Goal: Task Accomplishment & Management: Use online tool/utility

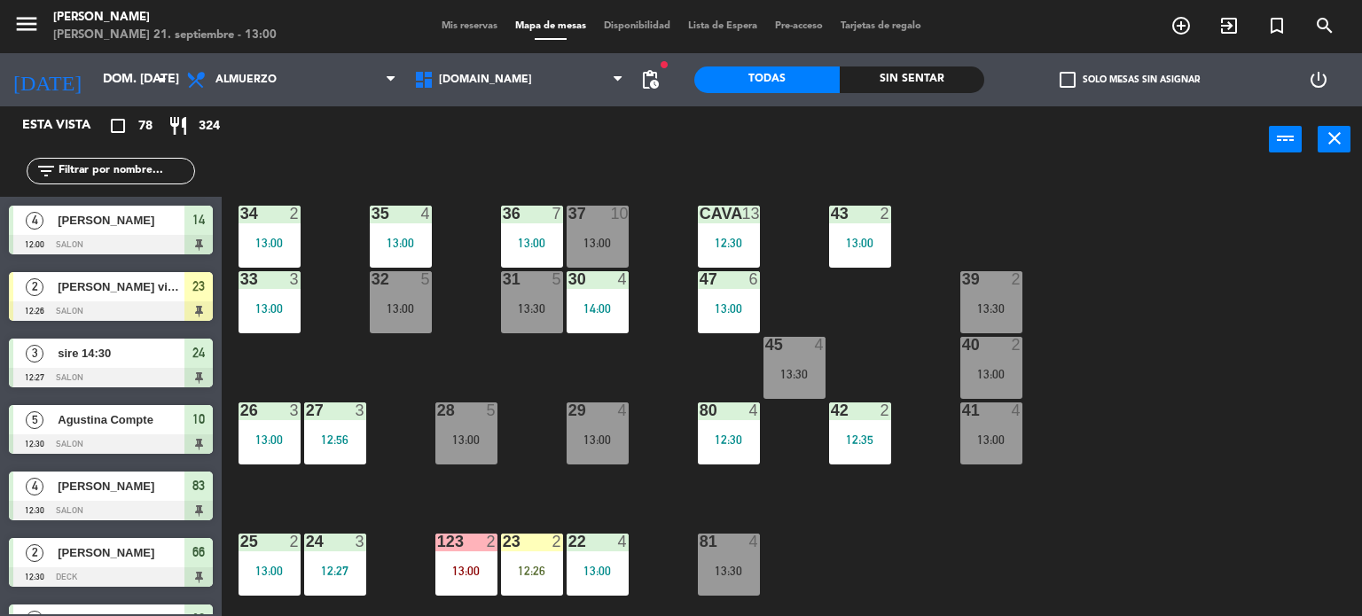
scroll to position [89, 0]
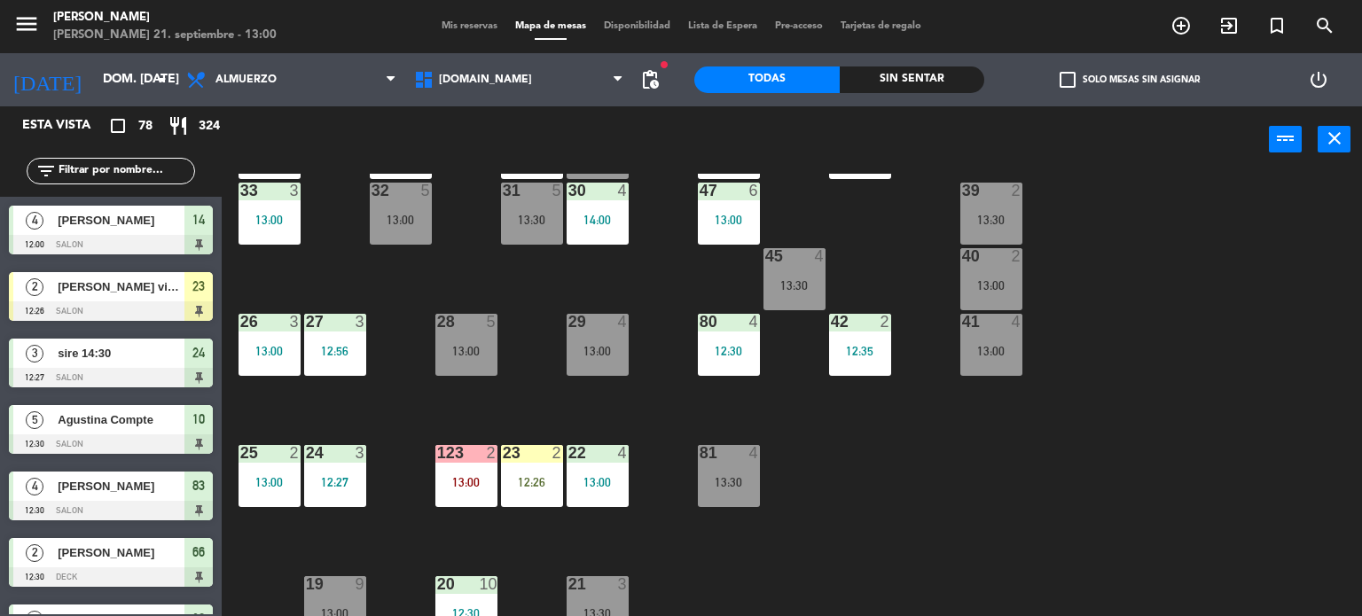
click at [131, 171] on input "text" at bounding box center [125, 171] width 137 height 20
type input "K"
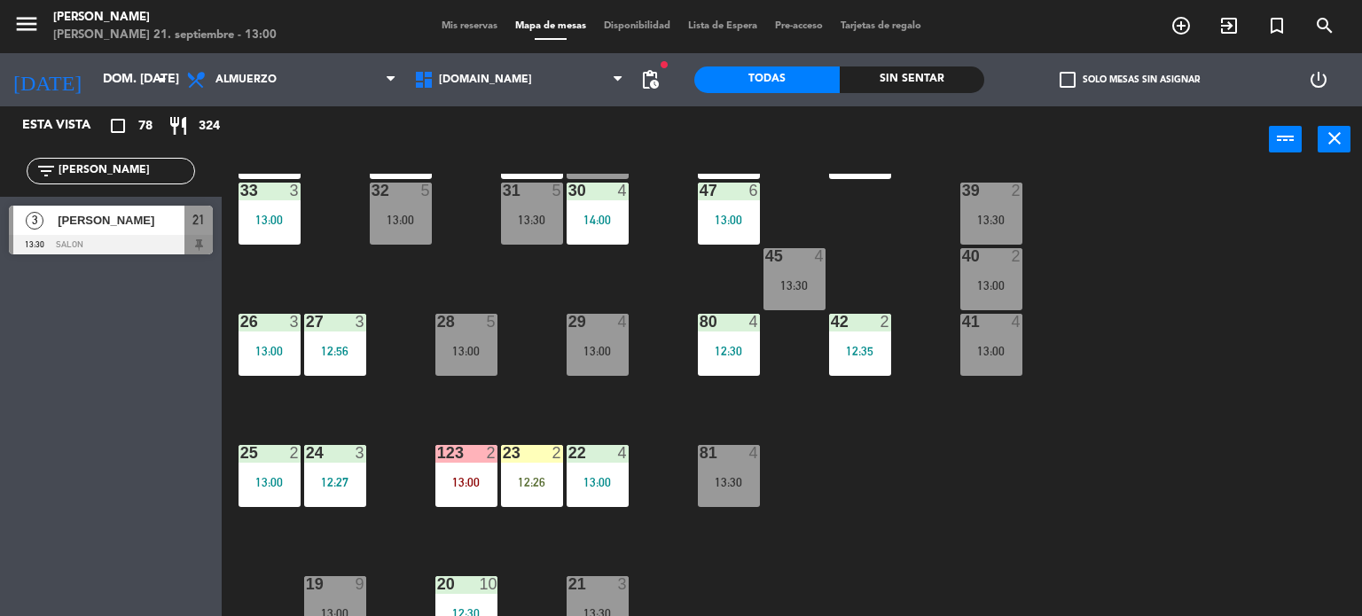
type input "[PERSON_NAME]"
click at [0, 524] on div "Esta vista crop_square 78 restaurant 324 filter_list [PERSON_NAME] 3 [PERSON_NA…" at bounding box center [111, 361] width 222 height 510
click at [77, 245] on div at bounding box center [111, 245] width 204 height 20
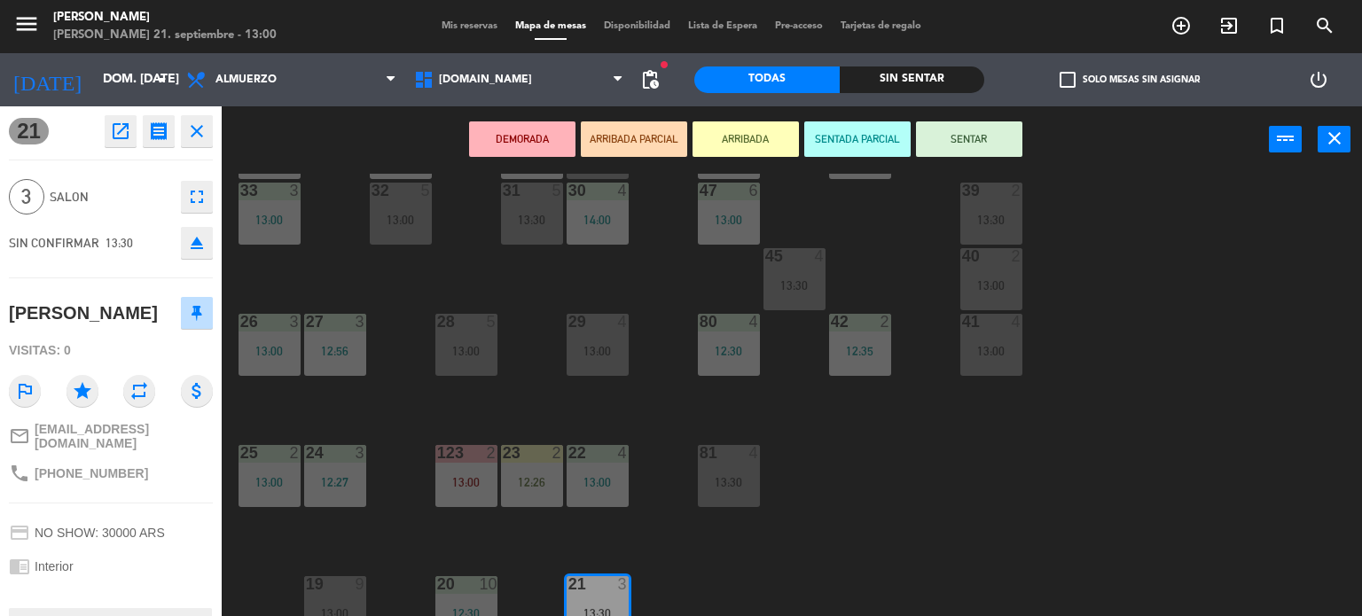
click at [739, 137] on button "ARRIBADA" at bounding box center [745, 138] width 106 height 35
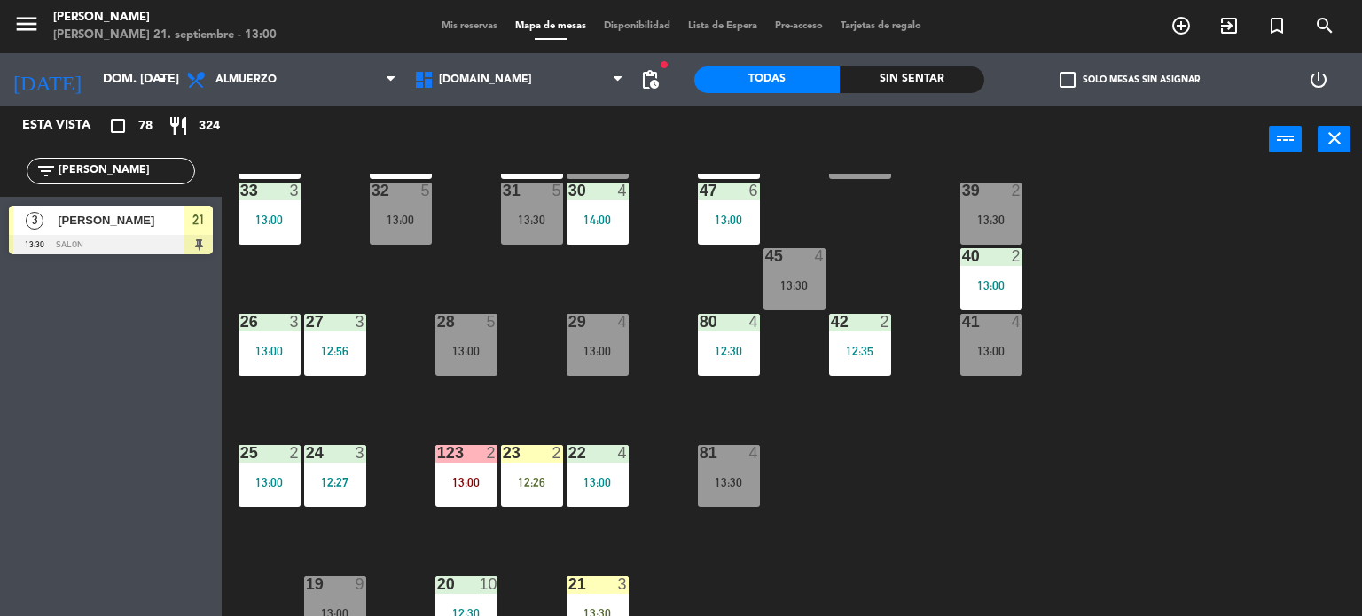
click at [1284, 404] on div "34 2 13:00 35 4 13:00 36 7 13:00 43 2 13:00 37 10 13:00 CAVA 13 12:30 33 3 13:0…" at bounding box center [798, 395] width 1127 height 443
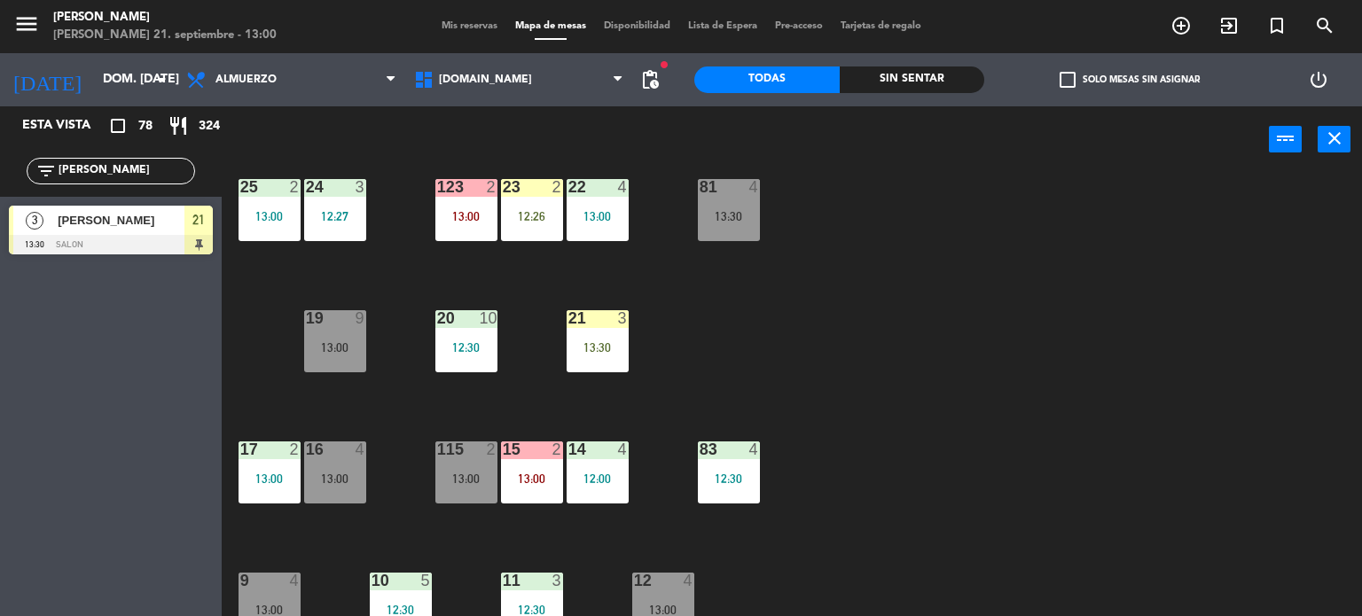
click at [615, 344] on div "13:30" at bounding box center [597, 347] width 62 height 12
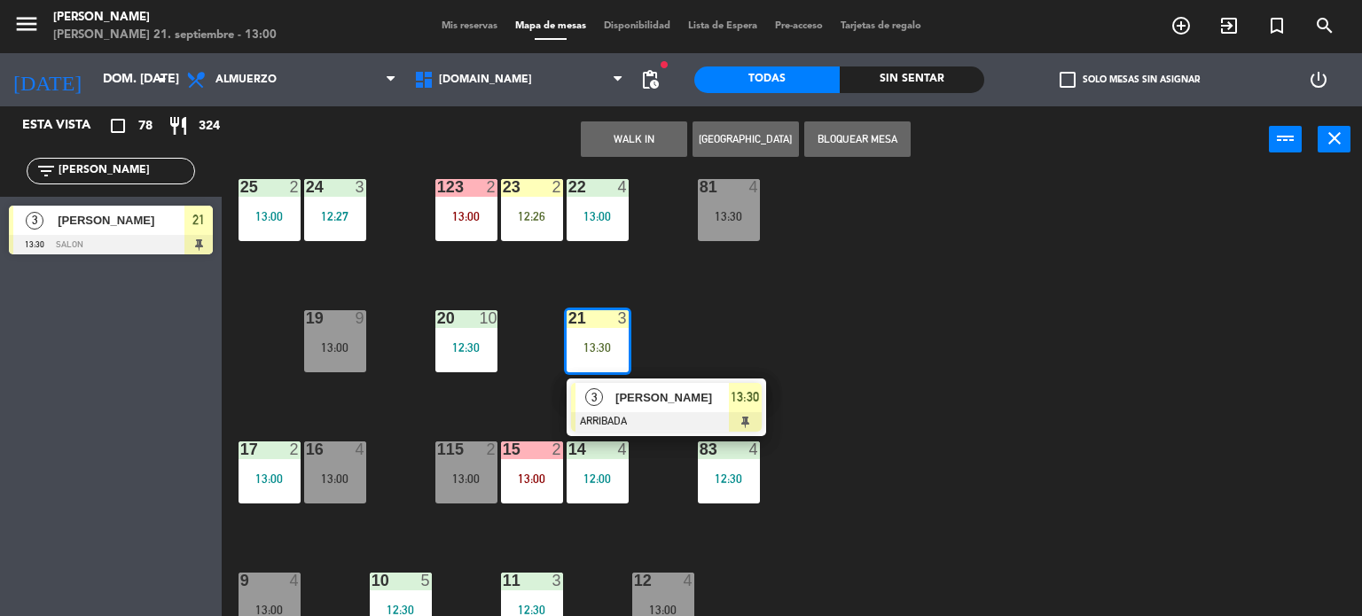
drag, startPoint x: 1188, startPoint y: 334, endPoint x: 1176, endPoint y: 334, distance: 12.4
click at [1184, 334] on div "34 2 13:00 35 4 13:00 36 7 13:00 43 2 13:00 37 10 13:00 CAVA 13 12:30 33 3 13:0…" at bounding box center [798, 395] width 1127 height 443
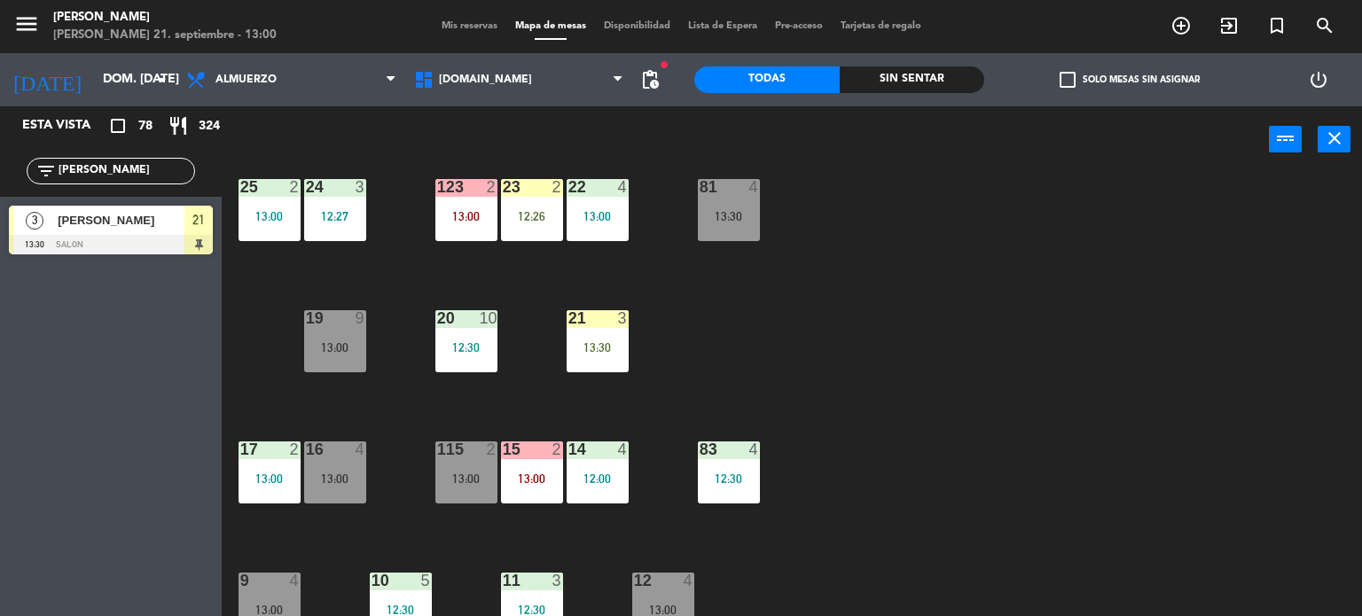
click at [369, 465] on div "34 2 13:00 35 4 13:00 36 7 13:00 43 2 13:00 37 10 13:00 CAVA 13 12:30 33 3 13:0…" at bounding box center [798, 395] width 1127 height 443
drag, startPoint x: 323, startPoint y: 464, endPoint x: 339, endPoint y: 462, distance: 16.1
click at [327, 464] on div "16 4 13:00" at bounding box center [335, 472] width 62 height 62
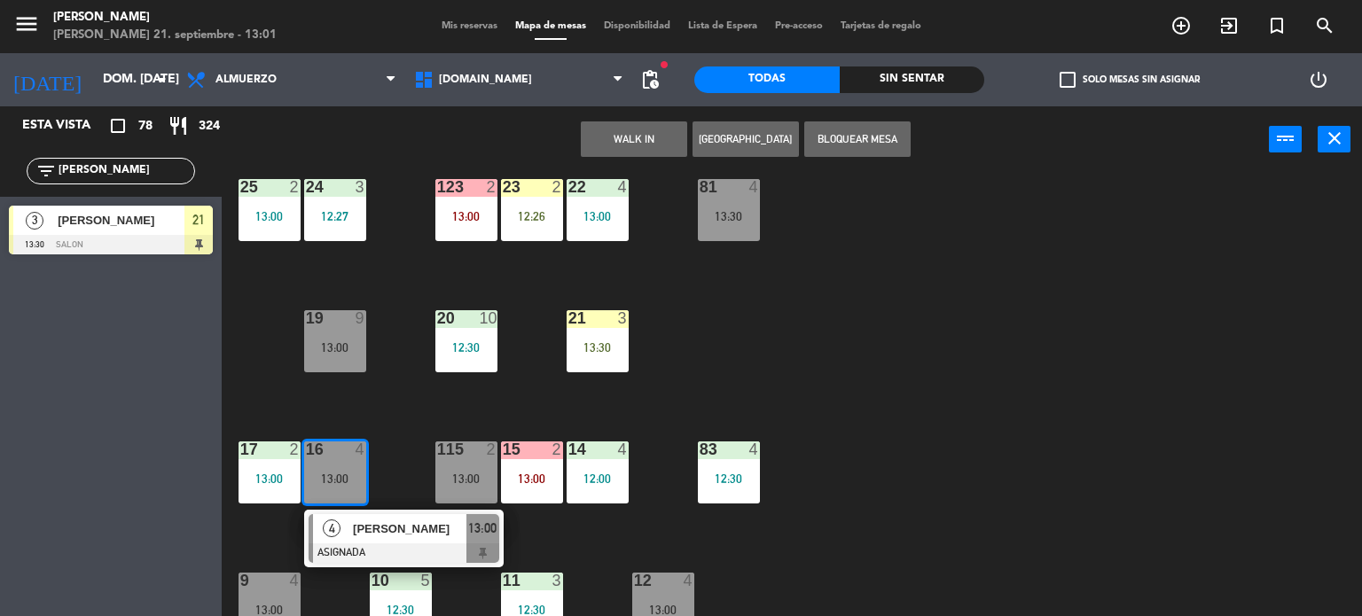
click at [606, 345] on div "13:30" at bounding box center [597, 347] width 62 height 12
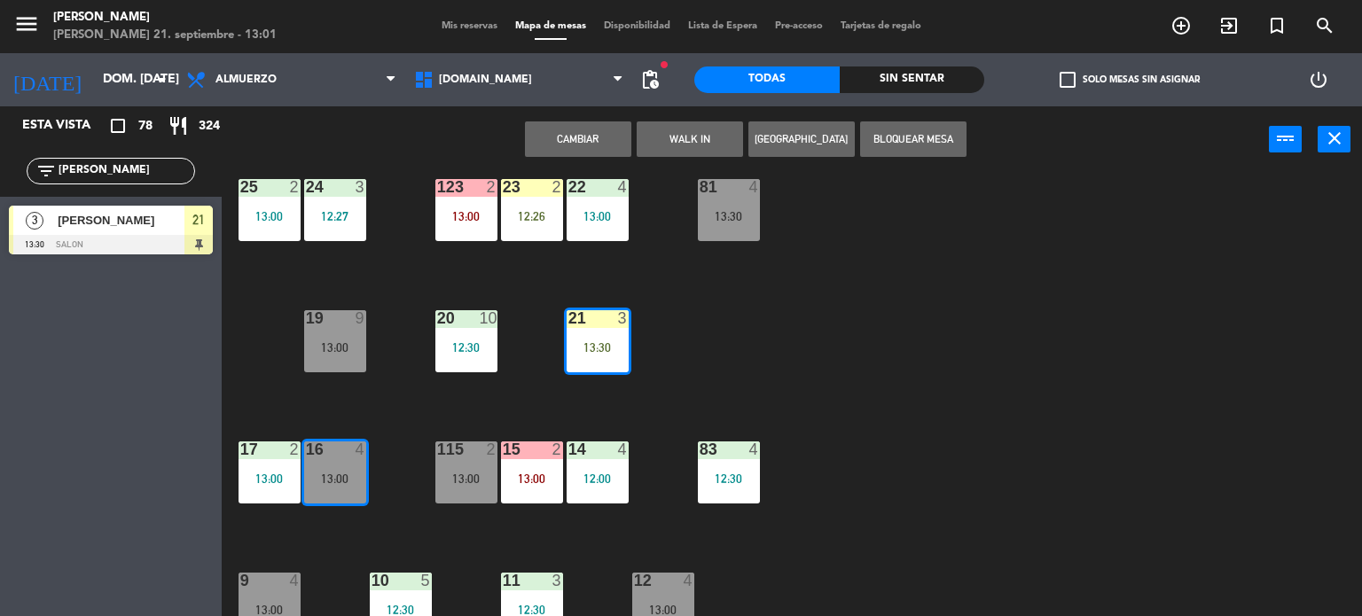
click at [582, 139] on button "Cambiar" at bounding box center [578, 138] width 106 height 35
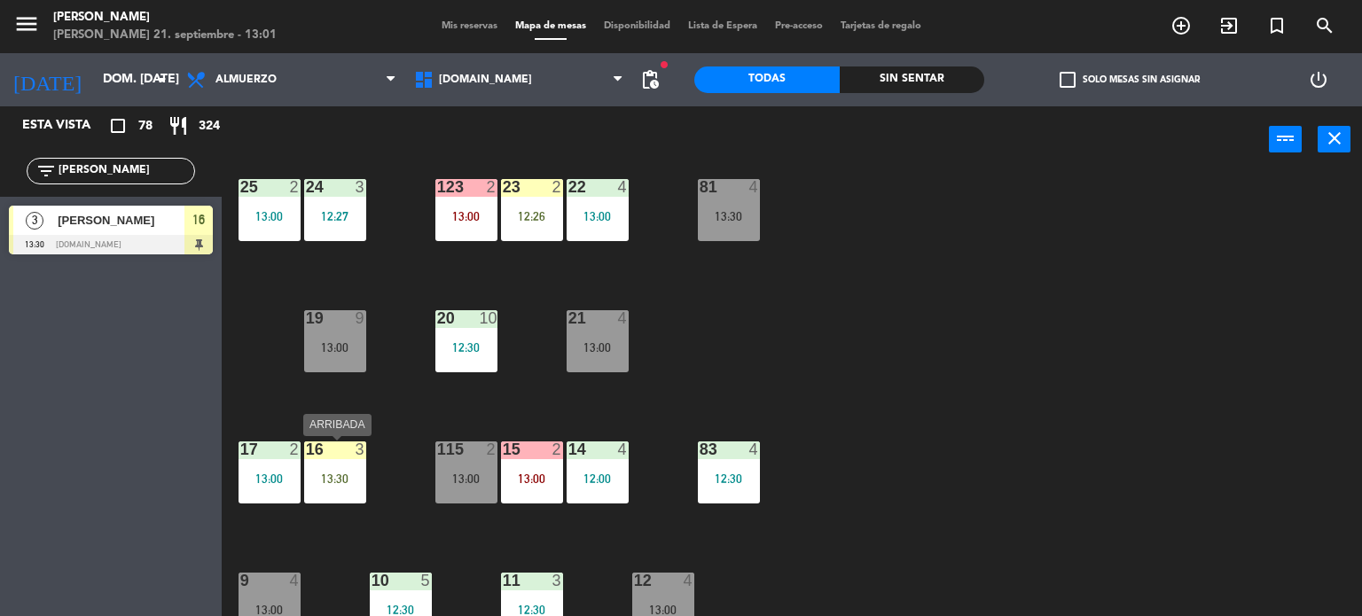
click at [319, 489] on div "16 3 13:30" at bounding box center [335, 472] width 62 height 62
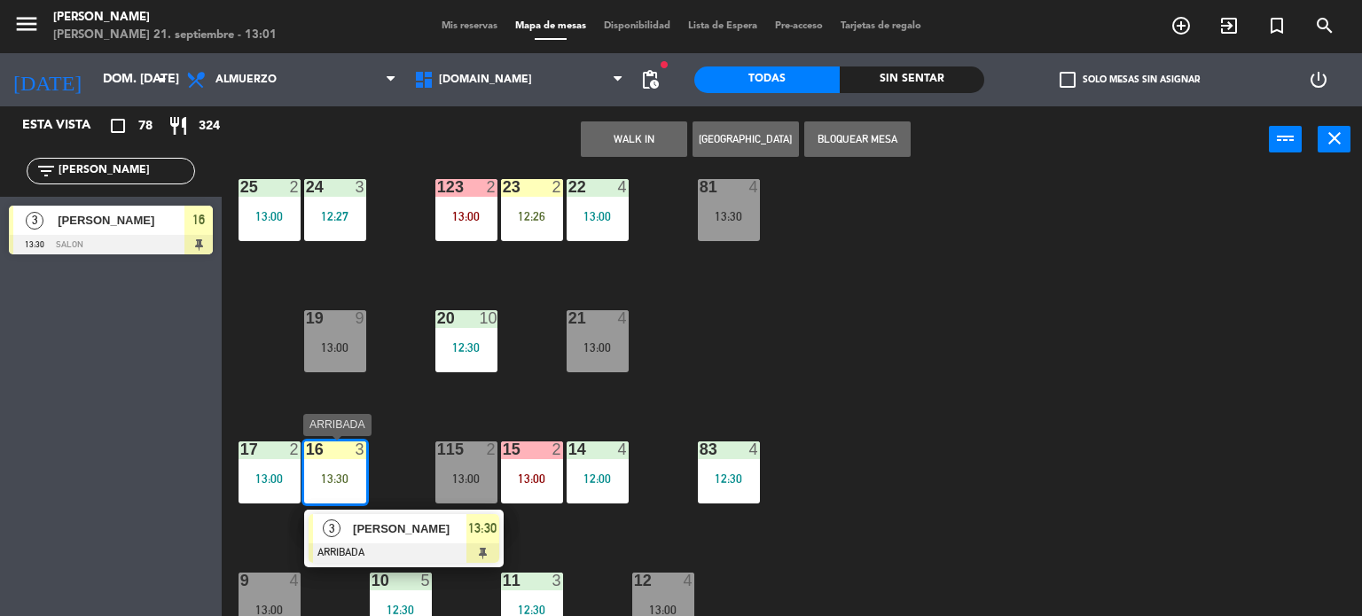
click at [395, 531] on span "[PERSON_NAME]" at bounding box center [409, 529] width 113 height 19
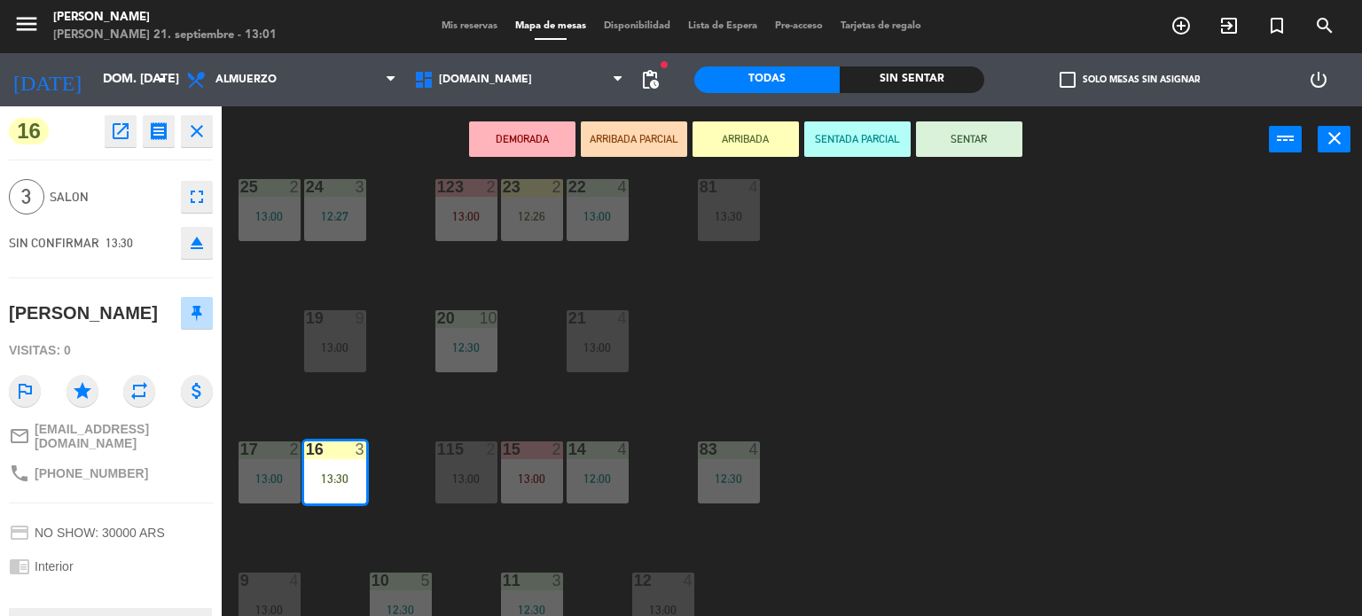
click at [936, 137] on button "SENTAR" at bounding box center [969, 138] width 106 height 35
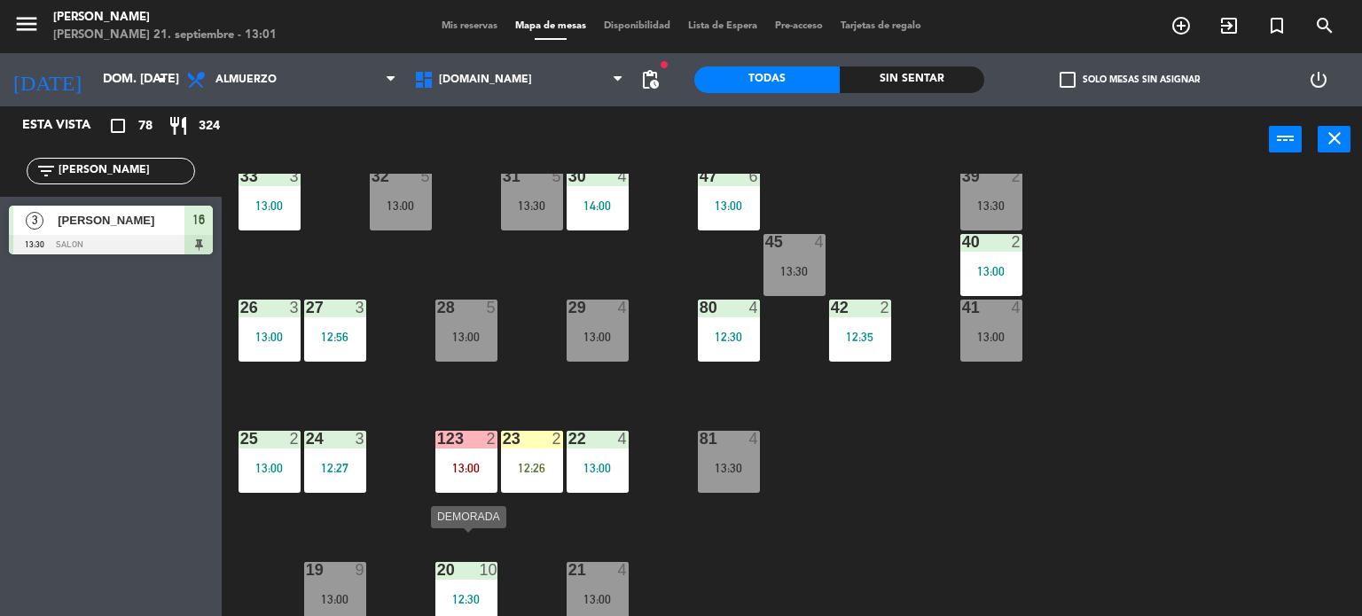
scroll to position [0, 0]
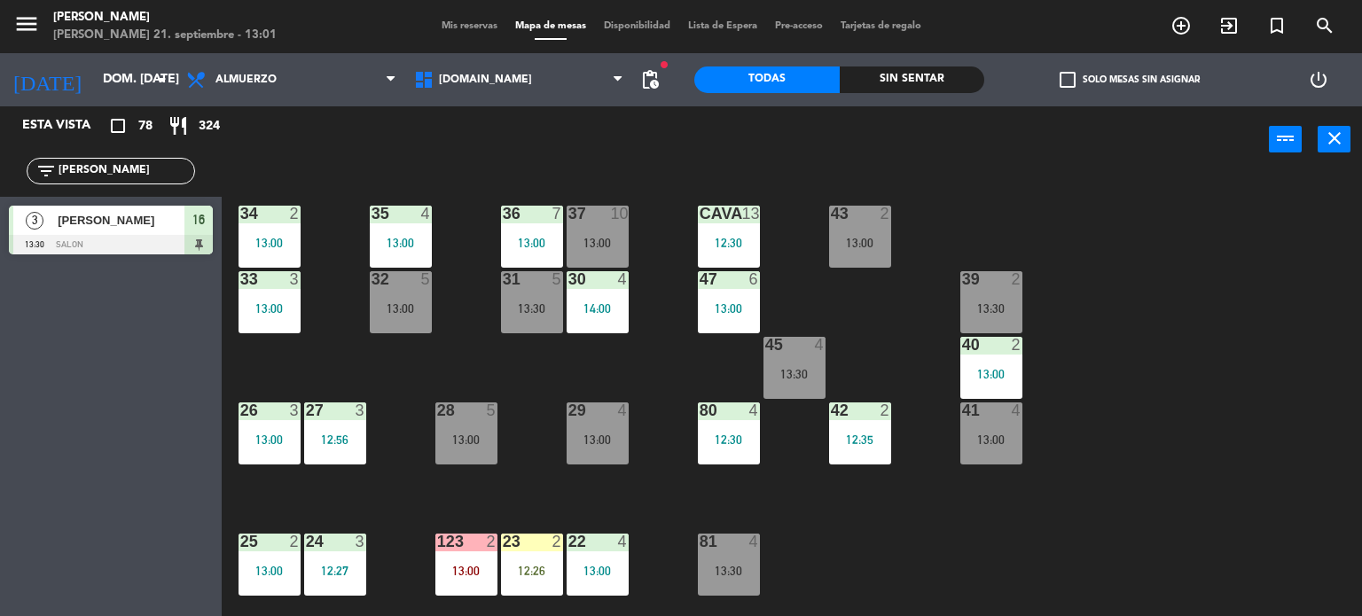
click at [708, 364] on div "34 2 13:00 35 4 13:00 36 7 13:00 43 2 13:00 37 10 13:00 CAVA 13 12:30 33 3 13:0…" at bounding box center [798, 395] width 1127 height 443
drag, startPoint x: 831, startPoint y: 314, endPoint x: 975, endPoint y: 315, distance: 144.5
click at [843, 310] on div "34 2 13:00 35 4 13:00 36 7 13:00 43 2 13:00 37 10 13:00 CAVA 13 12:30 33 3 13:0…" at bounding box center [798, 395] width 1127 height 443
click at [911, 317] on div "34 2 13:00 35 4 13:00 36 7 13:00 43 2 13:00 37 10 13:00 CAVA 13 12:30 33 3 13:0…" at bounding box center [798, 395] width 1127 height 443
click at [134, 162] on input "[PERSON_NAME]" at bounding box center [125, 171] width 137 height 20
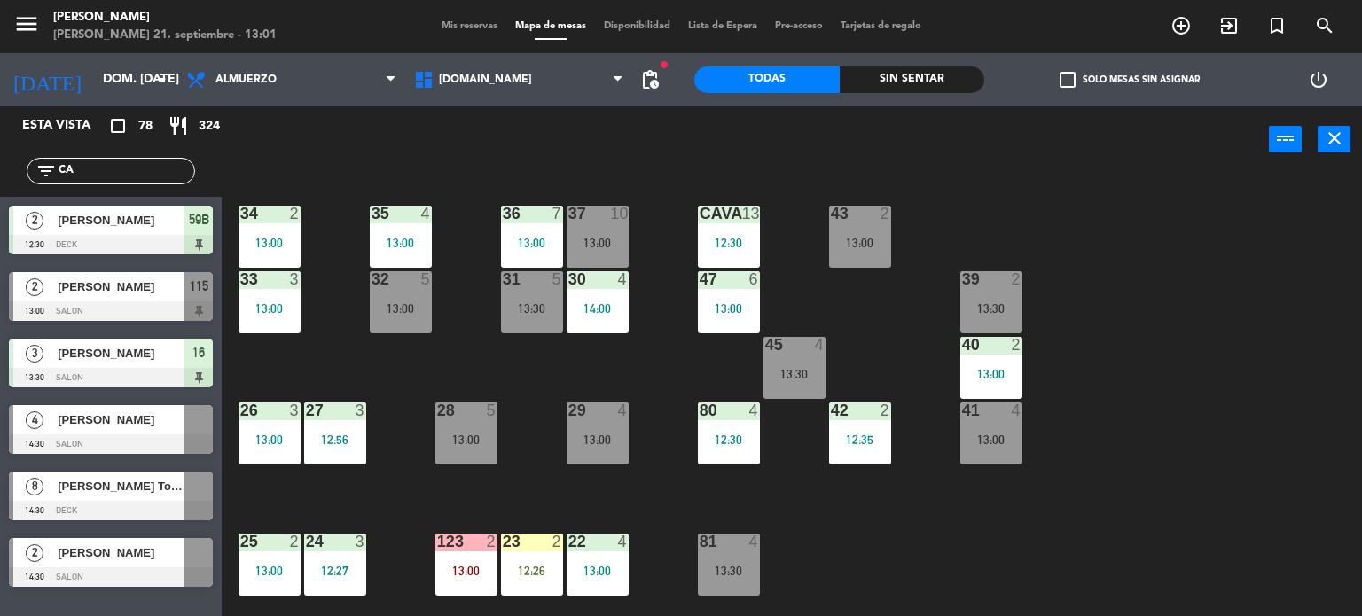
type input "C"
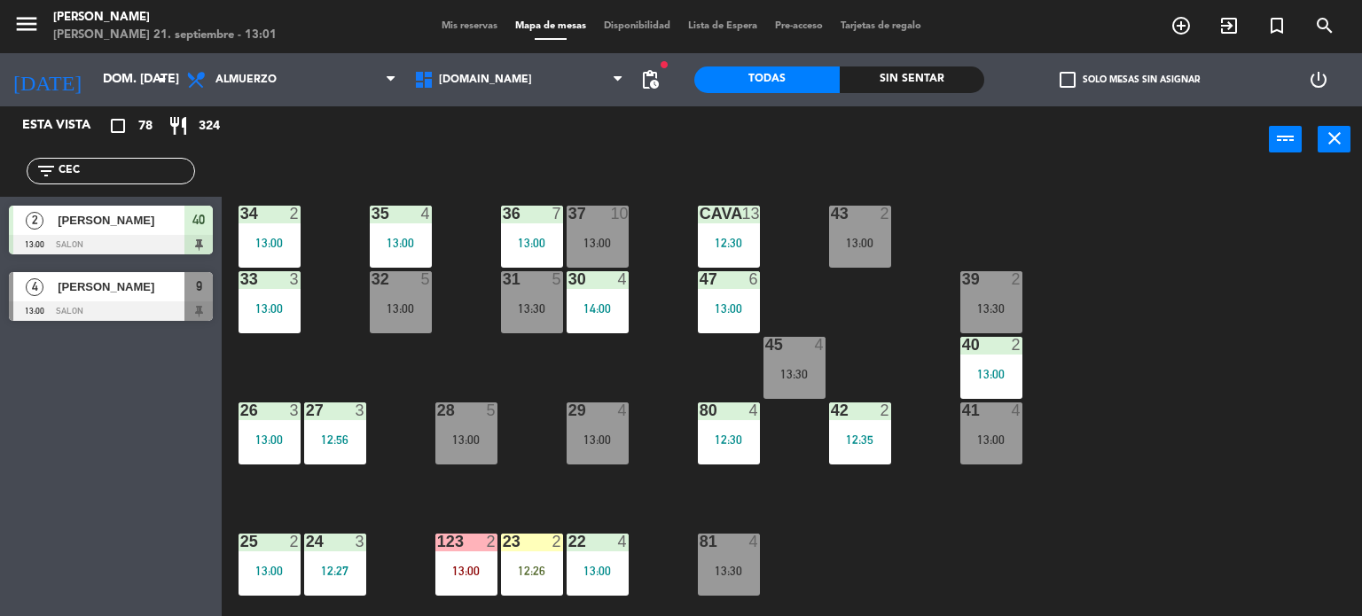
type input "CEC"
click at [0, 415] on div "Esta vista crop_square 78 restaurant 324 filter_list CEC 2 [PERSON_NAME] 13:00 …" at bounding box center [111, 361] width 222 height 510
click at [95, 311] on div at bounding box center [111, 311] width 204 height 20
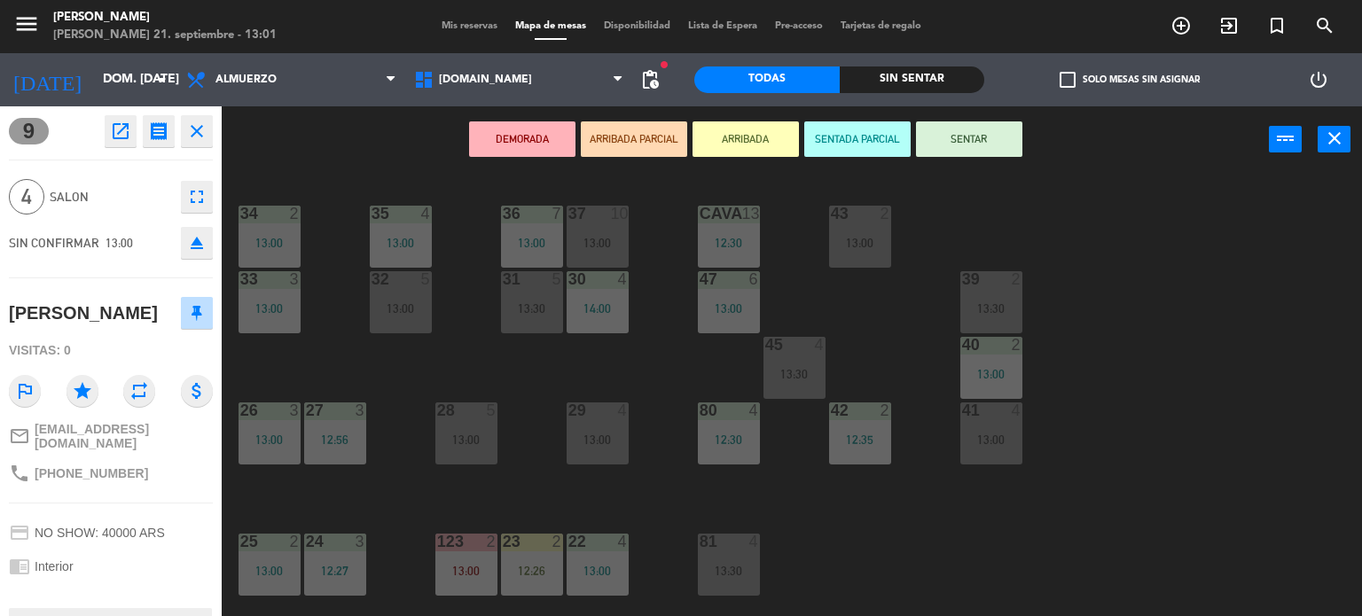
click at [761, 145] on button "ARRIBADA" at bounding box center [745, 138] width 106 height 35
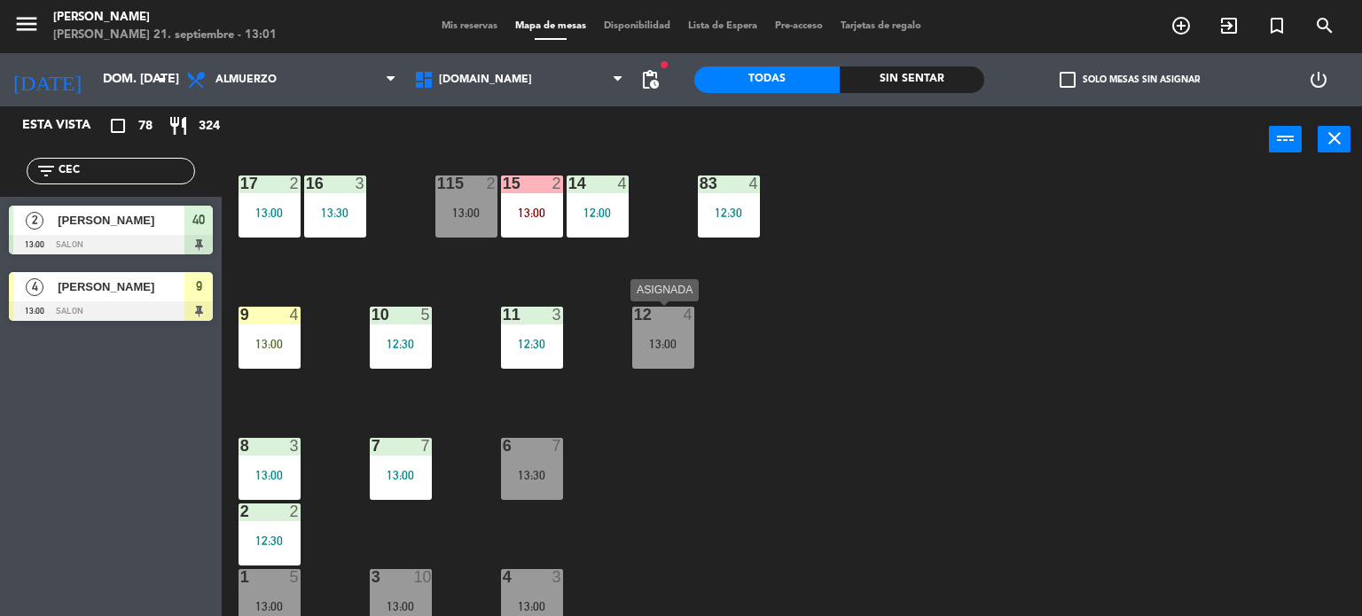
scroll to position [634, 0]
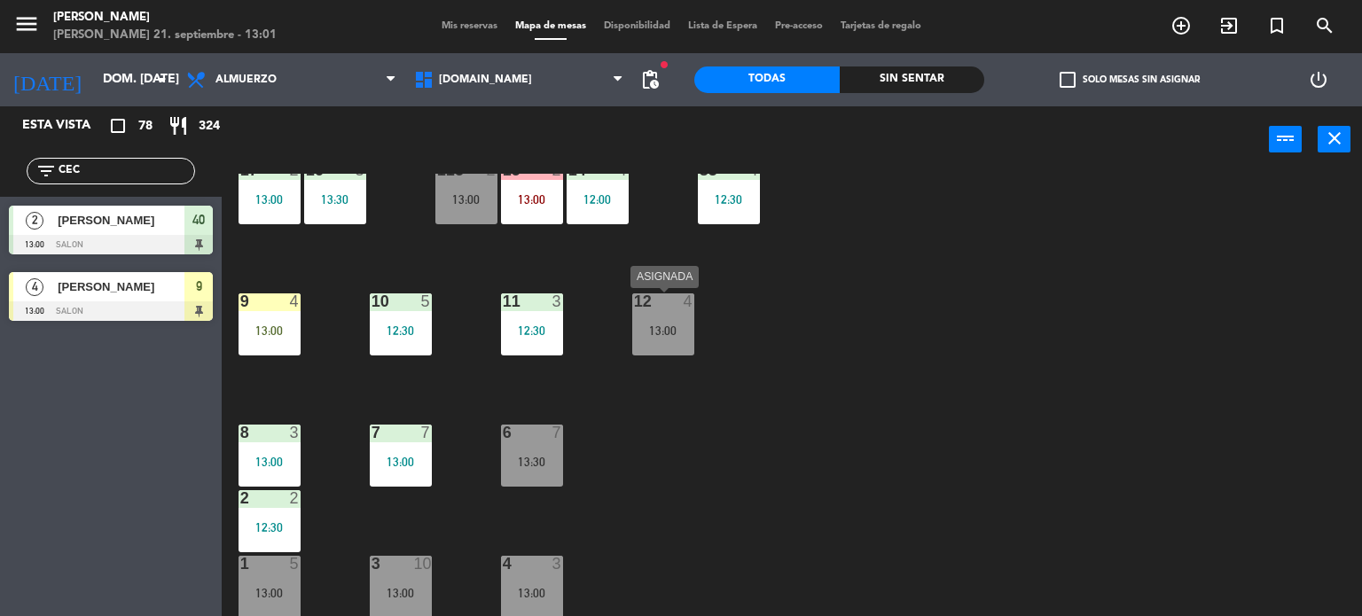
click at [696, 324] on div "34 2 13:00 35 4 13:00 36 7 13:00 43 2 13:00 37 10 13:00 CAVA 13 12:30 33 3 13:0…" at bounding box center [798, 395] width 1127 height 443
click at [663, 340] on div "12 4 13:00" at bounding box center [663, 324] width 62 height 62
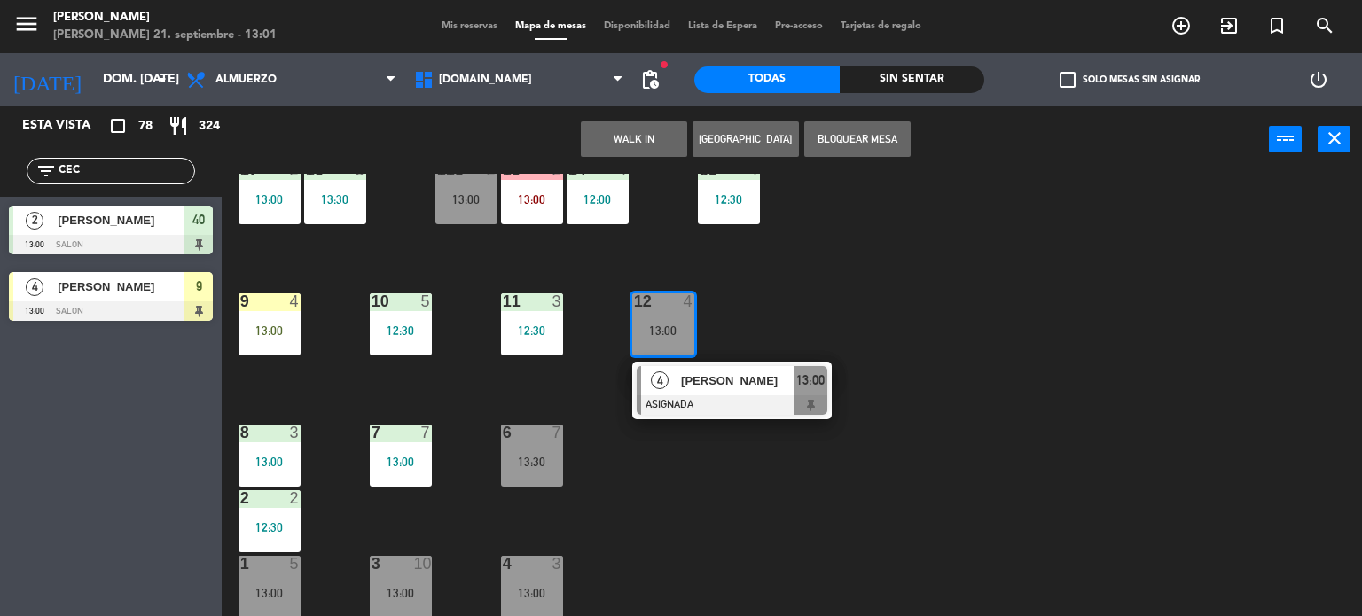
click at [814, 316] on div "34 2 13:00 35 4 13:00 36 7 13:00 43 2 13:00 37 10 13:00 CAVA 13 12:30 33 3 13:0…" at bounding box center [798, 395] width 1127 height 443
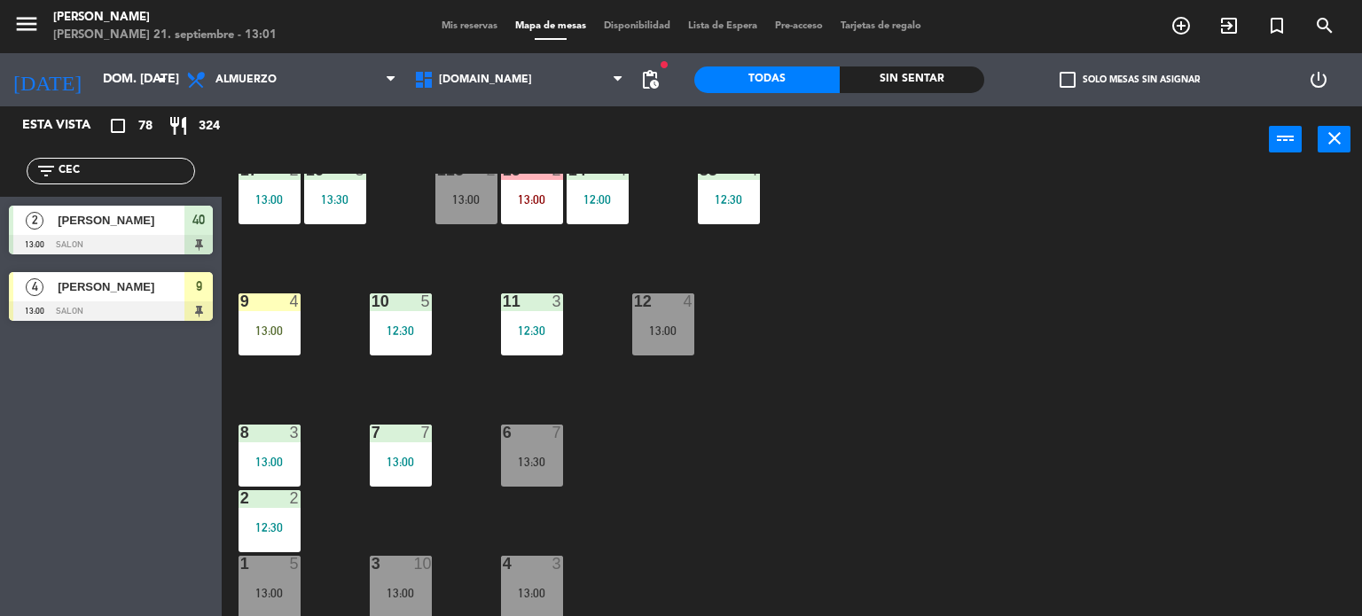
click at [668, 314] on div "12 4 13:00" at bounding box center [663, 324] width 62 height 62
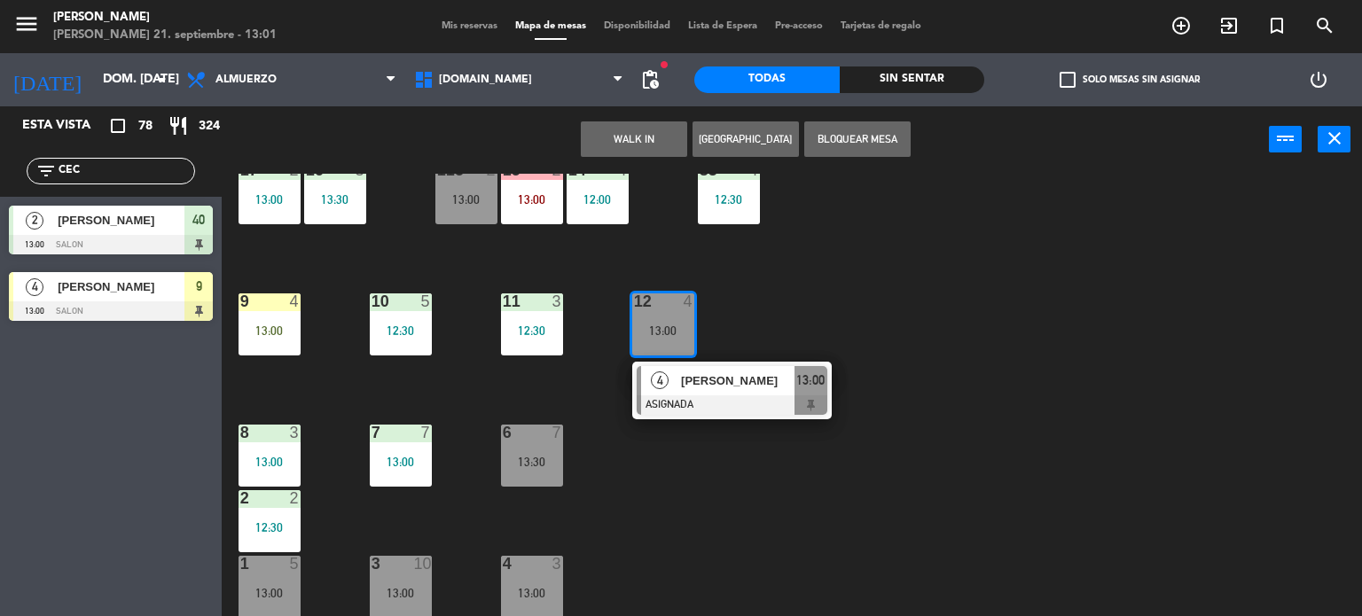
click at [286, 322] on div "9 4 13:00" at bounding box center [269, 324] width 62 height 62
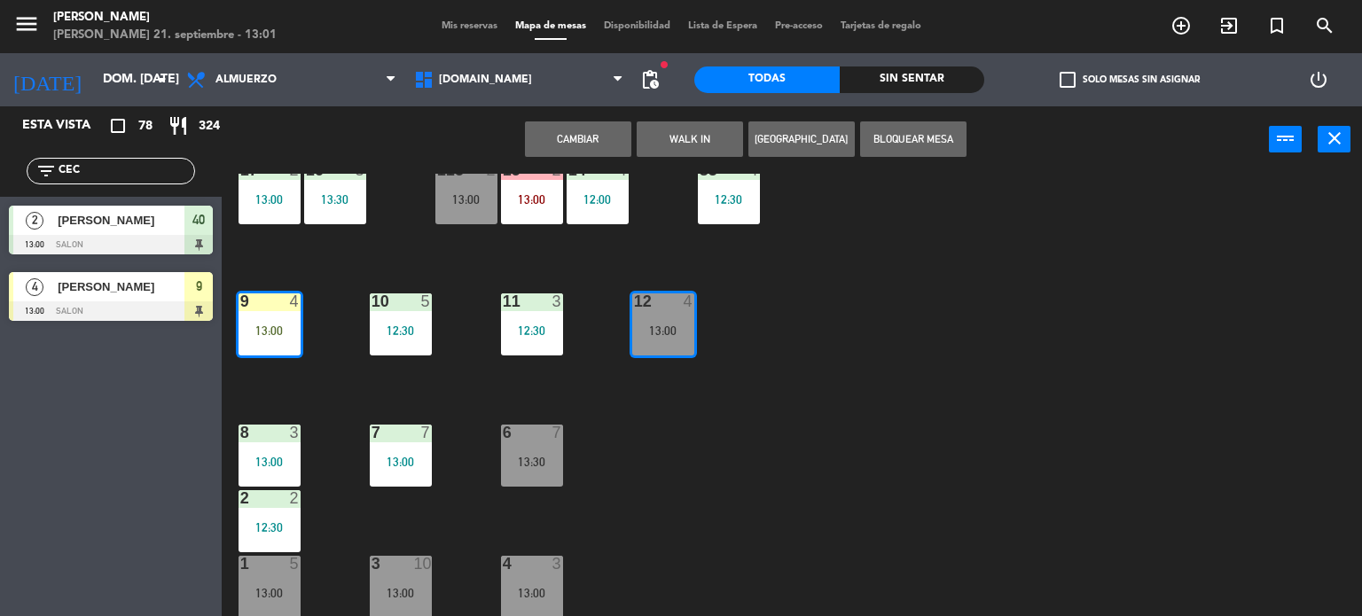
click at [585, 130] on button "Cambiar" at bounding box center [578, 138] width 106 height 35
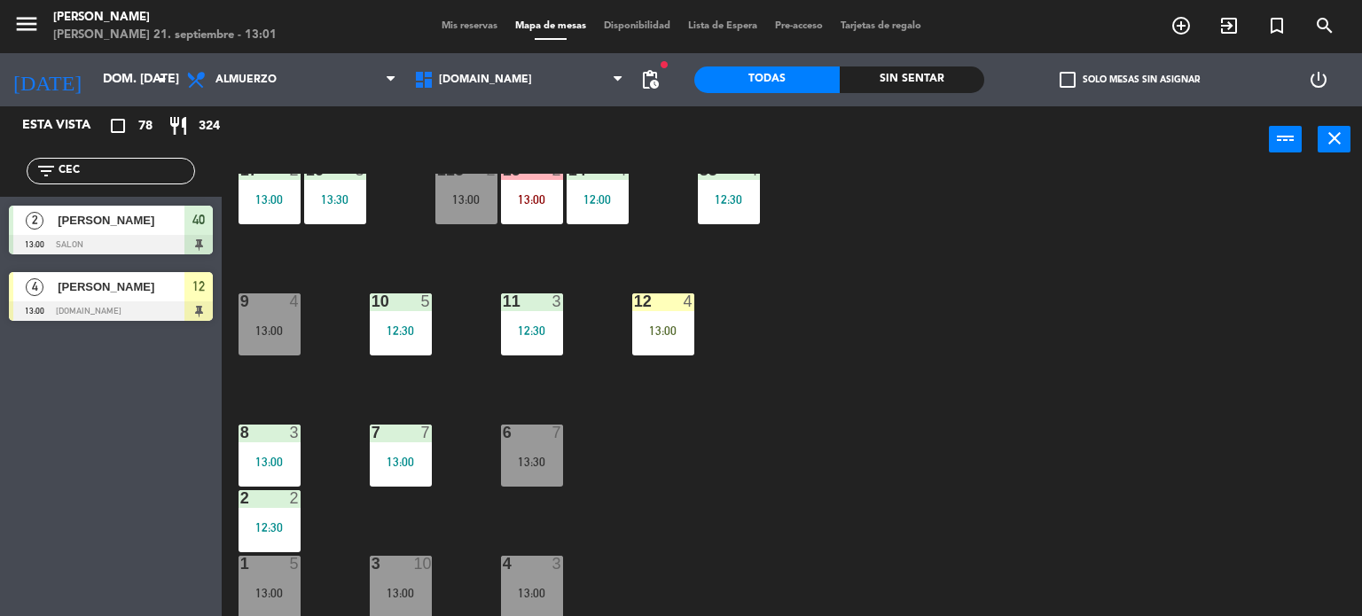
click at [651, 303] on div at bounding box center [662, 301] width 29 height 16
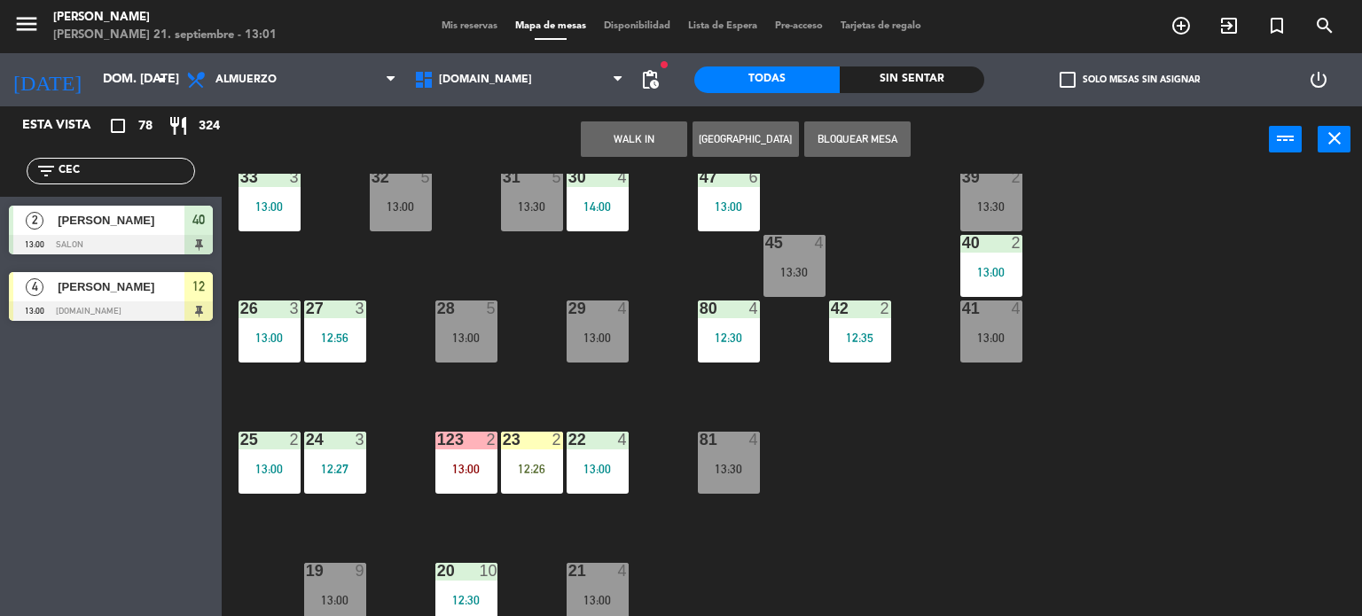
scroll to position [0, 0]
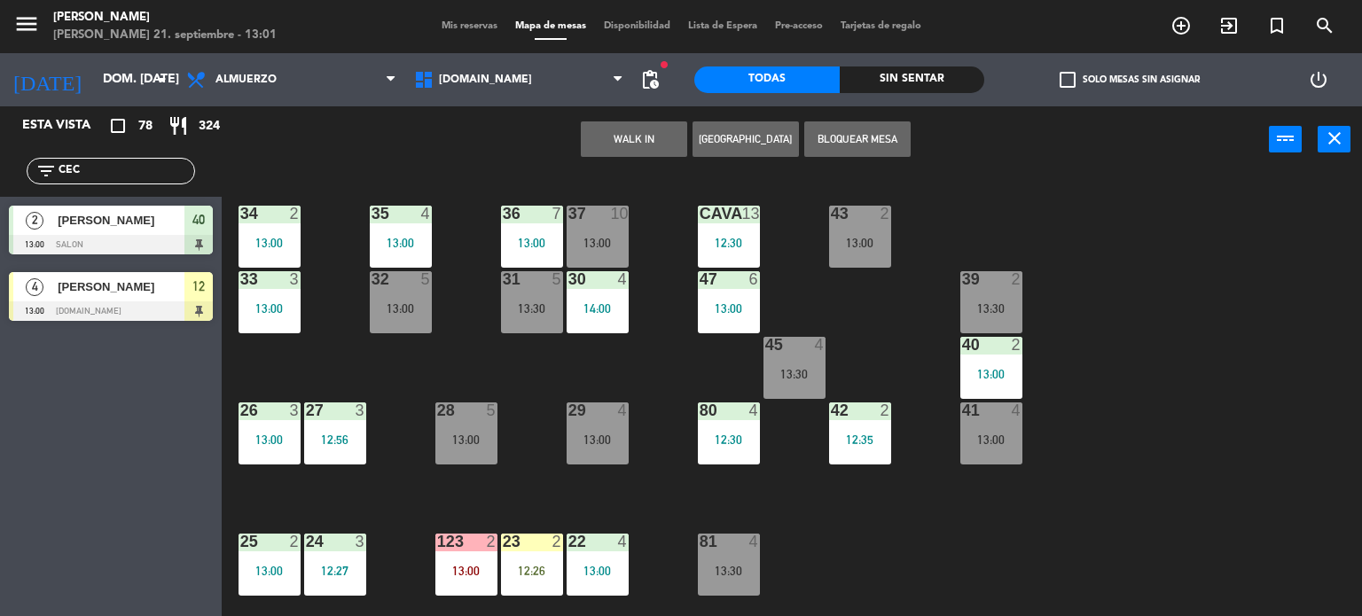
drag, startPoint x: 418, startPoint y: 315, endPoint x: 424, endPoint y: 306, distance: 10.8
click at [419, 314] on div "13:00" at bounding box center [401, 308] width 62 height 12
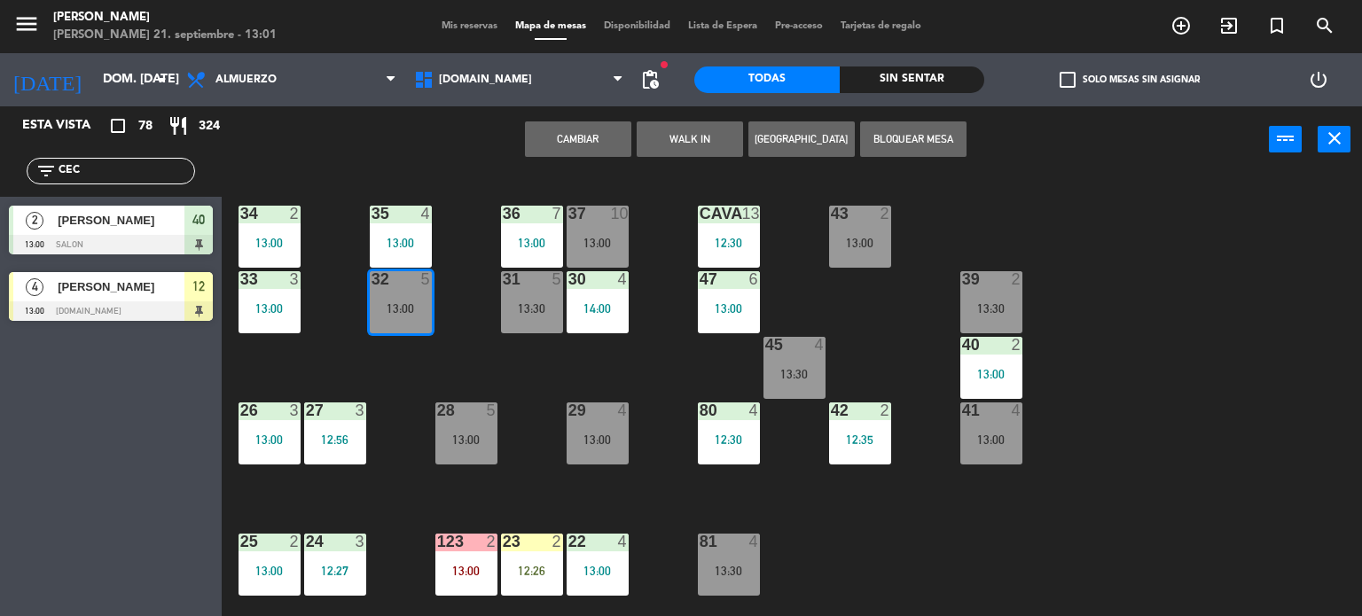
click at [598, 141] on button "Cambiar" at bounding box center [578, 138] width 106 height 35
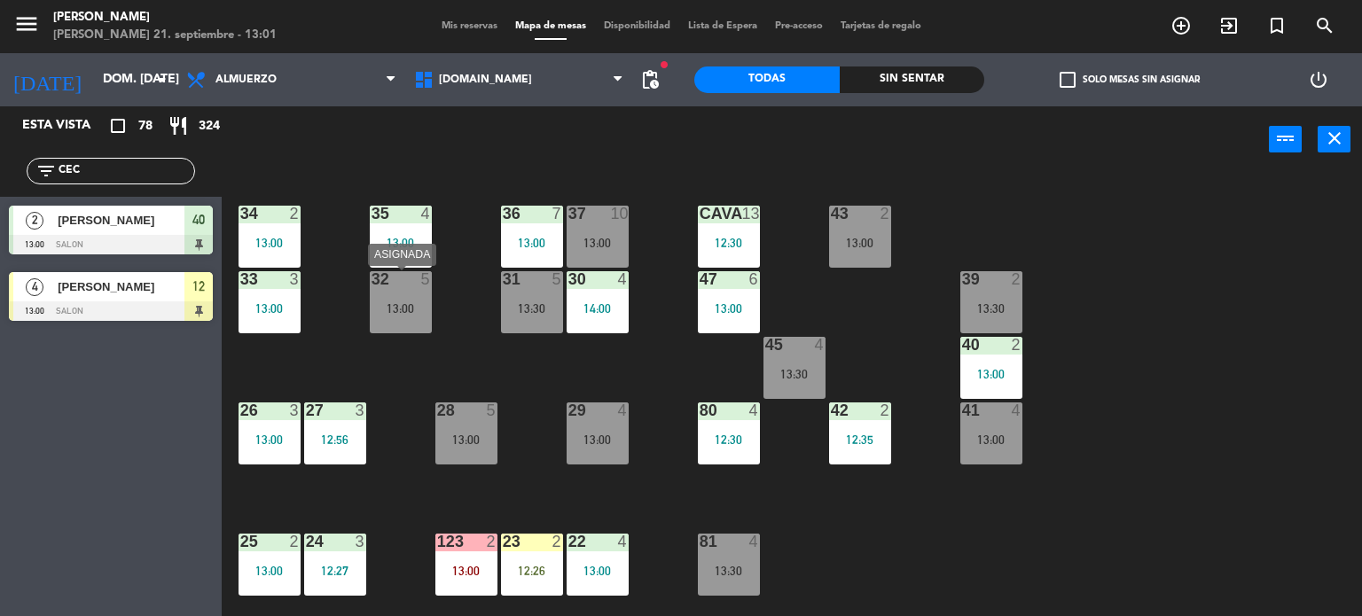
click at [436, 277] on div "5" at bounding box center [430, 279] width 29 height 16
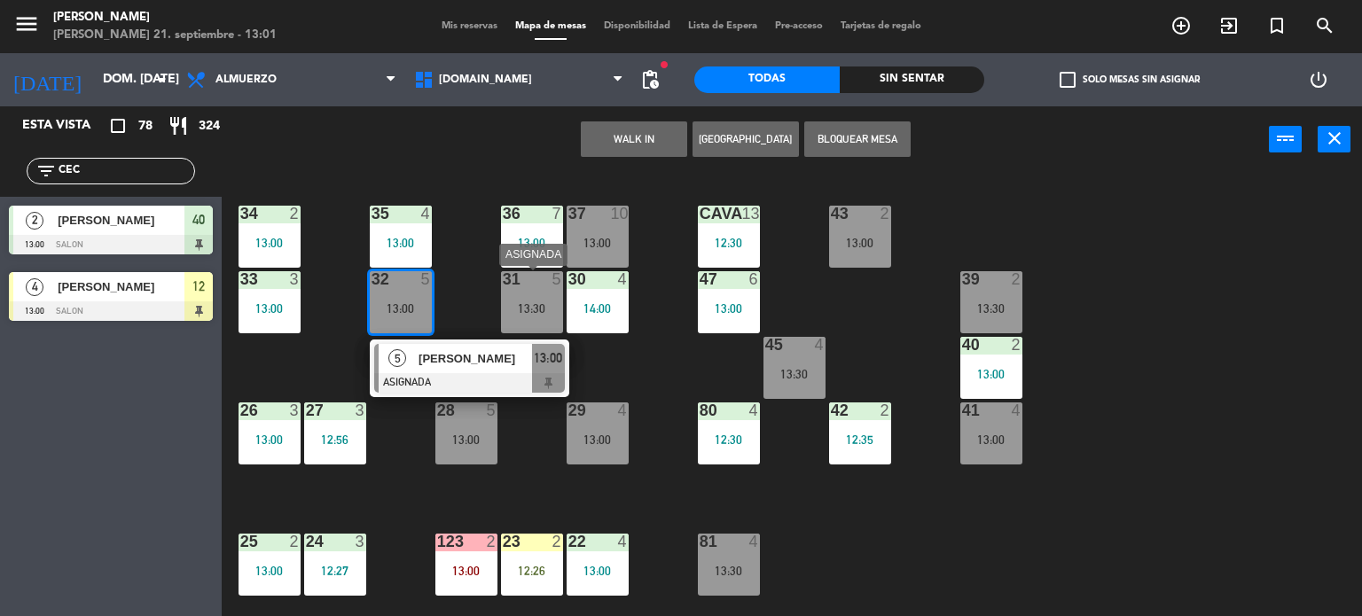
click at [468, 297] on div "34 2 13:00 35 4 13:00 36 7 13:00 43 2 13:00 37 10 13:00 CAVA 13 12:30 33 3 13:0…" at bounding box center [798, 395] width 1127 height 443
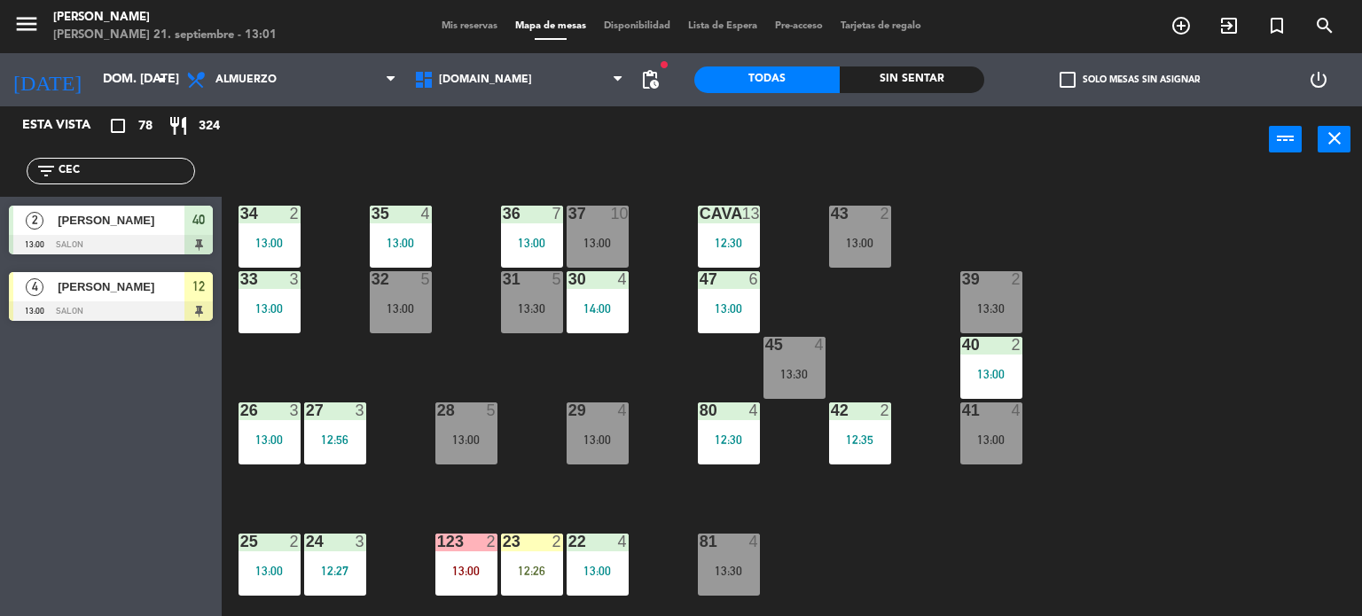
click at [450, 321] on div "34 2 13:00 35 4 13:00 36 7 13:00 43 2 13:00 37 10 13:00 CAVA 13 12:30 33 3 13:0…" at bounding box center [798, 395] width 1127 height 443
click at [401, 310] on div "13:00" at bounding box center [401, 308] width 62 height 12
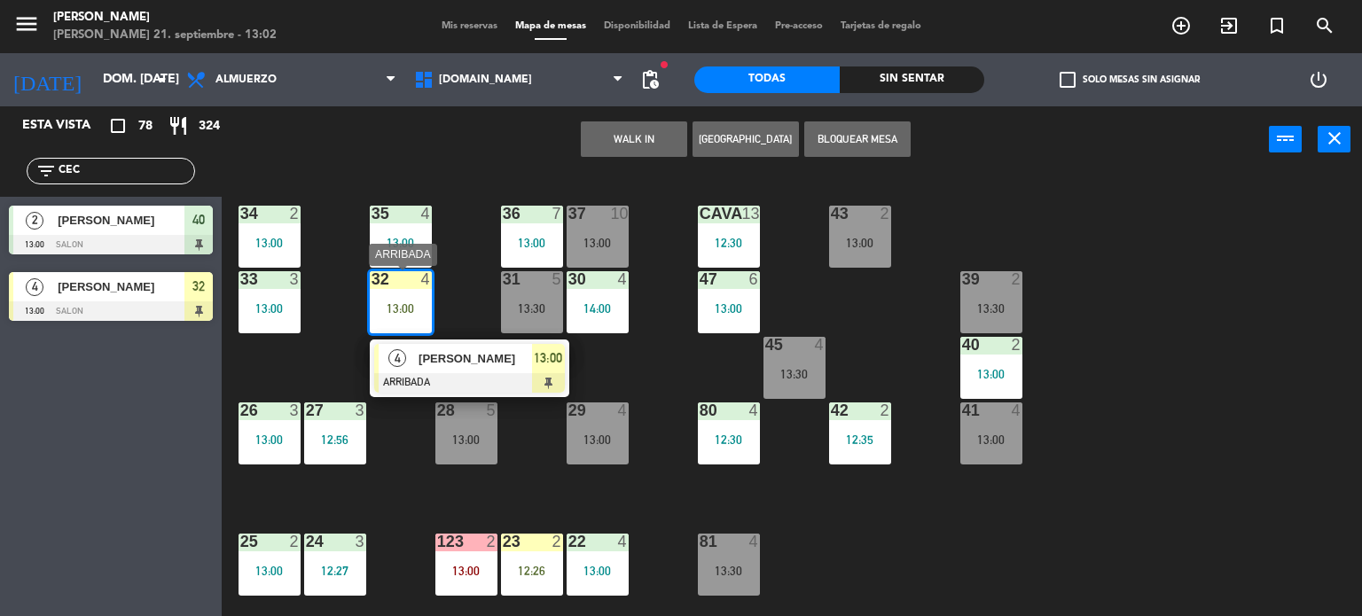
click at [499, 363] on span "[PERSON_NAME]" at bounding box center [474, 358] width 113 height 19
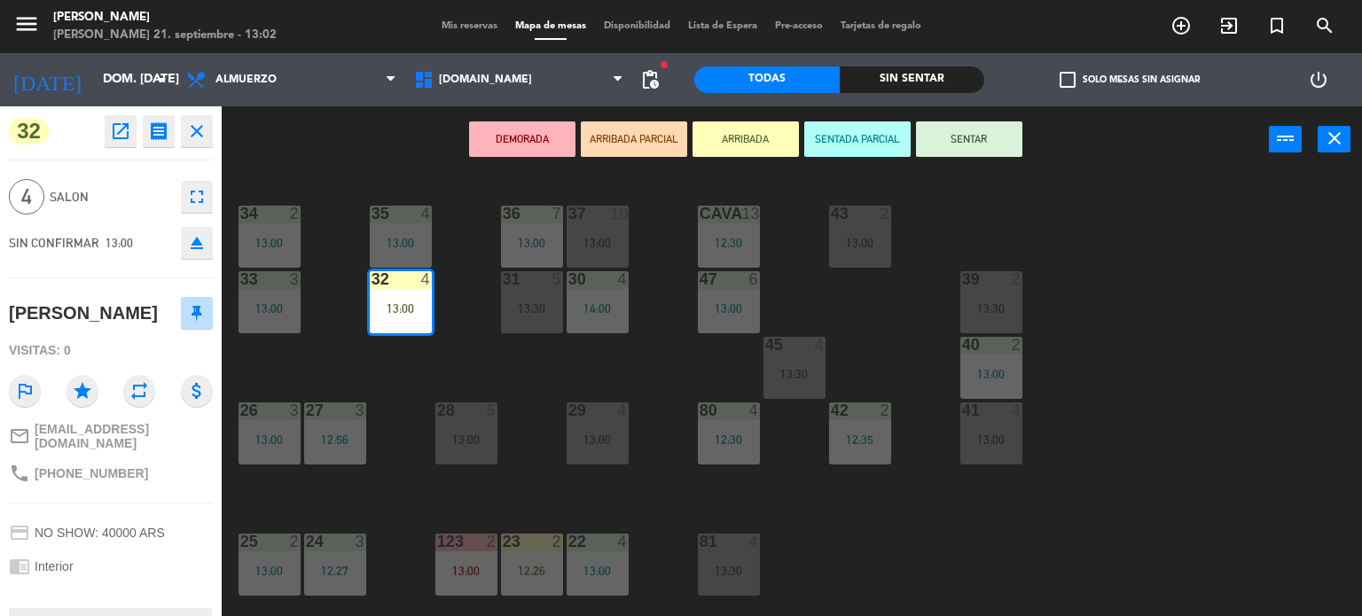
click at [959, 113] on div "DEMORADA ARRIBADA PARCIAL ARRIBADA SENTADA PARCIAL SENTAR power_input close" at bounding box center [745, 139] width 1047 height 67
drag, startPoint x: 946, startPoint y: 170, endPoint x: 953, endPoint y: 162, distance: 10.7
click at [947, 170] on div "DEMORADA ARRIBADA PARCIAL ARRIBADA SENTADA PARCIAL SENTAR power_input close" at bounding box center [745, 139] width 1047 height 67
click at [953, 139] on button "SENTAR" at bounding box center [969, 138] width 106 height 35
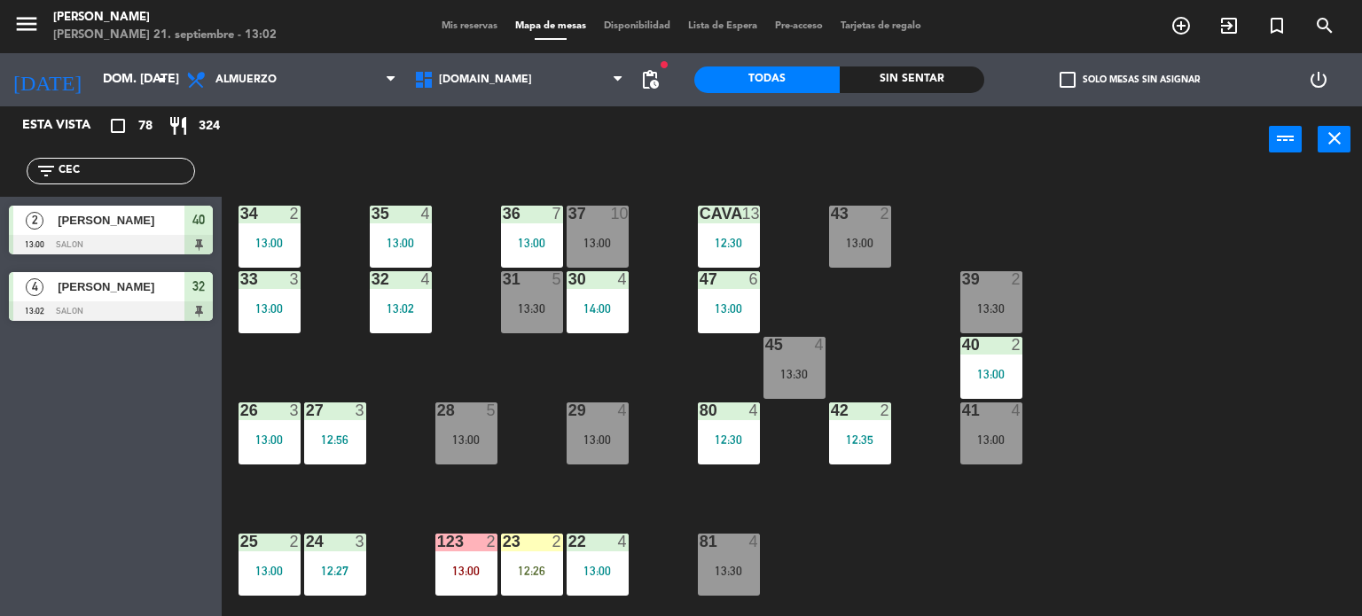
scroll to position [621, 0]
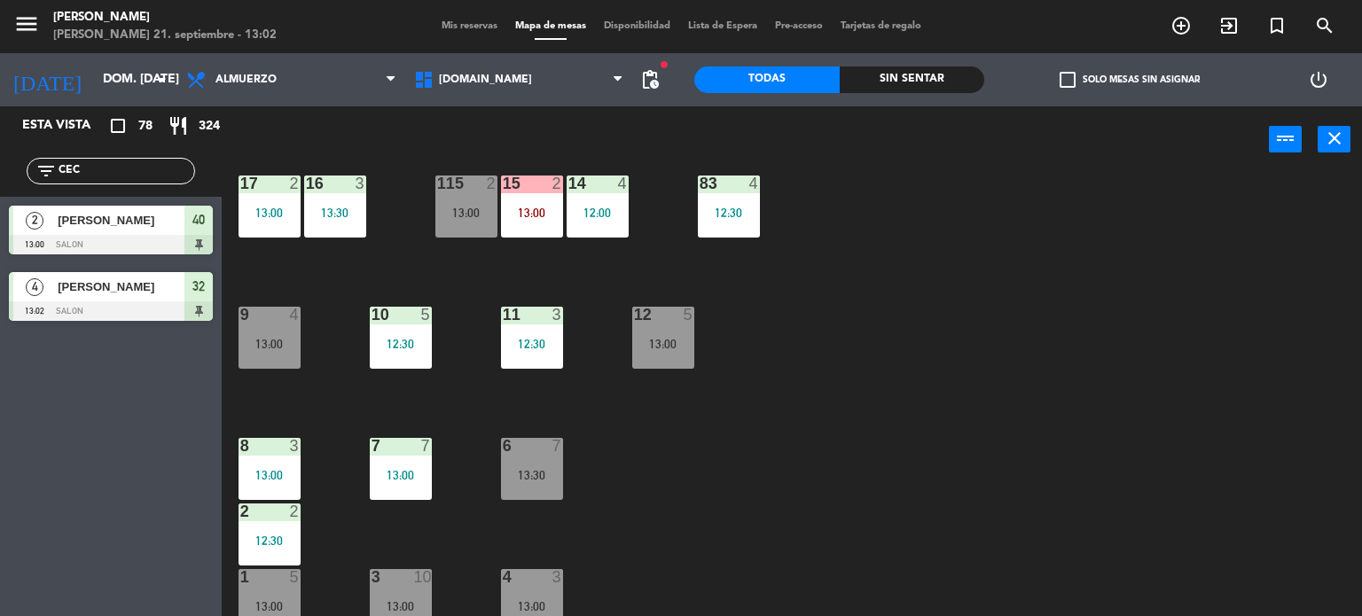
click at [670, 362] on div "12 5 13:00" at bounding box center [663, 338] width 62 height 62
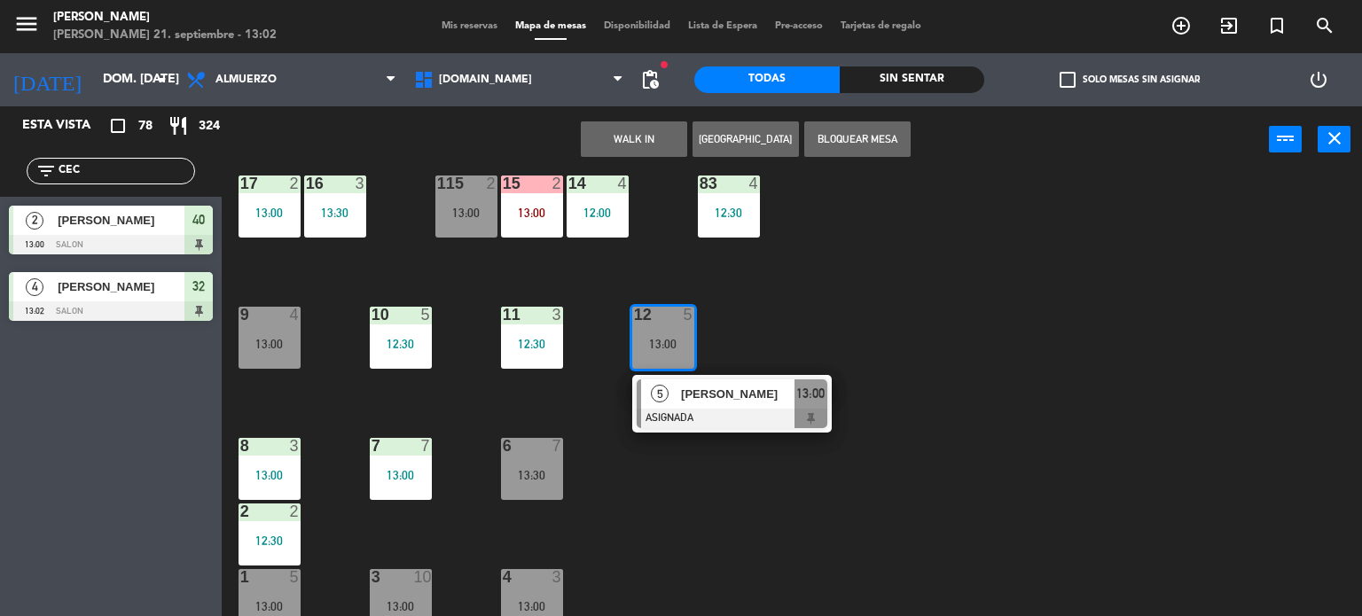
click at [799, 341] on div "34 2 13:00 35 4 13:00 36 7 13:00 43 2 13:00 37 10 13:00 CAVA 13 12:30 33 3 13:0…" at bounding box center [798, 395] width 1127 height 443
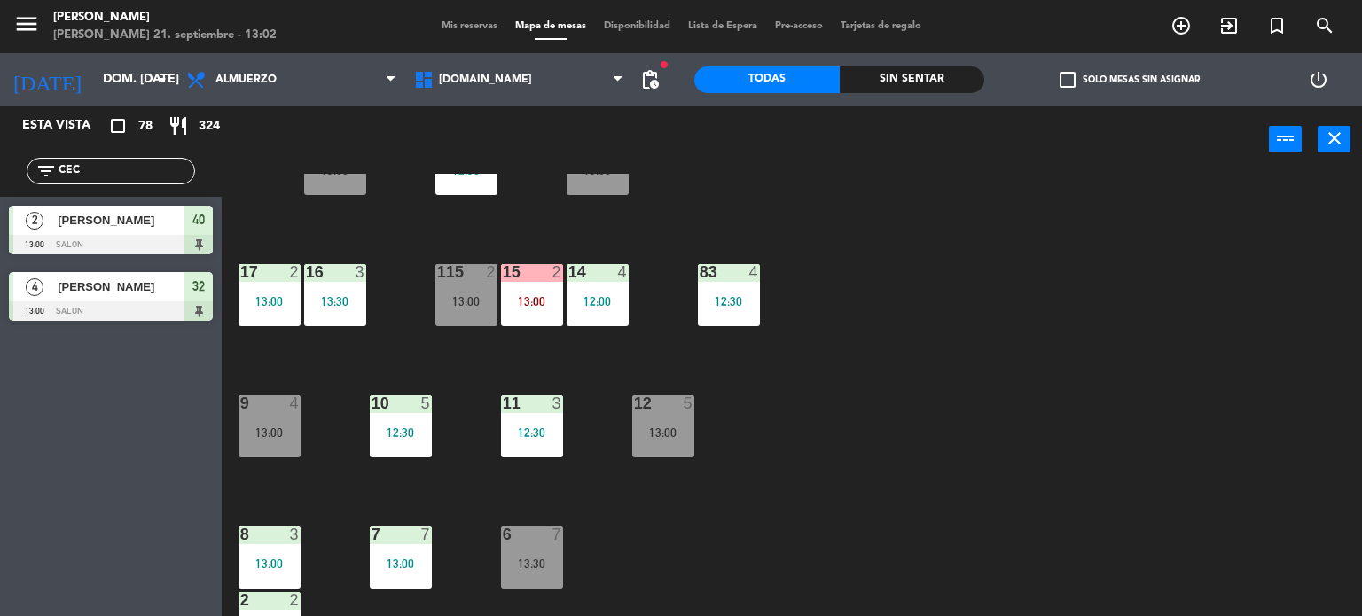
scroll to position [634, 0]
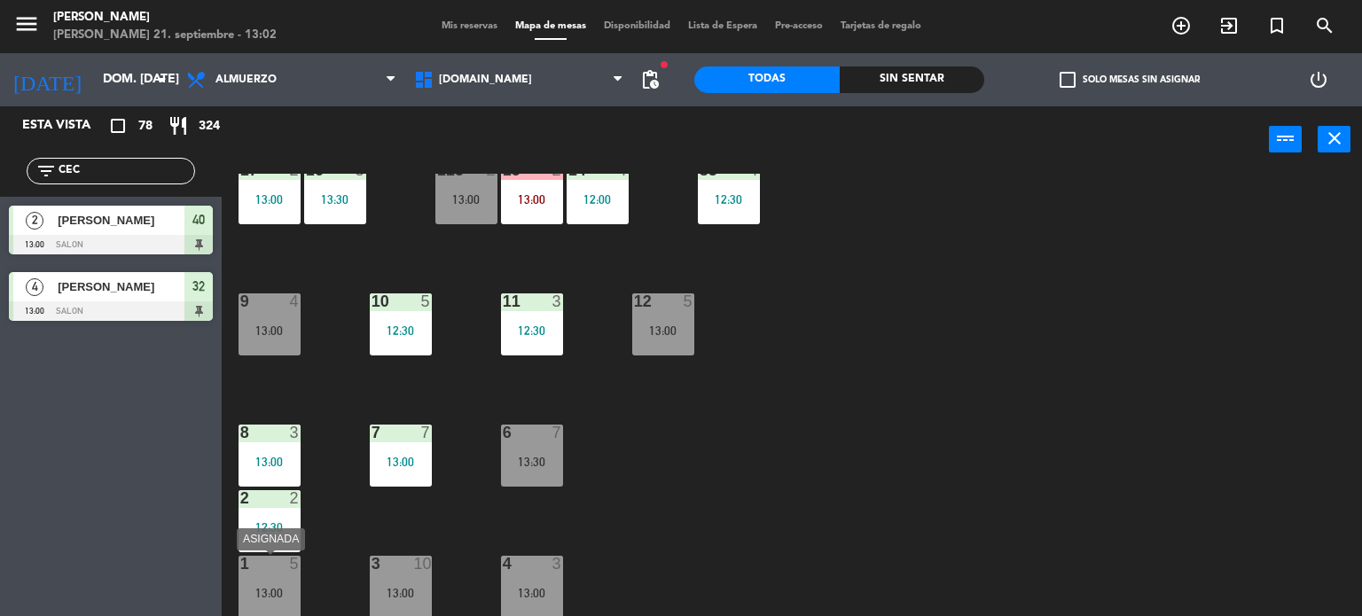
click at [282, 571] on div at bounding box center [268, 564] width 29 height 16
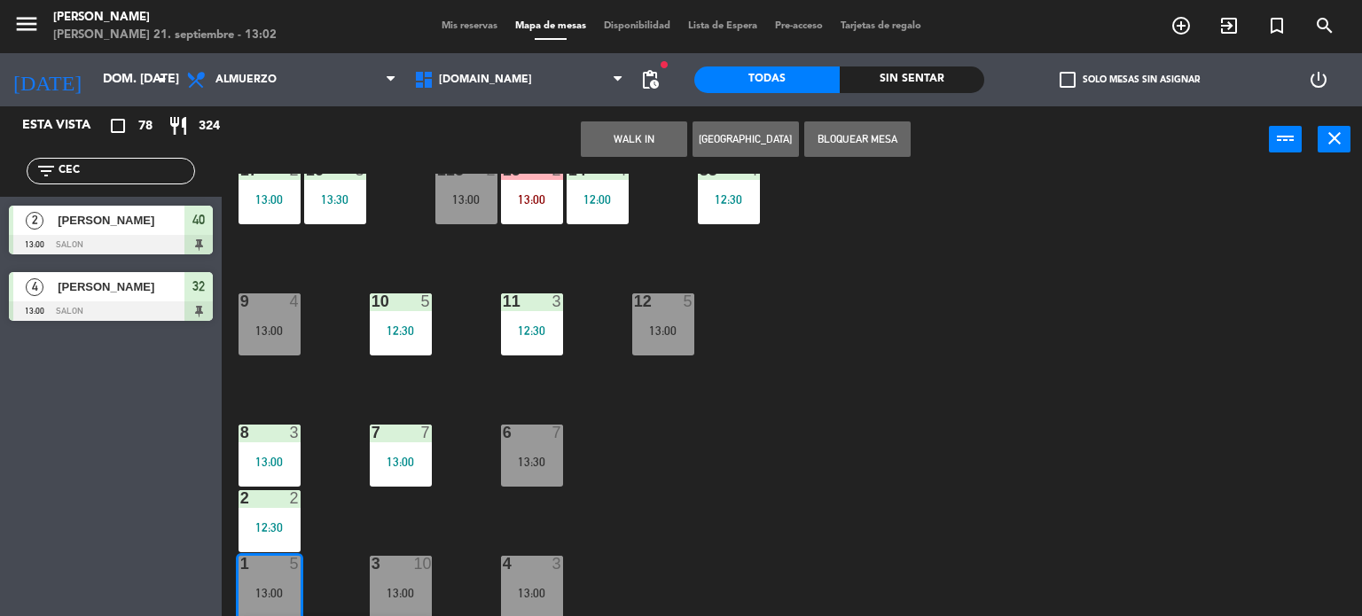
click at [235, 595] on div "34 2 13:00 35 4 13:00 36 7 13:00 43 2 13:00 37 10 13:00 CAVA 13 12:30 33 3 13:0…" at bounding box center [798, 395] width 1127 height 443
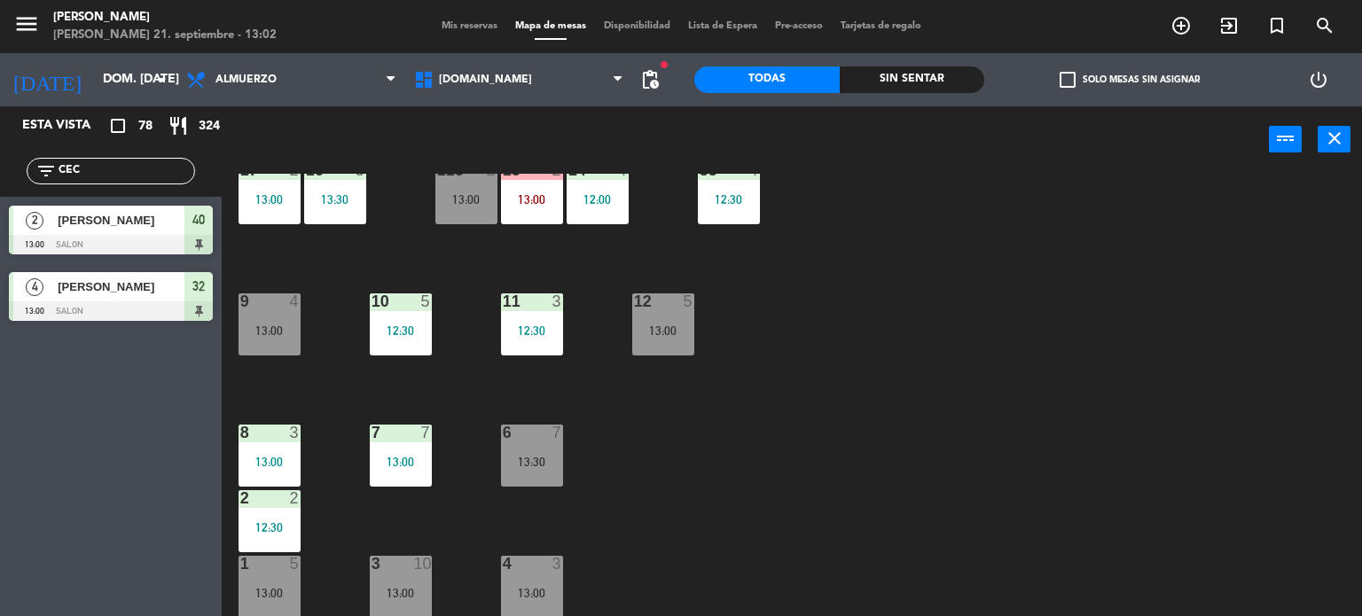
click at [290, 575] on div "1 5 13:00" at bounding box center [269, 587] width 62 height 62
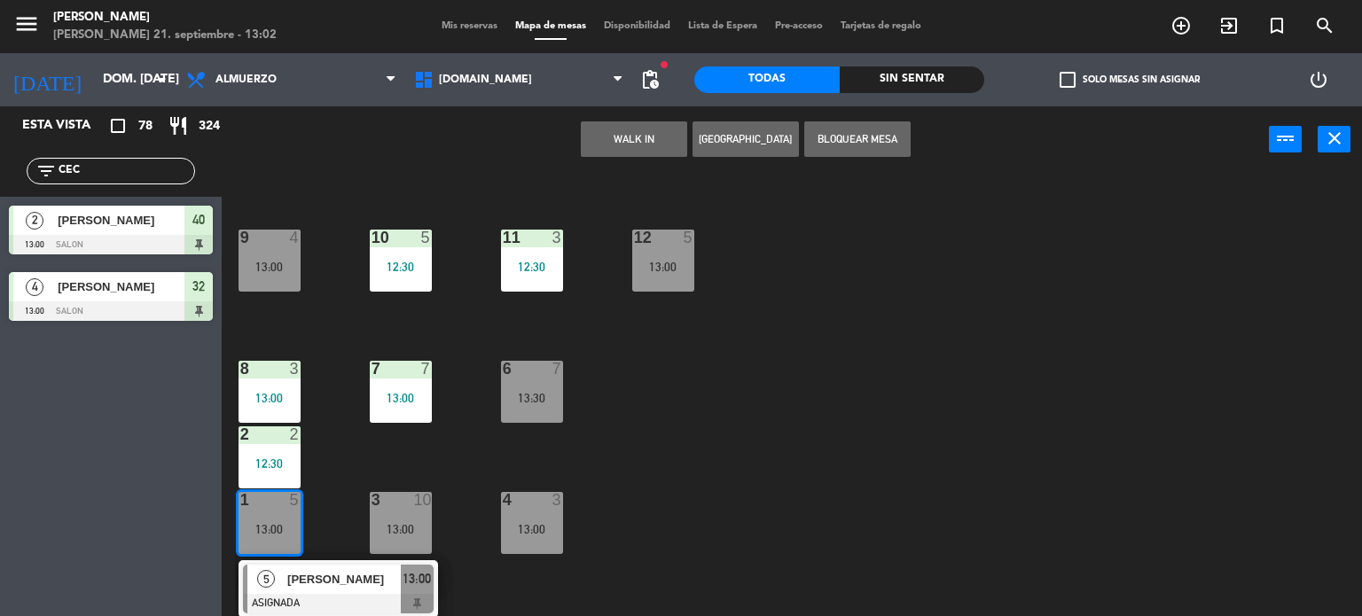
click at [285, 579] on div "[PERSON_NAME]" at bounding box center [342, 579] width 115 height 29
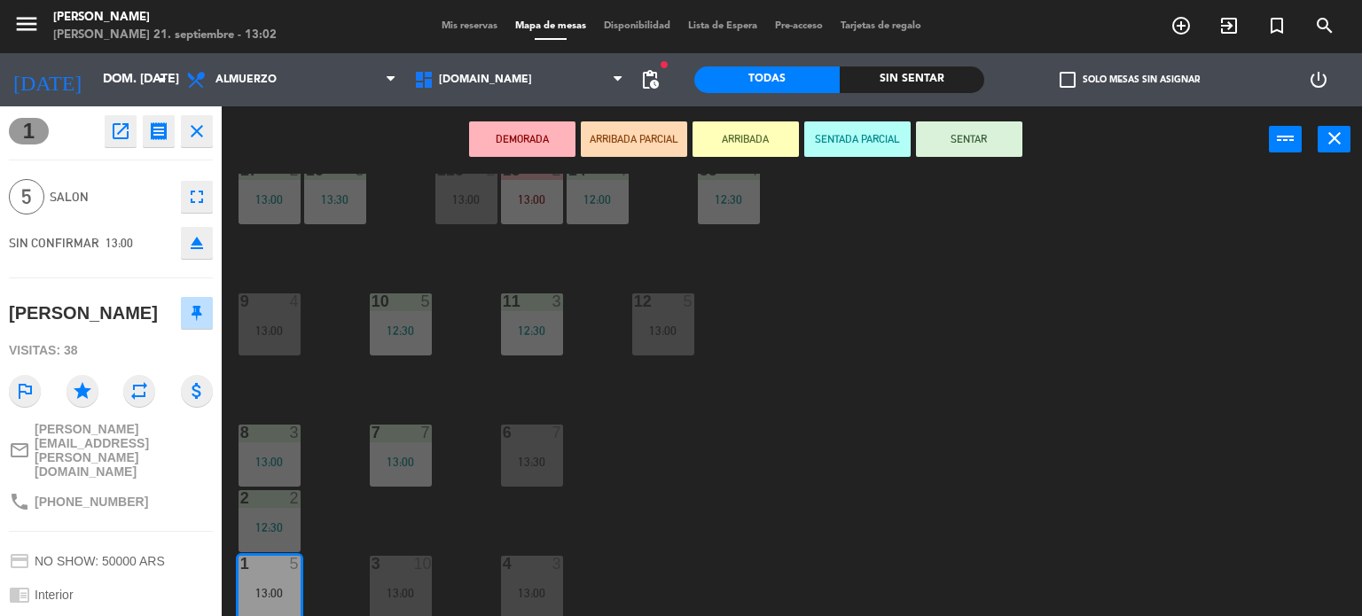
click at [962, 131] on button "SENTAR" at bounding box center [969, 138] width 106 height 35
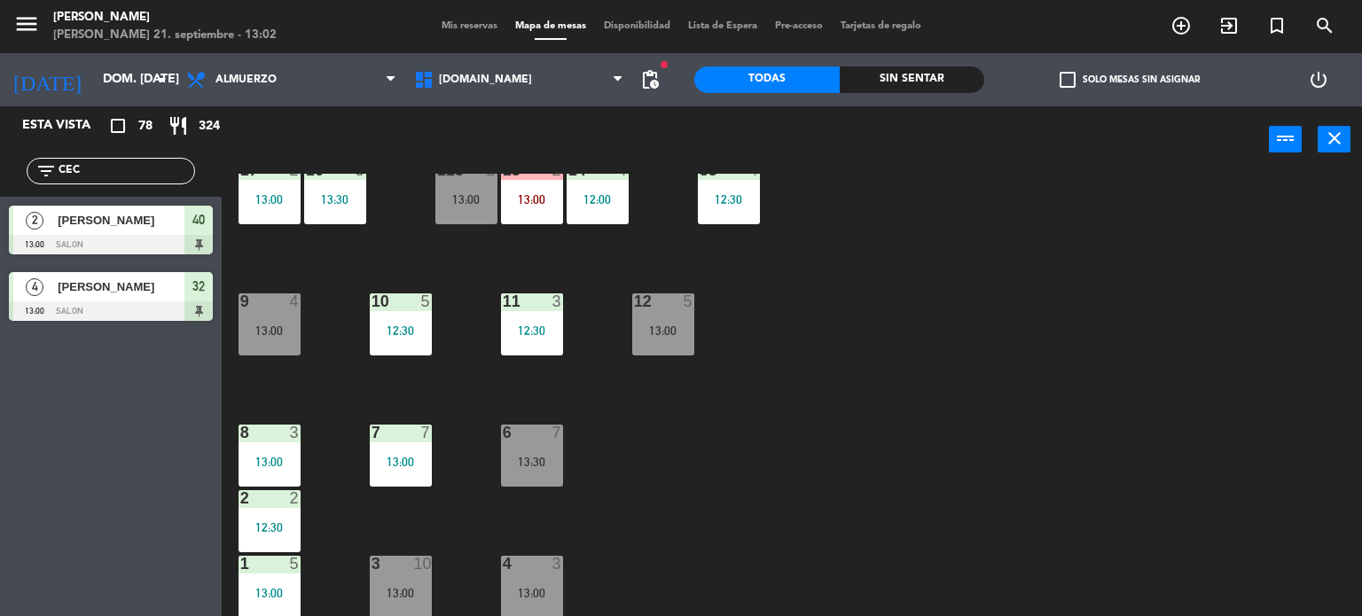
drag, startPoint x: 112, startPoint y: 175, endPoint x: 0, endPoint y: 364, distance: 220.2
click at [0, 244] on div "Esta vista crop_square 78 restaurant 324 filter_list CEC 2 [PERSON_NAME] 13:00 …" at bounding box center [111, 217] width 222 height 223
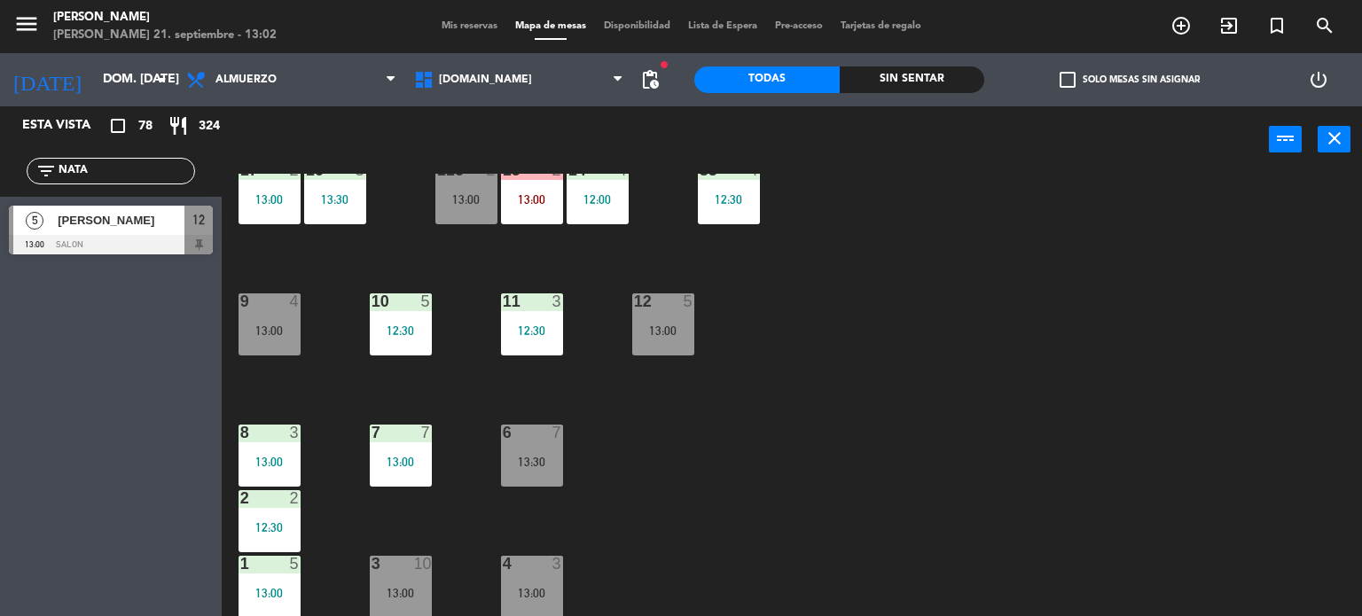
type input "NATA"
click at [0, 433] on div "Esta vista crop_square 78 restaurant 324 filter_list NATA 5 [PERSON_NAME] 13:00…" at bounding box center [111, 361] width 222 height 510
click at [81, 223] on span "[PERSON_NAME]" at bounding box center [121, 220] width 127 height 19
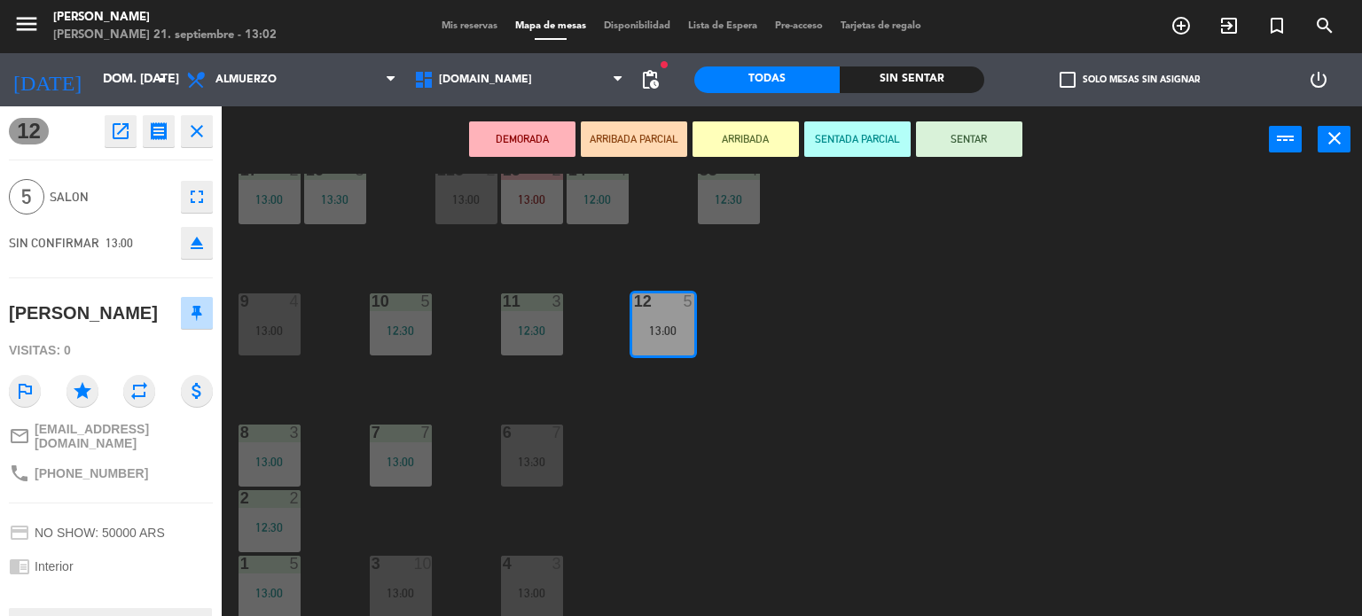
click at [772, 140] on button "ARRIBADA" at bounding box center [745, 138] width 106 height 35
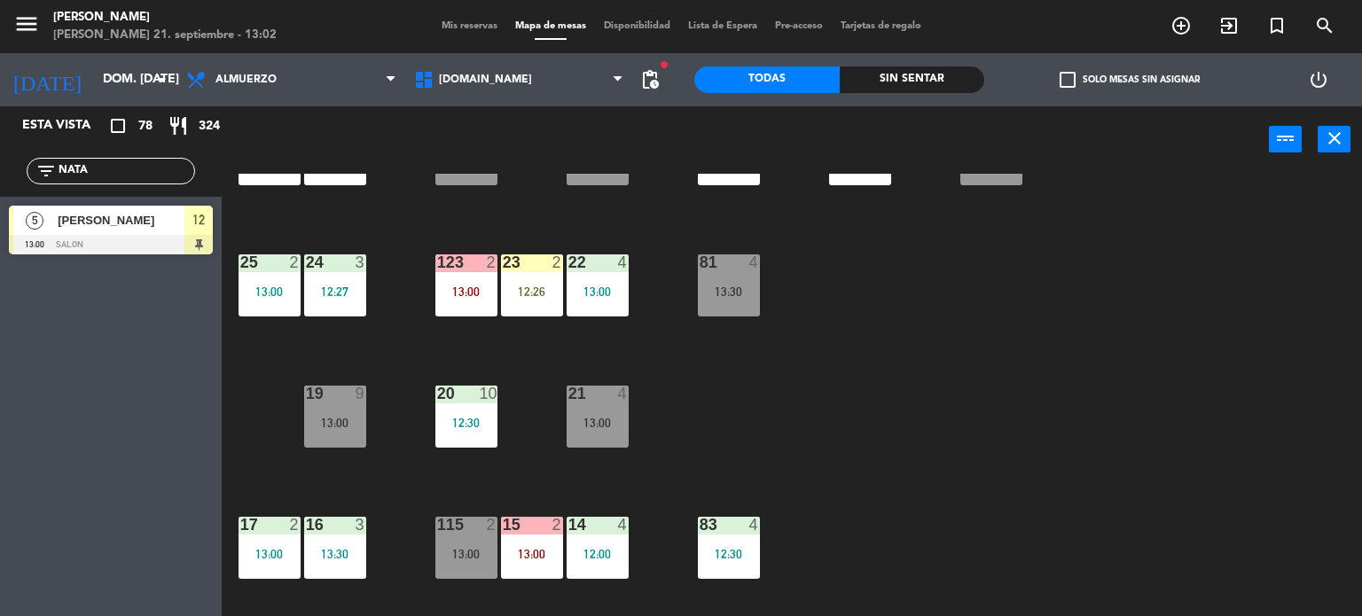
scroll to position [0, 0]
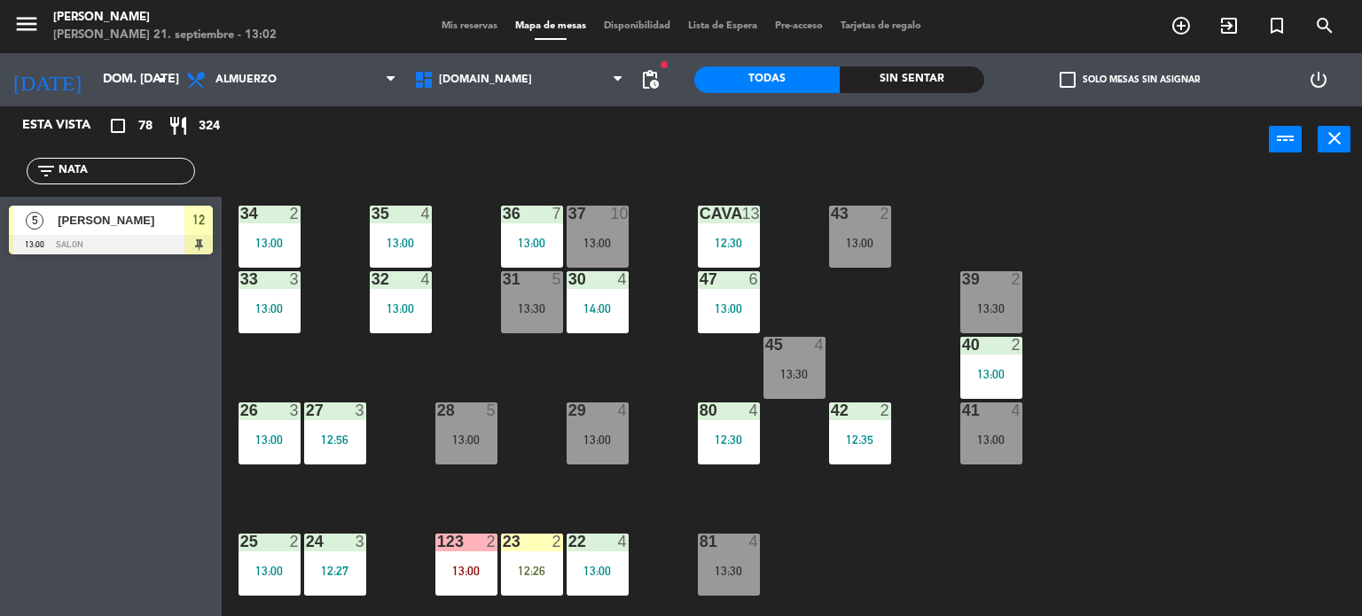
click at [879, 305] on div "34 2 13:00 35 4 13:00 36 7 13:00 43 2 13:00 37 10 13:00 CAVA 13 12:30 33 3 13:0…" at bounding box center [798, 395] width 1127 height 443
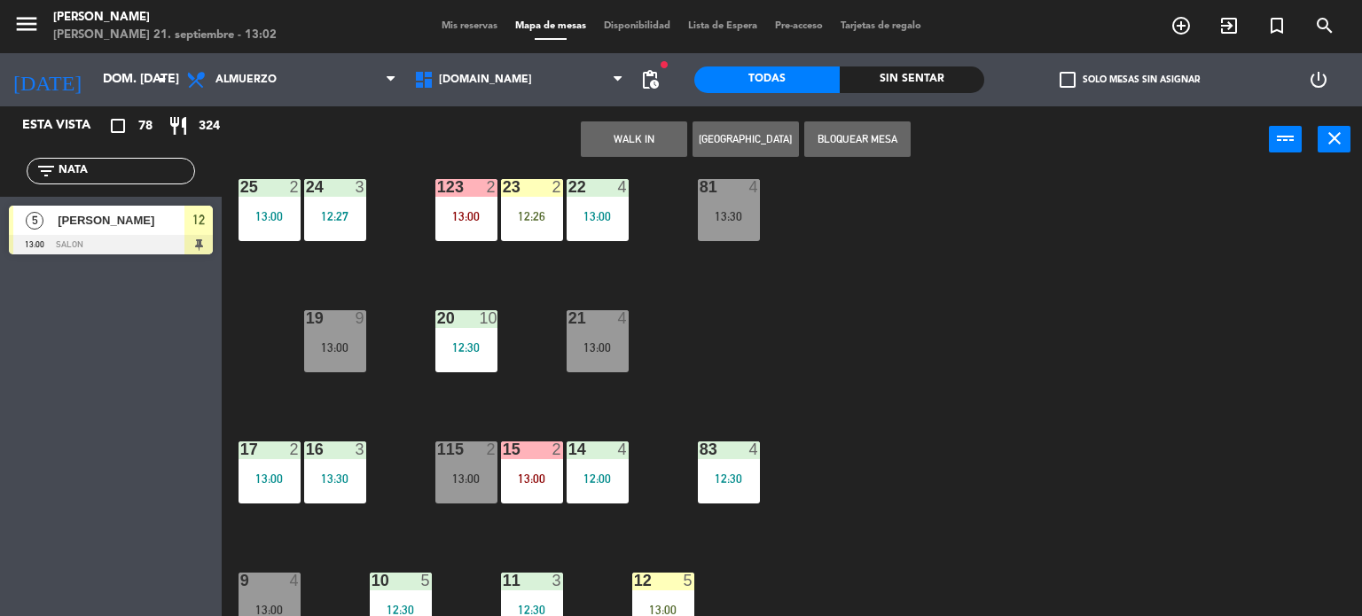
scroll to position [443, 0]
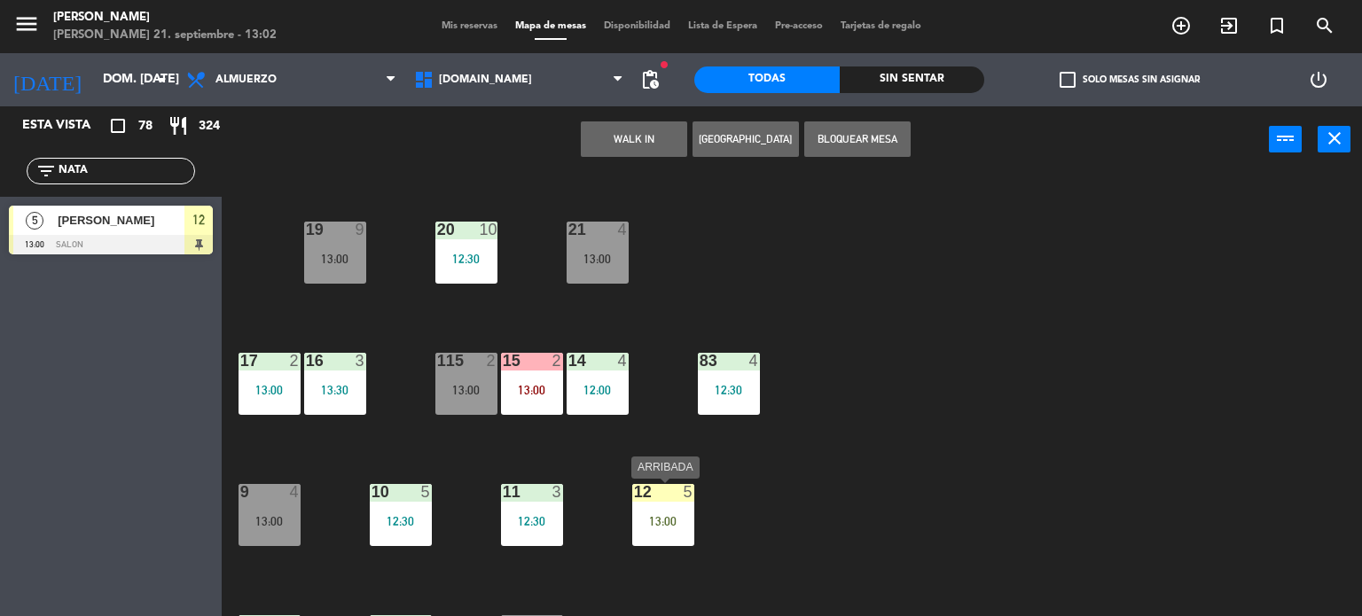
click at [673, 518] on div "13:00" at bounding box center [663, 521] width 62 height 12
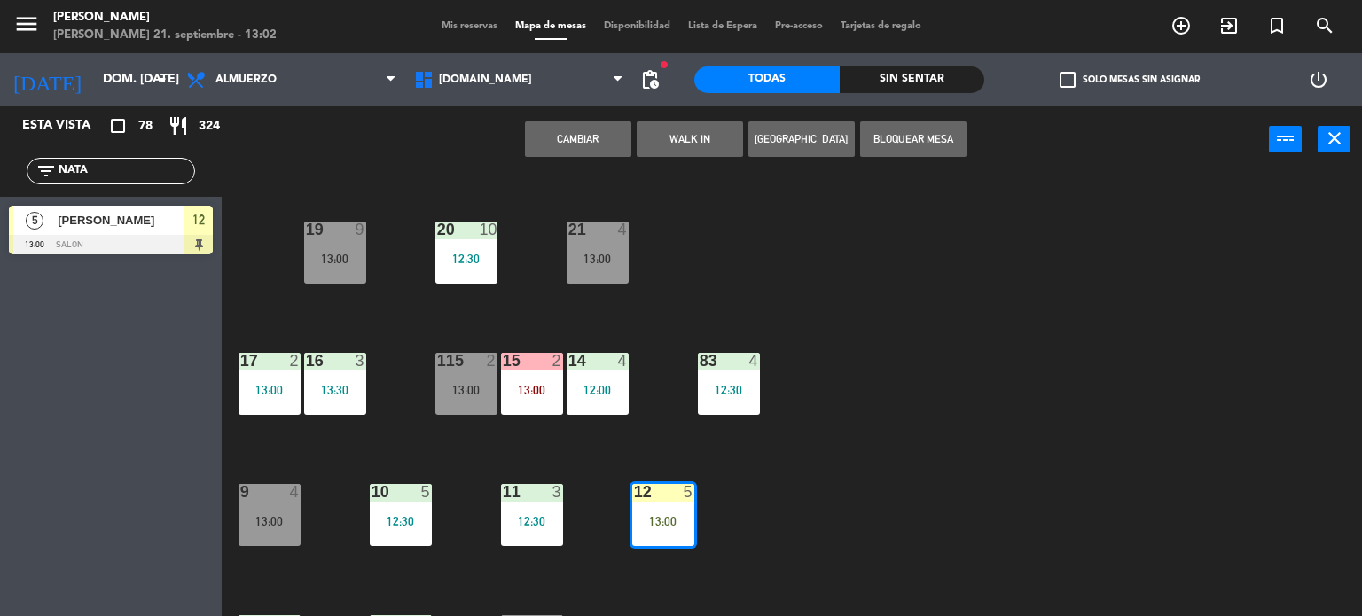
click at [578, 129] on button "Cambiar" at bounding box center [578, 138] width 106 height 35
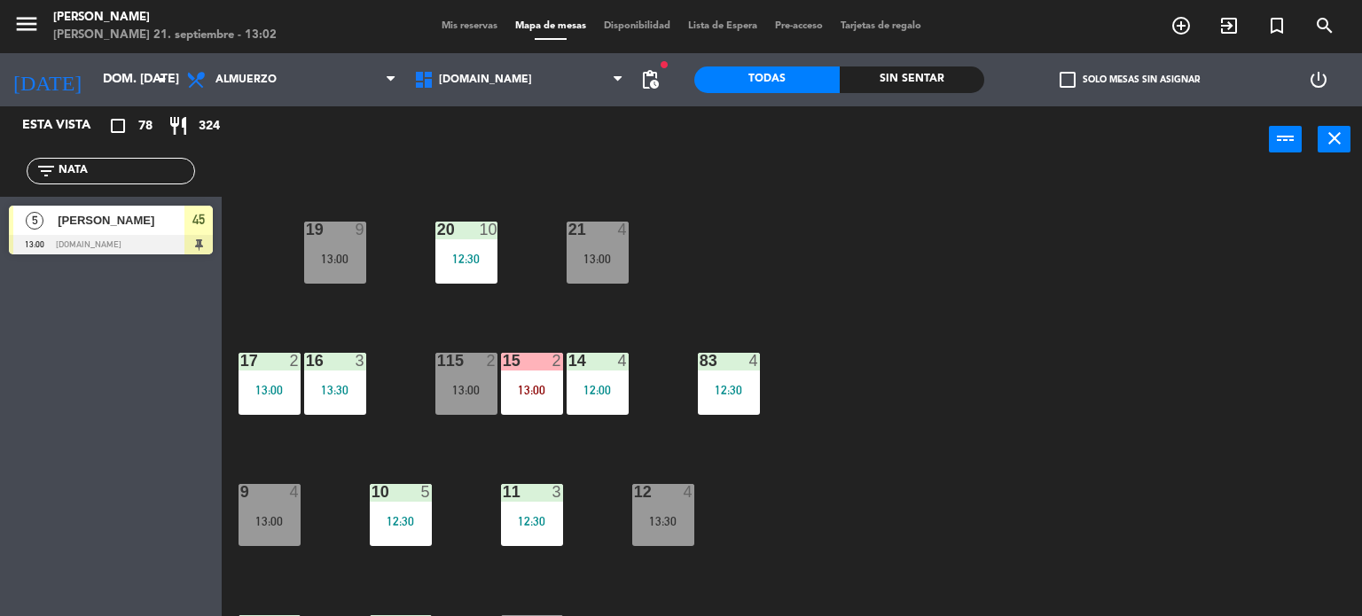
scroll to position [0, 0]
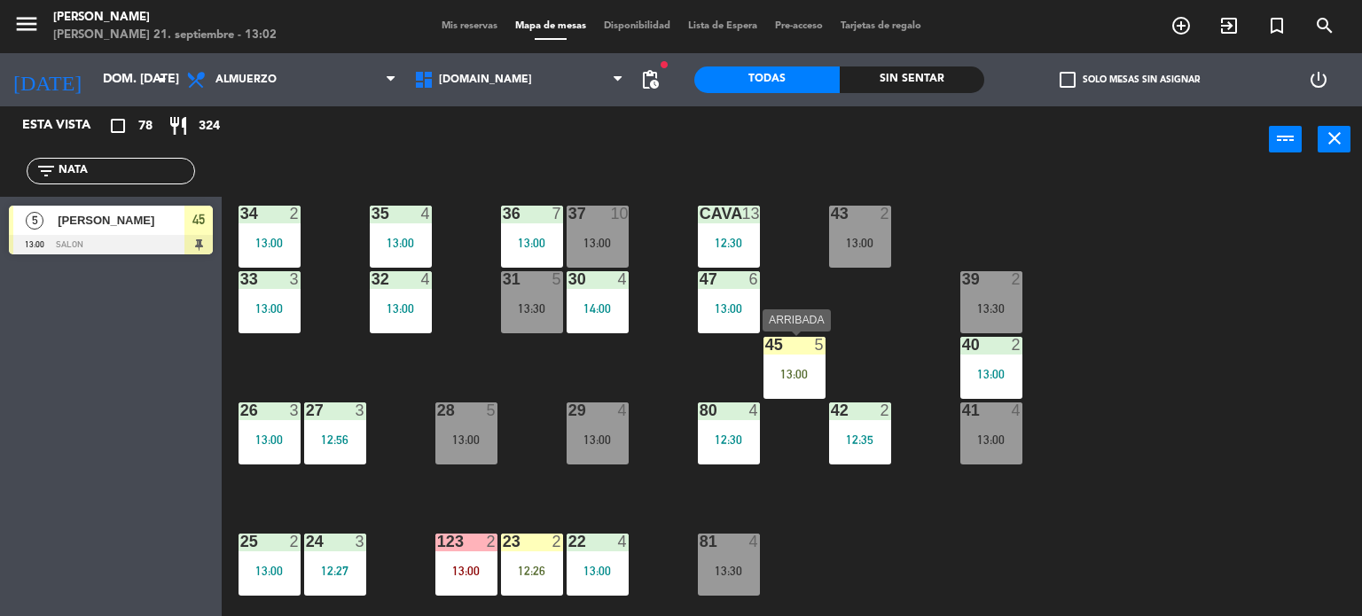
click at [816, 363] on div "45 5 13:00" at bounding box center [794, 368] width 62 height 62
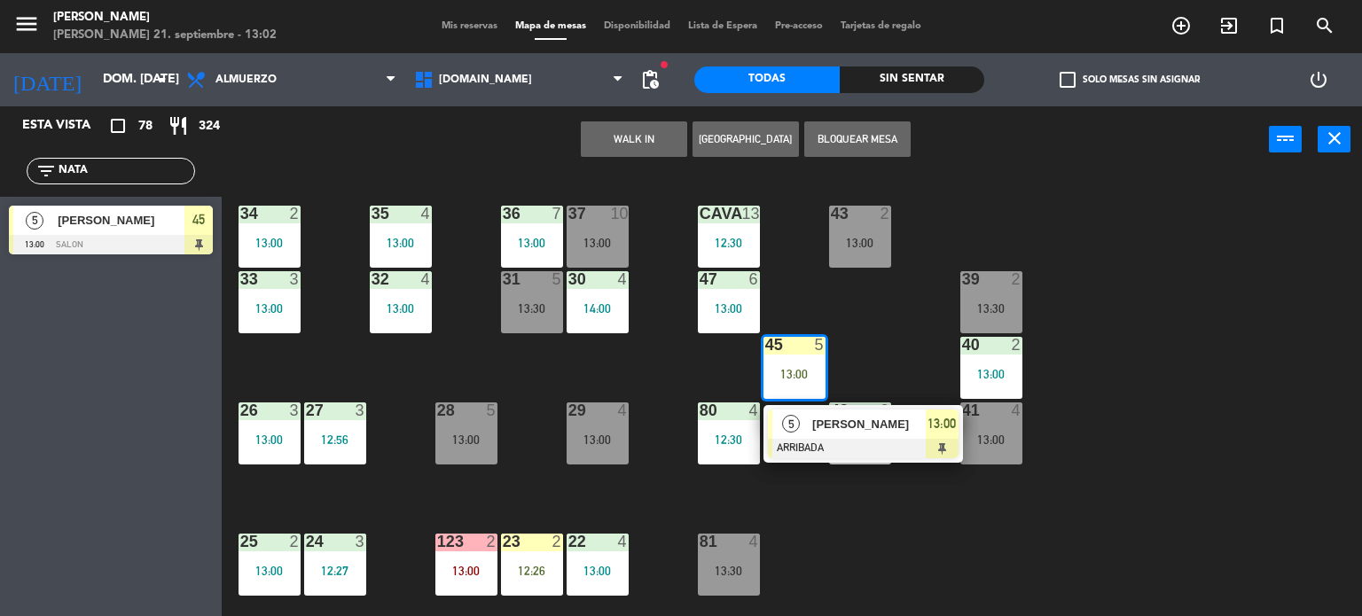
scroll to position [355, 0]
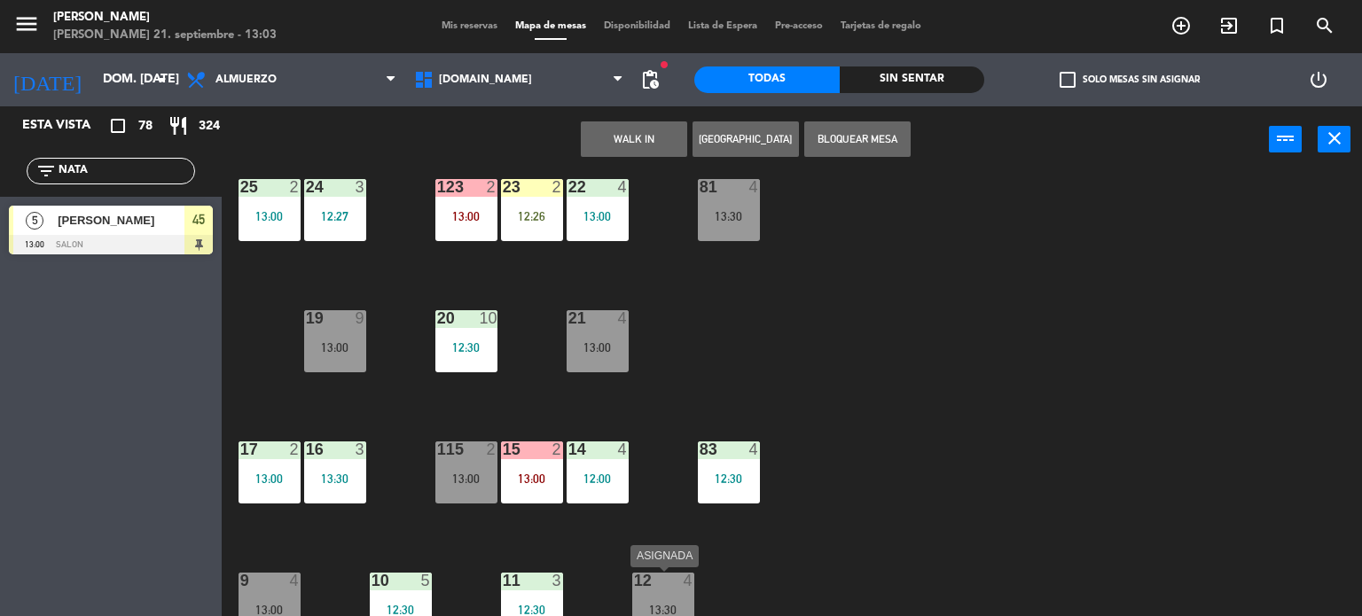
click at [684, 583] on div "4" at bounding box center [689, 581] width 11 height 16
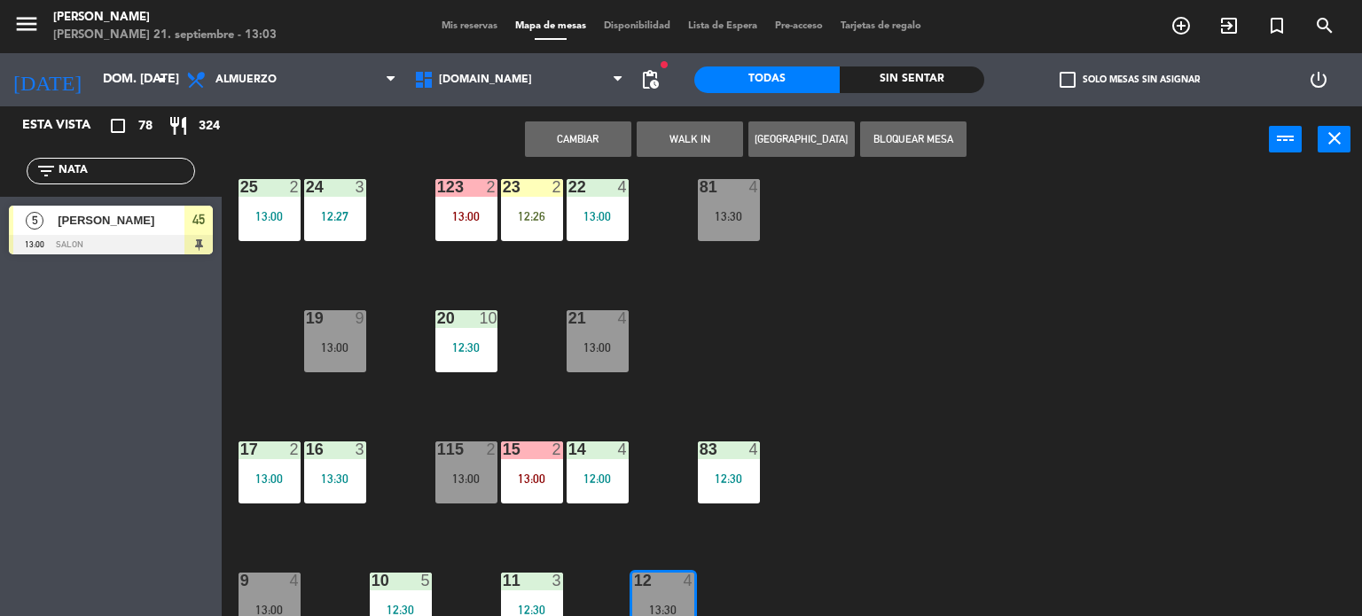
click at [595, 127] on button "Cambiar" at bounding box center [578, 138] width 106 height 35
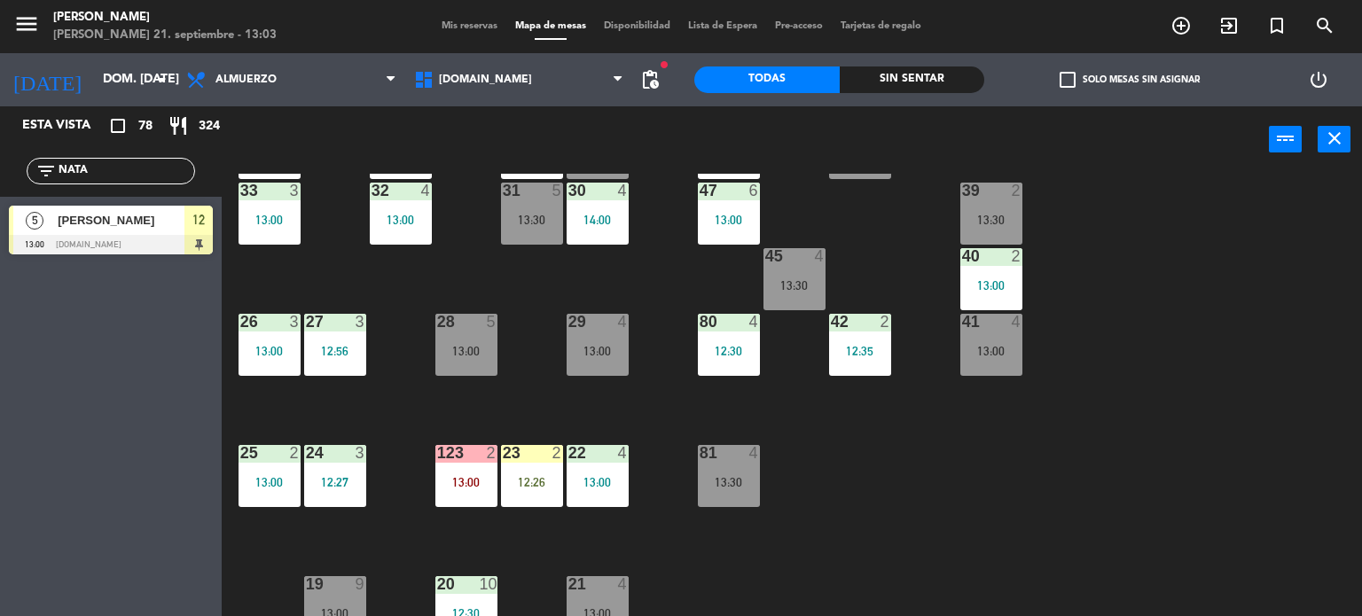
scroll to position [621, 0]
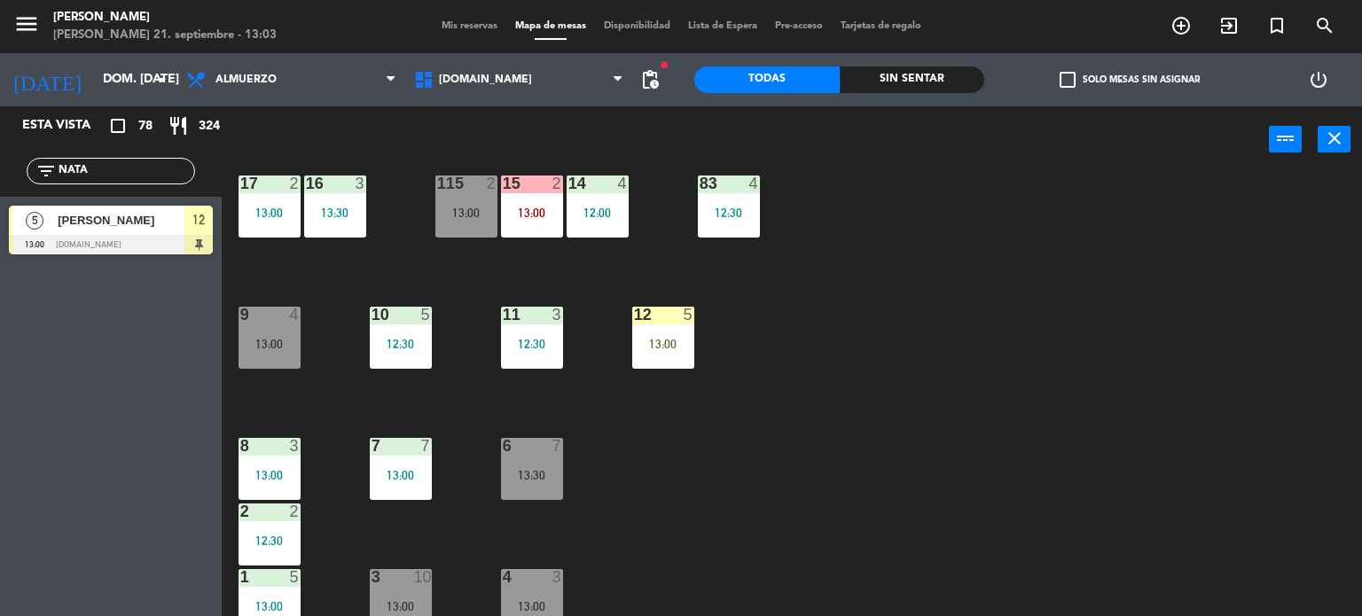
drag, startPoint x: 674, startPoint y: 352, endPoint x: 702, endPoint y: 371, distance: 34.4
click at [681, 358] on div "12 5 13:00" at bounding box center [663, 338] width 62 height 62
click at [746, 402] on div "34 2 13:00 35 4 13:00 36 7 13:00 43 2 13:00 37 10 13:00 CAVA 13 12:30 33 3 13:0…" at bounding box center [798, 395] width 1127 height 443
drag, startPoint x: 710, startPoint y: 328, endPoint x: 689, endPoint y: 332, distance: 21.7
click at [710, 329] on div "34 2 13:00 35 4 13:00 36 7 13:00 43 2 13:00 37 10 13:00 CAVA 13 12:30 33 3 13:0…" at bounding box center [798, 395] width 1127 height 443
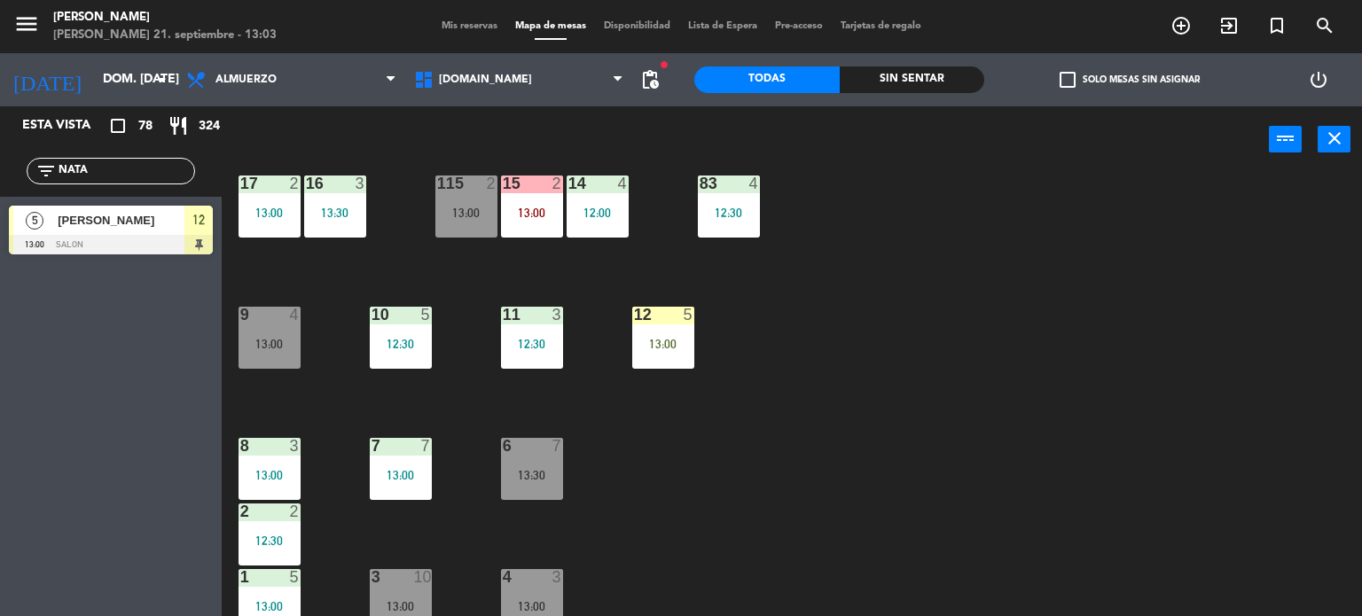
drag, startPoint x: 678, startPoint y: 335, endPoint x: 717, endPoint y: 366, distance: 49.8
click at [681, 340] on div "12 5 13:00" at bounding box center [663, 338] width 62 height 62
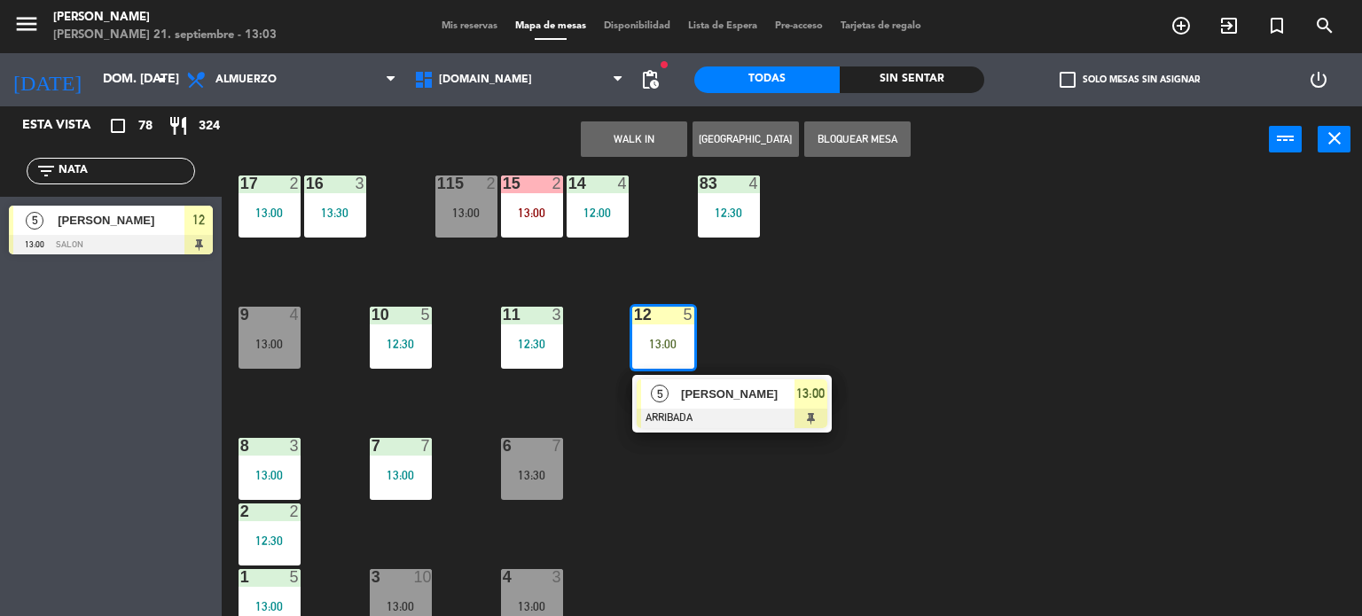
click at [765, 418] on div at bounding box center [732, 419] width 191 height 20
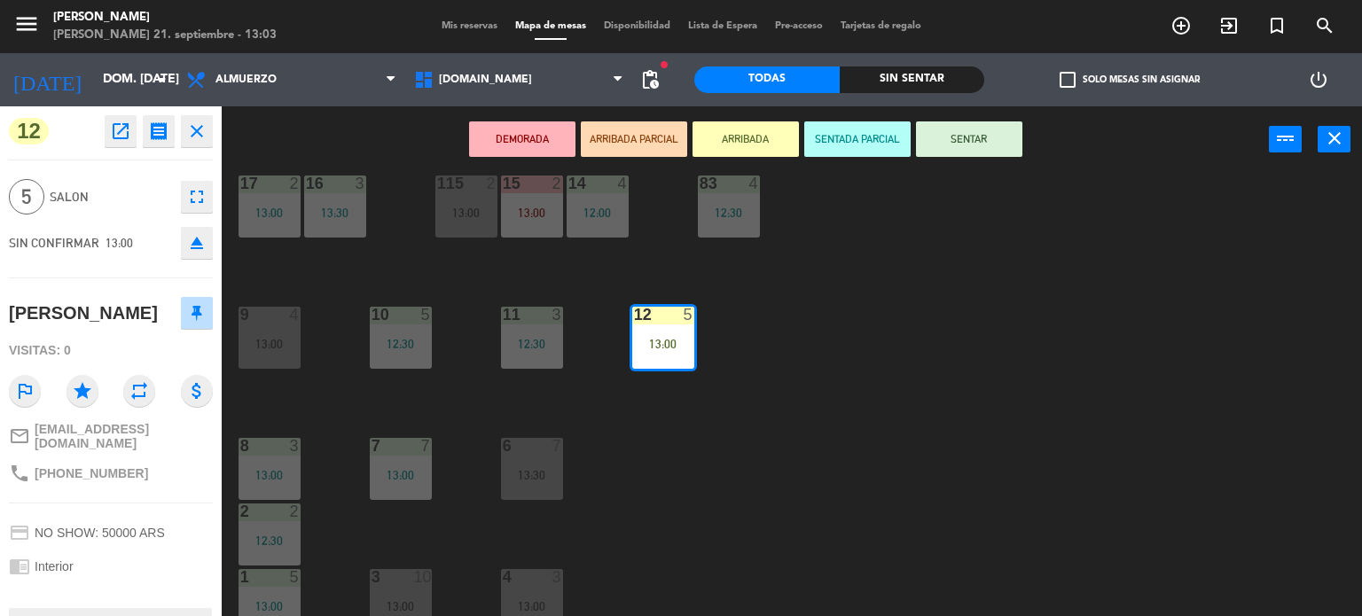
click at [942, 129] on button "SENTAR" at bounding box center [969, 138] width 106 height 35
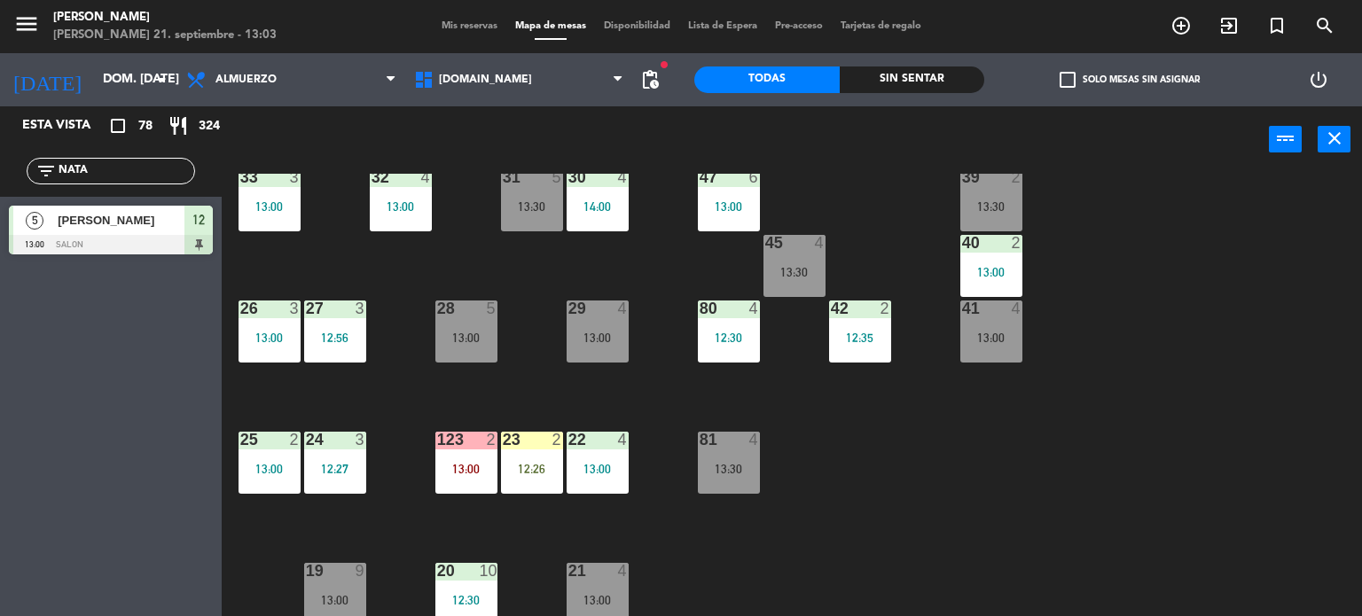
scroll to position [0, 0]
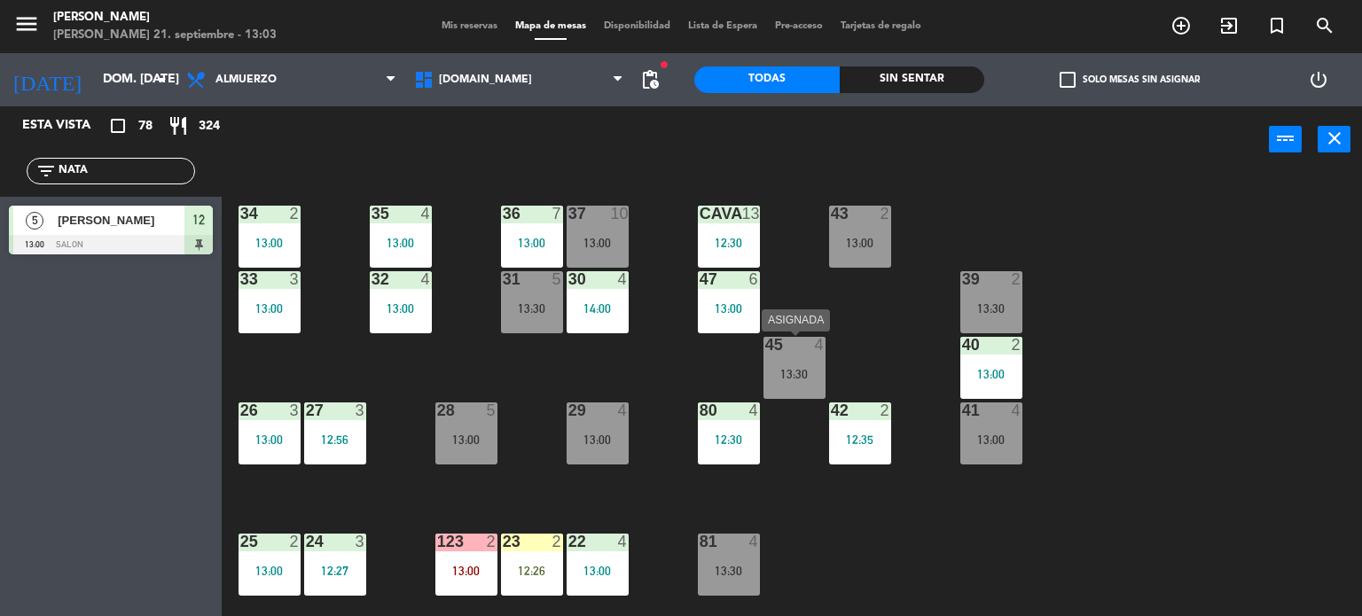
click at [766, 350] on div "45" at bounding box center [765, 345] width 1 height 16
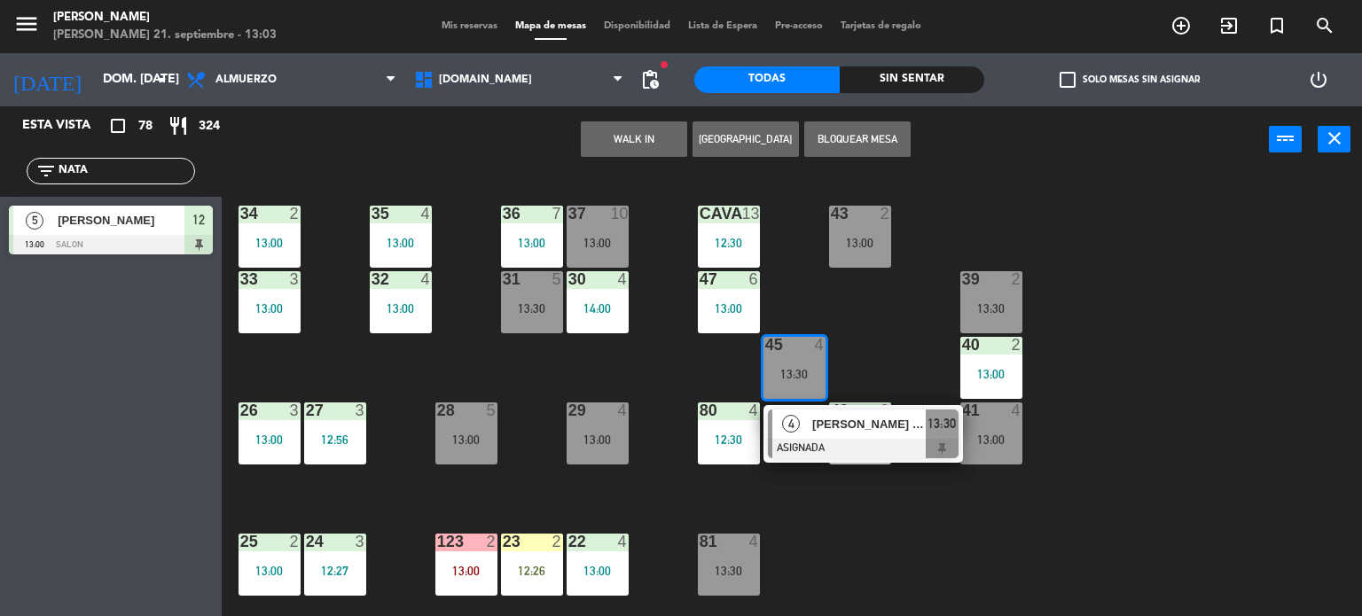
click at [798, 279] on div "34 2 13:00 35 4 13:00 36 7 13:00 43 2 13:00 37 10 13:00 CAVA 13 12:30 33 3 13:0…" at bounding box center [798, 395] width 1127 height 443
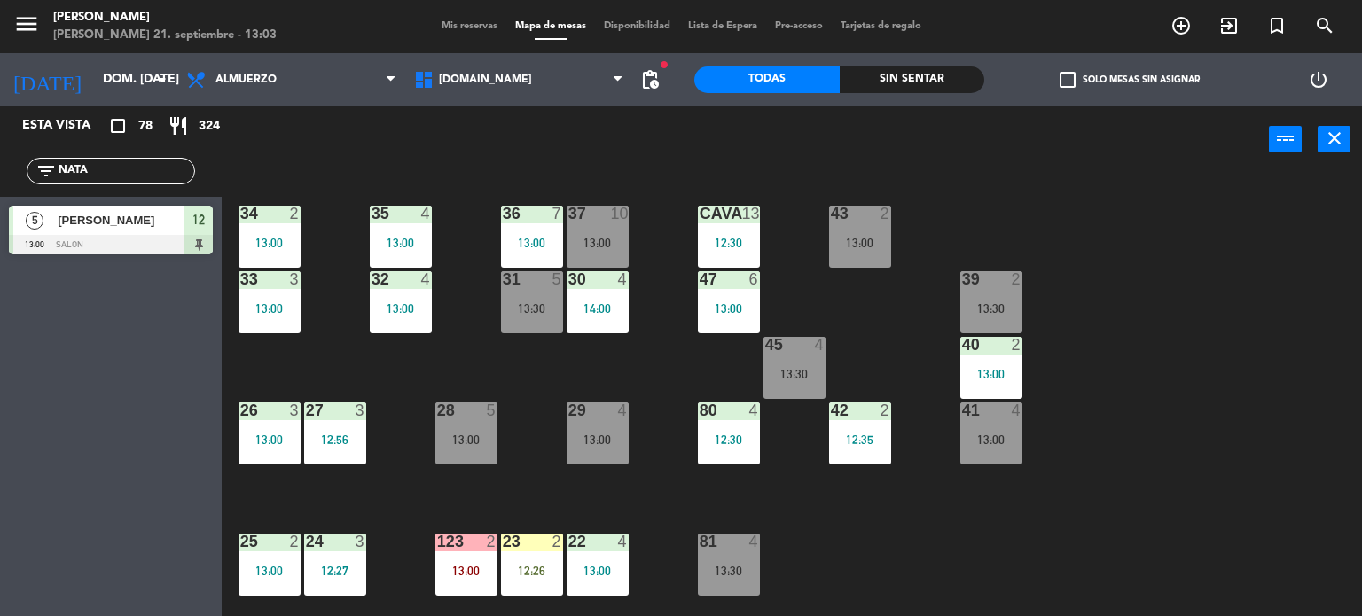
click at [513, 435] on div "34 2 13:00 35 4 13:00 36 7 13:00 43 2 13:00 37 10 13:00 CAVA 13 12:30 33 3 13:0…" at bounding box center [798, 395] width 1127 height 443
click at [550, 314] on div "13:30" at bounding box center [532, 308] width 62 height 12
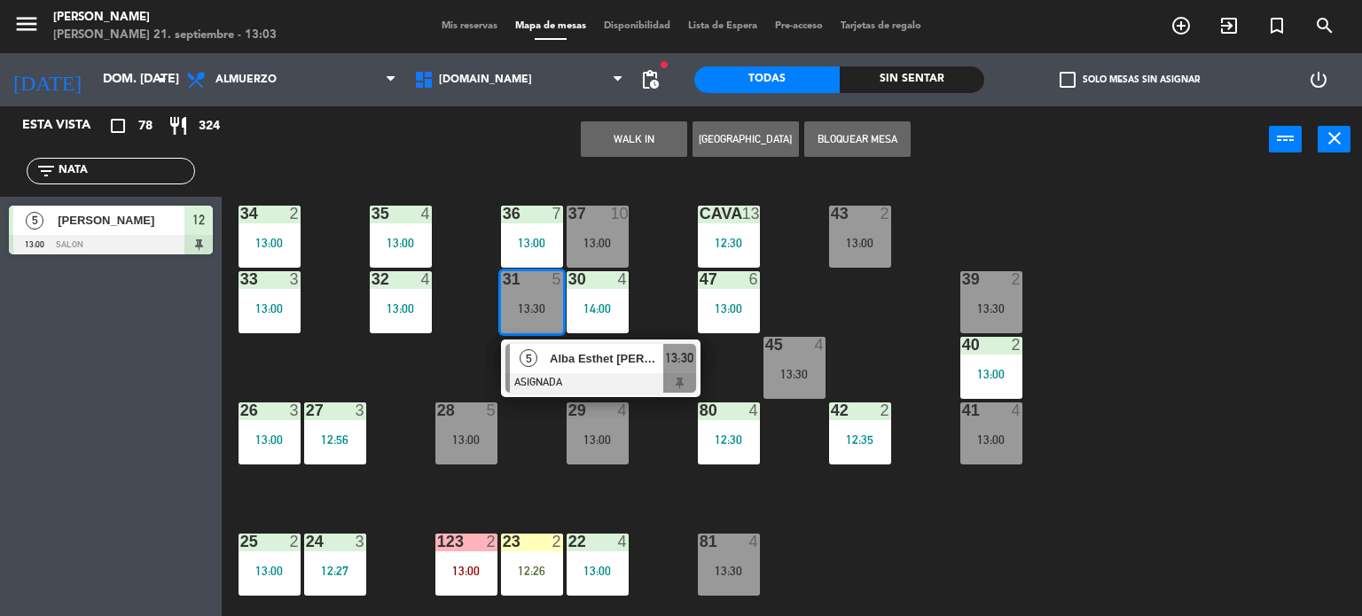
click at [699, 238] on div "12:30" at bounding box center [729, 243] width 62 height 12
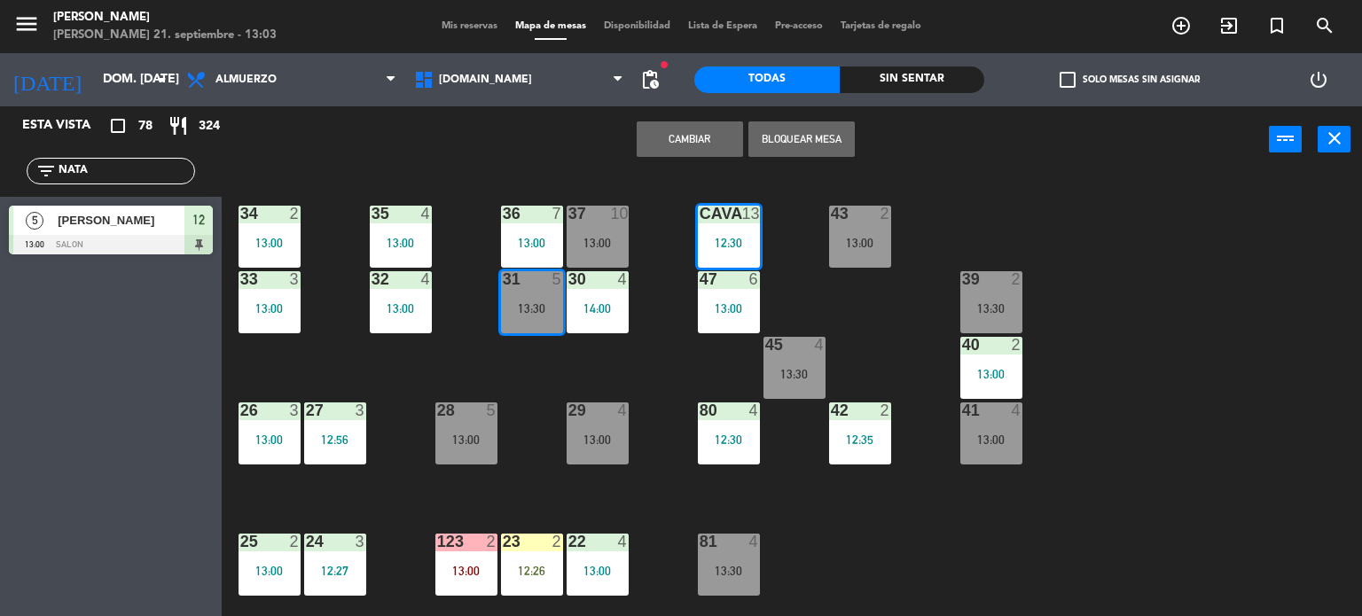
click at [670, 210] on div "34 2 13:00 35 4 13:00 36 7 13:00 43 2 13:00 37 10 13:00 CAVA 13 12:30 33 3 13:0…" at bounding box center [798, 395] width 1127 height 443
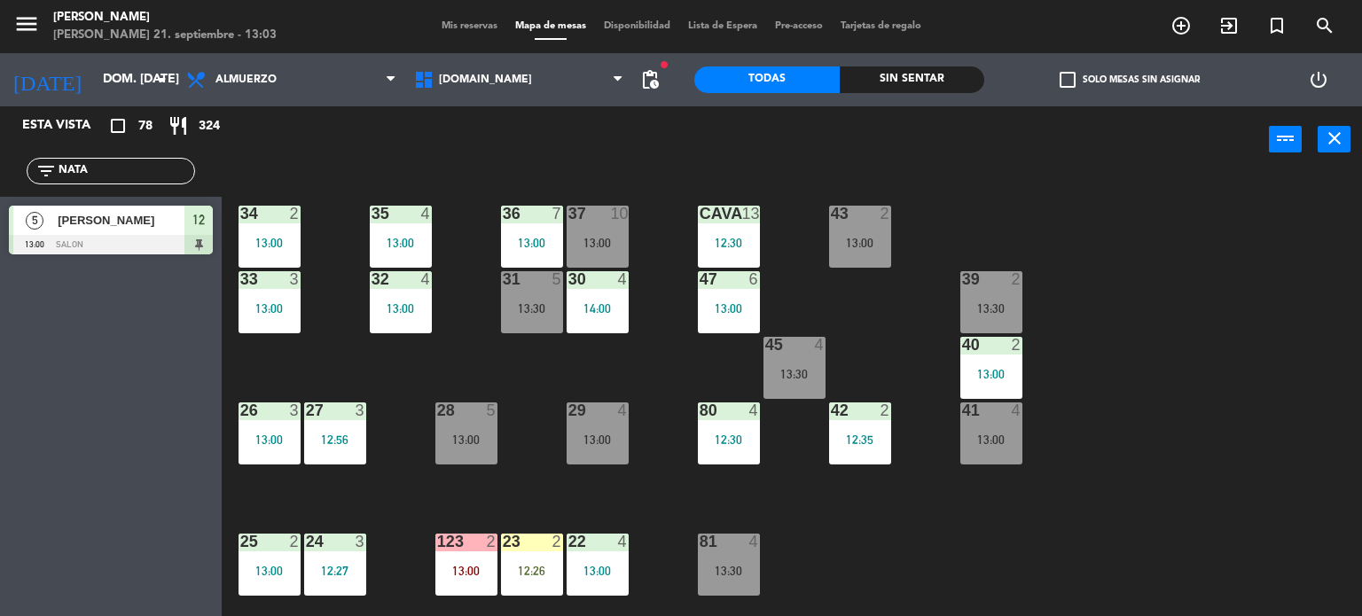
drag, startPoint x: 91, startPoint y: 171, endPoint x: 0, endPoint y: 187, distance: 92.7
click at [0, 187] on div "filter_list NATA" at bounding box center [111, 170] width 222 height 51
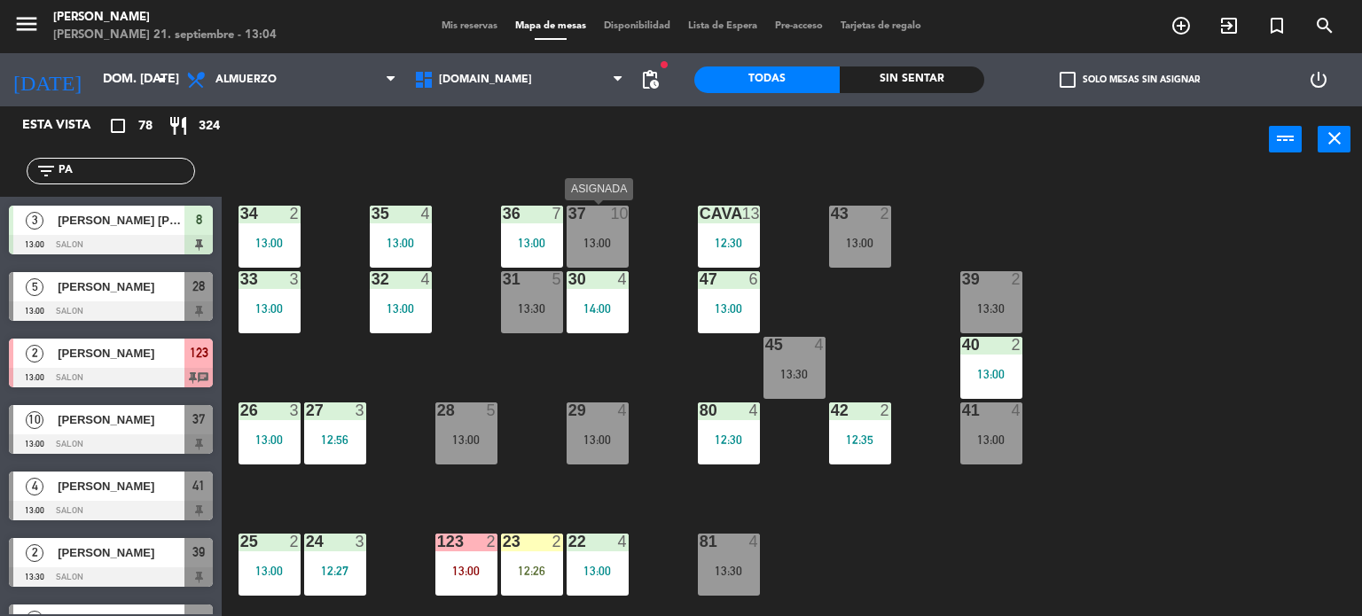
type input "PA"
drag, startPoint x: 635, startPoint y: 175, endPoint x: 628, endPoint y: 184, distance: 11.4
click at [635, 175] on div "34 2 13:00 35 4 13:00 36 7 13:00 43 2 13:00 37 10 13:00 CAVA 13 12:30 33 3 13:0…" at bounding box center [798, 395] width 1127 height 443
click at [589, 219] on div at bounding box center [596, 214] width 29 height 16
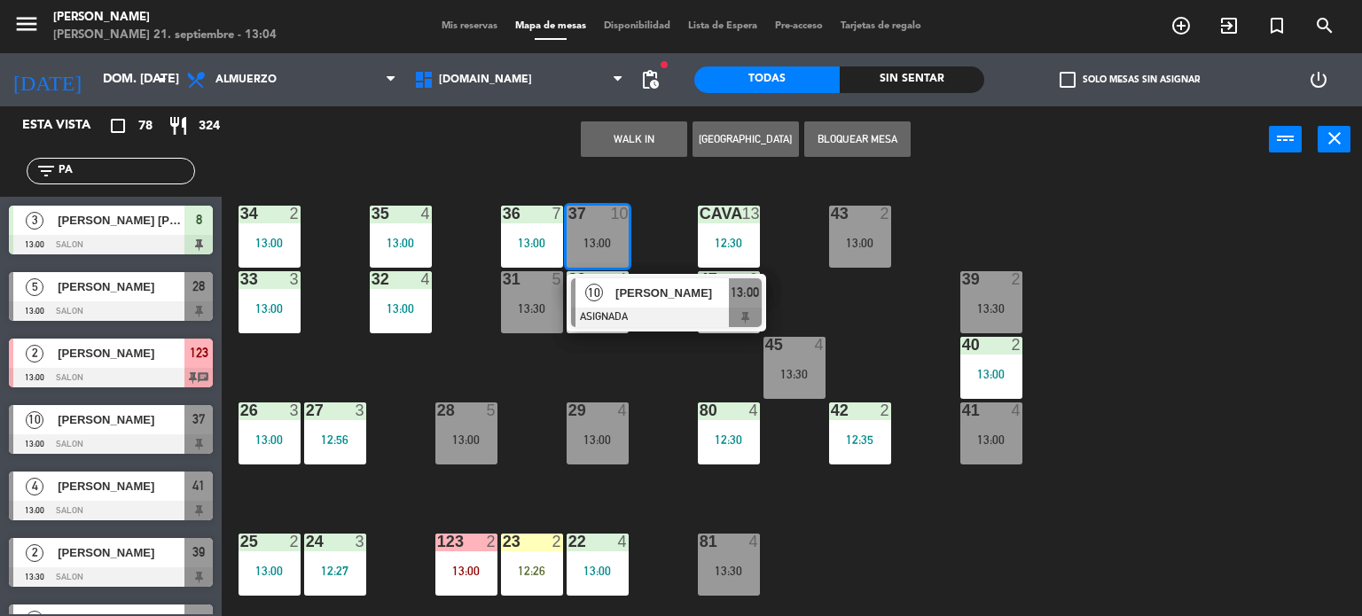
click at [657, 290] on span "[PERSON_NAME]" at bounding box center [671, 293] width 113 height 19
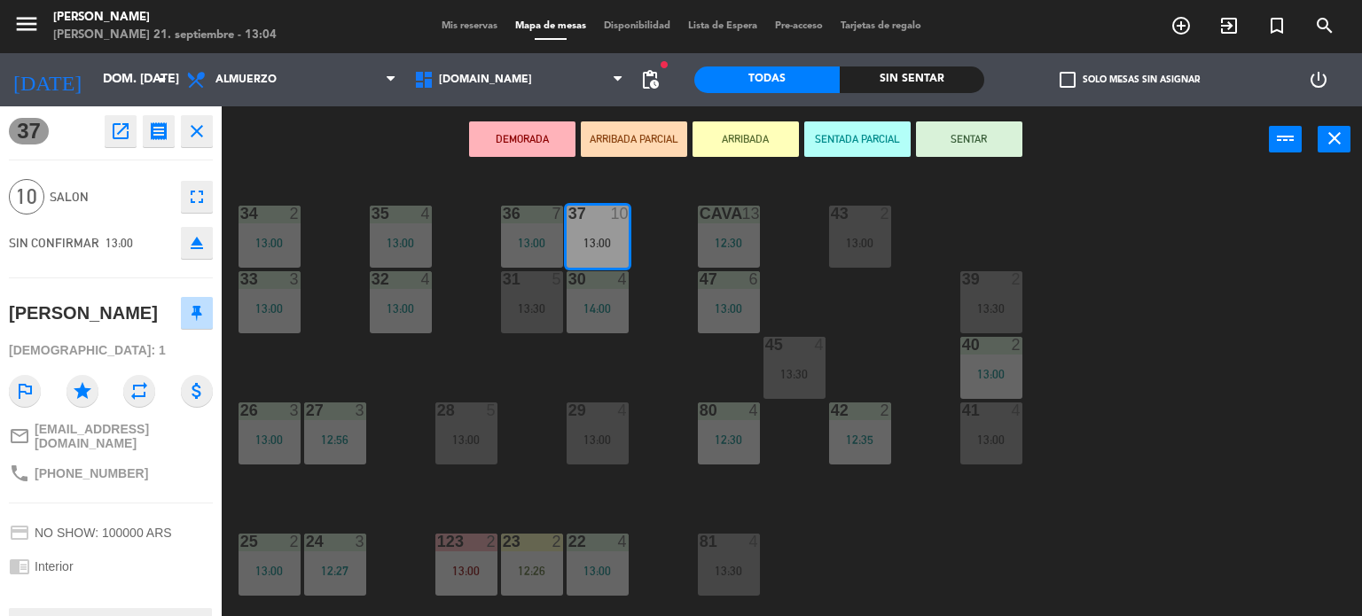
click at [726, 143] on button "ARRIBADA" at bounding box center [745, 138] width 106 height 35
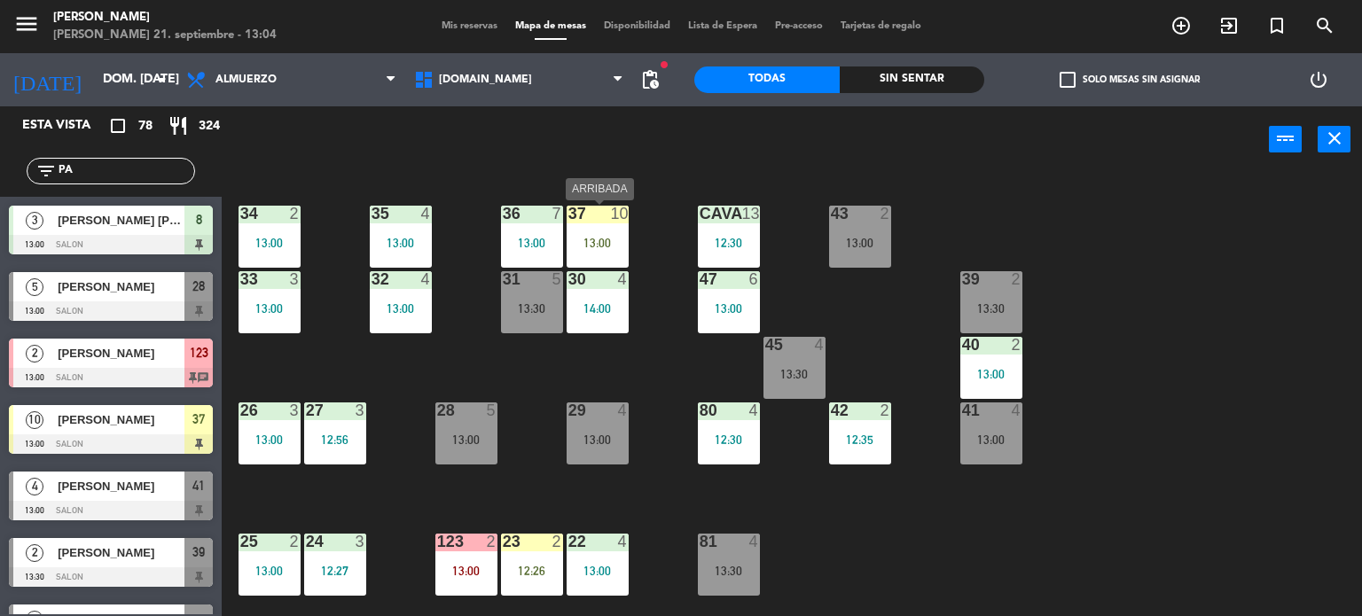
drag, startPoint x: 586, startPoint y: 246, endPoint x: 596, endPoint y: 250, distance: 10.4
click at [587, 251] on div "37 10 13:00" at bounding box center [597, 237] width 62 height 62
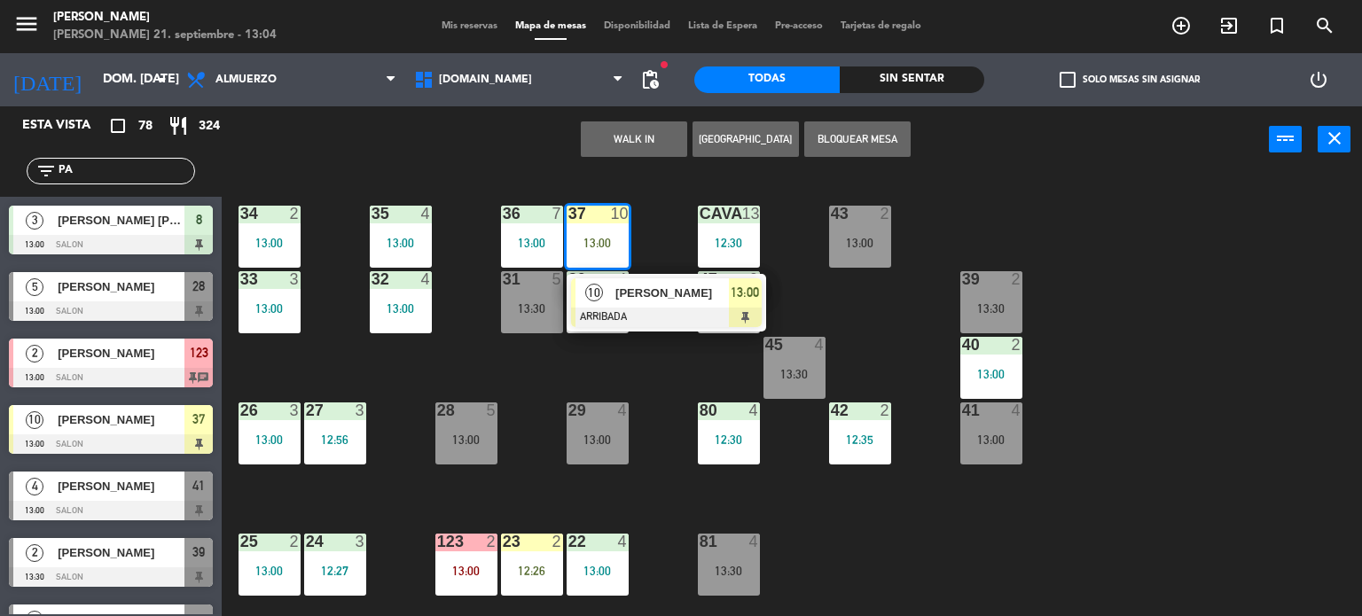
click at [639, 187] on div "34 2 13:00 35 4 13:00 36 7 13:00 43 2 13:00 37 10 13:00 10 [PERSON_NAME] ARRIBA…" at bounding box center [798, 395] width 1127 height 443
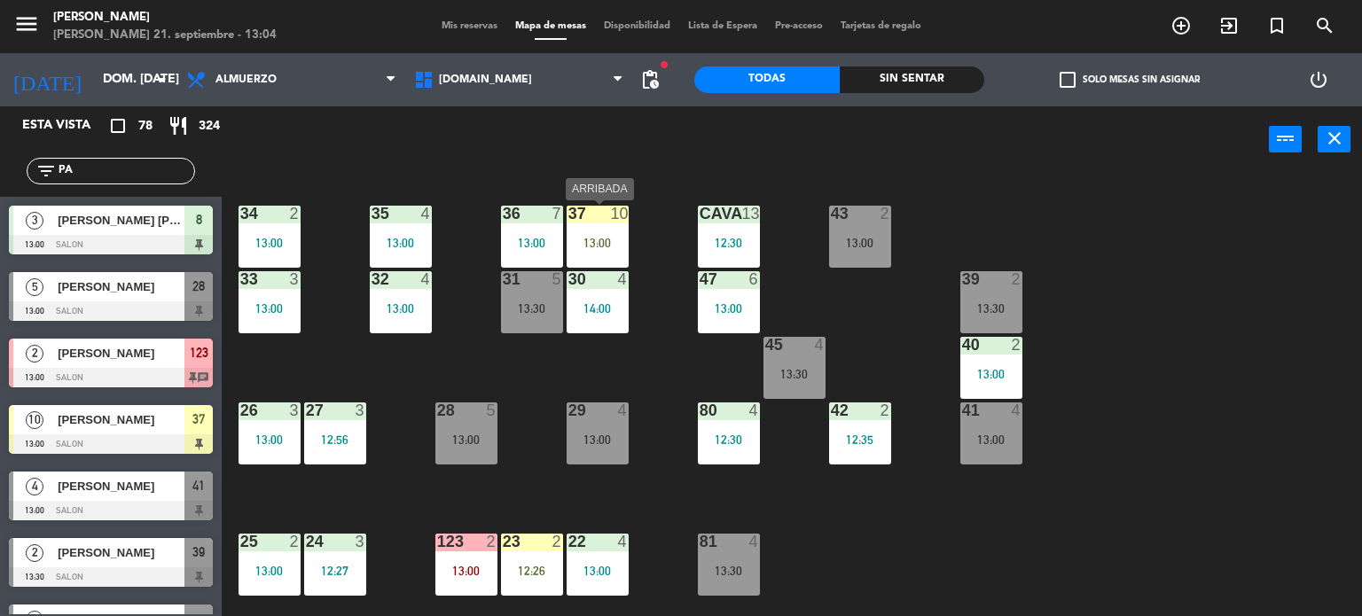
click at [610, 251] on div "37 10 13:00" at bounding box center [597, 237] width 62 height 62
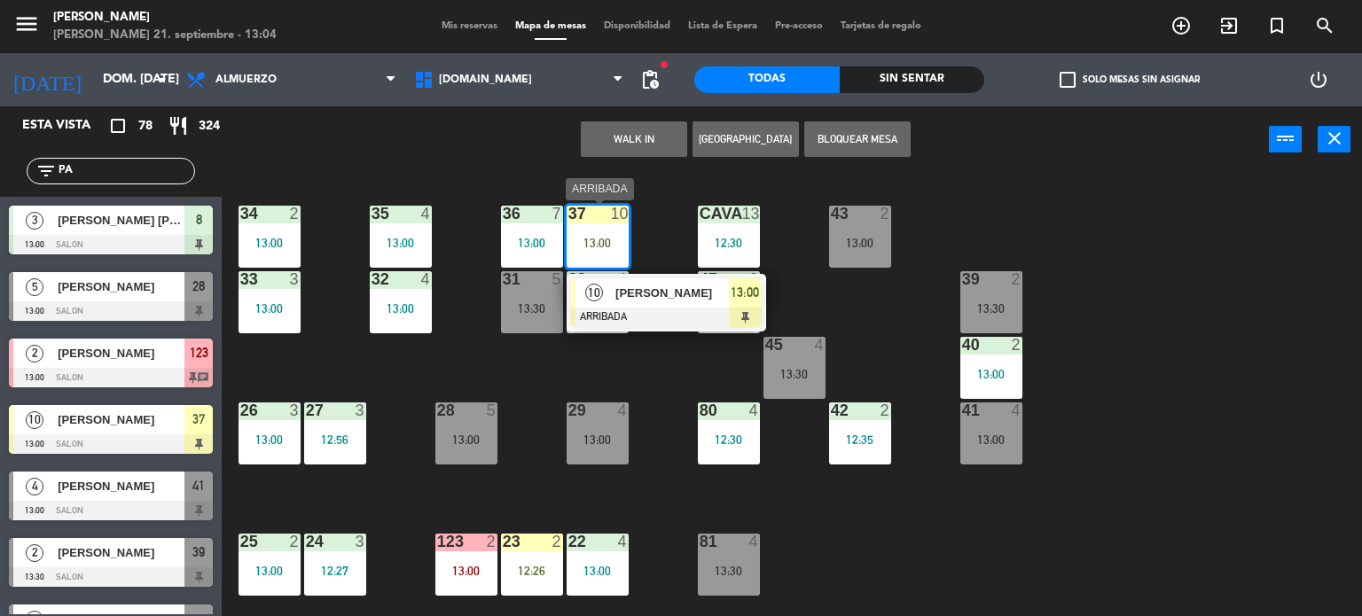
click at [681, 306] on div "[PERSON_NAME]" at bounding box center [670, 292] width 115 height 29
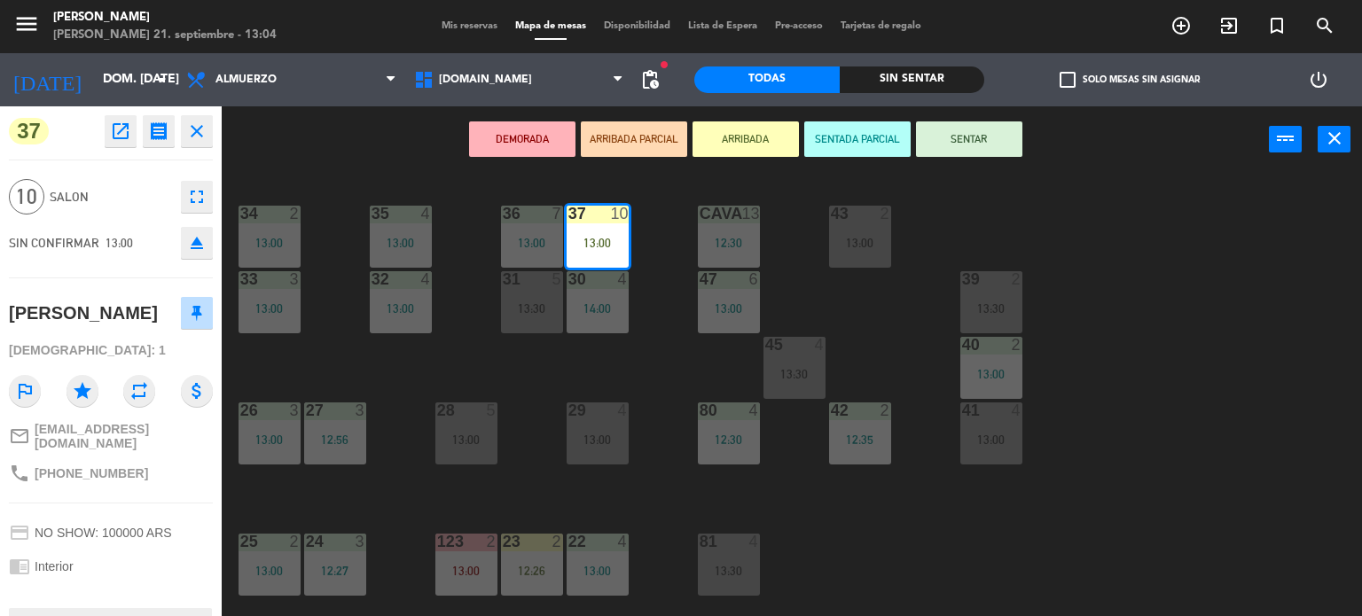
click at [959, 145] on button "SENTAR" at bounding box center [969, 138] width 106 height 35
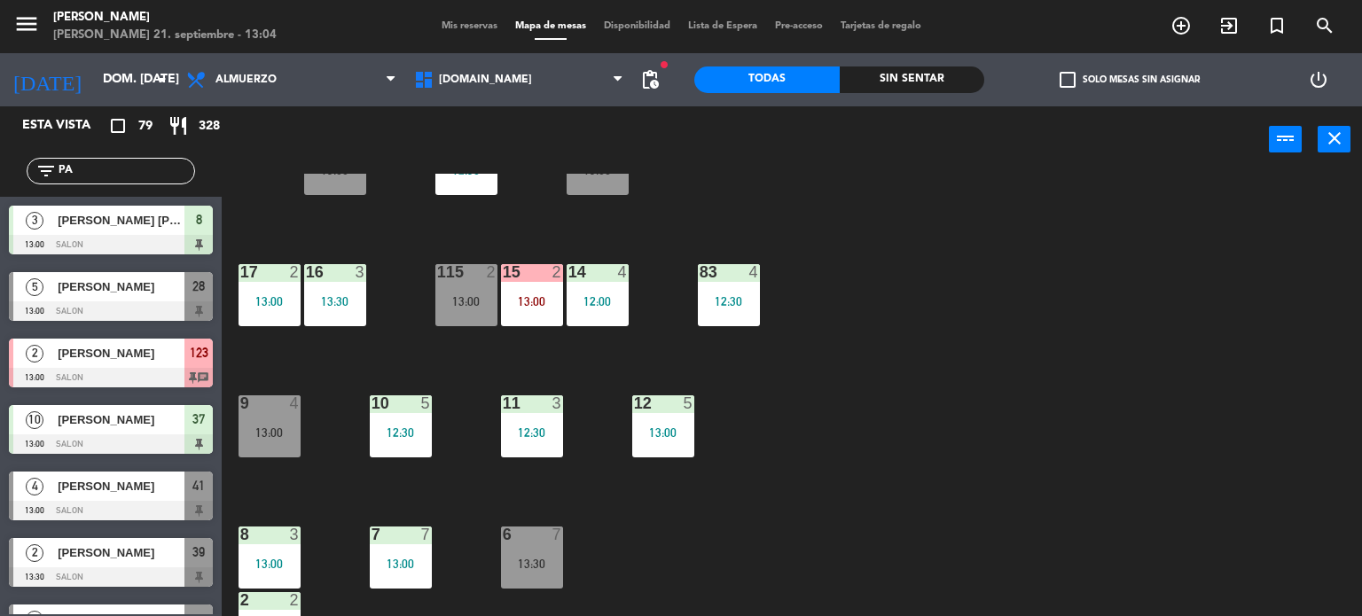
scroll to position [355, 0]
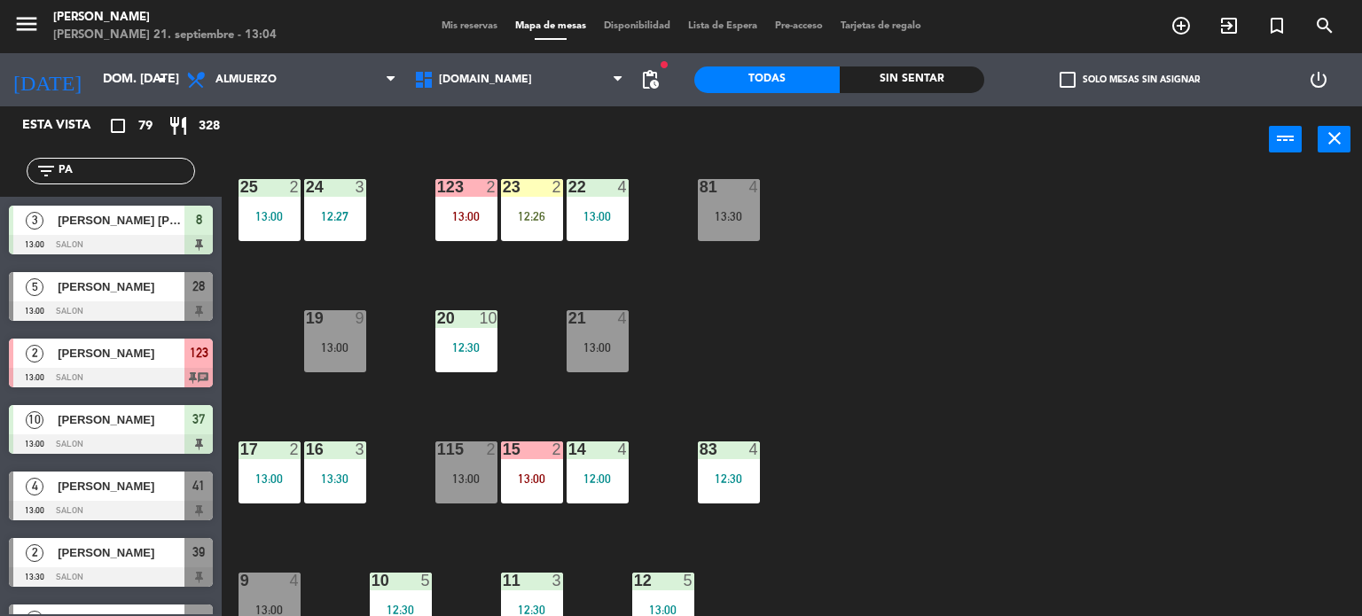
click at [333, 377] on div "34 2 13:00 35 4 13:00 36 7 13:00 43 2 13:00 37 10 13:00 CAVA 13 12:30 33 3 13:0…" at bounding box center [798, 395] width 1127 height 443
click at [363, 321] on div "9" at bounding box center [360, 318] width 11 height 16
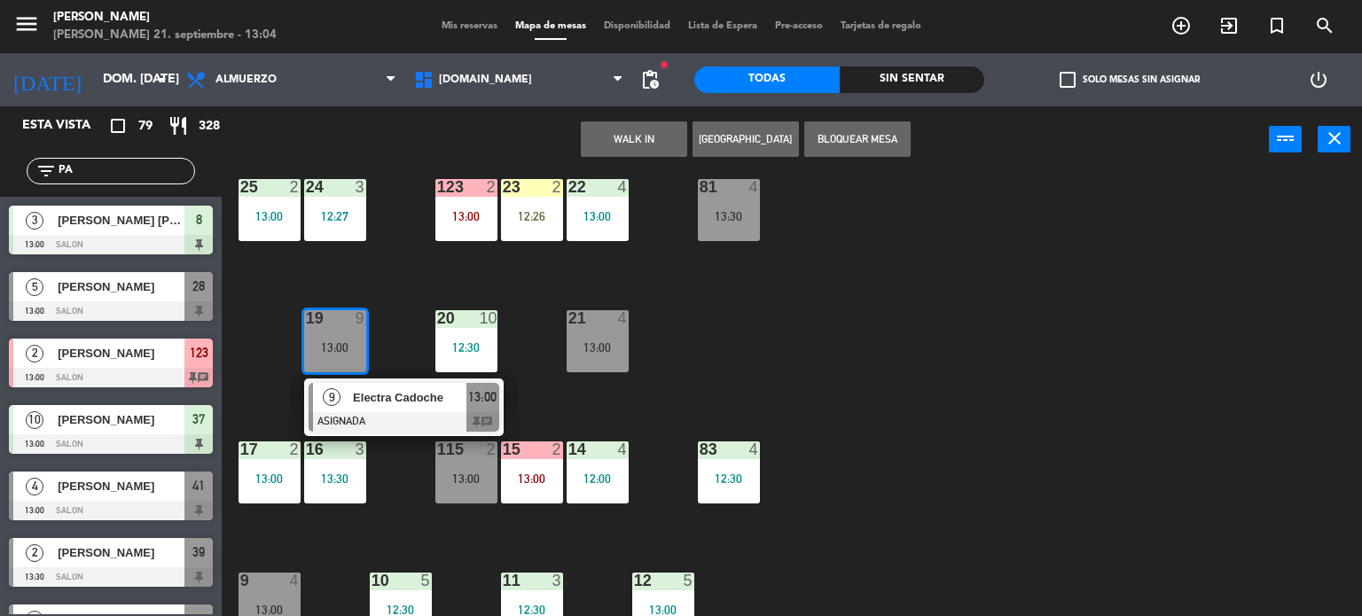
click at [379, 299] on div "34 2 13:00 35 4 13:00 36 7 13:00 43 2 13:00 37 10 13:00 CAVA 13 12:30 33 3 13:0…" at bounding box center [798, 395] width 1127 height 443
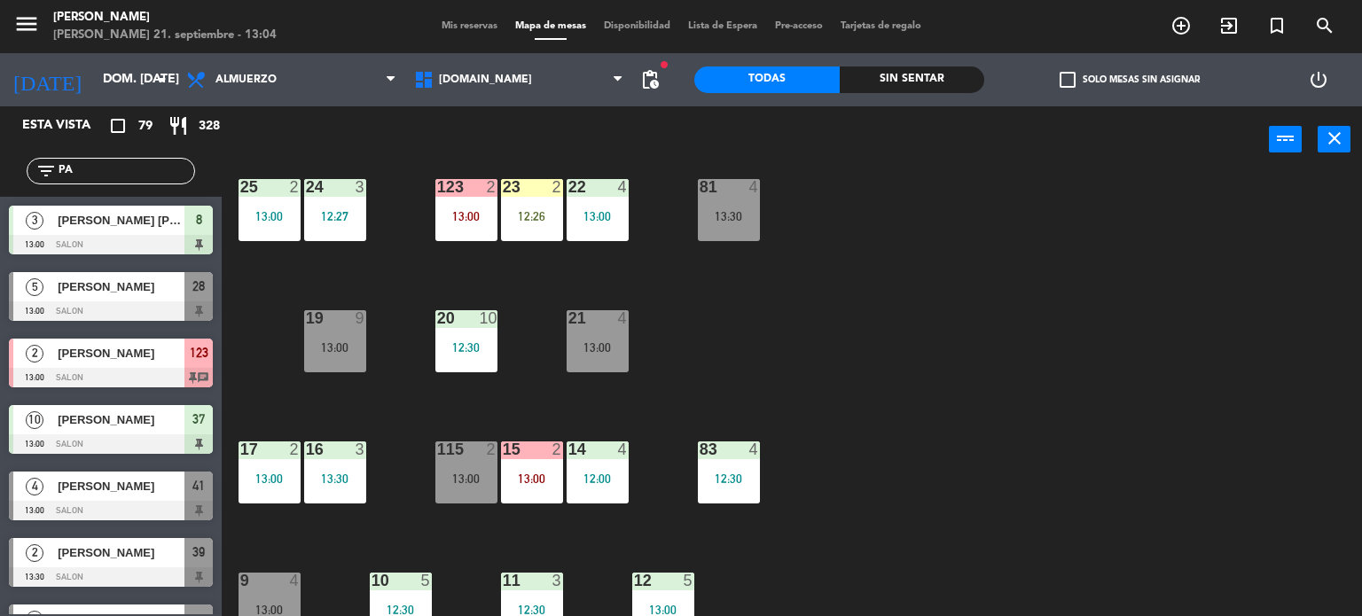
click at [365, 316] on div "9" at bounding box center [360, 318] width 11 height 16
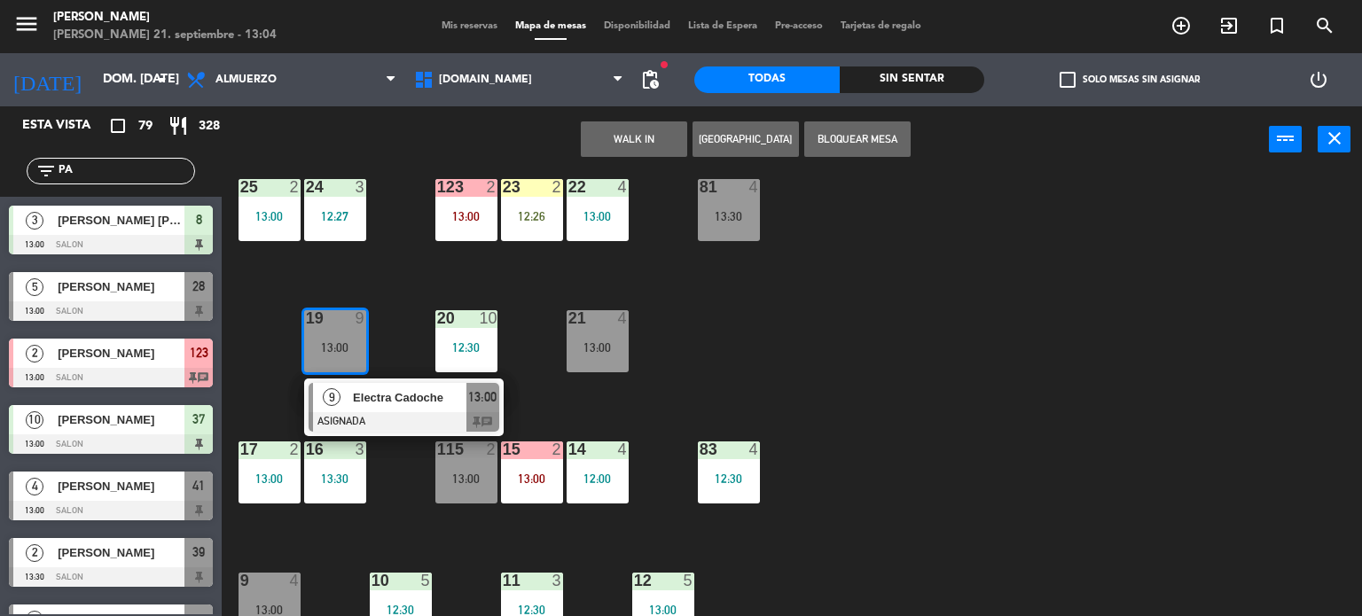
click at [404, 389] on span "Electra Cadoche" at bounding box center [409, 397] width 113 height 19
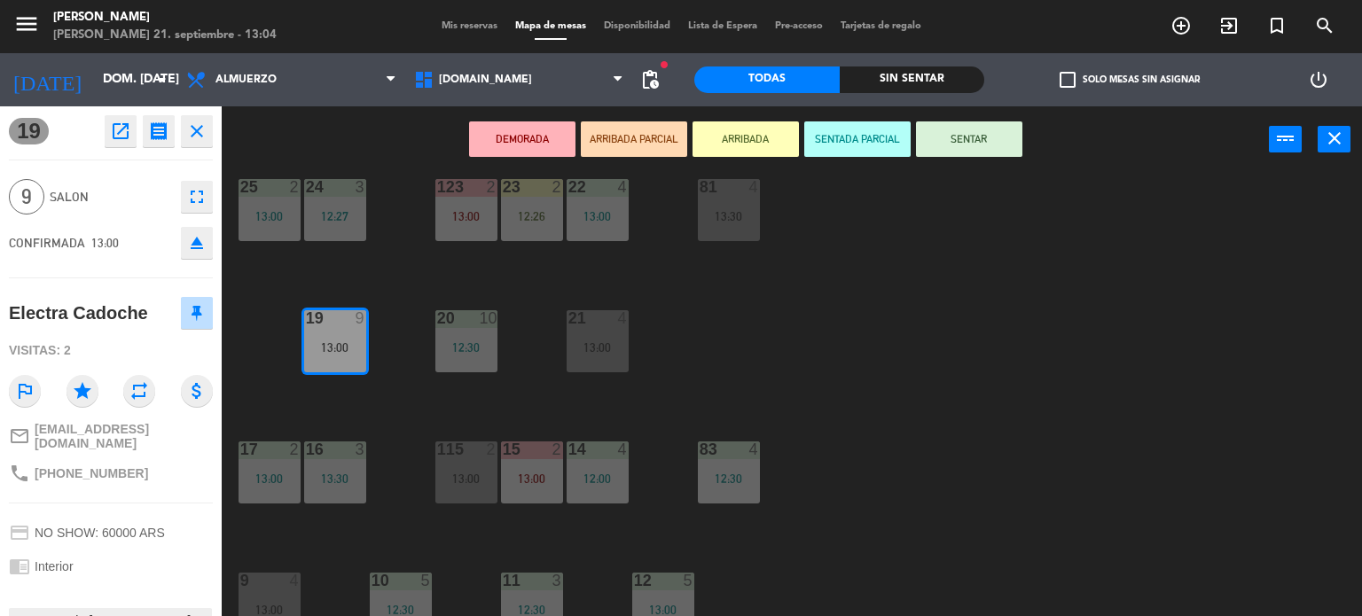
scroll to position [134, 0]
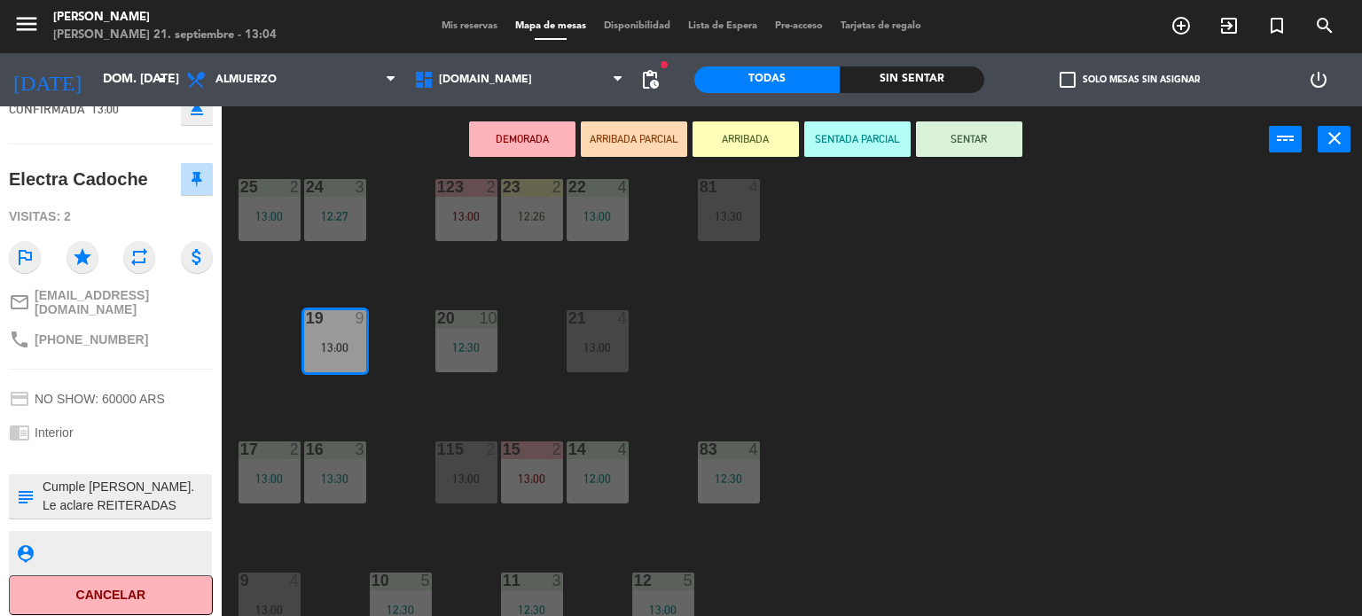
click at [244, 319] on div "34 2 13:00 35 4 13:00 36 7 13:00 43 2 13:00 37 10 13:00 CAVA 13 12:30 33 3 13:0…" at bounding box center [798, 395] width 1127 height 443
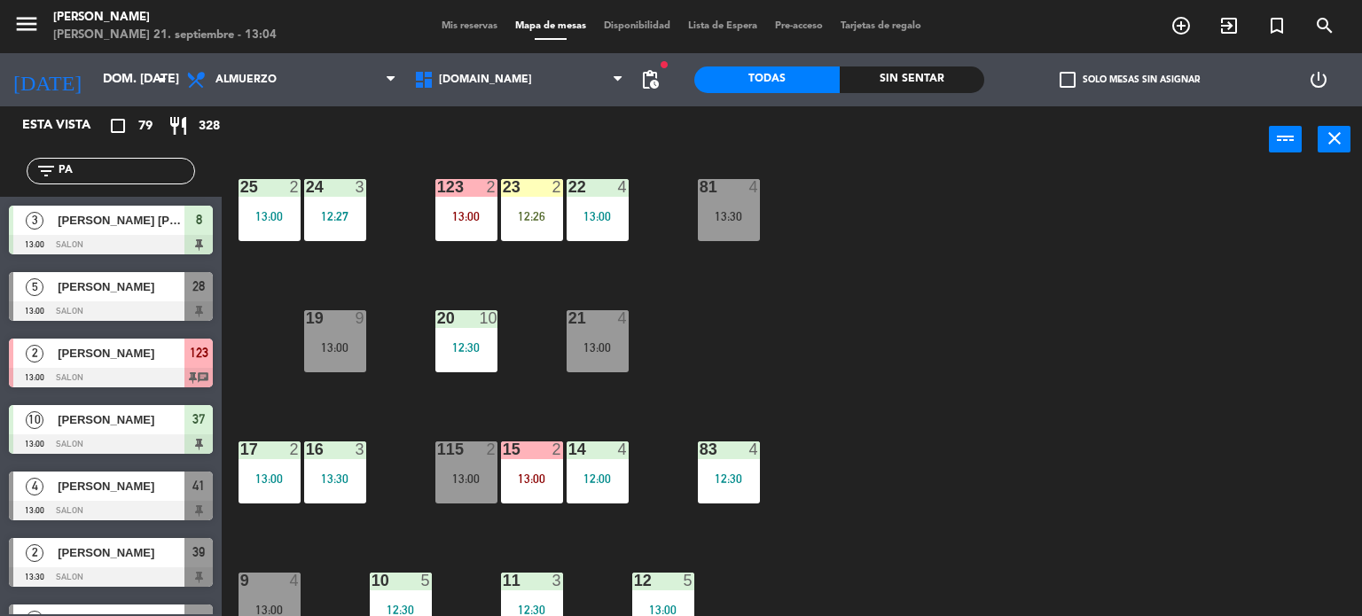
click at [325, 344] on div "13:00" at bounding box center [335, 347] width 62 height 12
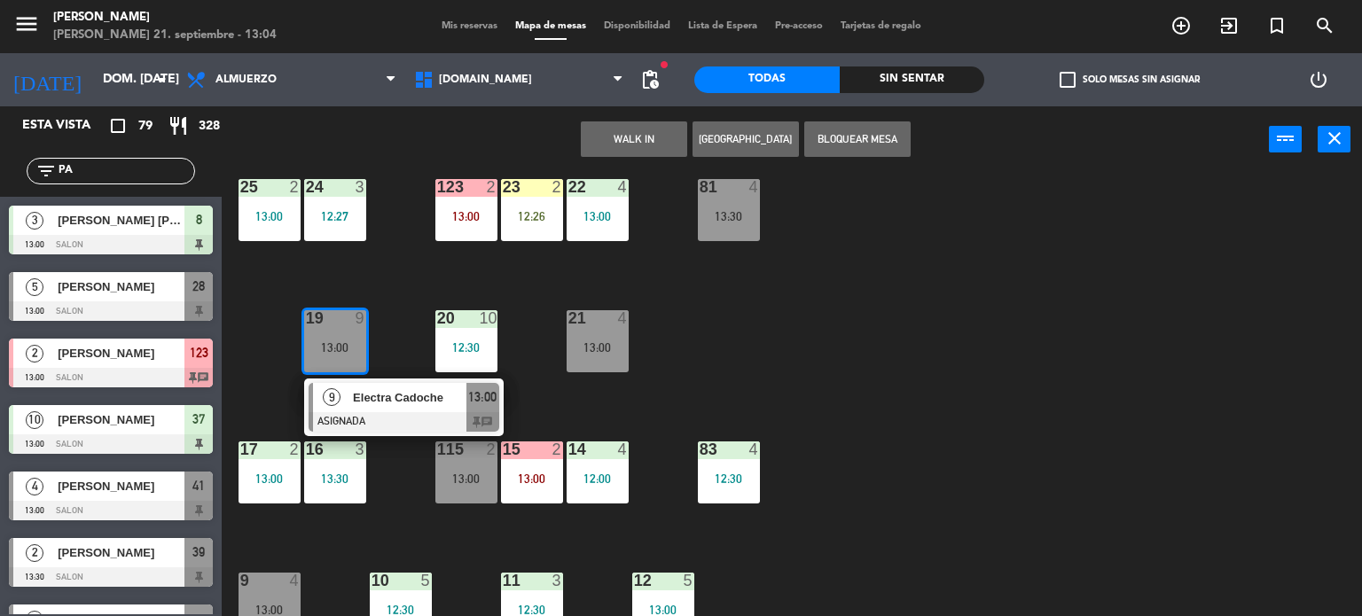
click at [353, 372] on div "19 9 13:00 9 Electra Cadoche ASIGNADA 13:00 chat" at bounding box center [335, 341] width 62 height 62
click at [350, 394] on div "9" at bounding box center [332, 397] width 38 height 29
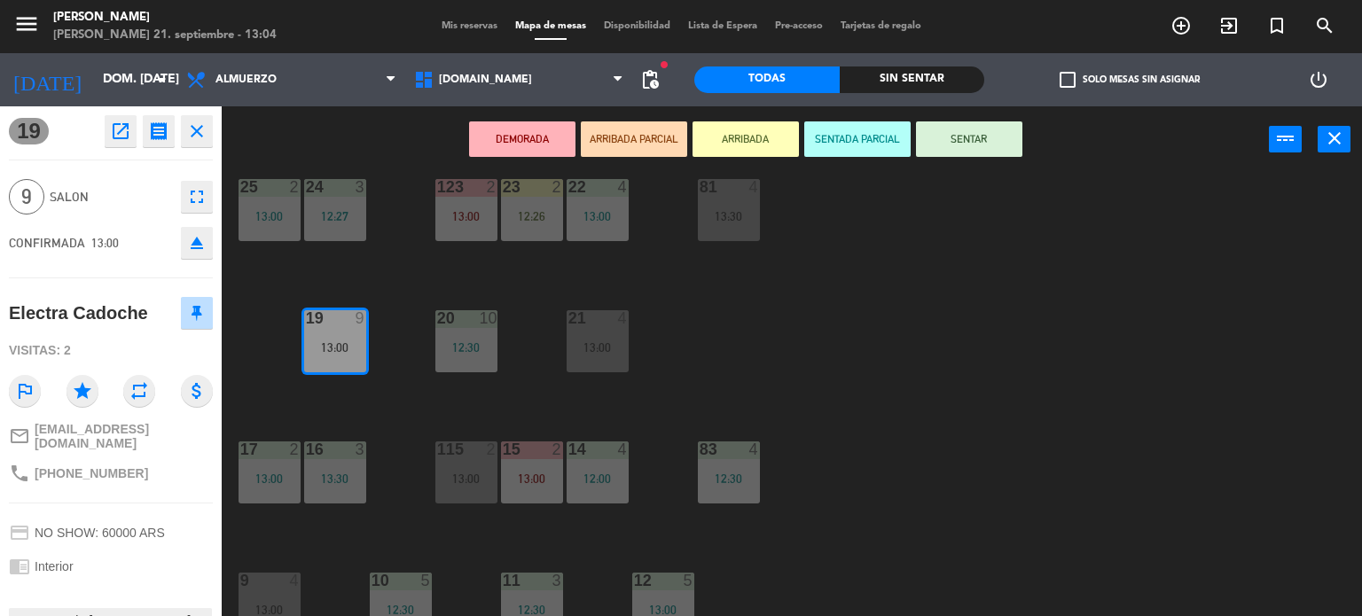
click at [122, 116] on button "open_in_new" at bounding box center [121, 131] width 32 height 32
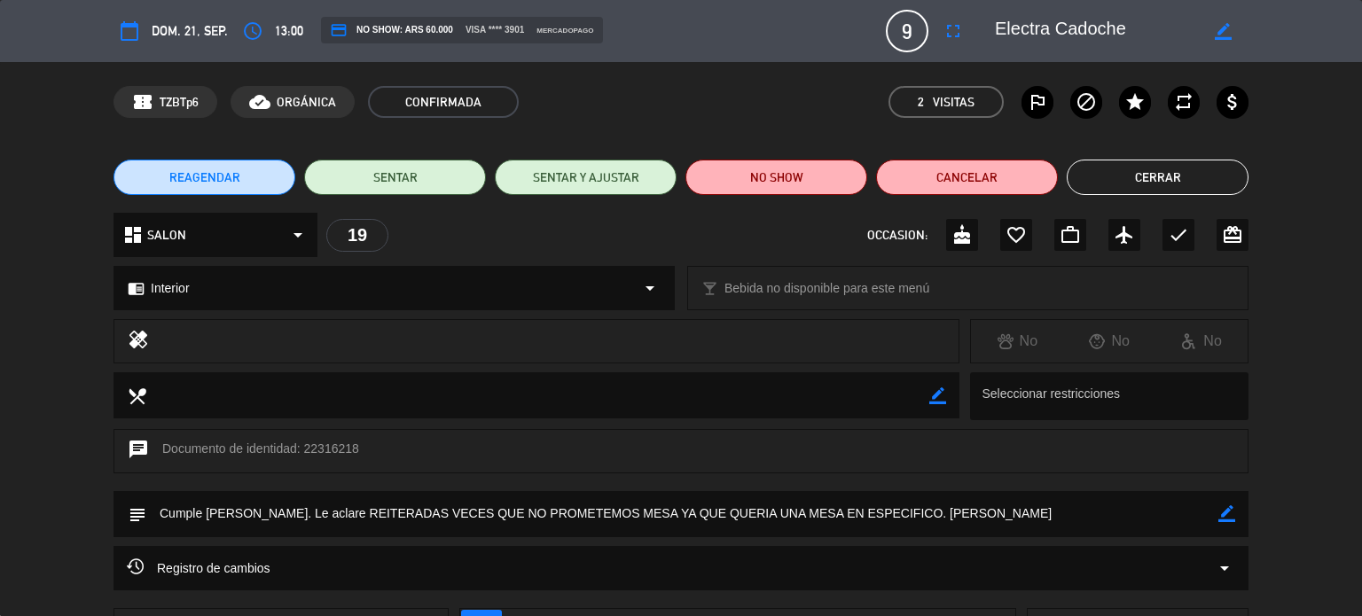
click at [1184, 178] on button "Cerrar" at bounding box center [1157, 177] width 182 height 35
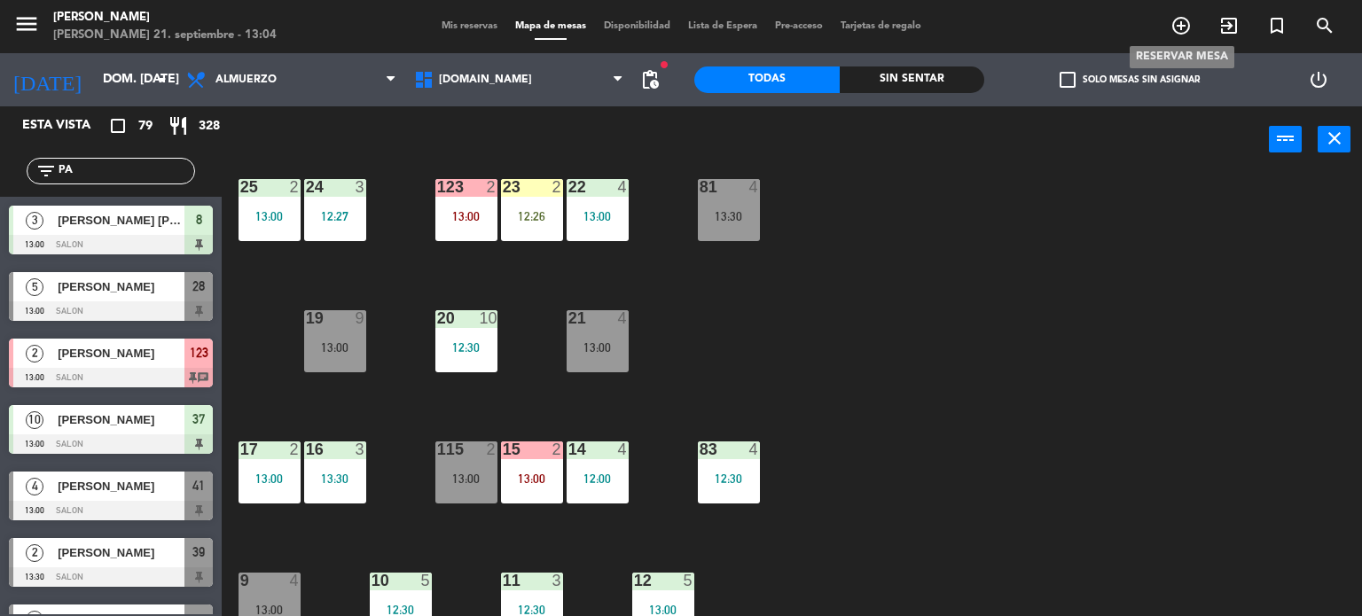
click at [1183, 21] on icon "add_circle_outline" at bounding box center [1180, 25] width 21 height 21
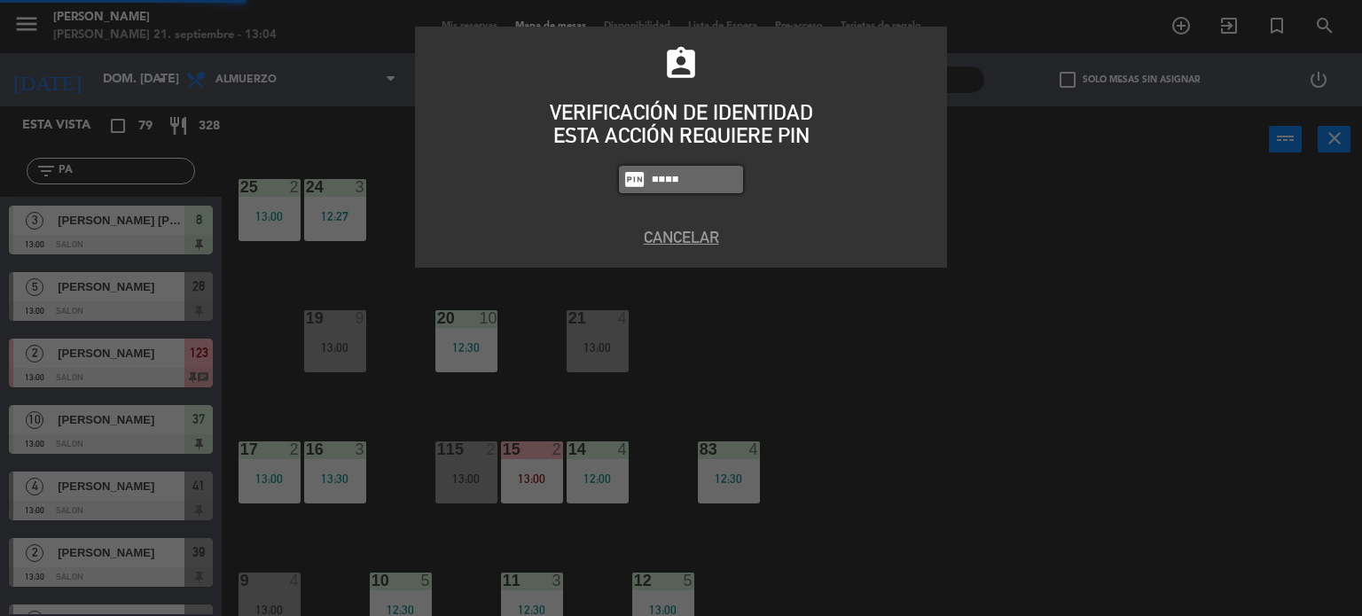
type input "4307"
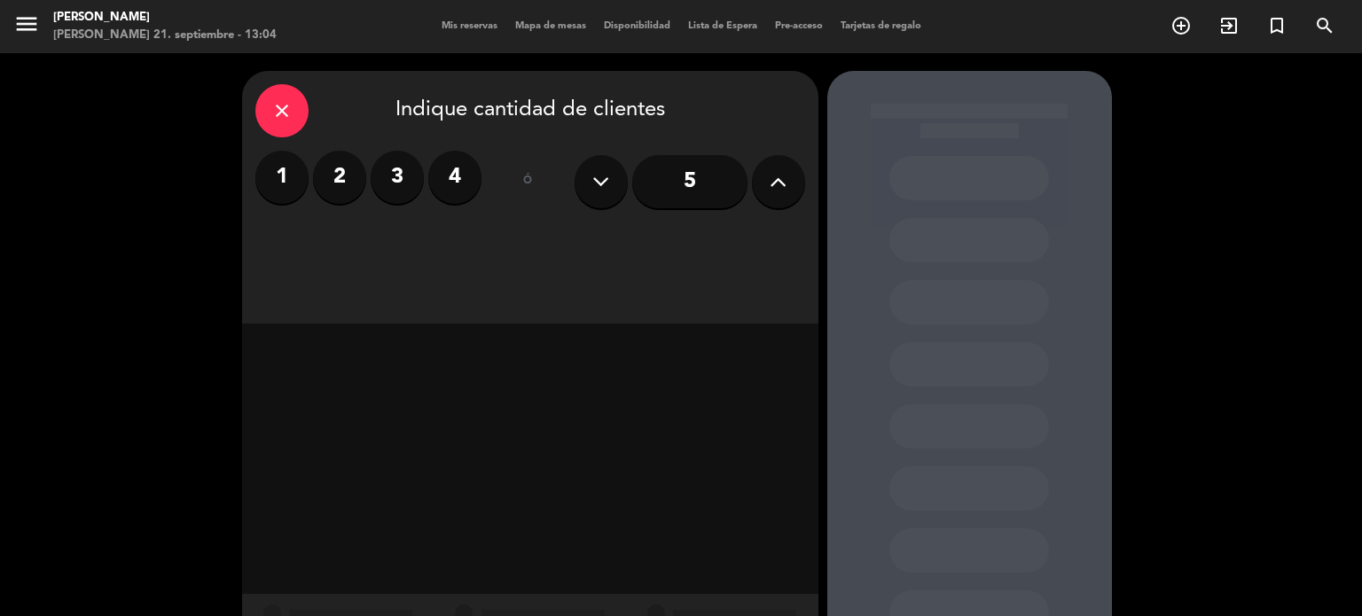
click at [462, 176] on label "4" at bounding box center [454, 177] width 53 height 53
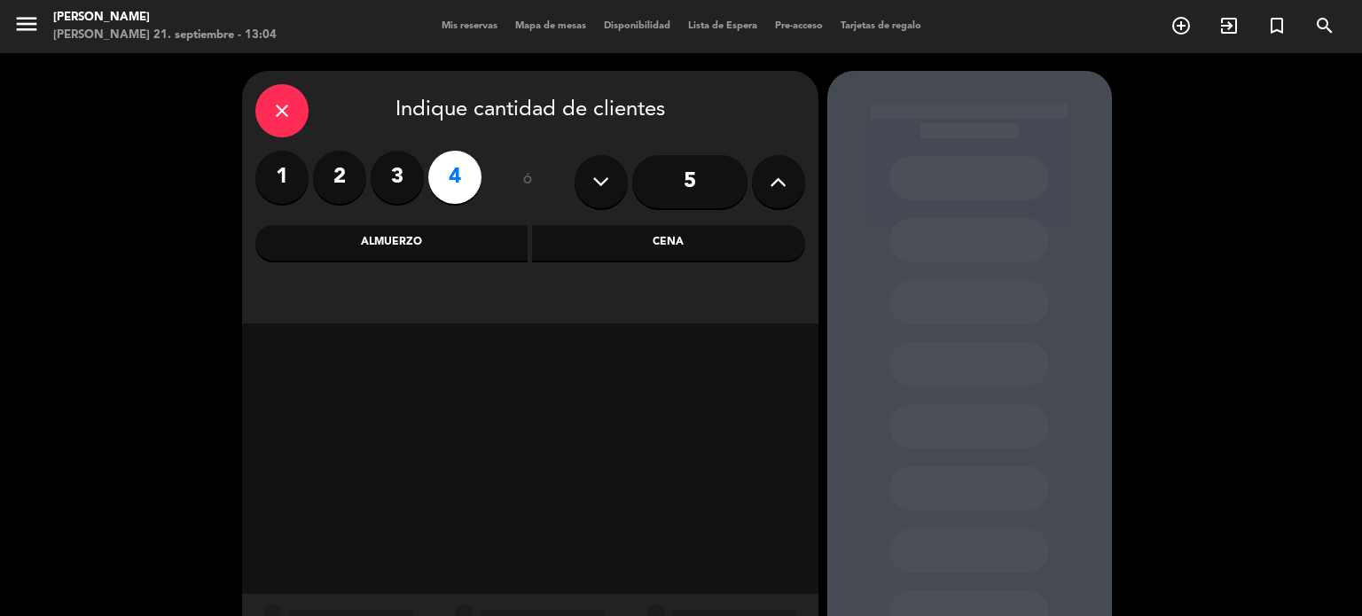
click at [576, 235] on div "Cena" at bounding box center [668, 242] width 273 height 35
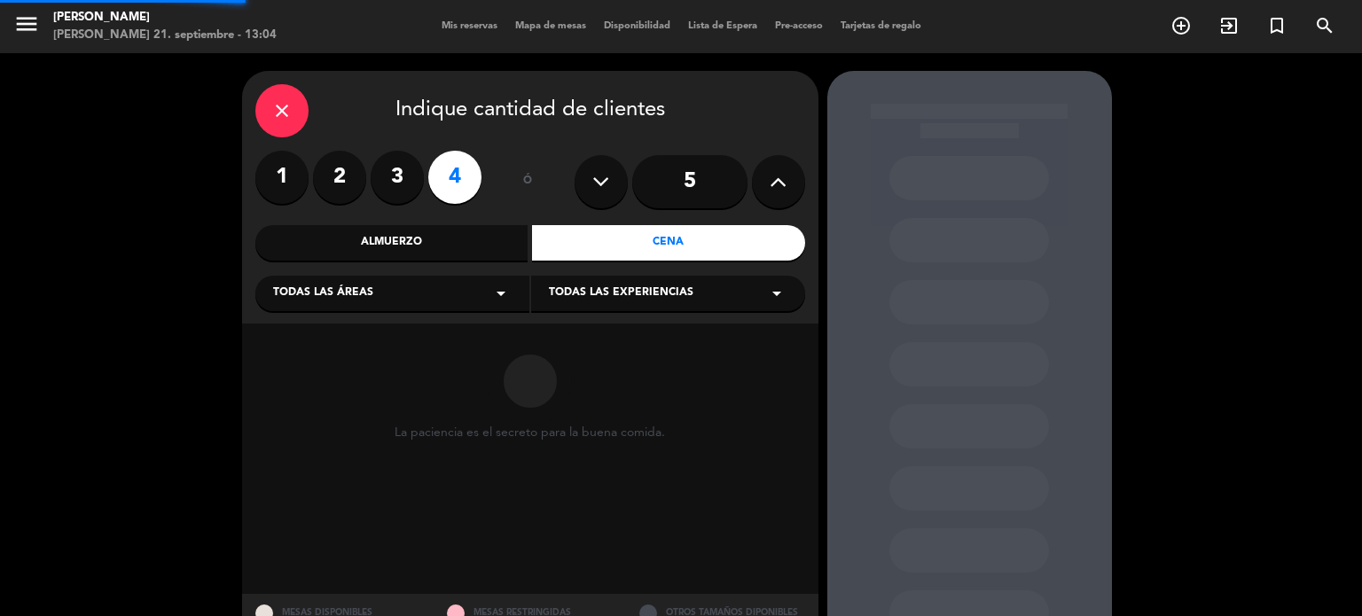
drag, startPoint x: 454, startPoint y: 238, endPoint x: 461, endPoint y: 256, distance: 19.9
click at [456, 242] on div "Almuerzo" at bounding box center [391, 242] width 273 height 35
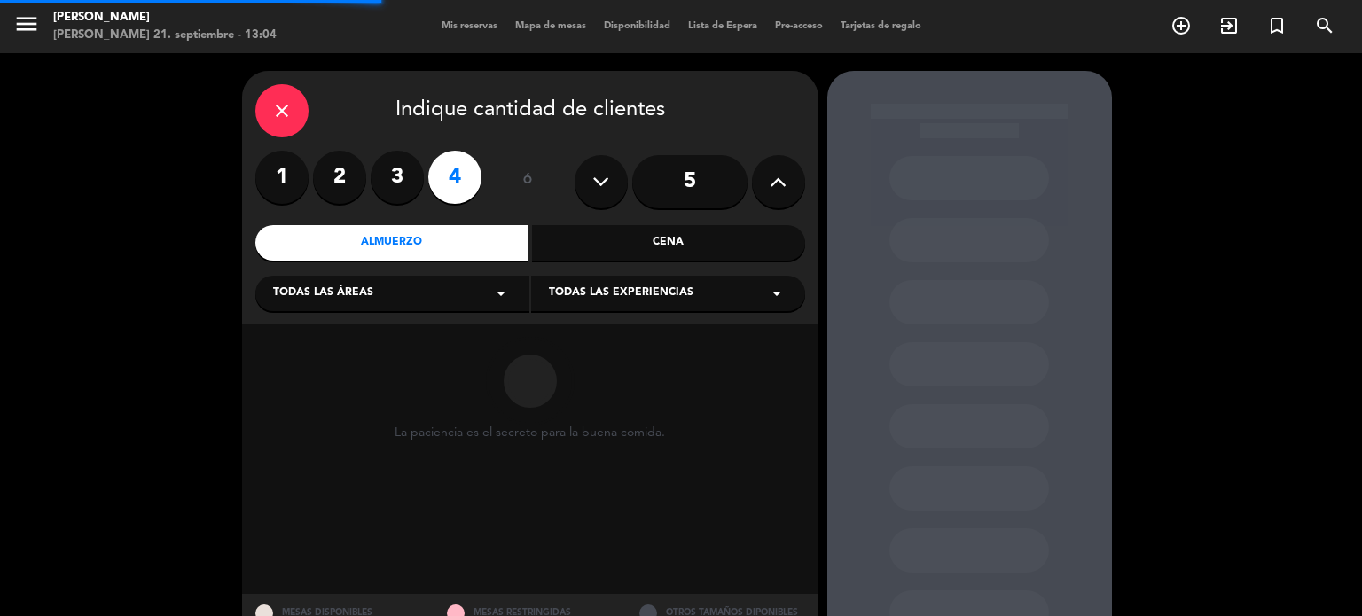
drag, startPoint x: 443, startPoint y: 292, endPoint x: 422, endPoint y: 309, distance: 27.1
click at [443, 293] on div "Todas las áreas arrow_drop_down" at bounding box center [392, 293] width 274 height 35
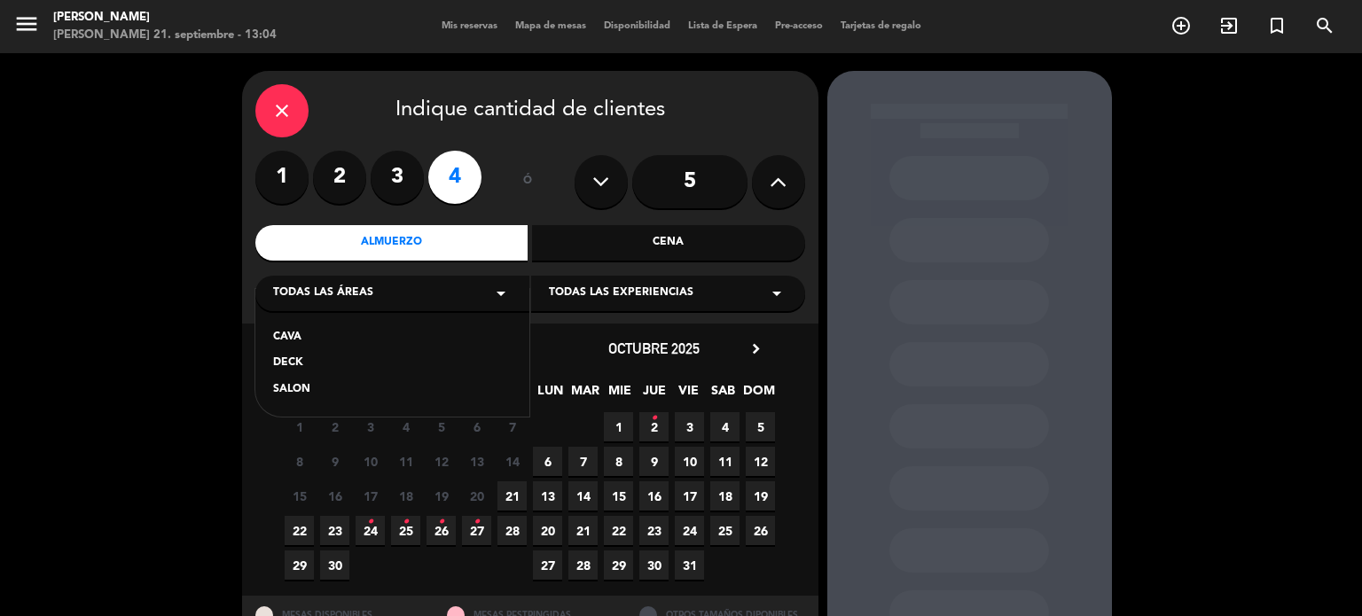
click at [293, 367] on div "DECK" at bounding box center [392, 364] width 238 height 18
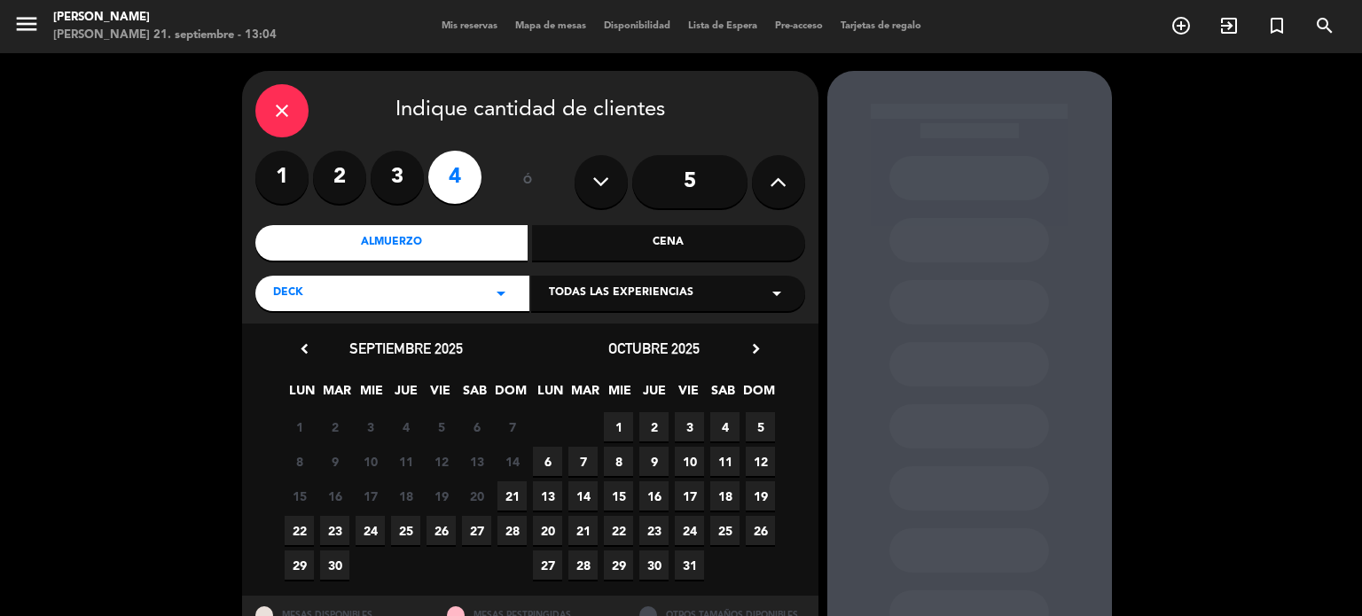
drag, startPoint x: 518, startPoint y: 499, endPoint x: 538, endPoint y: 481, distance: 27.0
click at [519, 496] on span "21" at bounding box center [511, 495] width 29 height 29
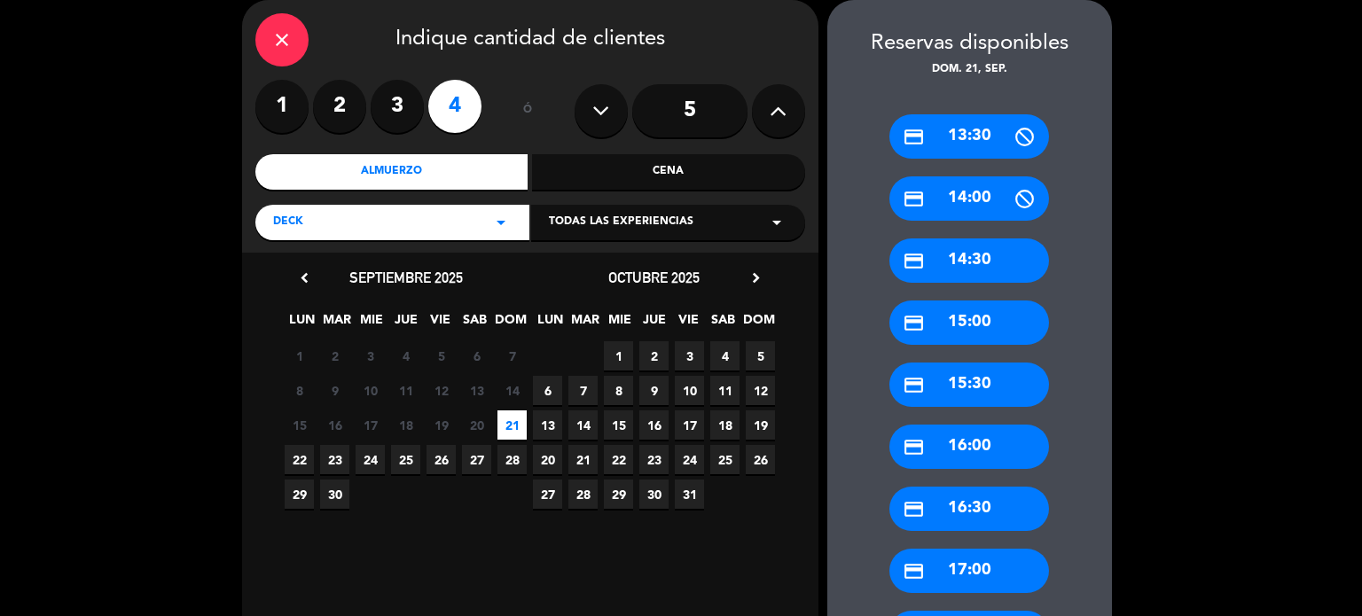
click at [1005, 266] on div "credit_card 14:30" at bounding box center [969, 260] width 160 height 44
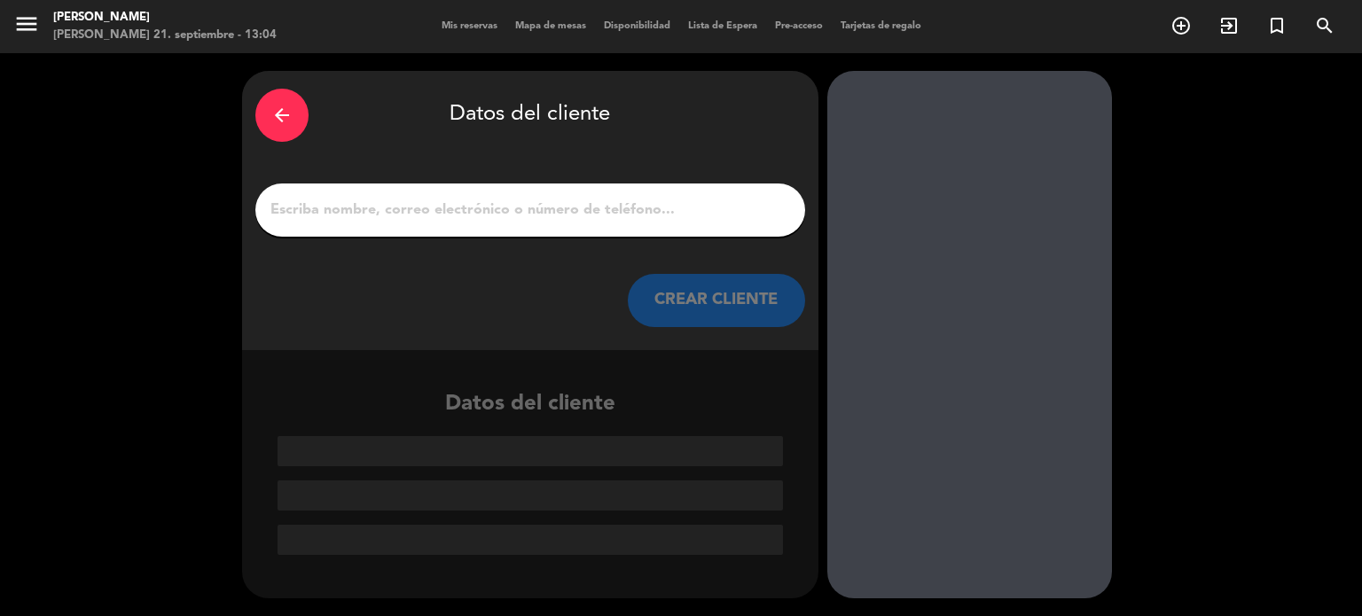
scroll to position [0, 0]
click at [448, 221] on input "1" at bounding box center [530, 210] width 523 height 25
type input "G"
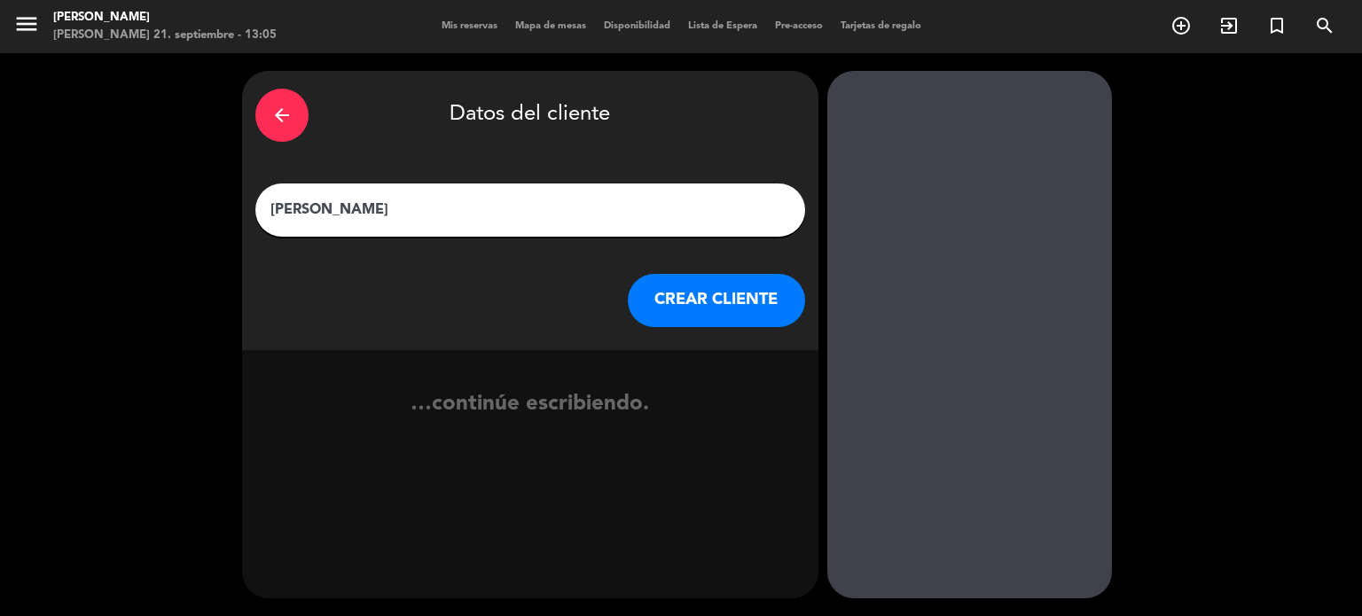
type input "[PERSON_NAME]"
click at [639, 295] on button "CREAR CLIENTE" at bounding box center [716, 300] width 177 height 53
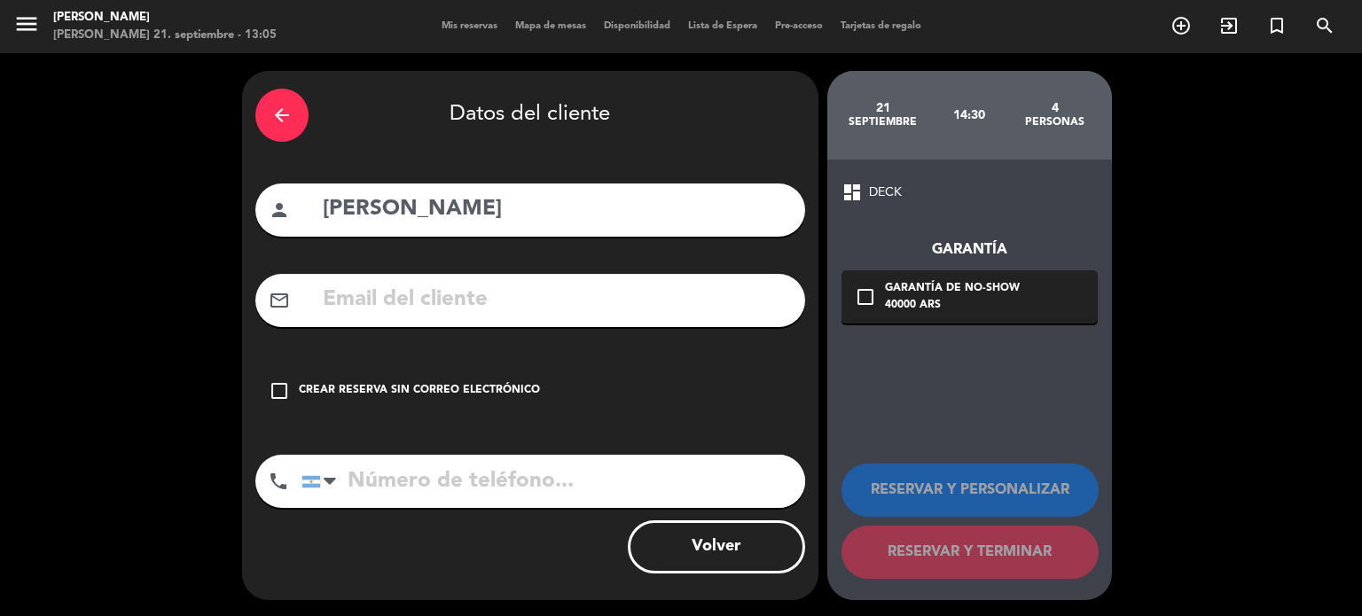
drag, startPoint x: 606, startPoint y: 379, endPoint x: 733, endPoint y: 428, distance: 136.1
click at [606, 379] on div "check_box_outline_blank Crear reserva sin correo electrónico" at bounding box center [530, 390] width 550 height 53
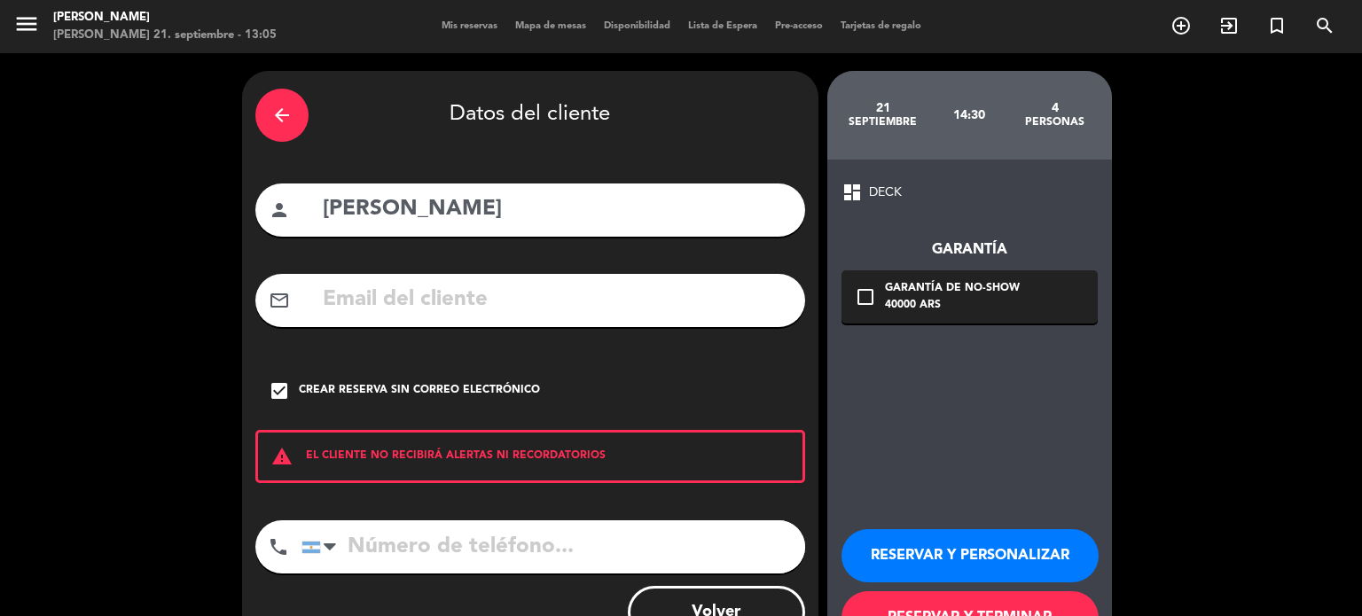
click at [977, 564] on button "RESERVAR Y PERSONALIZAR" at bounding box center [969, 555] width 257 height 53
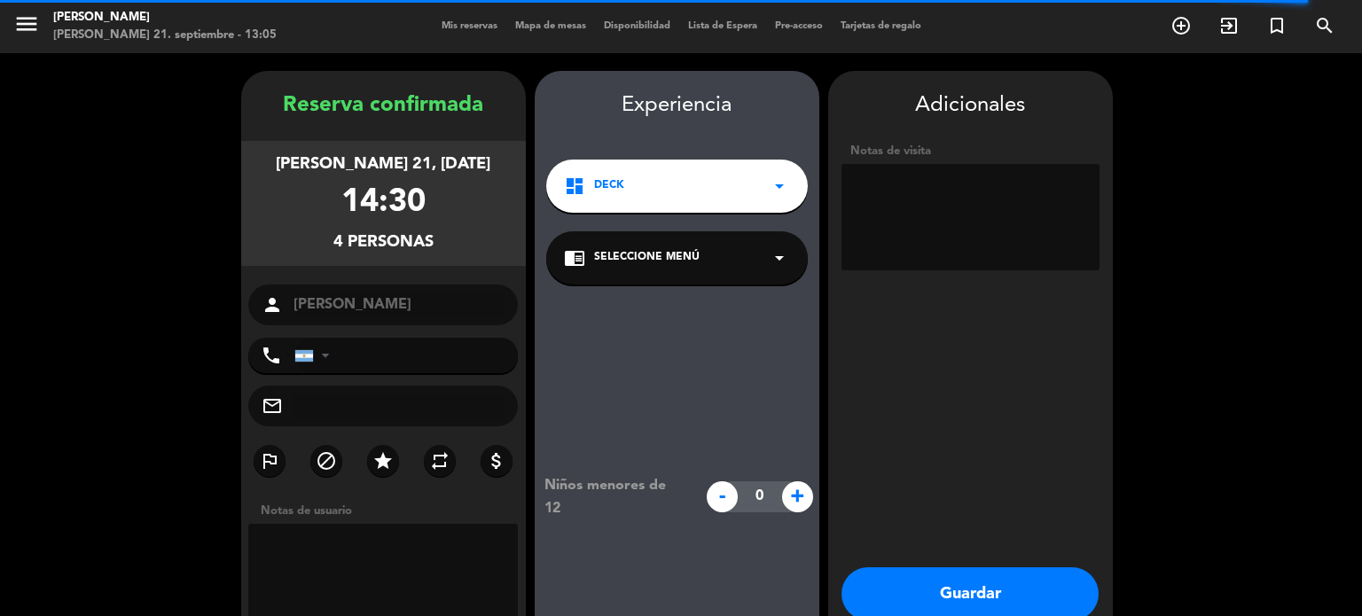
scroll to position [71, 0]
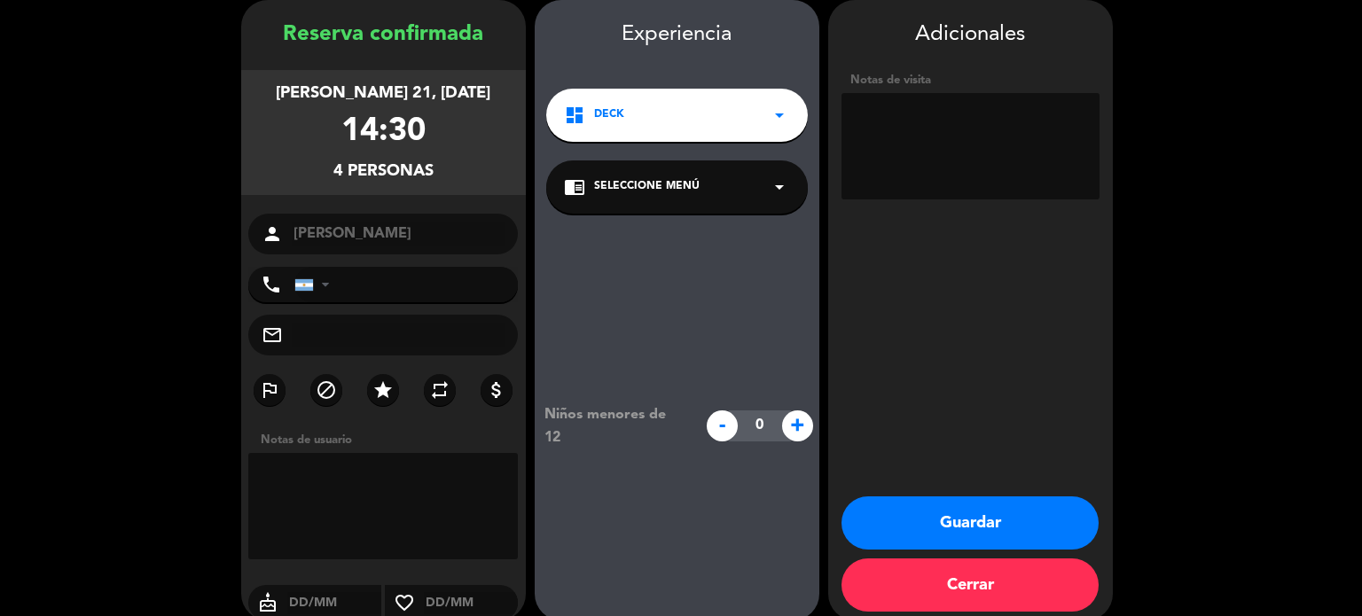
click at [1018, 112] on textarea at bounding box center [970, 146] width 258 height 106
click at [940, 165] on textarea at bounding box center [970, 146] width 258 height 106
type textarea "[DEMOGRAPHIC_DATA] QUIEREN CALEFA"
click at [1044, 515] on button "Guardar" at bounding box center [969, 522] width 257 height 53
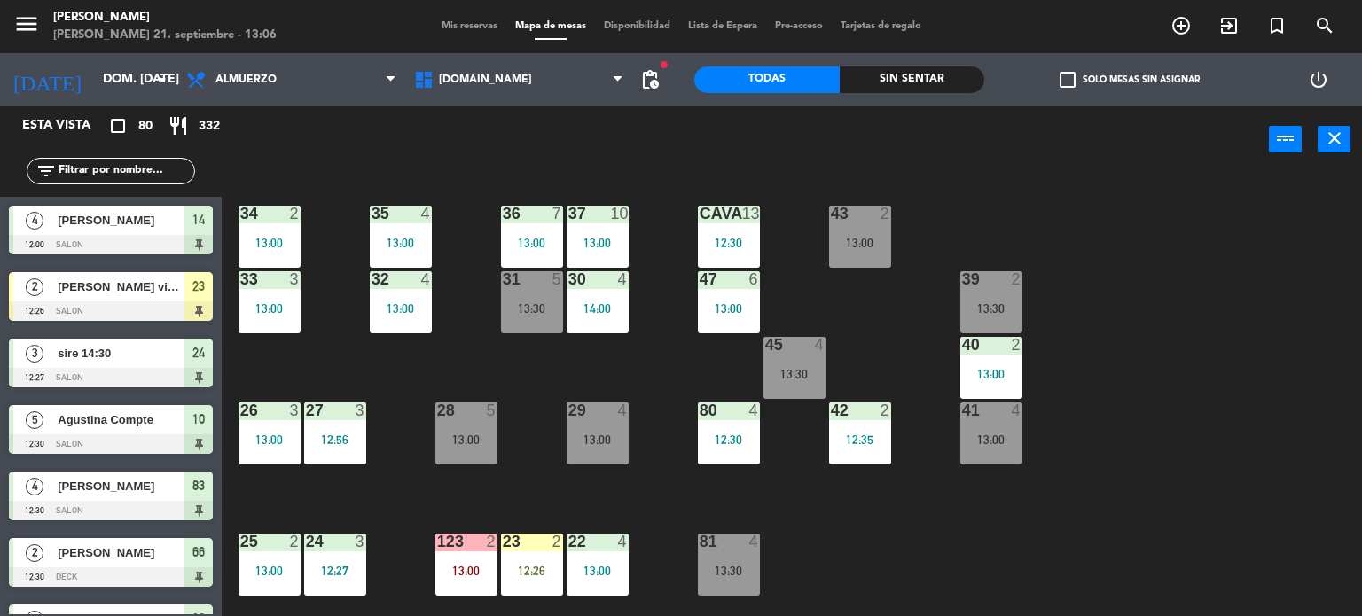
click at [144, 166] on input "text" at bounding box center [125, 171] width 137 height 20
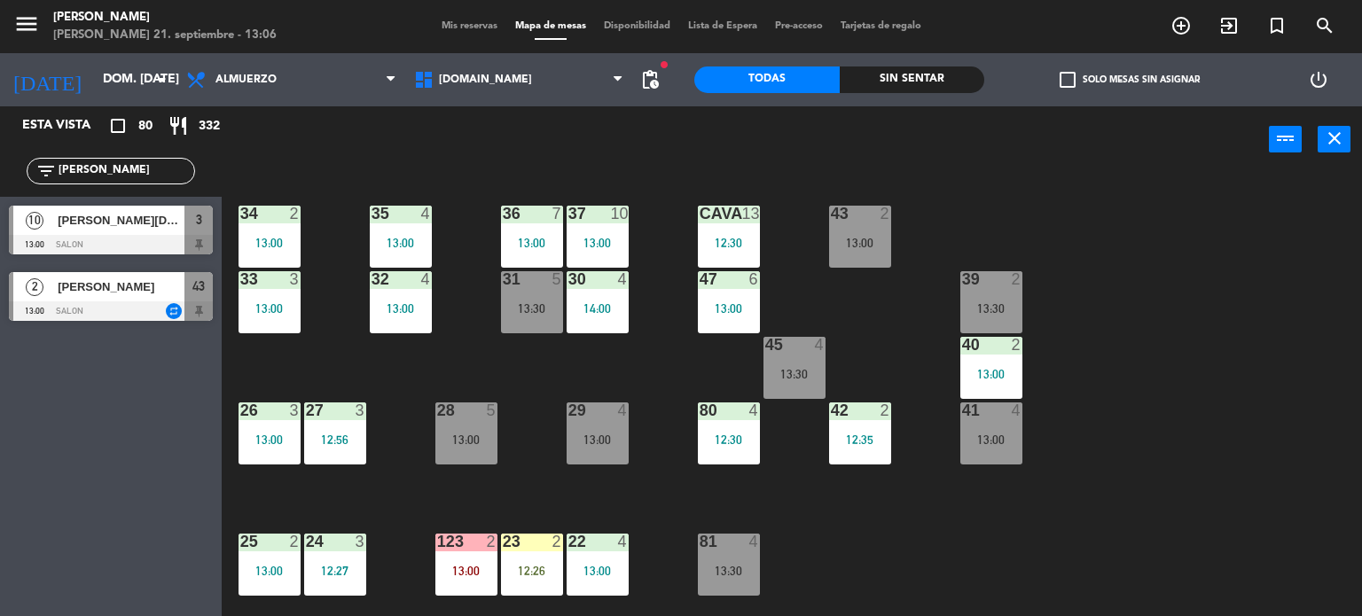
type input "[PERSON_NAME]"
click at [74, 418] on div "Esta vista crop_square 80 restaurant 332 filter_list [DATE] 10 [PERSON_NAME][DA…" at bounding box center [111, 361] width 222 height 510
drag, startPoint x: 121, startPoint y: 287, endPoint x: 151, endPoint y: 279, distance: 31.2
click at [121, 287] on div "2 [PERSON_NAME] 13:00 SALON repeat 43" at bounding box center [111, 296] width 222 height 66
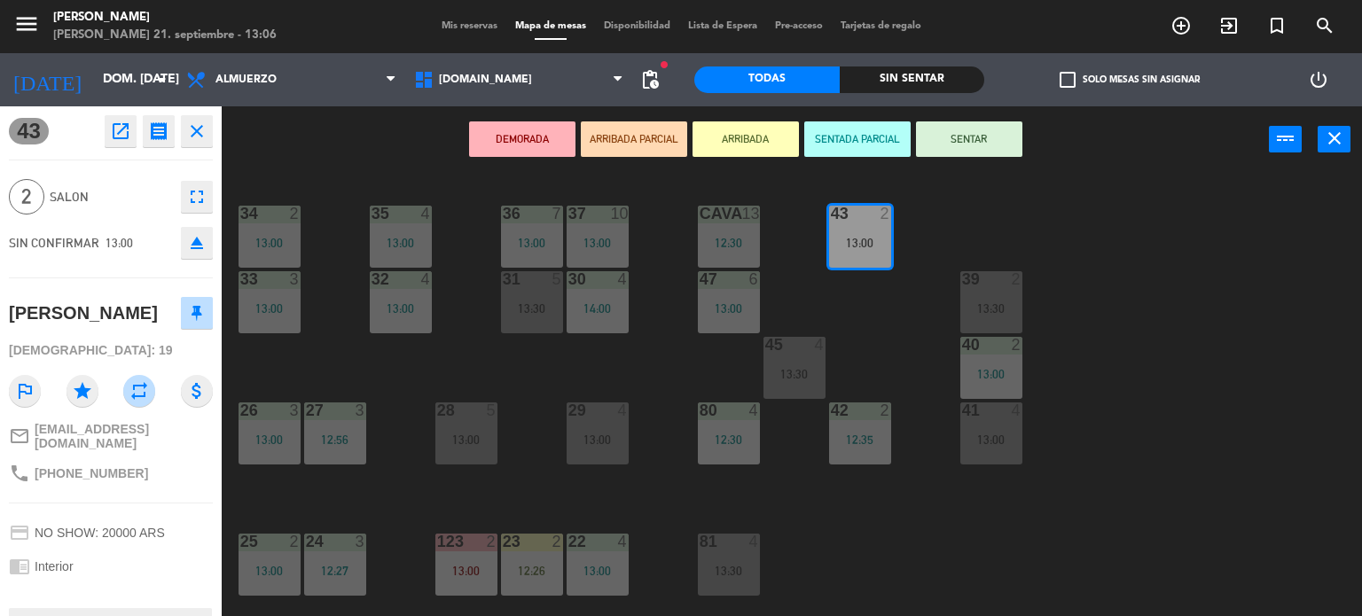
click at [720, 145] on button "ARRIBADA" at bounding box center [745, 138] width 106 height 35
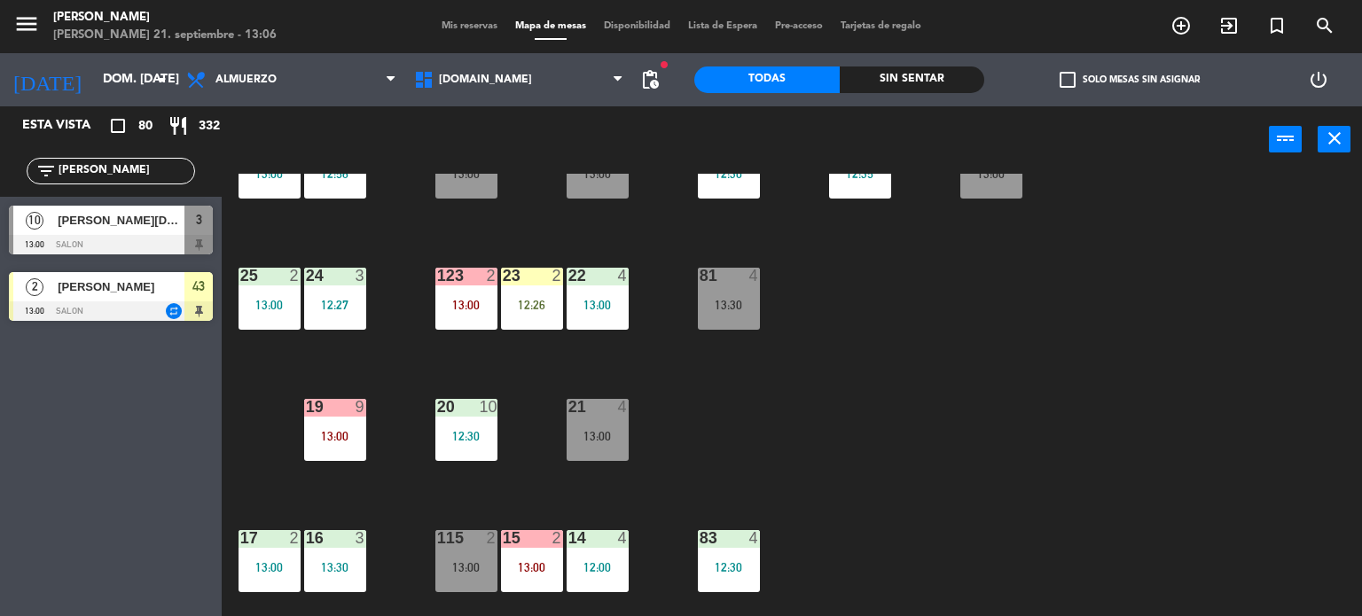
scroll to position [443, 0]
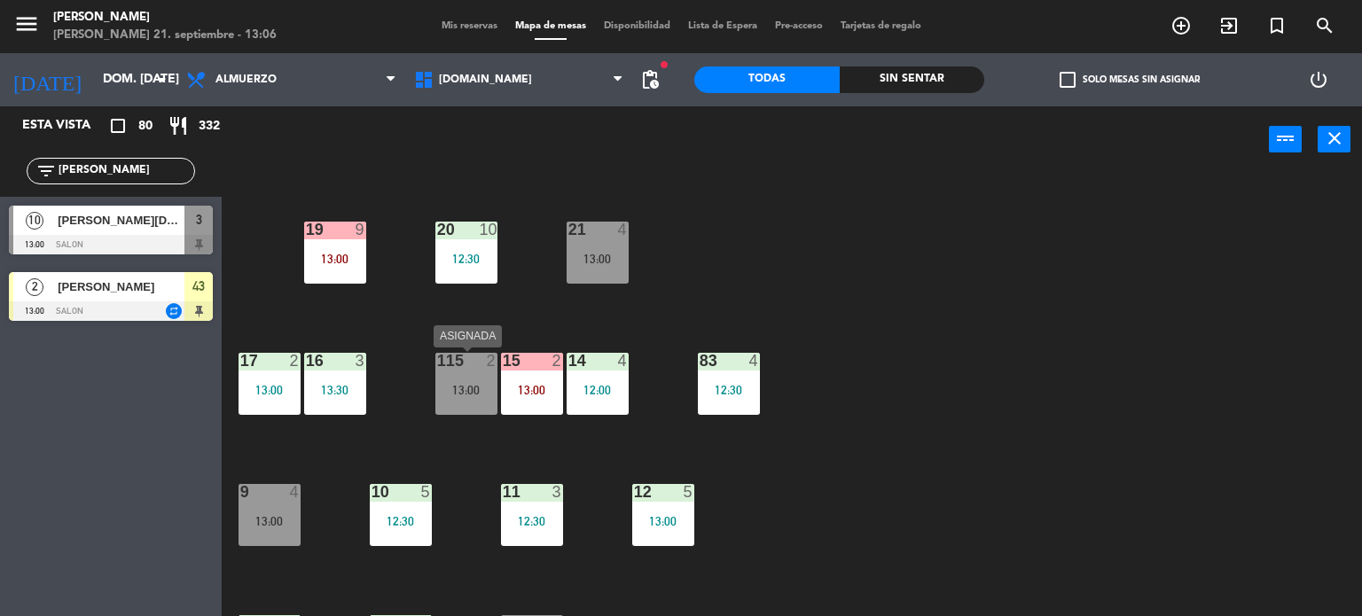
click at [468, 391] on div "13:00" at bounding box center [466, 390] width 62 height 12
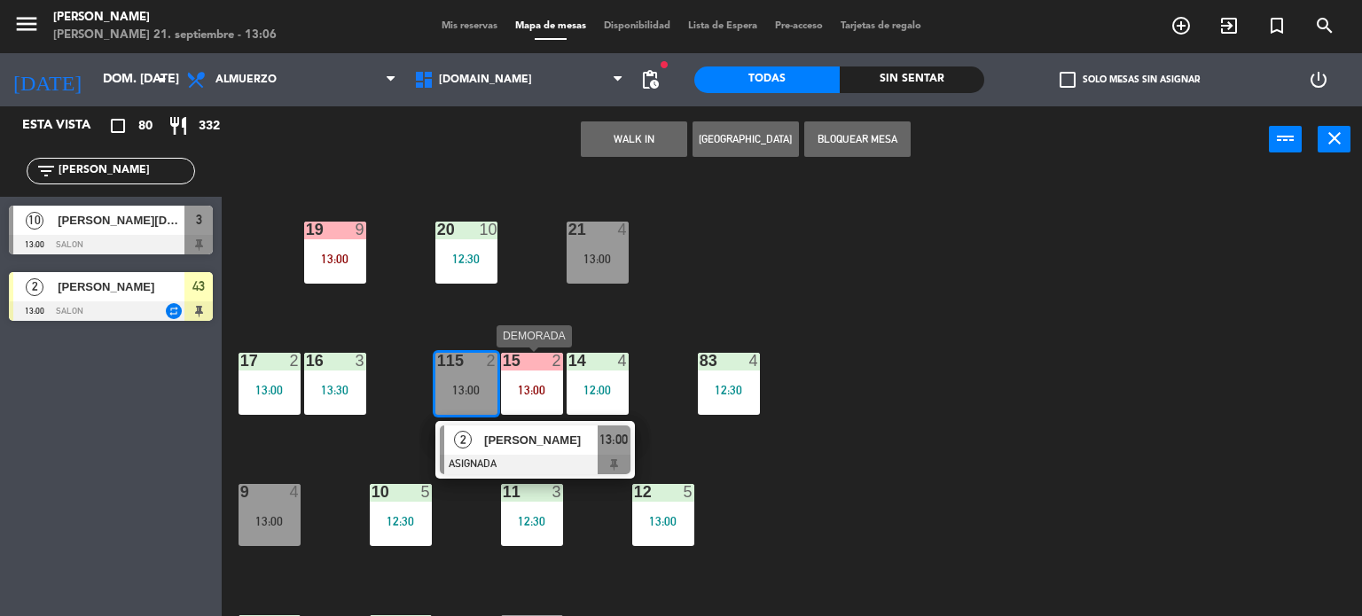
scroll to position [0, 0]
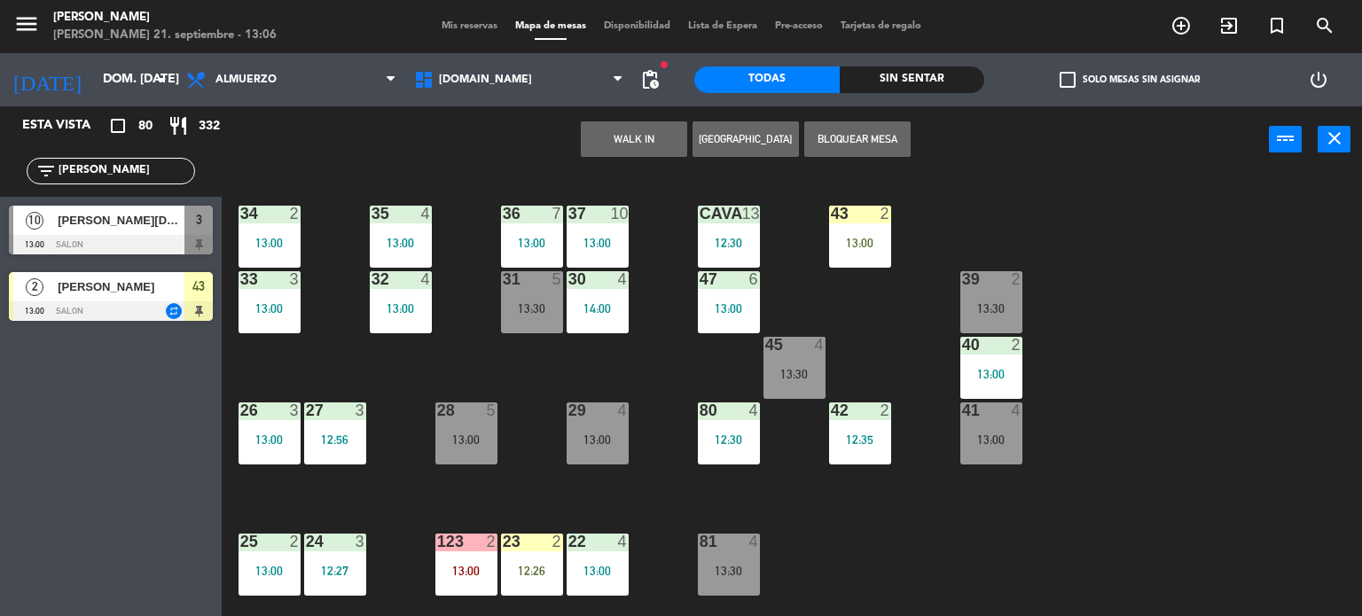
click at [848, 247] on div "13:00" at bounding box center [860, 243] width 62 height 12
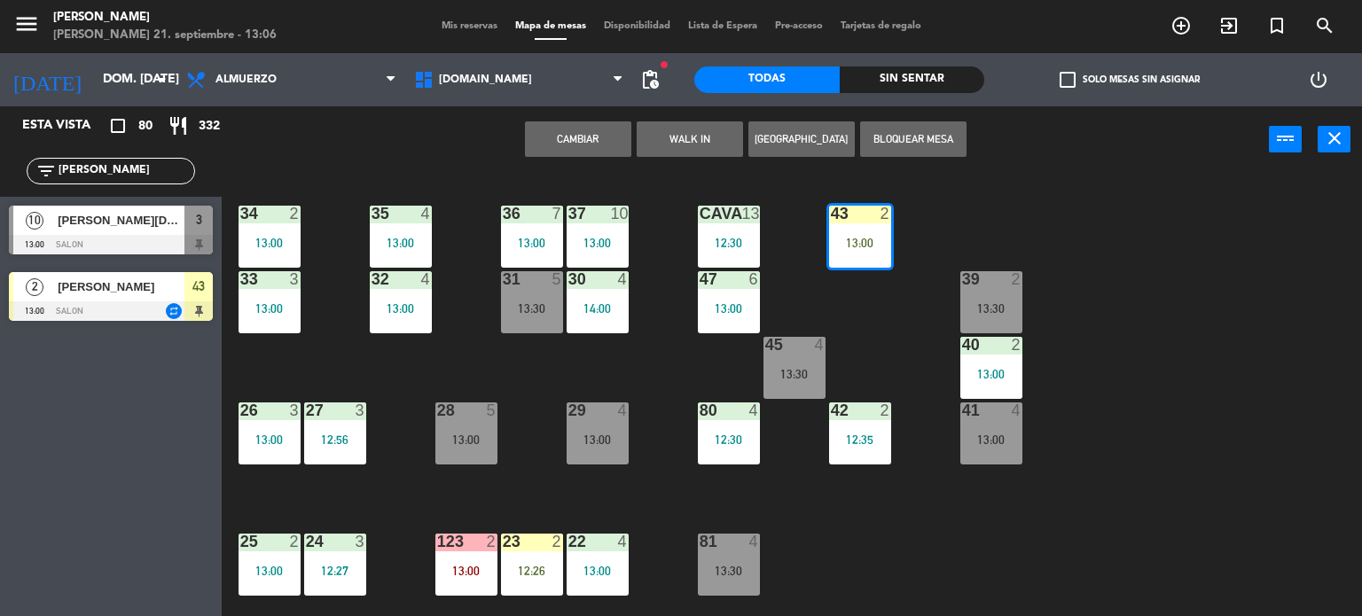
click at [595, 141] on button "Cambiar" at bounding box center [578, 138] width 106 height 35
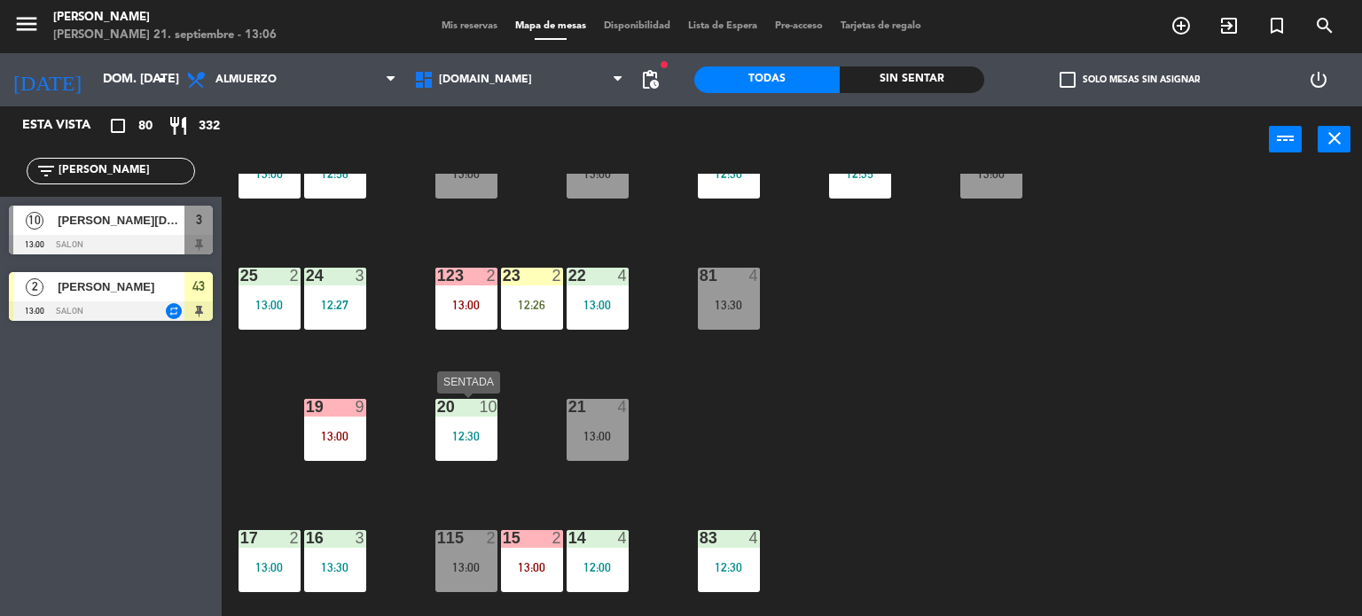
scroll to position [443, 0]
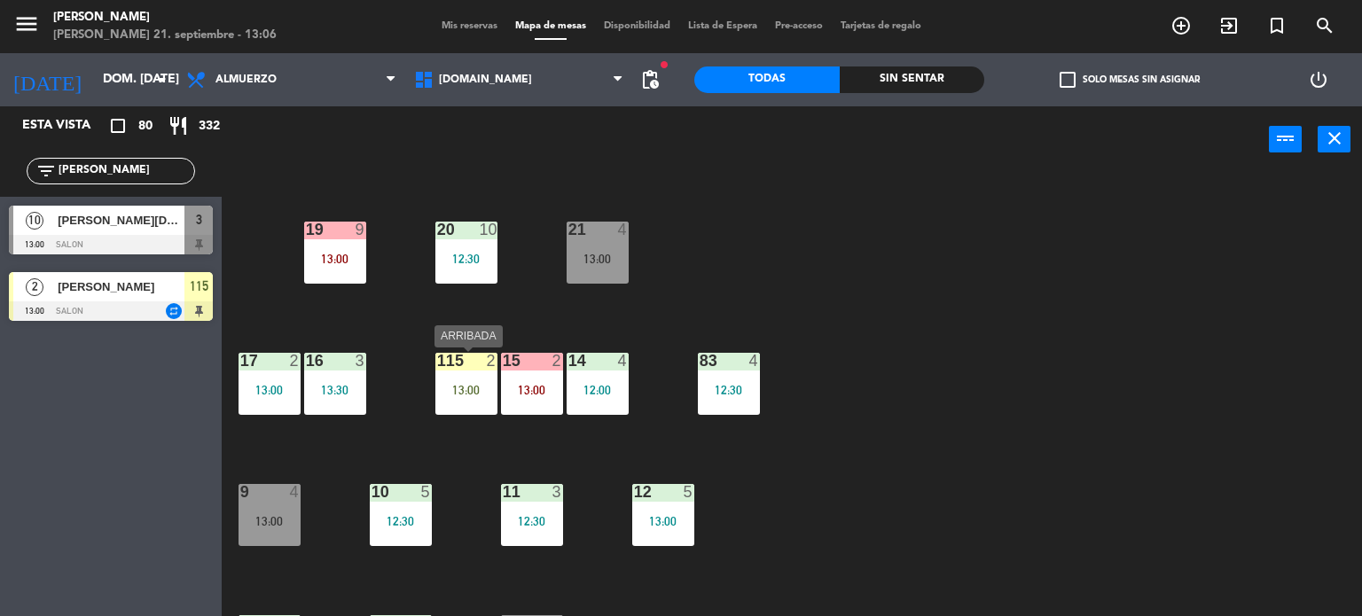
drag, startPoint x: 460, startPoint y: 400, endPoint x: 465, endPoint y: 411, distance: 12.3
click at [462, 402] on div "115 2 13:00" at bounding box center [466, 384] width 62 height 62
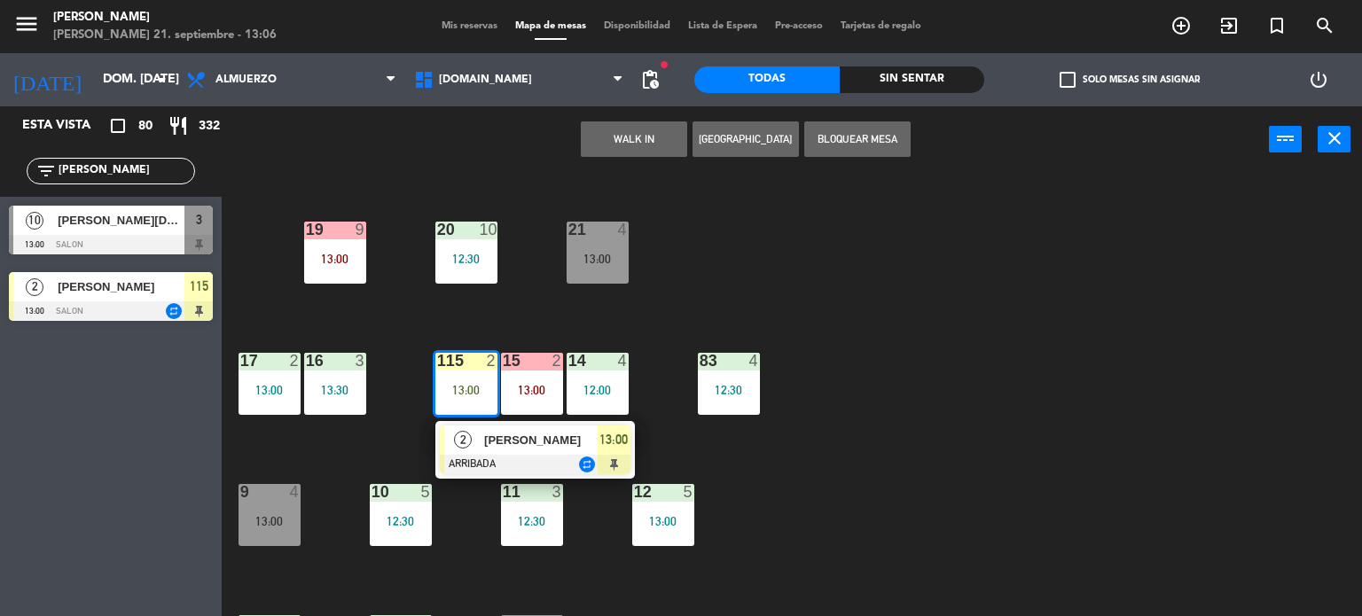
click at [464, 431] on span "2" at bounding box center [463, 440] width 18 height 18
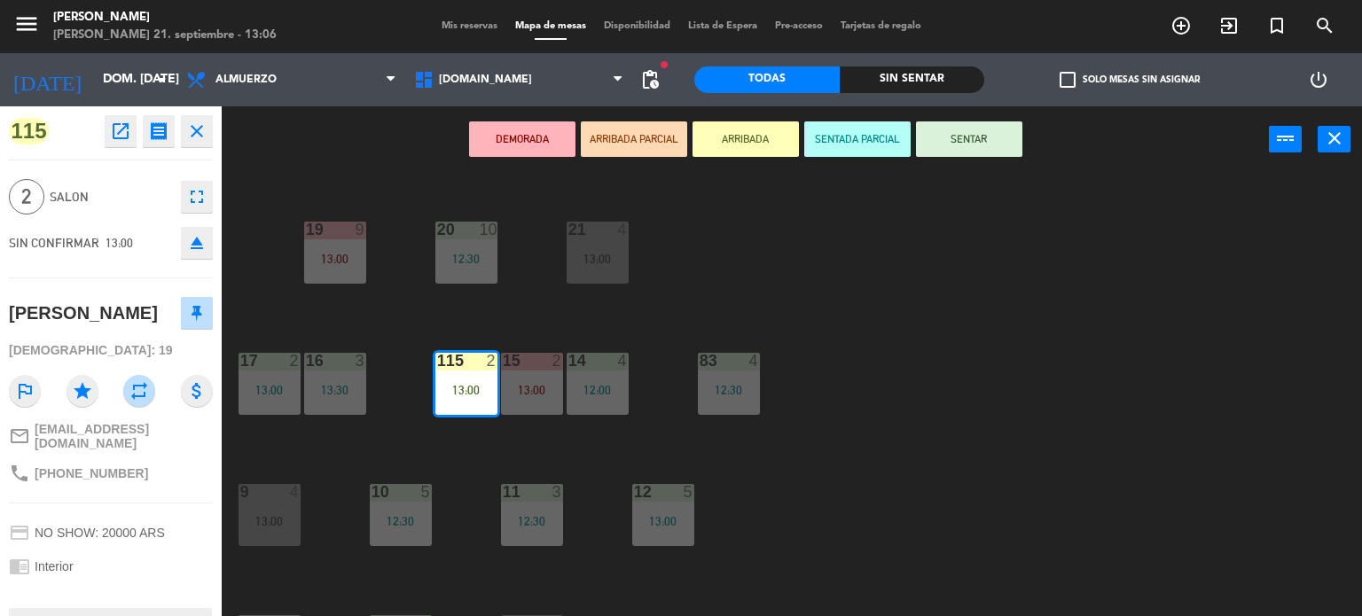
click at [941, 141] on button "SENTAR" at bounding box center [969, 138] width 106 height 35
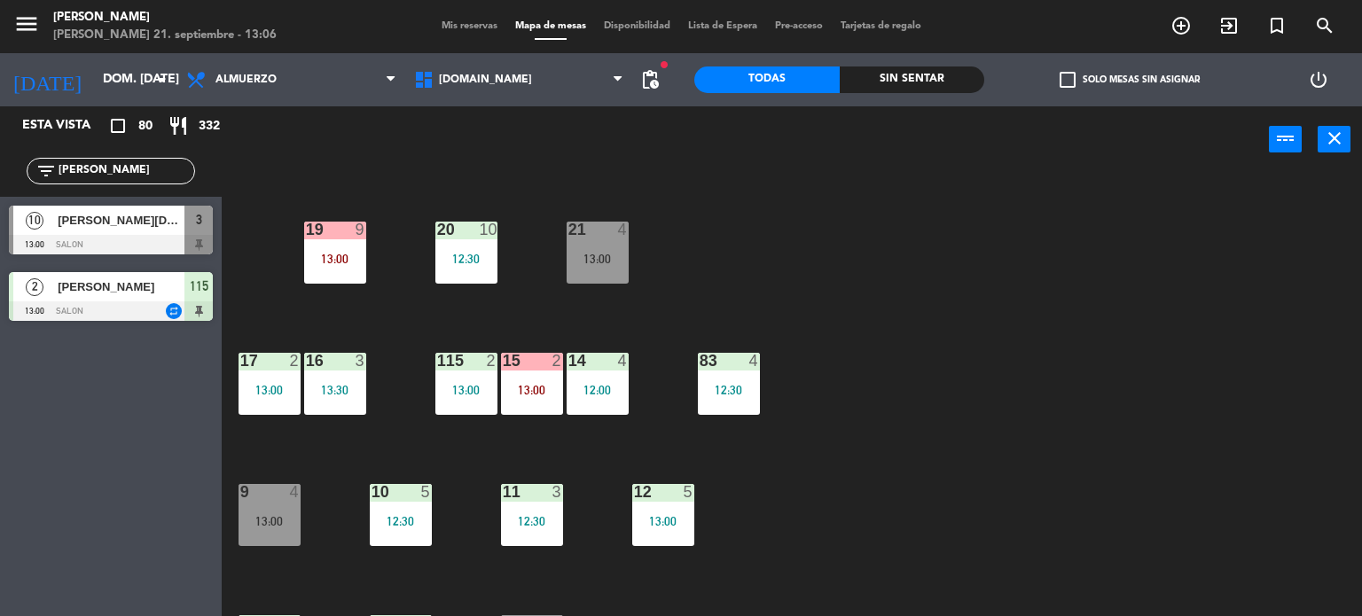
drag, startPoint x: 113, startPoint y: 168, endPoint x: 0, endPoint y: 209, distance: 120.6
click at [0, 203] on div "Esta vista crop_square 80 restaurant 332 filter_list [DATE] 10 [PERSON_NAME][DA…" at bounding box center [111, 217] width 222 height 223
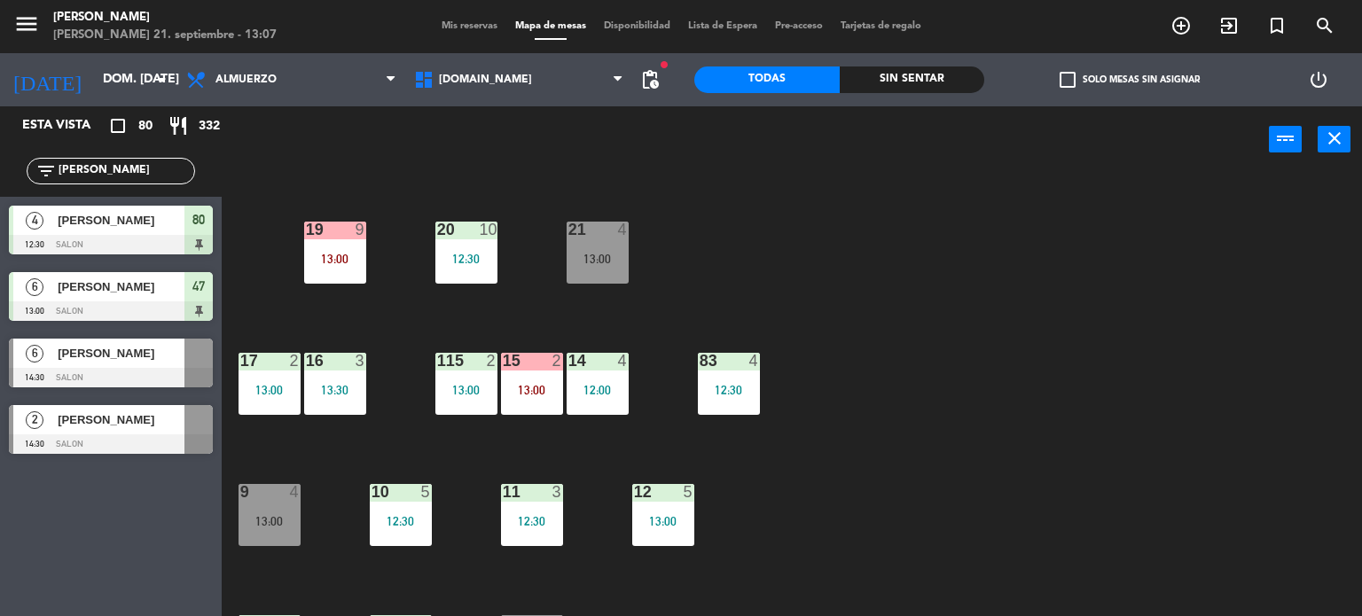
type input "[PERSON_NAME]"
click at [1361, 377] on div "34 2 13:00 35 4 13:00 36 7 13:00 43 2 13:00 37 10 13:00 CAVA 13 12:30 33 3 13:0…" at bounding box center [798, 395] width 1127 height 443
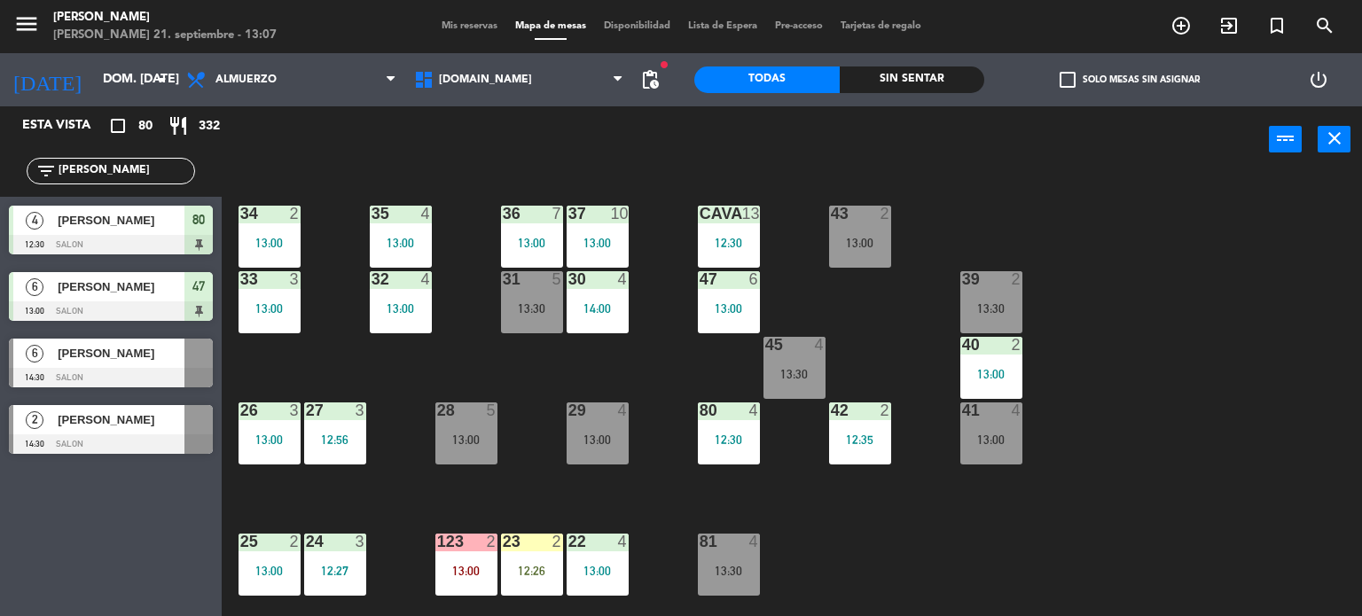
click at [1244, 81] on div "check_box_outline_blank Solo mesas sin asignar" at bounding box center [1129, 79] width 290 height 53
click at [849, 313] on div "34 2 13:00 35 4 13:00 36 7 13:00 43 2 13:00 37 10 13:00 CAVA 13 12:30 33 3 13:0…" at bounding box center [798, 395] width 1127 height 443
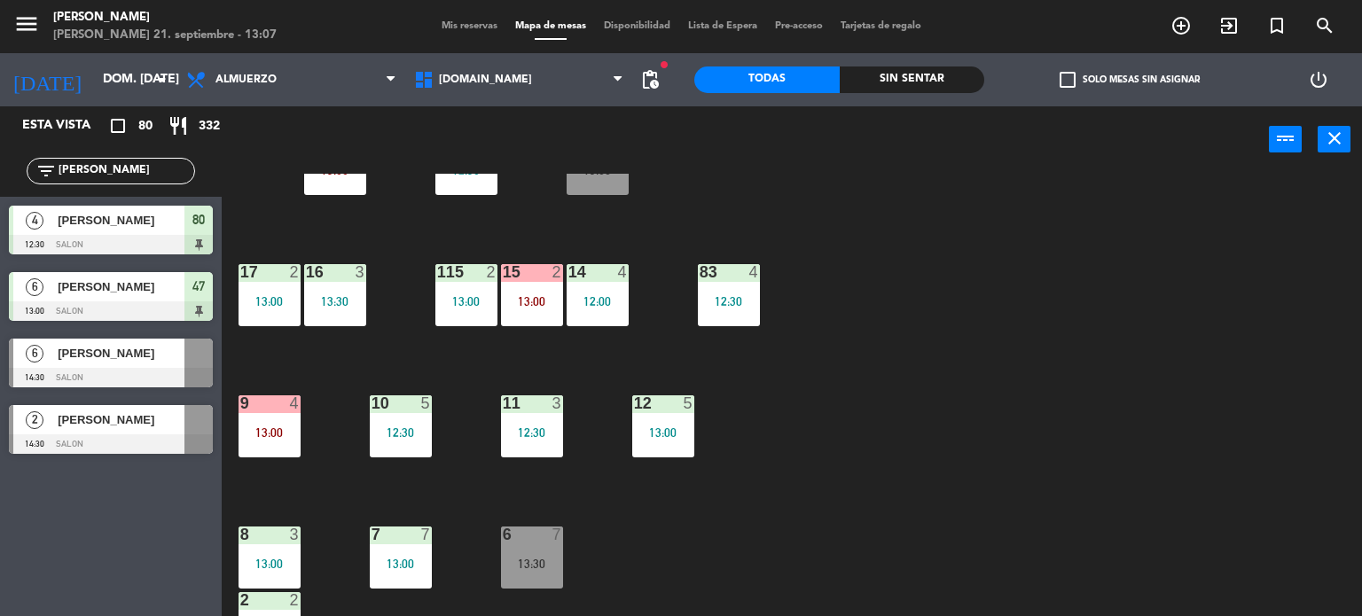
scroll to position [634, 0]
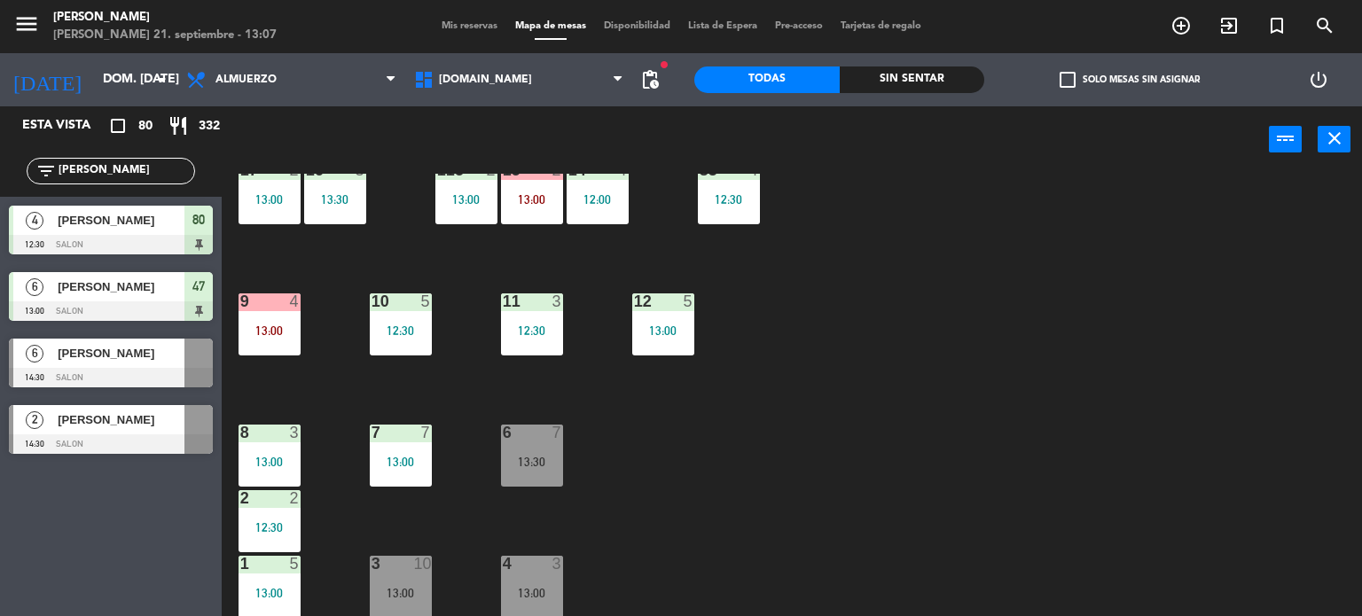
click at [473, 32] on div "Mis reservas Mapa de mesas Disponibilidad Lista de Espera Pre-acceso Tarjetas d…" at bounding box center [681, 27] width 497 height 16
click at [482, 23] on span "Mis reservas" at bounding box center [470, 26] width 74 height 10
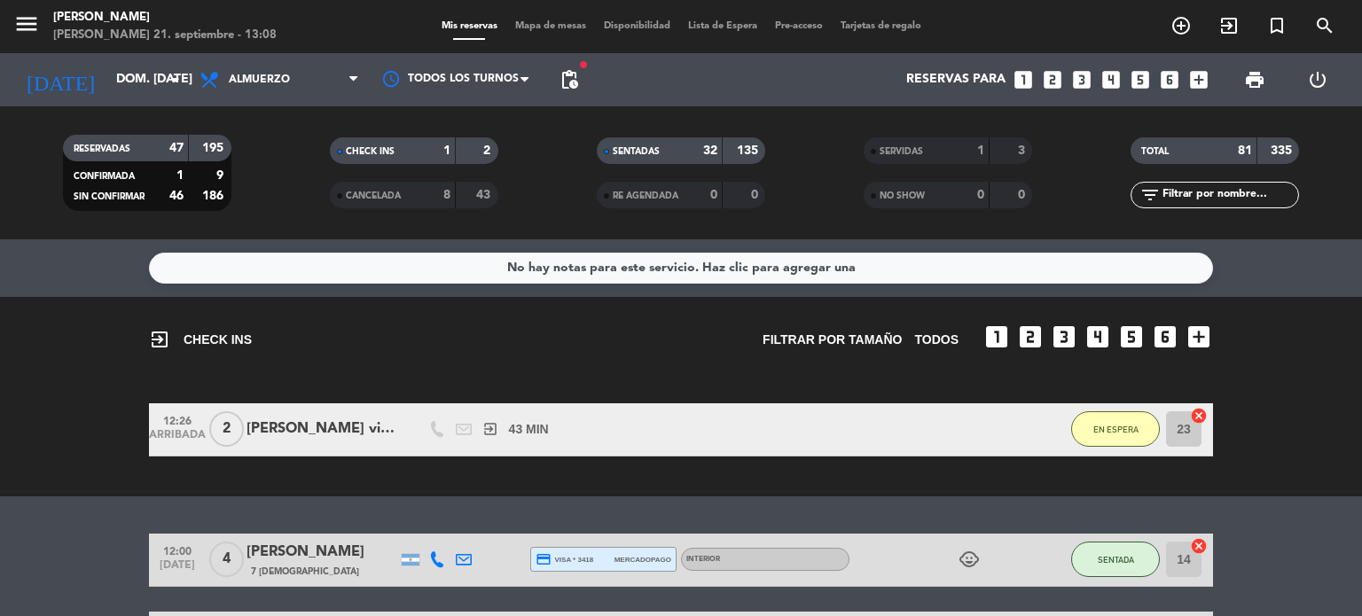
click at [1218, 191] on input "text" at bounding box center [1228, 195] width 137 height 20
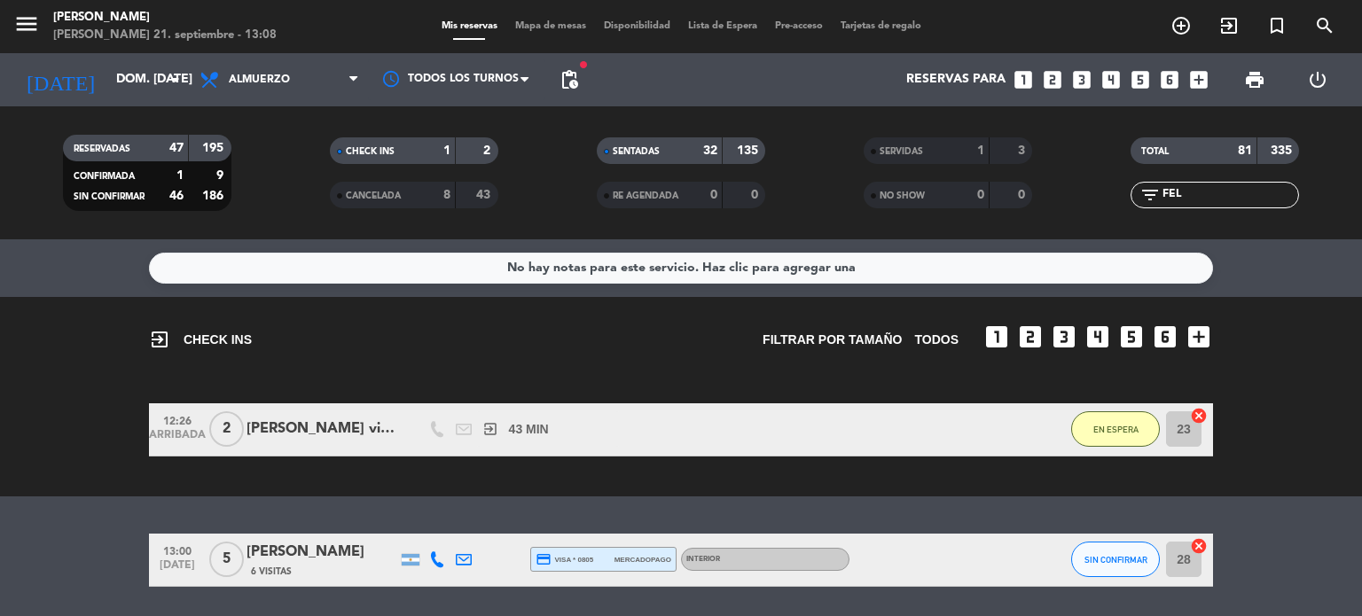
type input "FEL"
click at [1123, 562] on span "SIN CONFIRMAR" at bounding box center [1115, 560] width 63 height 10
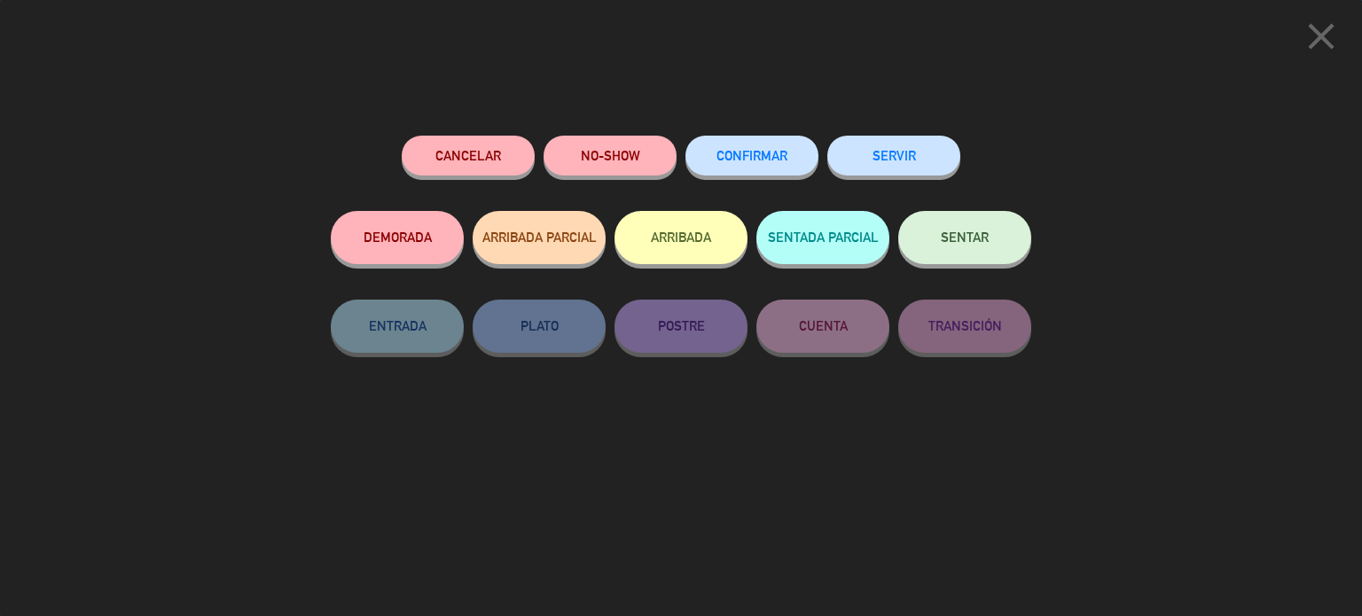
click at [692, 262] on button "ARRIBADA" at bounding box center [680, 237] width 133 height 53
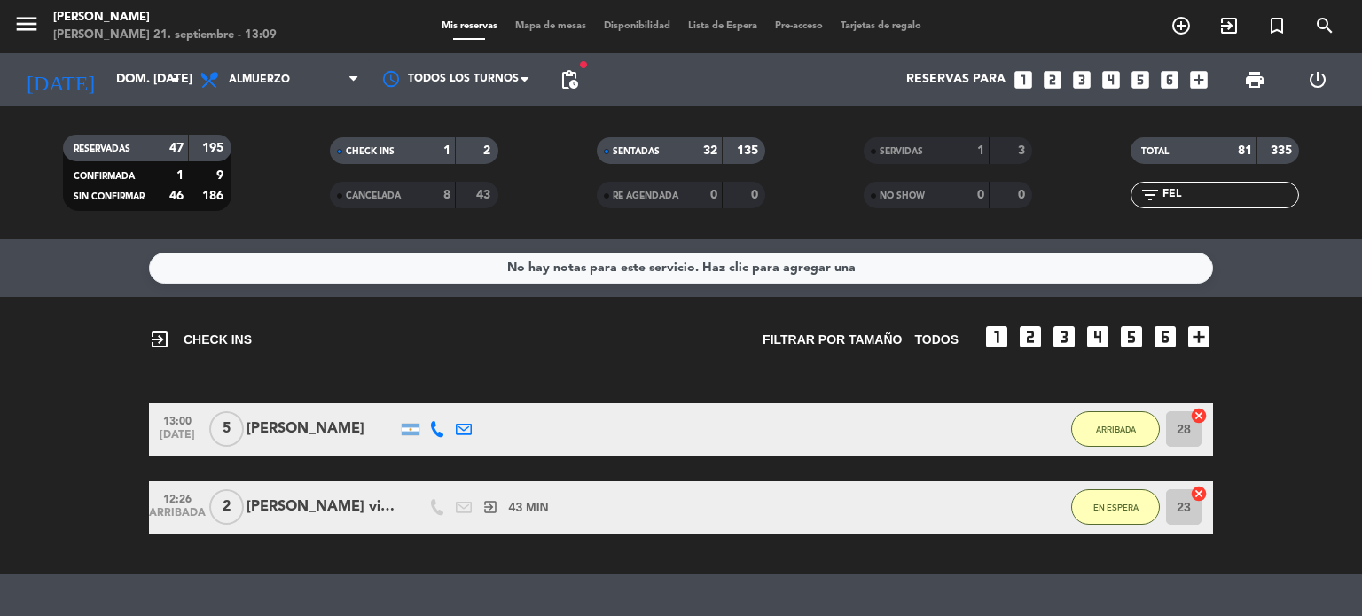
click at [542, 17] on div "menu [PERSON_NAME] 21. septiembre - 13:09 Mis reservas Mapa de mesas Disponibil…" at bounding box center [681, 26] width 1362 height 53
click at [534, 27] on span "Mapa de mesas" at bounding box center [550, 26] width 89 height 10
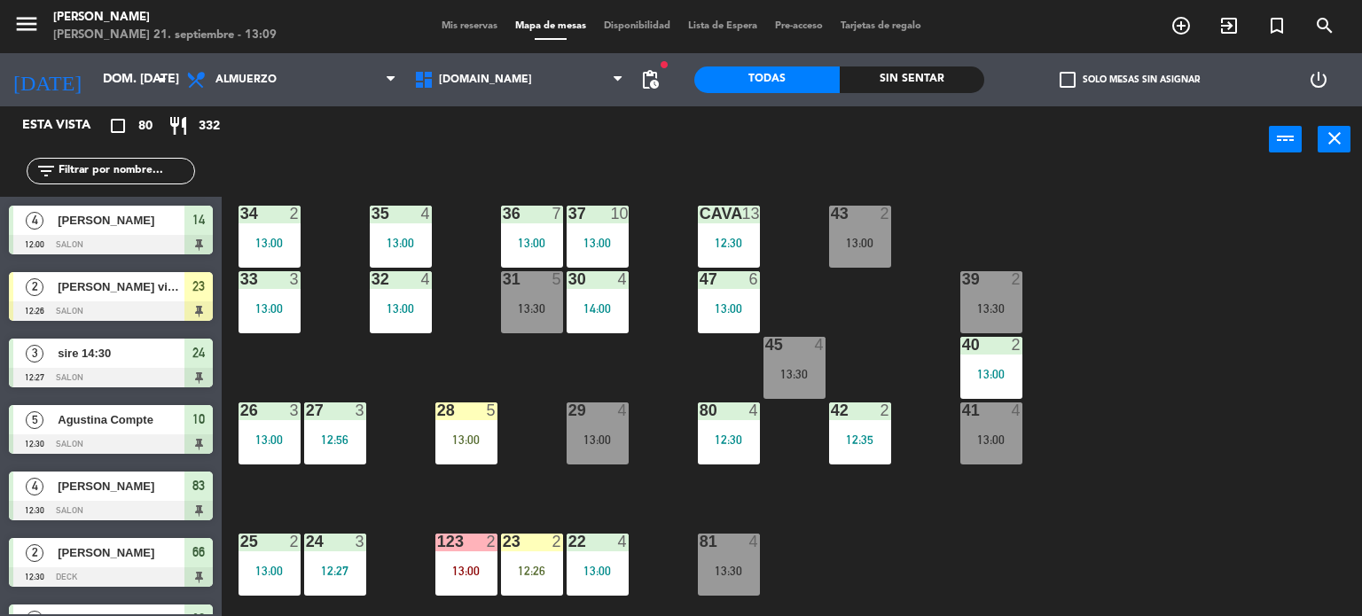
click at [1231, 337] on div "34 2 13:00 35 4 13:00 36 7 13:00 43 2 13:00 37 10 13:00 CAVA 13 12:30 33 3 13:0…" at bounding box center [798, 395] width 1127 height 443
click at [463, 440] on div "13:00" at bounding box center [466, 440] width 62 height 12
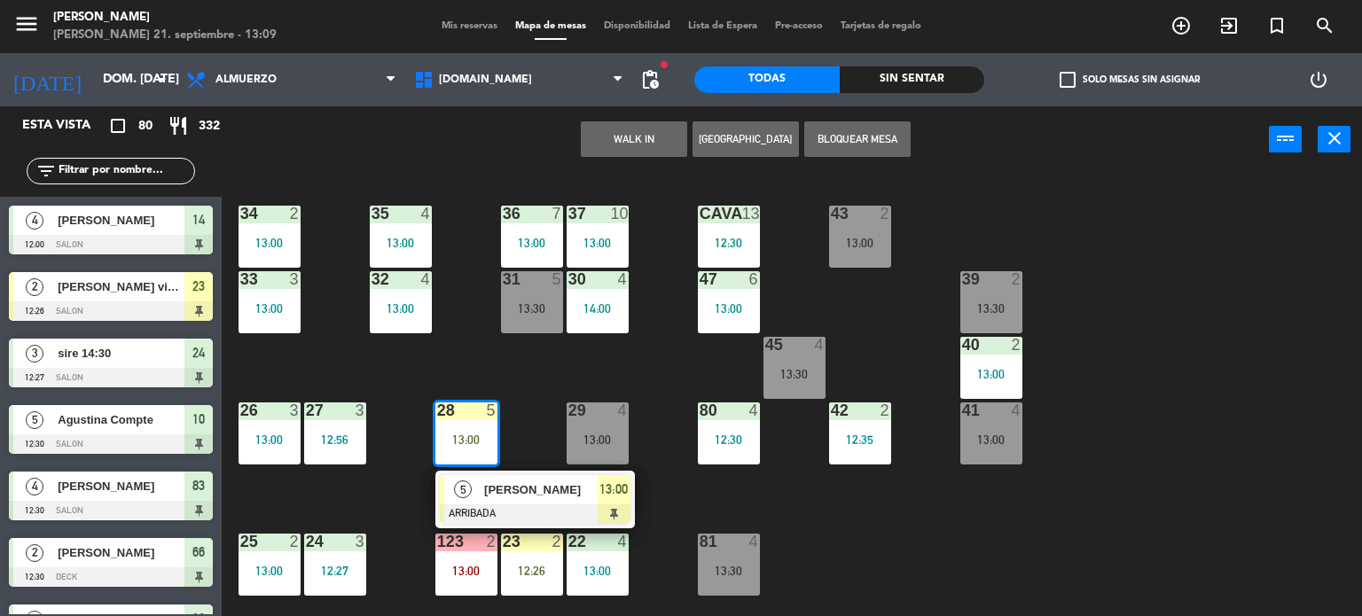
click at [482, 473] on div "5 [PERSON_NAME] Paratcha ARRIBADA 13:00" at bounding box center [534, 500] width 199 height 58
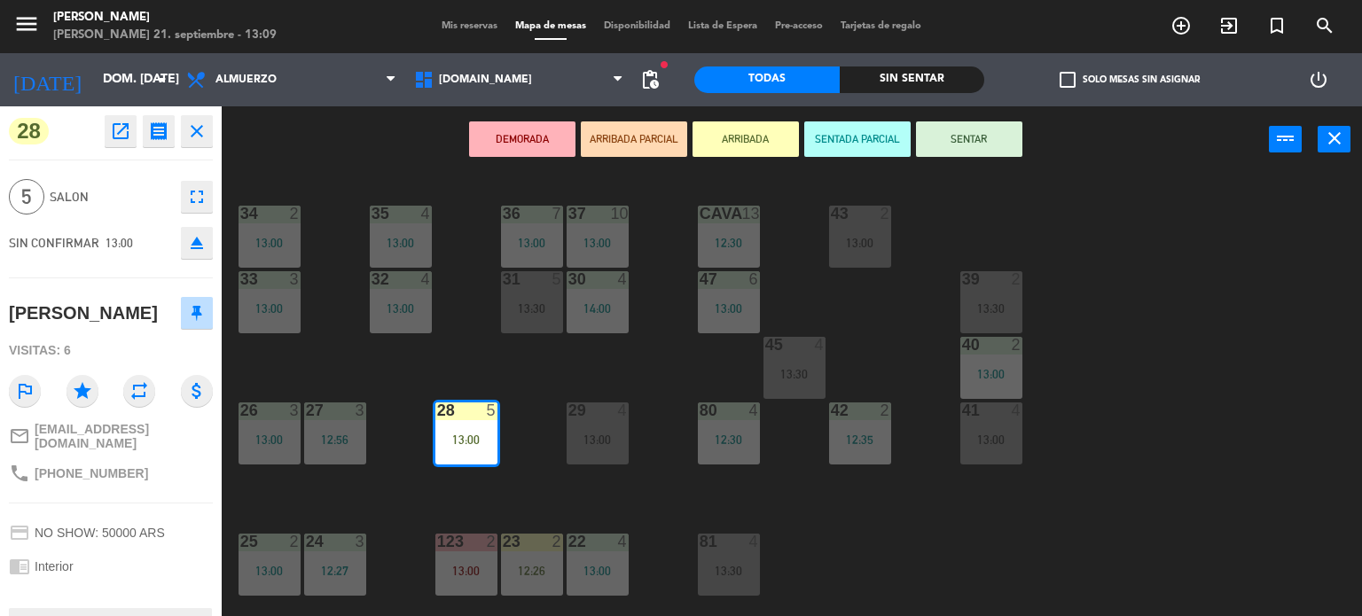
click at [977, 133] on button "SENTAR" at bounding box center [969, 138] width 106 height 35
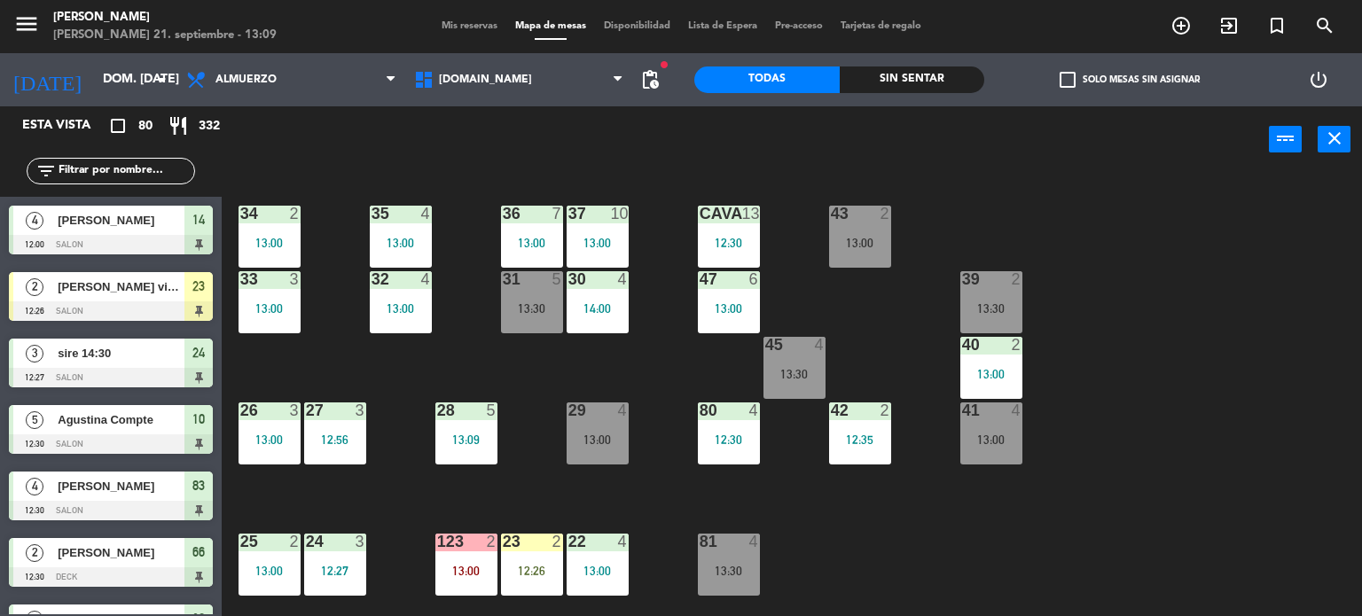
click at [613, 437] on div "13:00" at bounding box center [597, 440] width 62 height 12
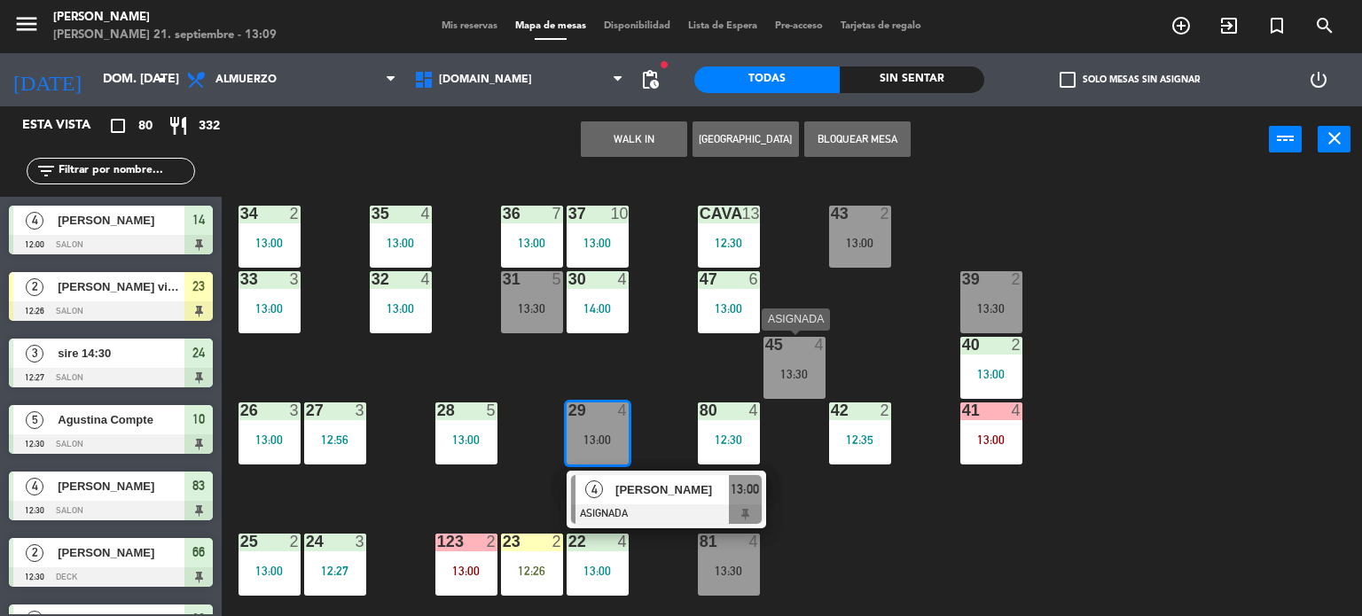
click at [788, 351] on div at bounding box center [793, 345] width 29 height 16
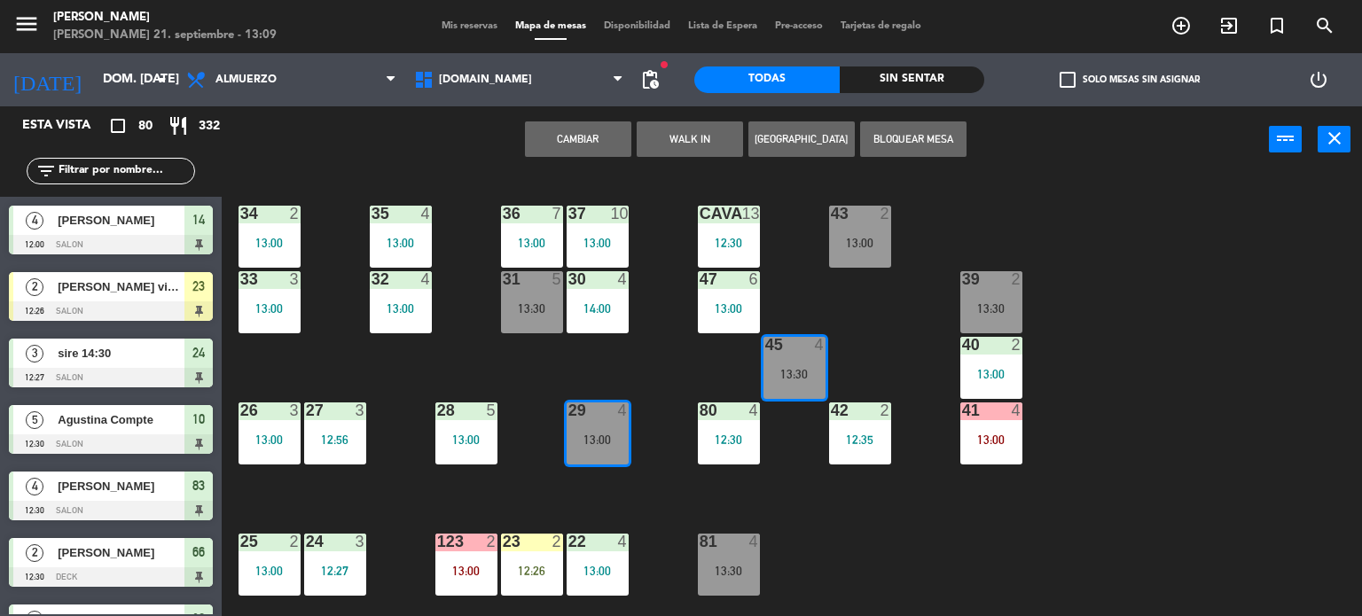
click at [597, 151] on button "Cambiar" at bounding box center [578, 138] width 106 height 35
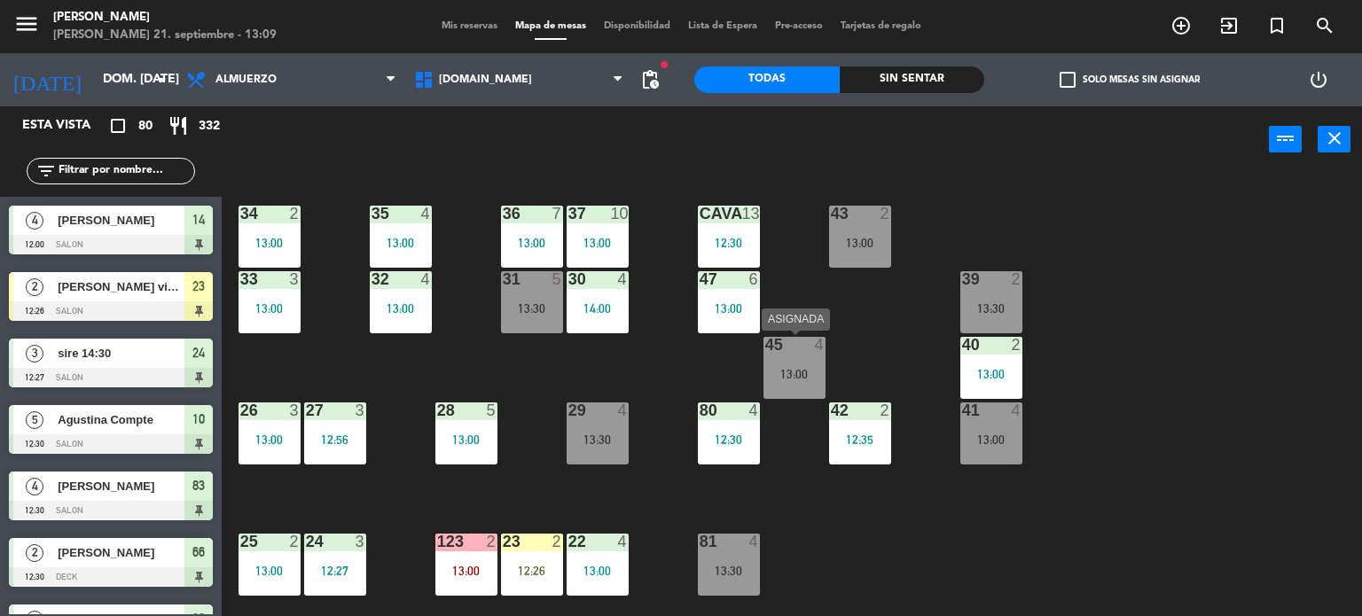
click at [794, 389] on div "45 4 13:00" at bounding box center [794, 368] width 62 height 62
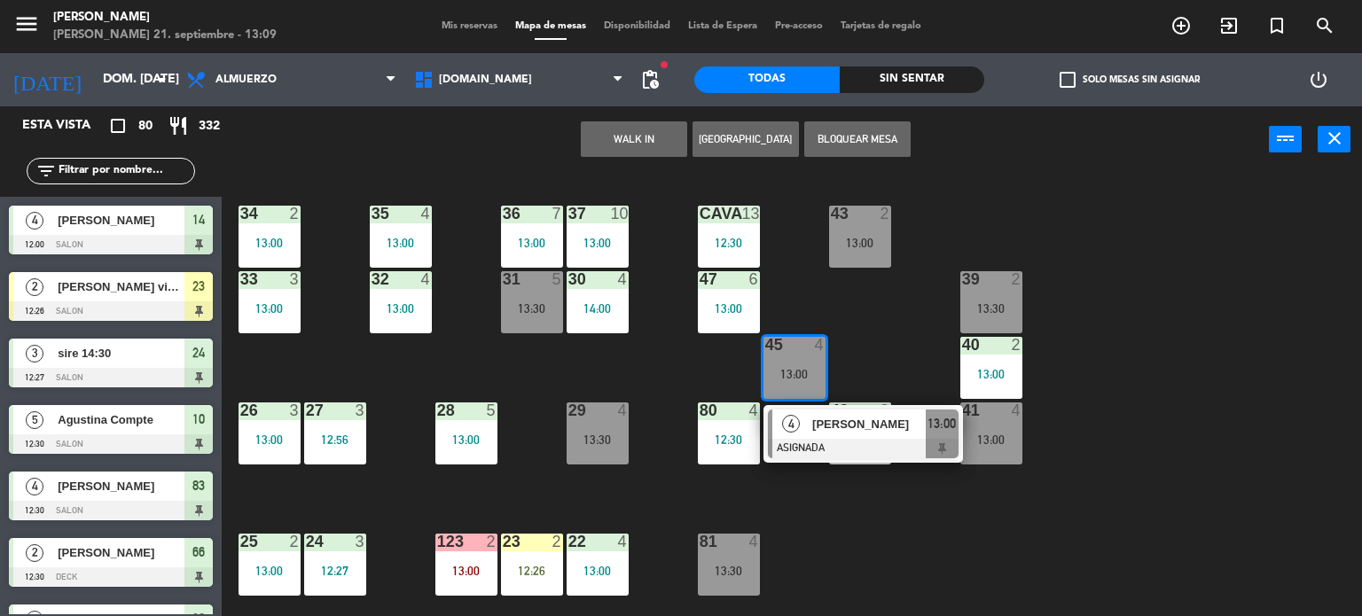
click at [792, 442] on div at bounding box center [863, 449] width 191 height 20
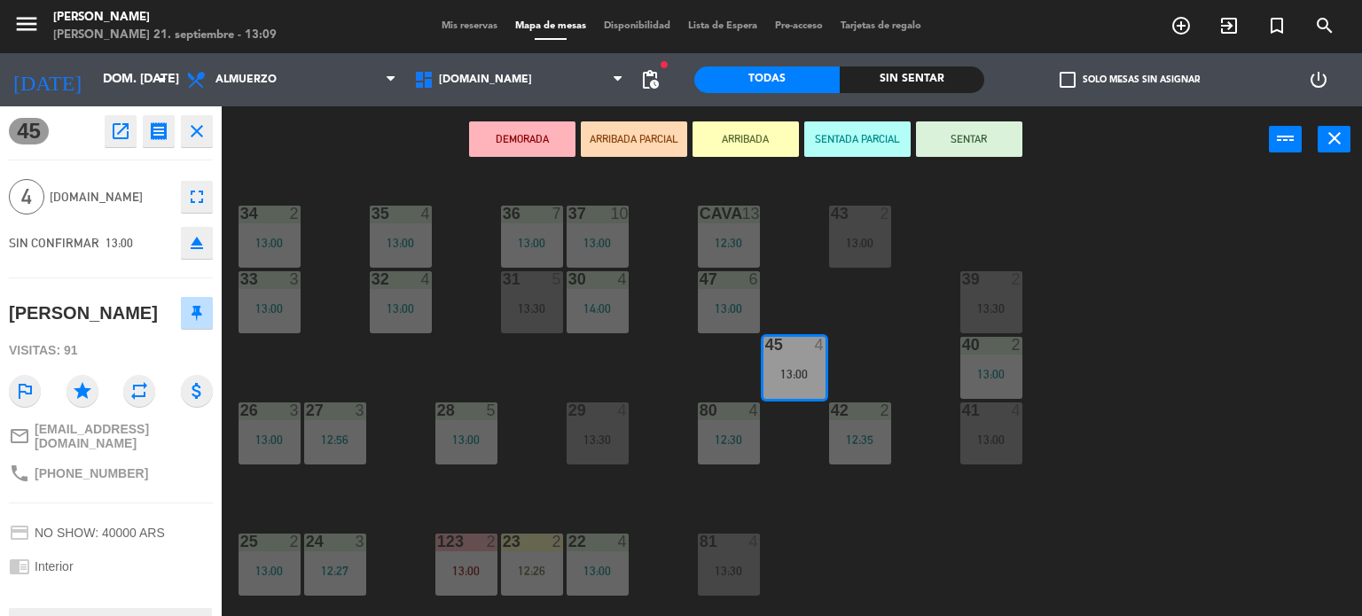
click at [960, 121] on button "SENTAR" at bounding box center [969, 138] width 106 height 35
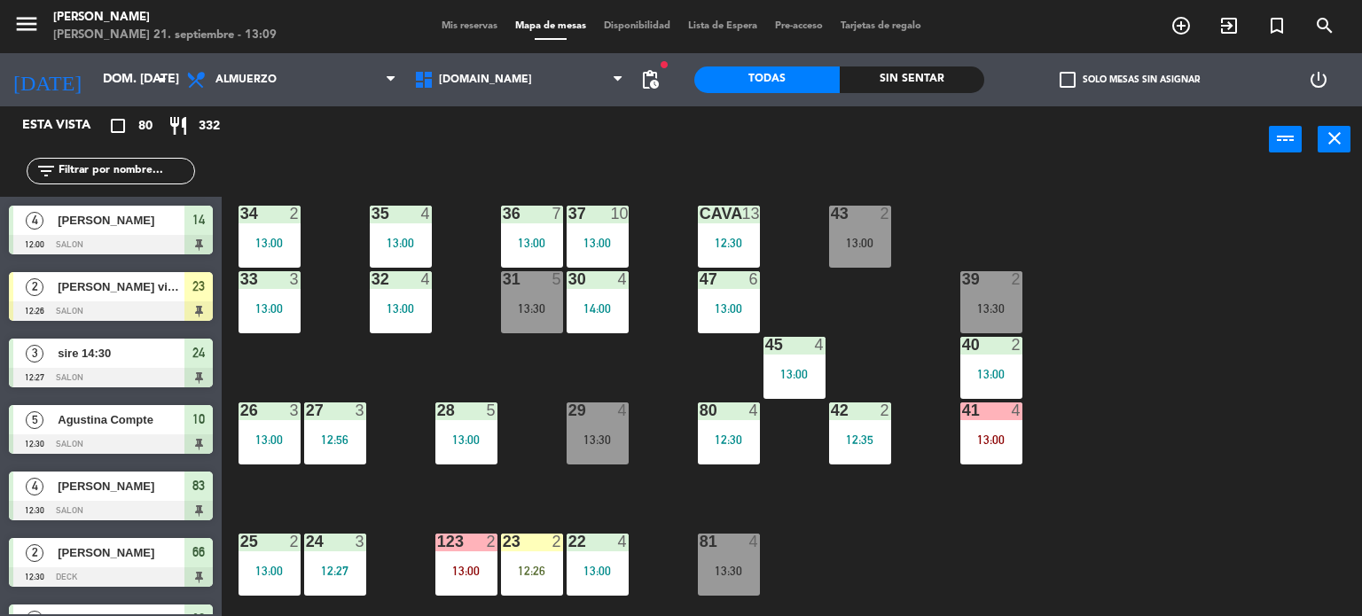
click at [615, 446] on div "29 4 13:30" at bounding box center [597, 433] width 62 height 62
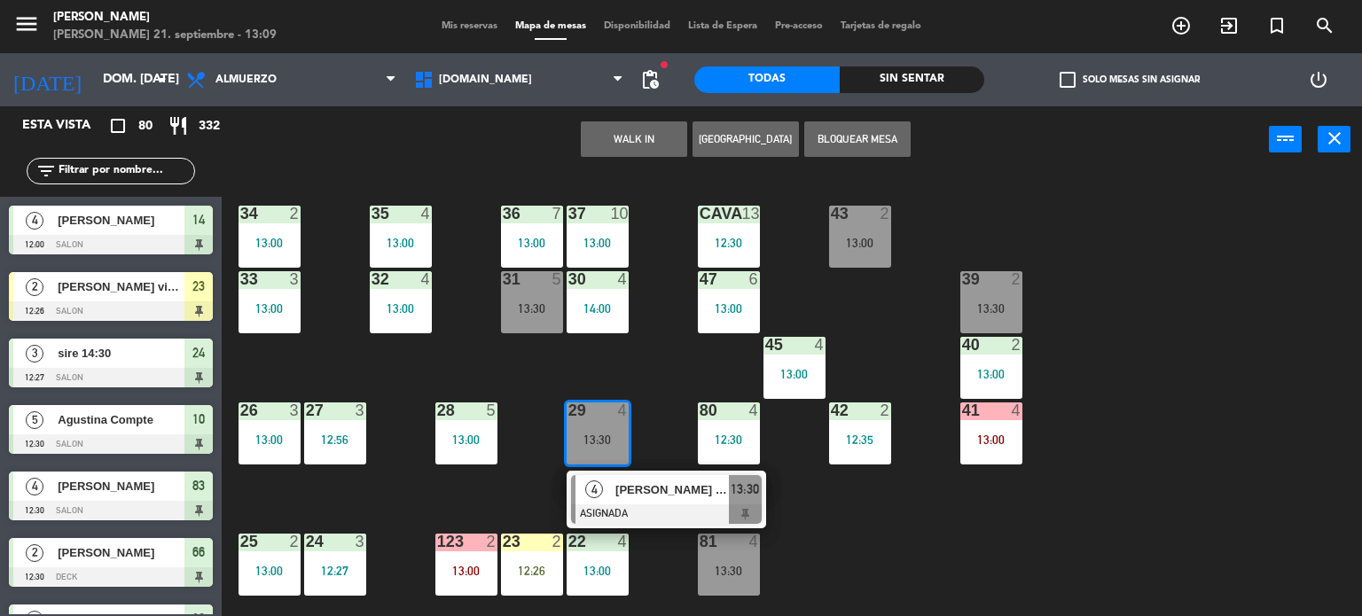
click at [543, 376] on div "34 2 13:00 35 4 13:00 36 7 13:00 43 2 13:00 37 10 13:00 CAVA 13 12:30 33 3 13:0…" at bounding box center [798, 395] width 1127 height 443
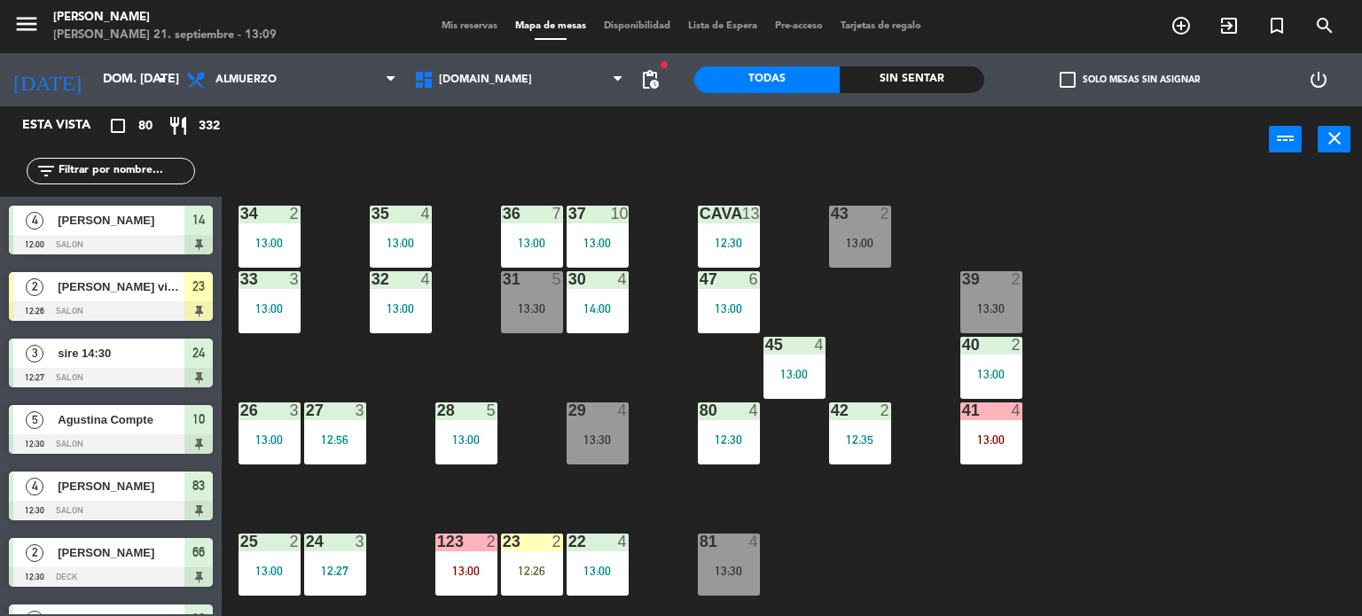
drag, startPoint x: 713, startPoint y: 390, endPoint x: 605, endPoint y: 402, distance: 107.9
click at [707, 393] on div "34 2 13:00 35 4 13:00 36 7 13:00 43 2 13:00 37 10 13:00 CAVA 13 12:30 33 3 13:0…" at bounding box center [798, 395] width 1127 height 443
drag, startPoint x: 1115, startPoint y: 532, endPoint x: 1052, endPoint y: 540, distance: 63.4
click at [1113, 532] on div "34 2 13:00 35 4 13:00 36 7 13:00 43 2 13:00 37 10 13:00 CAVA 13 12:30 33 3 13:0…" at bounding box center [798, 395] width 1127 height 443
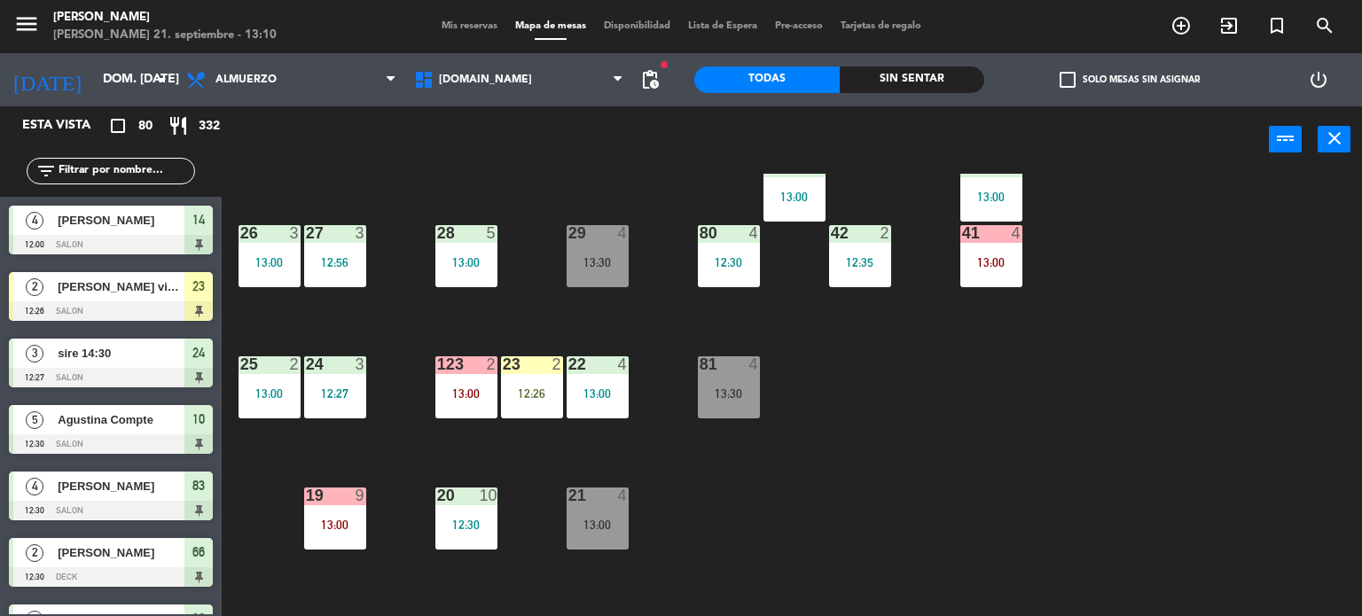
scroll to position [266, 0]
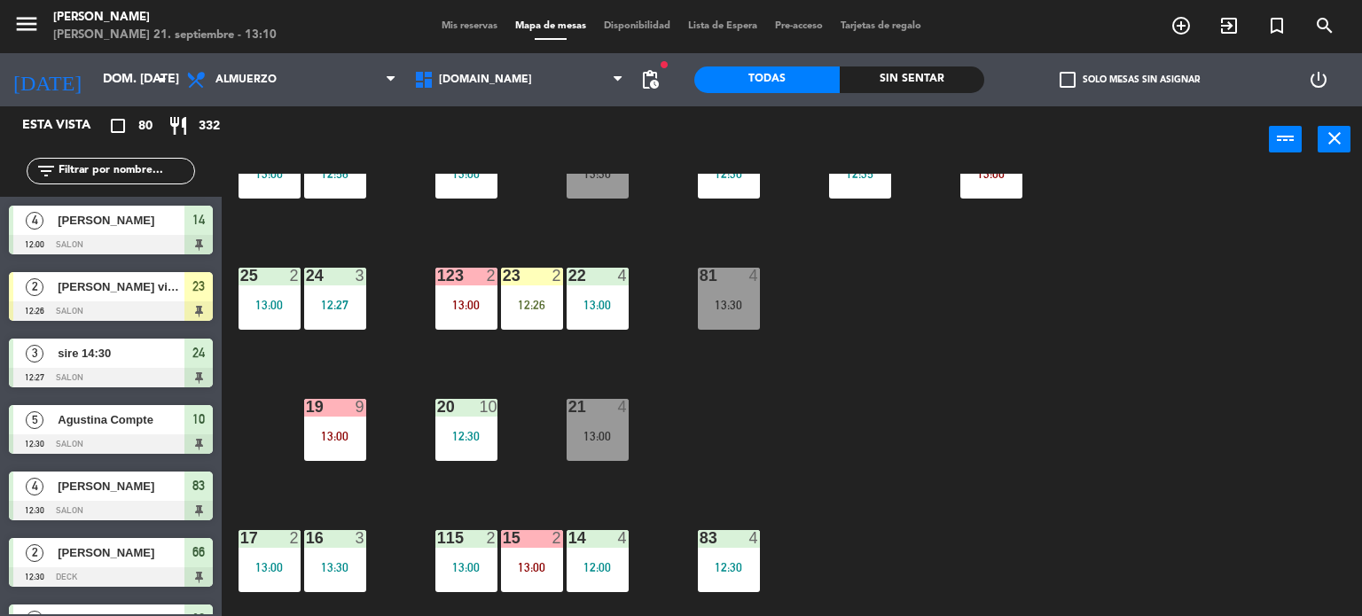
click at [184, 163] on input "text" at bounding box center [125, 171] width 137 height 20
click at [412, 427] on div "34 2 13:00 35 4 13:00 36 7 13:00 43 2 13:00 37 10 13:00 CAVA 13 12:30 33 3 13:0…" at bounding box center [798, 395] width 1127 height 443
click at [457, 430] on div "12:30" at bounding box center [466, 436] width 62 height 12
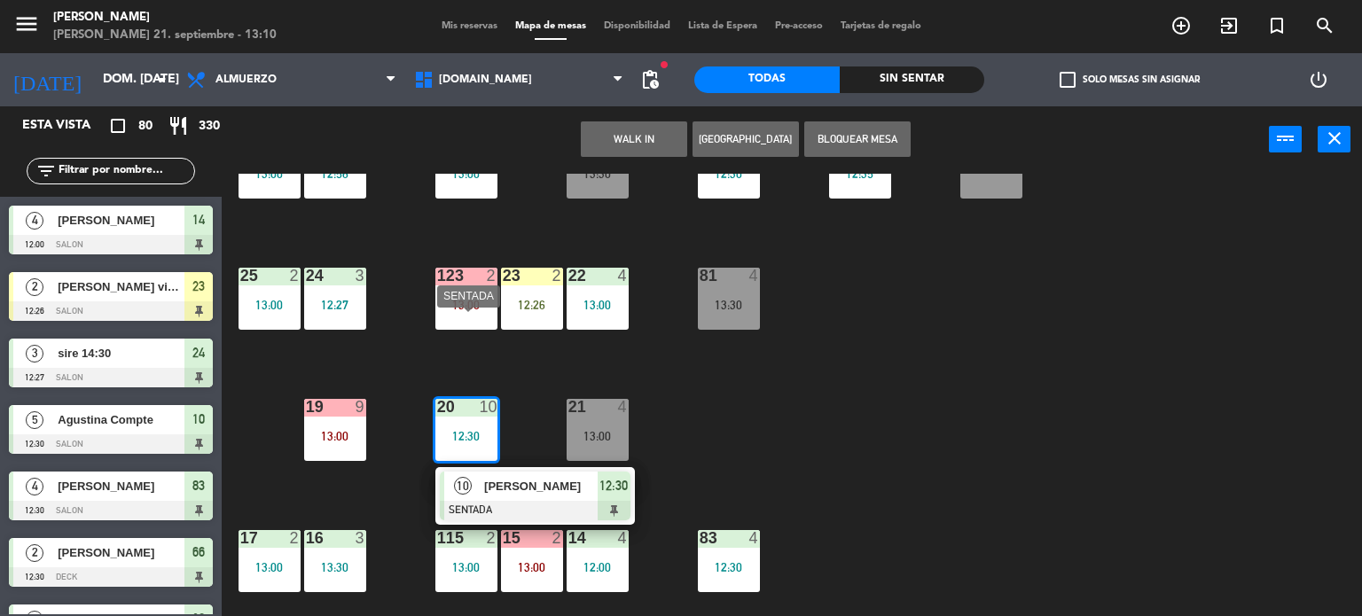
scroll to position [0, 0]
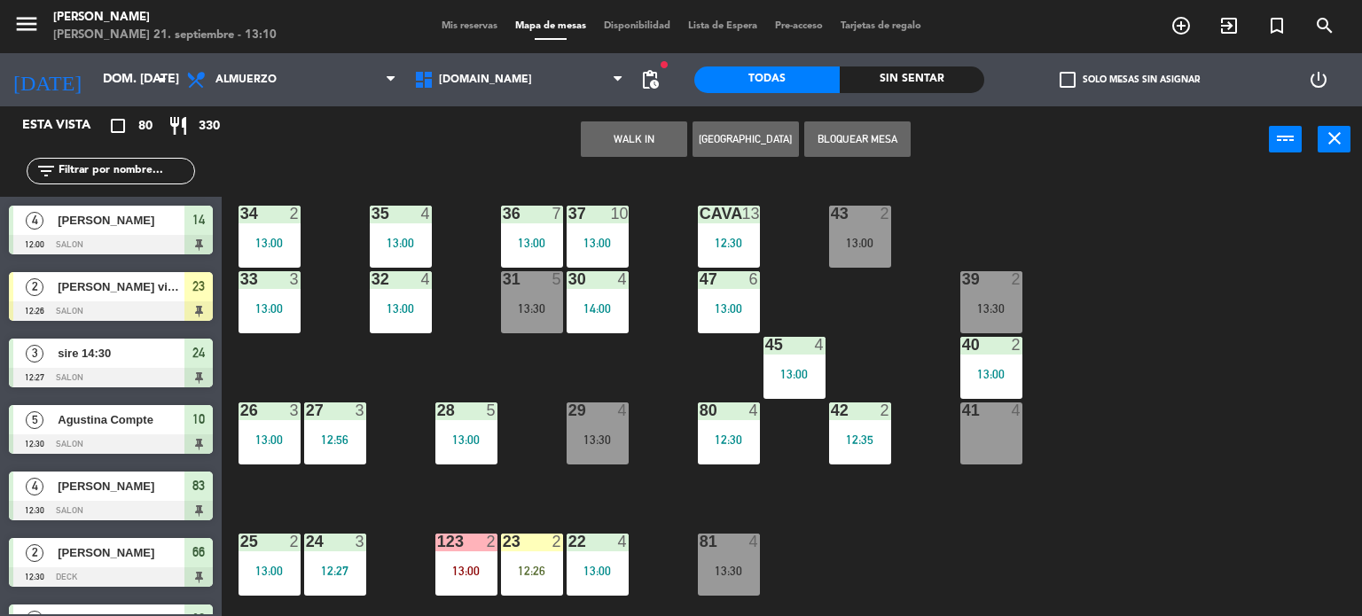
click at [379, 477] on div "34 2 13:00 35 4 13:00 36 7 13:00 43 2 13:00 37 10 13:00 CAVA 13 12:30 33 3 13:0…" at bounding box center [798, 395] width 1127 height 443
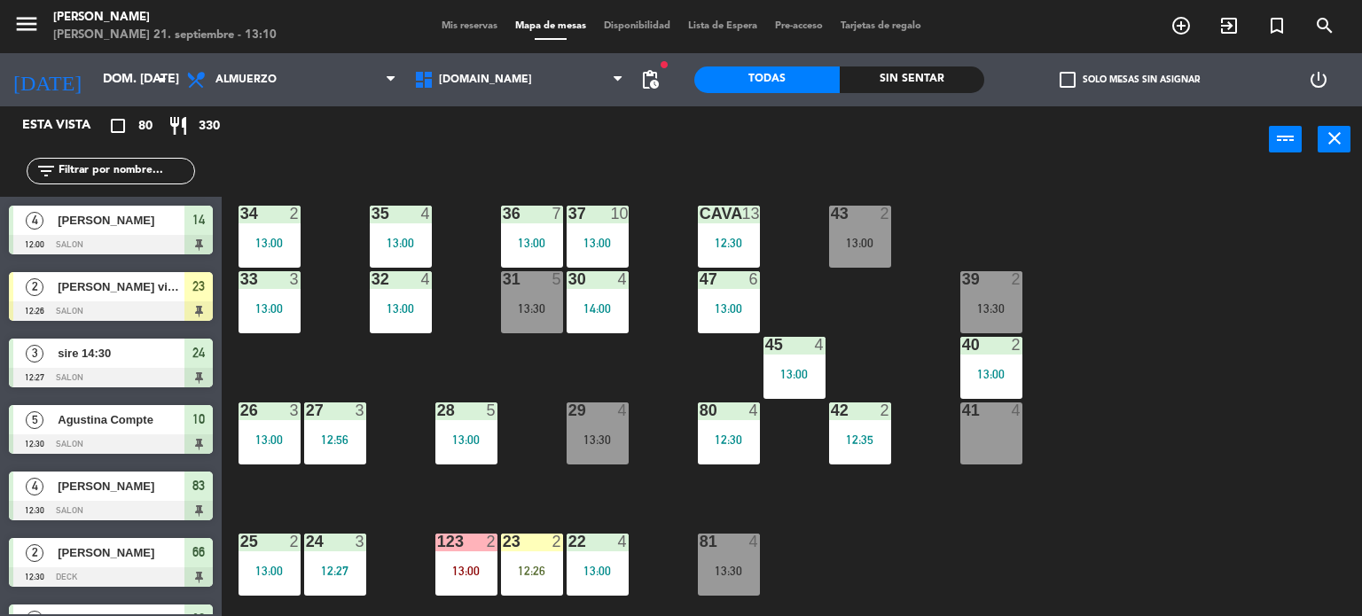
click at [606, 221] on div "37 10" at bounding box center [597, 215] width 62 height 18
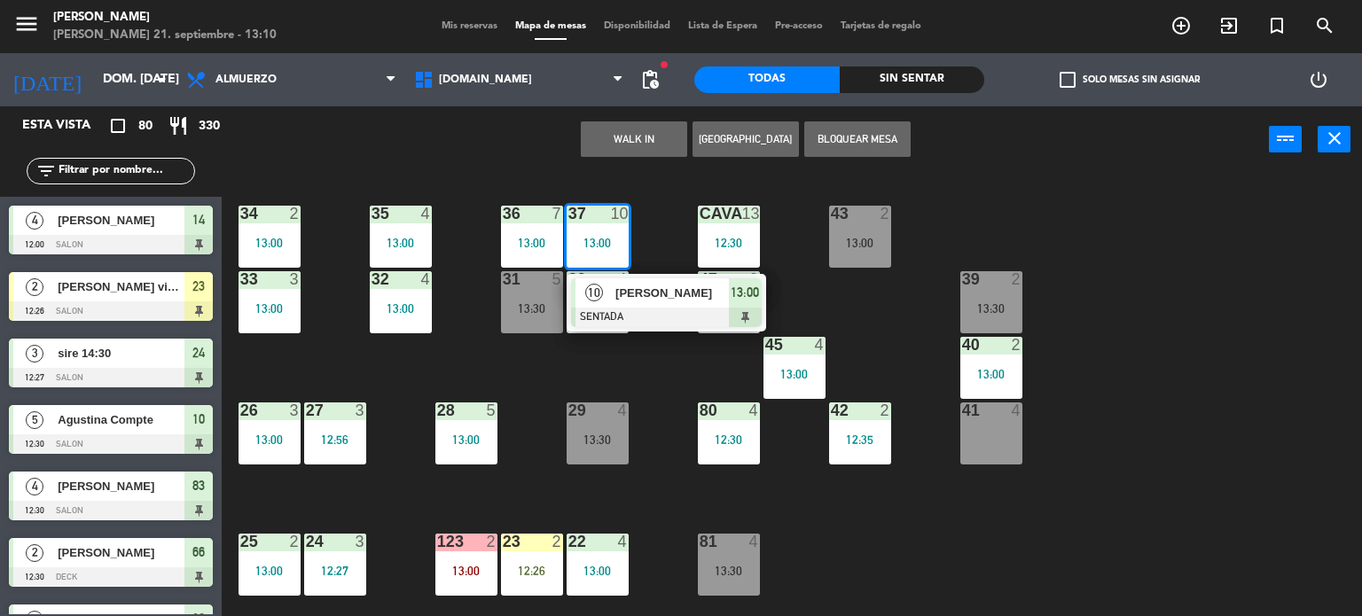
drag, startPoint x: 647, startPoint y: 182, endPoint x: 628, endPoint y: 184, distance: 19.7
click at [639, 182] on div "34 2 13:00 35 4 13:00 36 7 13:00 43 2 13:00 37 10 13:00 10 [PERSON_NAME] SENTAD…" at bounding box center [798, 395] width 1127 height 443
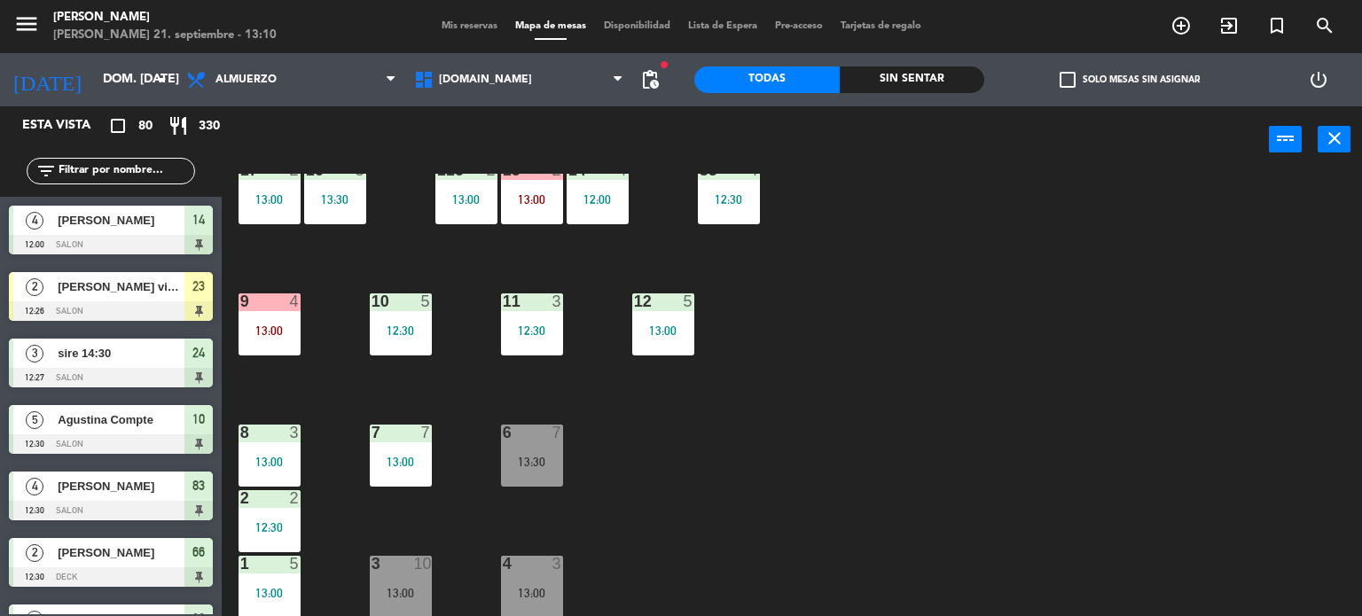
click at [390, 578] on div "3 10 13:00" at bounding box center [401, 587] width 62 height 62
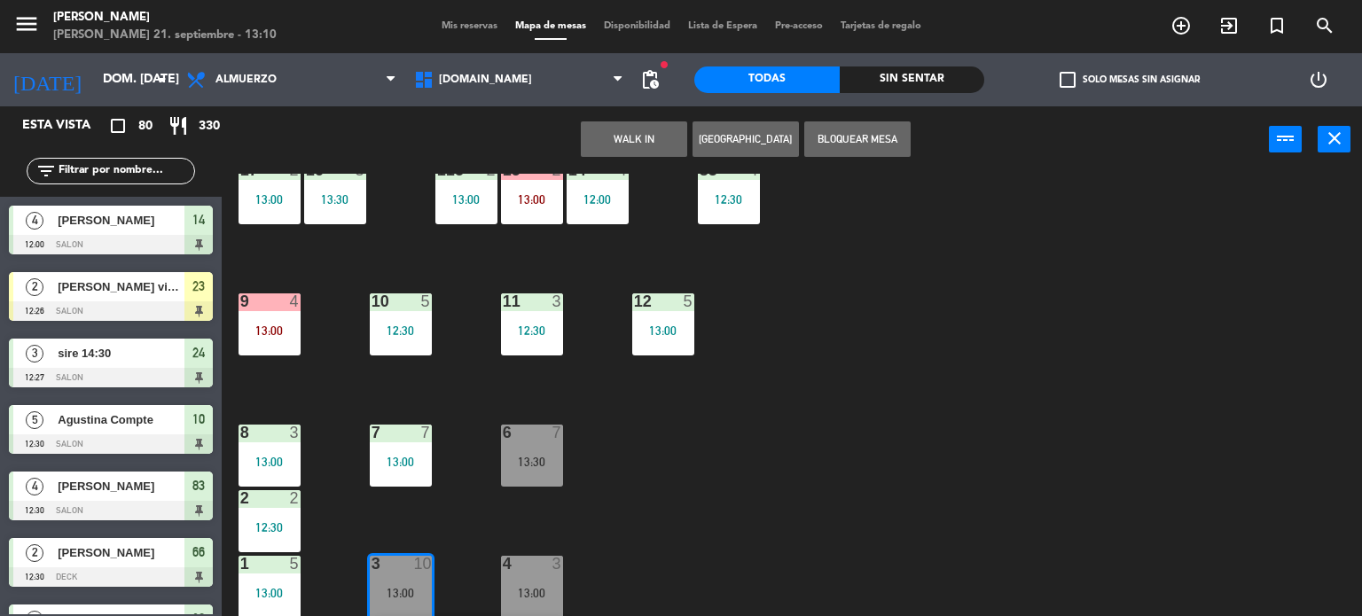
scroll to position [698, 0]
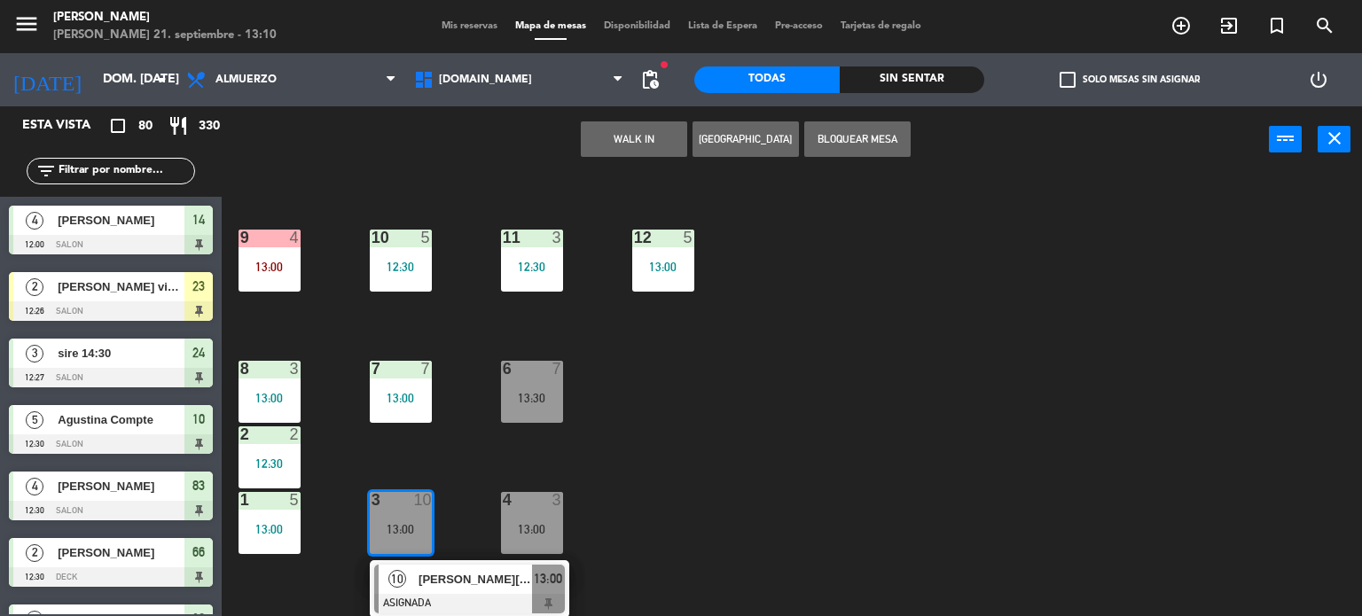
click at [447, 586] on span "[PERSON_NAME][DATE]" at bounding box center [474, 579] width 113 height 19
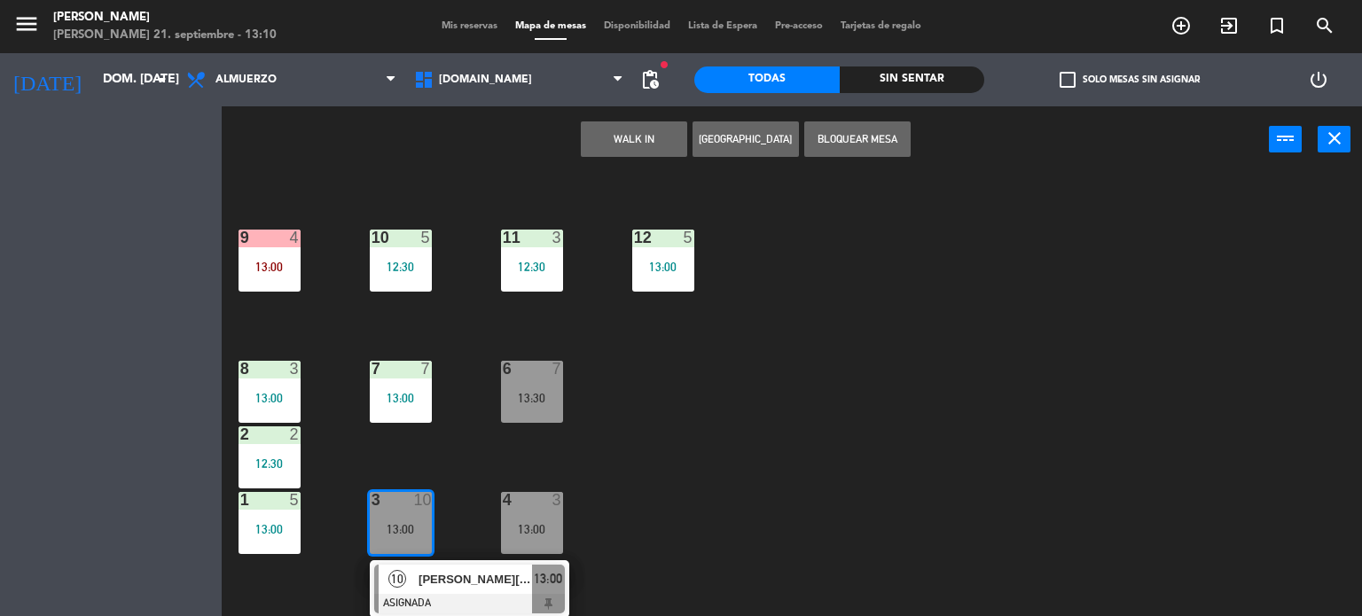
scroll to position [634, 0]
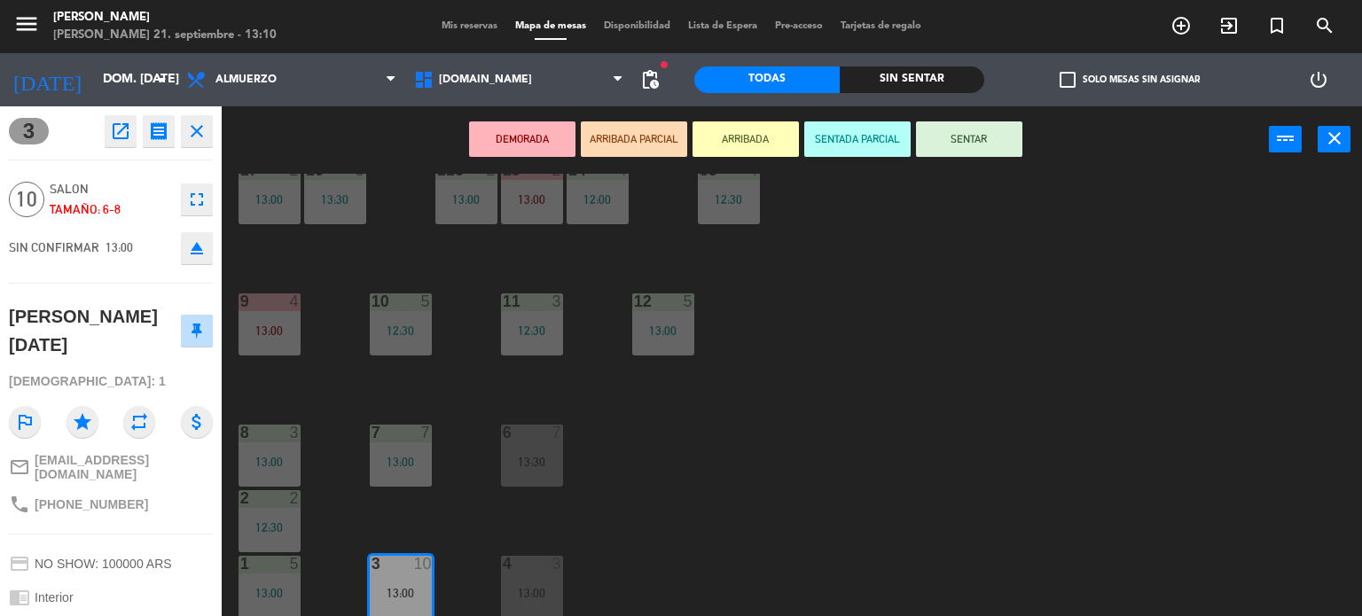
click at [746, 118] on div "DEMORADA ARRIBADA PARCIAL ARRIBADA SENTADA PARCIAL SENTAR power_input close" at bounding box center [745, 139] width 1047 height 67
click at [754, 123] on button "ARRIBADA" at bounding box center [745, 138] width 106 height 35
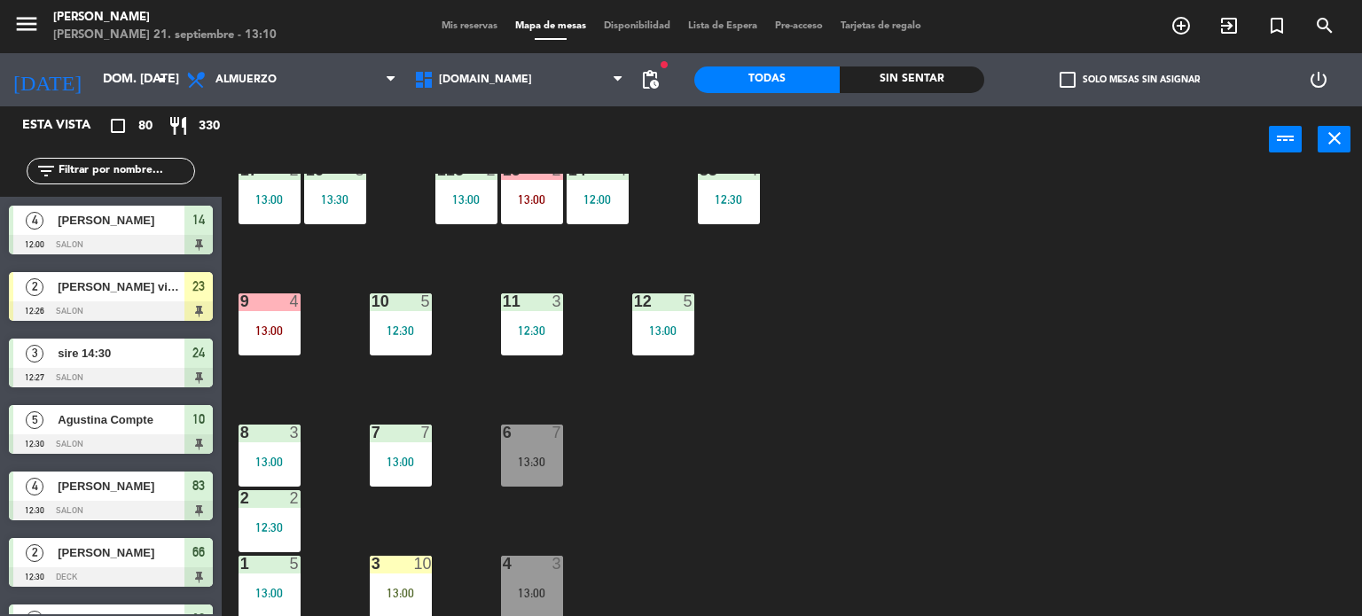
scroll to position [0, 0]
click at [400, 563] on div at bounding box center [400, 564] width 29 height 16
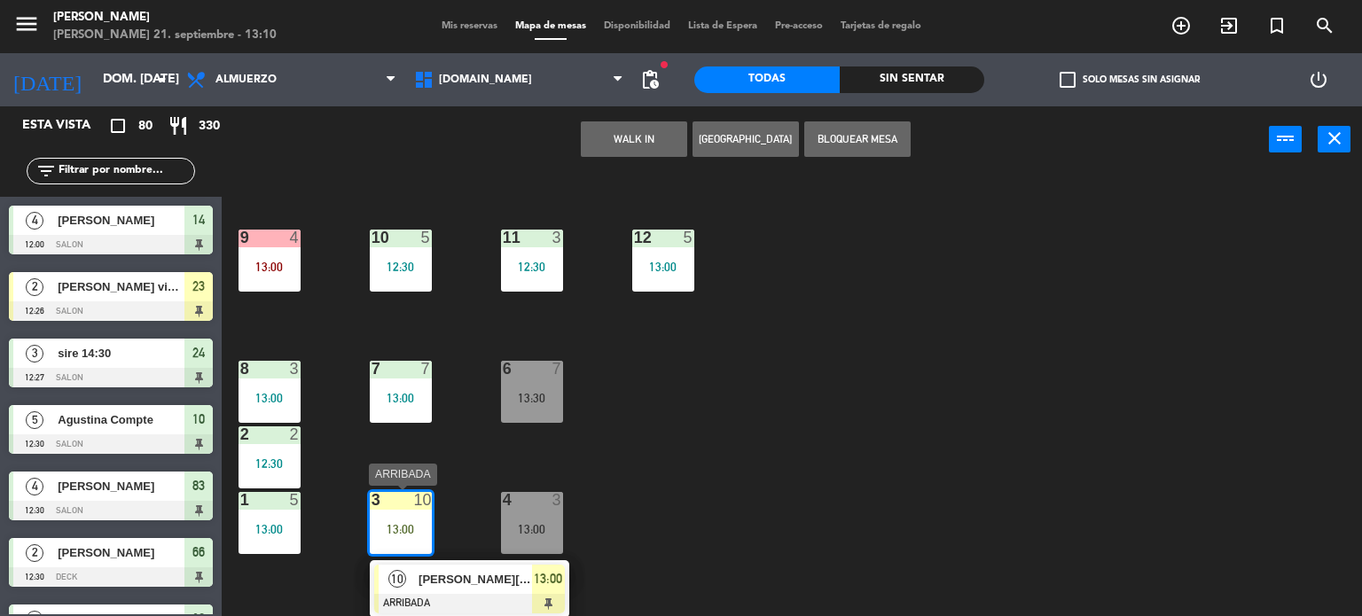
click at [411, 598] on div at bounding box center [469, 604] width 191 height 20
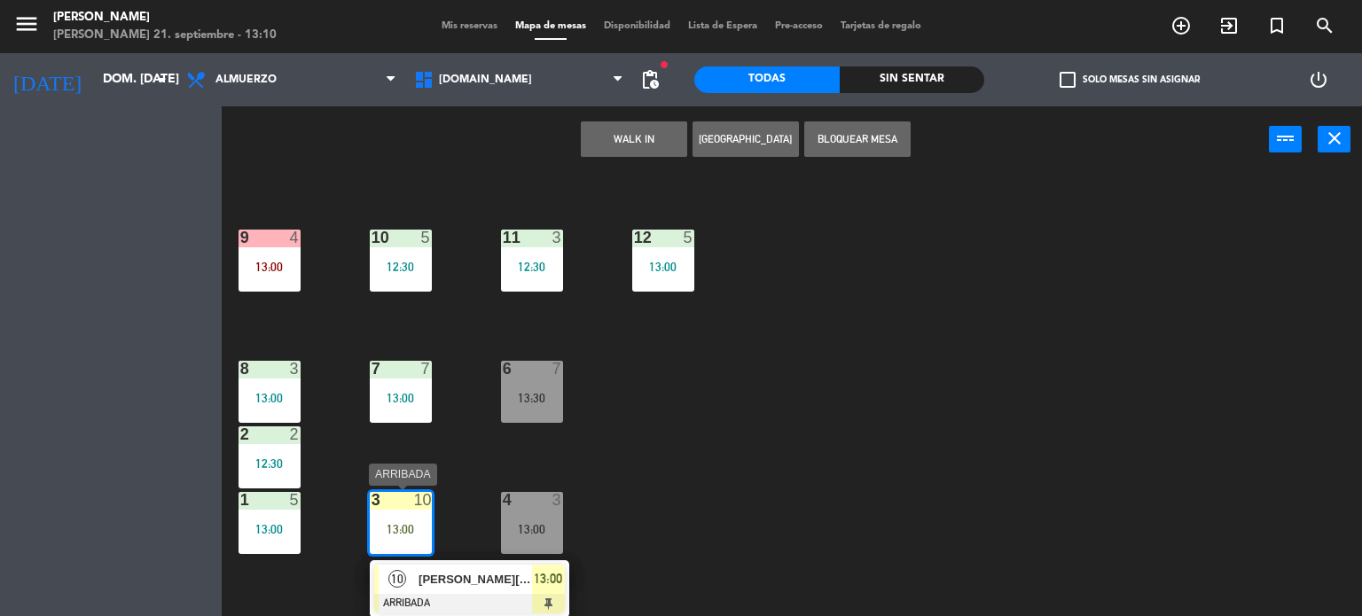
scroll to position [634, 0]
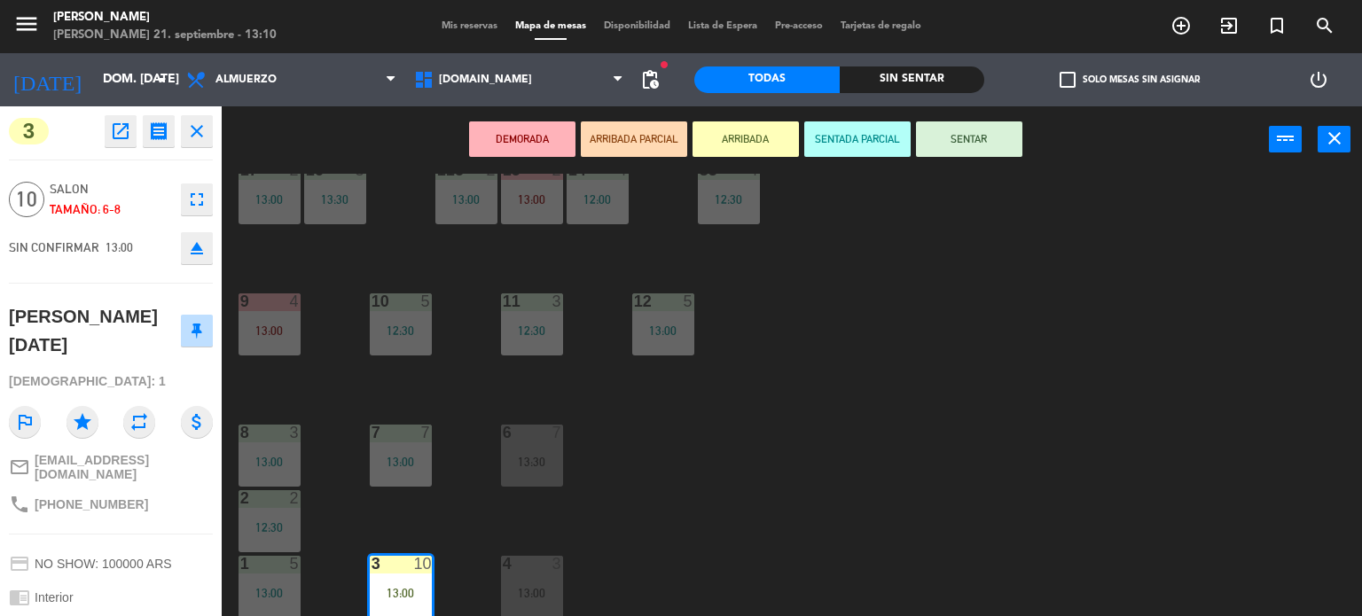
click at [99, 122] on div "open_in_new receipt 1:00 PM dom., [DATE] personas [PERSON_NAME][DATE] 3 EXPERIE…" at bounding box center [155, 131] width 114 height 32
click at [117, 134] on icon "open_in_new" at bounding box center [120, 131] width 21 height 21
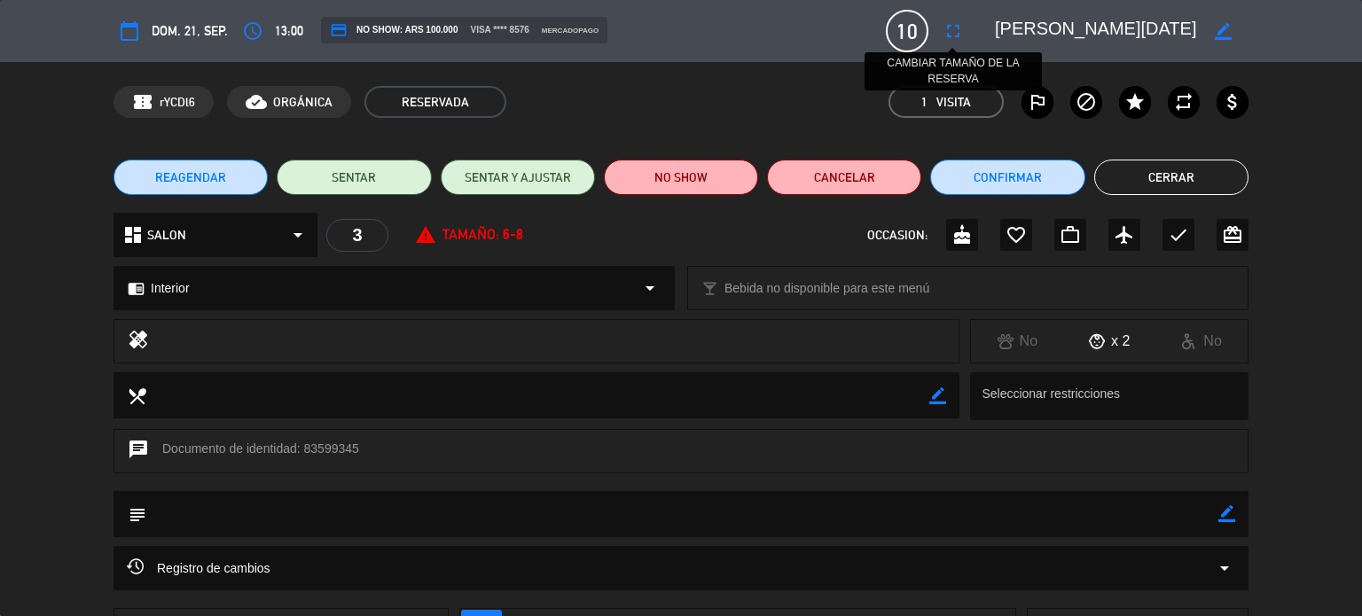
click at [950, 32] on icon "fullscreen" at bounding box center [952, 30] width 21 height 21
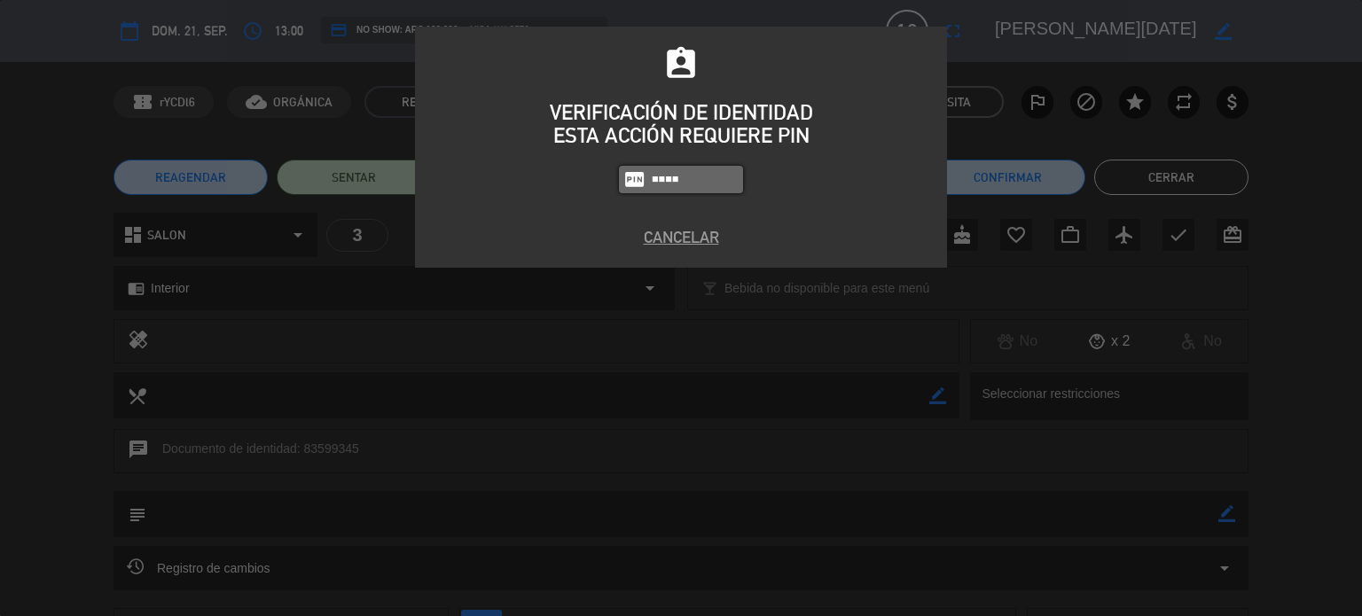
type input "4307"
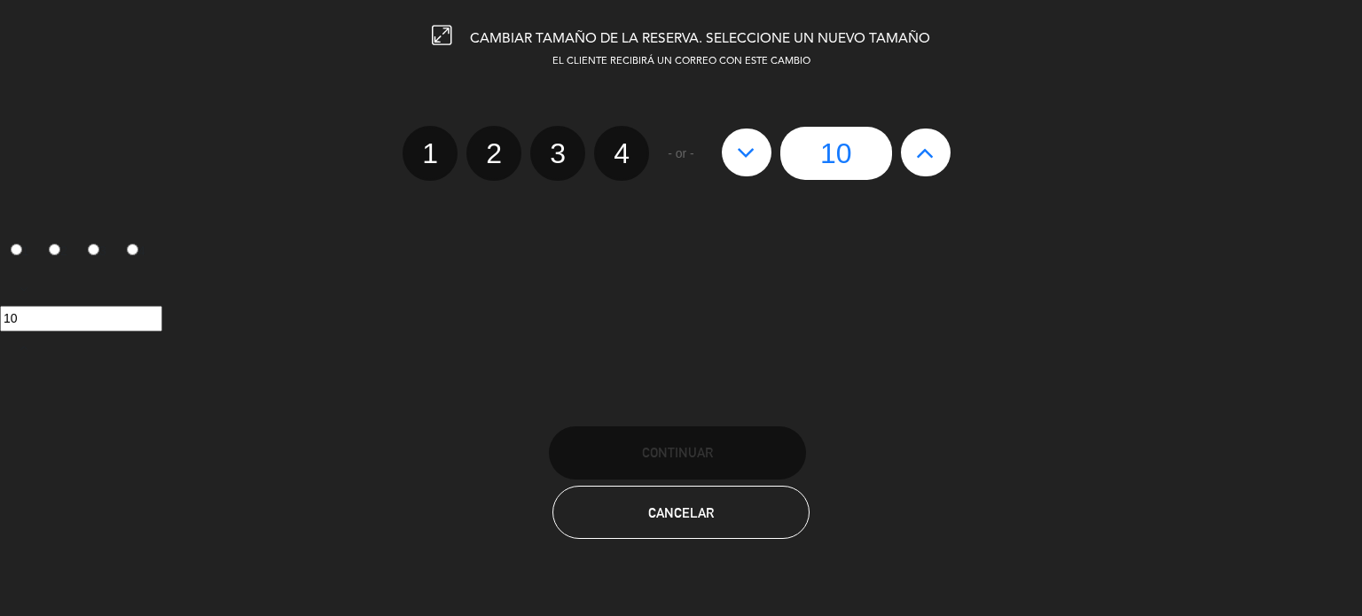
click at [928, 138] on icon at bounding box center [925, 152] width 19 height 28
type input "11"
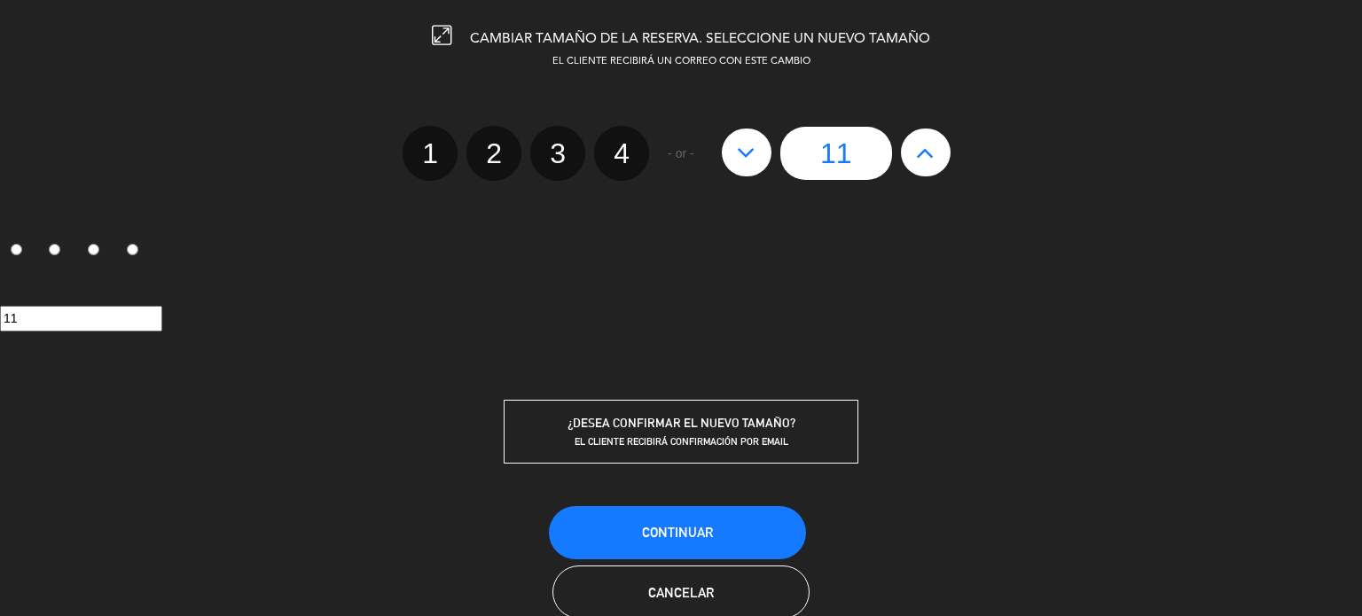
scroll to position [38, 0]
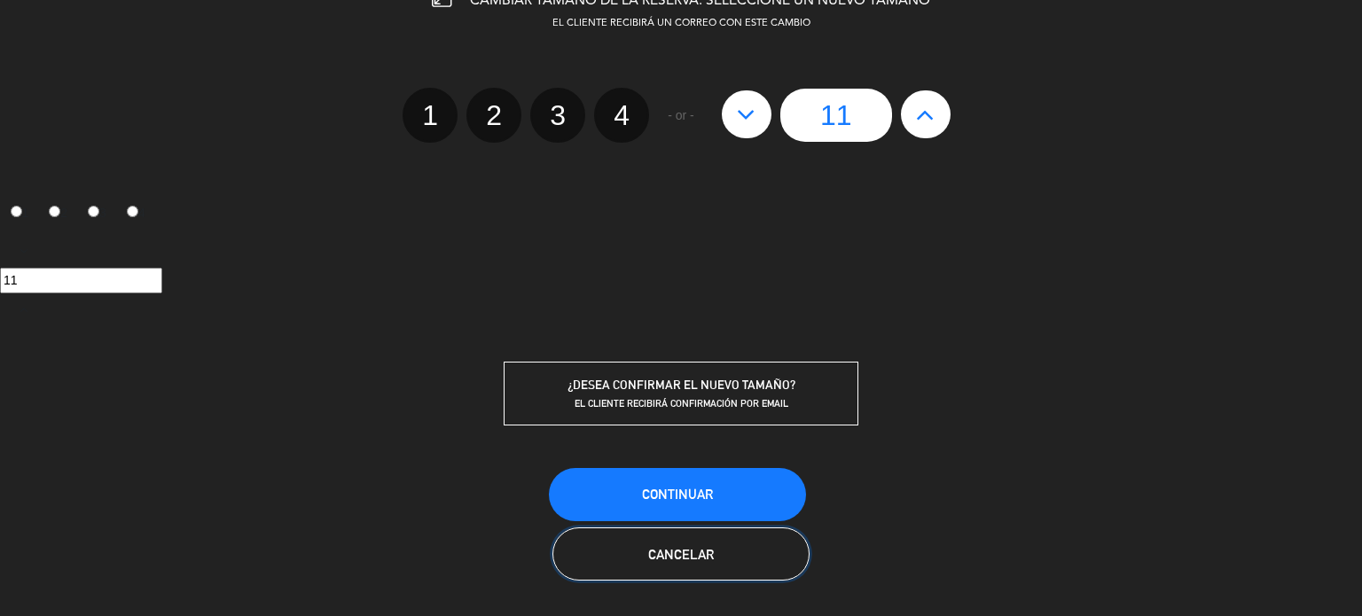
click at [787, 531] on button "Cancelar" at bounding box center [680, 553] width 257 height 53
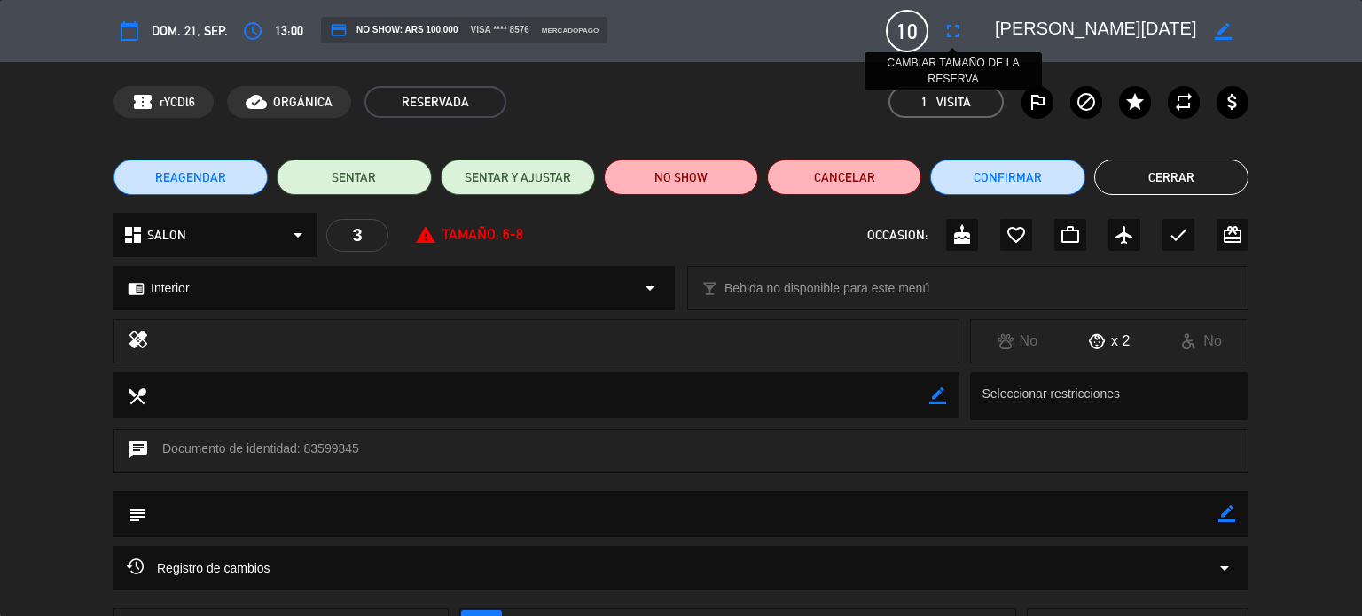
click at [946, 35] on icon "fullscreen" at bounding box center [952, 30] width 21 height 21
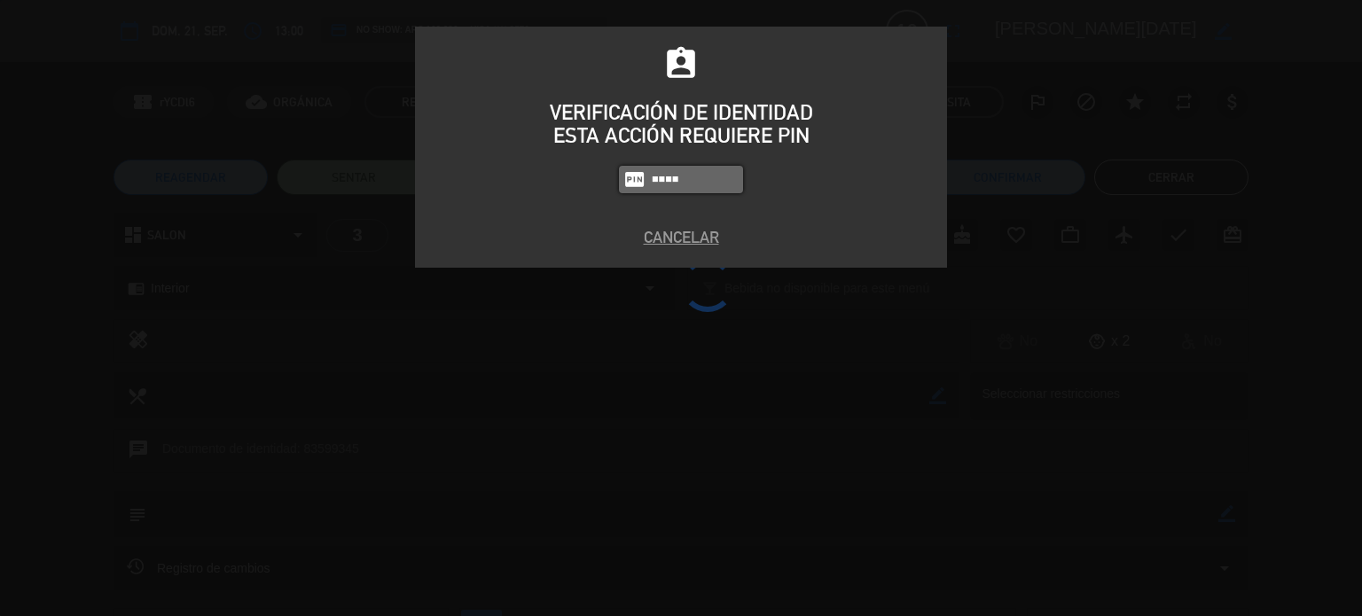
type input "4307"
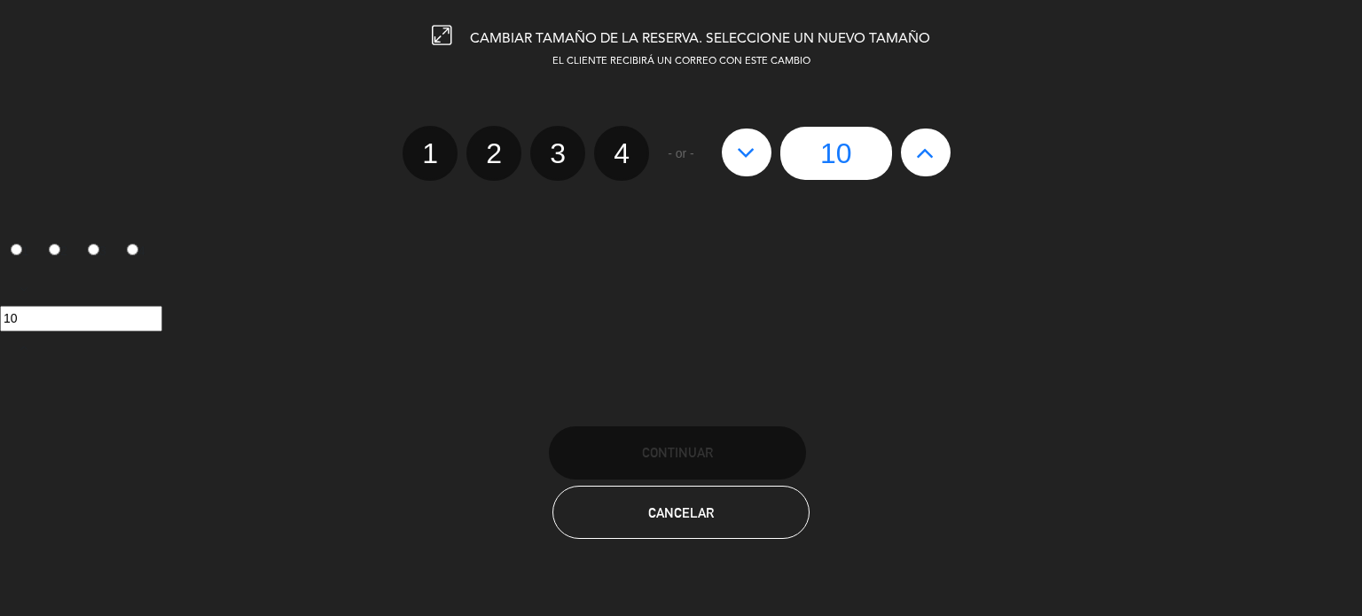
click at [926, 165] on icon at bounding box center [925, 152] width 19 height 28
type input "11"
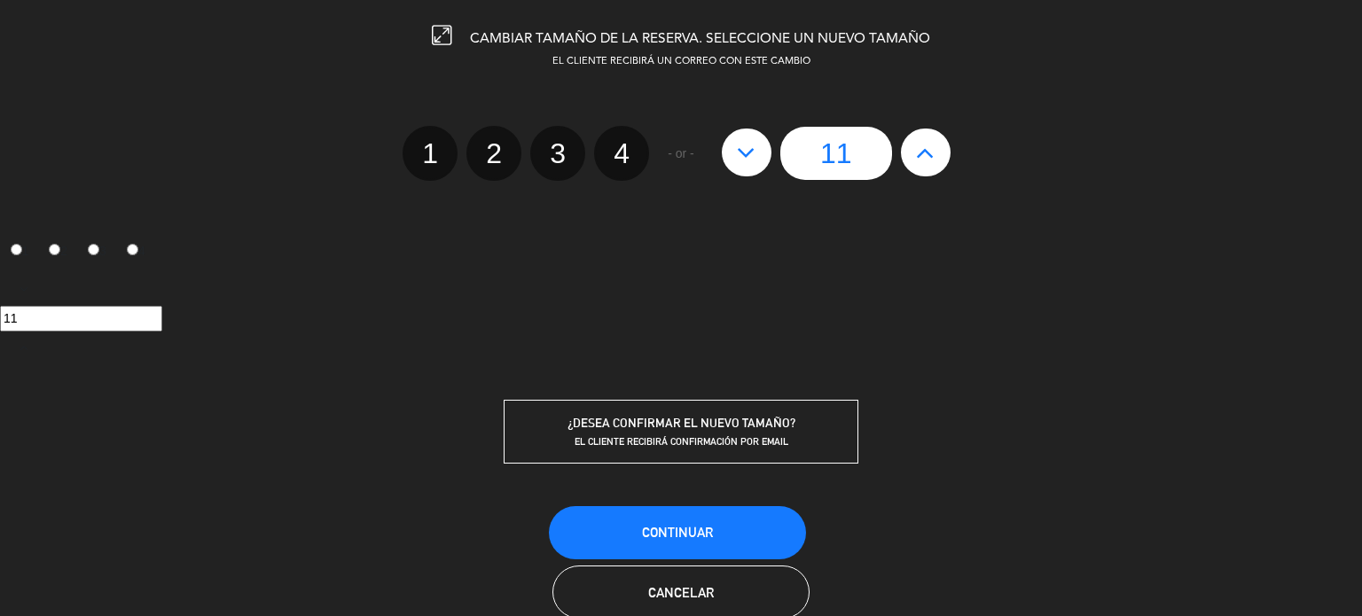
drag, startPoint x: 727, startPoint y: 499, endPoint x: 719, endPoint y: 515, distance: 17.8
click at [727, 501] on div "CAMBIAR TAMAÑO DE LA RESERVA. SELECCIONE UN NUEVO TAMAÑO EL CLIENTE RECIBIRÁ UN…" at bounding box center [681, 308] width 1362 height 616
drag, startPoint x: 719, startPoint y: 515, endPoint x: 831, endPoint y: 491, distance: 114.2
click at [720, 515] on button "Continuar" at bounding box center [677, 532] width 257 height 53
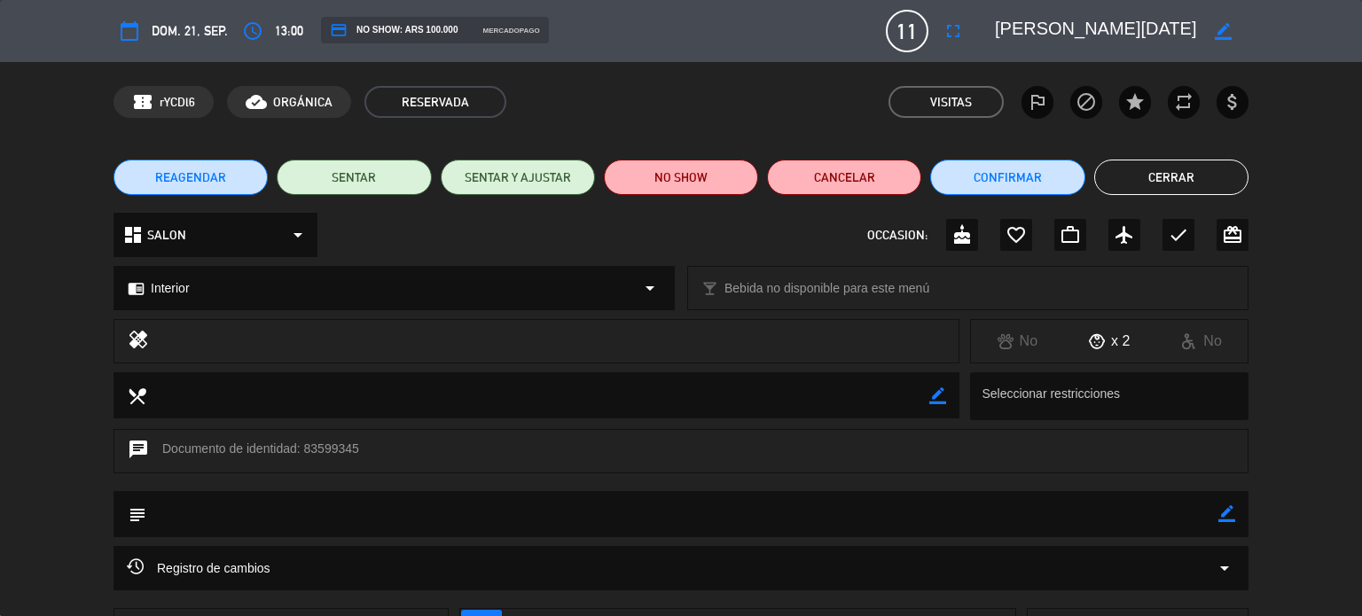
click at [1160, 155] on div "REAGENDAR SENTAR SENTAR Y AJUSTAR NO SHOW Cancelar Confirmar Cerrar" at bounding box center [681, 177] width 1362 height 71
click at [1139, 185] on button "Cerrar" at bounding box center [1171, 177] width 154 height 35
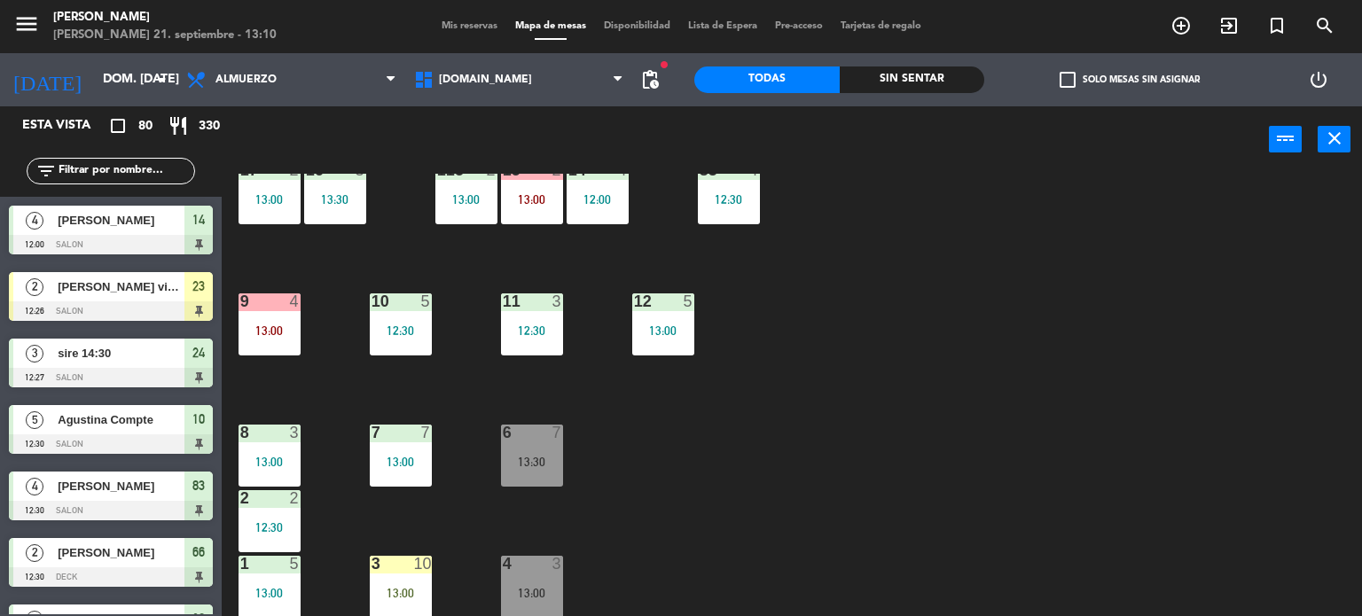
scroll to position [0, 0]
click at [107, 161] on input "text" at bounding box center [125, 171] width 137 height 20
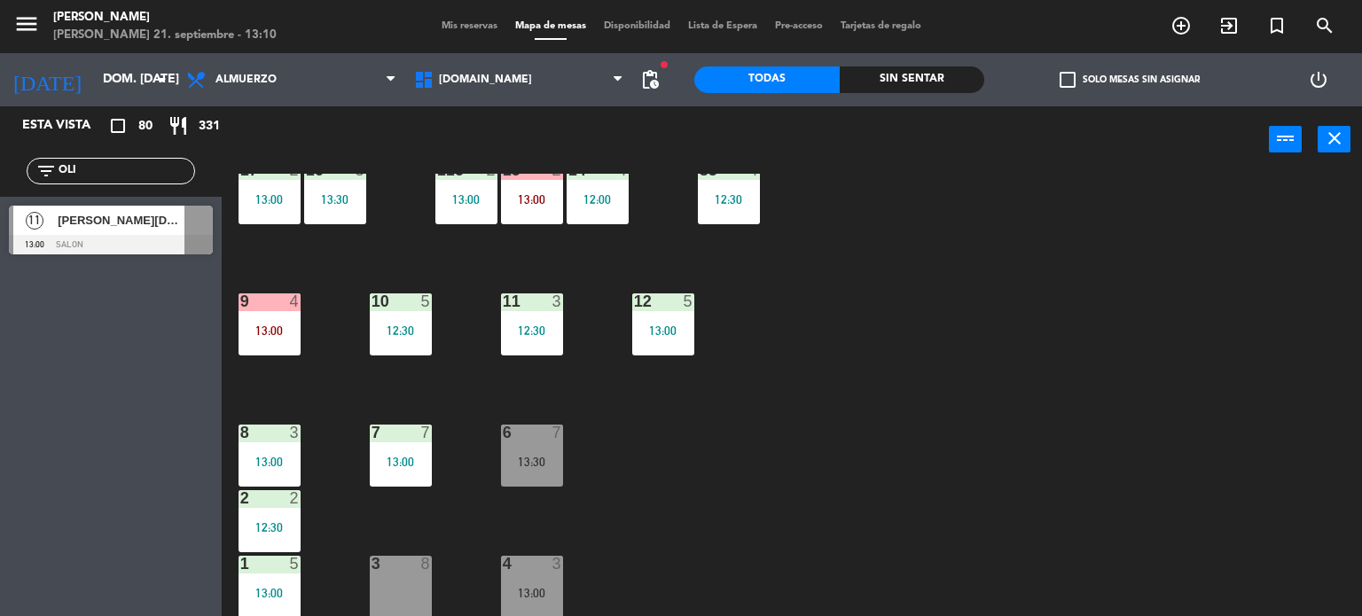
type input "OLI"
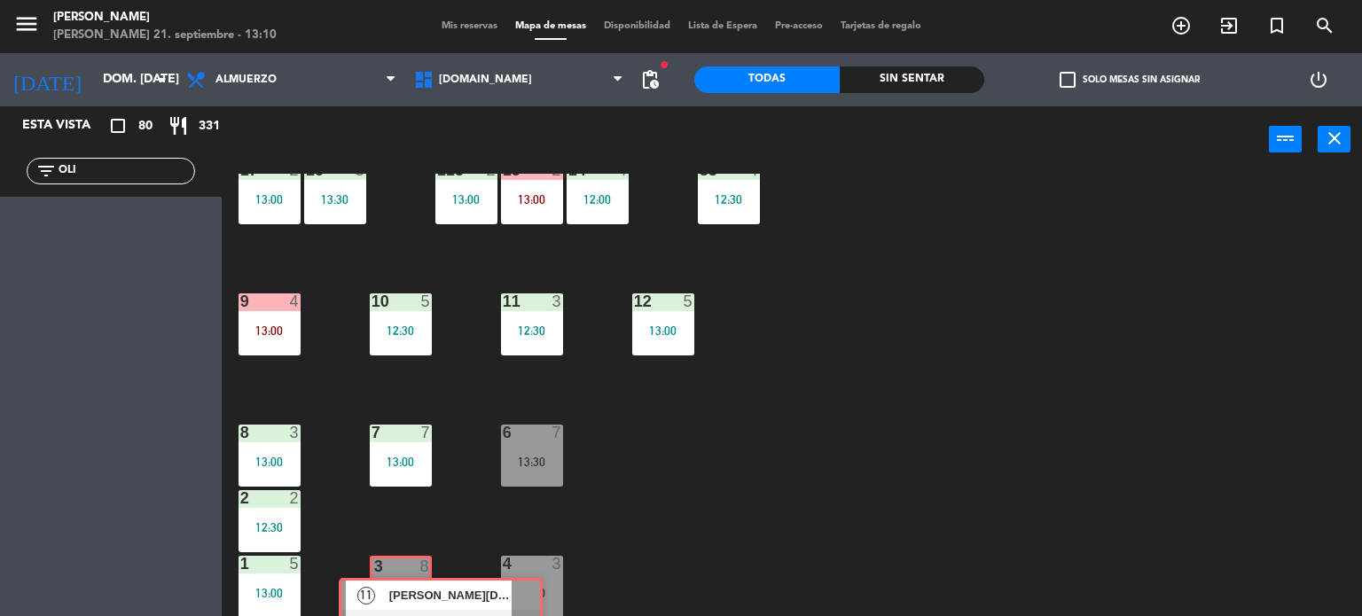
drag, startPoint x: 57, startPoint y: 218, endPoint x: 390, endPoint y: 591, distance: 500.4
click at [390, 591] on div "Esta vista crop_square 80 restaurant 331 filter_list OLI 11 [PERSON_NAME][DATE]…" at bounding box center [681, 361] width 1362 height 511
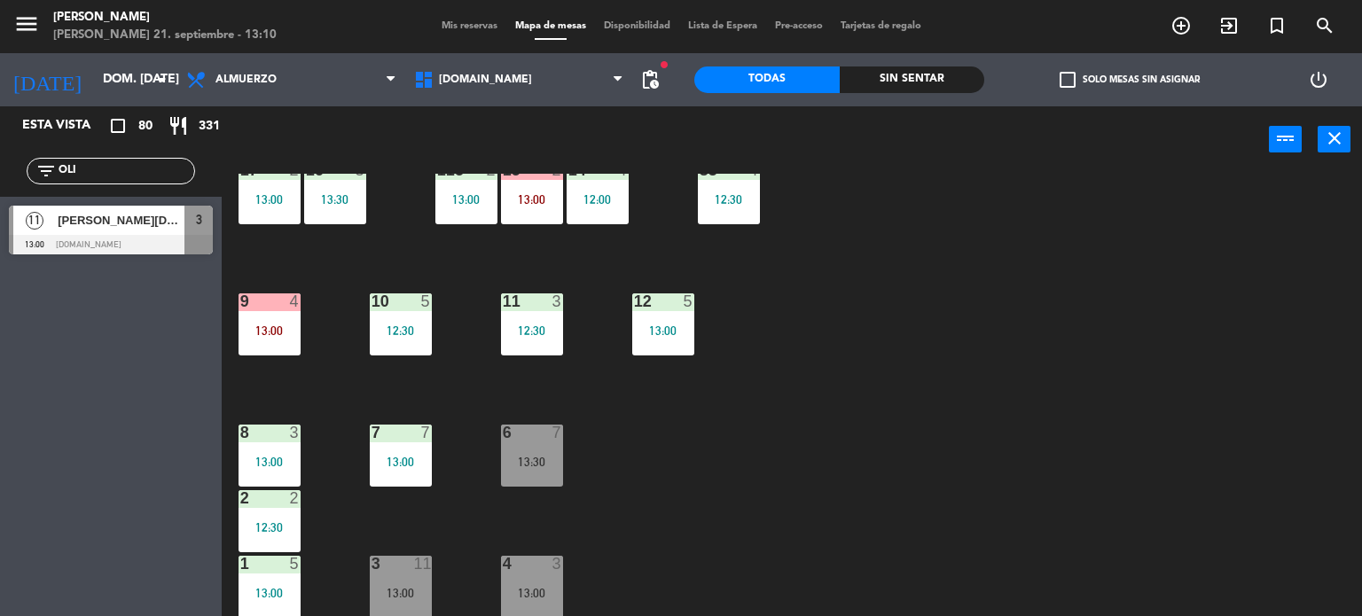
click at [391, 587] on div "13:00" at bounding box center [401, 593] width 62 height 12
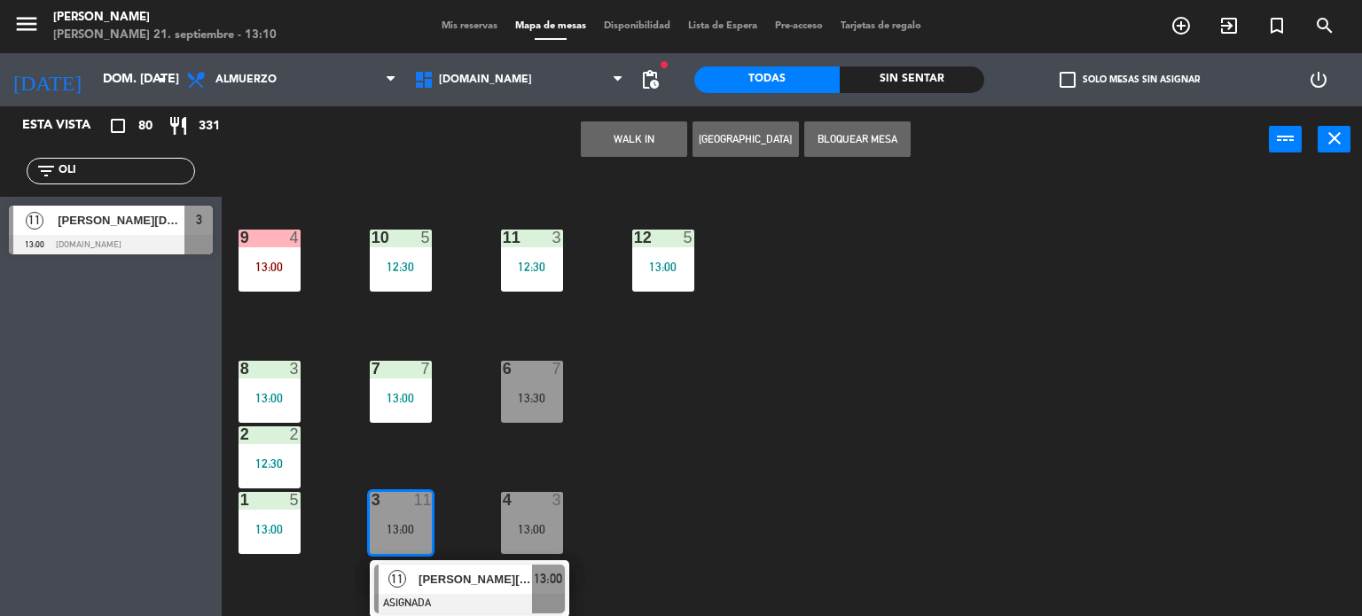
click at [408, 585] on div "11" at bounding box center [398, 579] width 38 height 29
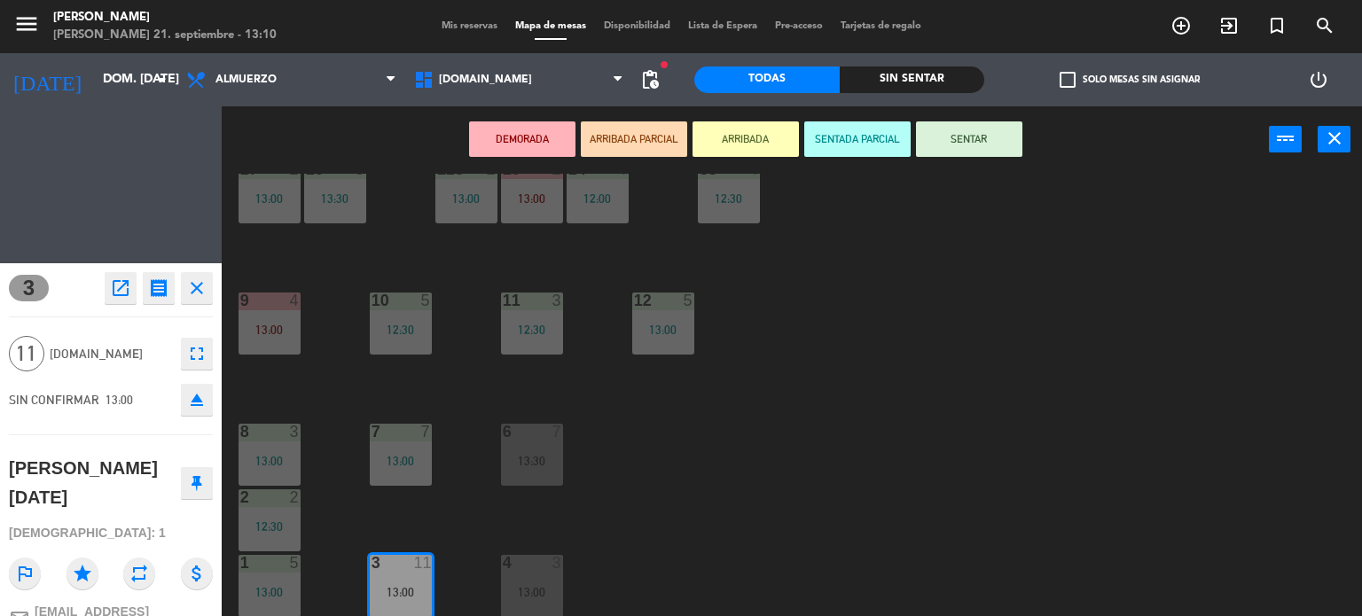
scroll to position [634, 0]
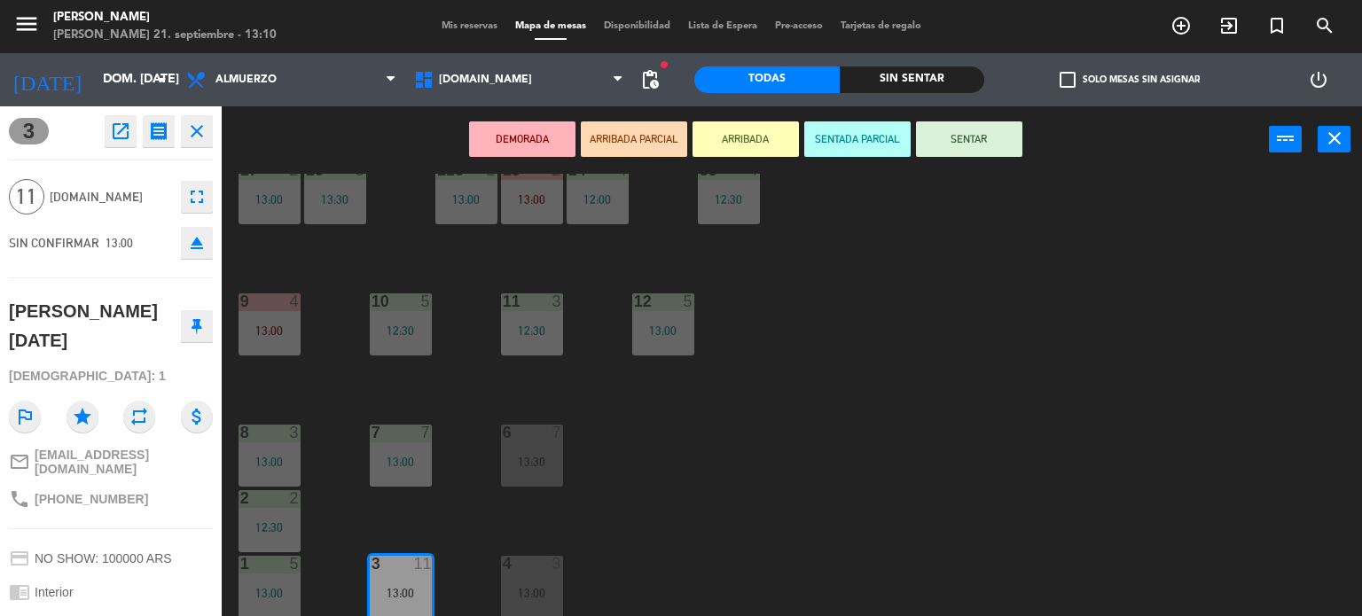
click at [762, 137] on button "ARRIBADA" at bounding box center [745, 138] width 106 height 35
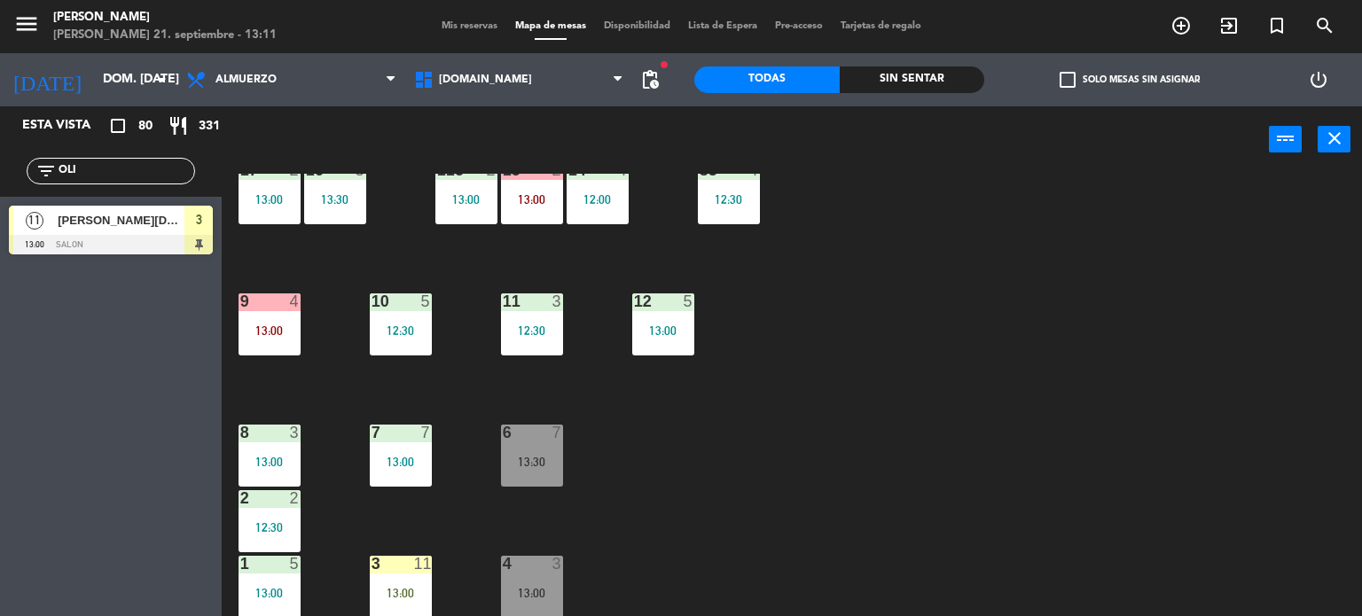
drag, startPoint x: 1089, startPoint y: 243, endPoint x: 1089, endPoint y: 232, distance: 10.6
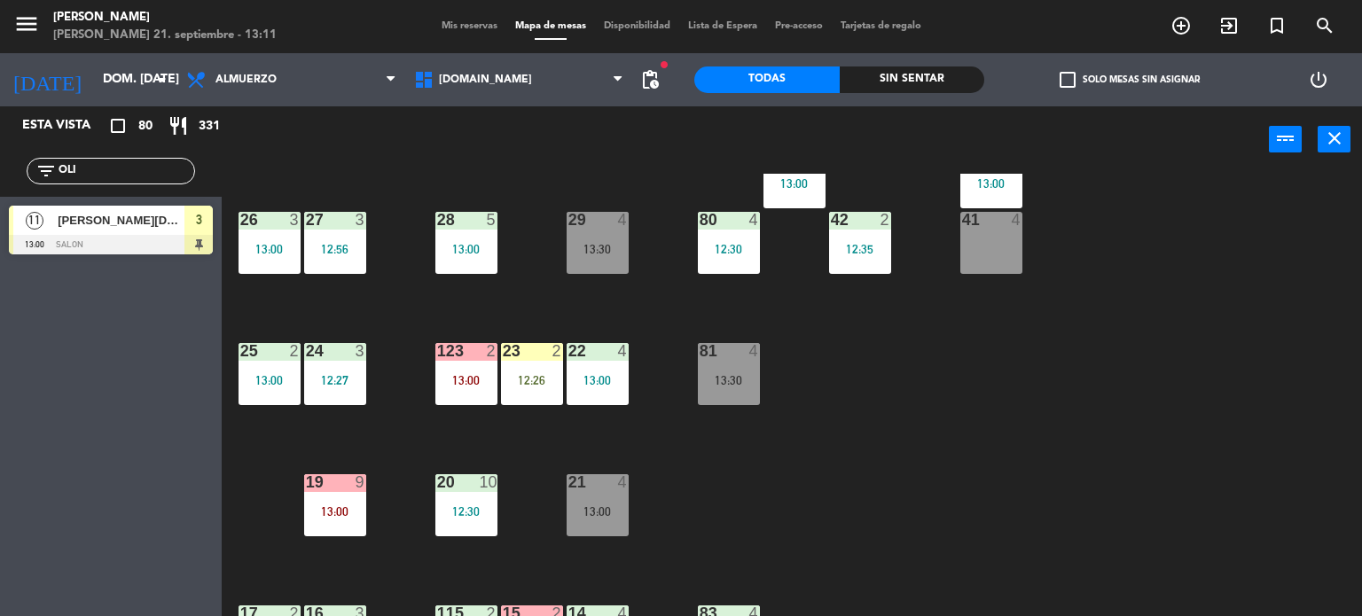
scroll to position [13, 0]
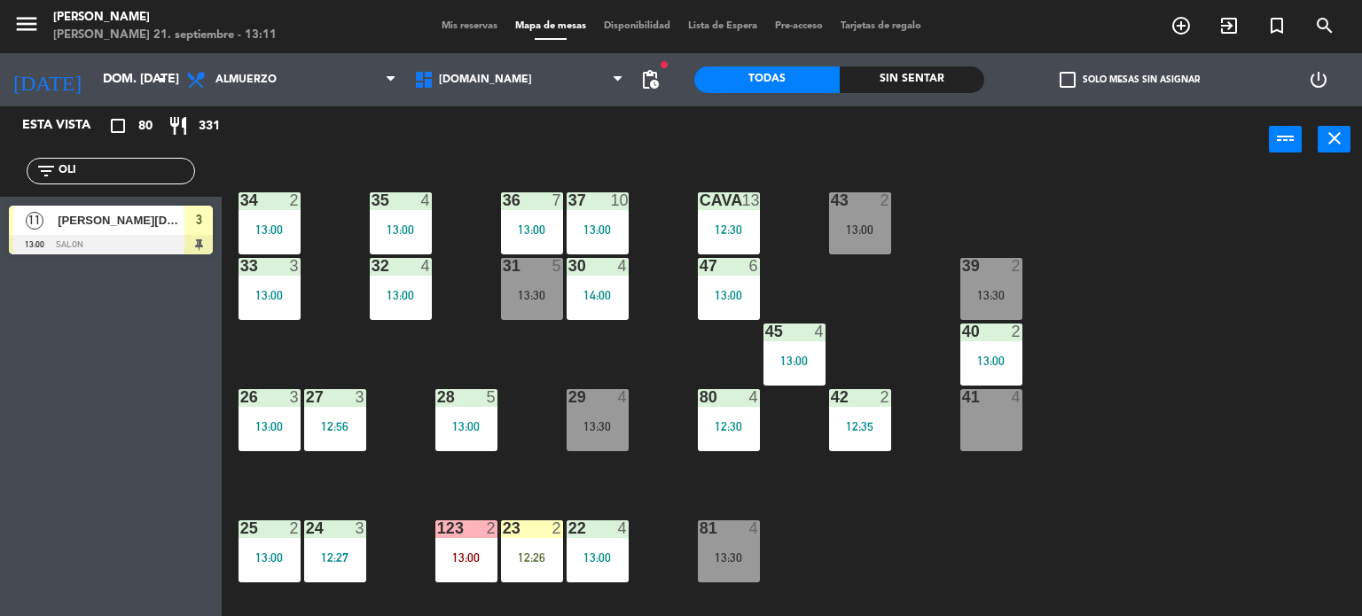
drag, startPoint x: 84, startPoint y: 168, endPoint x: 51, endPoint y: 183, distance: 35.7
click at [60, 180] on div "filter_list OLI" at bounding box center [111, 171] width 168 height 27
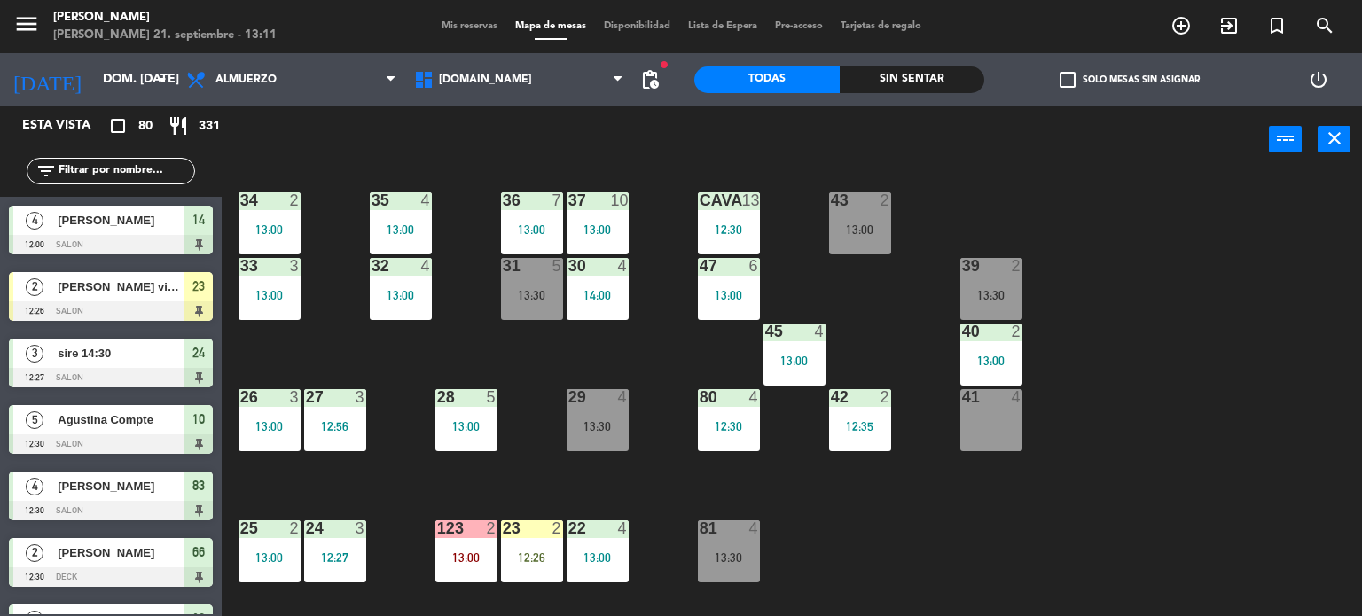
click at [1074, 77] on span "check_box_outline_blank" at bounding box center [1067, 80] width 16 height 16
click at [1129, 80] on input "check_box_outline_blank Solo mesas sin asignar" at bounding box center [1129, 80] width 0 height 0
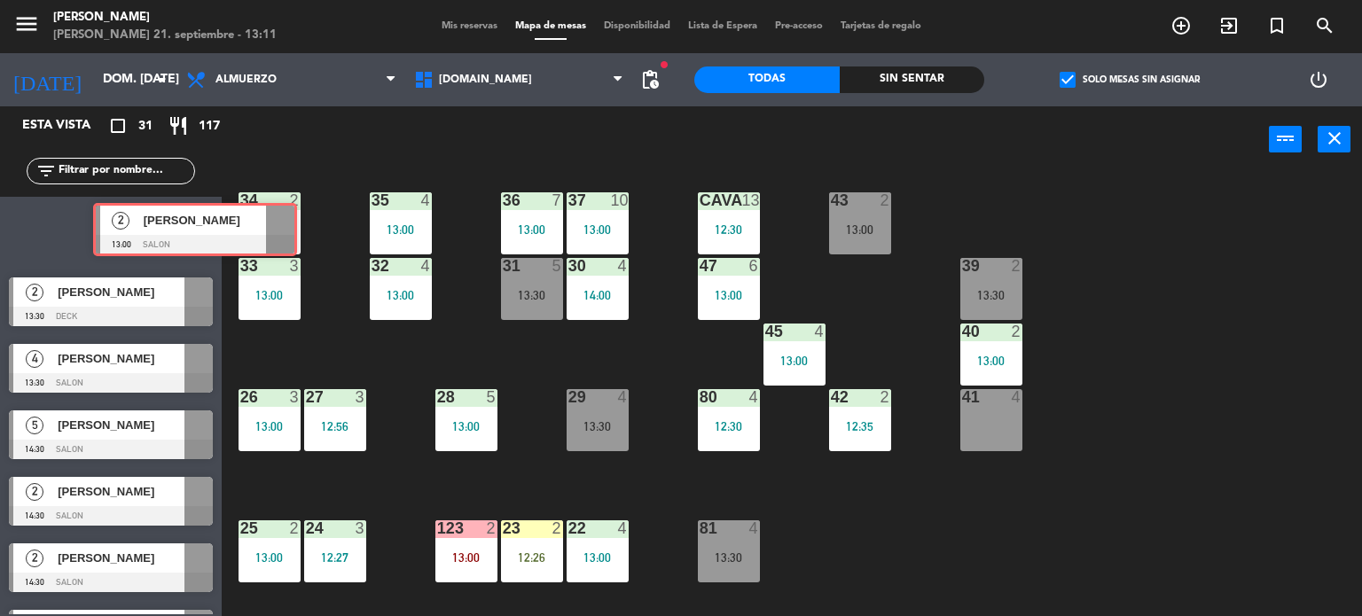
drag, startPoint x: 64, startPoint y: 243, endPoint x: 691, endPoint y: 207, distance: 627.8
click at [493, 196] on div "Esta vista crop_square 31 restaurant 117 filter_list 2 [PERSON_NAME] 13:00 SALO…" at bounding box center [681, 361] width 1362 height 511
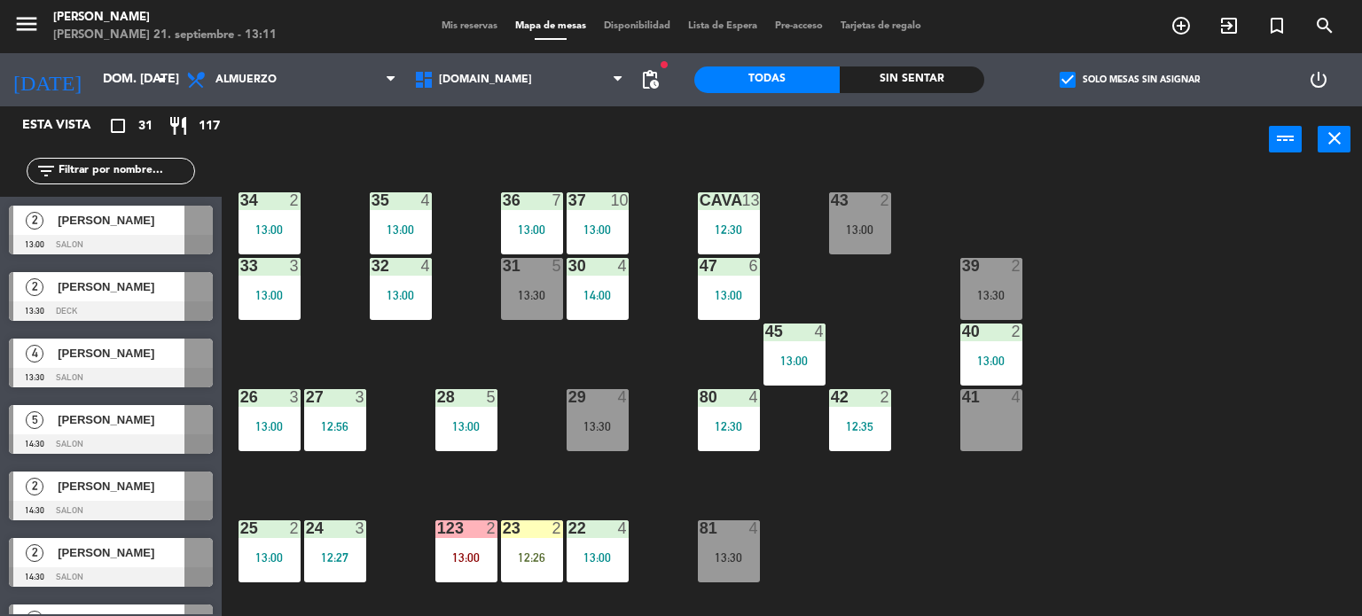
drag, startPoint x: 852, startPoint y: 262, endPoint x: 844, endPoint y: 254, distance: 10.7
click at [848, 255] on div "34 2 13:00 35 4 13:00 36 7 13:00 43 2 13:00 37 10 13:00 CAVA 13 12:30 33 3 13:0…" at bounding box center [798, 395] width 1127 height 443
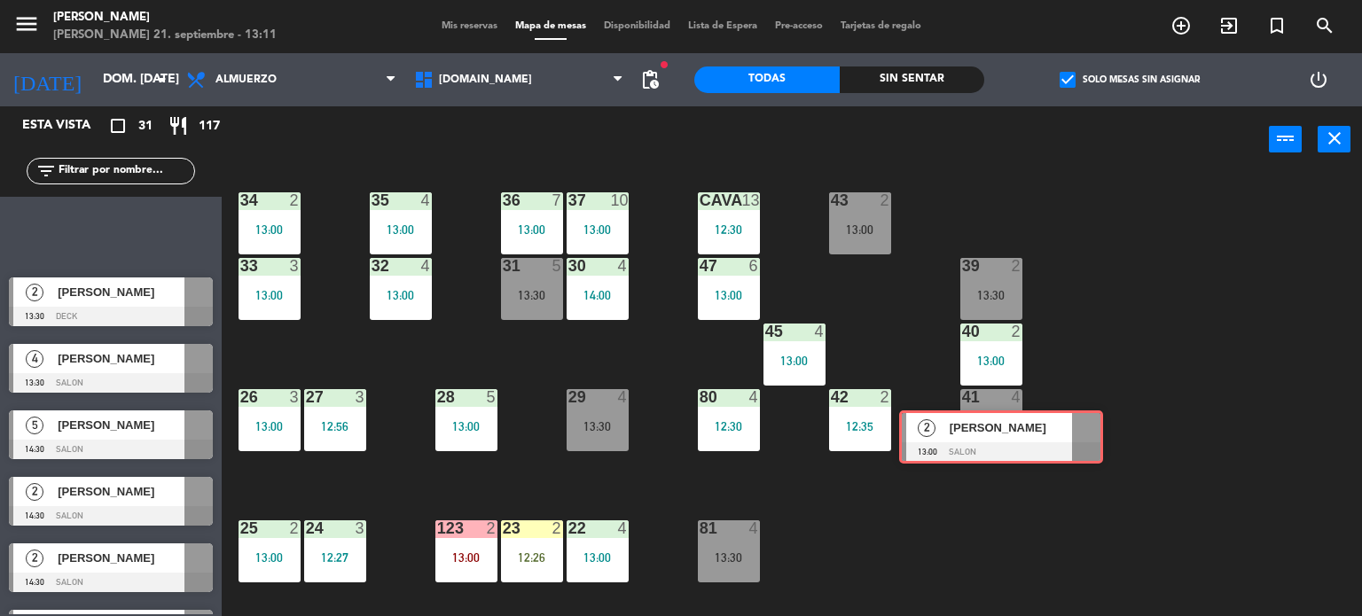
drag, startPoint x: 82, startPoint y: 247, endPoint x: 1014, endPoint y: 434, distance: 951.2
click at [976, 452] on div "Esta vista crop_square 31 restaurant 117 filter_list 2 [PERSON_NAME] 13:00 SALO…" at bounding box center [681, 361] width 1362 height 511
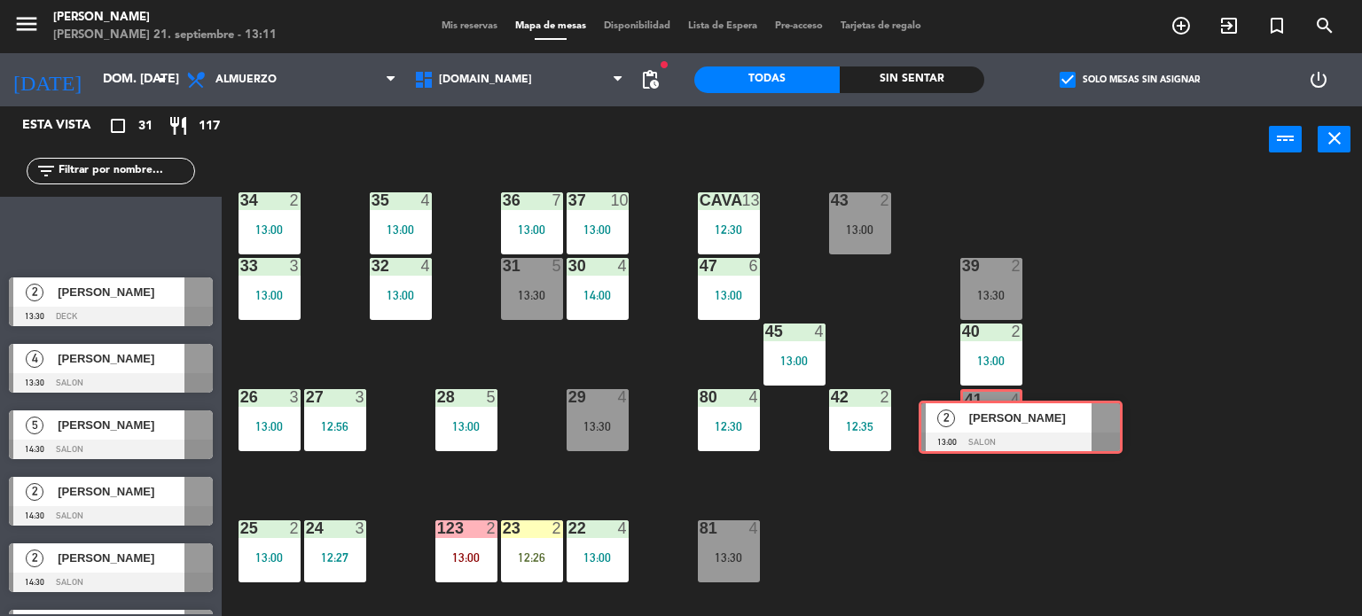
drag, startPoint x: 78, startPoint y: 207, endPoint x: 1000, endPoint y: 398, distance: 941.5
click at [988, 403] on div "Esta vista crop_square 31 restaurant 117 filter_list 2 [PERSON_NAME] 13:00 SALO…" at bounding box center [681, 361] width 1362 height 511
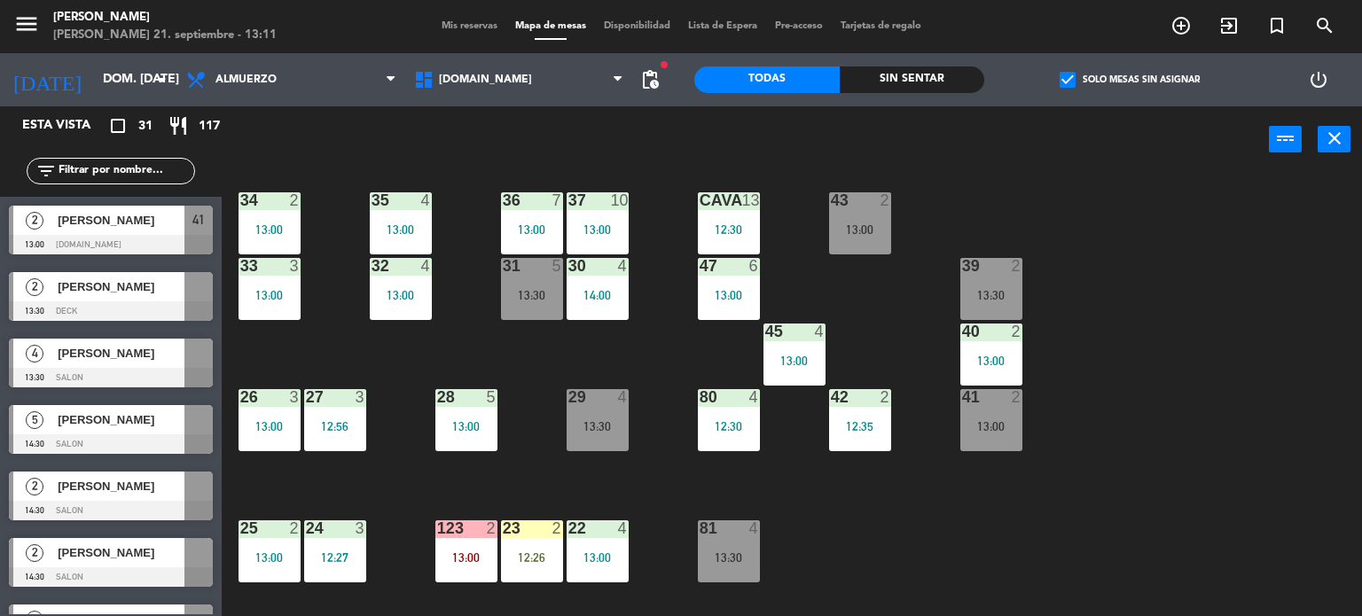
click at [1146, 361] on div "34 2 13:00 35 4 13:00 36 7 13:00 43 2 13:00 37 10 13:00 CAVA 13 12:30 33 3 13:0…" at bounding box center [798, 395] width 1127 height 443
click at [468, 88] on span "[DOMAIN_NAME]" at bounding box center [519, 79] width 228 height 39
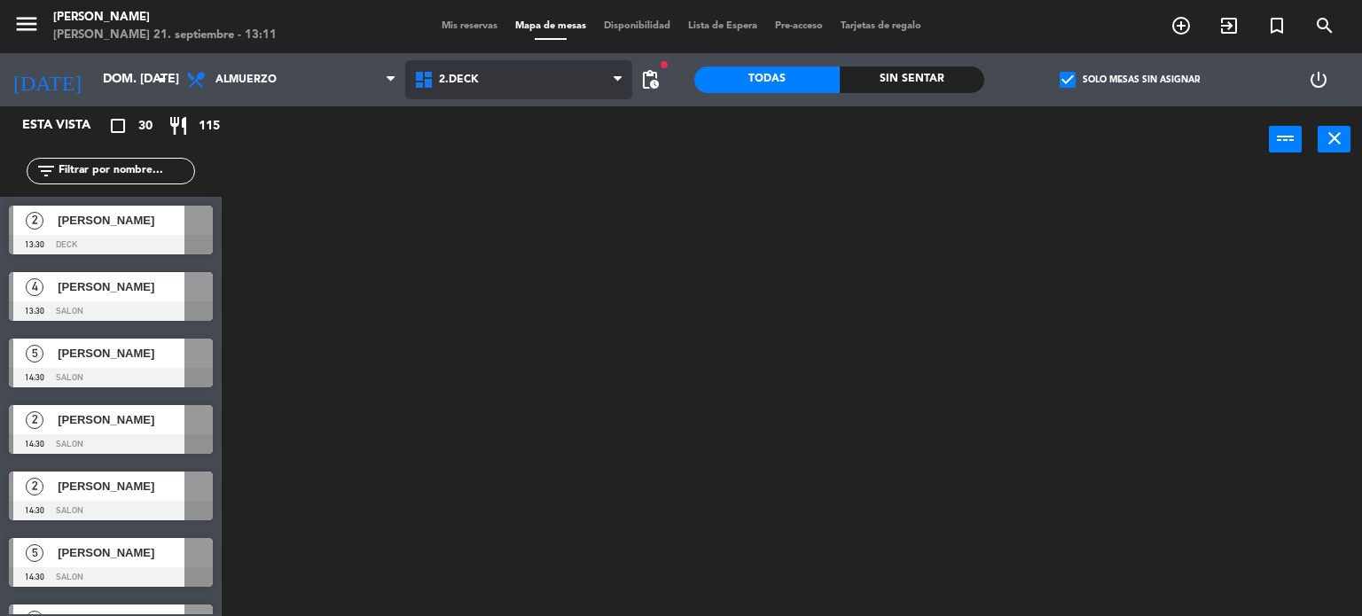
click at [480, 157] on ng-component "menu [PERSON_NAME] 21. septiembre - 13:11 Mis reservas Mapa de mesas Disponibil…" at bounding box center [681, 308] width 1362 height 617
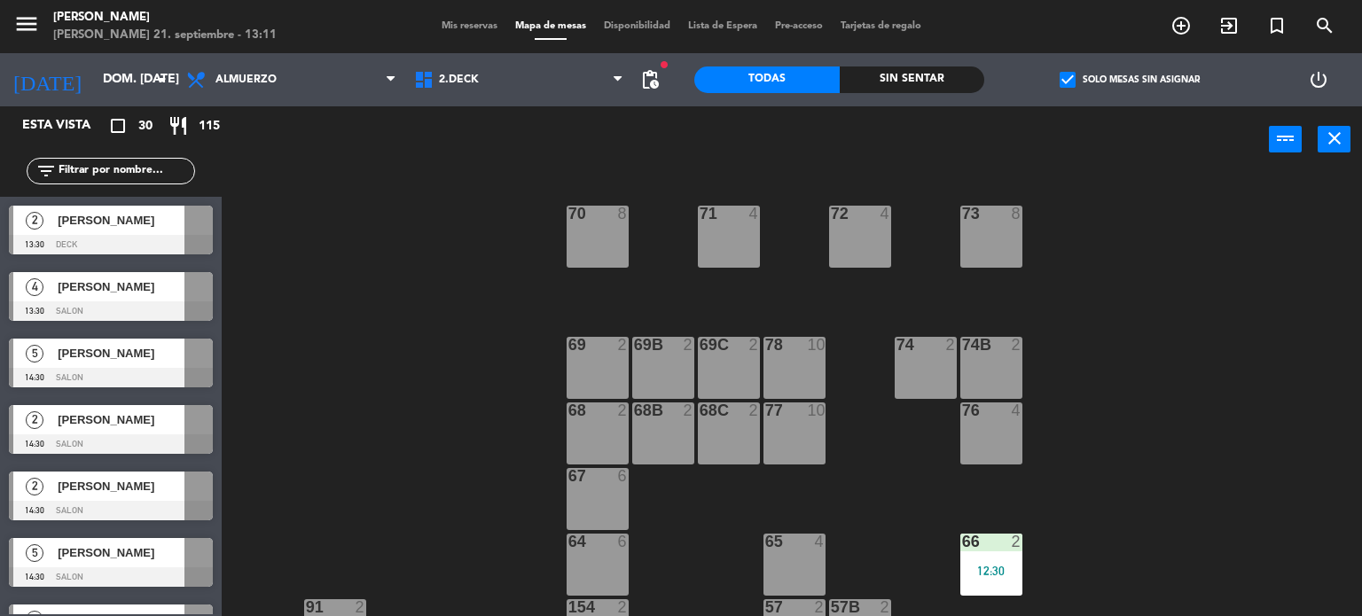
scroll to position [355, 0]
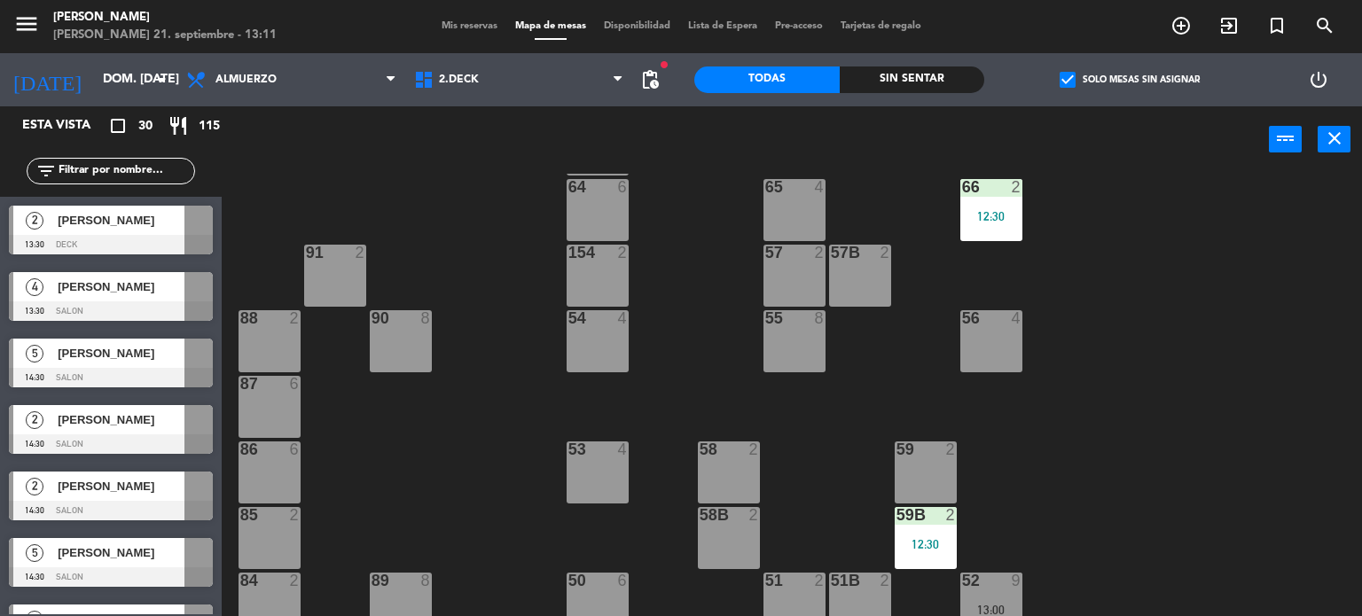
click at [945, 324] on div "71 4 72 4 73 8 70 8 74 2 74B 2 69 2 69B 2 69C 2 78 10 77 10 76 4 68 2 68B 2 68C…" at bounding box center [798, 395] width 1127 height 443
click at [1233, 20] on icon "exit_to_app" at bounding box center [1228, 25] width 21 height 21
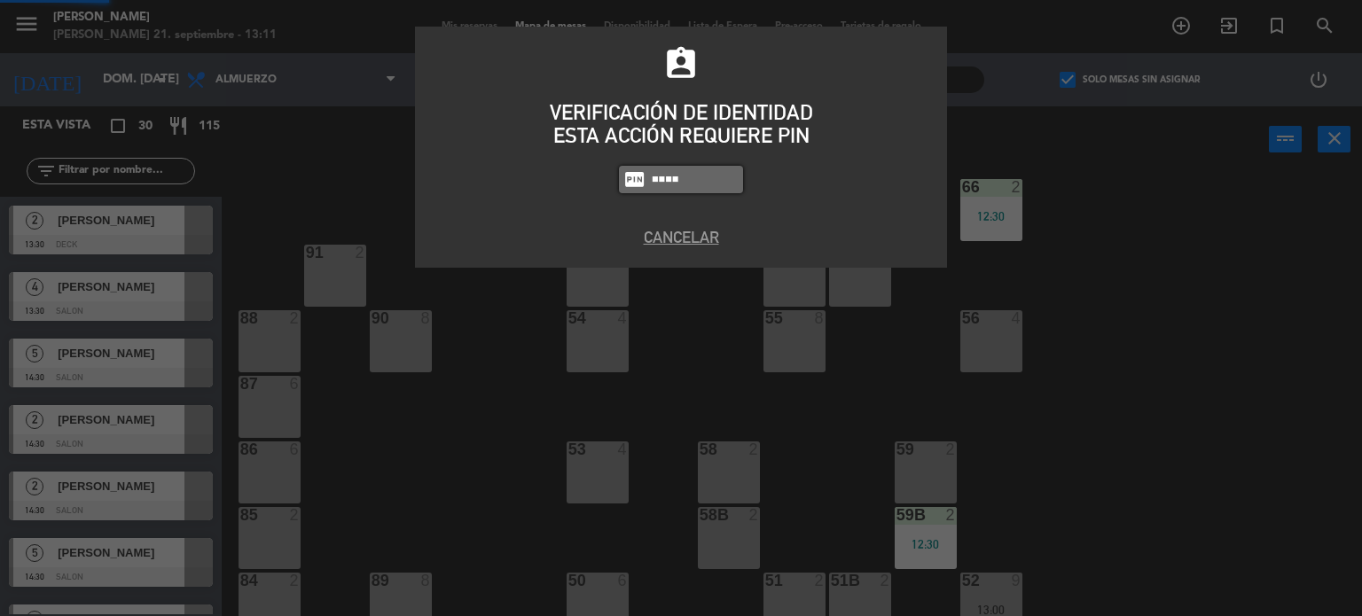
type input "4307"
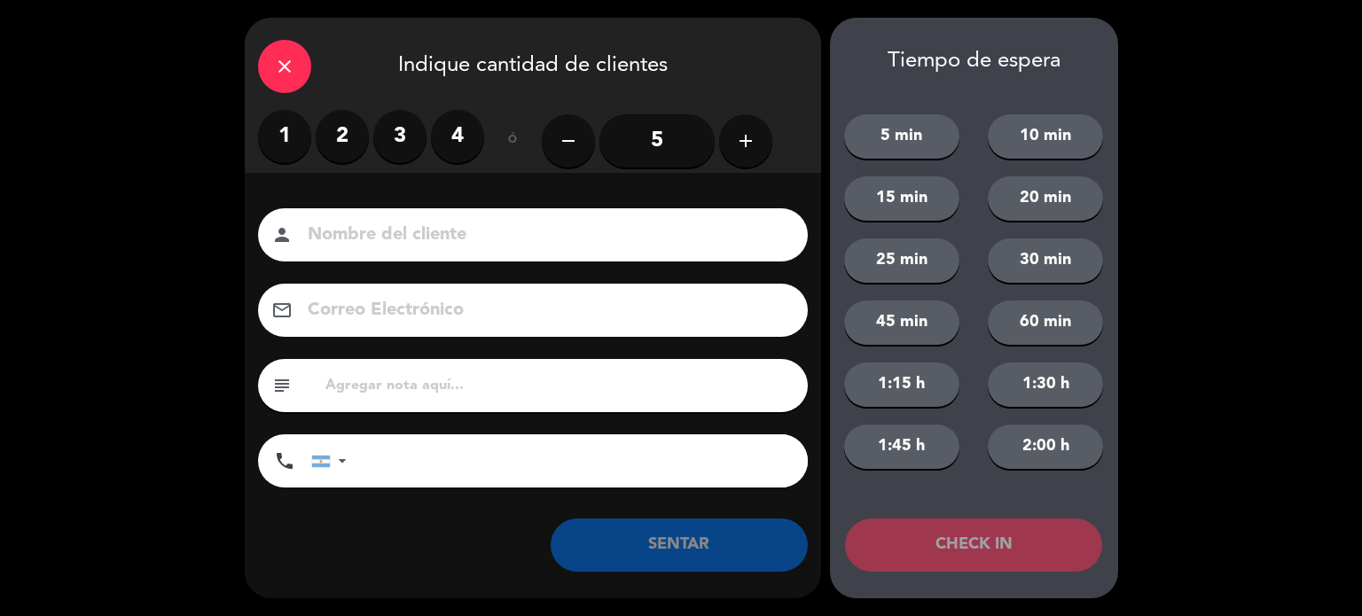
click at [433, 137] on label "4" at bounding box center [457, 136] width 53 height 53
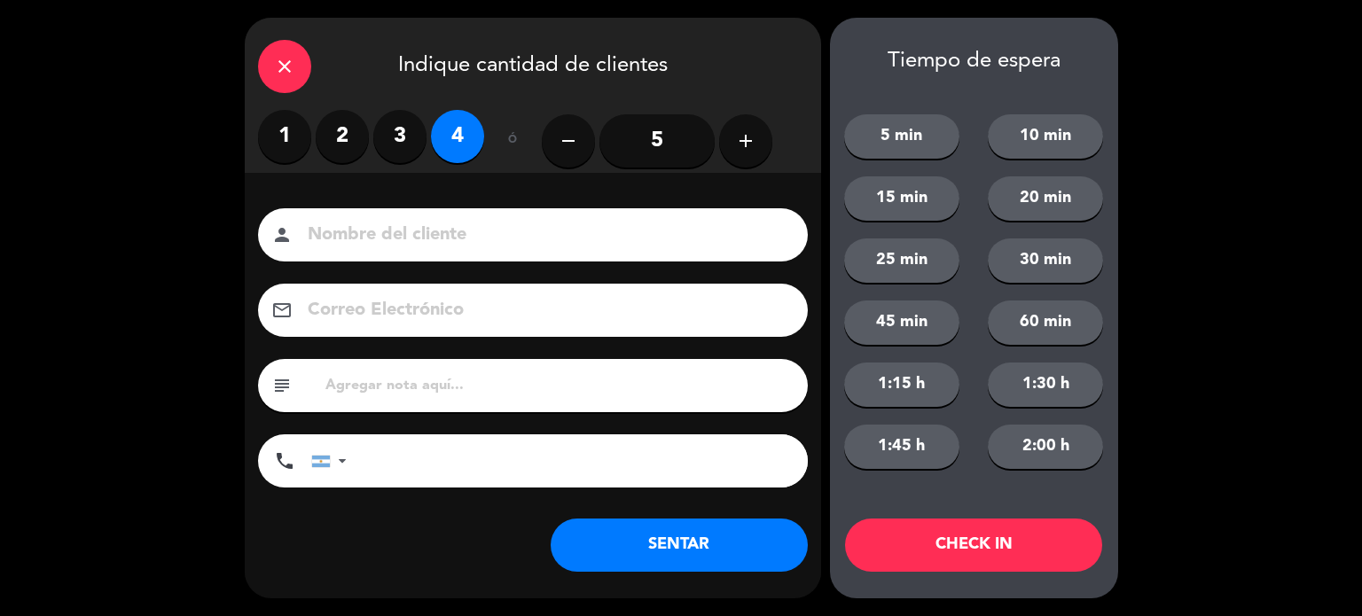
click at [445, 234] on input at bounding box center [545, 235] width 479 height 31
type input "ANTONELLA"
click at [1009, 543] on button "CHECK IN" at bounding box center [973, 545] width 257 height 53
click at [276, 63] on icon "close" at bounding box center [284, 66] width 21 height 21
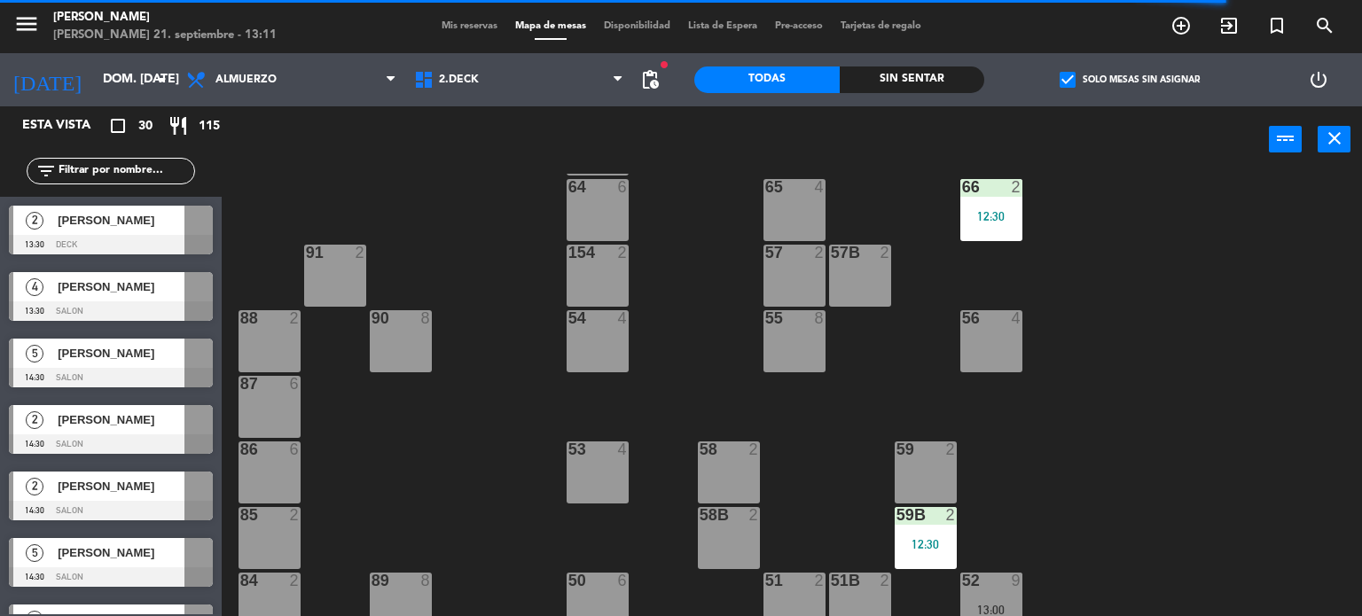
click at [1081, 74] on label "check_box Solo mesas sin asignar" at bounding box center [1129, 80] width 140 height 16
click at [1129, 80] on input "check_box Solo mesas sin asignar" at bounding box center [1129, 80] width 0 height 0
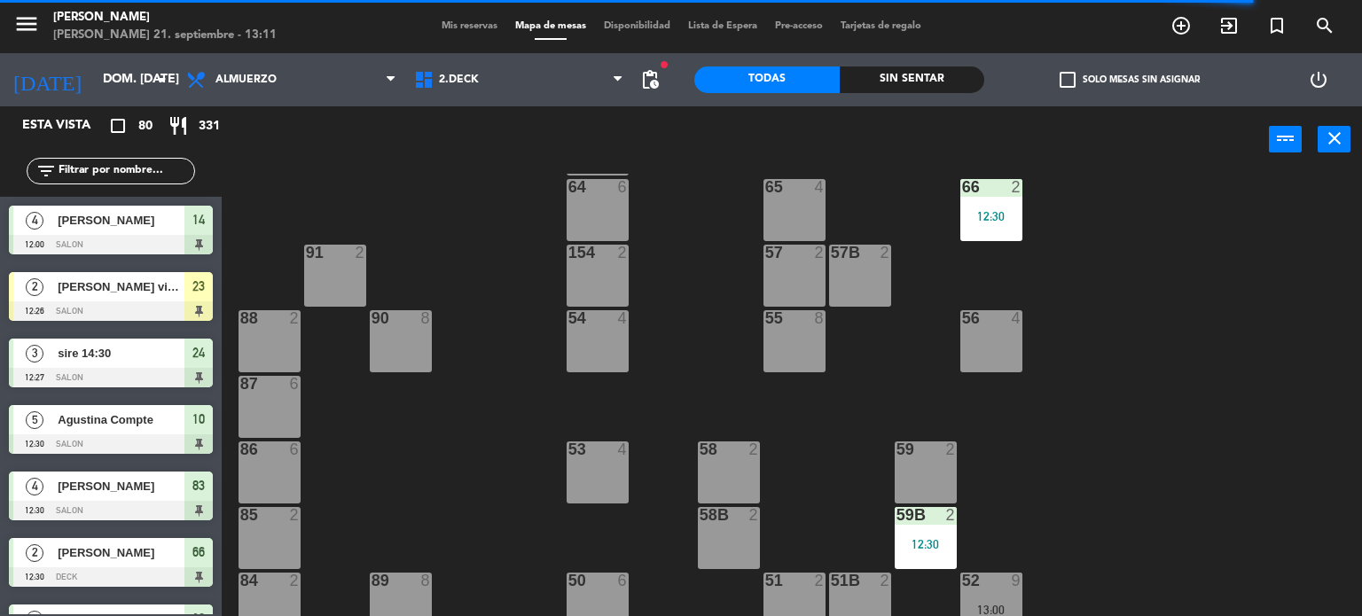
click at [131, 159] on div "filter_list" at bounding box center [111, 171] width 168 height 27
click at [121, 180] on div "filter_list" at bounding box center [111, 171] width 168 height 27
click at [117, 163] on input "text" at bounding box center [125, 171] width 137 height 20
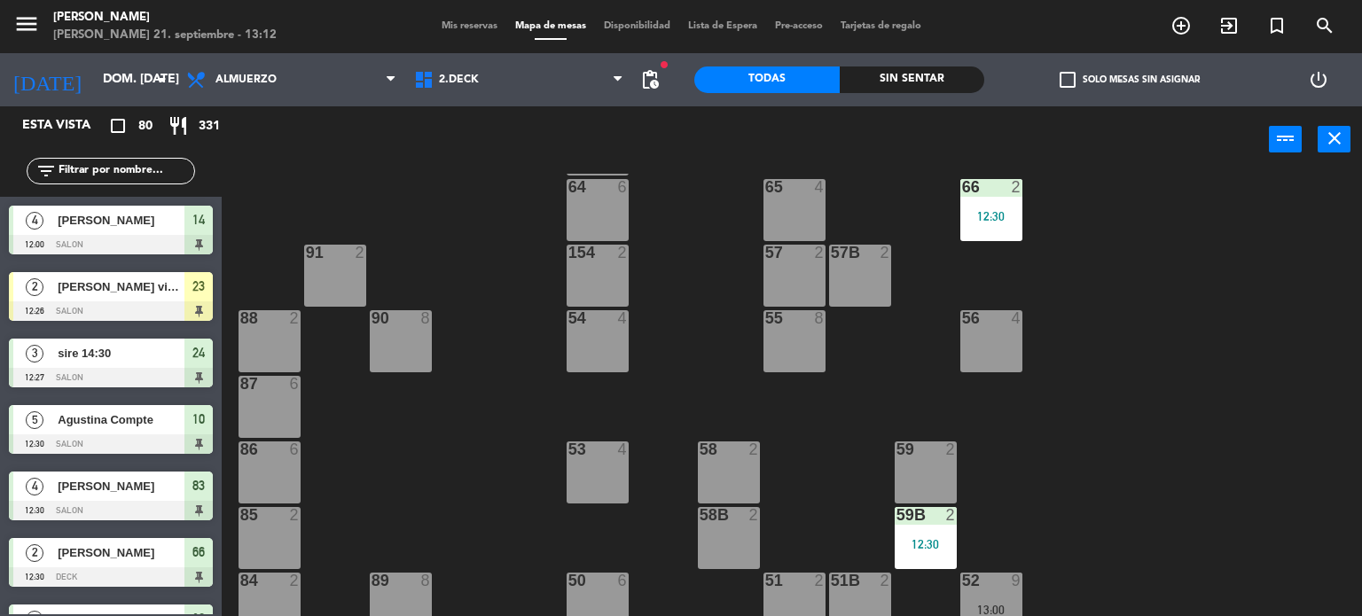
type input "Ñ"
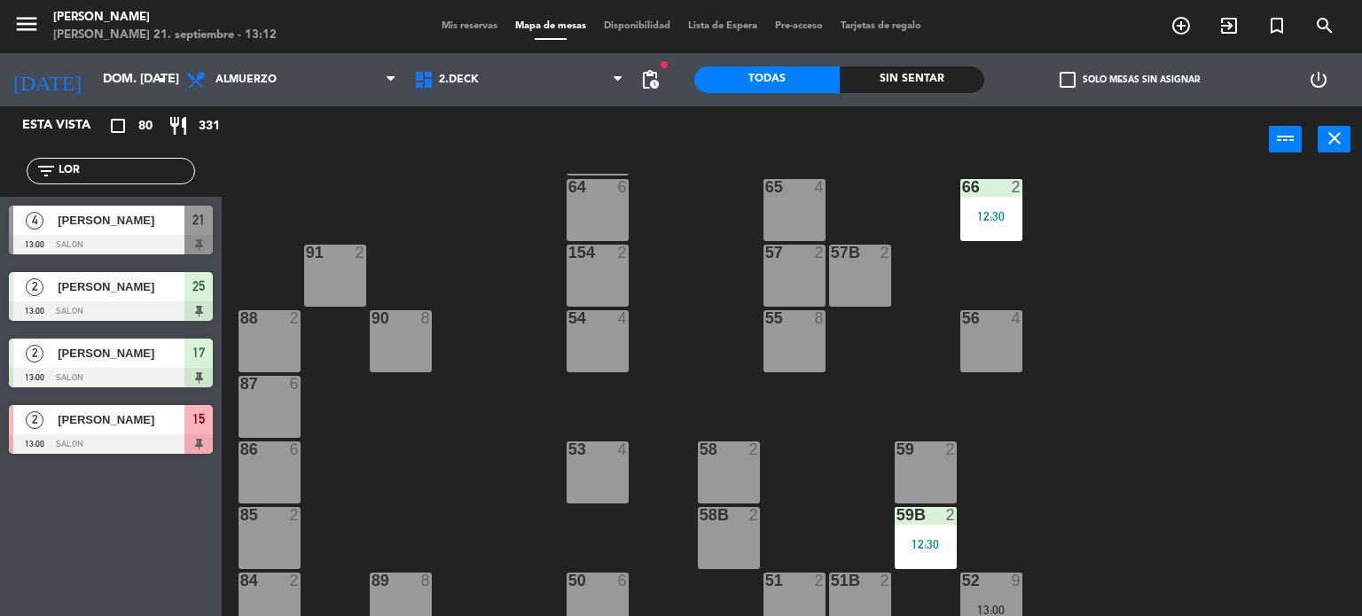
type input "LOR"
drag, startPoint x: 335, startPoint y: 215, endPoint x: 373, endPoint y: 182, distance: 50.3
click at [348, 207] on div "71 4 72 4 73 8 70 8 74 2 74B 2 69 2 69B 2 69C 2 78 10 77 10 76 4 68 2 68B 2 68C…" at bounding box center [798, 395] width 1127 height 443
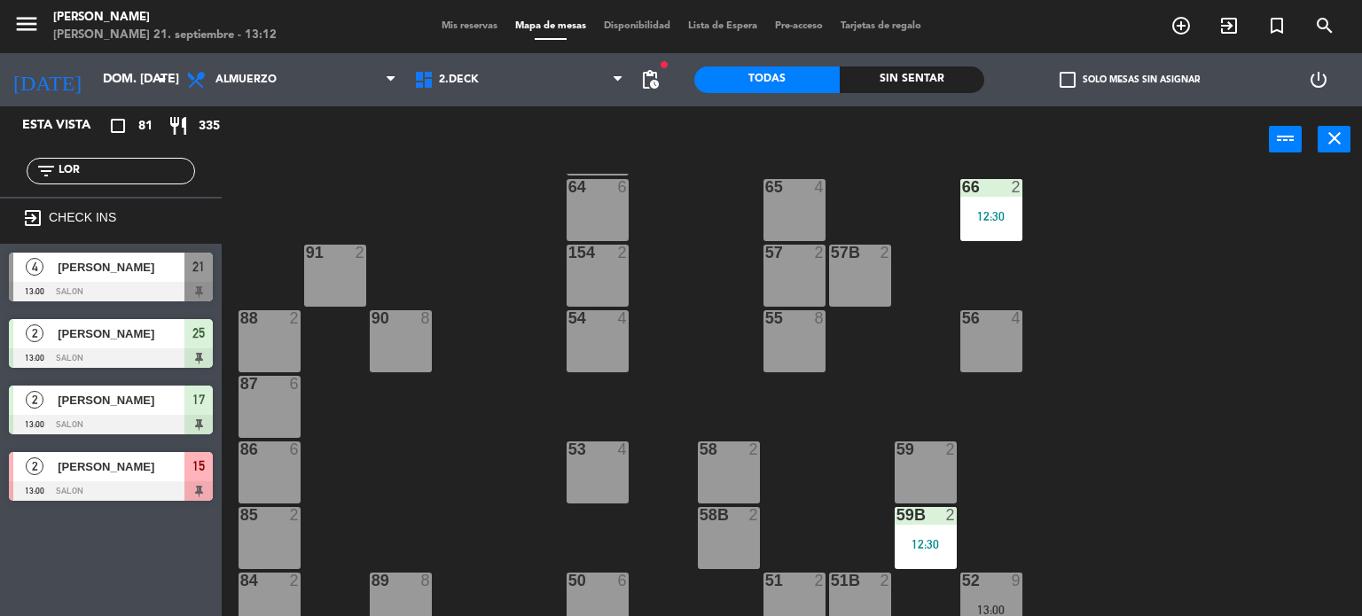
drag, startPoint x: 152, startPoint y: 494, endPoint x: 178, endPoint y: 469, distance: 35.7
click at [163, 490] on div "2 [PERSON_NAME] 13:00 SALON 15" at bounding box center [111, 476] width 222 height 66
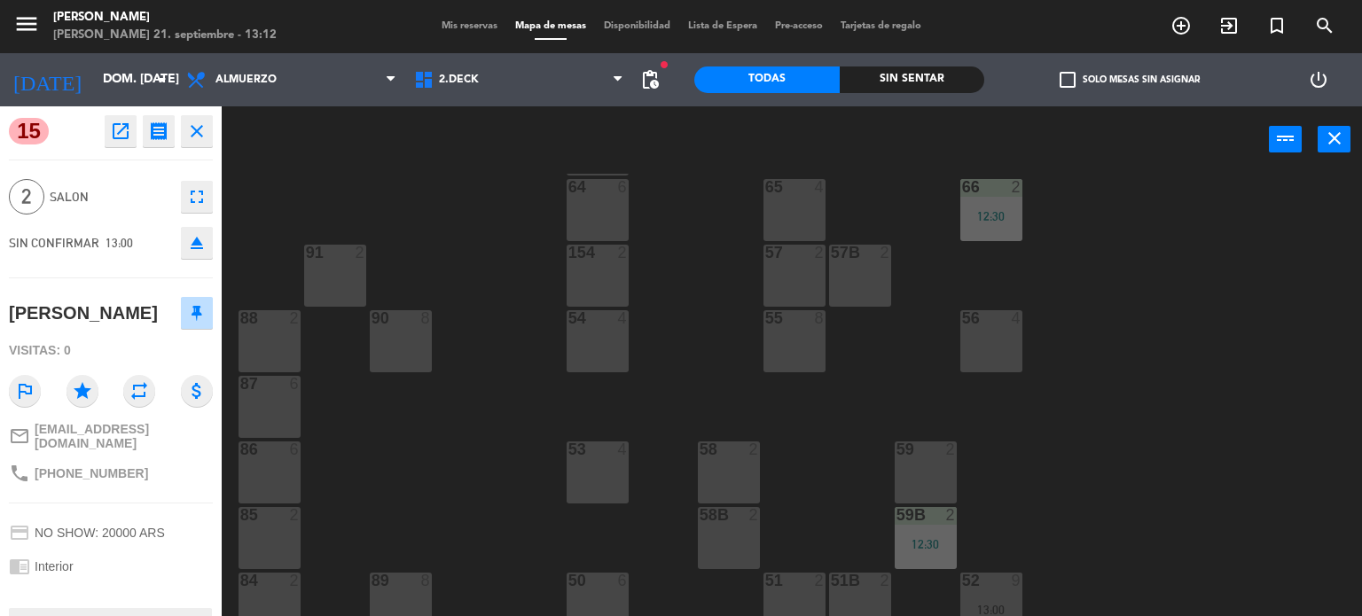
click at [1230, 347] on div "71 4 72 4 73 8 70 8 74 2 74B 2 69 2 69B 2 69C 2 78 10 77 10 76 4 68 2 68B 2 68C…" at bounding box center [798, 395] width 1127 height 443
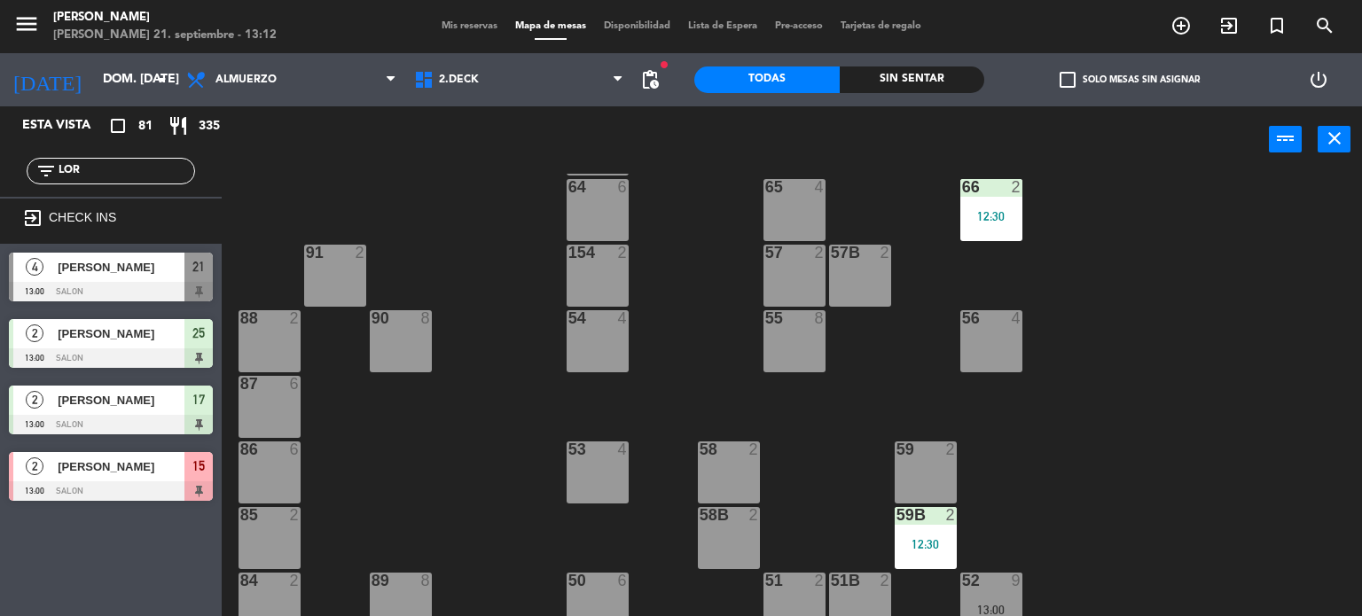
click at [129, 467] on span "[PERSON_NAME]" at bounding box center [121, 466] width 127 height 19
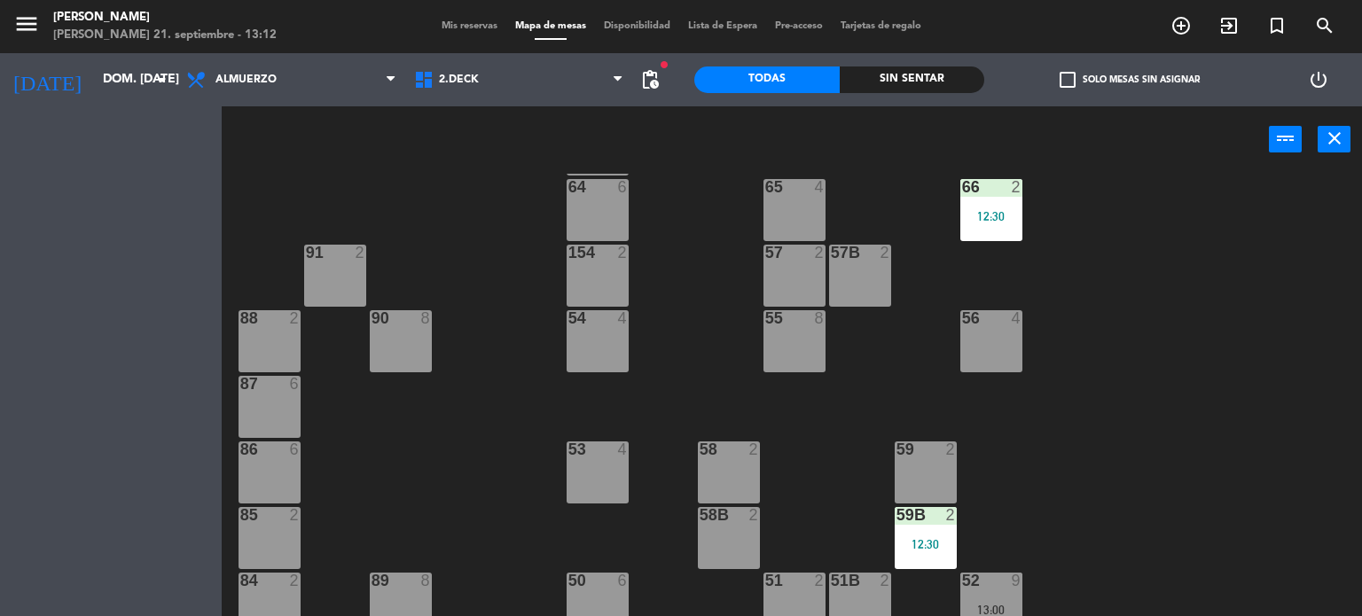
scroll to position [0, 0]
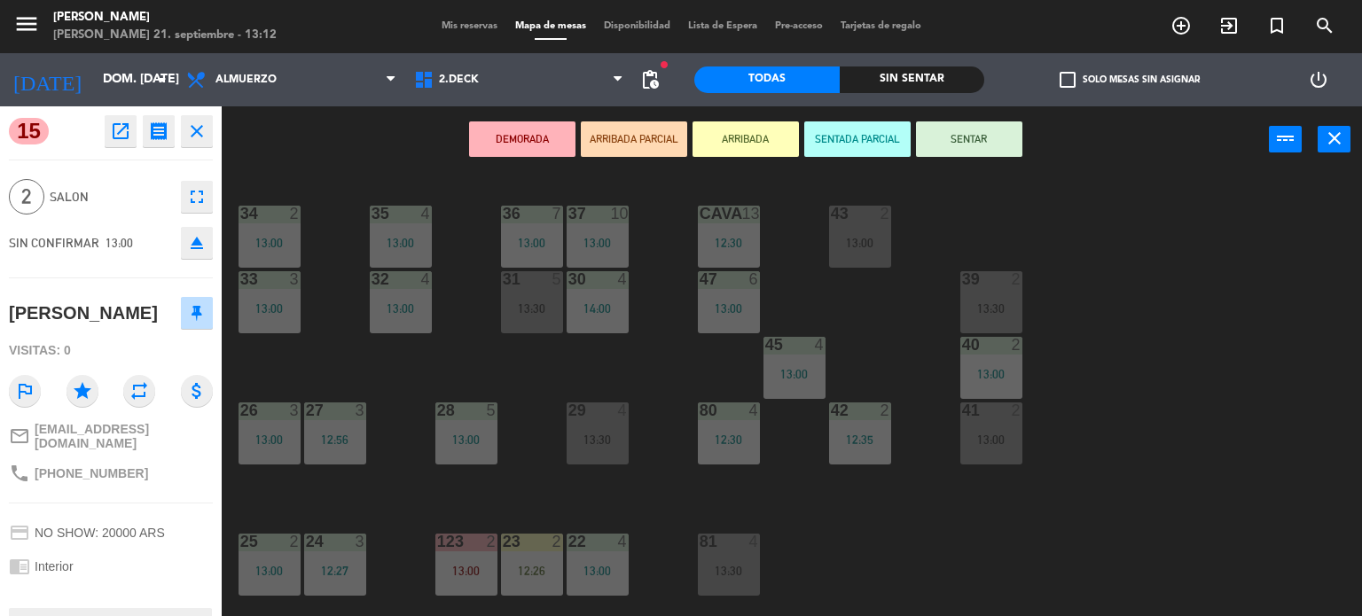
click at [755, 137] on button "ARRIBADA" at bounding box center [745, 138] width 106 height 35
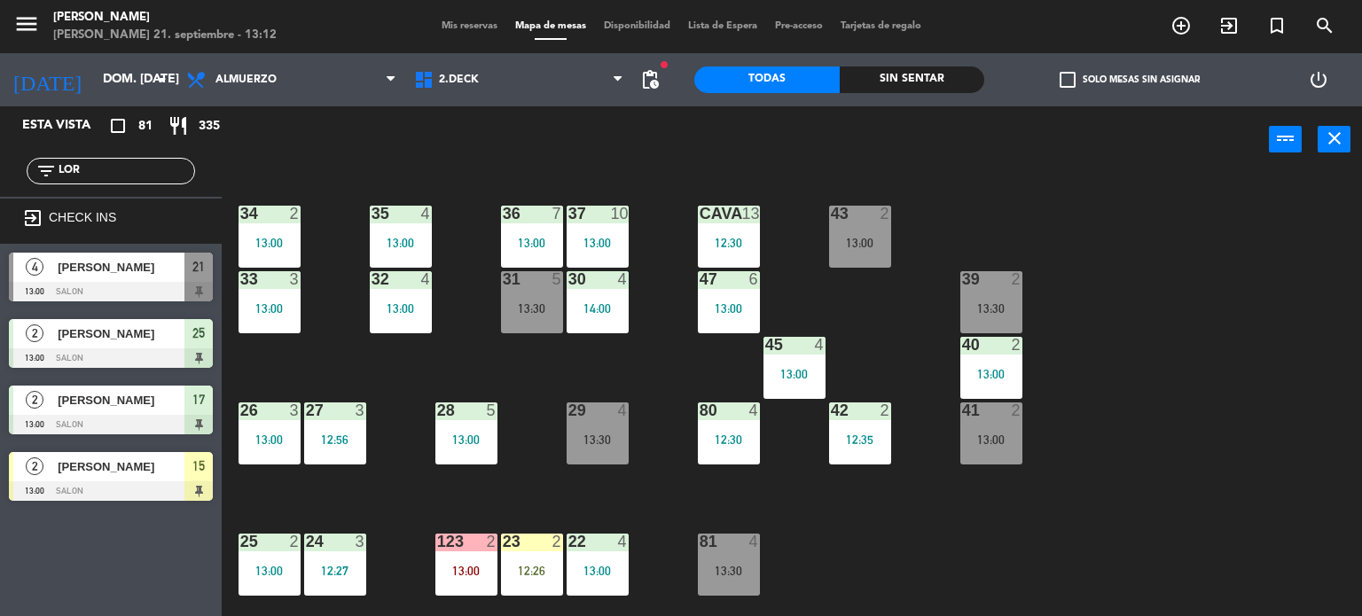
click at [1254, 372] on div "34 2 13:00 35 4 13:00 36 7 13:00 43 2 13:00 37 10 13:00 CAVA 13 12:30 33 3 13:0…" at bounding box center [798, 395] width 1127 height 443
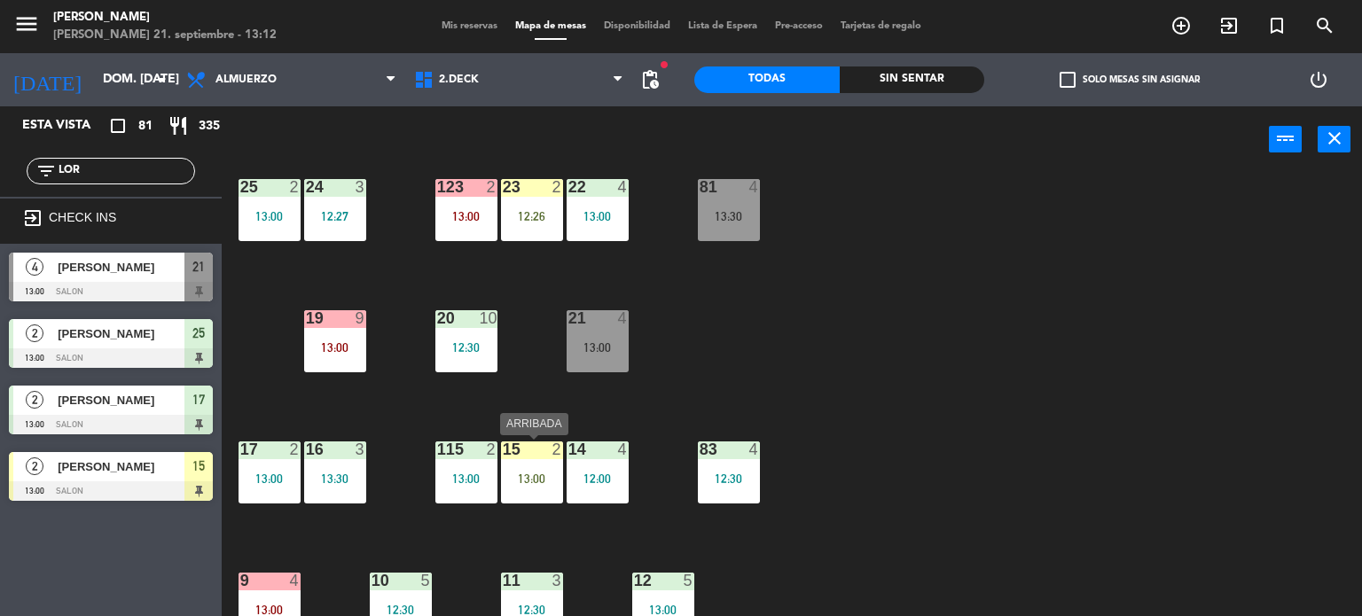
click at [520, 465] on div "15 2 13:00" at bounding box center [532, 472] width 62 height 62
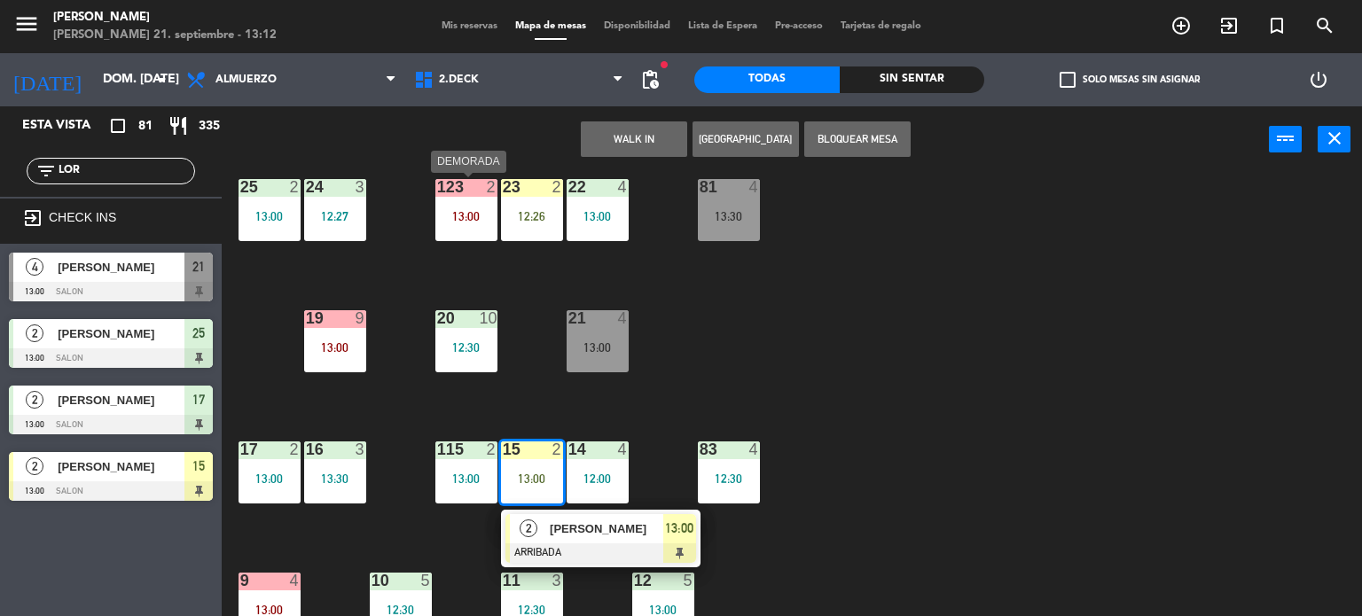
drag, startPoint x: 458, startPoint y: 218, endPoint x: 497, endPoint y: 203, distance: 41.8
click at [459, 218] on div "13:00" at bounding box center [466, 216] width 62 height 12
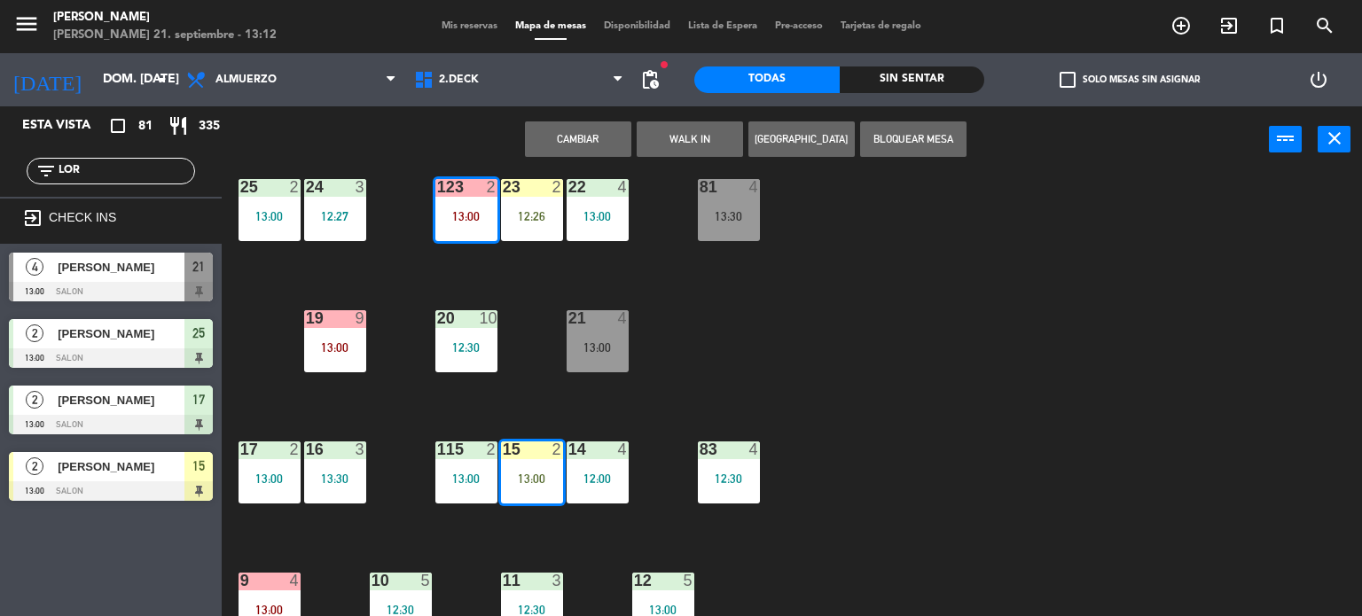
click at [592, 143] on button "Cambiar" at bounding box center [578, 138] width 106 height 35
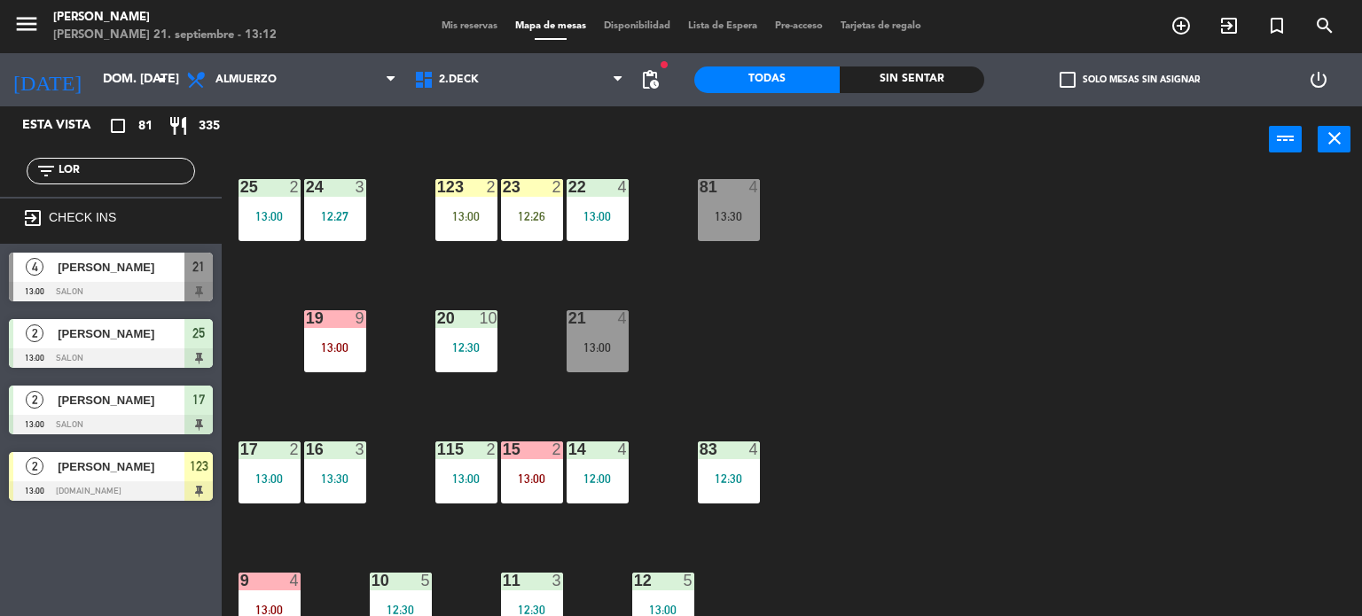
click at [529, 422] on div "34 2 13:00 35 4 13:00 36 7 13:00 43 2 13:00 37 10 13:00 CAVA 13 12:30 33 3 13:0…" at bounding box center [798, 395] width 1127 height 443
click at [541, 233] on div "23 2 12:26" at bounding box center [532, 210] width 62 height 62
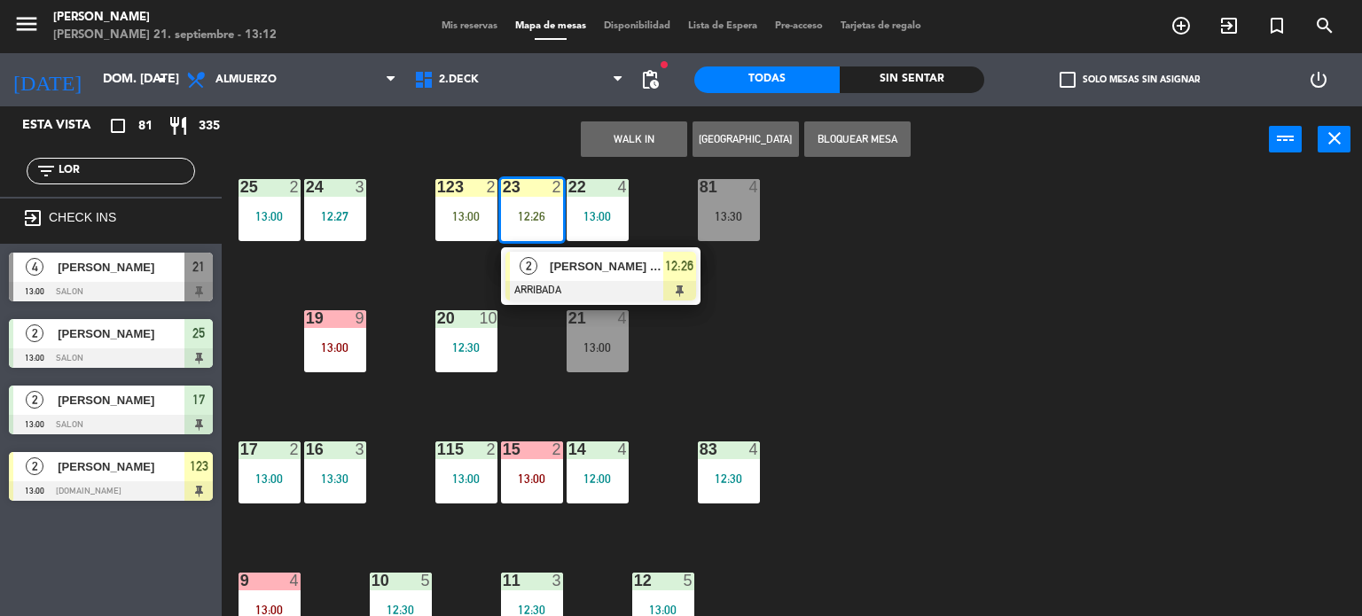
click at [941, 252] on div "34 2 13:00 35 4 13:00 36 7 13:00 43 2 13:00 37 10 13:00 CAVA 13 12:30 33 3 13:0…" at bounding box center [798, 395] width 1127 height 443
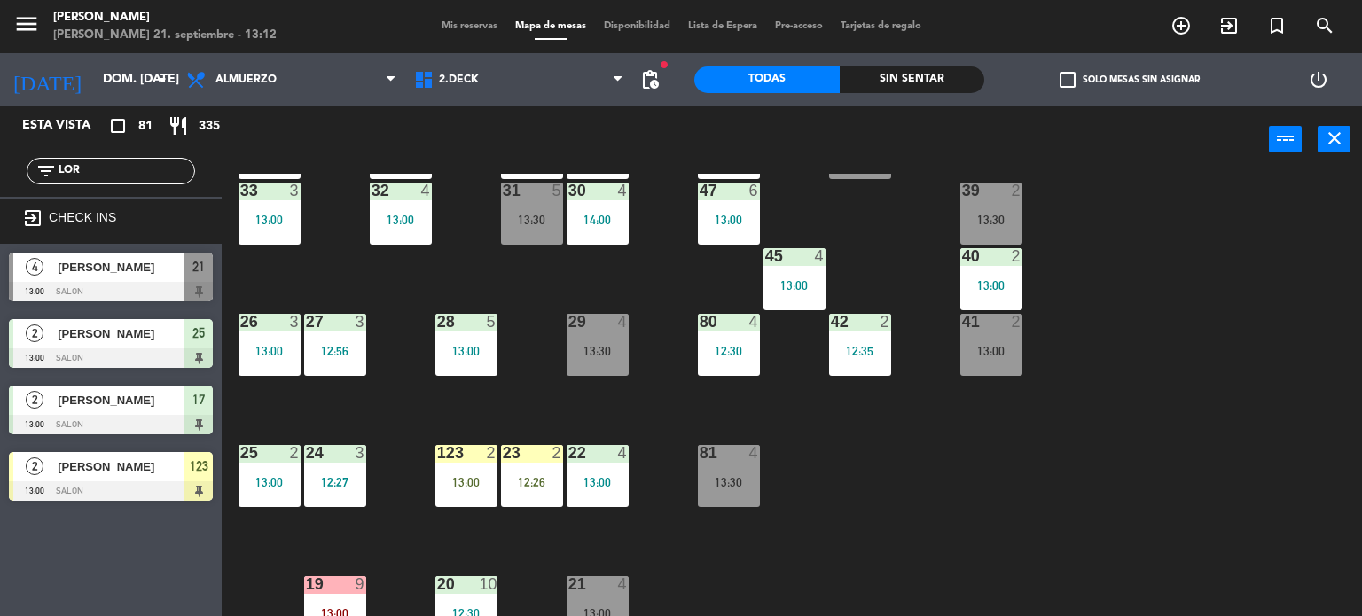
scroll to position [0, 0]
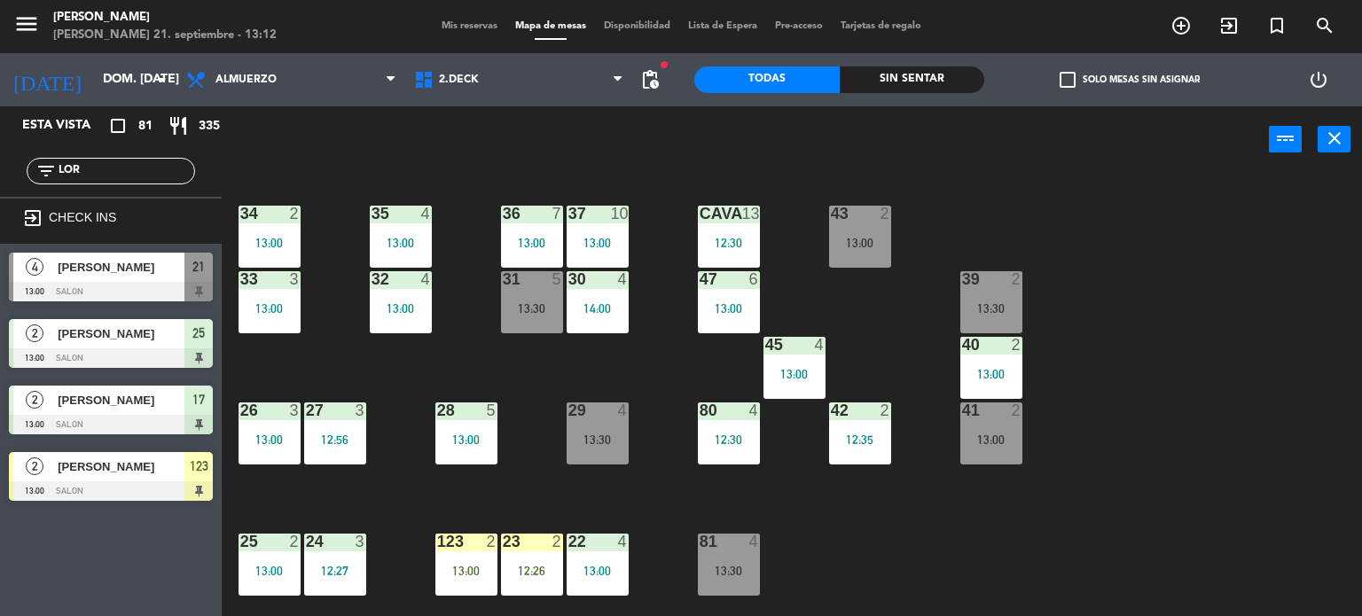
drag, startPoint x: 144, startPoint y: 171, endPoint x: 0, endPoint y: 203, distance: 147.1
click at [0, 194] on div "filter_list LOR" at bounding box center [111, 170] width 222 height 51
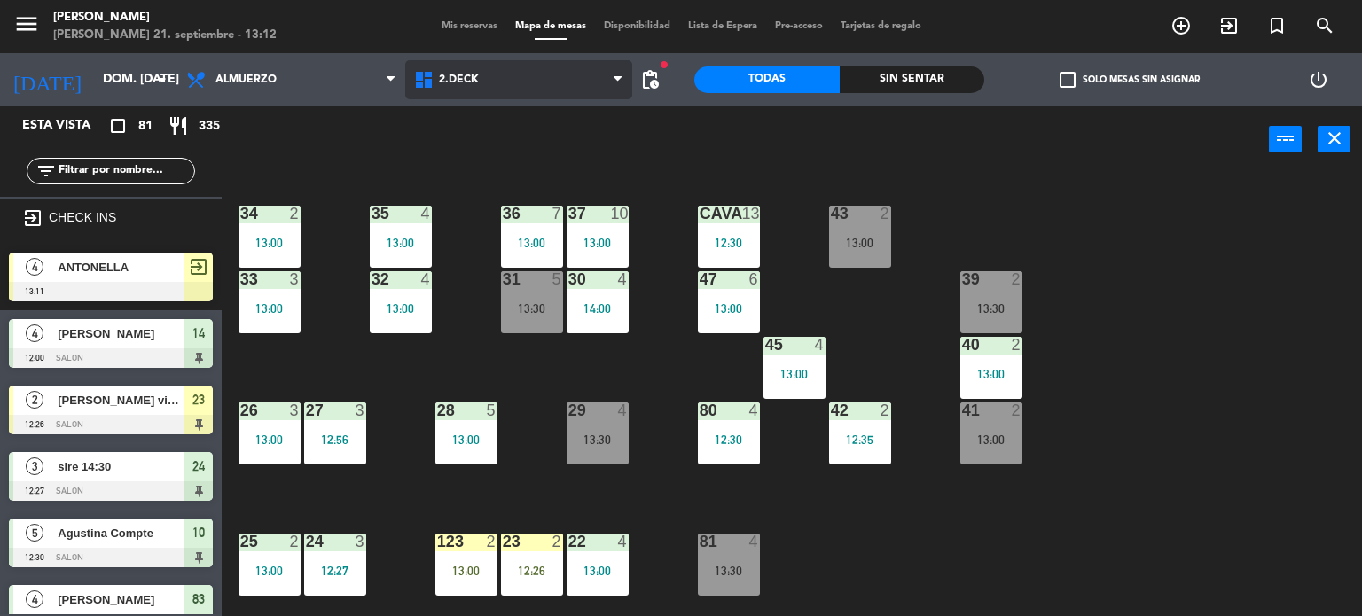
click at [516, 78] on span "2.DECK" at bounding box center [519, 79] width 228 height 39
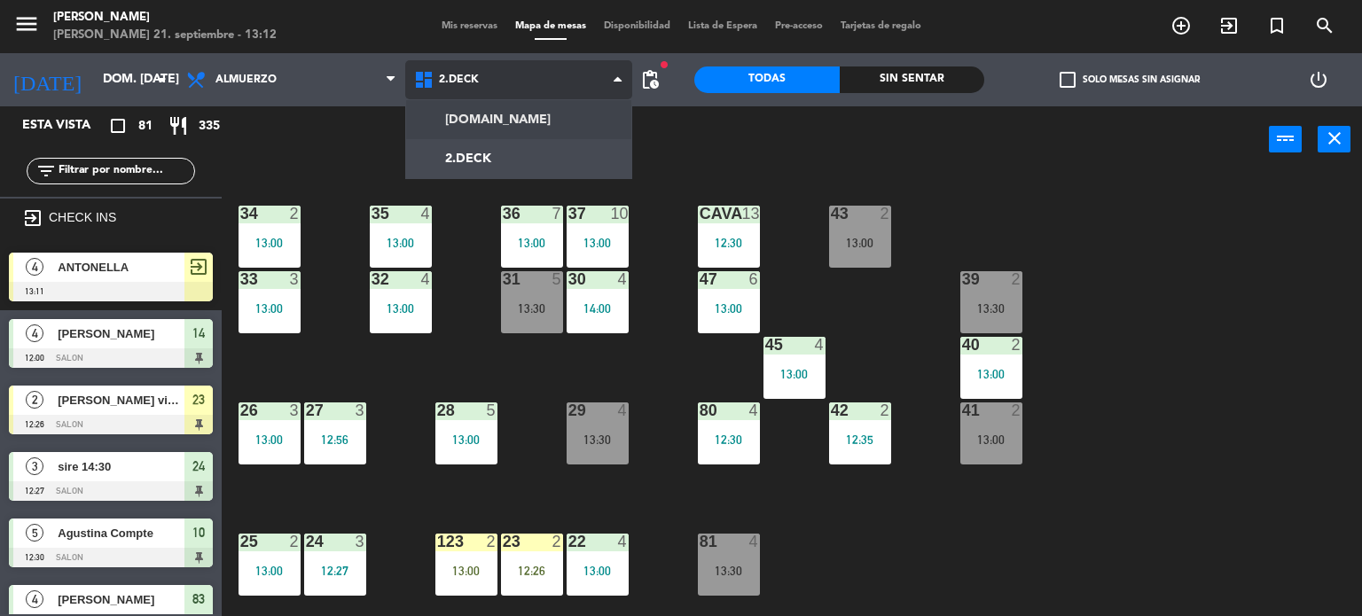
click at [522, 119] on ng-component "menu [PERSON_NAME] 21. septiembre - 13:12 Mis reservas Mapa de mesas Disponibil…" at bounding box center [681, 308] width 1362 height 617
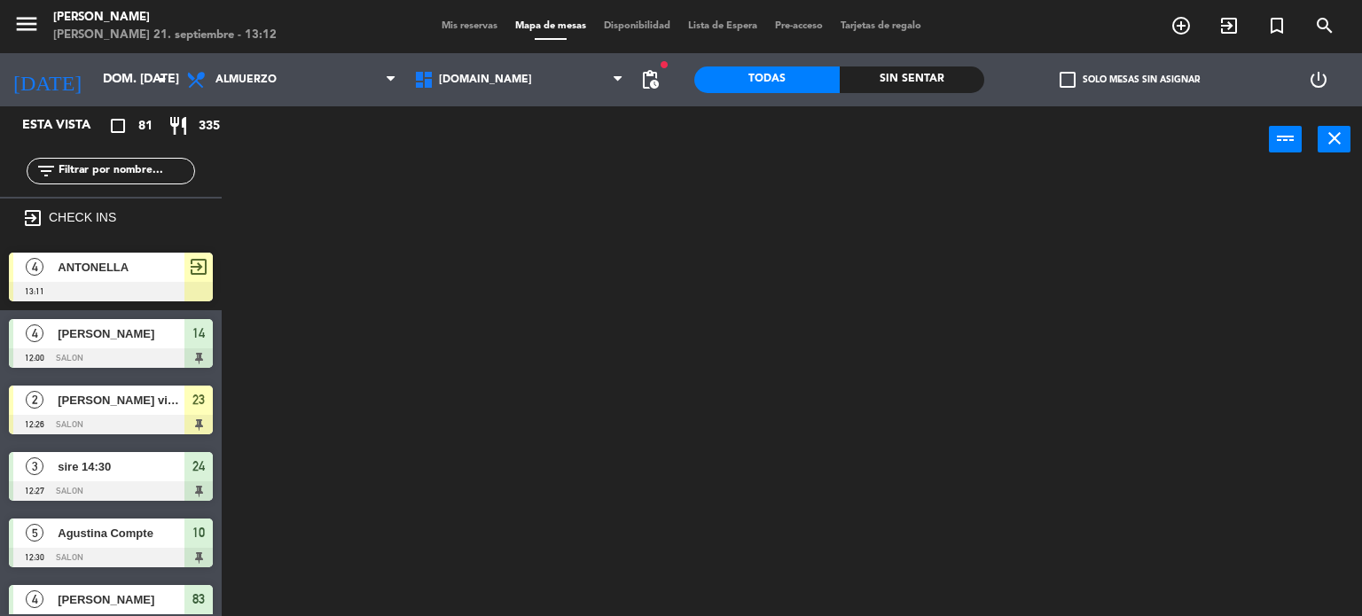
drag, startPoint x: 529, startPoint y: 98, endPoint x: 518, endPoint y: 137, distance: 39.8
click at [528, 104] on div "[DOMAIN_NAME] [DOMAIN_NAME] [DOMAIN_NAME] [DOMAIN_NAME] [DOMAIN_NAME]" at bounding box center [519, 79] width 228 height 53
click at [512, 92] on span "[DOMAIN_NAME]" at bounding box center [519, 79] width 228 height 39
click at [497, 154] on ng-component "menu [PERSON_NAME] 21. septiembre - 13:12 Mis reservas Mapa de mesas Disponibil…" at bounding box center [681, 308] width 1362 height 617
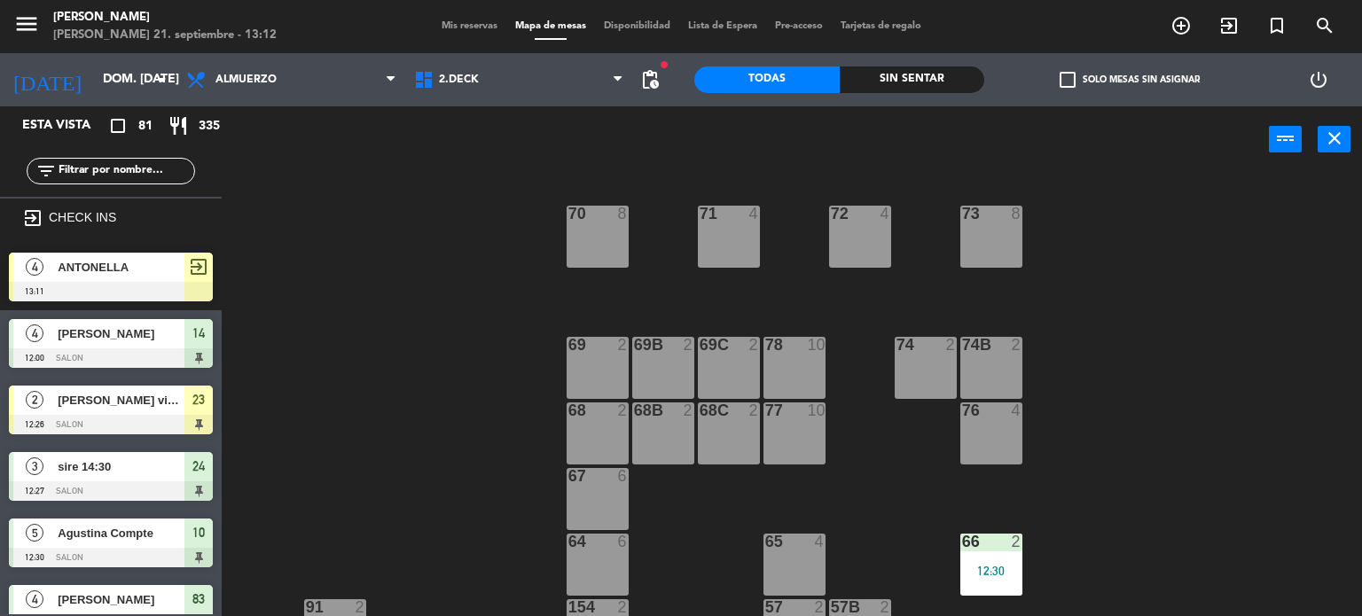
scroll to position [355, 0]
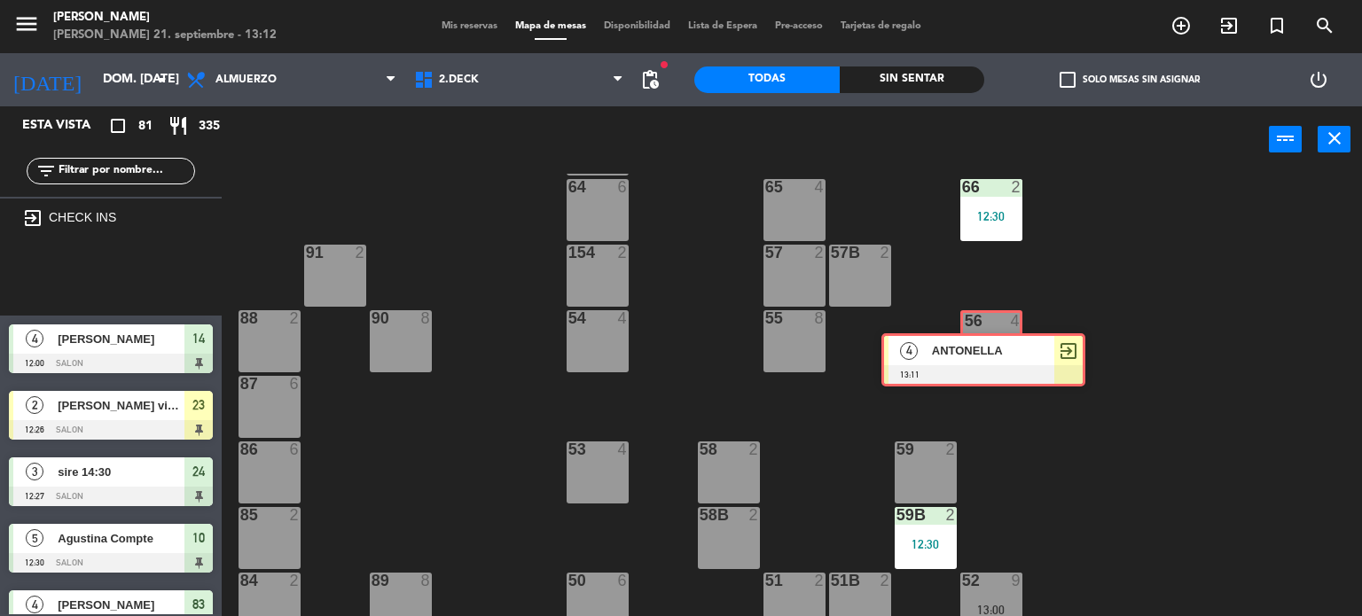
drag, startPoint x: 174, startPoint y: 270, endPoint x: 987, endPoint y: 336, distance: 815.7
click at [987, 336] on div "Esta vista crop_square 81 restaurant 335 filter_list exit_to_app CHECK INS 4 AN…" at bounding box center [681, 361] width 1362 height 511
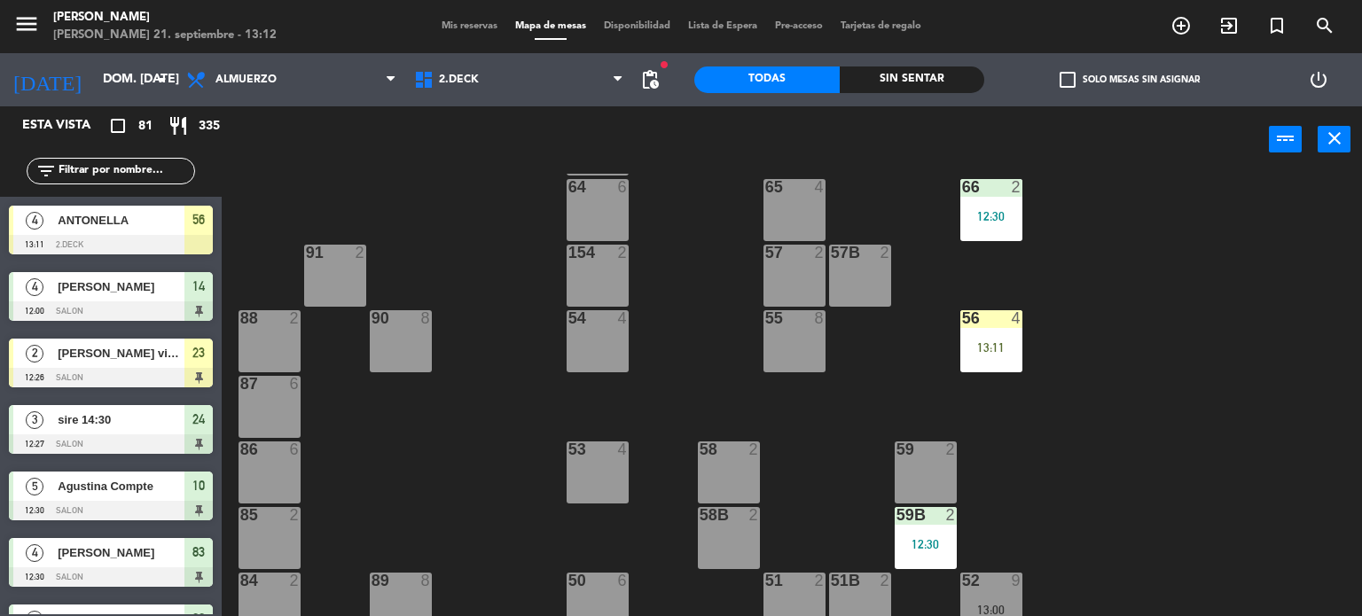
drag, startPoint x: 987, startPoint y: 336, endPoint x: 996, endPoint y: 357, distance: 23.4
click at [987, 340] on div "56 4 13:11" at bounding box center [991, 341] width 62 height 62
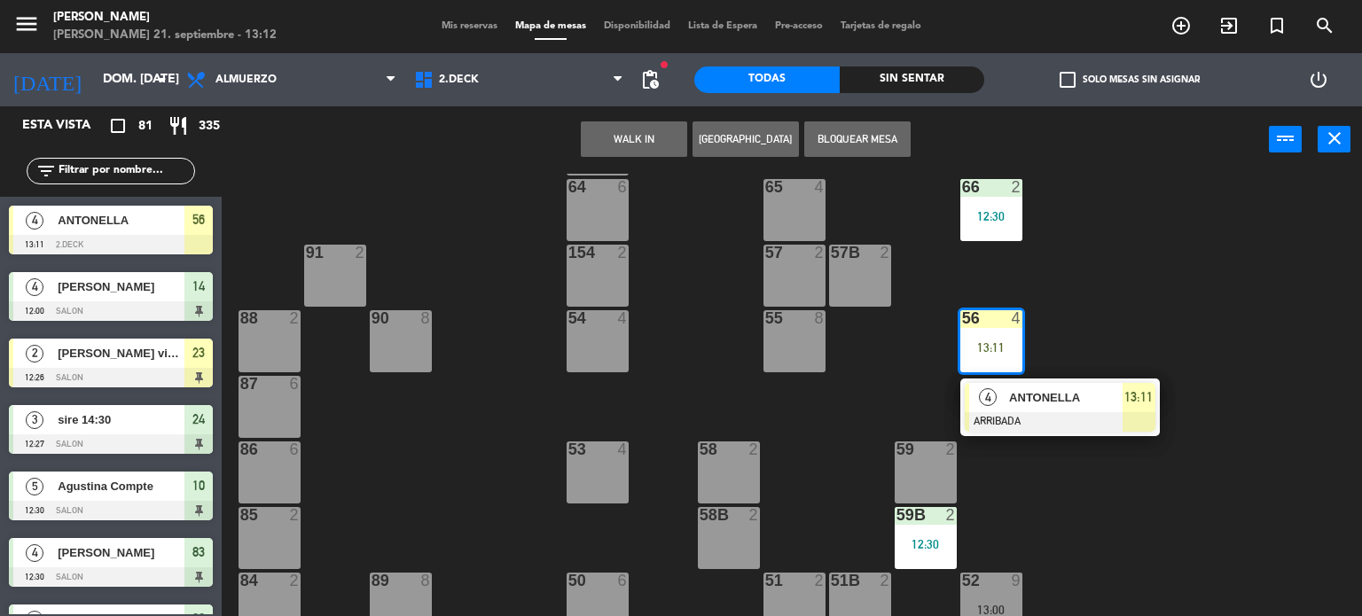
click at [1021, 420] on div at bounding box center [1060, 422] width 191 height 20
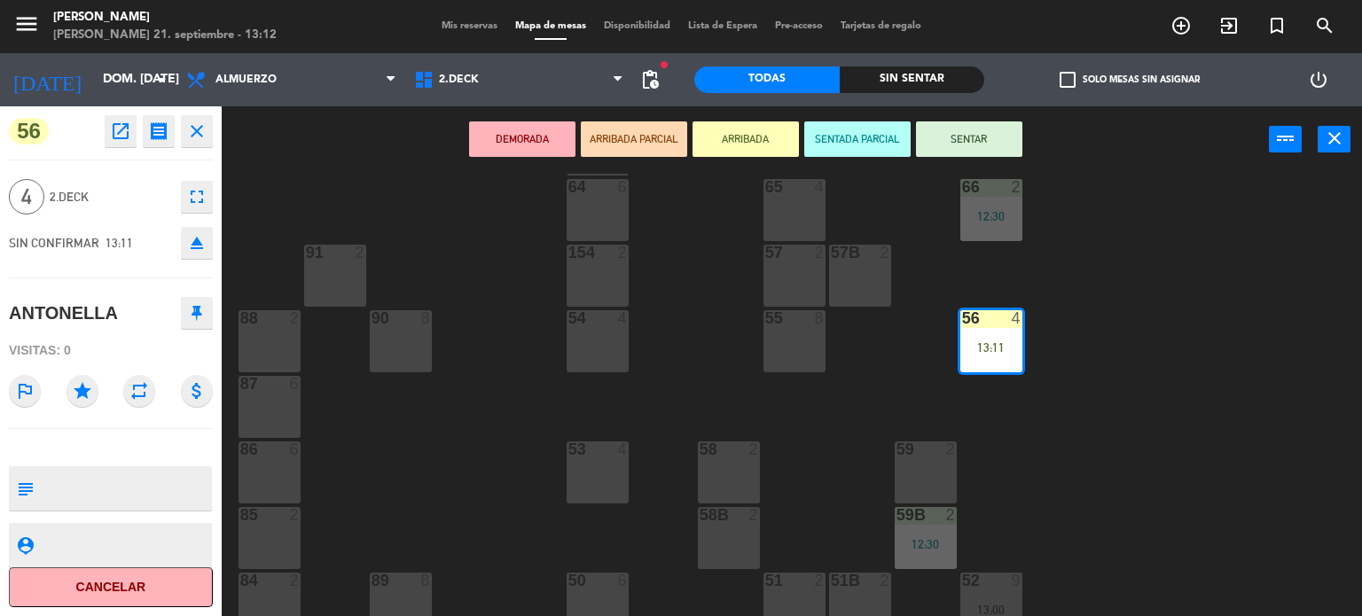
click at [979, 134] on button "SENTAR" at bounding box center [969, 138] width 106 height 35
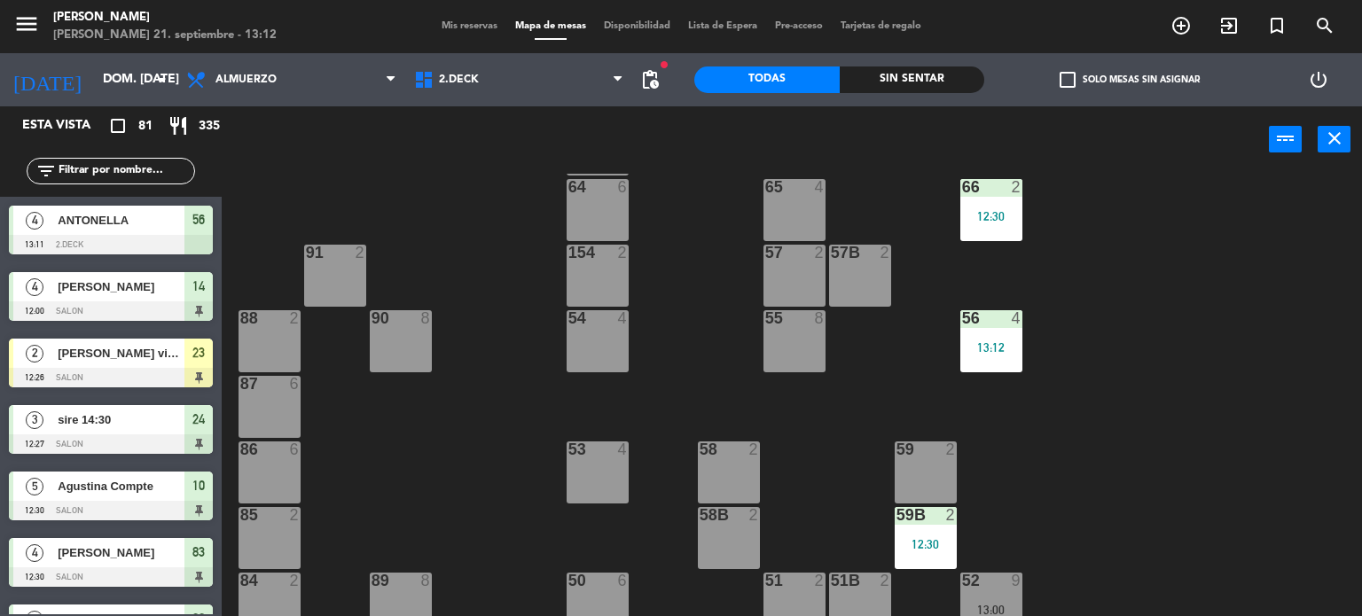
scroll to position [371, 0]
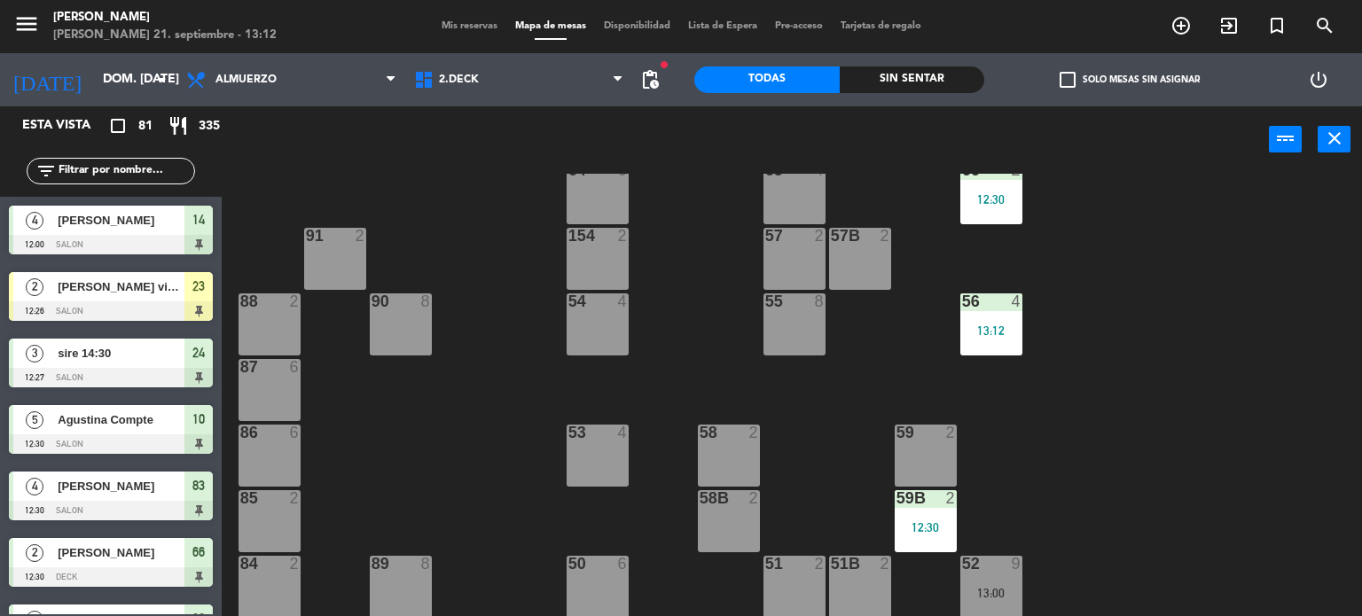
click at [1196, 341] on div "71 4 72 4 73 8 70 8 74 2 74B 2 69 2 69B 2 69C 2 78 10 77 10 76 4 68 2 68B 2 68C…" at bounding box center [798, 395] width 1127 height 443
click at [438, 26] on span "Mis reservas" at bounding box center [470, 26] width 74 height 10
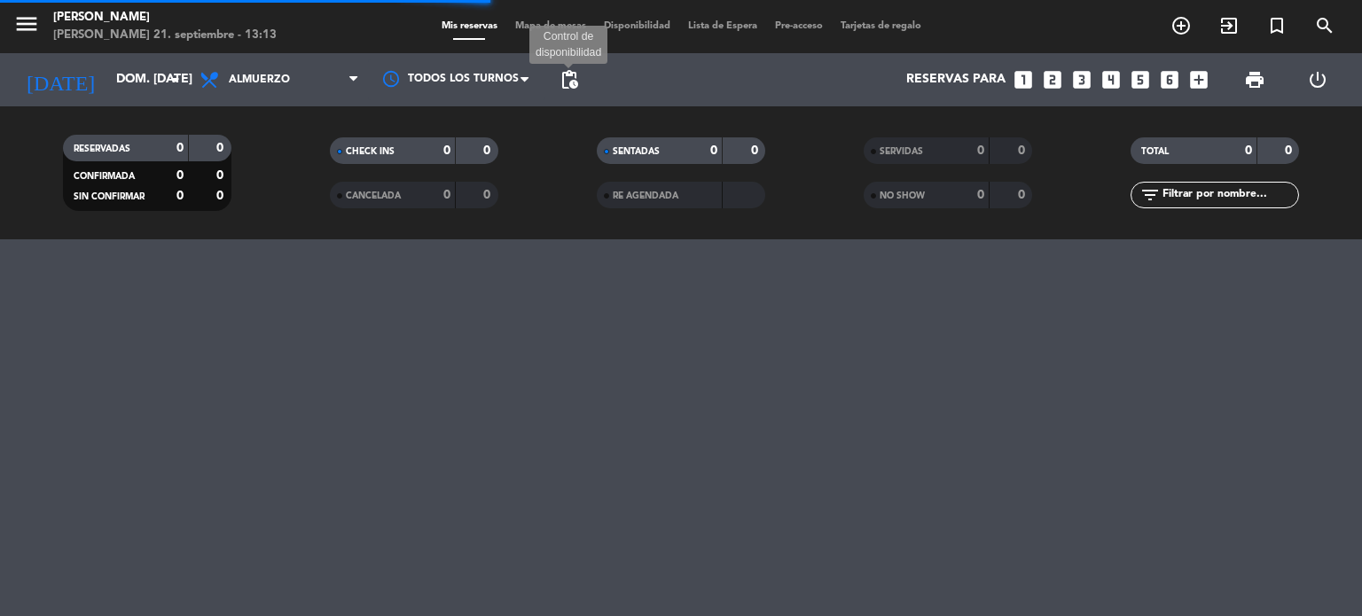
click at [571, 85] on span "pending_actions" at bounding box center [569, 79] width 21 height 21
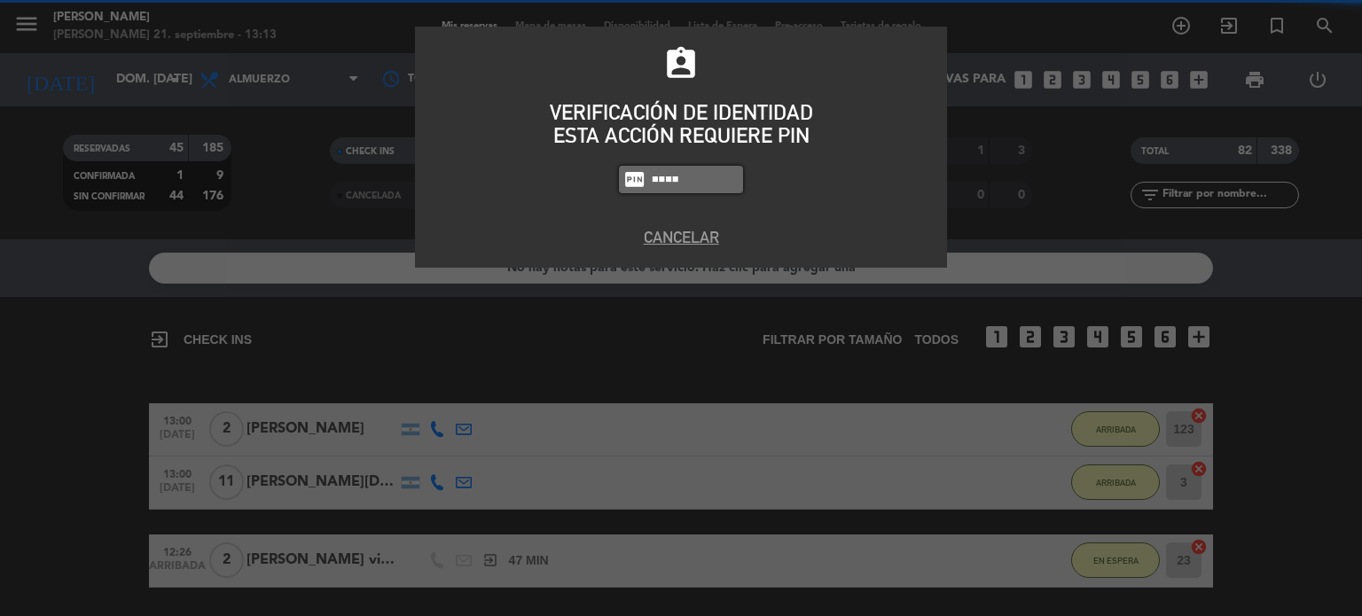
type input "4307"
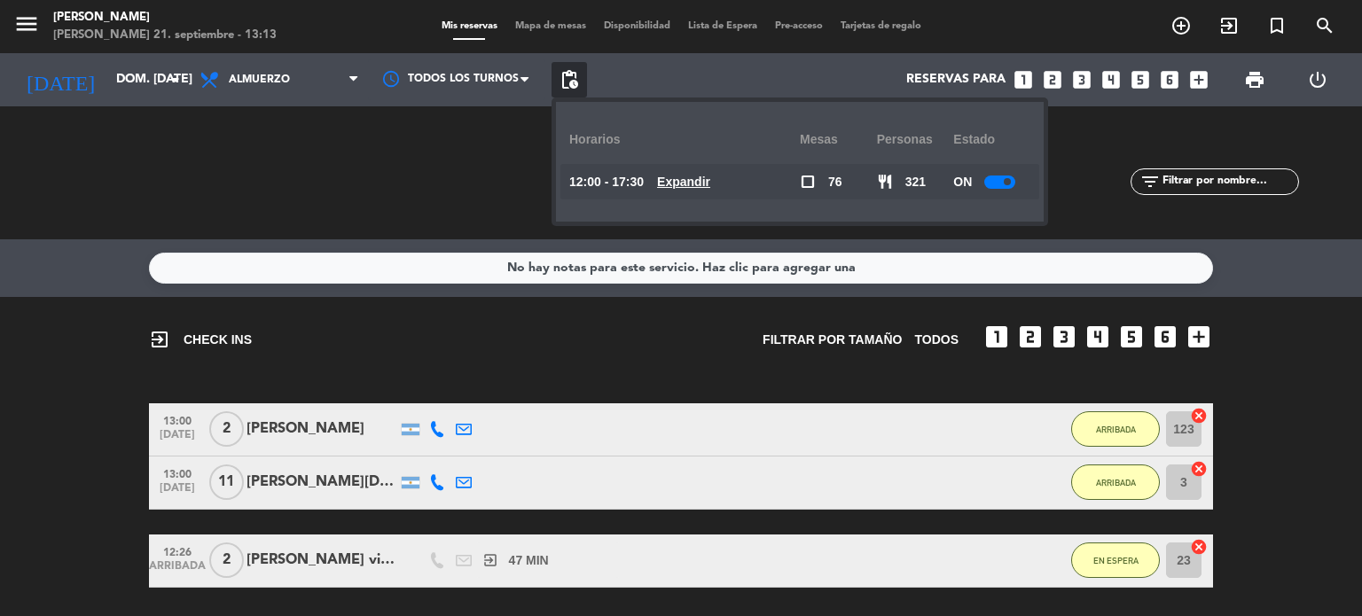
click at [699, 172] on span "Expandir" at bounding box center [683, 182] width 53 height 20
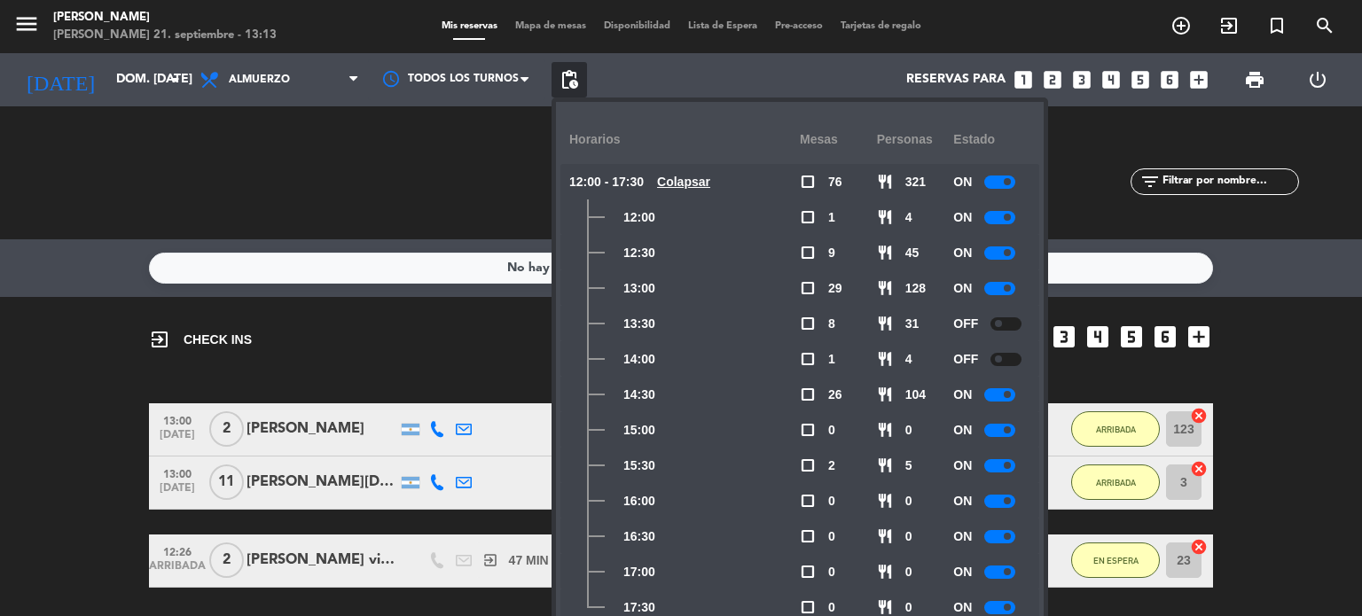
click at [1246, 184] on input "text" at bounding box center [1228, 182] width 137 height 20
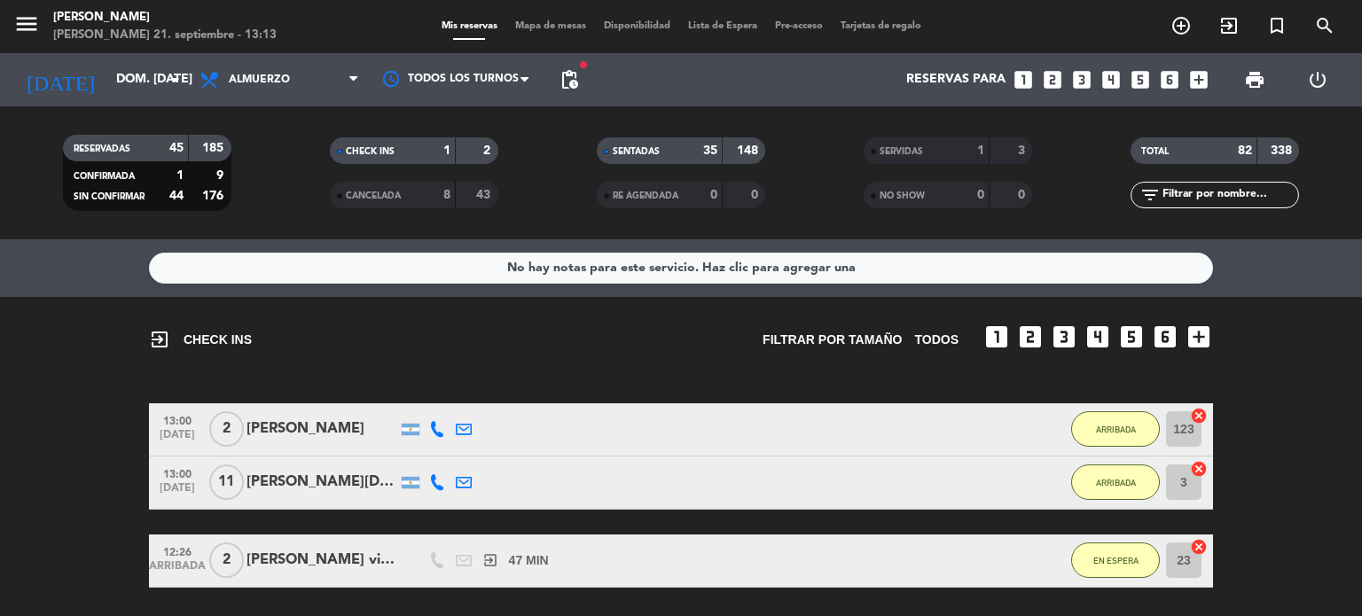
click at [1223, 190] on input "text" at bounding box center [1228, 195] width 137 height 20
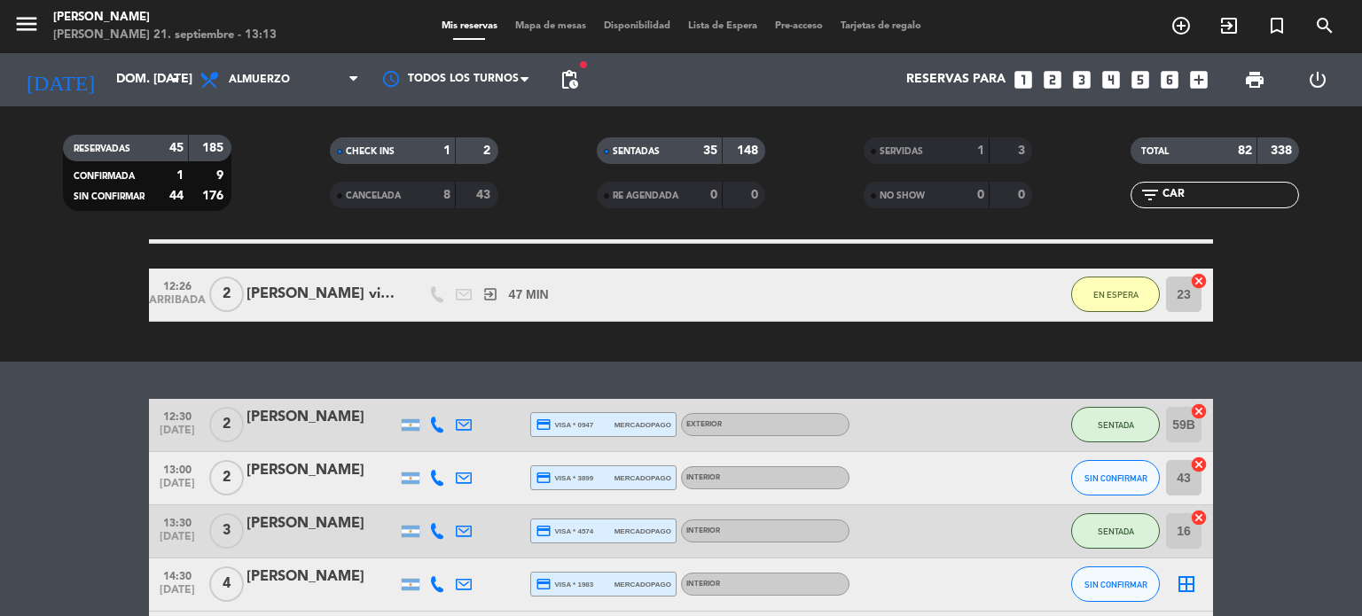
scroll to position [89, 0]
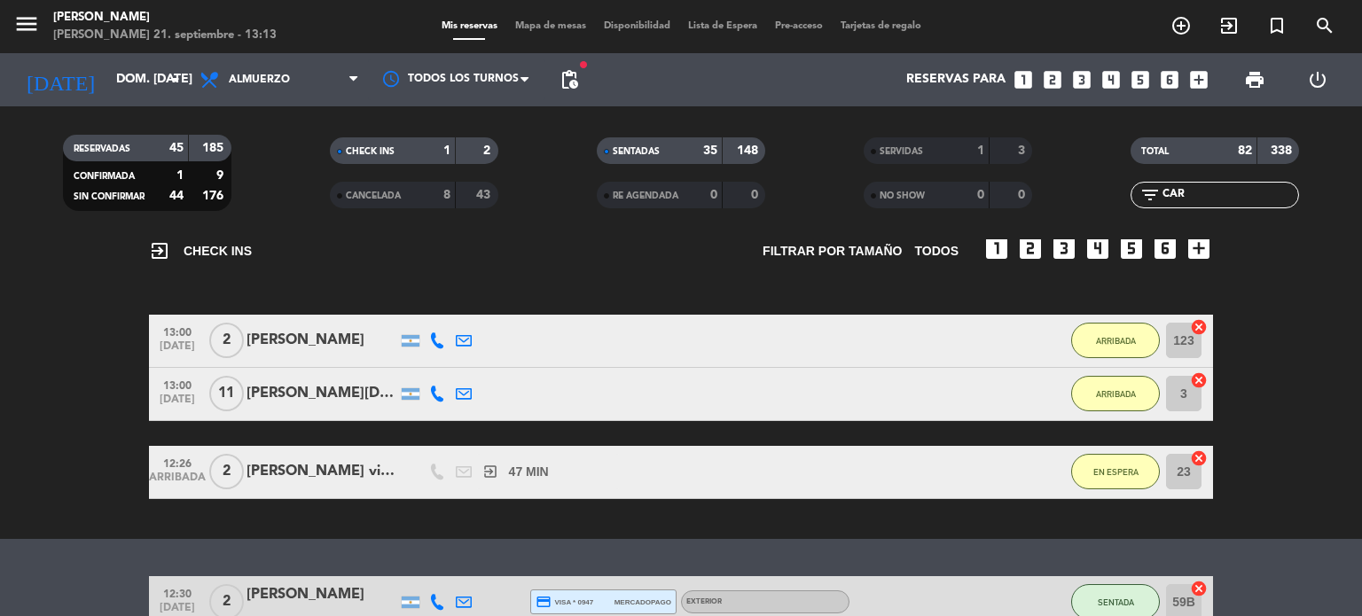
type input "CAR"
click at [1130, 381] on button "ARRIBADA" at bounding box center [1115, 393] width 89 height 35
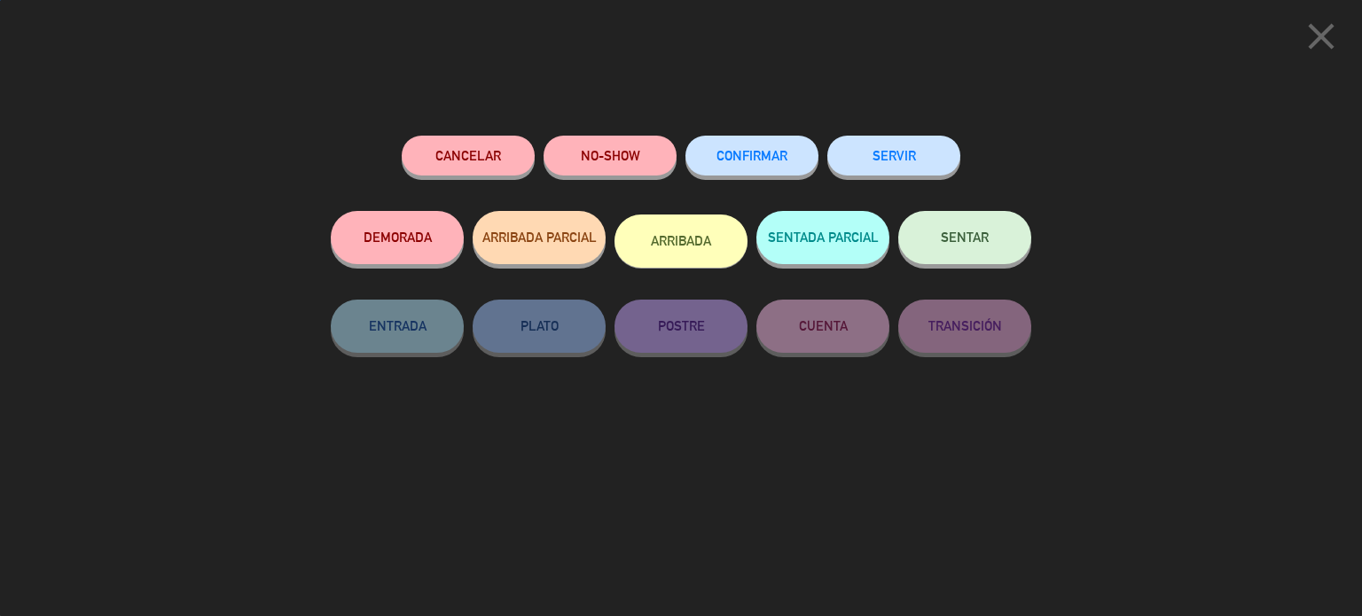
click at [1009, 234] on button "SENTAR" at bounding box center [964, 237] width 133 height 53
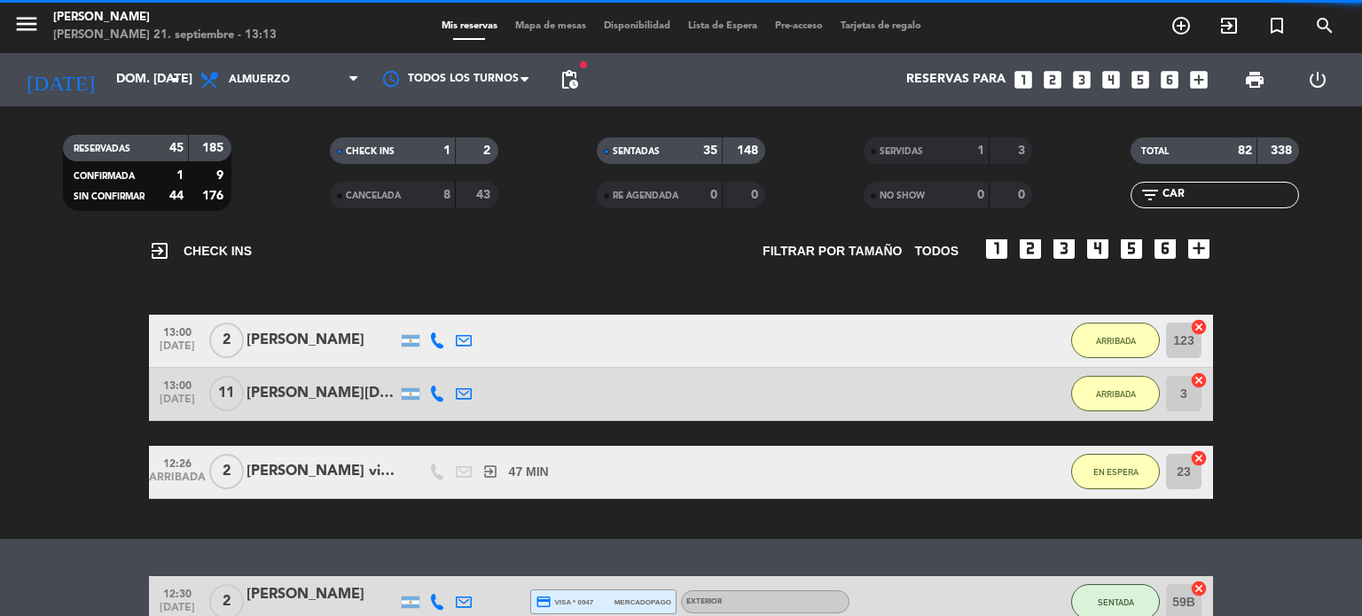
drag, startPoint x: 1196, startPoint y: 198, endPoint x: 1035, endPoint y: 212, distance: 161.1
click at [1044, 208] on div "RESERVADAS 45 185 CONFIRMADA 1 9 SIN CONFIRMAR 44 176 CHECK INS 1 2 CANCELADA 8…" at bounding box center [681, 173] width 1362 height 98
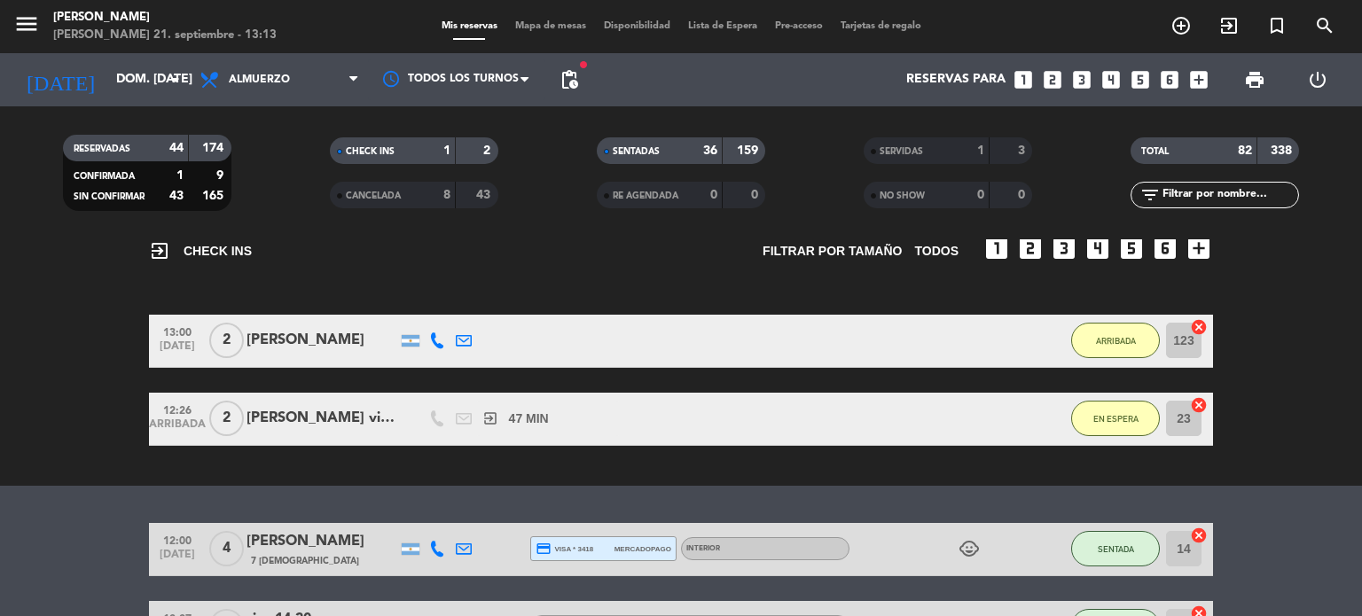
type input "E"
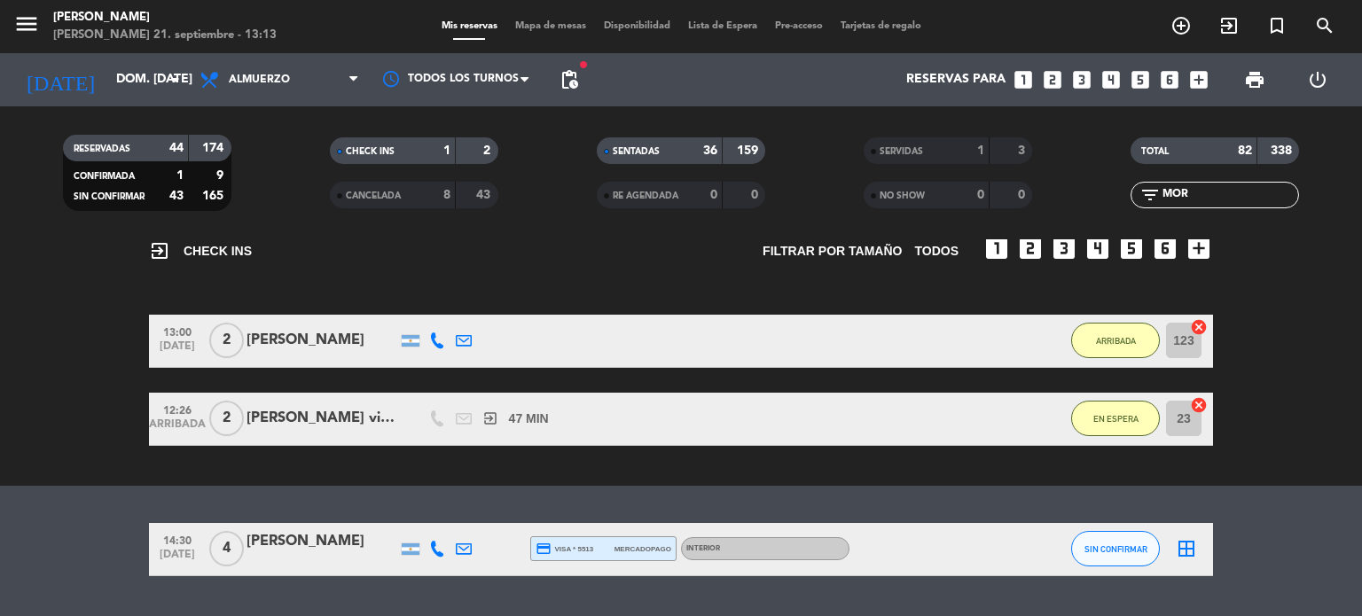
drag, startPoint x: 1199, startPoint y: 194, endPoint x: 949, endPoint y: 201, distance: 249.2
click at [949, 201] on div "RESERVADAS 44 174 CONFIRMADA 1 9 SIN CONFIRMAR 43 165 CHECK INS 1 2 CANCELADA 8…" at bounding box center [681, 173] width 1362 height 98
type input "MOR"
click at [543, 13] on div "menu [PERSON_NAME] 21. septiembre - 13:13 Mis reservas Mapa de mesas Disponibil…" at bounding box center [681, 26] width 1362 height 53
click at [543, 24] on span "Mapa de mesas" at bounding box center [550, 26] width 89 height 10
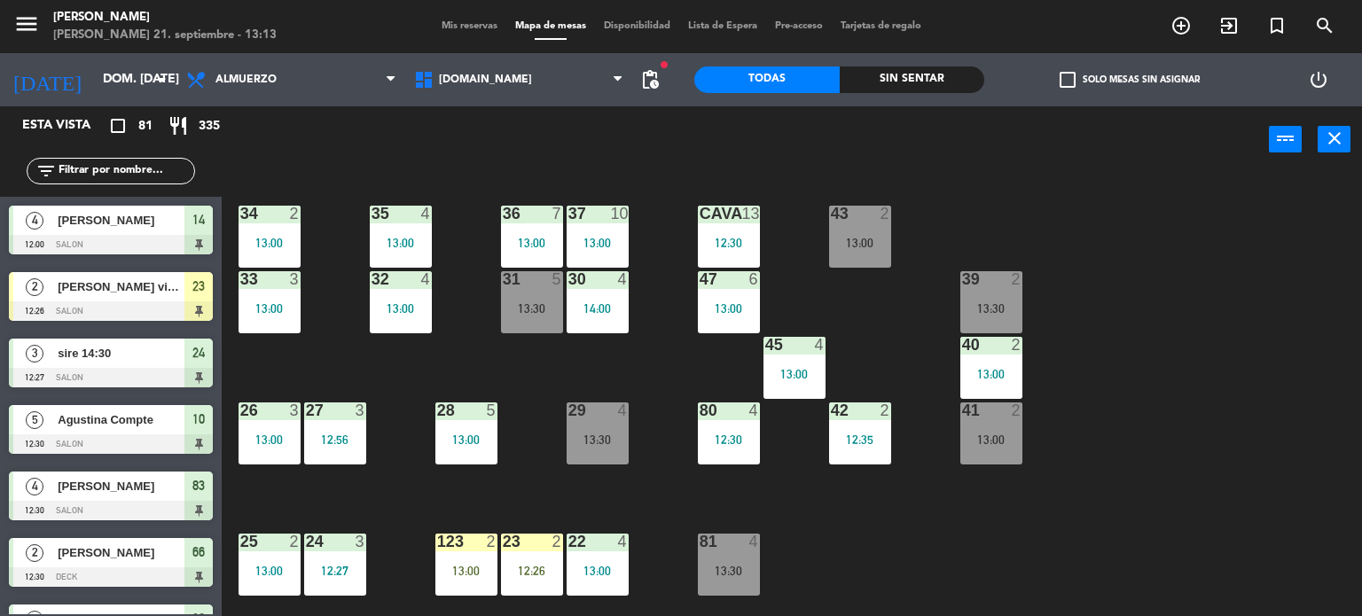
scroll to position [266, 0]
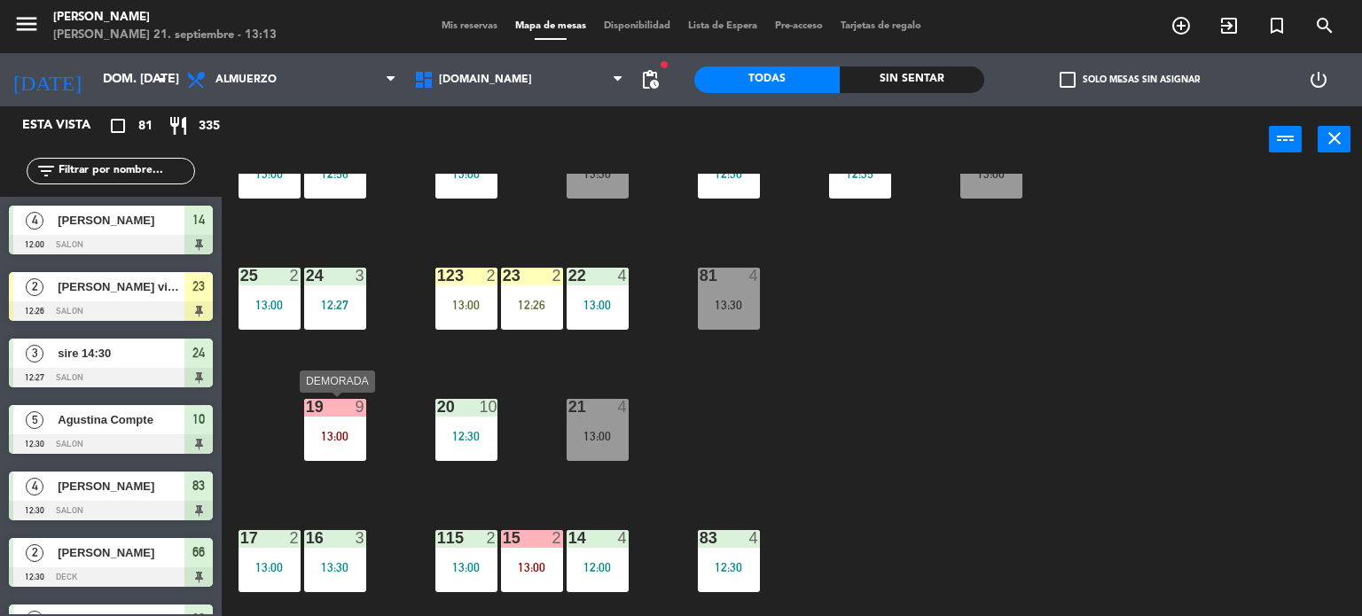
click at [334, 441] on div "13:00" at bounding box center [335, 436] width 62 height 12
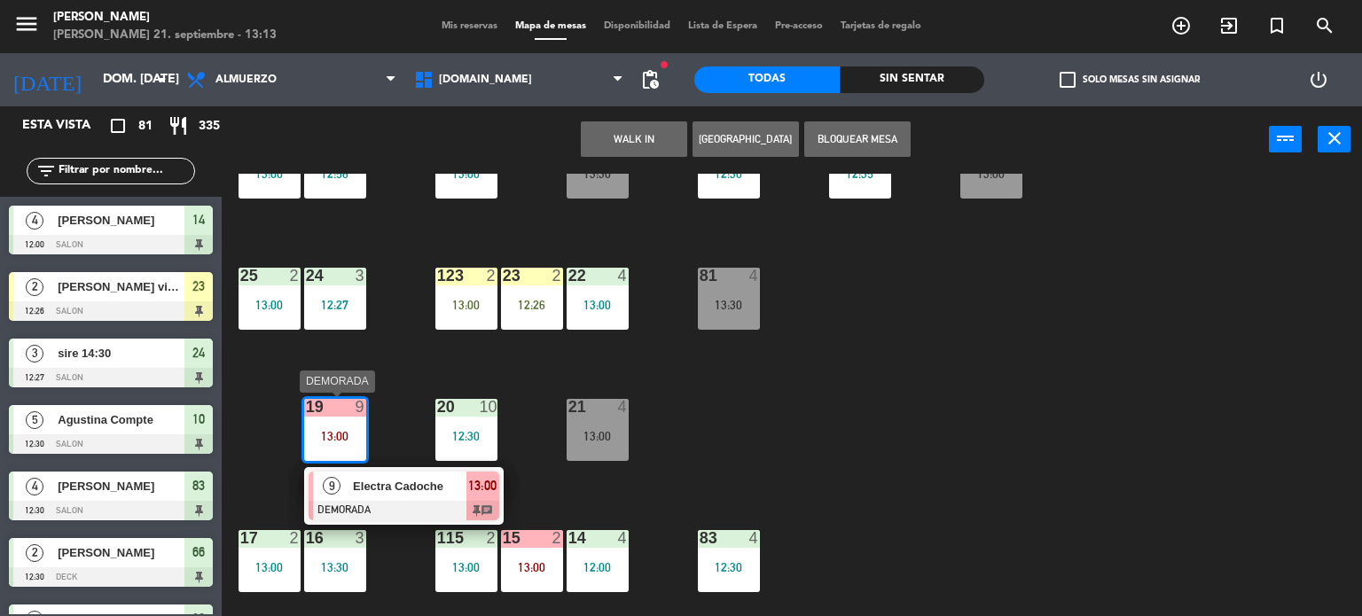
click at [400, 488] on div "9 Electra Cadoche DEMORADA 13:00 chat" at bounding box center [404, 496] width 226 height 58
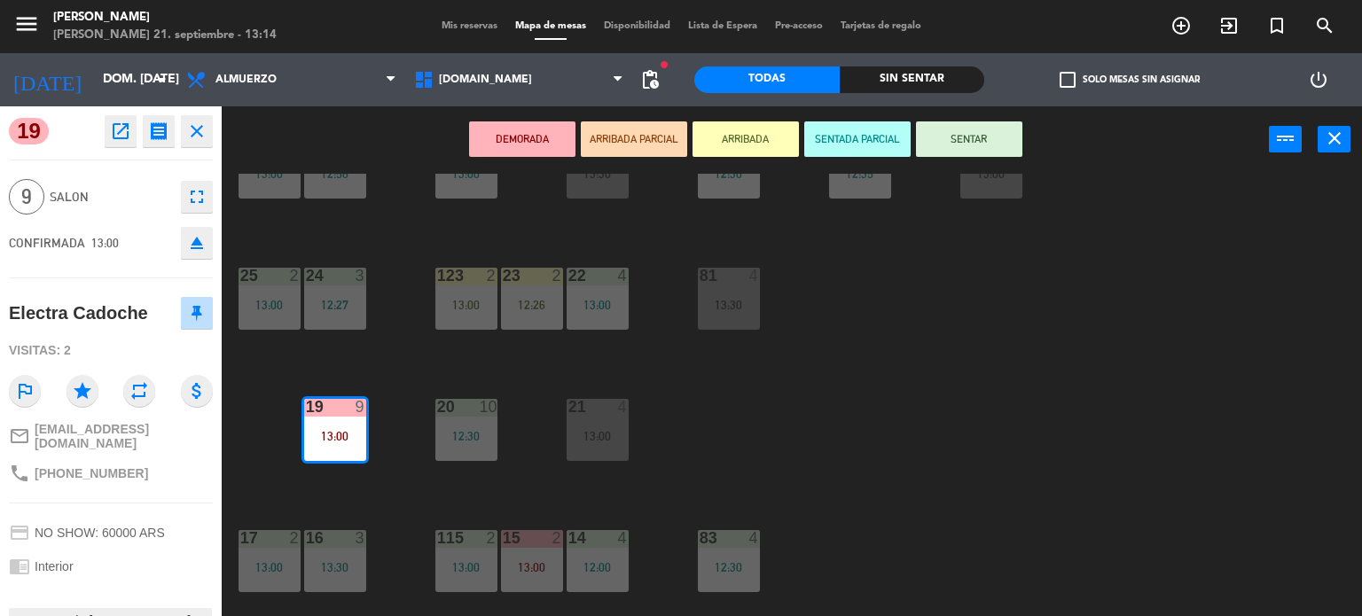
click at [972, 143] on button "SENTAR" at bounding box center [969, 138] width 106 height 35
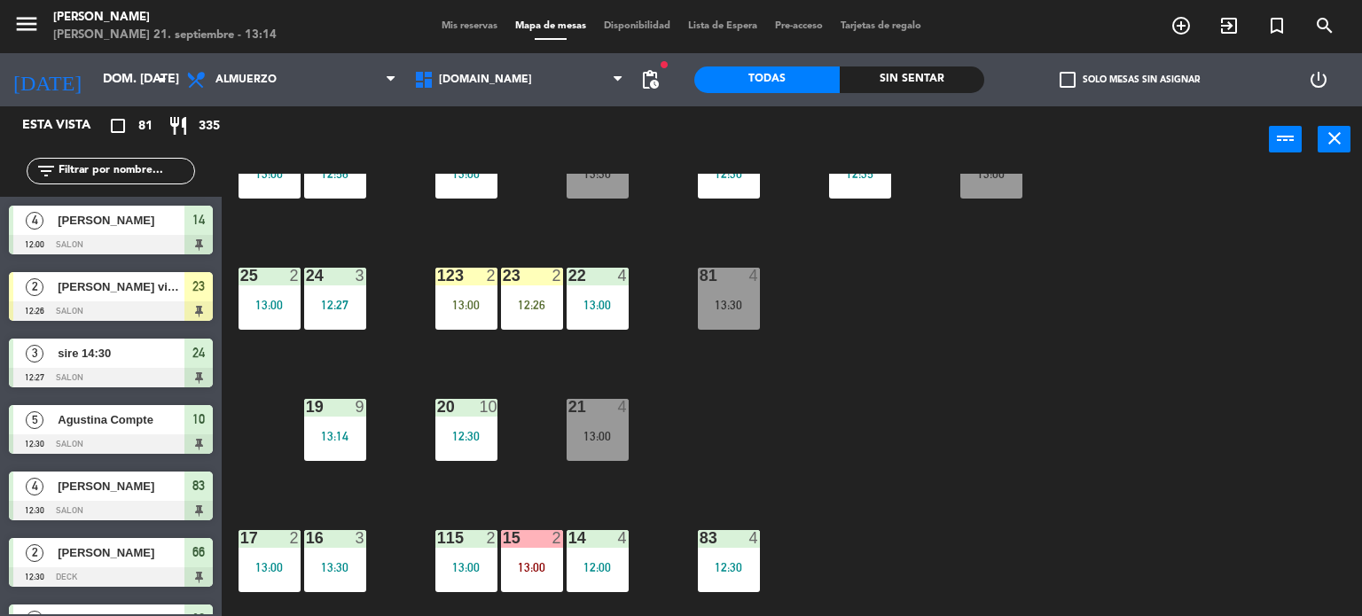
scroll to position [0, 0]
click at [1324, 379] on div "34 2 13:00 35 4 13:00 36 7 13:00 43 2 13:00 37 10 13:00 CAVA 13 12:30 33 3 13:0…" at bounding box center [798, 395] width 1127 height 443
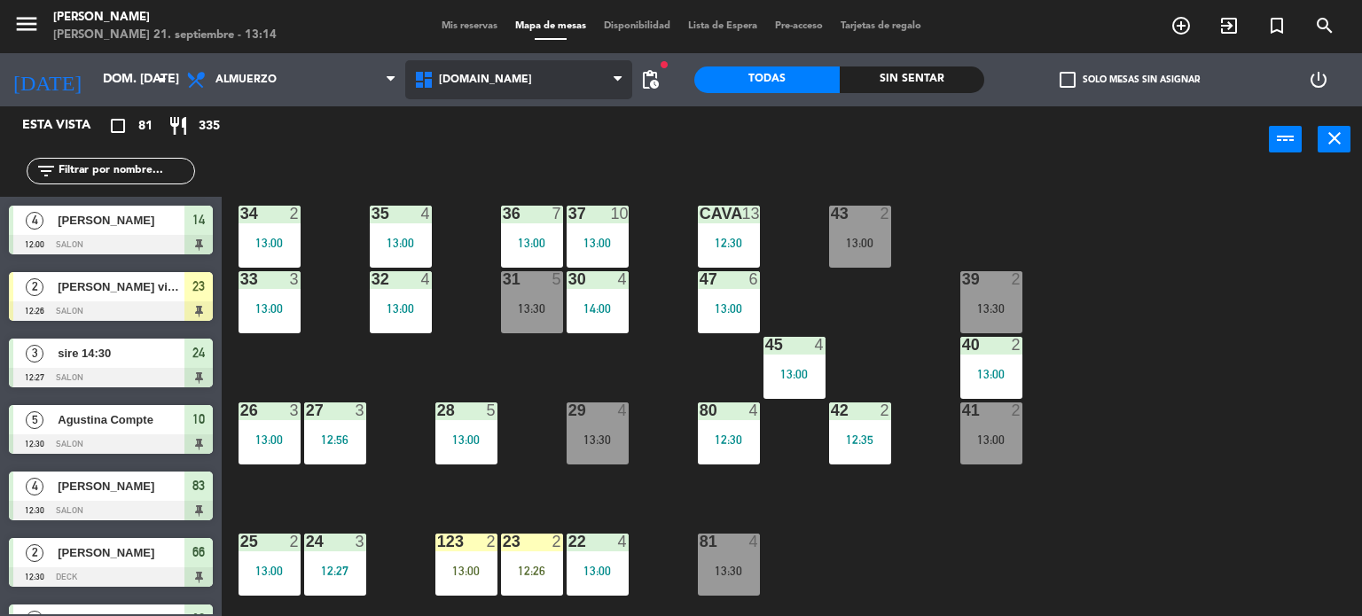
click at [507, 90] on span "[DOMAIN_NAME]" at bounding box center [519, 79] width 228 height 39
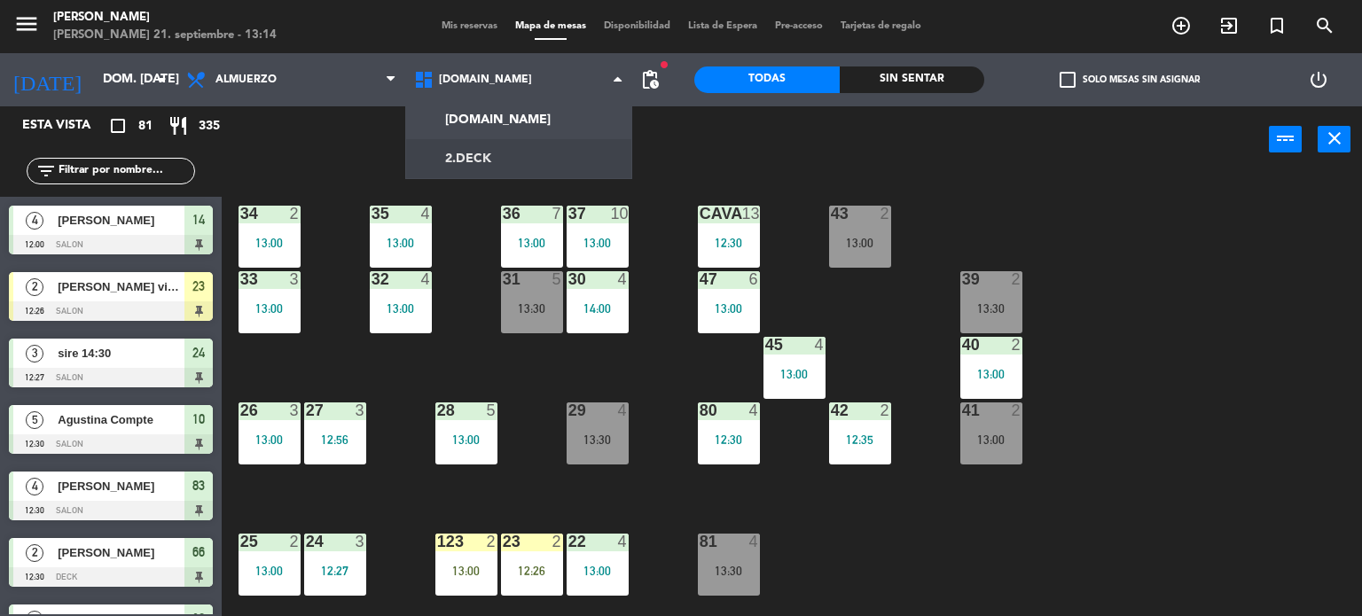
click at [507, 165] on ng-component "menu [PERSON_NAME] 21. septiembre - 13:14 Mis reservas Mapa de mesas Disponibil…" at bounding box center [681, 308] width 1362 height 617
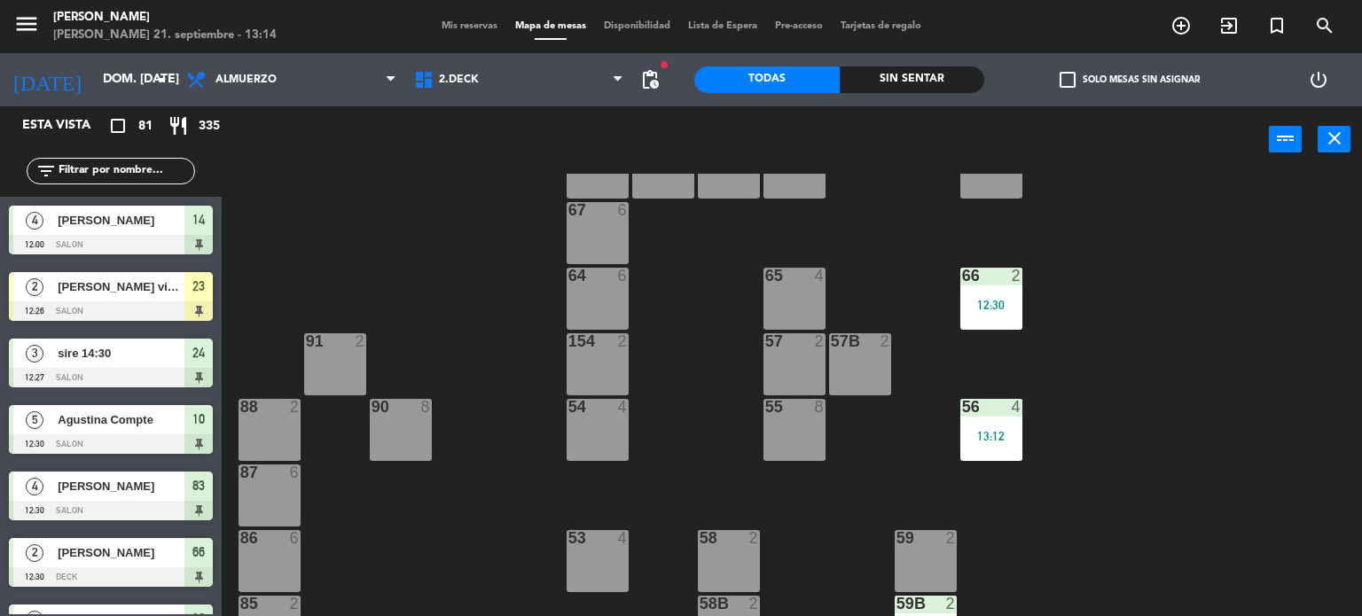
scroll to position [371, 0]
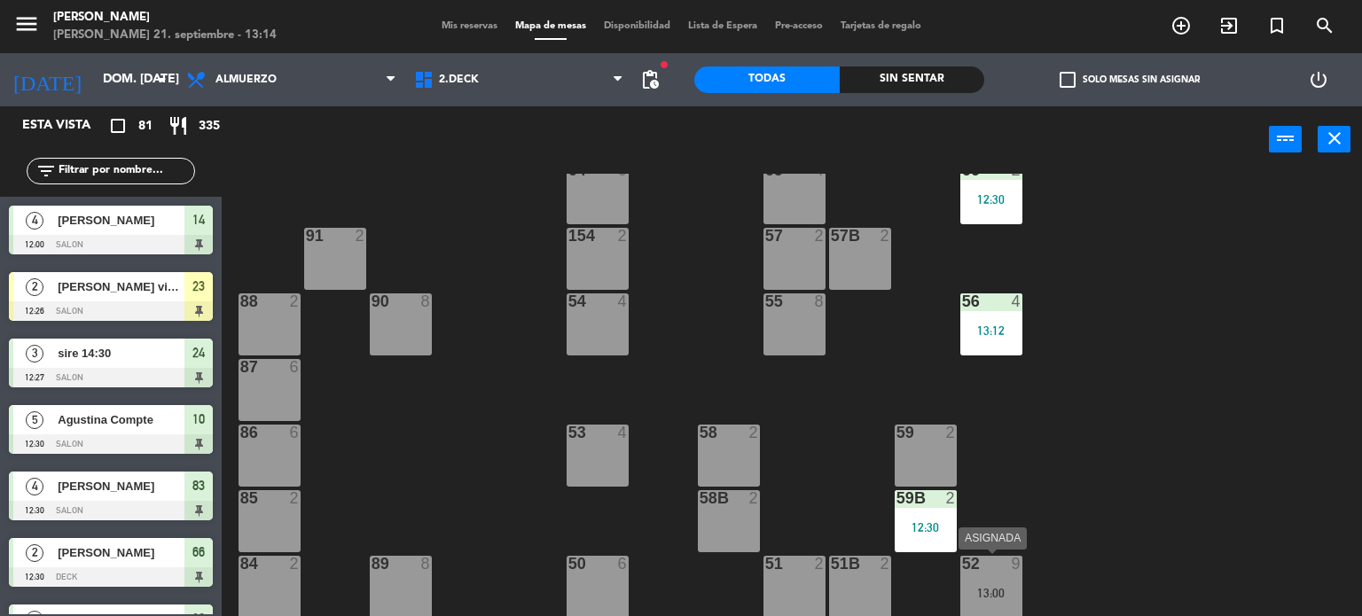
click at [1007, 590] on div "13:00" at bounding box center [991, 593] width 62 height 12
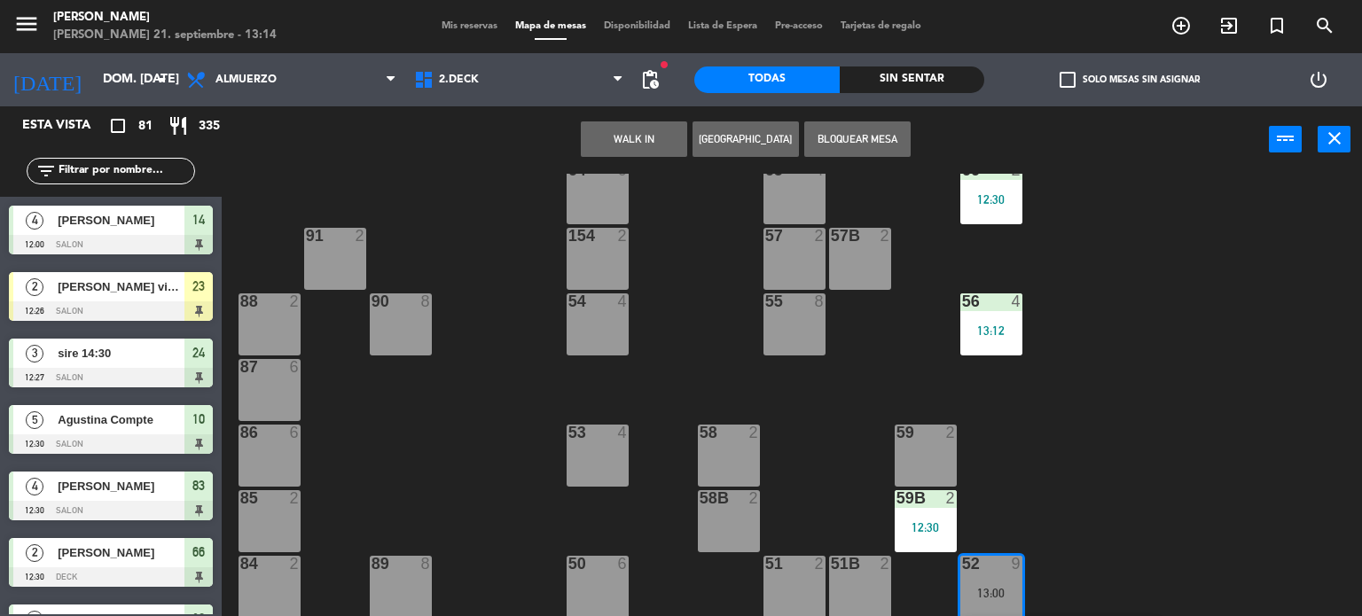
scroll to position [435, 0]
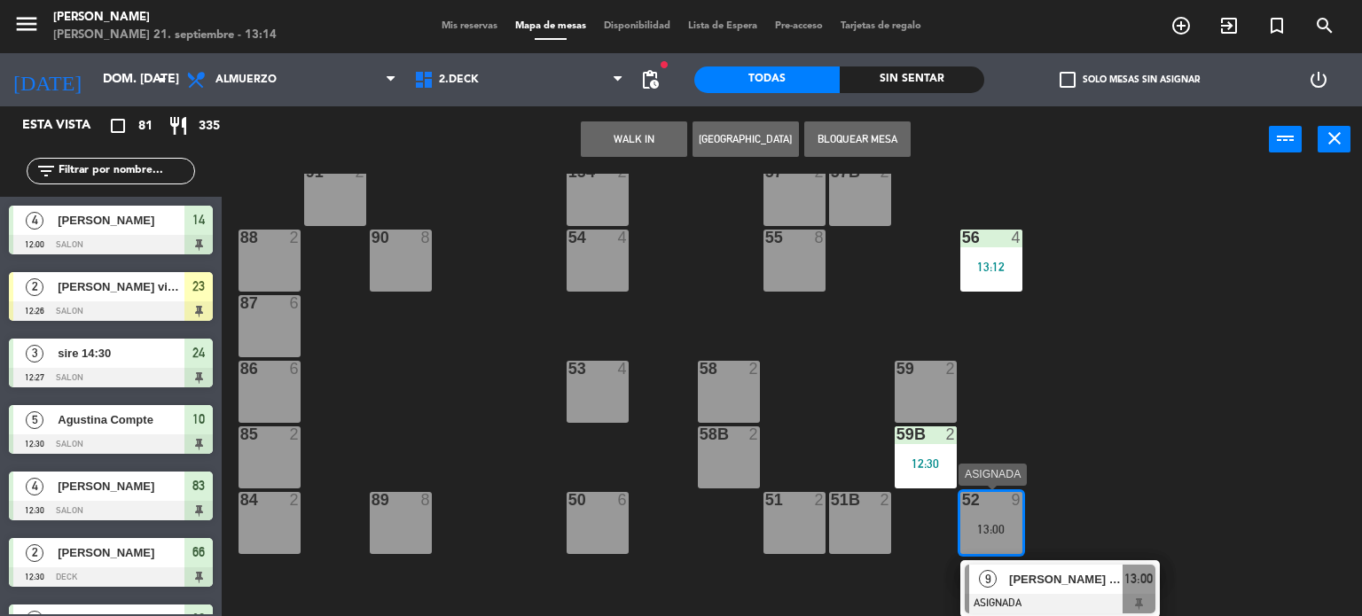
drag, startPoint x: 1064, startPoint y: 590, endPoint x: 1079, endPoint y: 585, distance: 15.7
click at [1064, 590] on div "9 [PERSON_NAME] ... [PERSON_NAME] ASIGNADA 13:00" at bounding box center [1060, 589] width 226 height 58
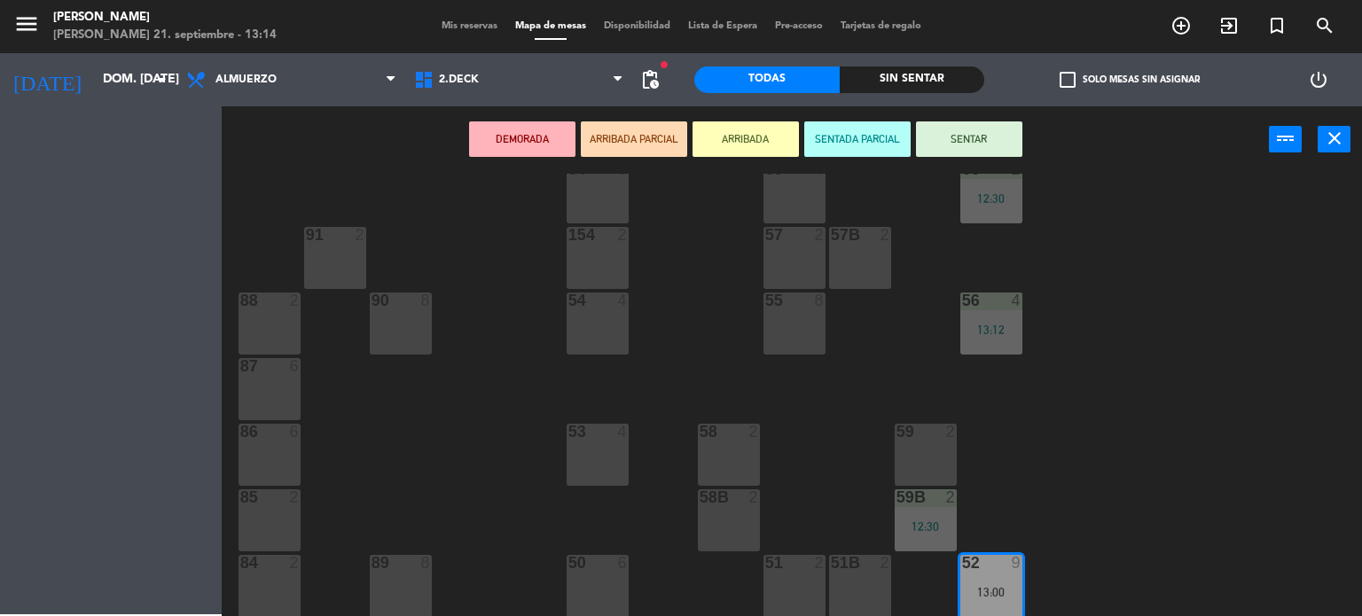
scroll to position [371, 0]
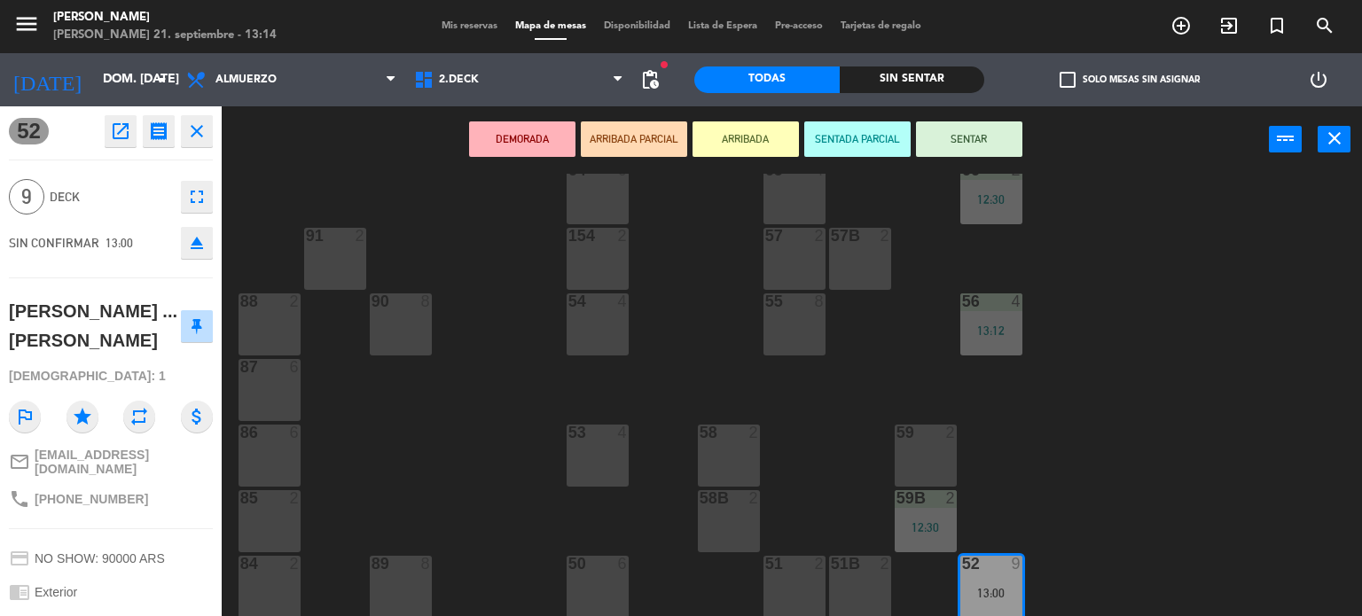
drag, startPoint x: 817, startPoint y: 330, endPoint x: 809, endPoint y: 329, distance: 8.9
click at [813, 330] on div "55 8" at bounding box center [794, 324] width 62 height 62
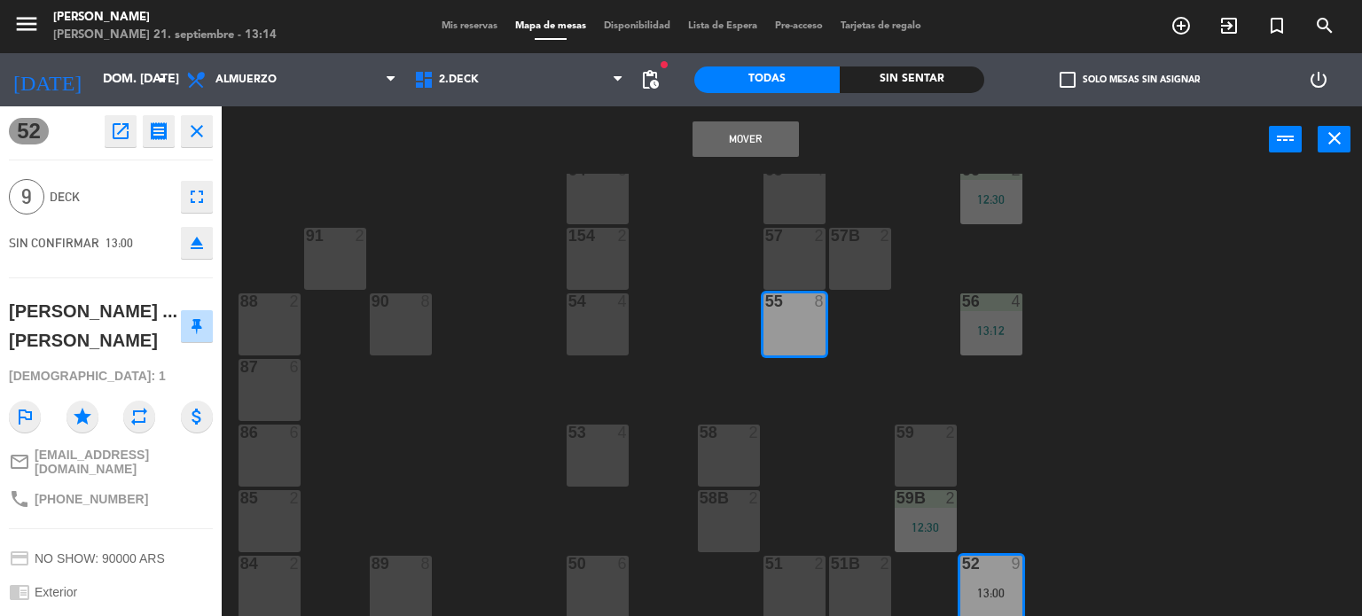
drag, startPoint x: 716, startPoint y: 141, endPoint x: 738, endPoint y: 137, distance: 21.6
click at [732, 137] on button "Mover" at bounding box center [745, 138] width 106 height 35
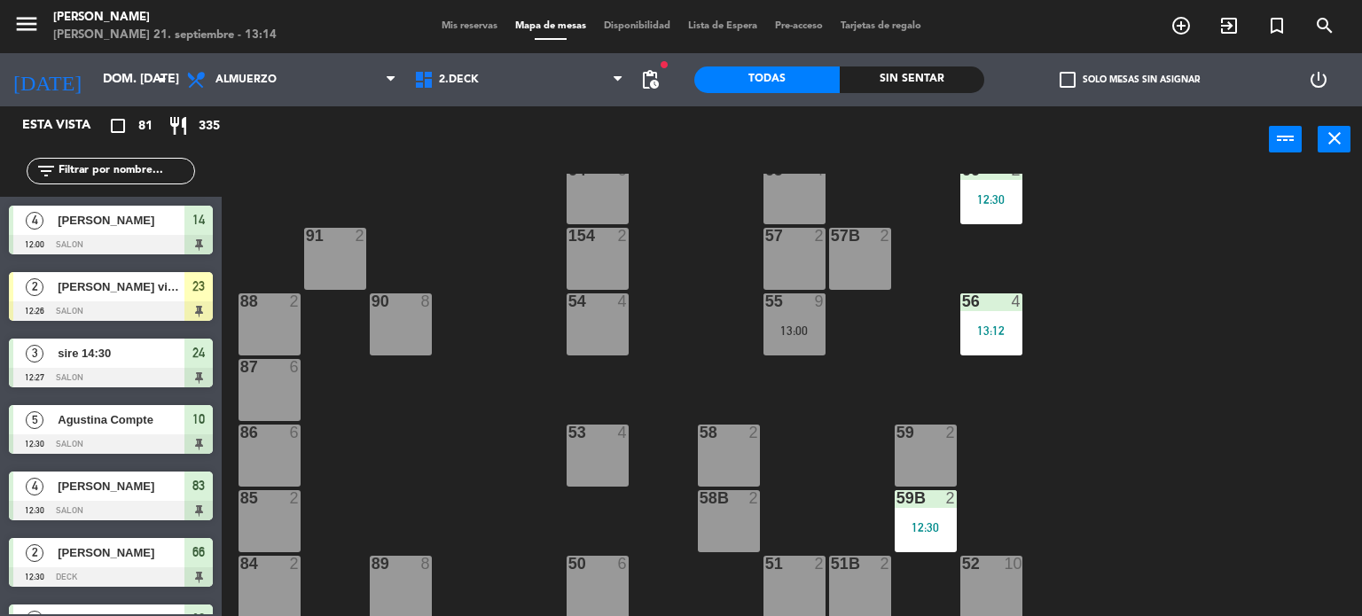
scroll to position [0, 0]
click at [792, 336] on div "55 9 13:00" at bounding box center [794, 324] width 62 height 62
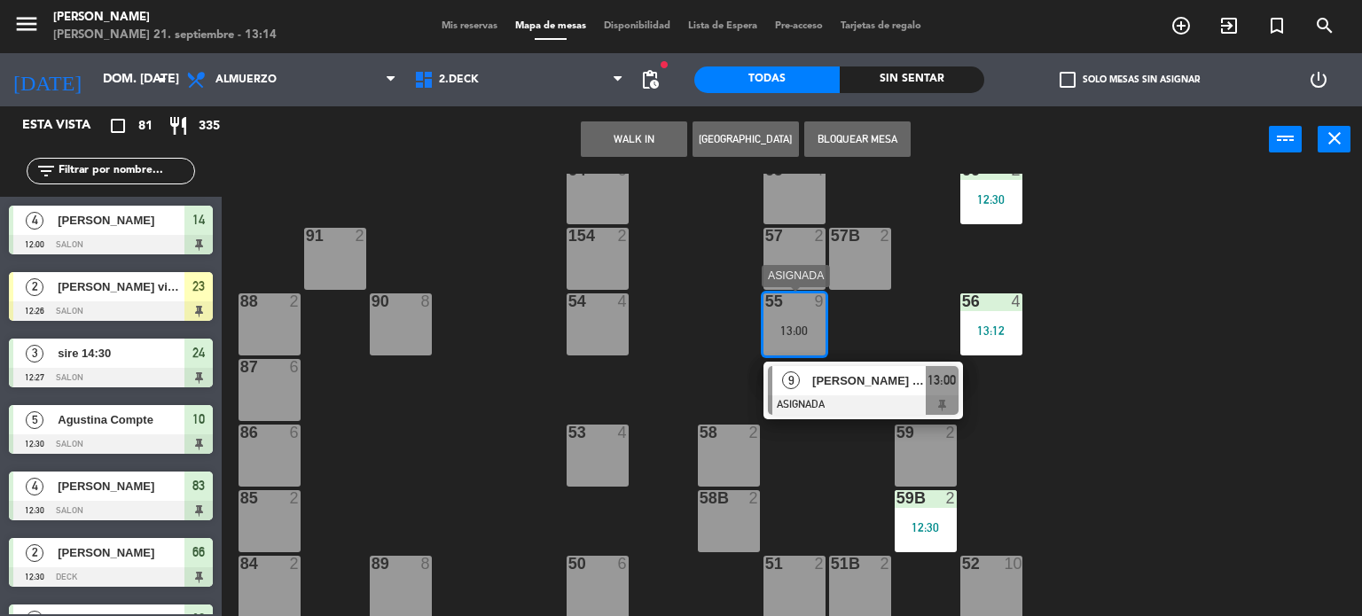
click at [826, 378] on div "9 [PERSON_NAME] ... [PERSON_NAME] ASIGNADA 13:00" at bounding box center [863, 391] width 226 height 58
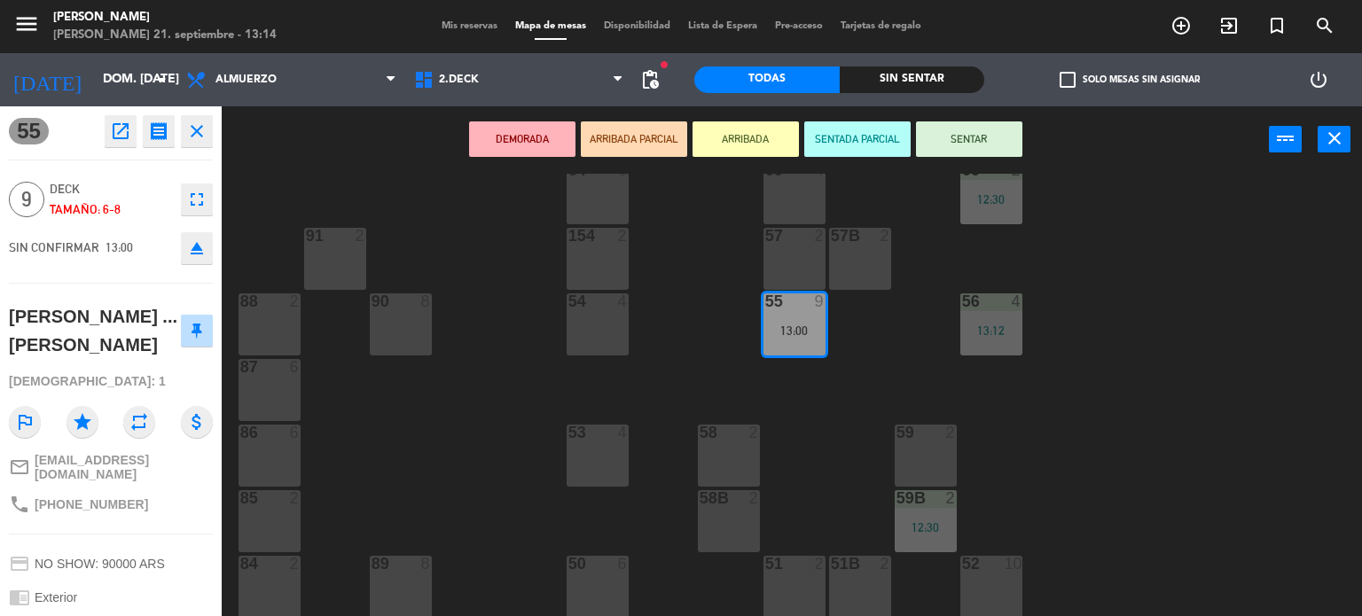
click at [117, 129] on icon "open_in_new" at bounding box center [120, 131] width 21 height 21
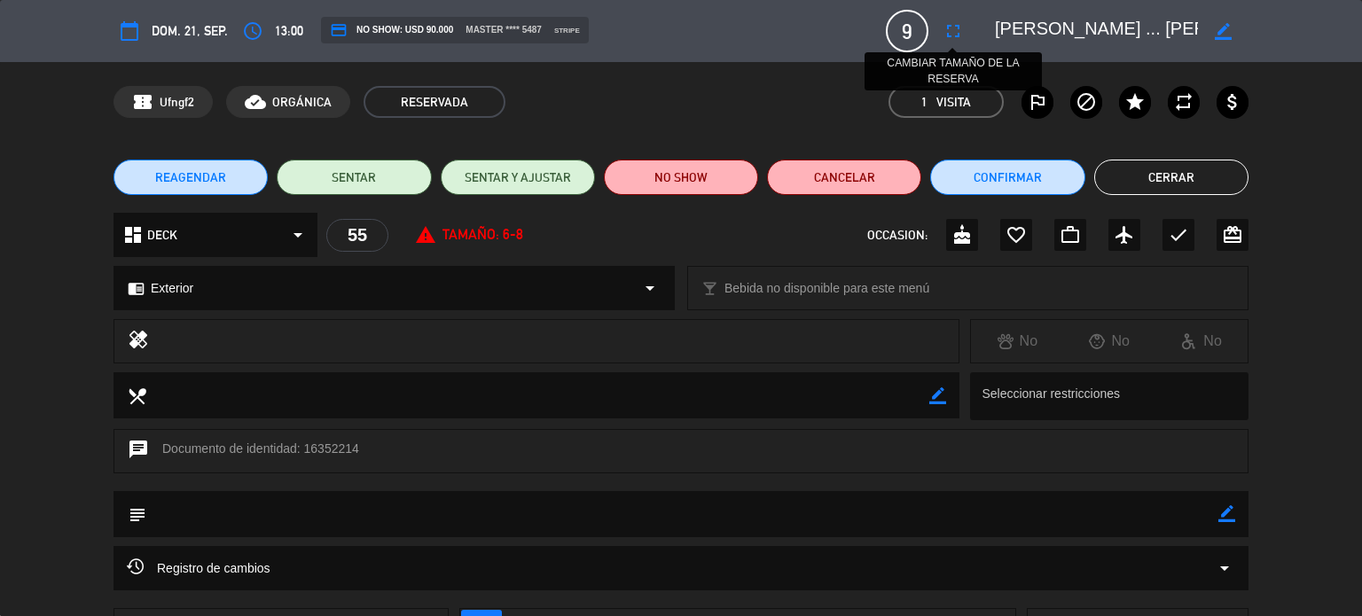
click at [949, 29] on icon "fullscreen" at bounding box center [952, 30] width 21 height 21
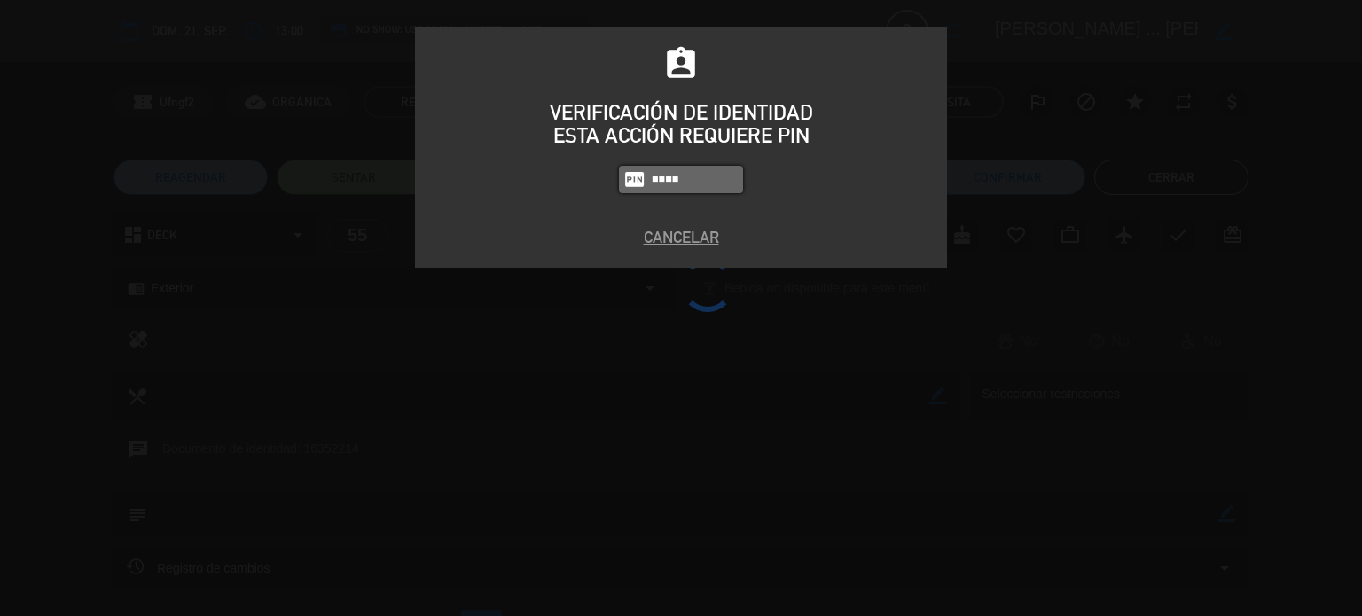
type input "4307"
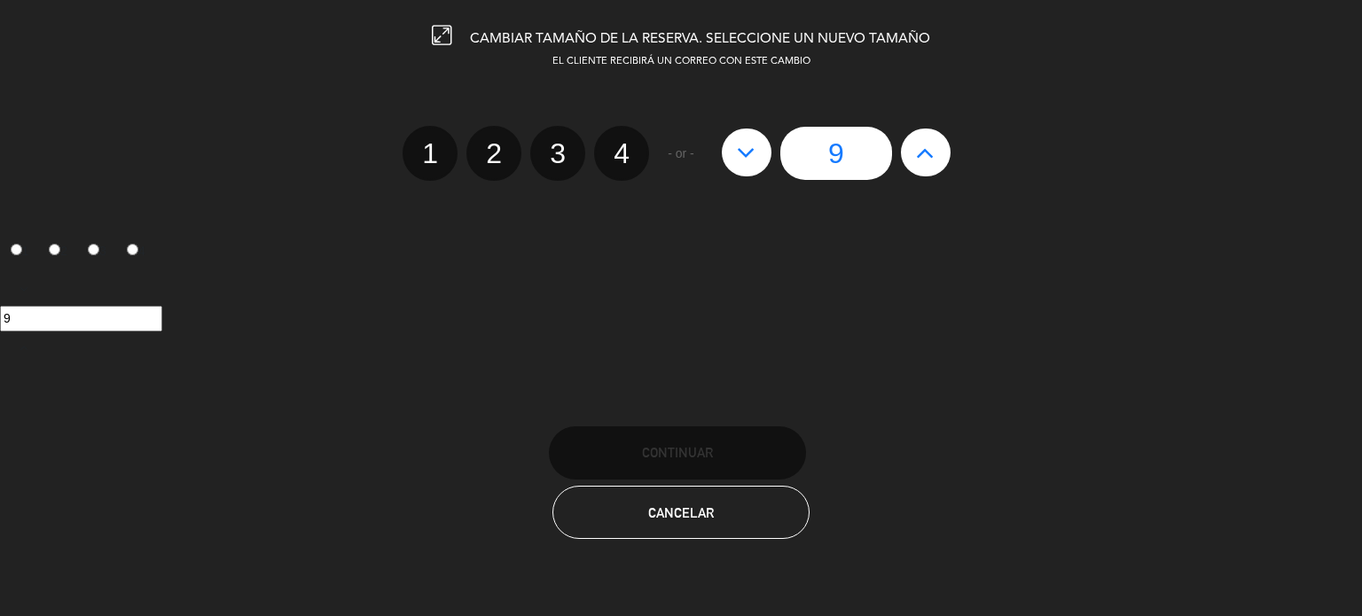
click at [768, 166] on div "9" at bounding box center [836, 153] width 246 height 53
click at [755, 166] on button at bounding box center [747, 153] width 50 height 48
type input "8"
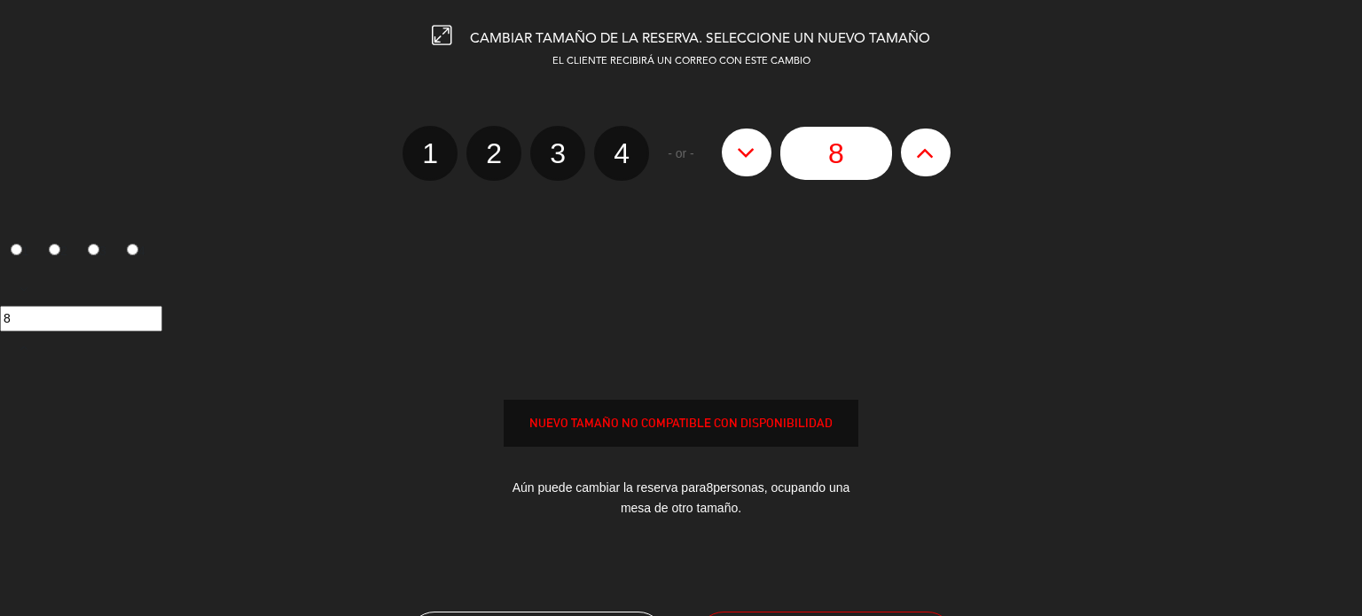
click at [755, 166] on button at bounding box center [747, 153] width 50 height 48
type input "7"
click at [755, 166] on button at bounding box center [747, 153] width 50 height 48
type input "6"
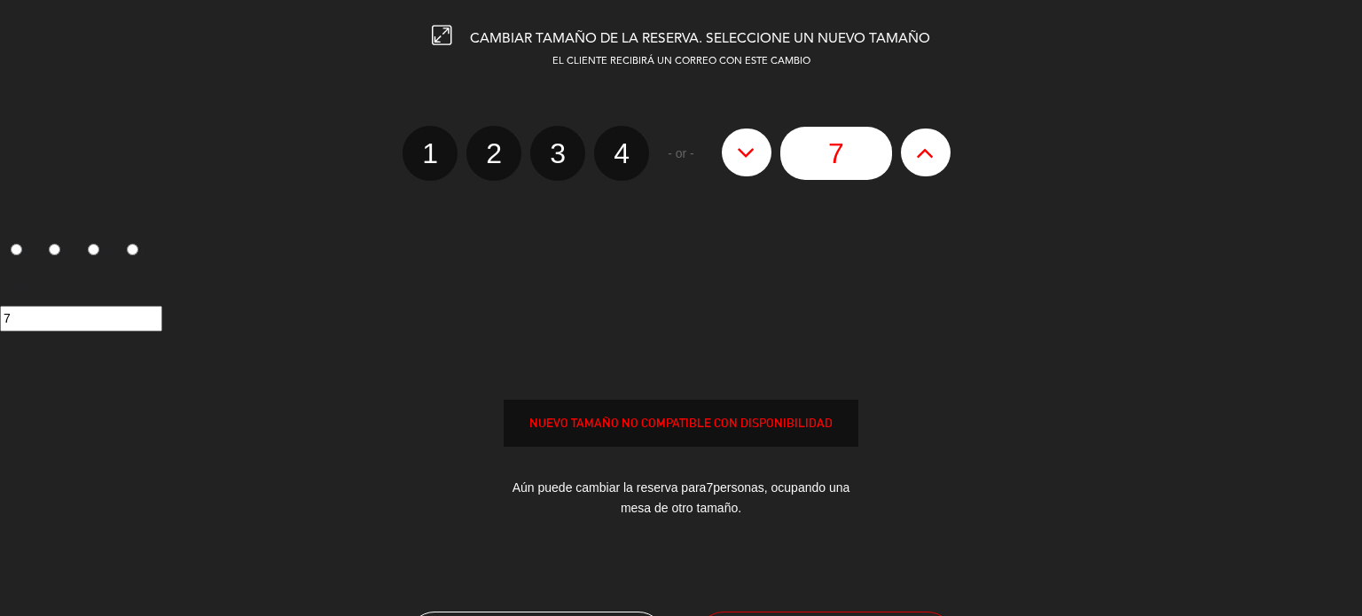
type input "6"
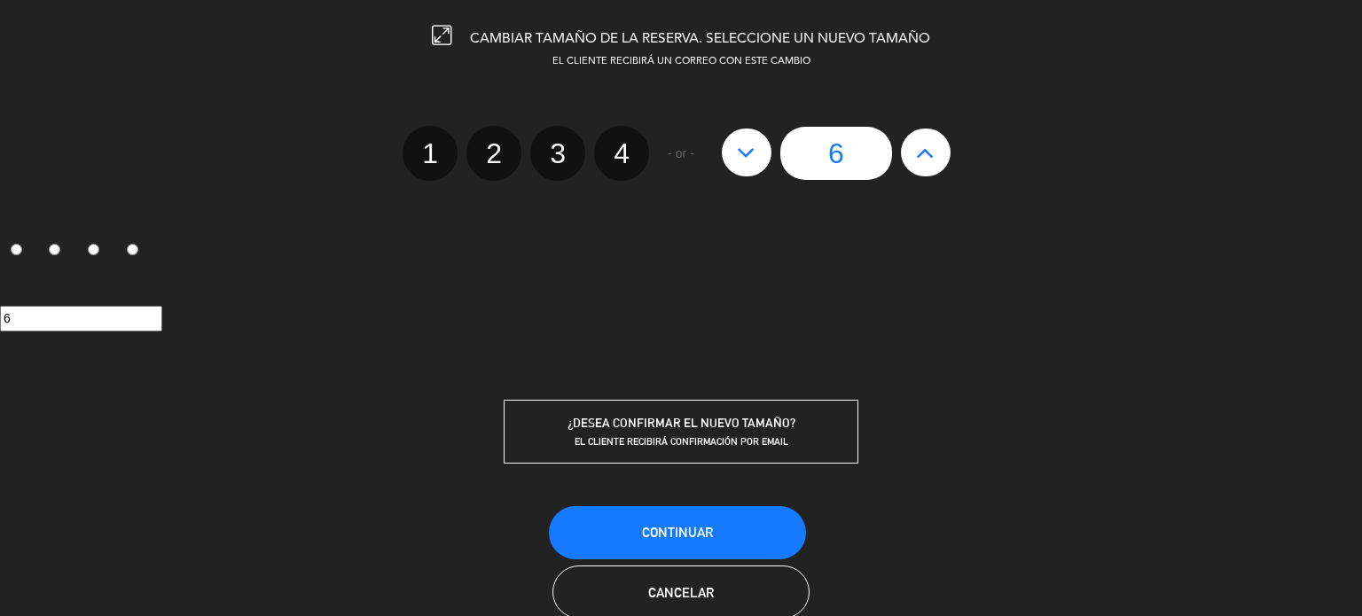
scroll to position [38, 0]
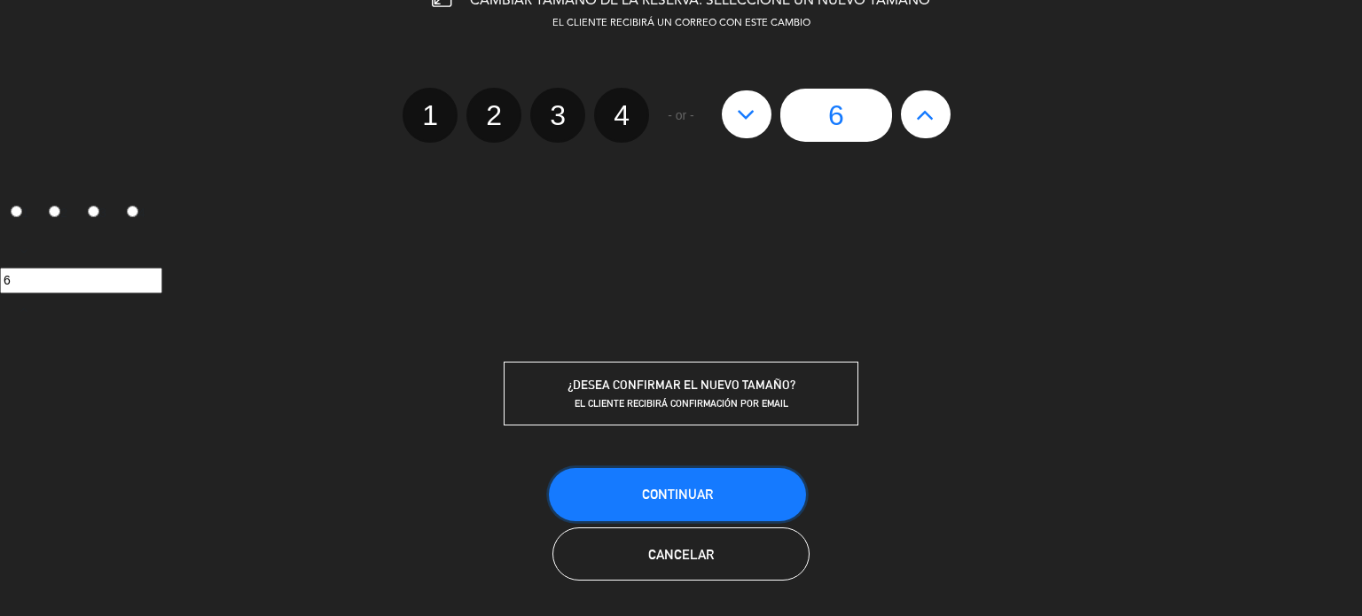
click at [755, 472] on button "Continuar" at bounding box center [677, 494] width 257 height 53
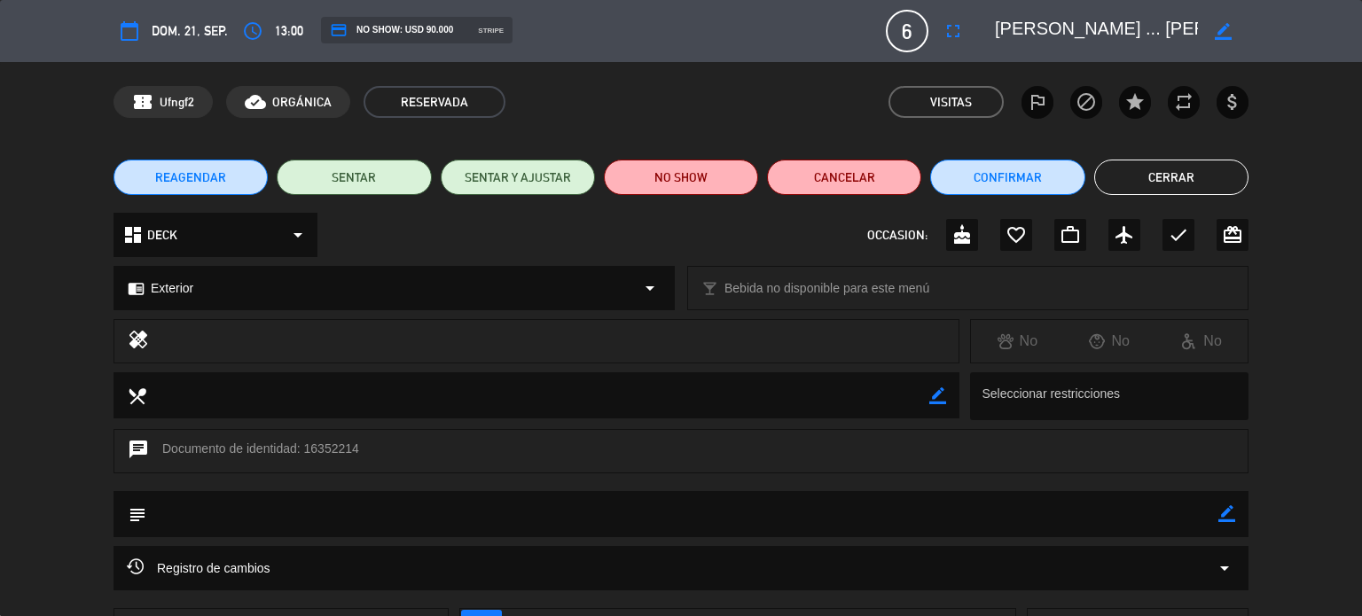
drag, startPoint x: 1194, startPoint y: 162, endPoint x: 1185, endPoint y: 171, distance: 12.5
click at [1193, 163] on button "Cerrar" at bounding box center [1171, 177] width 154 height 35
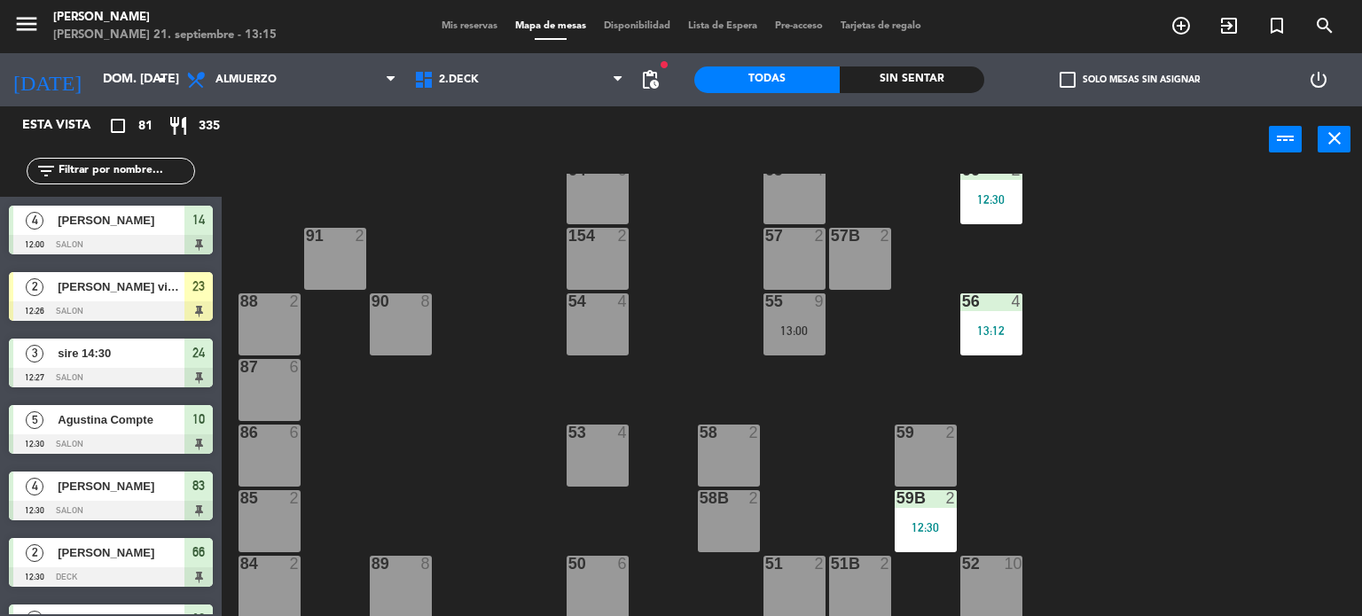
scroll to position [0, 0]
click at [141, 162] on input "text" at bounding box center [125, 171] width 137 height 20
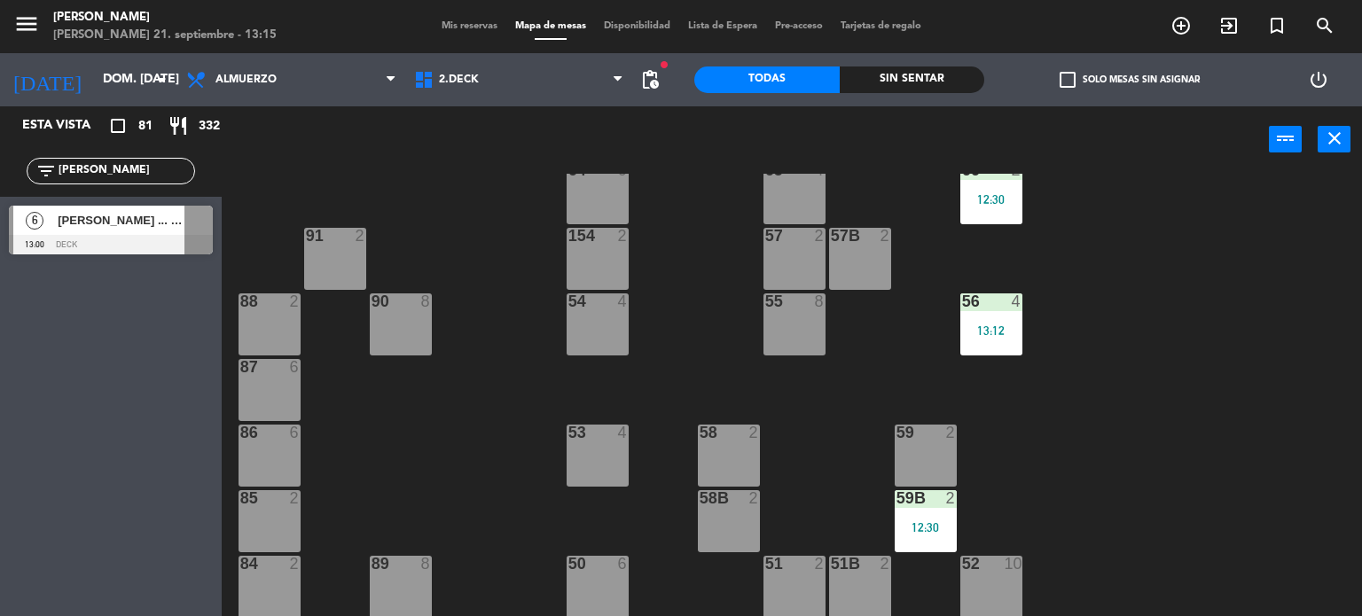
type input "[PERSON_NAME]"
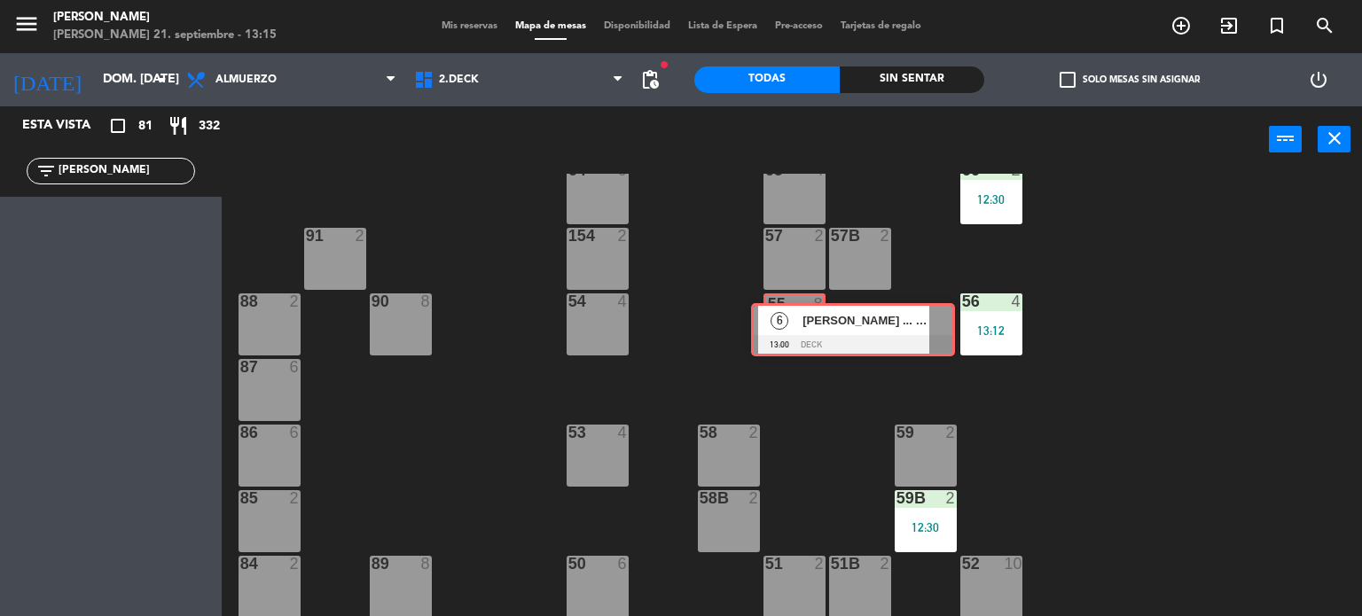
drag, startPoint x: 408, startPoint y: 265, endPoint x: 780, endPoint y: 326, distance: 377.3
click at [780, 326] on div "Esta vista crop_square 81 restaurant 332 filter_list [PERSON_NAME] 6 [PERSON_NA…" at bounding box center [681, 361] width 1362 height 511
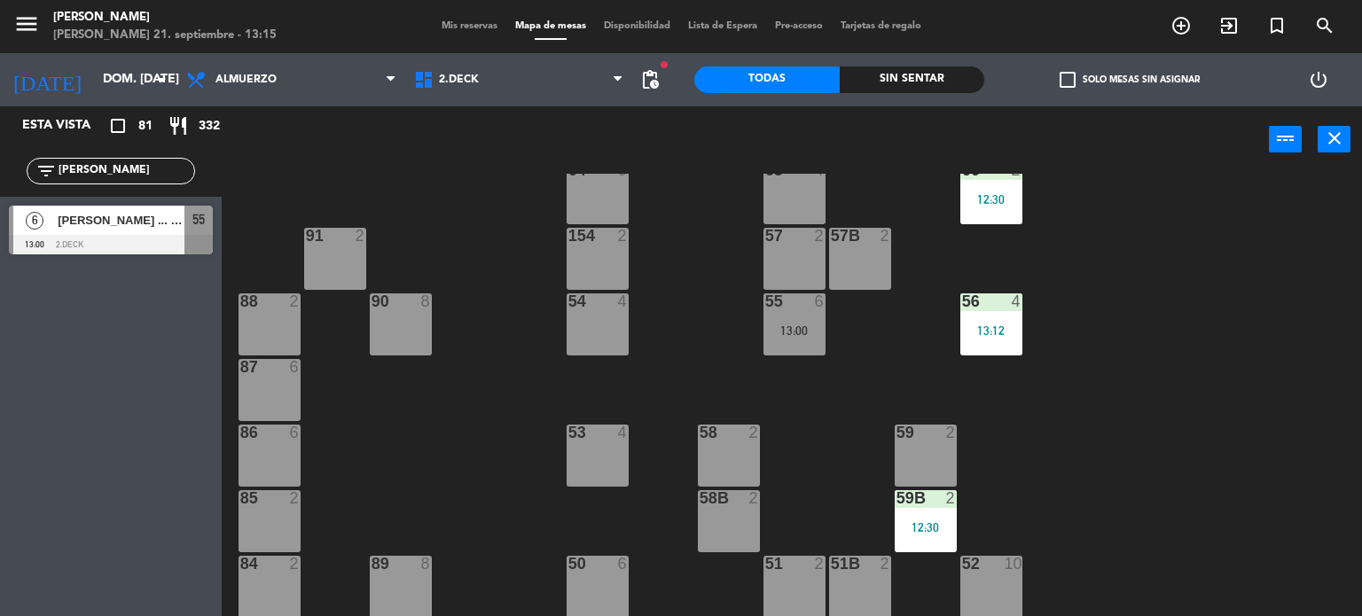
click at [780, 331] on div "13:00" at bounding box center [794, 330] width 62 height 12
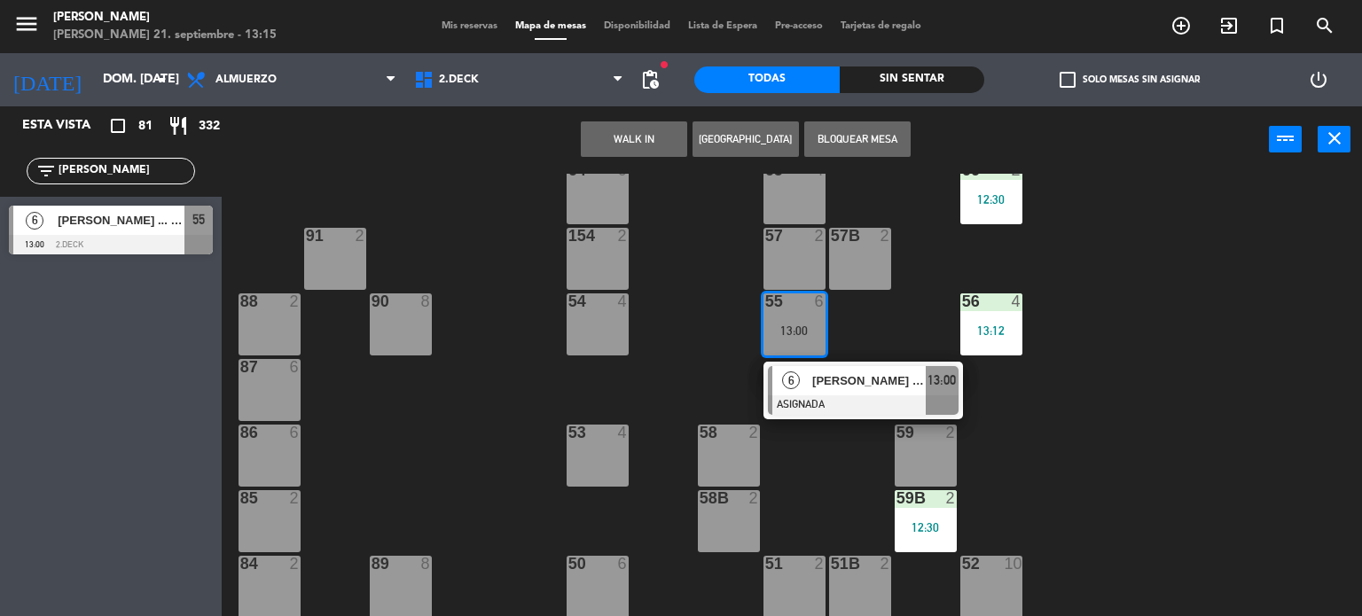
click at [812, 382] on span "[PERSON_NAME] ... [PERSON_NAME]" at bounding box center [868, 380] width 113 height 19
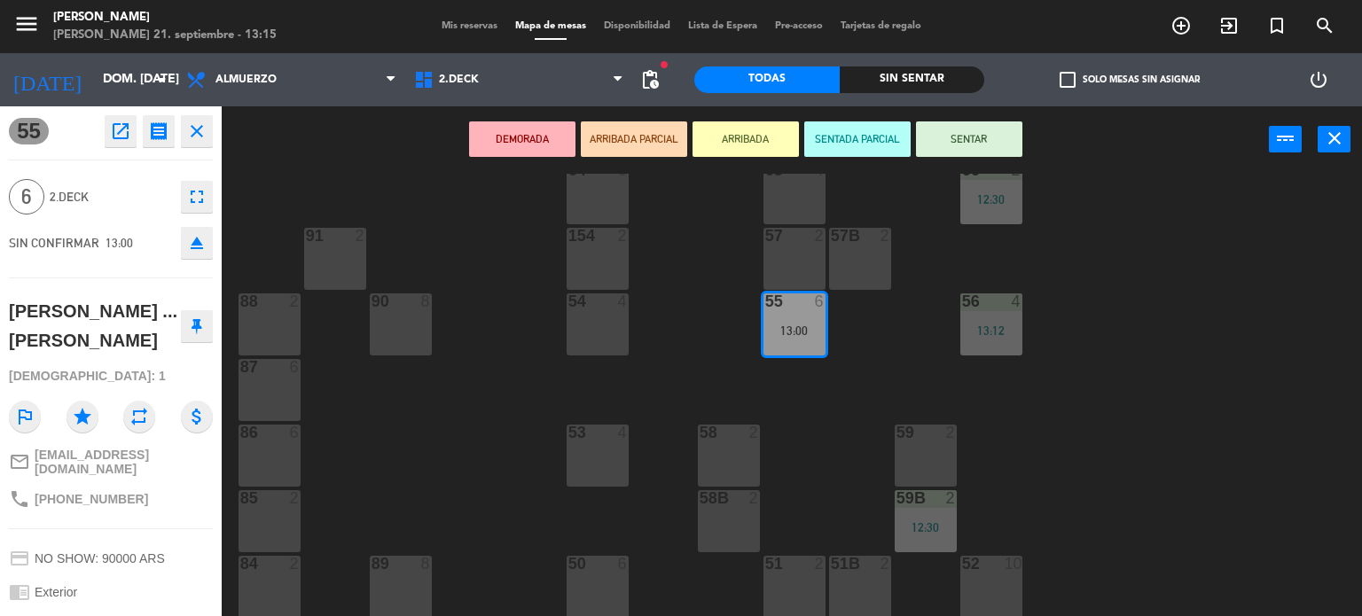
click at [741, 130] on button "ARRIBADA" at bounding box center [745, 138] width 106 height 35
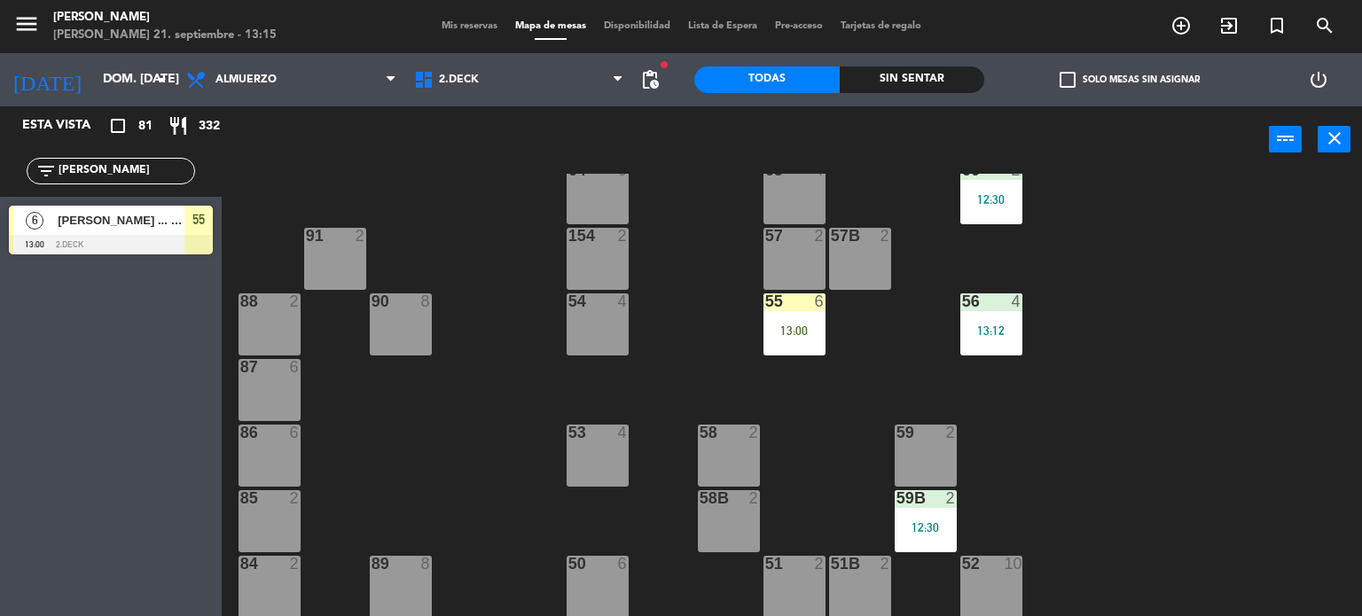
drag, startPoint x: 94, startPoint y: 163, endPoint x: 57, endPoint y: 130, distance: 49.6
click at [0, 180] on div "filter_list [PERSON_NAME]" at bounding box center [111, 170] width 222 height 51
type input "CES"
click at [404, 203] on div "71 4 72 4 73 8 70 8 74 2 74B 2 69 2 69B 2 69C 2 78 10 77 10 76 4 68 2 68B 2 68C…" at bounding box center [798, 395] width 1127 height 443
click at [227, 221] on div "Esta vista crop_square 81 restaurant 332 filter_list CES 2 [PERSON_NAME] 13:00 …" at bounding box center [681, 361] width 1362 height 511
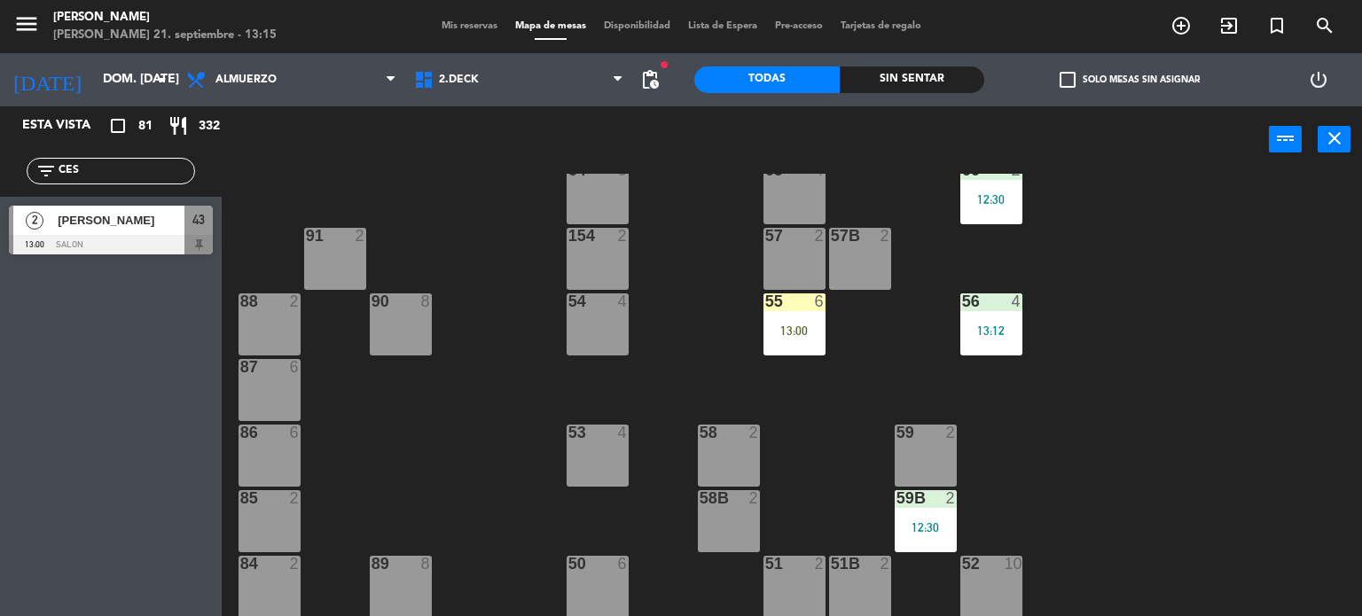
click at [78, 229] on span "[PERSON_NAME]" at bounding box center [121, 220] width 127 height 19
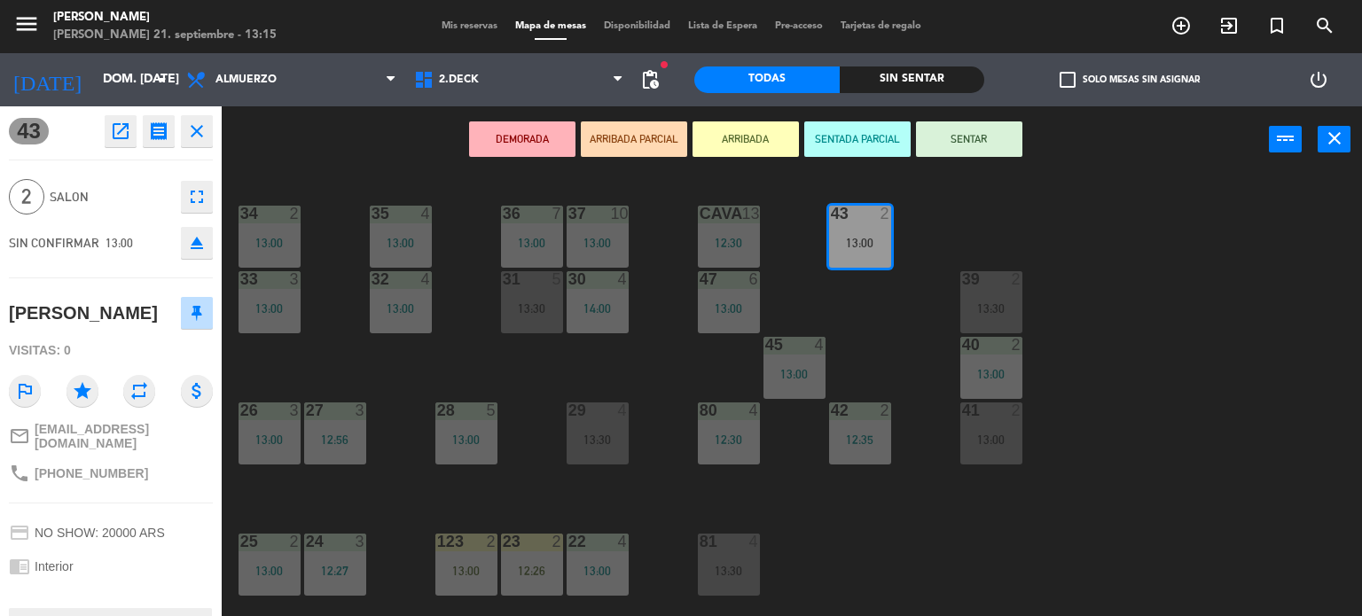
click at [742, 129] on button "ARRIBADA" at bounding box center [745, 138] width 106 height 35
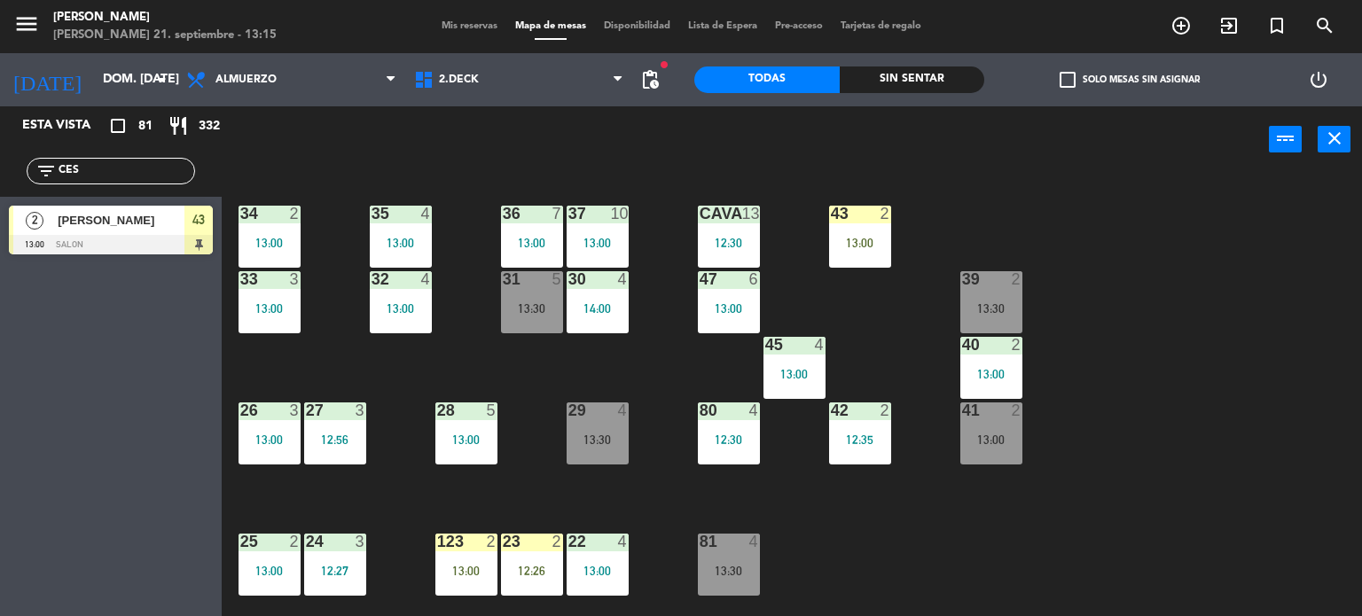
click at [1145, 325] on div "34 2 13:00 35 4 13:00 36 7 13:00 43 2 13:00 37 10 13:00 CAVA 13 12:30 33 3 13:0…" at bounding box center [798, 395] width 1127 height 443
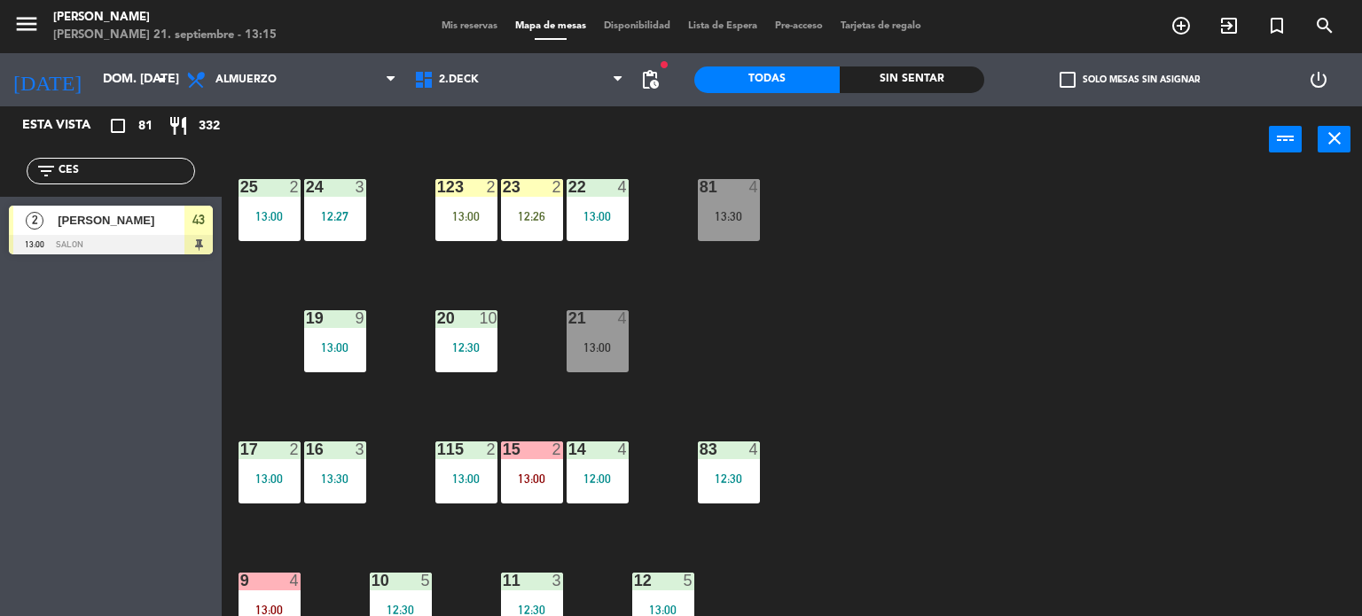
click at [452, 225] on div "123 2 13:00" at bounding box center [466, 210] width 62 height 62
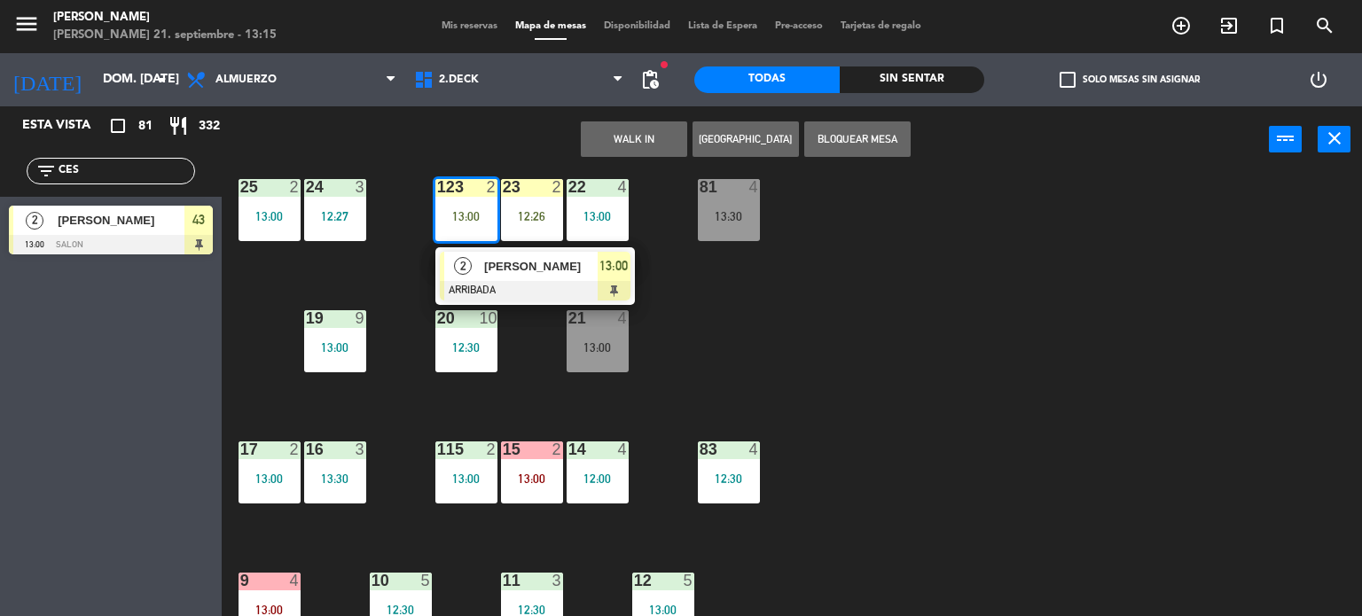
click at [468, 260] on span "2" at bounding box center [463, 266] width 18 height 18
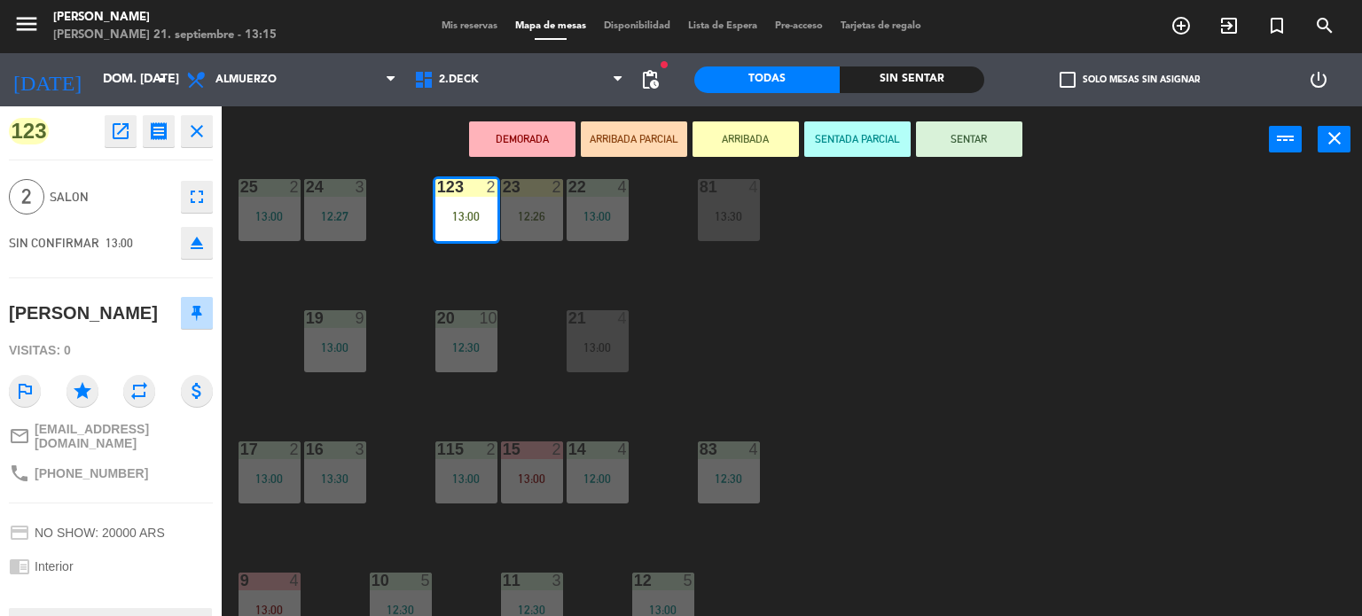
click at [981, 139] on button "SENTAR" at bounding box center [969, 138] width 106 height 35
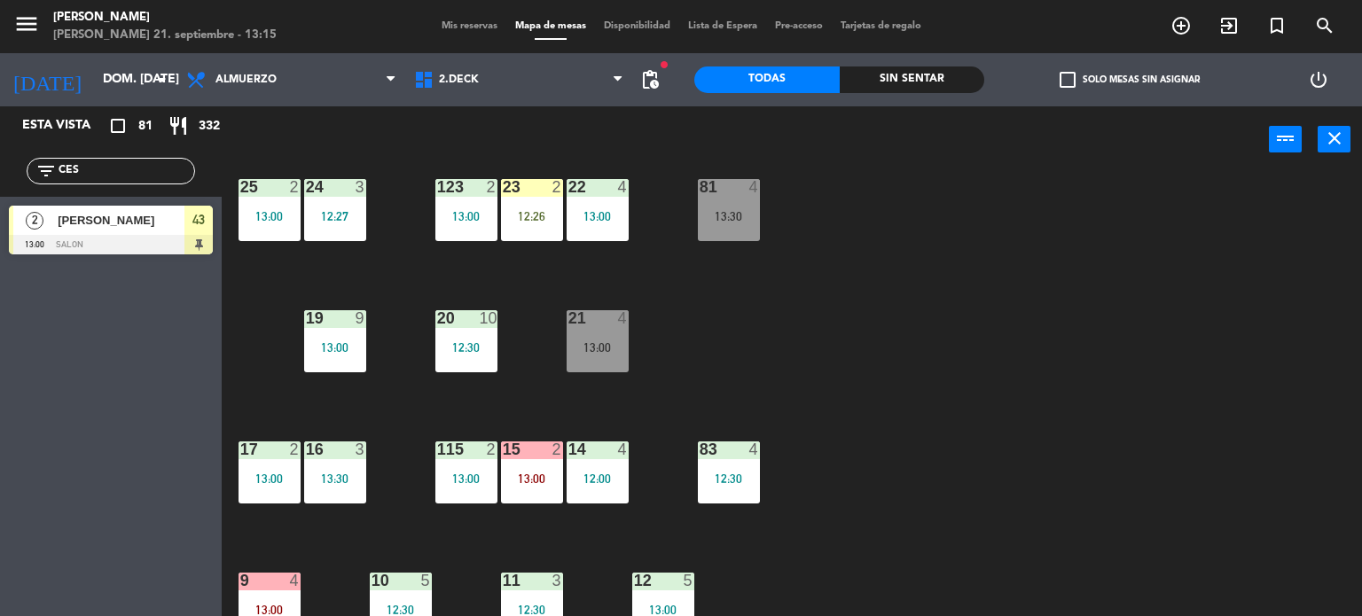
scroll to position [634, 0]
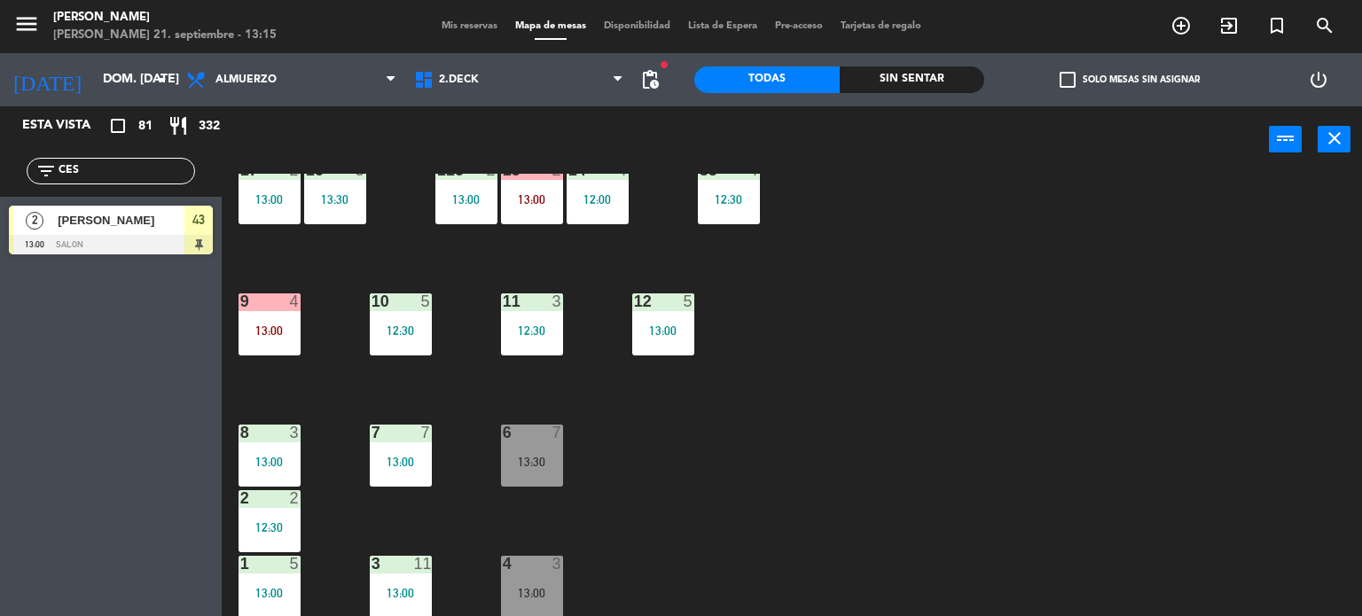
drag, startPoint x: 92, startPoint y: 173, endPoint x: 0, endPoint y: 176, distance: 92.3
click at [0, 176] on div "filter_list CES" at bounding box center [111, 170] width 222 height 51
type input "PAO"
click at [29, 520] on div "Esta vista crop_square 81 restaurant 332 filter_list PAO 10 [PERSON_NAME] 13:00…" at bounding box center [111, 361] width 222 height 510
click at [551, 92] on span "2.DECK" at bounding box center [519, 79] width 228 height 39
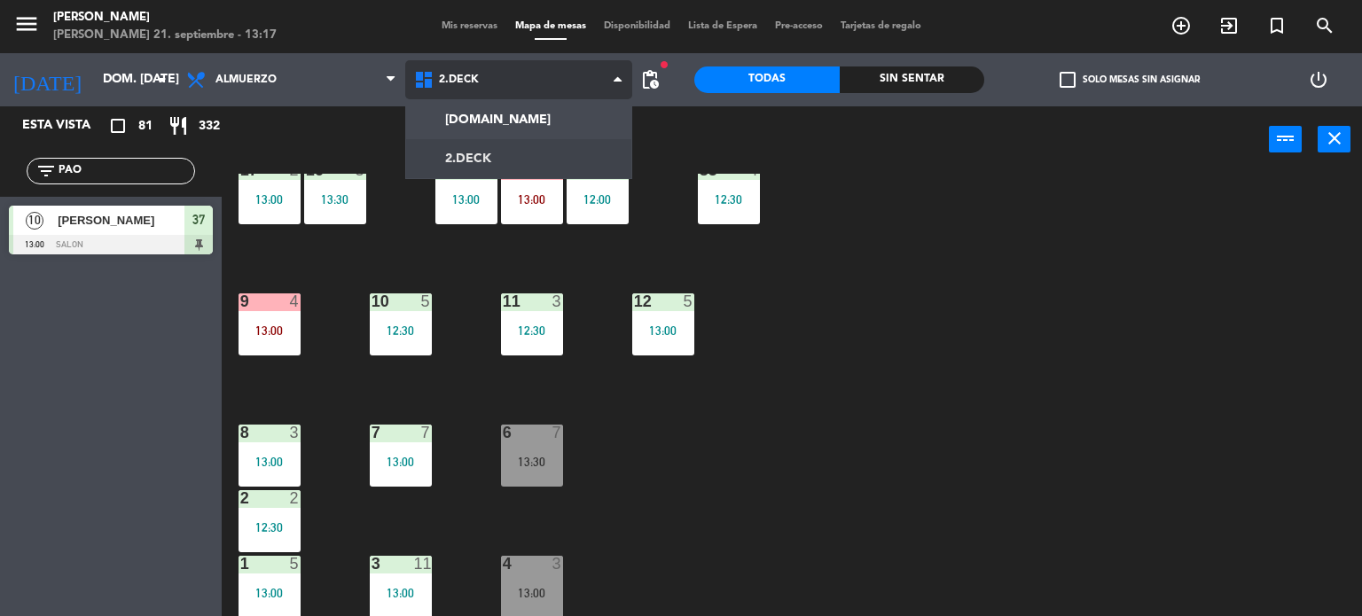
click at [546, 151] on ng-component "menu [PERSON_NAME] 21. septiembre - 13:17 Mis reservas Mapa de mesas Disponibil…" at bounding box center [681, 308] width 1362 height 617
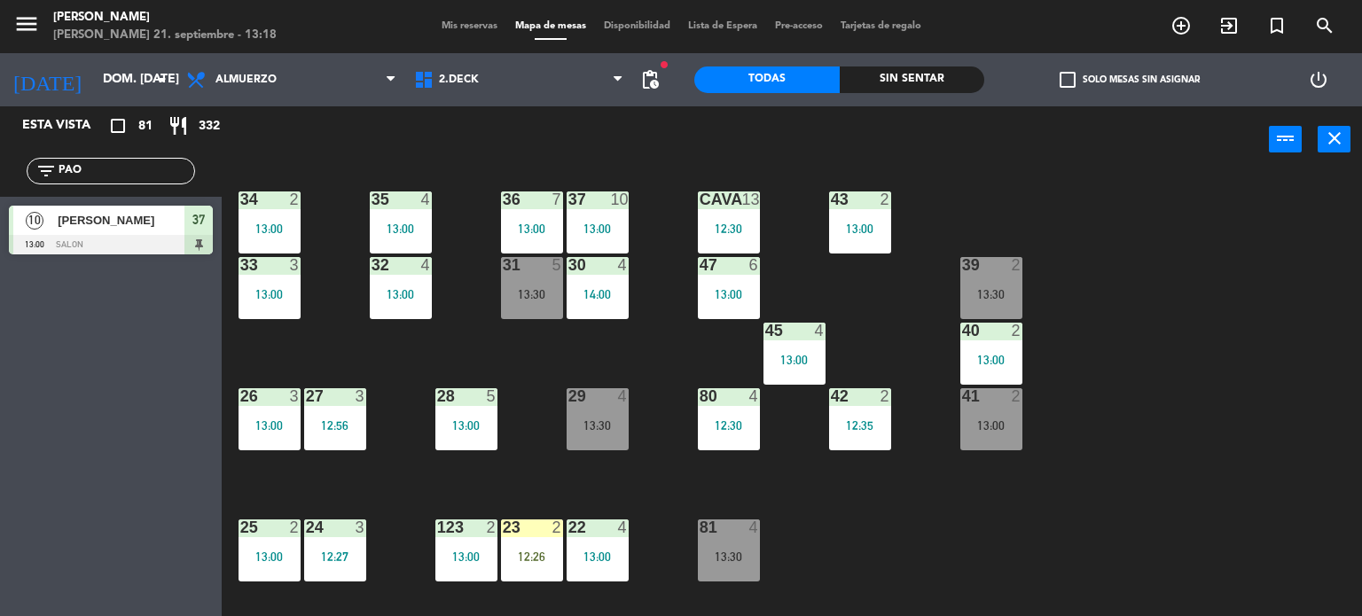
scroll to position [0, 0]
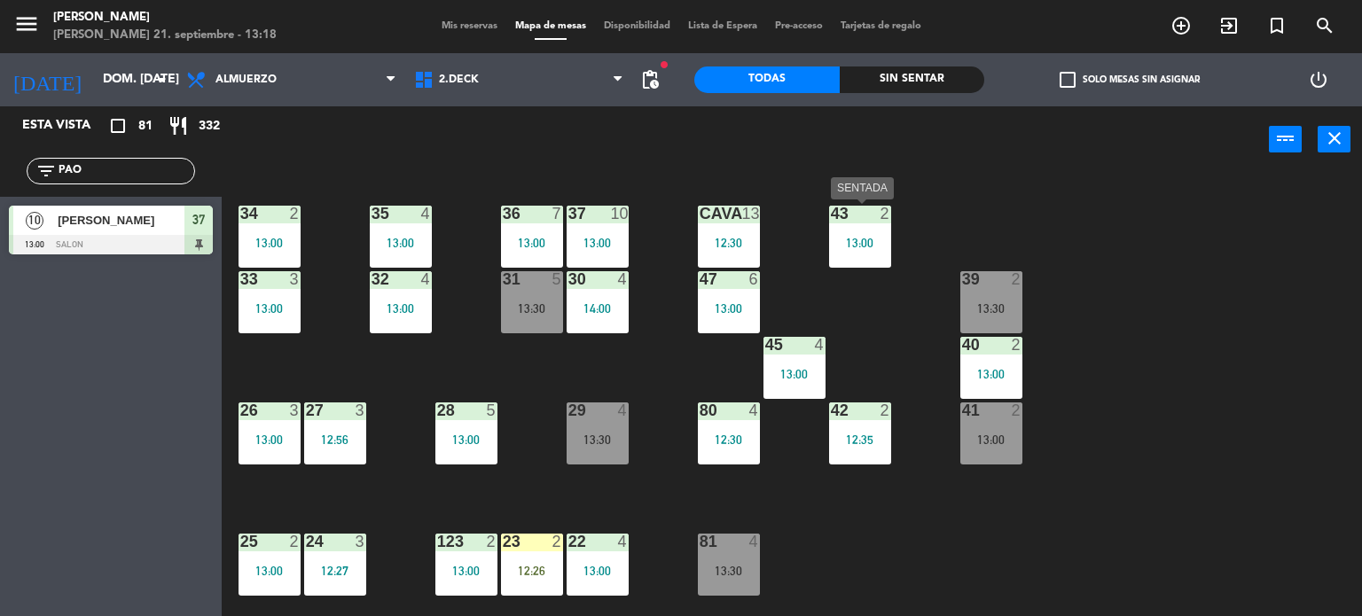
click at [873, 225] on div "43 2 13:00" at bounding box center [860, 237] width 62 height 62
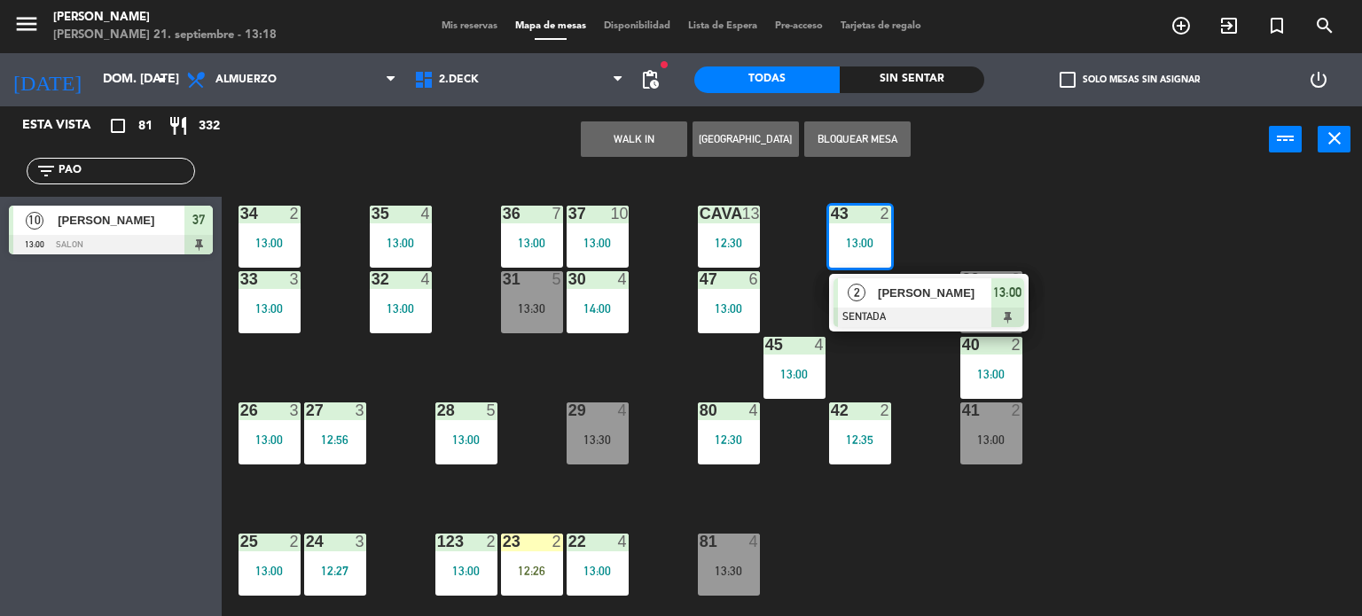
click at [1082, 270] on div "34 2 13:00 35 4 13:00 36 7 13:00 43 2 13:00 2 [PERSON_NAME] SENTADA 13:00 37 10…" at bounding box center [798, 395] width 1127 height 443
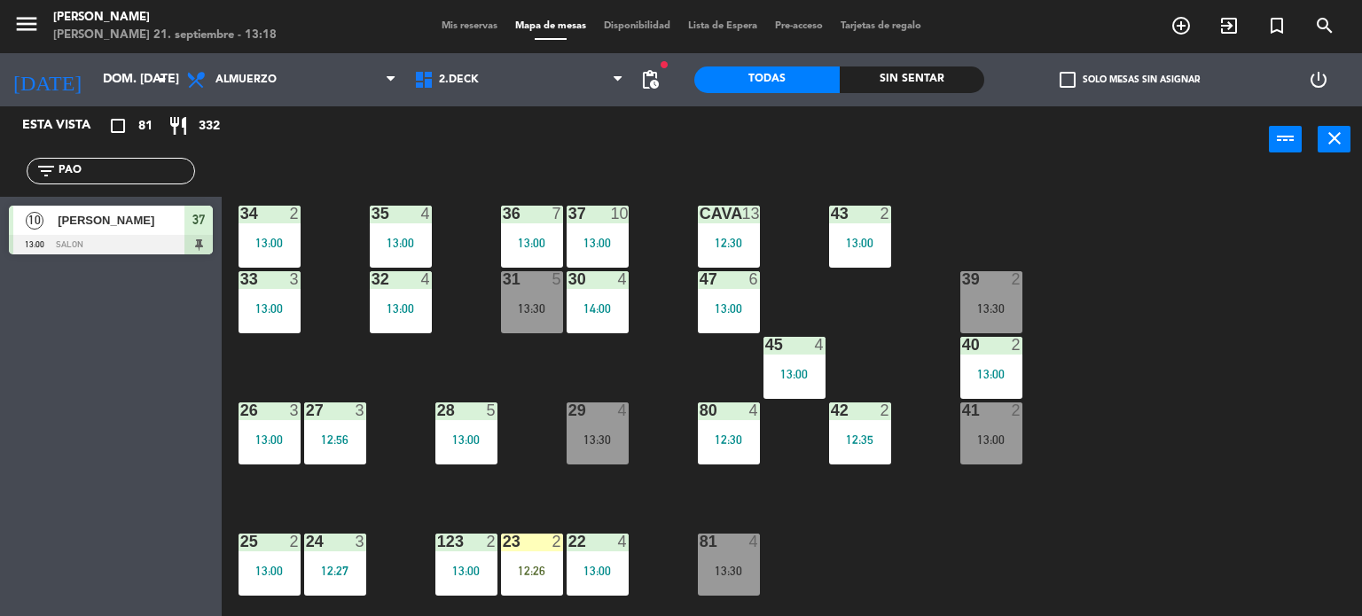
click at [478, 21] on span "Mis reservas" at bounding box center [470, 26] width 74 height 10
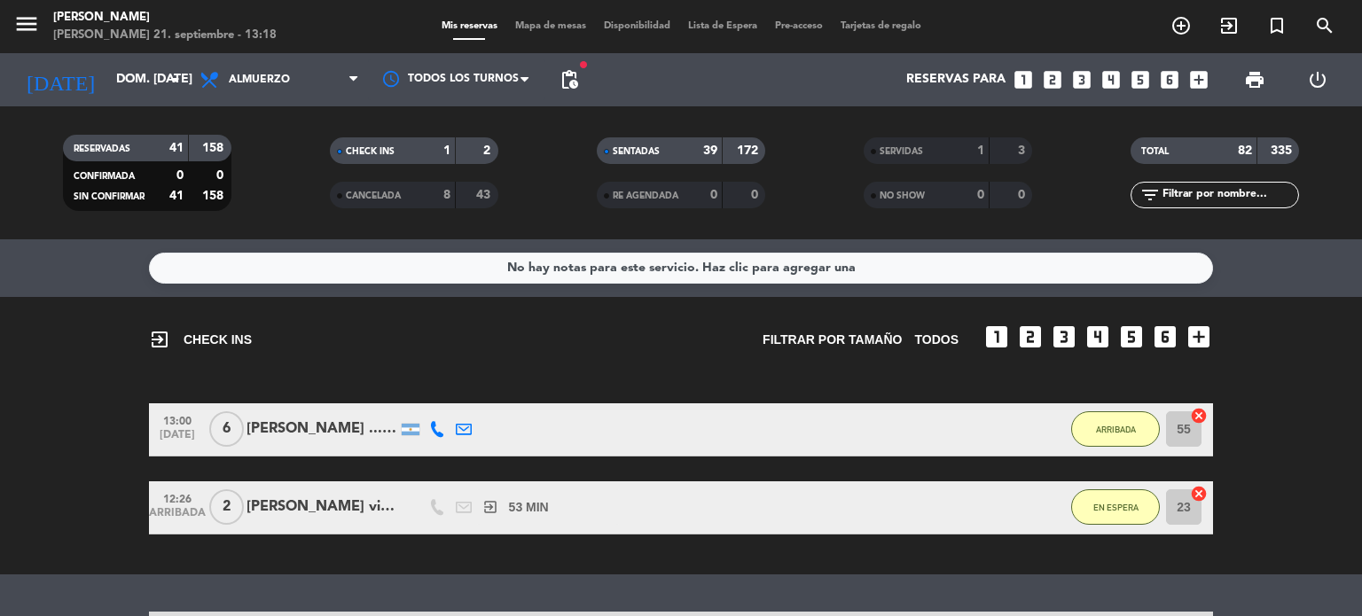
click at [546, 26] on span "Mapa de mesas" at bounding box center [550, 26] width 89 height 10
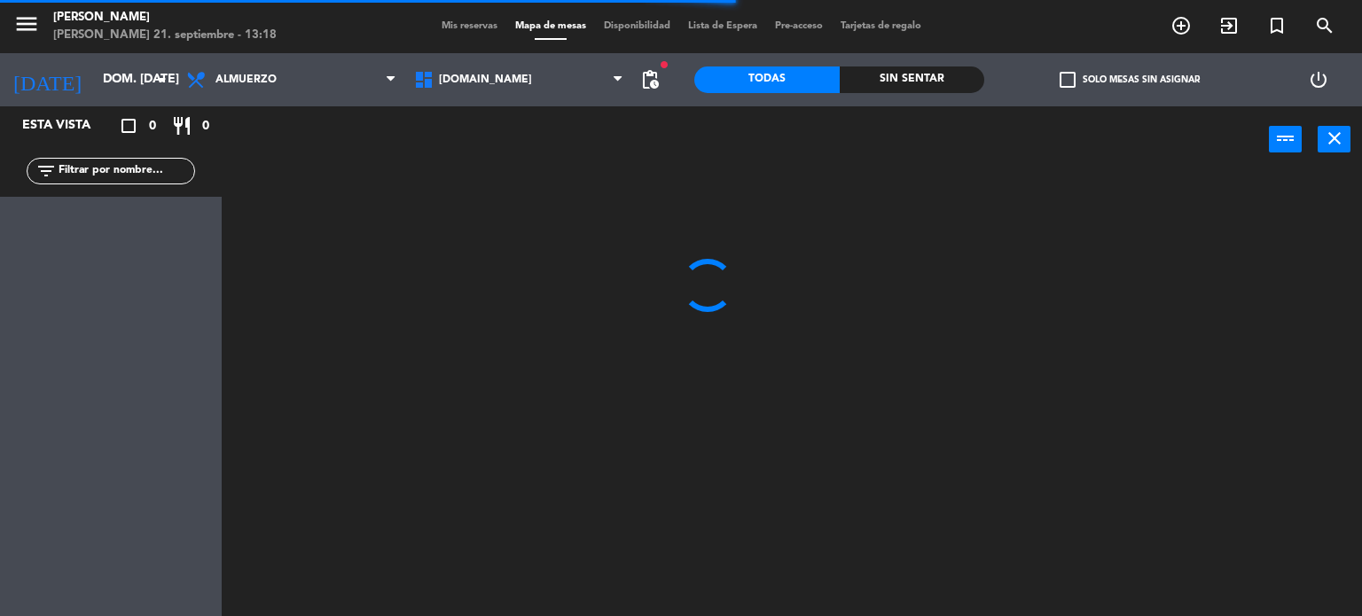
click at [104, 176] on input "text" at bounding box center [125, 171] width 137 height 20
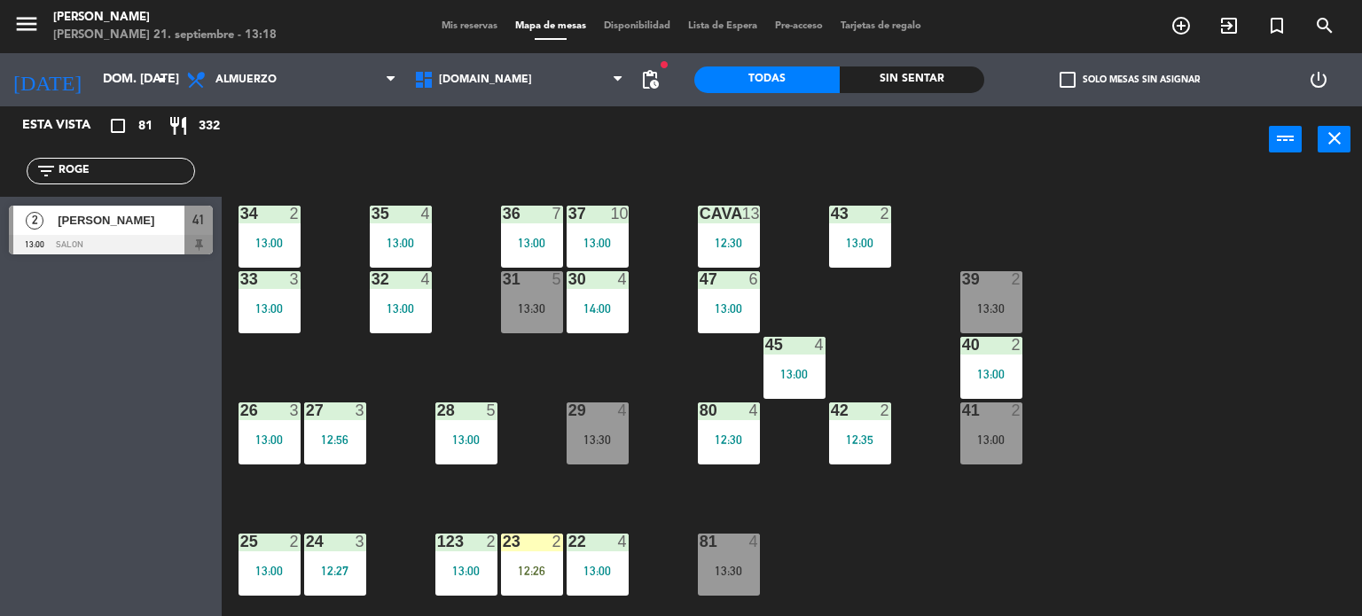
type input "ROGE"
drag, startPoint x: 181, startPoint y: 324, endPoint x: 178, endPoint y: 305, distance: 19.7
click at [181, 324] on div "Esta vista crop_square 81 restaurant 332 filter_list ROGE 2 [PERSON_NAME] 13:00…" at bounding box center [111, 361] width 222 height 510
click at [137, 247] on div at bounding box center [111, 245] width 204 height 20
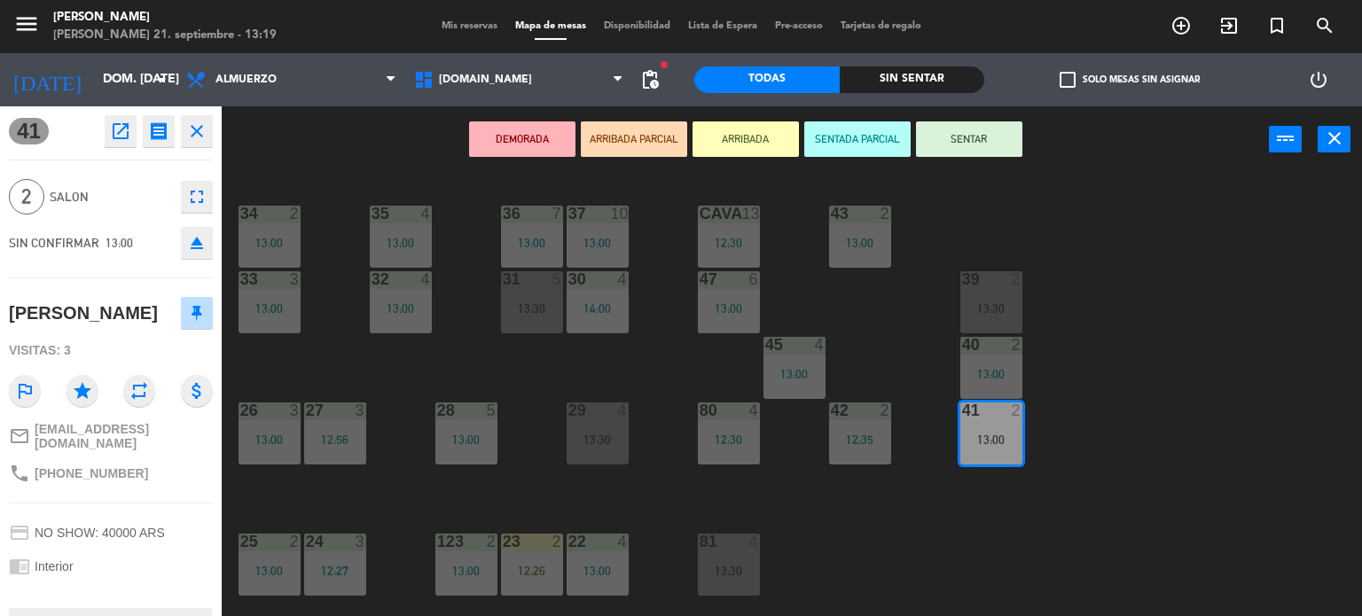
click at [1284, 283] on div "34 2 13:00 35 4 13:00 36 7 13:00 43 2 13:00 37 10 13:00 CAVA 13 12:30 33 3 13:0…" at bounding box center [798, 395] width 1127 height 443
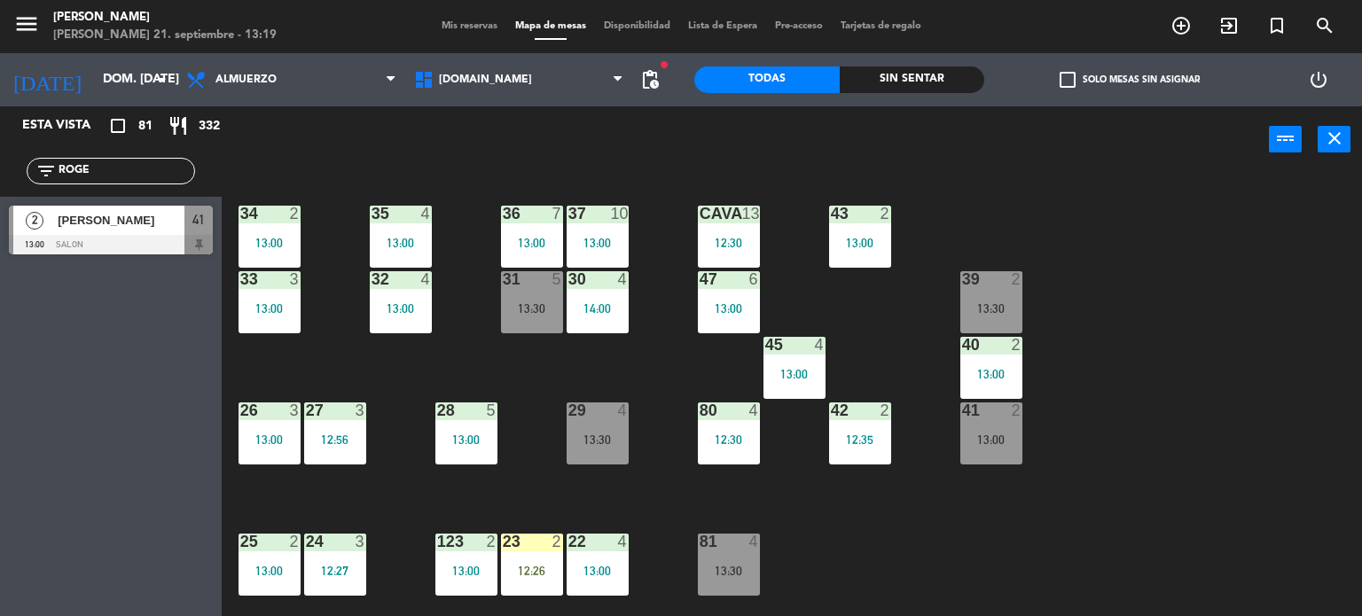
scroll to position [89, 0]
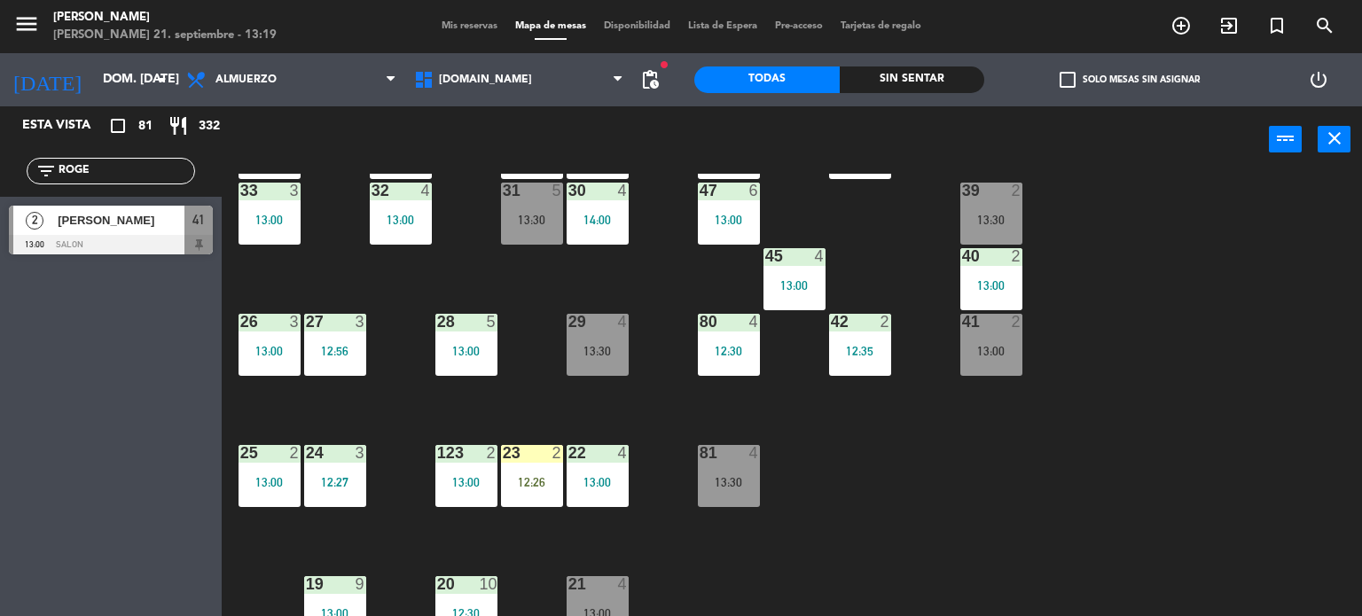
click at [1019, 353] on div "13:00" at bounding box center [991, 351] width 62 height 12
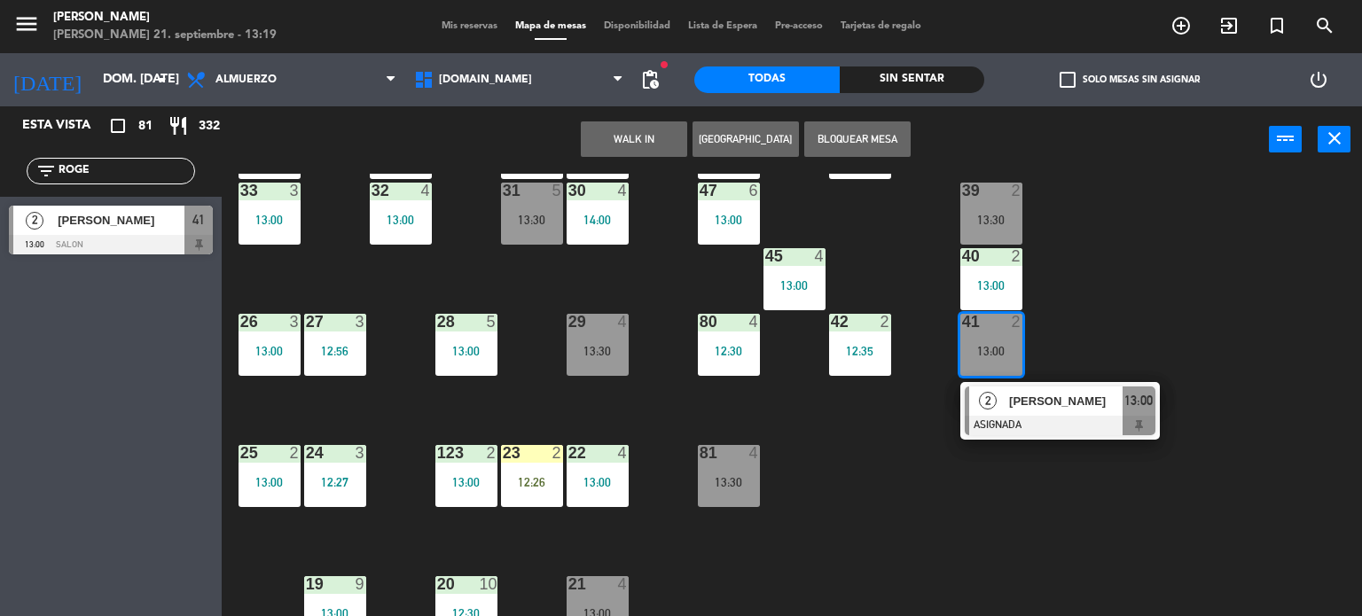
click at [1099, 419] on div at bounding box center [1060, 426] width 191 height 20
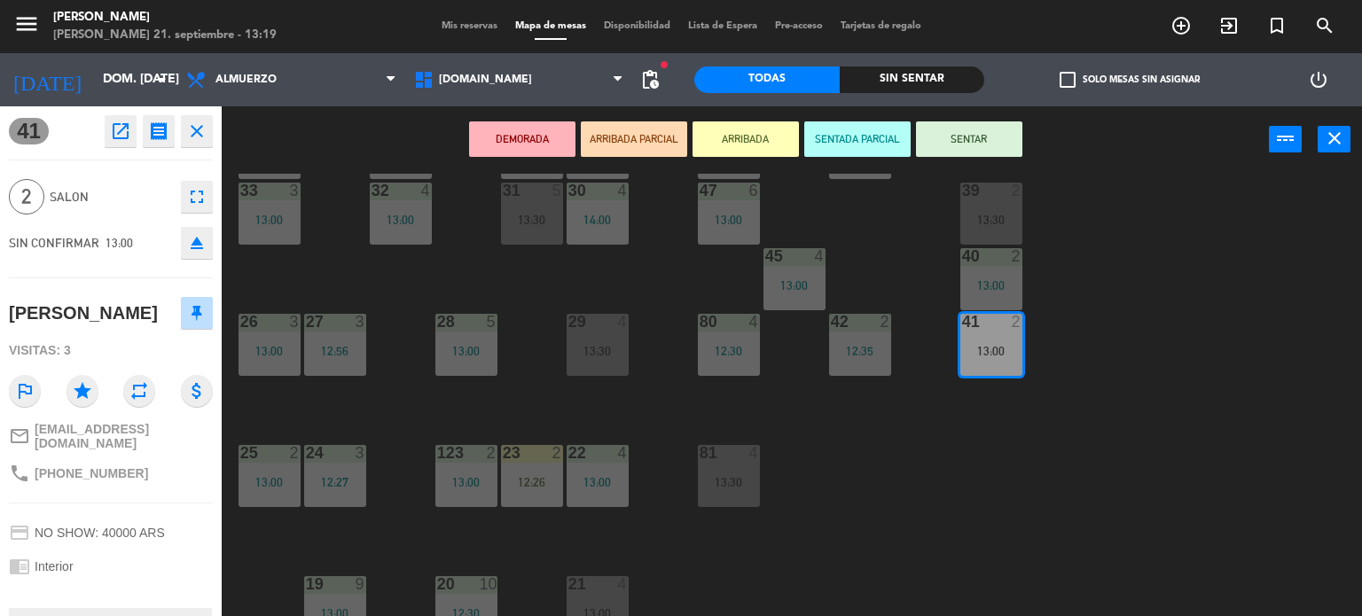
click at [723, 150] on button "ARRIBADA" at bounding box center [745, 138] width 106 height 35
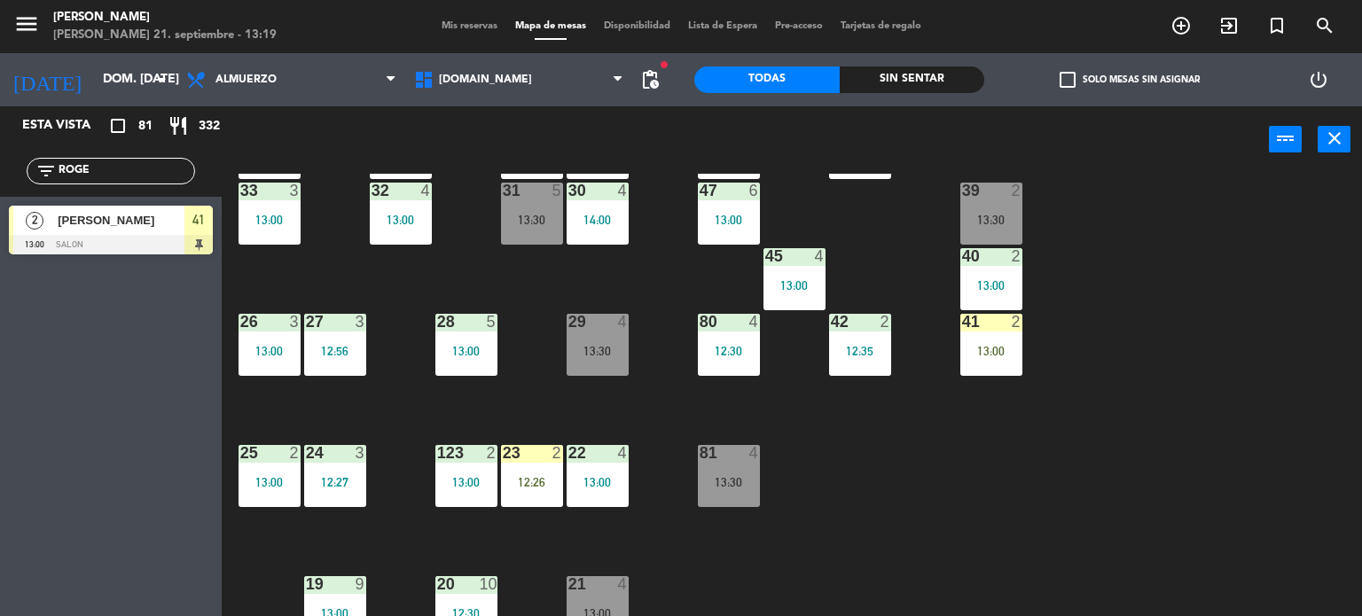
scroll to position [443, 0]
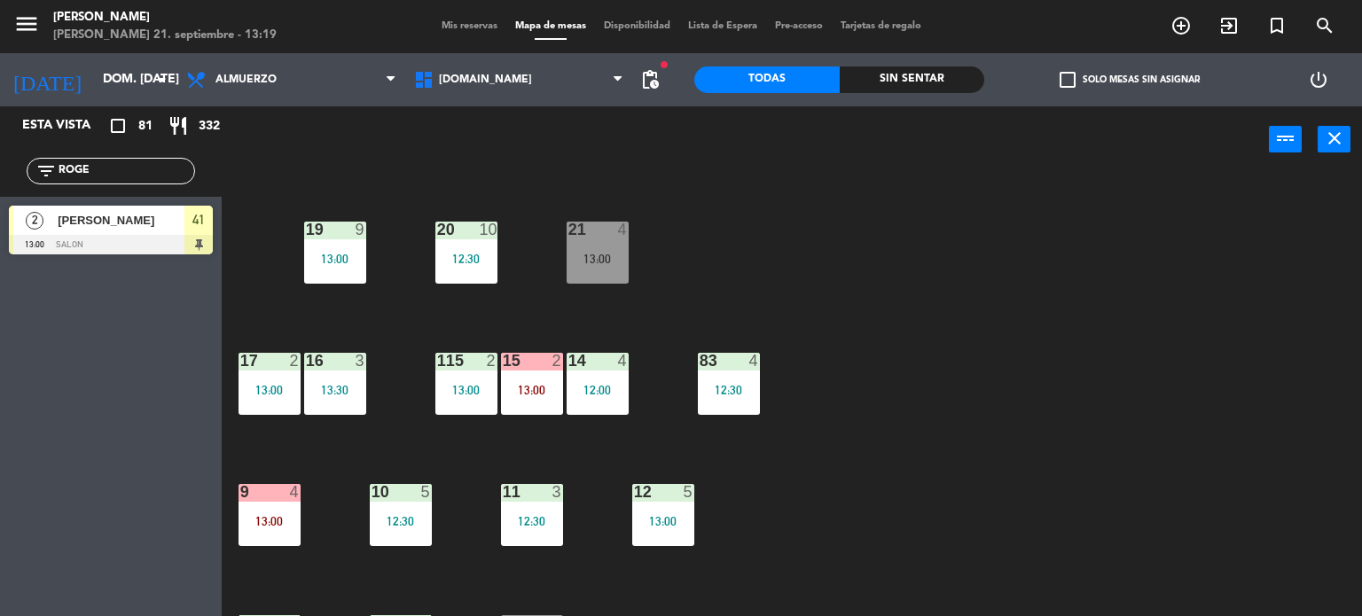
click at [277, 498] on div at bounding box center [268, 492] width 29 height 16
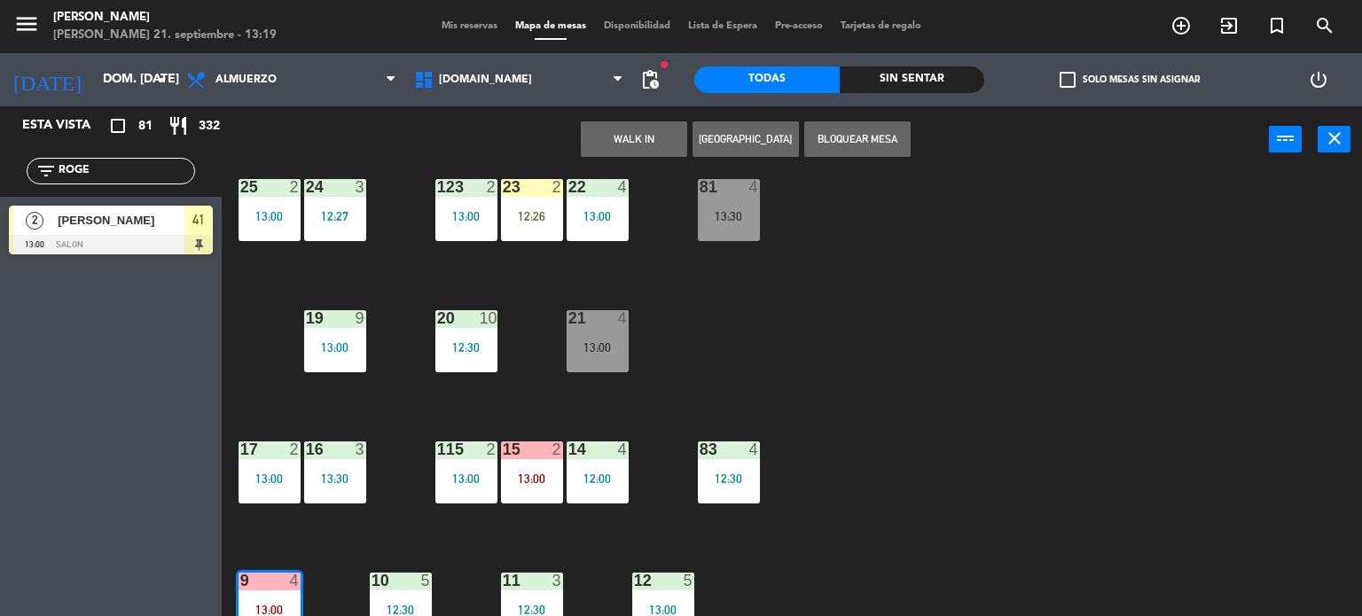
scroll to position [177, 0]
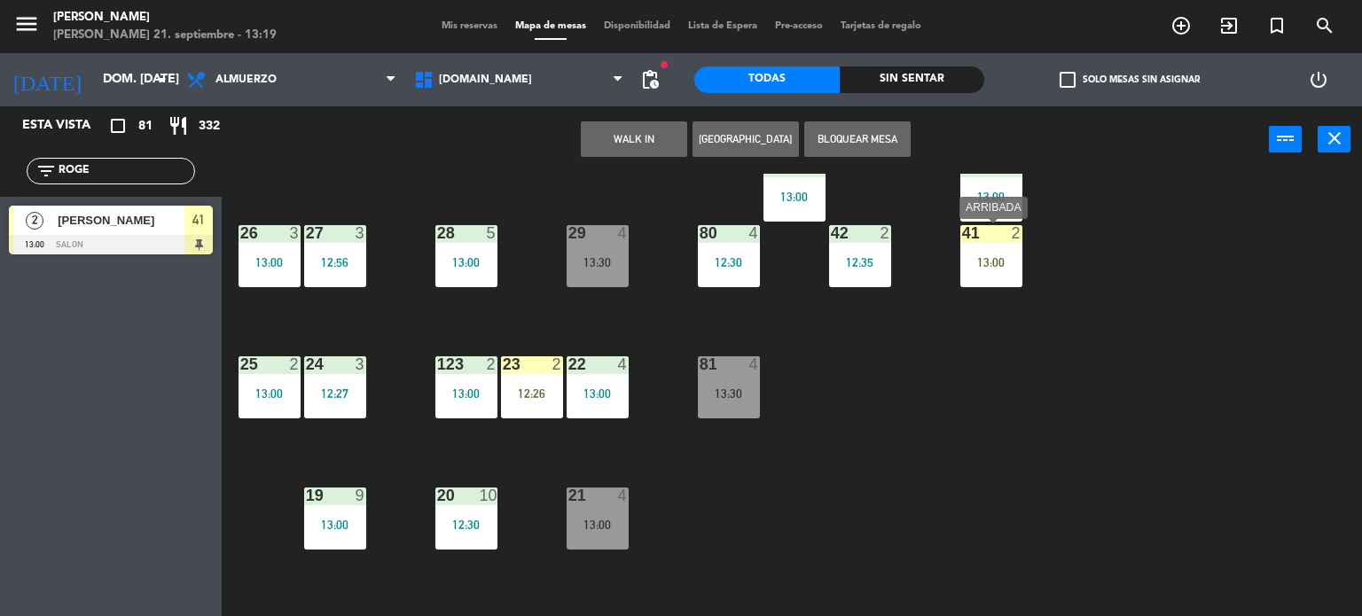
click at [1004, 256] on div "13:00" at bounding box center [991, 262] width 62 height 12
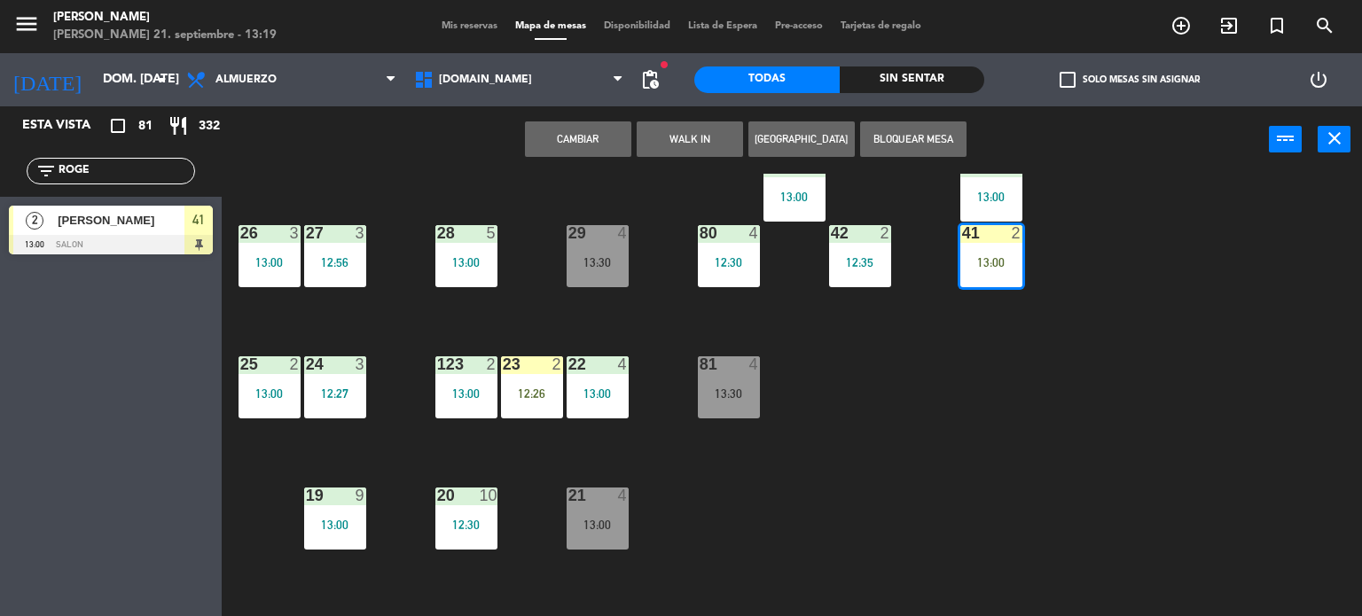
click at [582, 131] on button "Cambiar" at bounding box center [578, 138] width 106 height 35
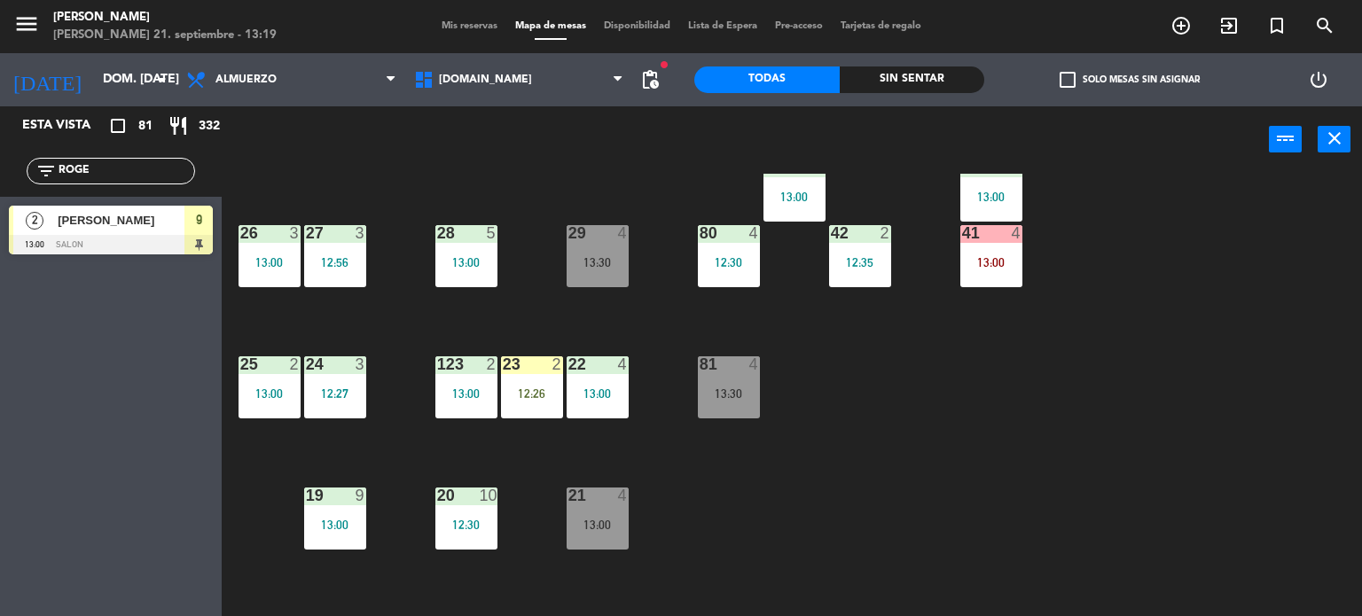
click at [1020, 403] on div "34 2 13:00 35 4 13:00 36 7 13:00 43 2 13:00 37 10 13:00 CAVA 13 12:30 33 3 13:0…" at bounding box center [798, 395] width 1127 height 443
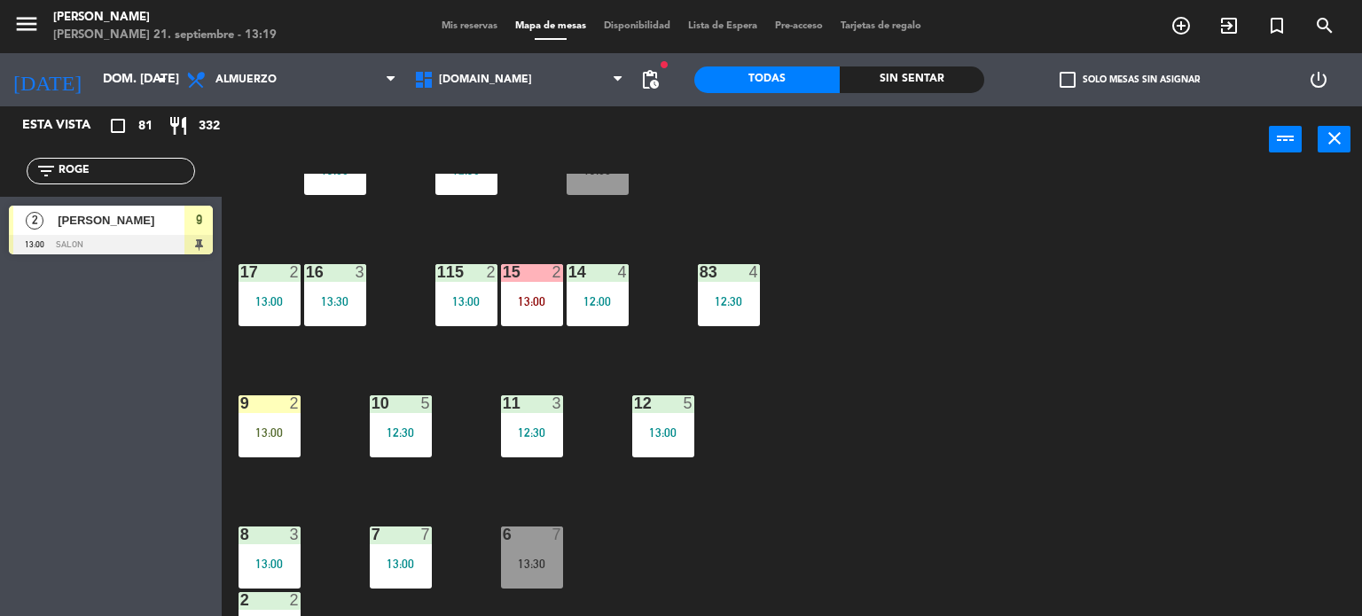
click at [248, 410] on div "9 2" at bounding box center [269, 404] width 62 height 18
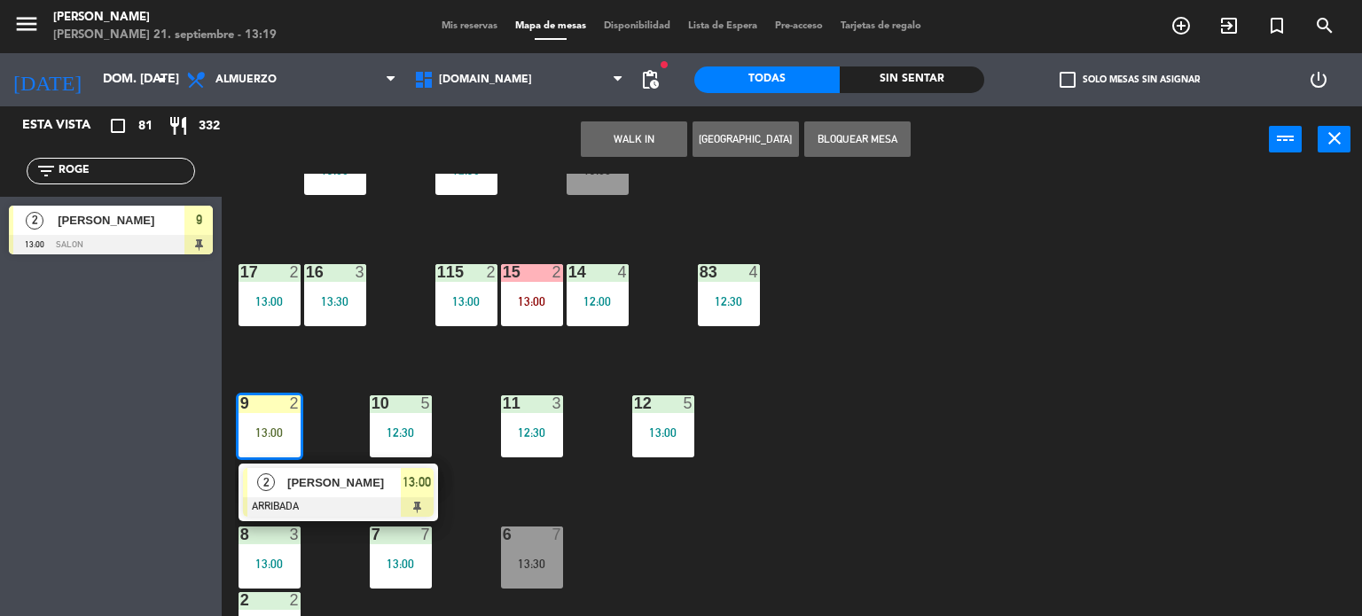
click at [305, 473] on span "[PERSON_NAME]" at bounding box center [343, 482] width 113 height 19
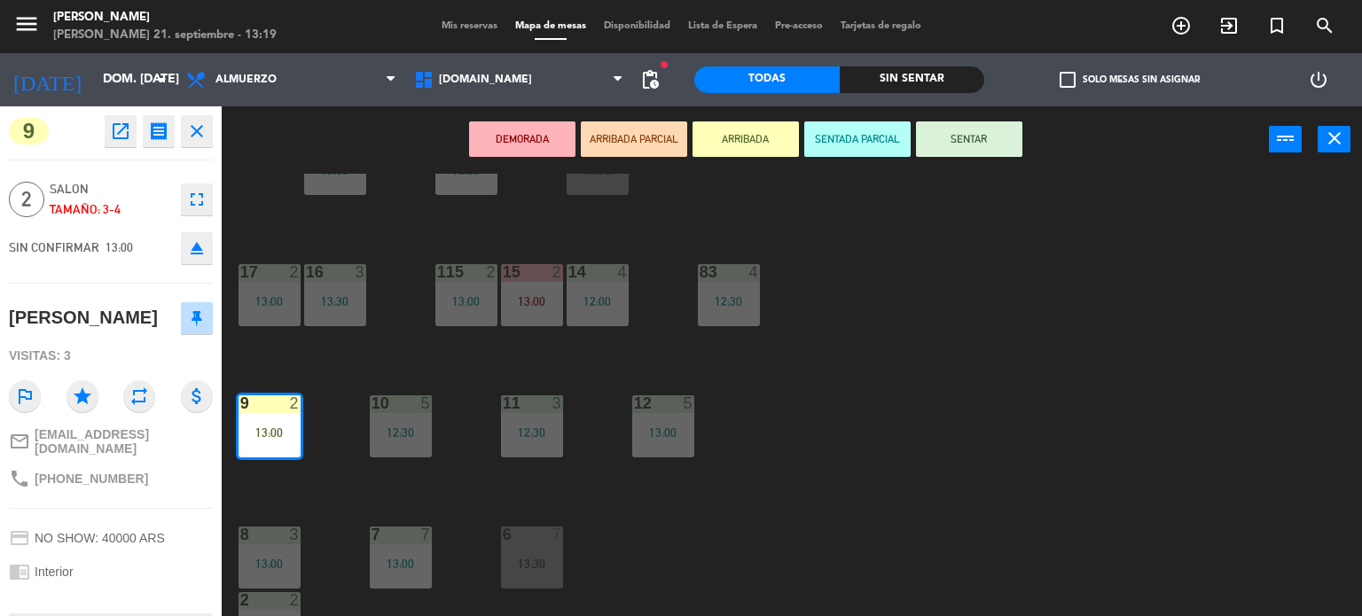
click at [955, 157] on div "DEMORADA ARRIBADA PARCIAL ARRIBADA SENTADA PARCIAL SENTAR power_input close" at bounding box center [745, 139] width 1047 height 67
click at [961, 135] on button "SENTAR" at bounding box center [969, 138] width 106 height 35
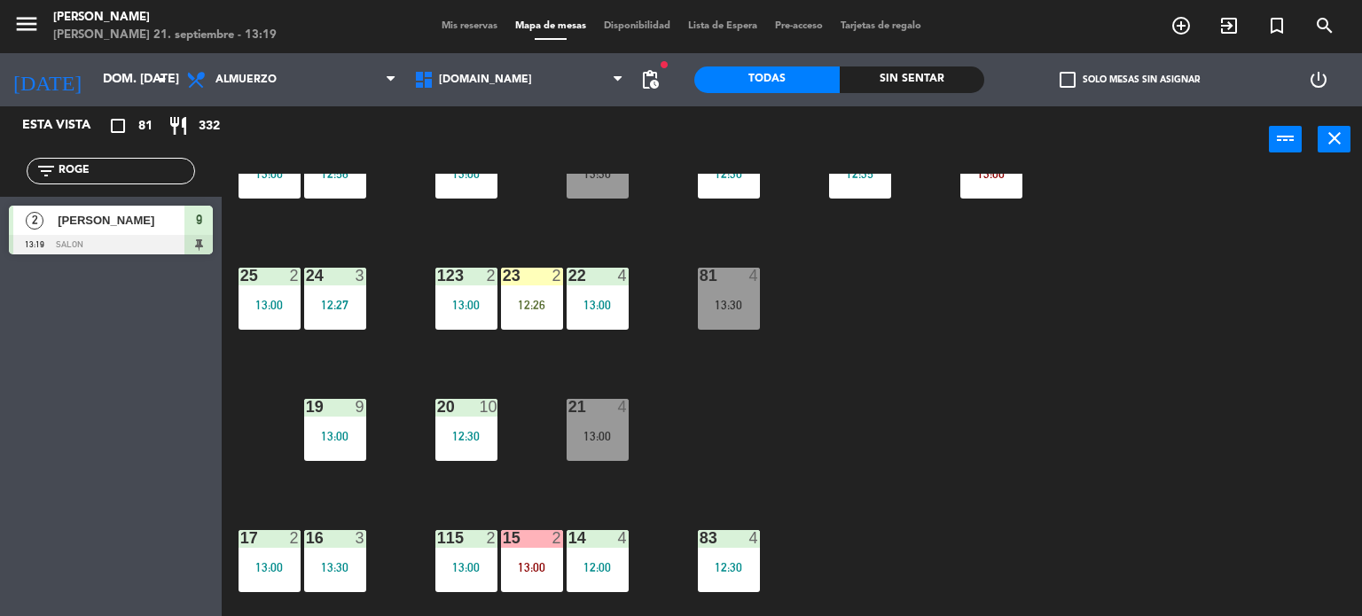
scroll to position [177, 0]
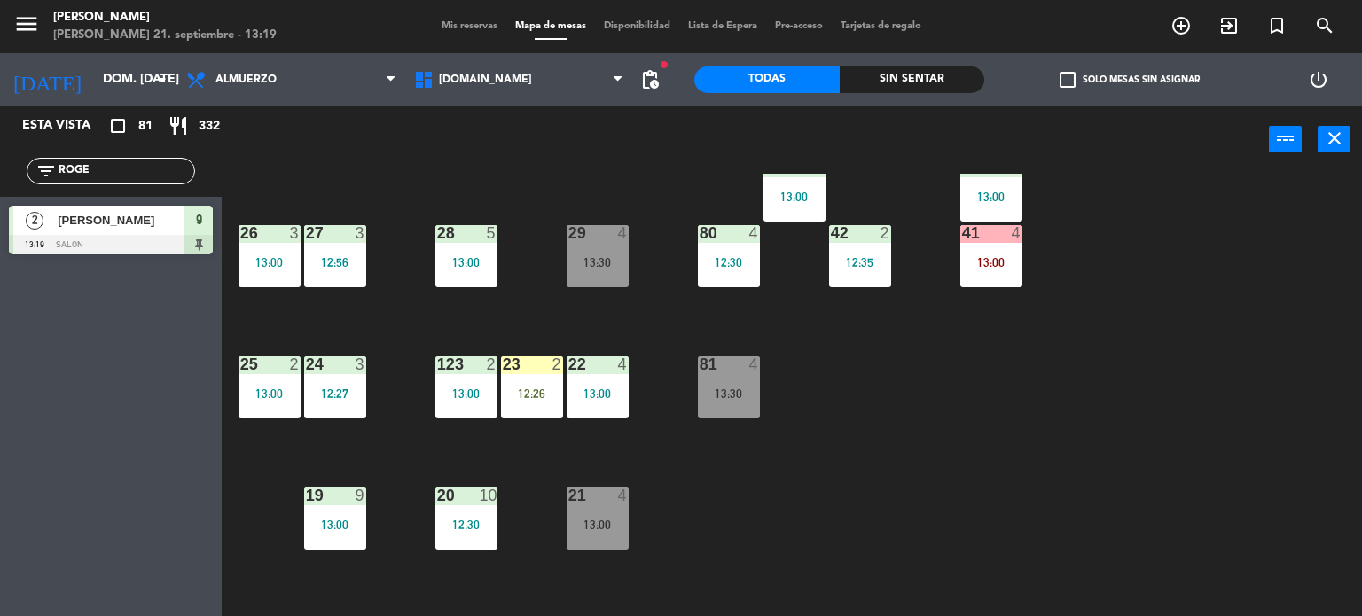
click at [468, 26] on span "Mis reservas" at bounding box center [470, 26] width 74 height 10
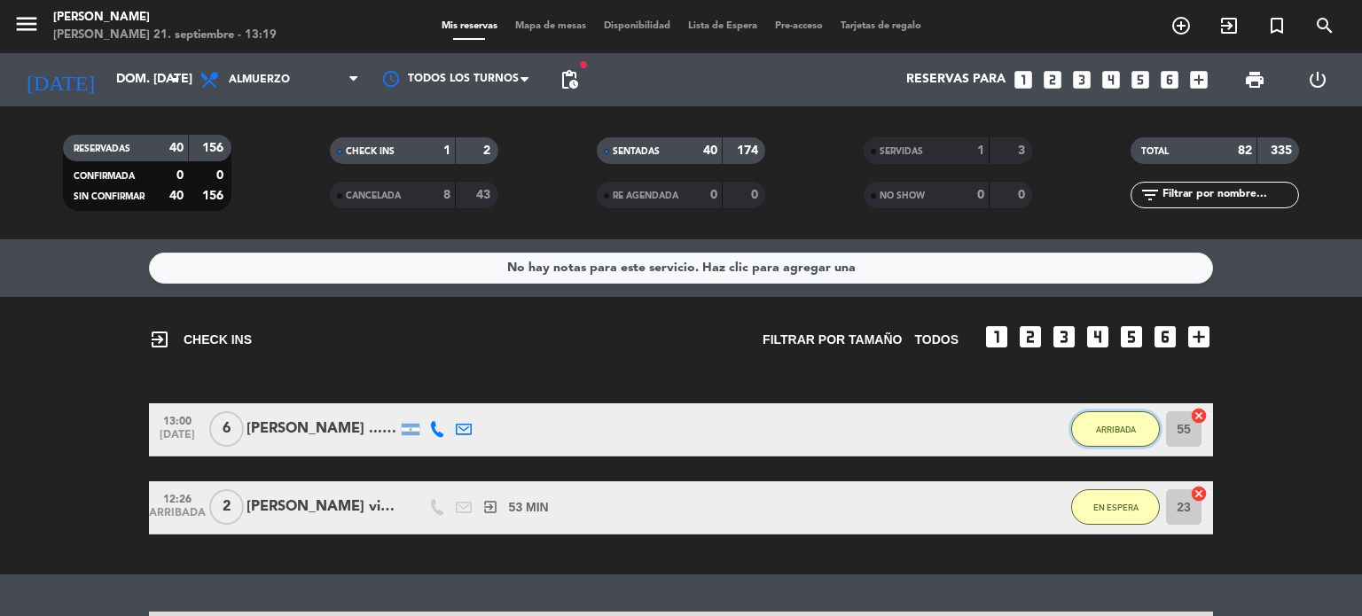
click at [1099, 439] on button "ARRIBADA" at bounding box center [1115, 428] width 89 height 35
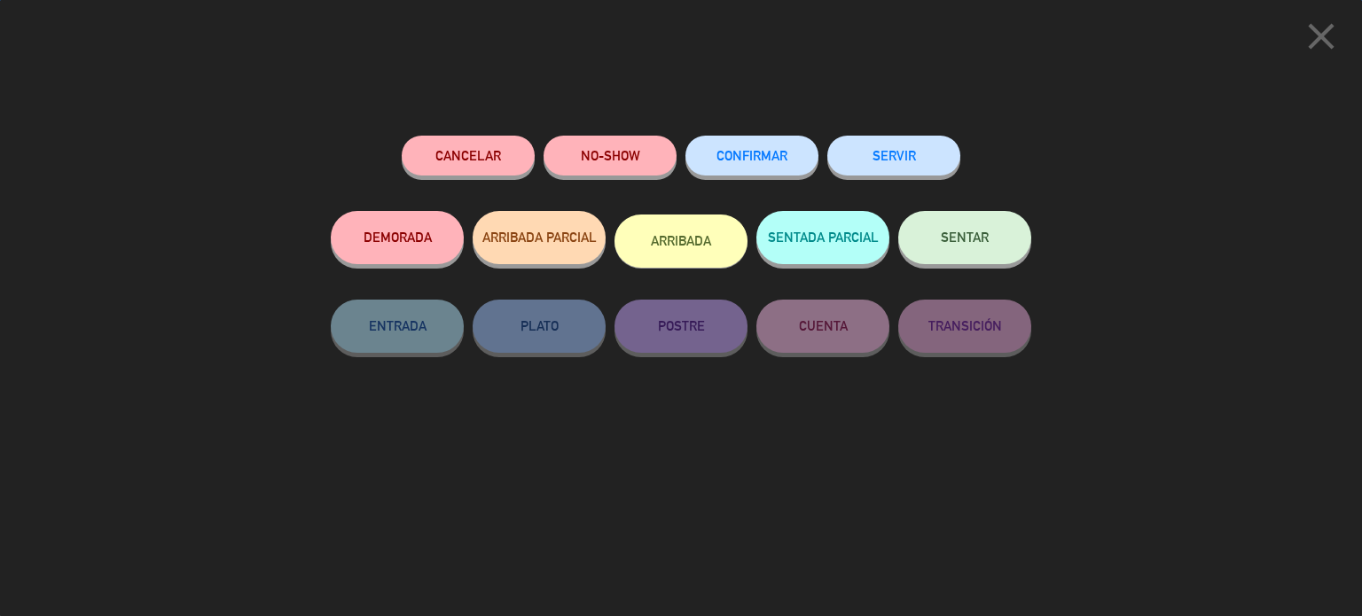
click at [1011, 244] on button "SENTAR" at bounding box center [964, 237] width 133 height 53
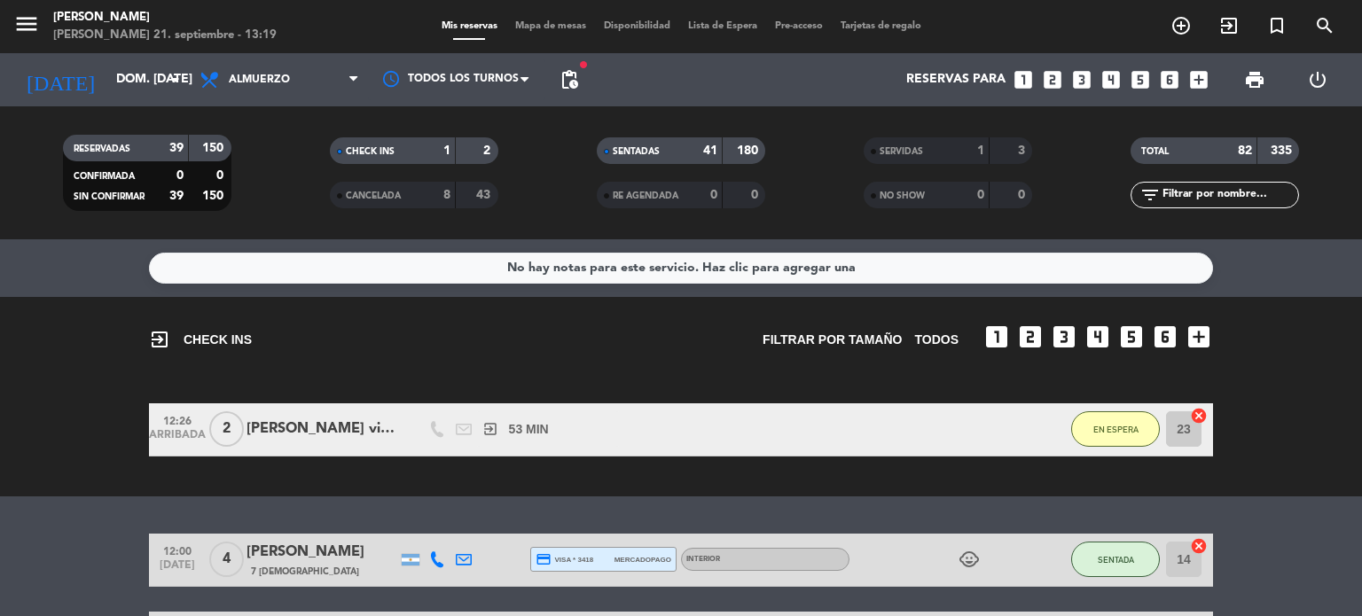
click at [565, 19] on div "Mis reservas Mapa de mesas Disponibilidad Lista de Espera Pre-acceso Tarjetas d…" at bounding box center [681, 27] width 497 height 16
click at [560, 27] on span "Mapa de mesas" at bounding box center [550, 26] width 89 height 10
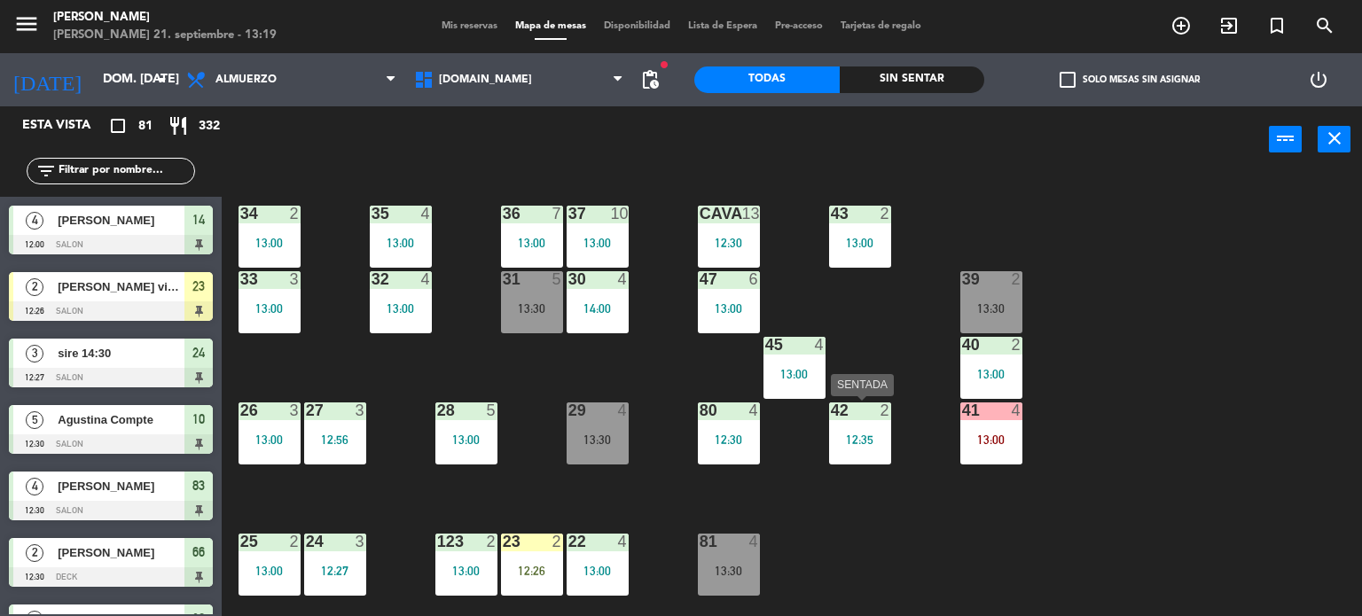
click at [849, 439] on div "12:35" at bounding box center [860, 440] width 62 height 12
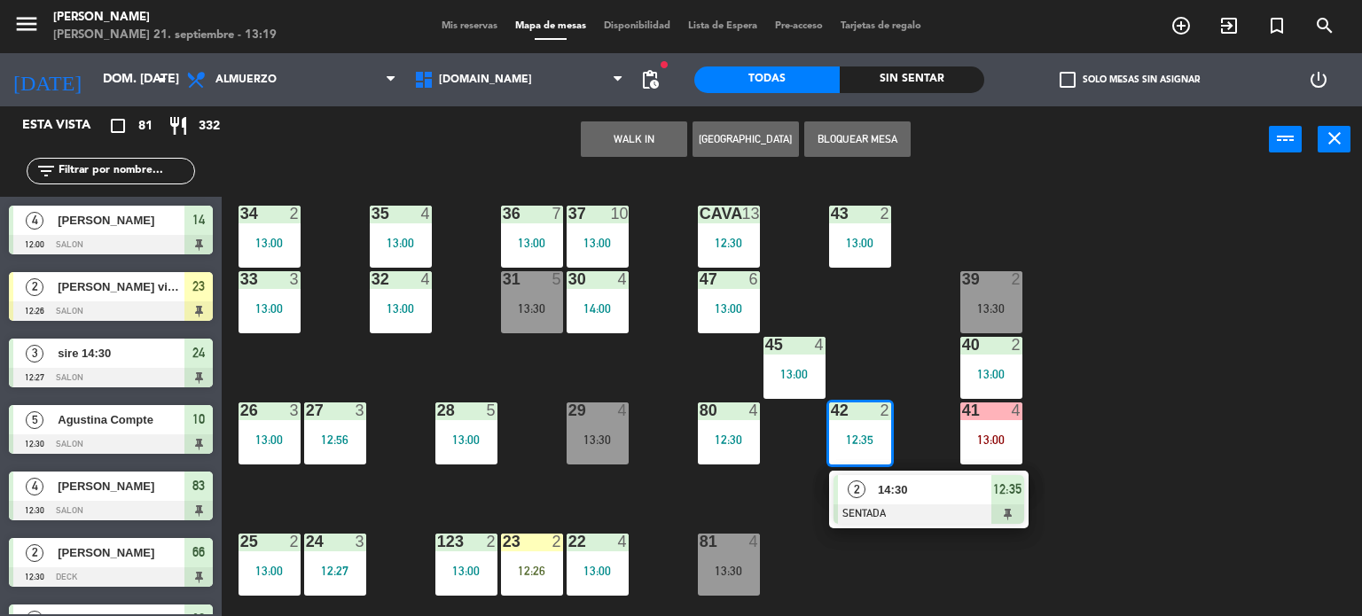
drag, startPoint x: 865, startPoint y: 480, endPoint x: 889, endPoint y: 435, distance: 51.2
click at [869, 474] on div "2 14:30 SENTADA 12:35" at bounding box center [929, 500] width 226 height 58
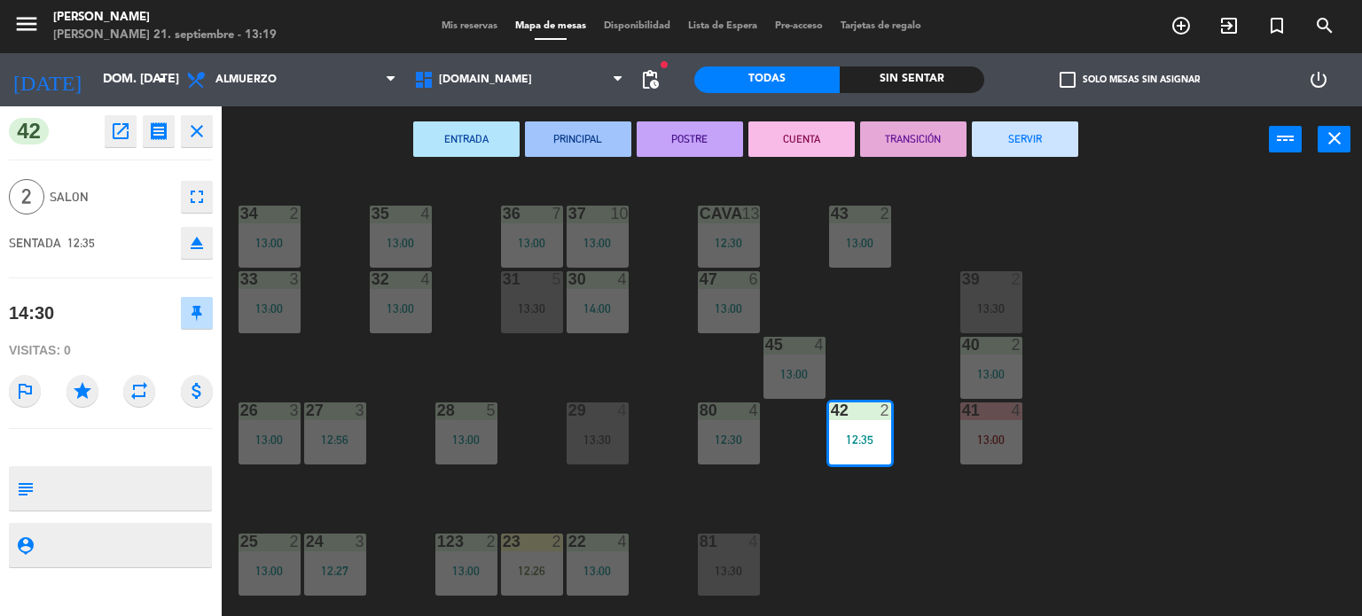
click at [1015, 141] on button "SERVIR" at bounding box center [1025, 138] width 106 height 35
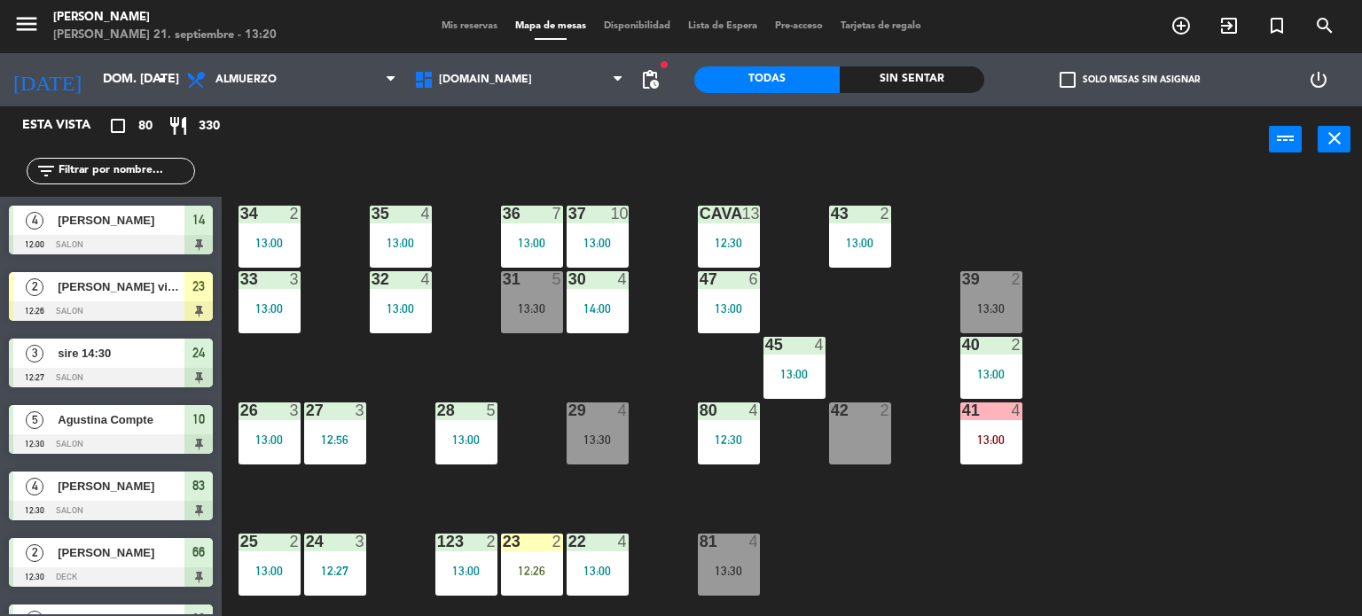
drag, startPoint x: 919, startPoint y: 168, endPoint x: 941, endPoint y: 142, distance: 33.4
click at [941, 142] on div "power_input close" at bounding box center [745, 139] width 1047 height 67
click at [749, 545] on div "4" at bounding box center [754, 542] width 11 height 16
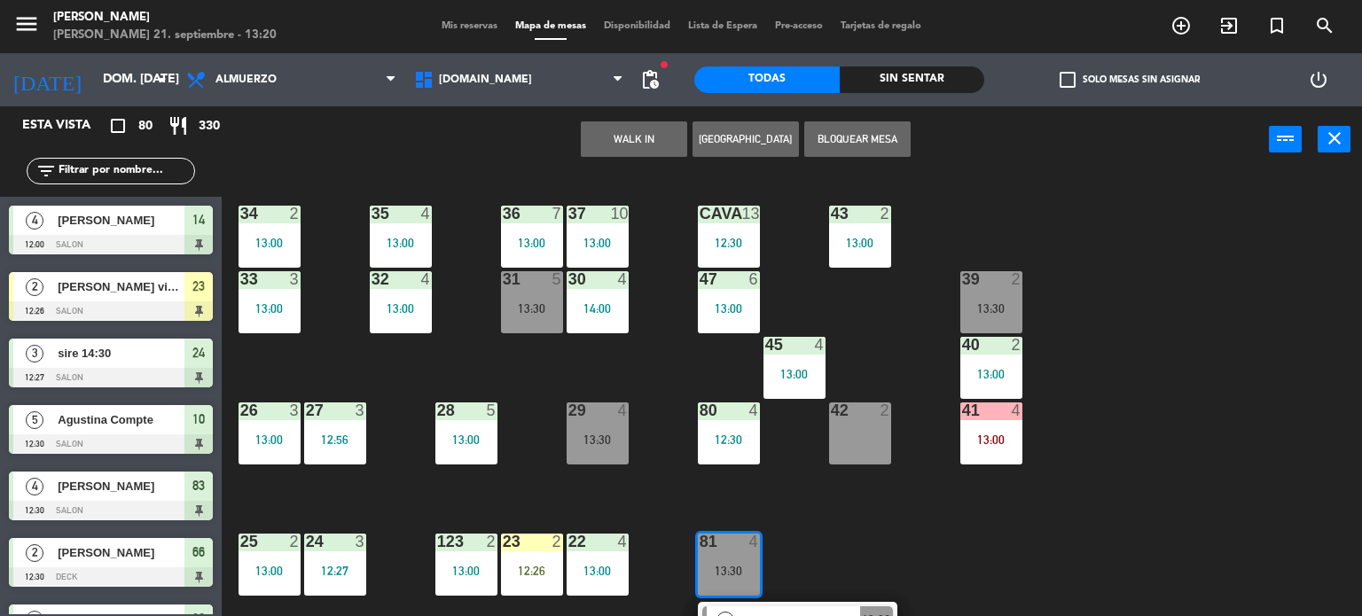
click at [802, 513] on div "34 2 13:00 35 4 13:00 36 7 13:00 43 2 13:00 37 10 13:00 CAVA 13 12:30 33 3 13:0…" at bounding box center [798, 395] width 1127 height 443
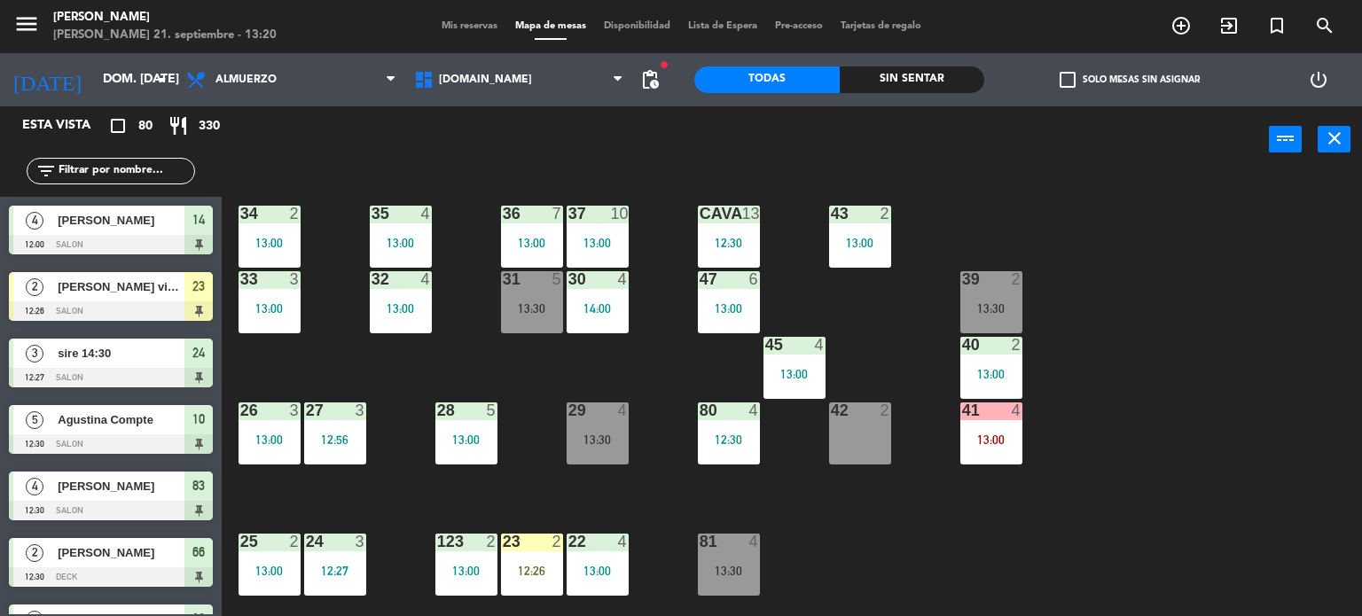
click at [982, 307] on div "13:30" at bounding box center [991, 308] width 62 height 12
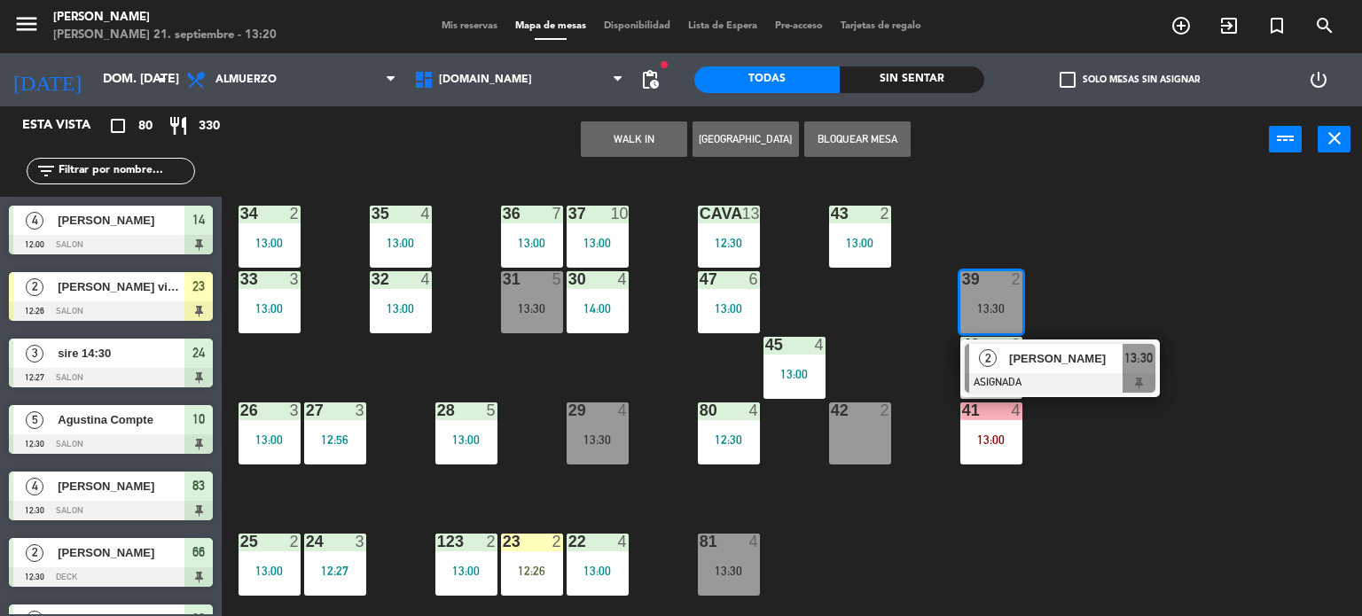
click at [848, 442] on div "42 2" at bounding box center [860, 433] width 62 height 62
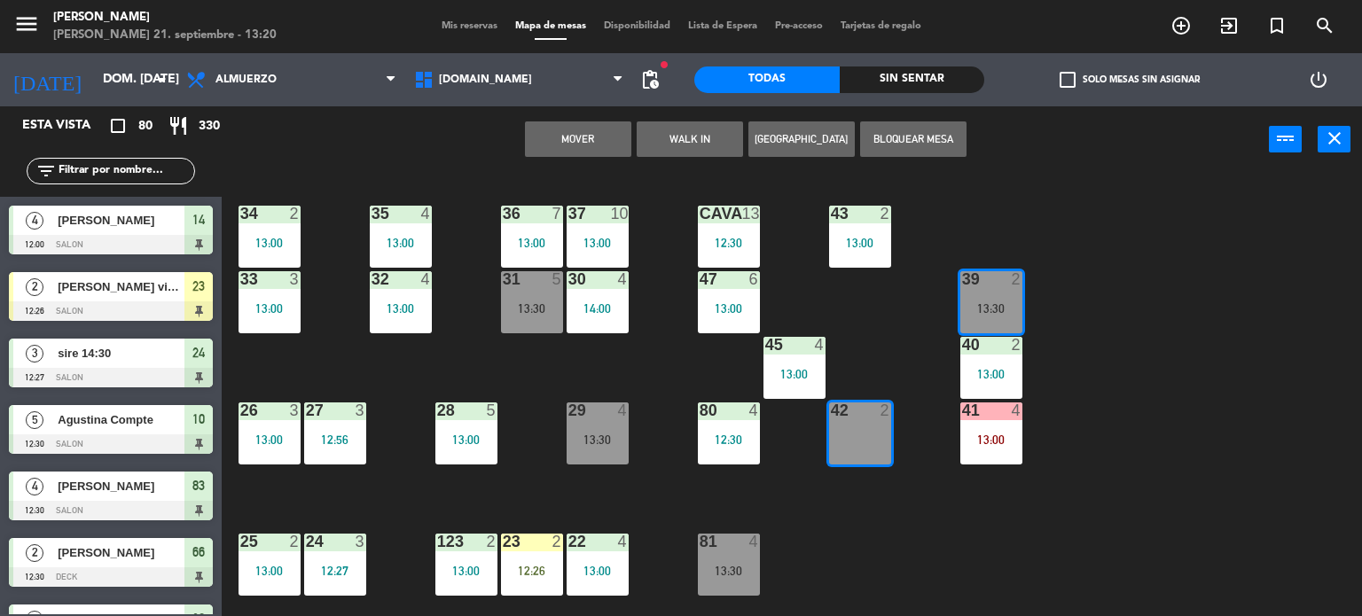
drag, startPoint x: 588, startPoint y: 136, endPoint x: 916, endPoint y: 145, distance: 328.2
click at [587, 136] on button "Mover" at bounding box center [578, 138] width 106 height 35
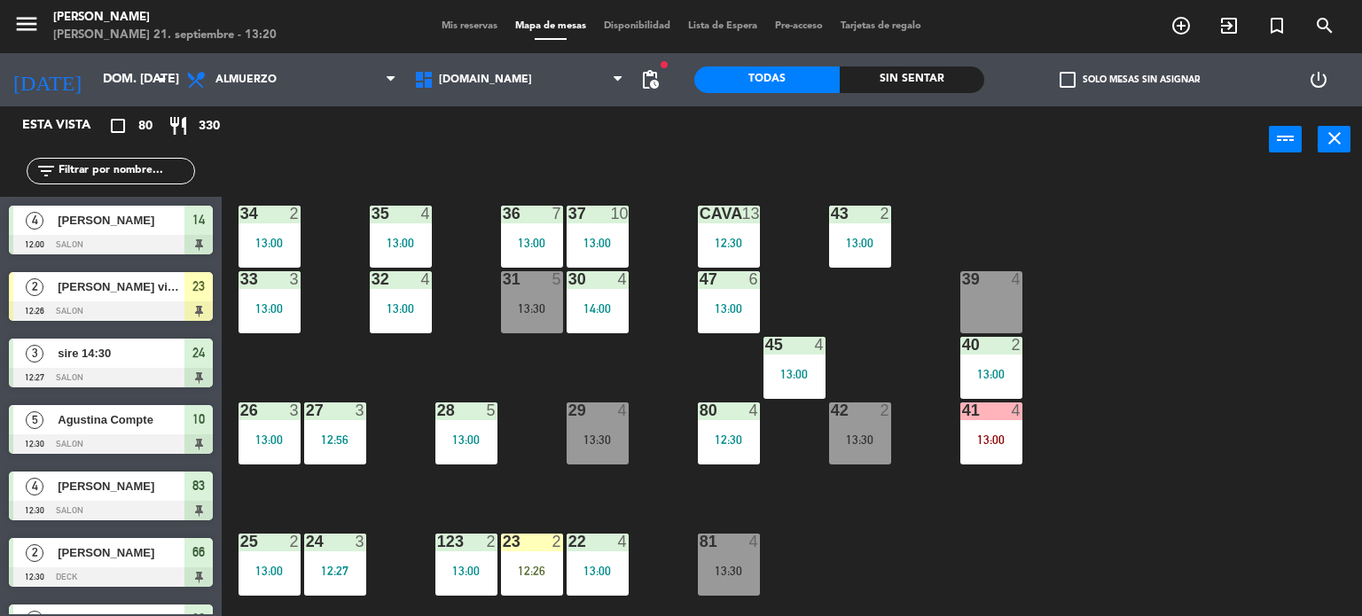
click at [1067, 81] on span "check_box_outline_blank" at bounding box center [1067, 80] width 16 height 16
click at [1129, 80] on input "check_box_outline_blank Solo mesas sin asignar" at bounding box center [1129, 80] width 0 height 0
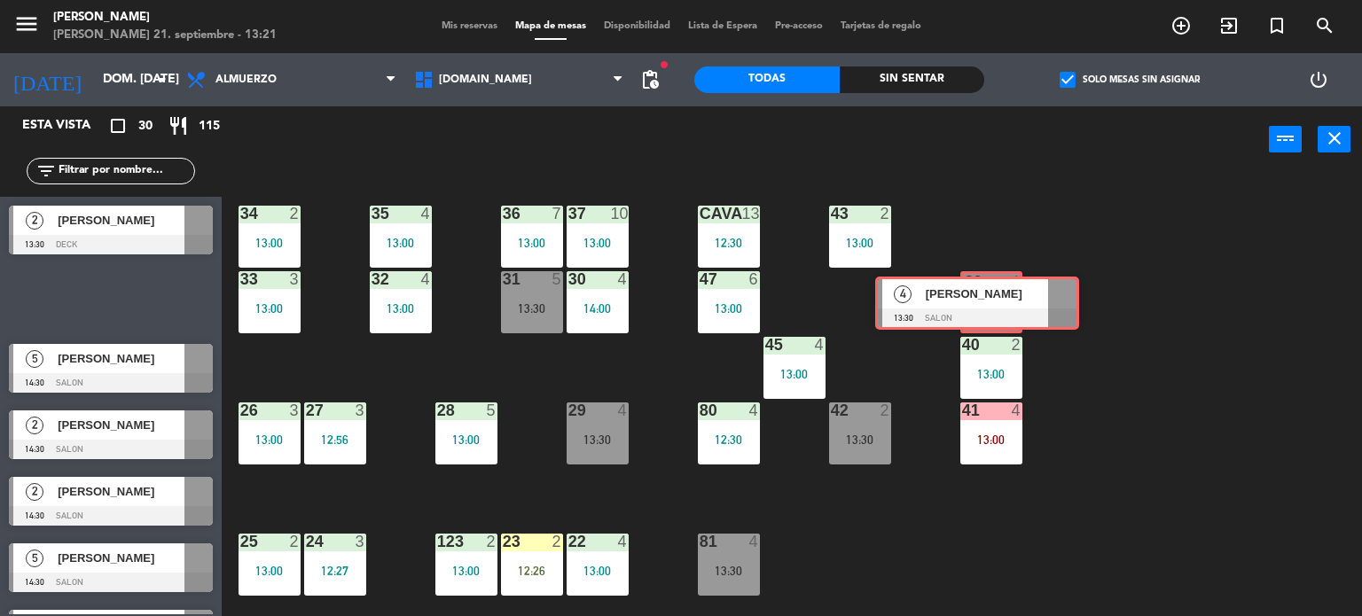
drag, startPoint x: 117, startPoint y: 293, endPoint x: 982, endPoint y: 298, distance: 865.3
click at [982, 298] on div "Esta vista crop_square 30 restaurant 115 filter_list 2 [PERSON_NAME] 13:30 DECK…" at bounding box center [681, 361] width 1362 height 511
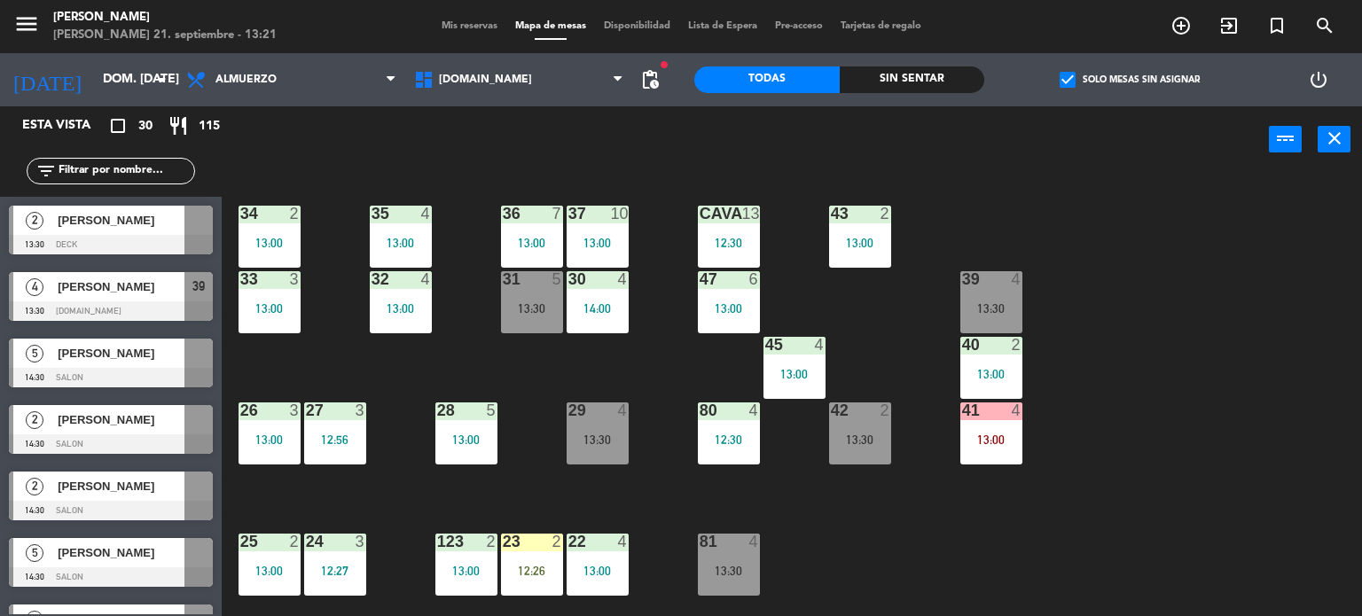
click at [1274, 286] on div "34 2 13:00 35 4 13:00 36 7 13:00 43 2 13:00 37 10 13:00 CAVA 13 12:30 33 3 13:0…" at bounding box center [798, 395] width 1127 height 443
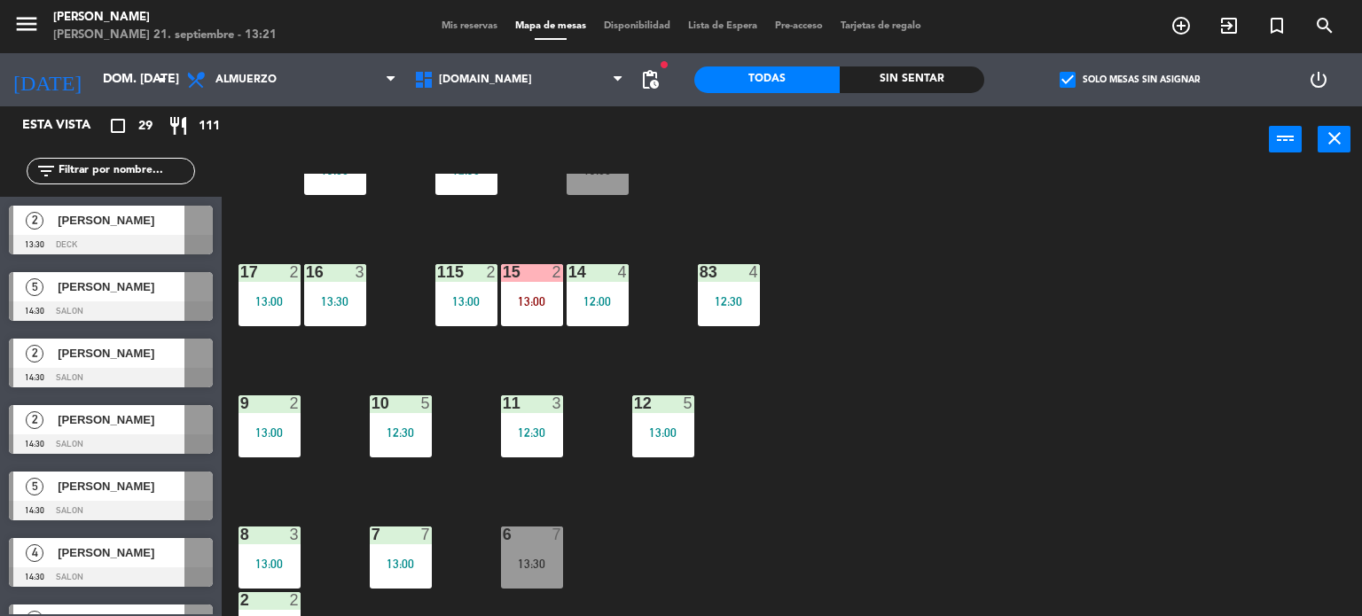
scroll to position [443, 0]
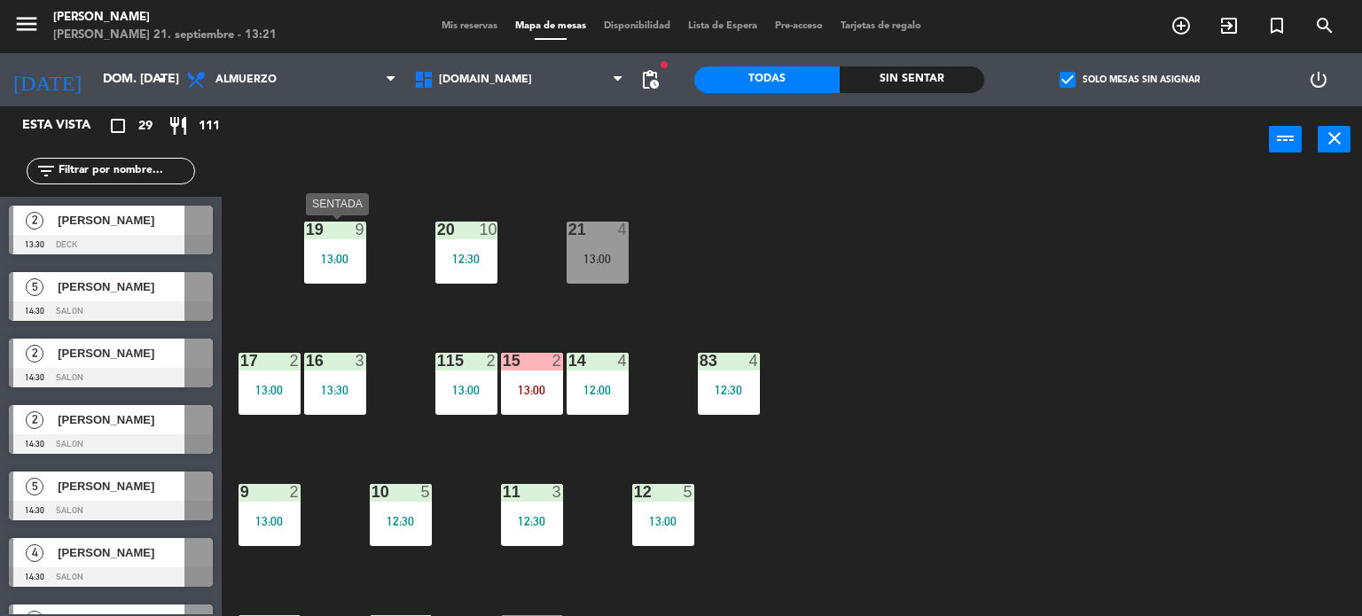
click at [343, 233] on div at bounding box center [334, 230] width 29 height 16
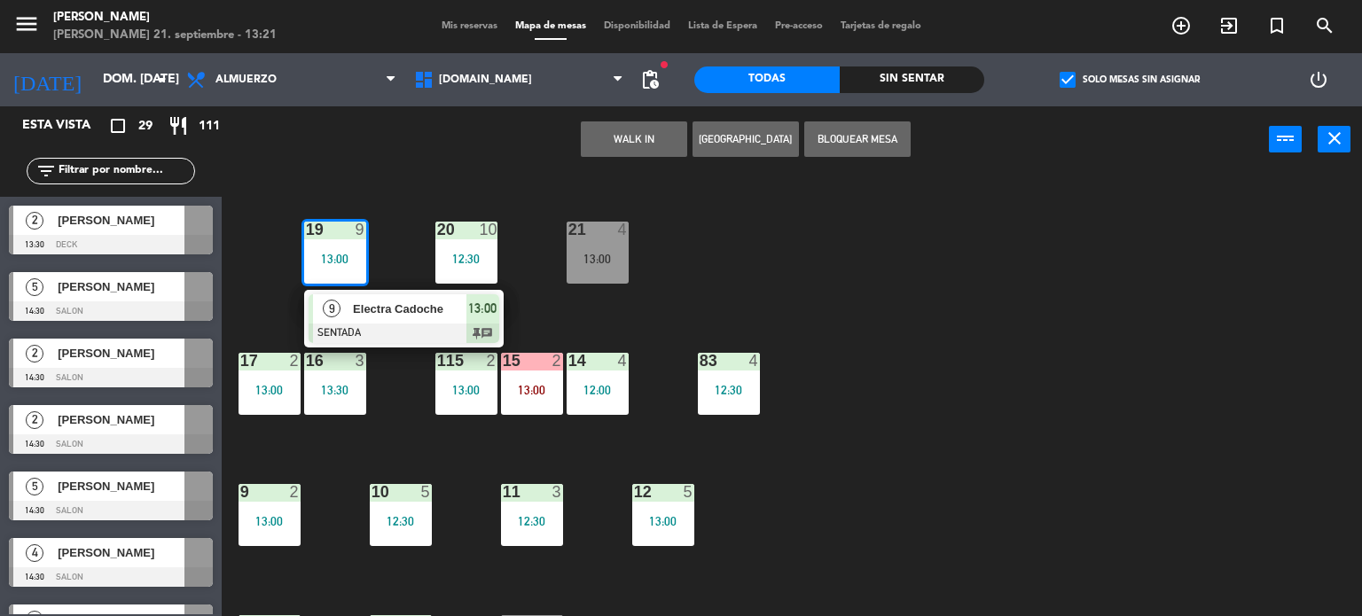
click at [361, 284] on div "19 9 13:00 9 Electra Cadoche SENTADA 13:00 chat" at bounding box center [335, 253] width 62 height 62
click at [361, 300] on span "Electra Cadoche" at bounding box center [409, 309] width 113 height 19
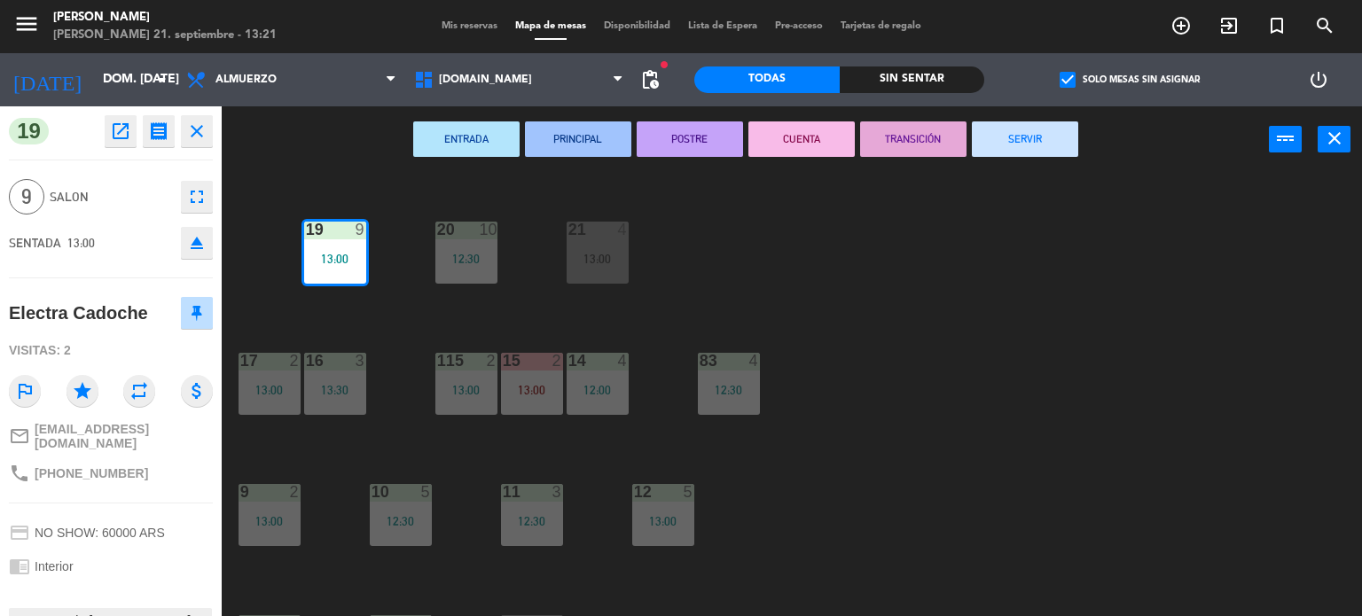
scroll to position [94, 0]
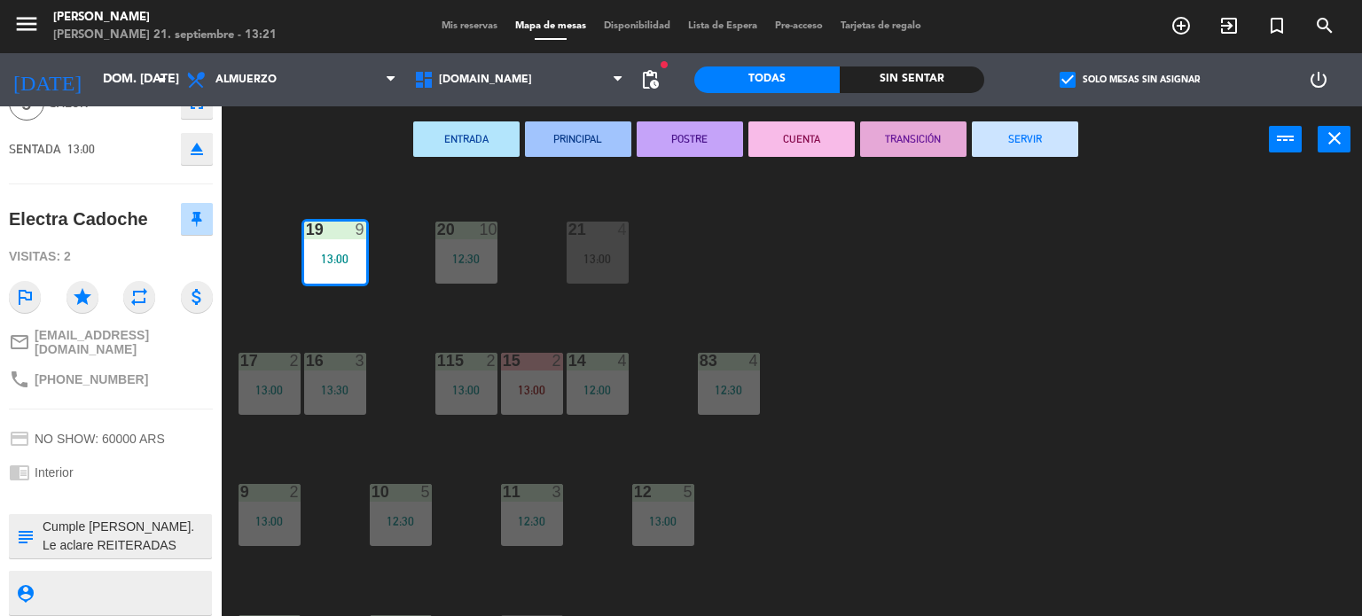
drag, startPoint x: 1189, startPoint y: 310, endPoint x: 1090, endPoint y: 350, distance: 107.0
click at [1167, 318] on div "34 2 13:00 35 4 13:00 36 7 13:00 43 2 13:00 37 10 13:00 CAVA 13 12:30 33 3 13:0…" at bounding box center [798, 395] width 1127 height 443
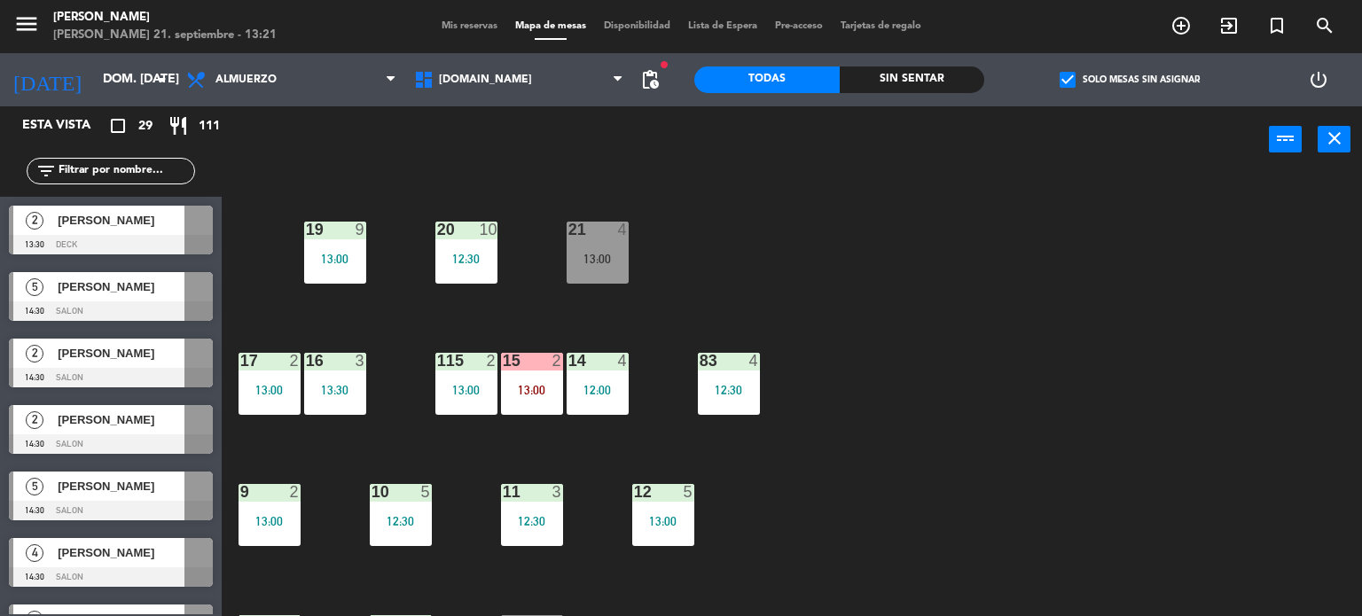
scroll to position [177, 0]
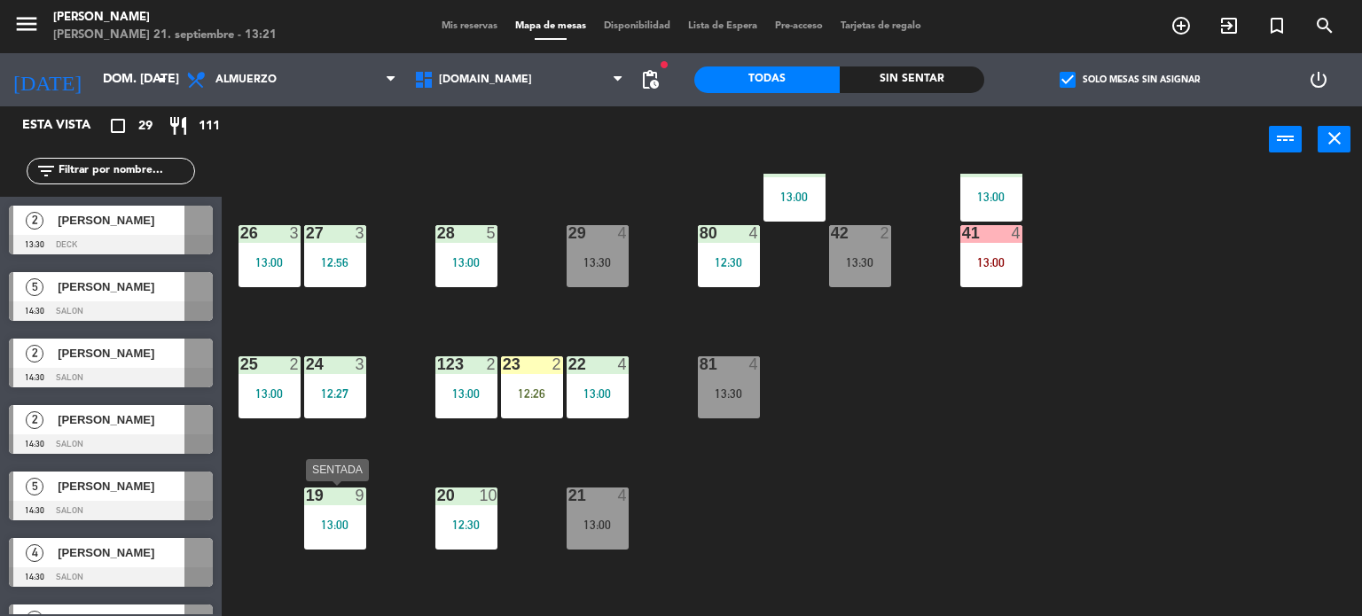
click at [347, 527] on div "13:00" at bounding box center [335, 525] width 62 height 12
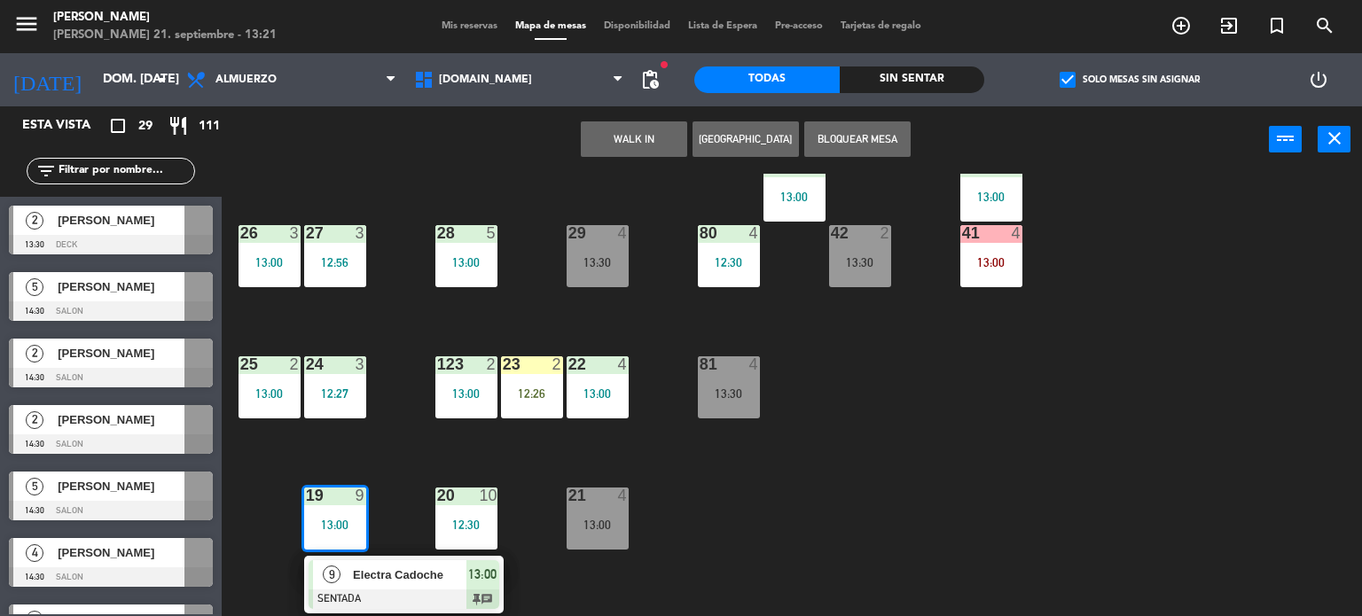
click at [376, 580] on span "Electra Cadoche" at bounding box center [409, 575] width 113 height 19
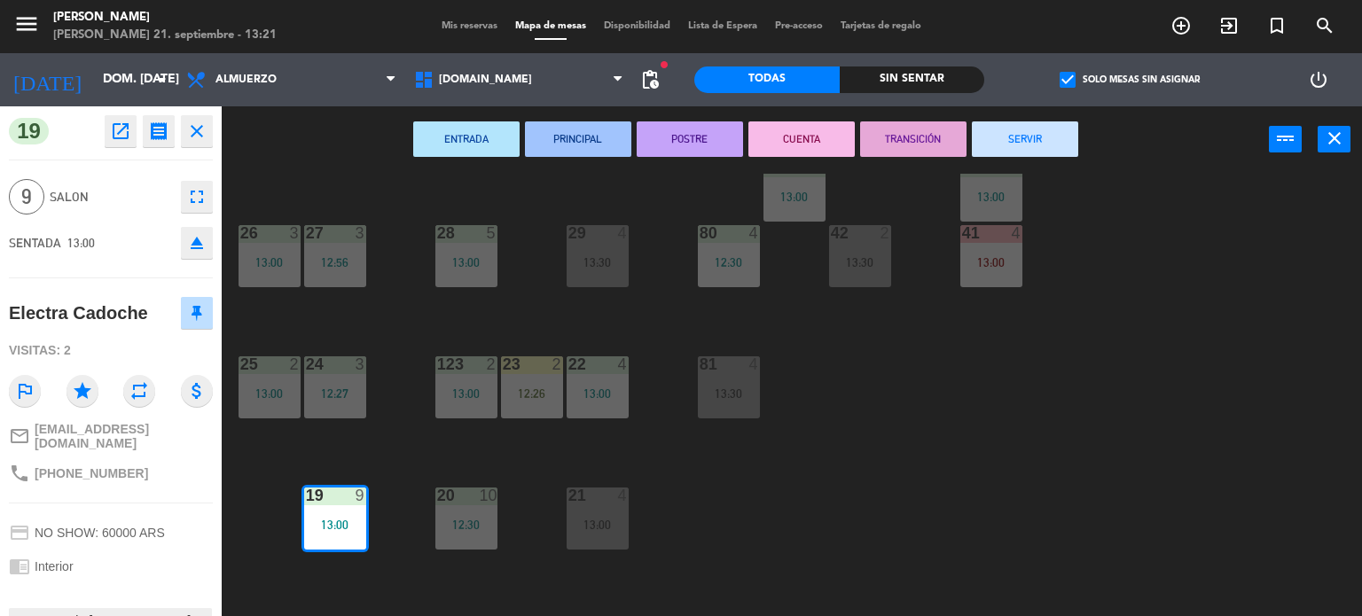
click at [137, 137] on div "open_in_new receipt 1:00 PM dom., [DATE] 9 personas Electra Cadoche Mesa 19 EXP…" at bounding box center [155, 131] width 114 height 32
click at [129, 137] on icon "open_in_new" at bounding box center [120, 131] width 21 height 21
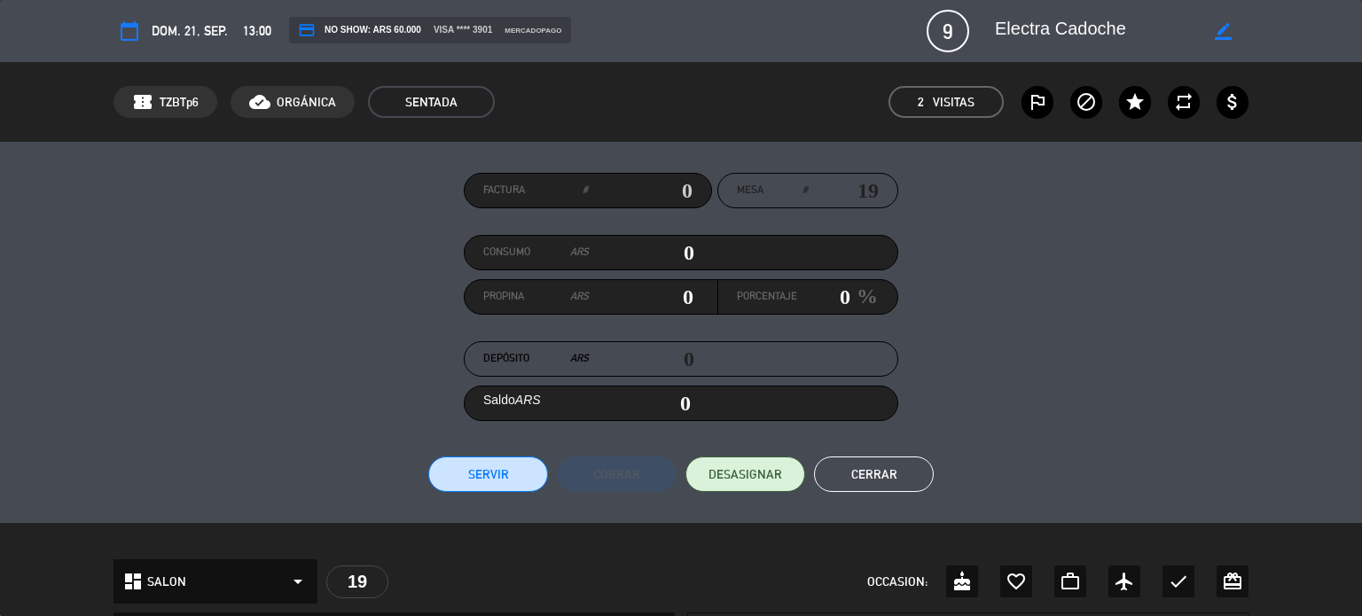
scroll to position [355, 0]
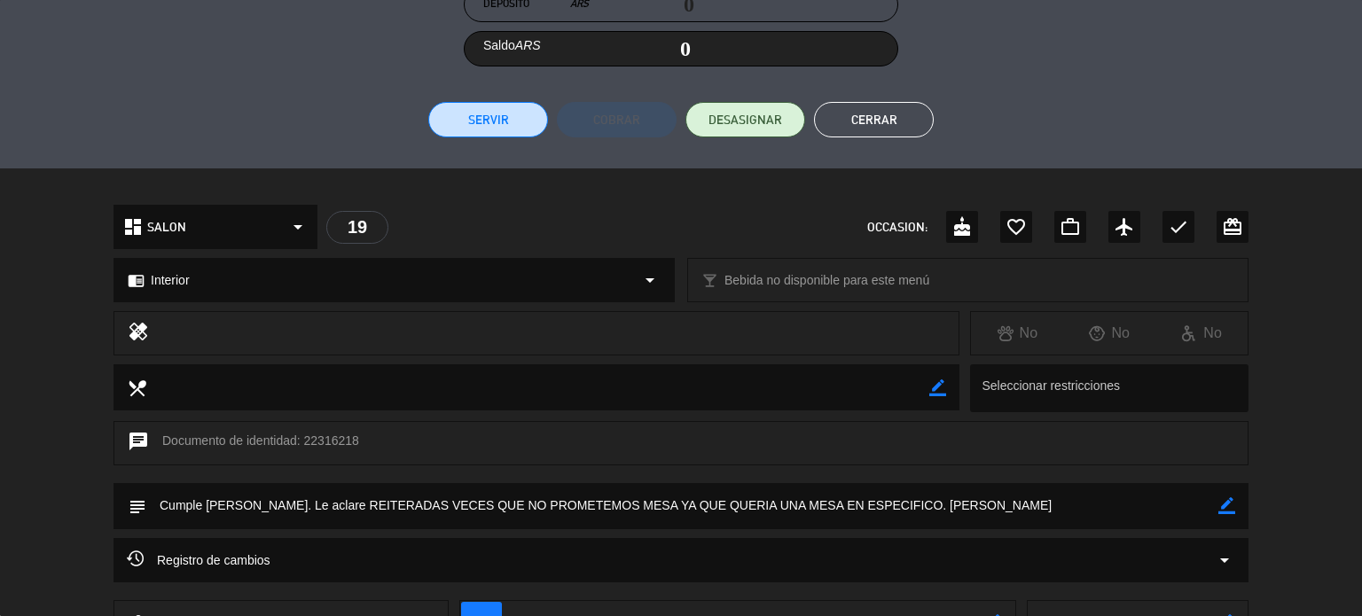
click at [837, 122] on button "Cerrar" at bounding box center [874, 119] width 120 height 35
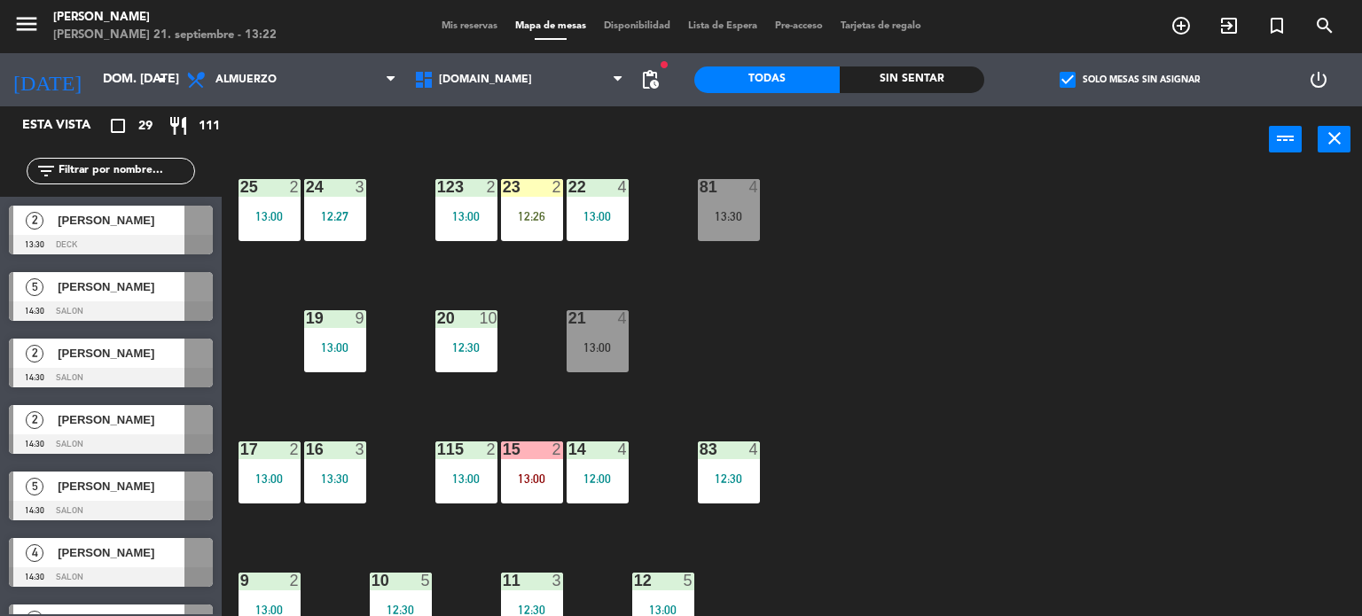
scroll to position [634, 0]
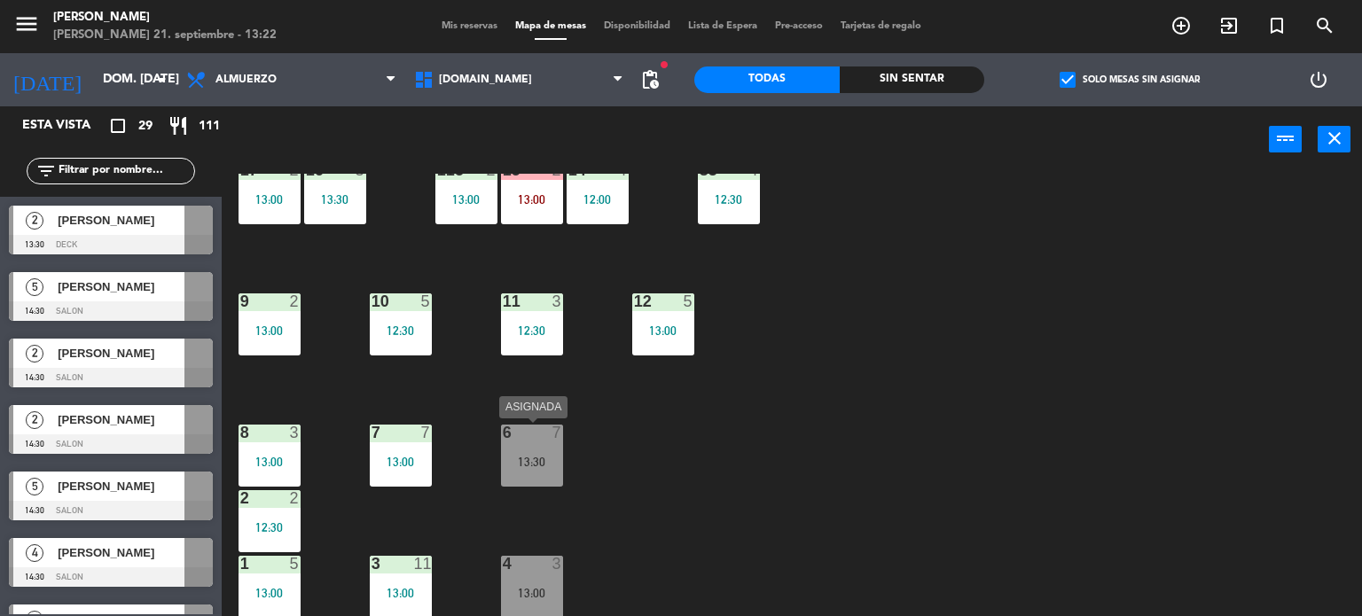
click at [521, 448] on div "6 7 13:30" at bounding box center [532, 456] width 62 height 62
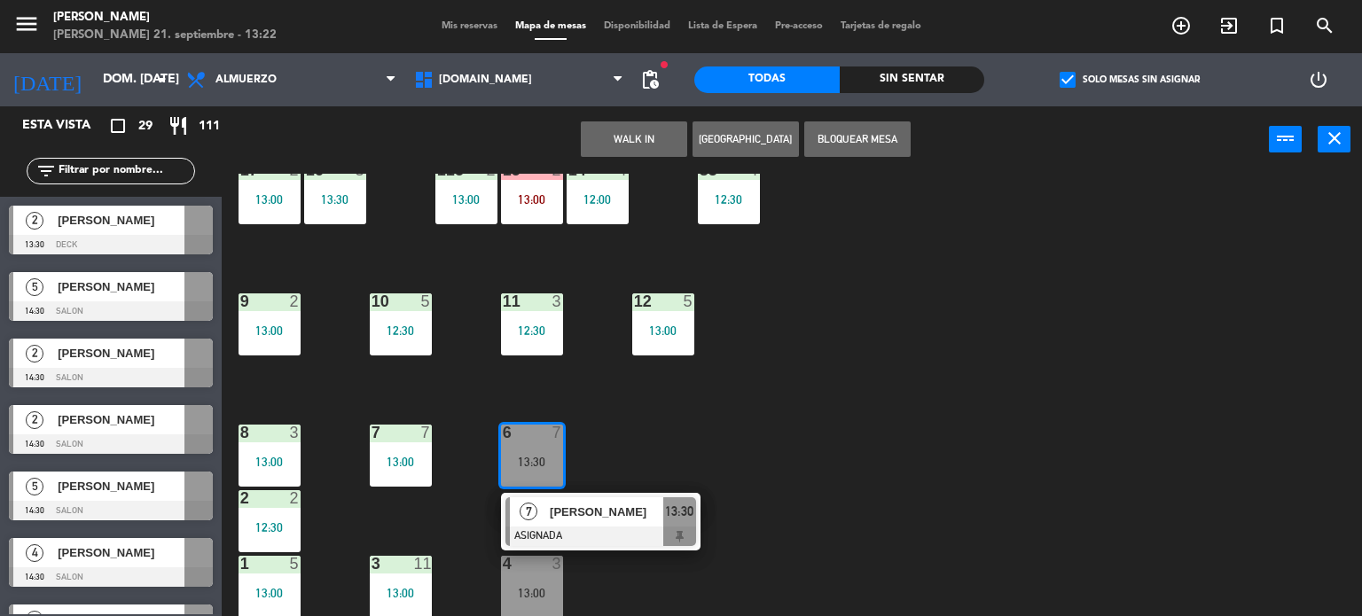
click at [571, 520] on div "[PERSON_NAME]" at bounding box center [605, 511] width 115 height 29
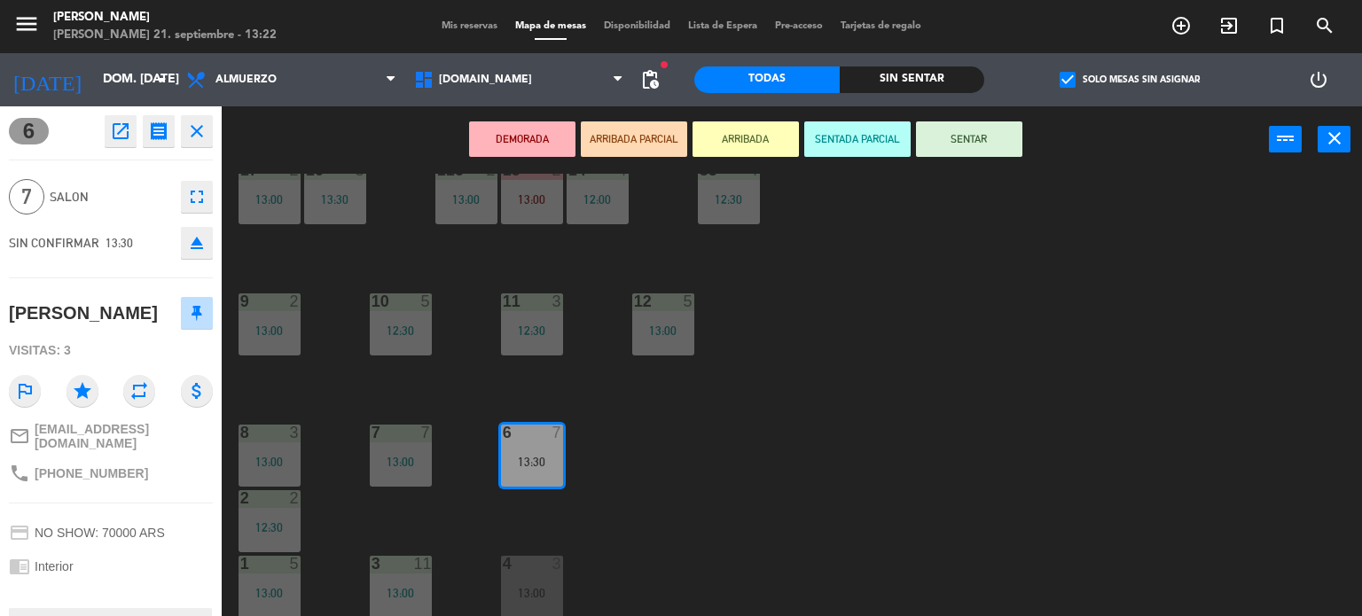
click at [112, 132] on icon "open_in_new" at bounding box center [120, 131] width 21 height 21
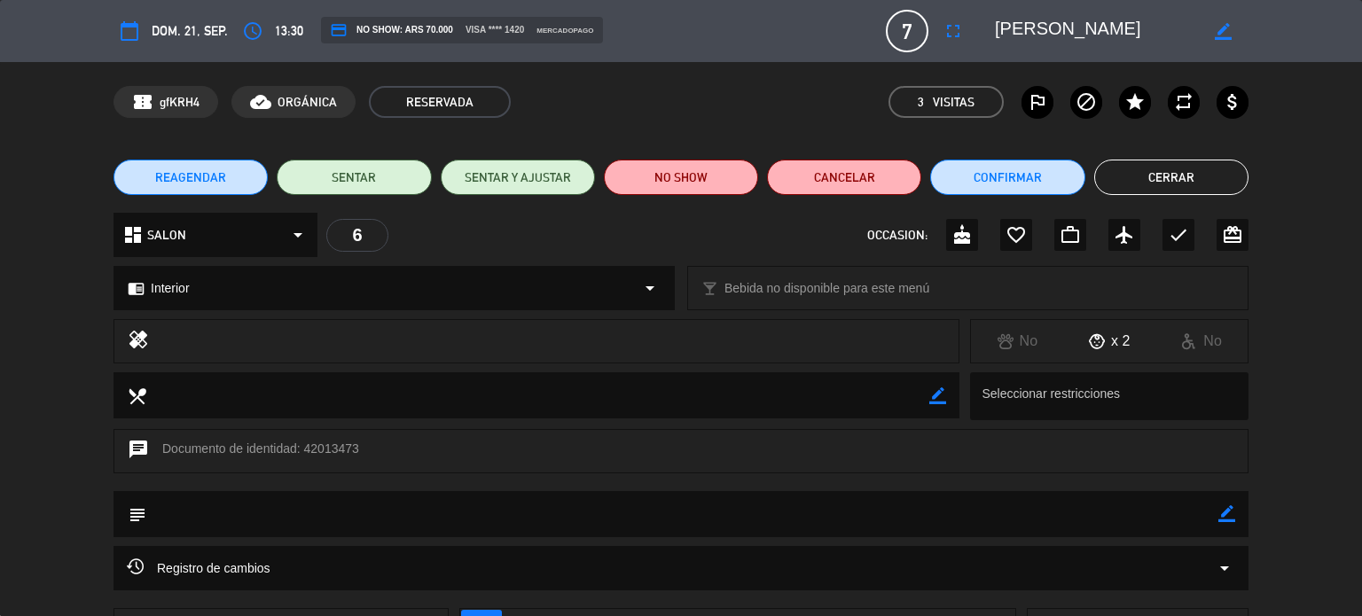
click at [1193, 183] on button "Cerrar" at bounding box center [1171, 177] width 154 height 35
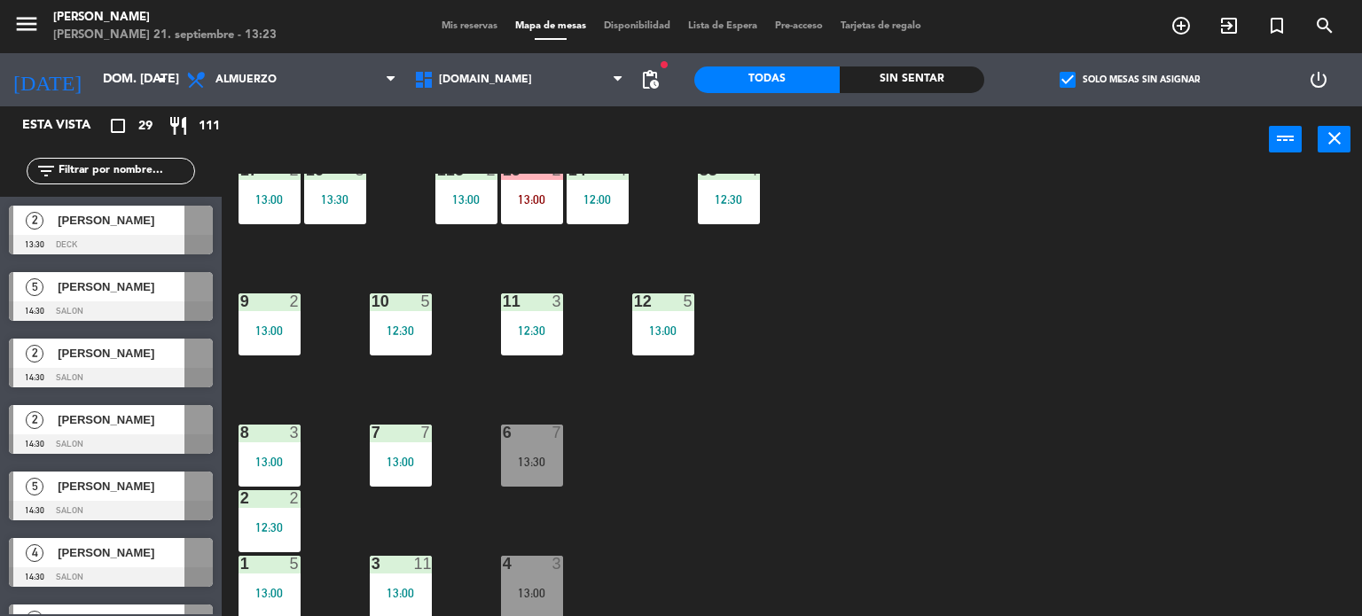
click at [142, 176] on input "text" at bounding box center [125, 171] width 137 height 20
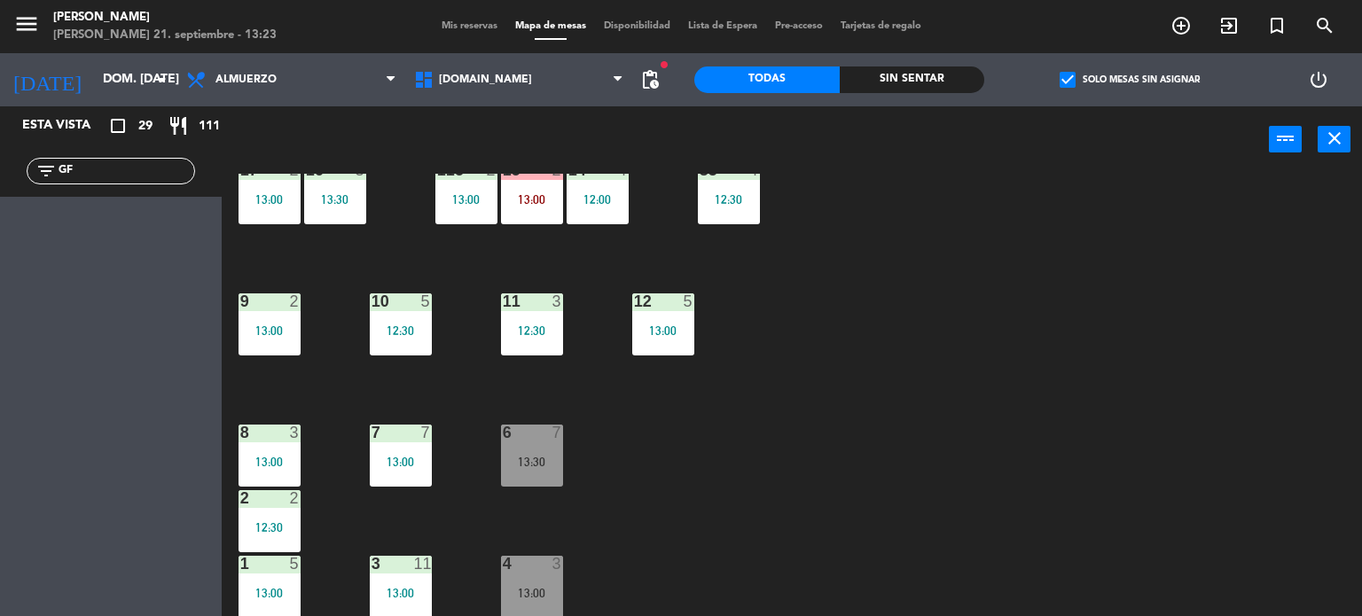
type input "G"
type input "F"
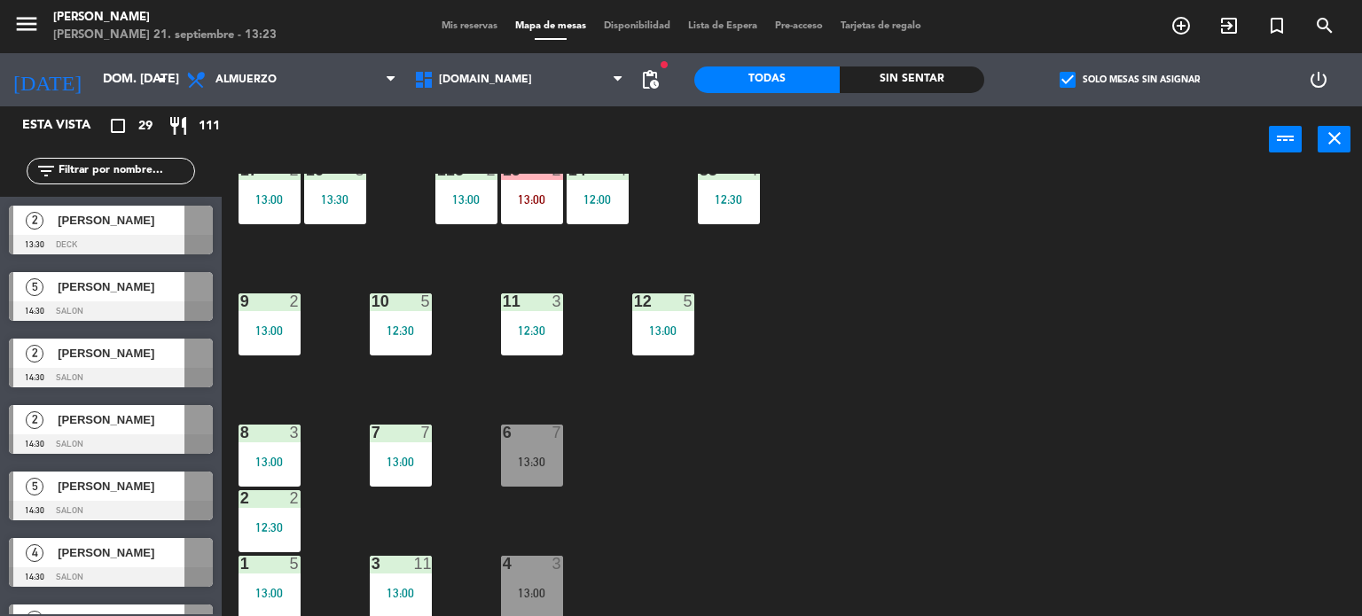
click at [1081, 78] on label "check_box Solo mesas sin asignar" at bounding box center [1129, 80] width 140 height 16
click at [1129, 80] on input "check_box Solo mesas sin asignar" at bounding box center [1129, 80] width 0 height 0
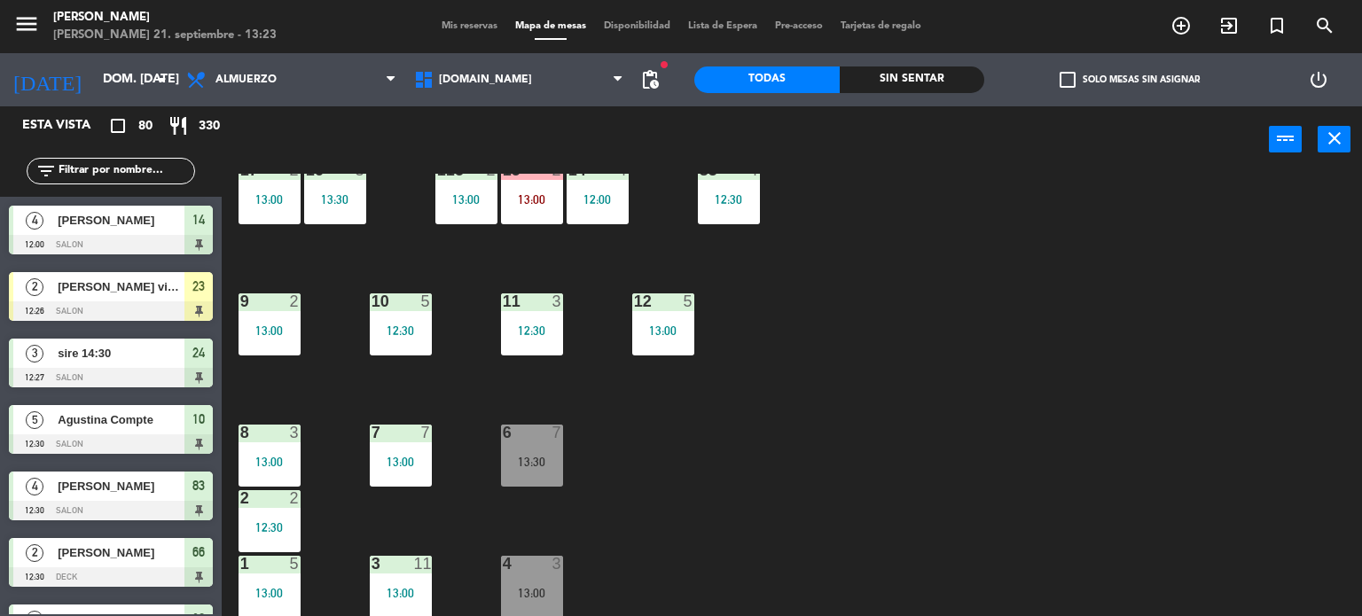
click at [167, 166] on input "text" at bounding box center [125, 171] width 137 height 20
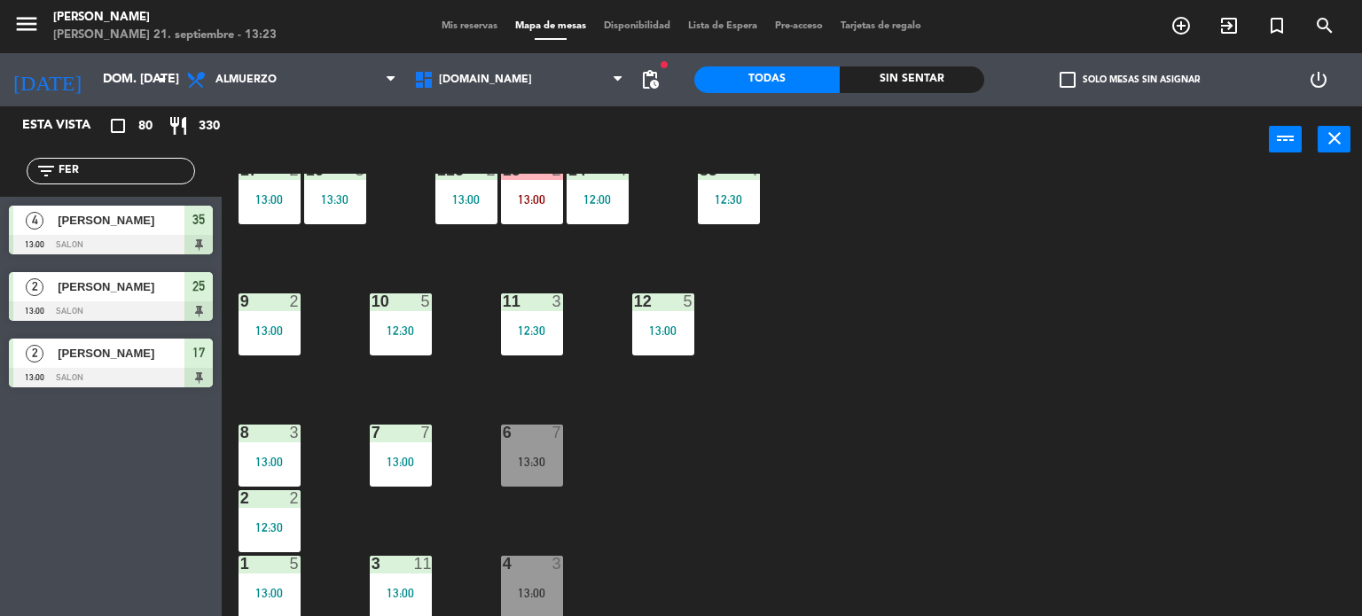
type input "FER"
click at [21, 542] on div "Esta vista crop_square 80 restaurant 330 filter_list FER 4 [PERSON_NAME] 13:00 …" at bounding box center [111, 361] width 222 height 510
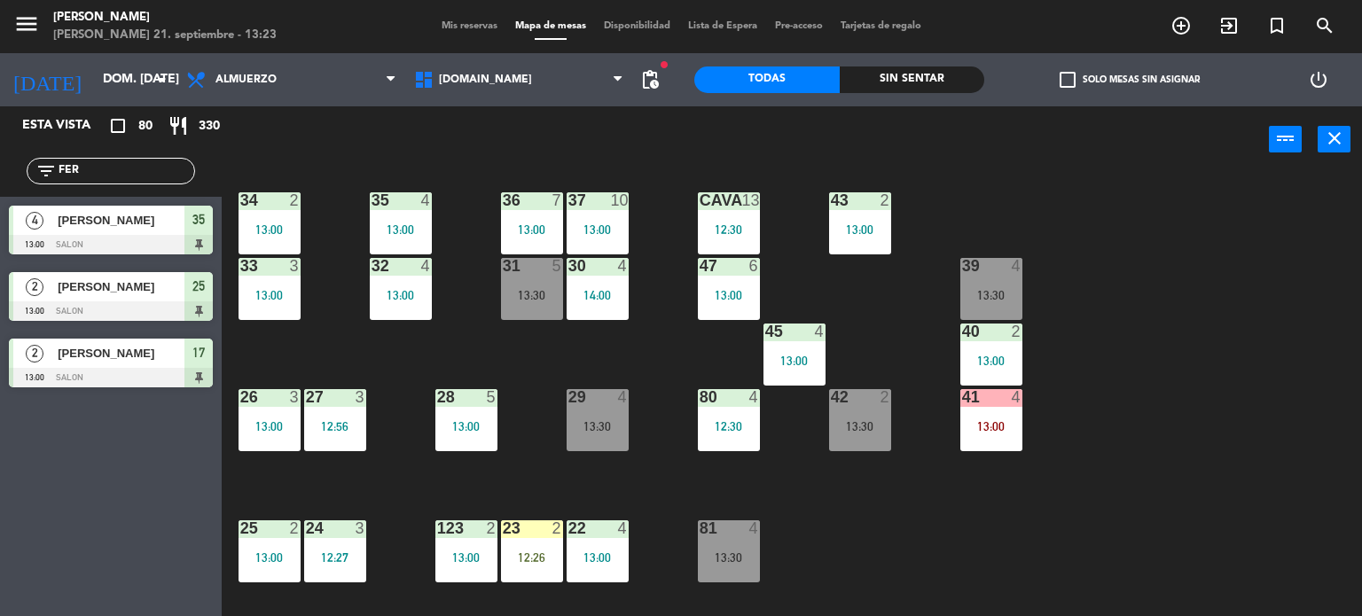
scroll to position [0, 0]
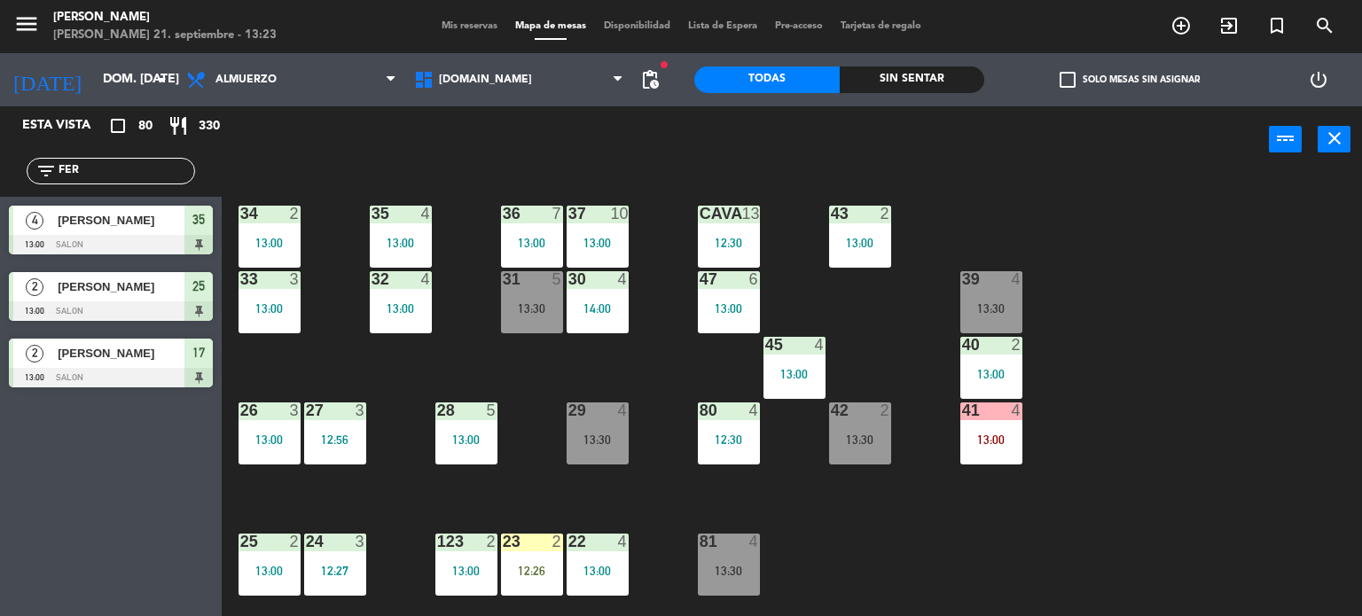
drag, startPoint x: 106, startPoint y: 172, endPoint x: 18, endPoint y: 184, distance: 89.5
click at [18, 184] on div "filter_list FER" at bounding box center [111, 170] width 222 height 51
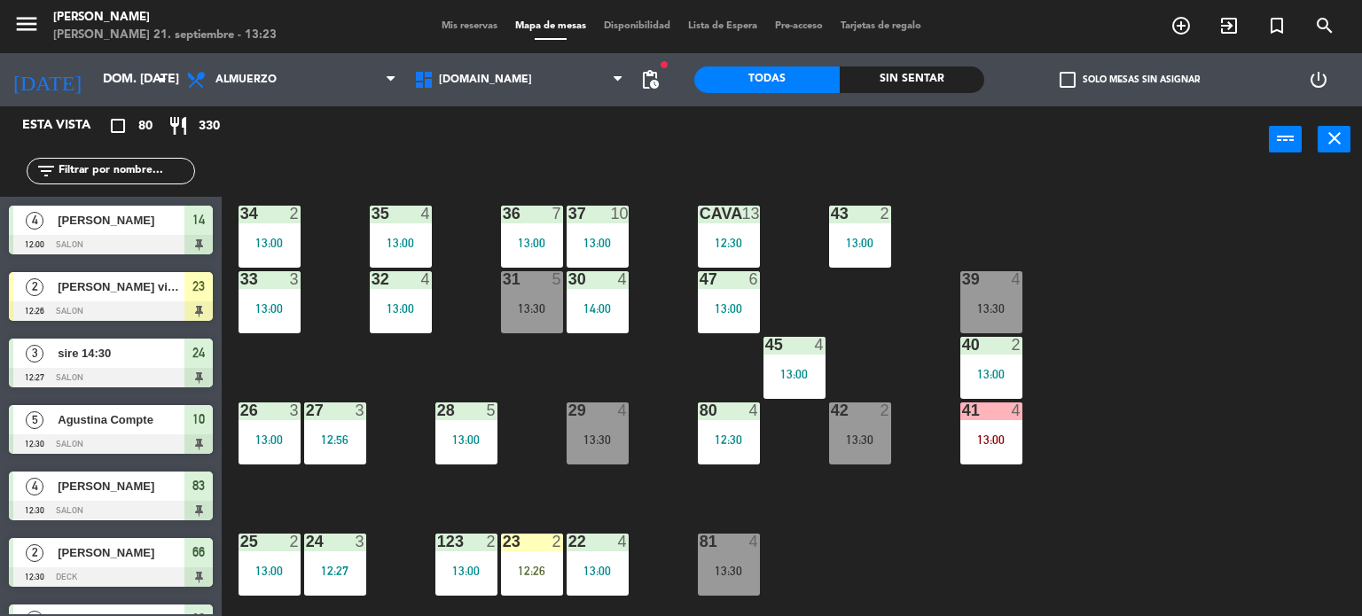
click at [1312, 439] on div "34 2 13:00 35 4 13:00 36 7 13:00 43 2 13:00 37 10 13:00 CAVA 13 12:30 33 3 13:0…" at bounding box center [798, 395] width 1127 height 443
click at [408, 209] on div at bounding box center [400, 214] width 29 height 16
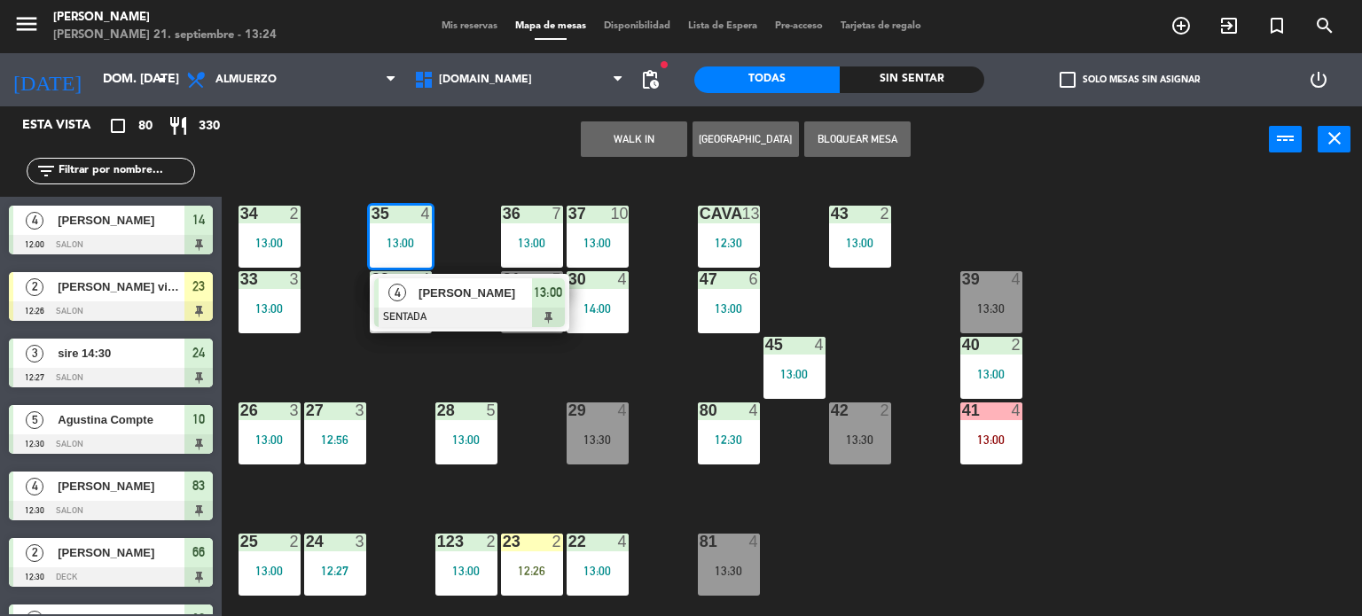
click at [527, 396] on div "34 2 13:00 35 4 13:00 4 [PERSON_NAME] SENTADA 13:00 36 7 13:00 43 2 13:00 37 10…" at bounding box center [798, 395] width 1127 height 443
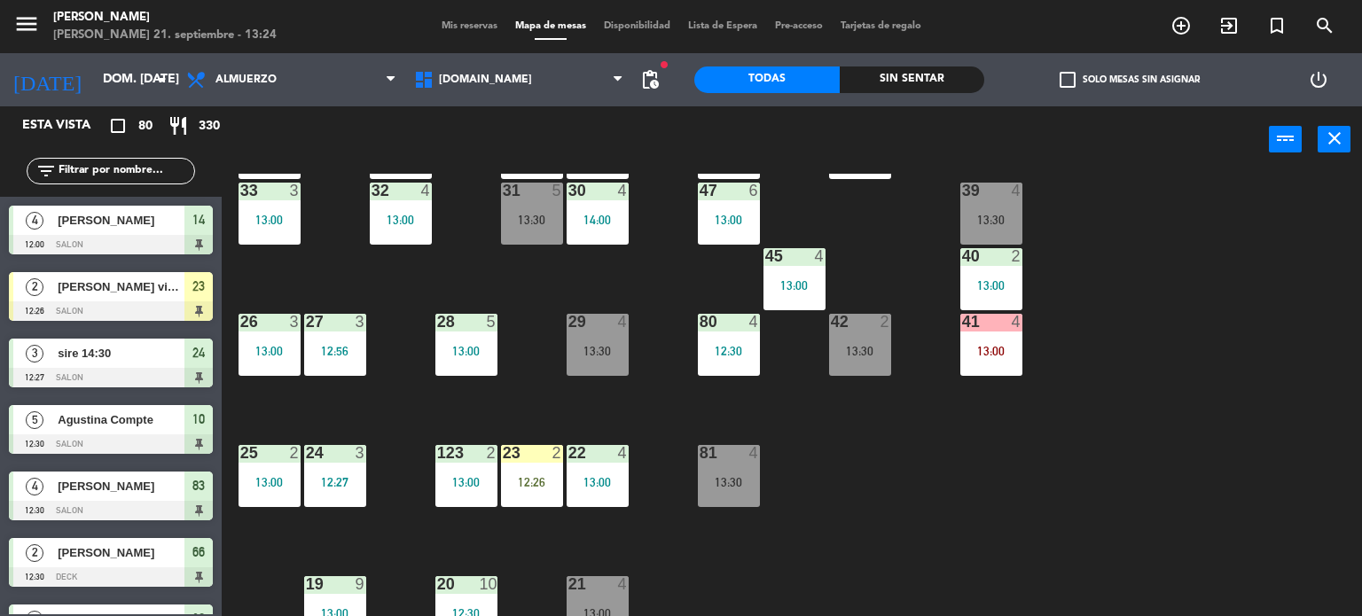
scroll to position [443, 0]
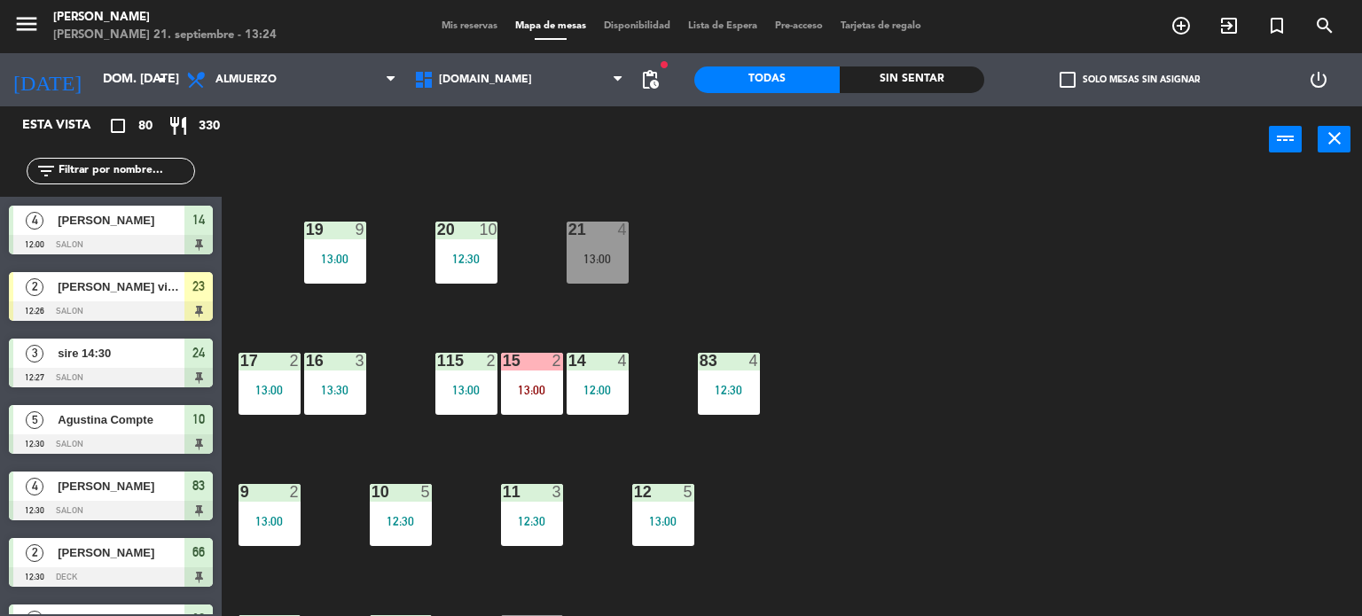
click at [530, 397] on div "15 2 13:00" at bounding box center [532, 384] width 62 height 62
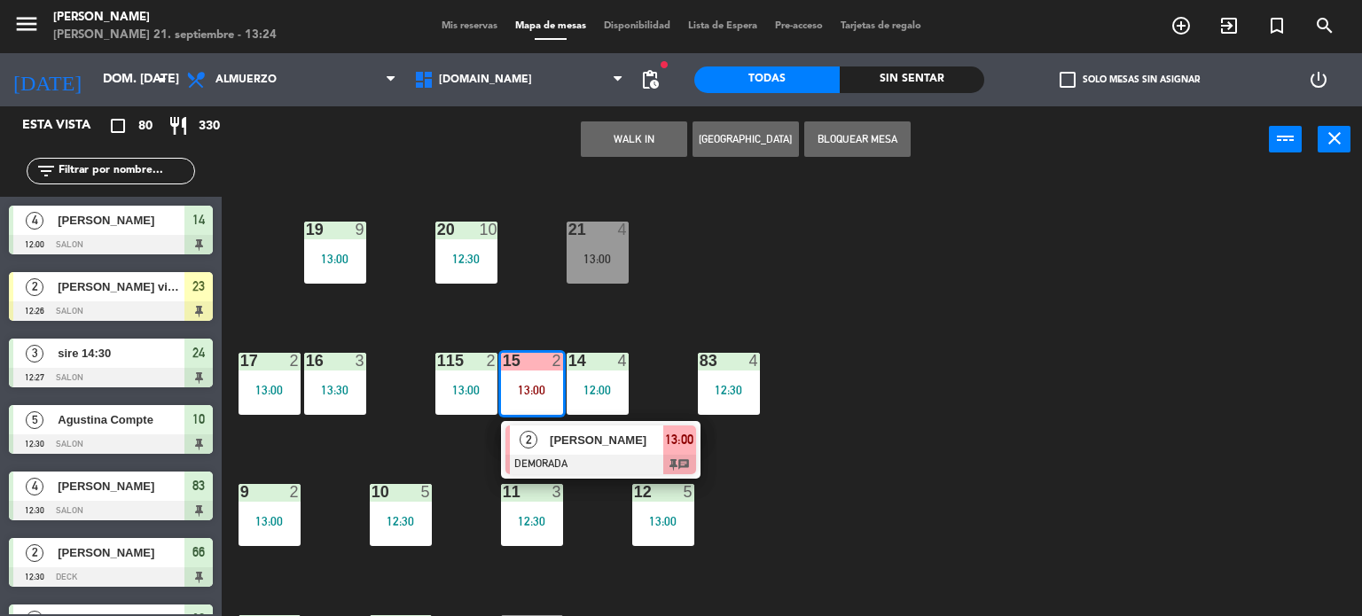
drag, startPoint x: 819, startPoint y: 276, endPoint x: 831, endPoint y: 263, distance: 16.9
click at [819, 276] on div "34 2 13:00 35 4 13:00 36 7 13:00 43 2 13:00 37 10 13:00 CAVA 13 12:30 33 3 13:0…" at bounding box center [798, 395] width 1127 height 443
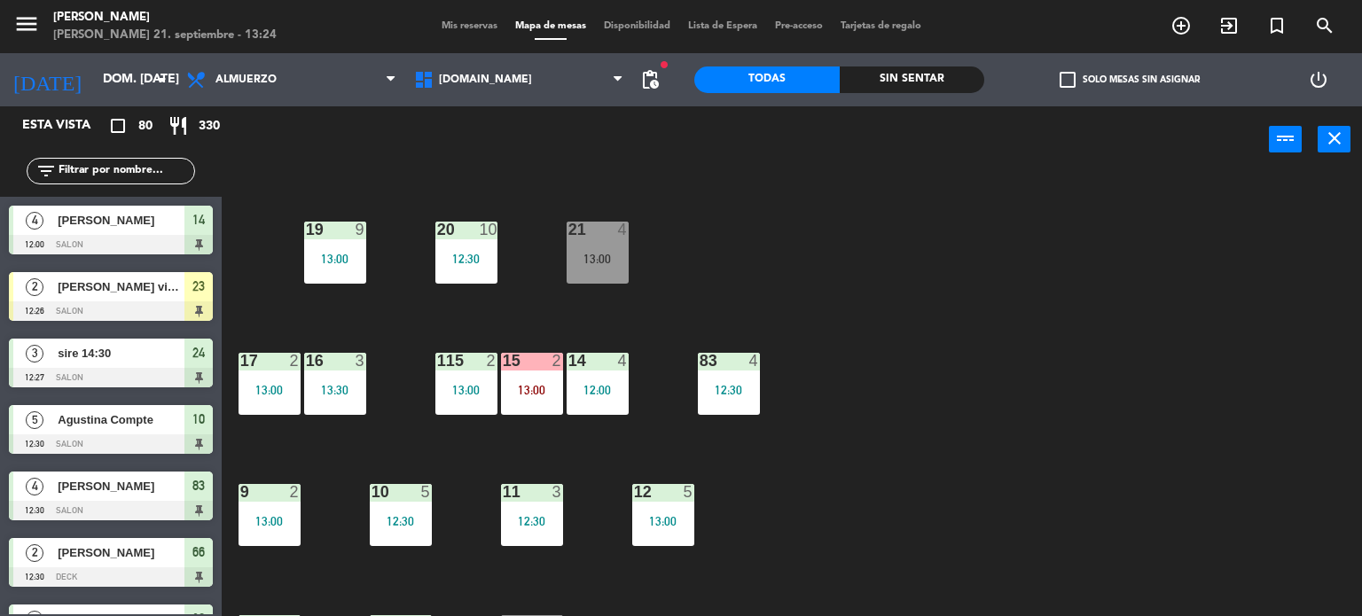
click at [545, 397] on div "15 2 13:00" at bounding box center [532, 384] width 62 height 62
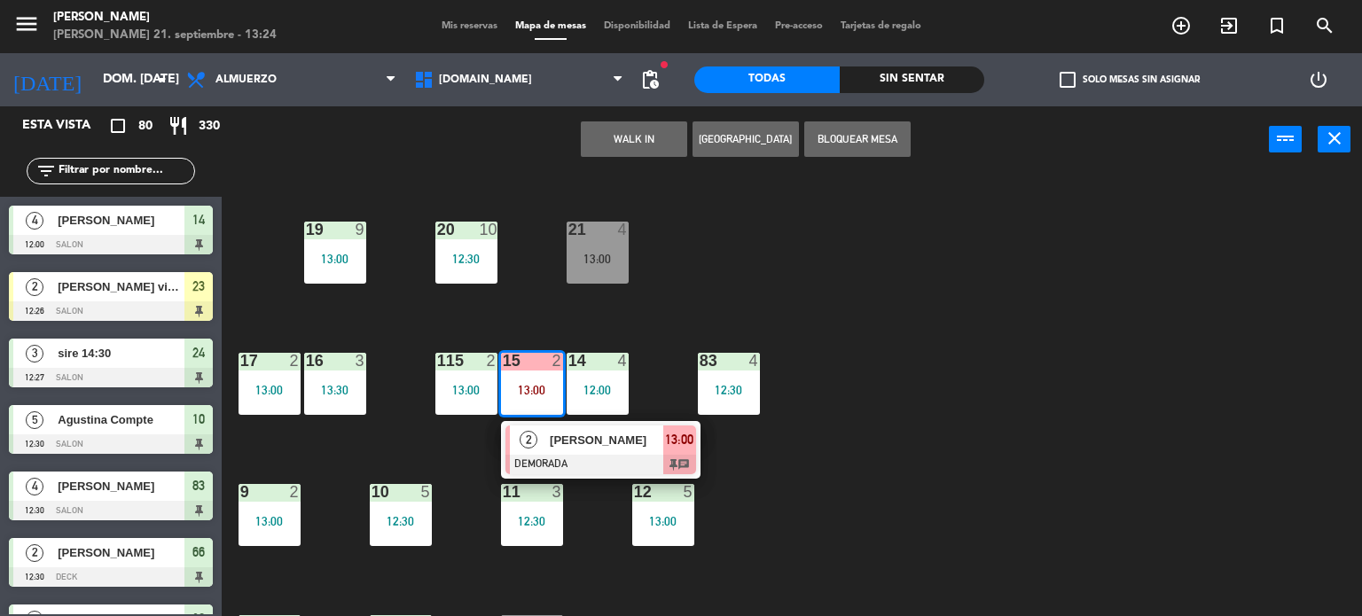
click at [559, 468] on div at bounding box center [600, 465] width 191 height 20
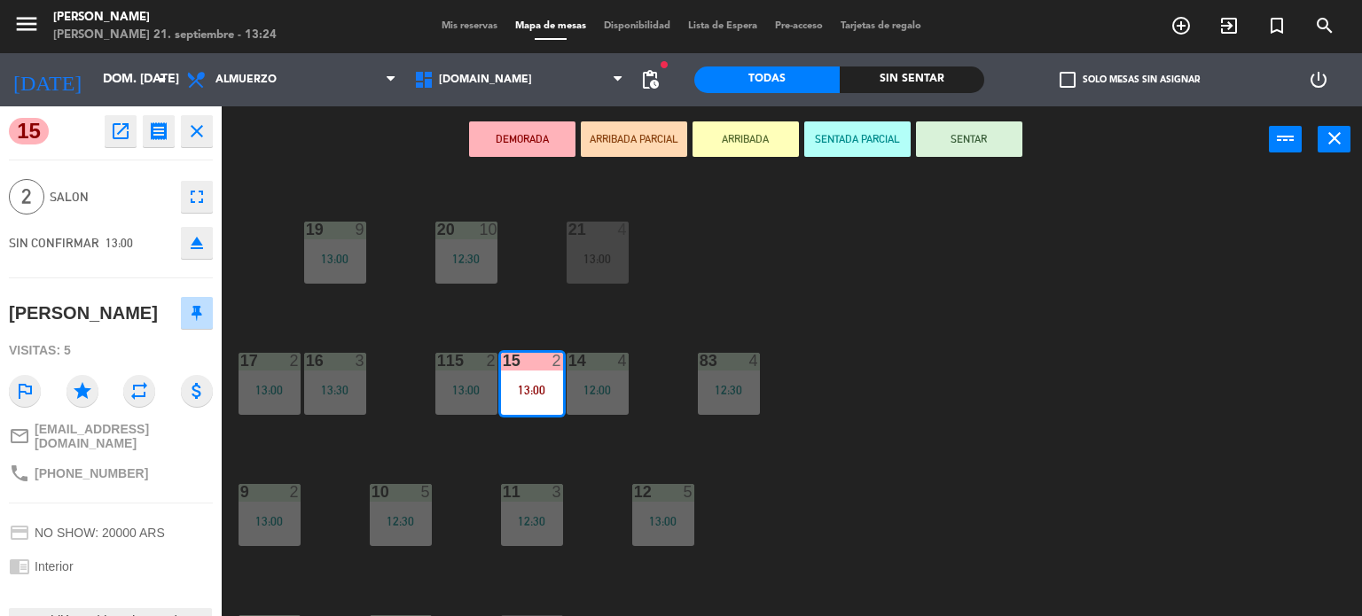
scroll to position [134, 0]
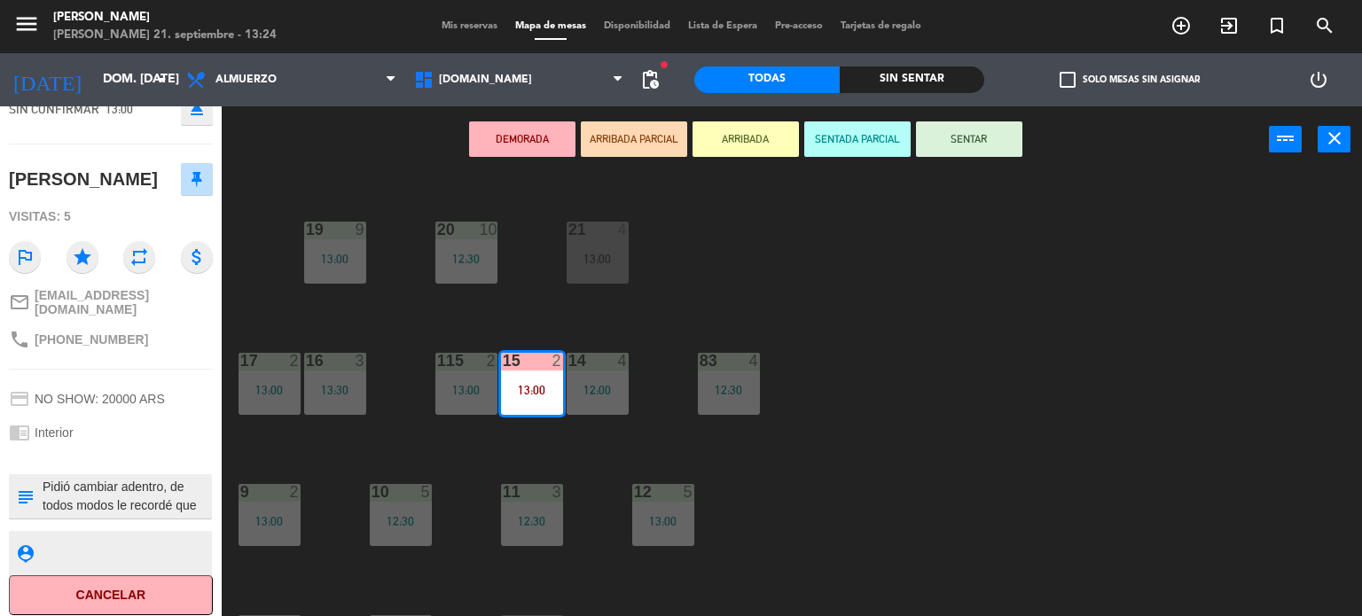
click at [946, 428] on div "34 2 13:00 35 4 13:00 36 7 13:00 43 2 13:00 37 10 13:00 CAVA 13 12:30 33 3 13:0…" at bounding box center [798, 395] width 1127 height 443
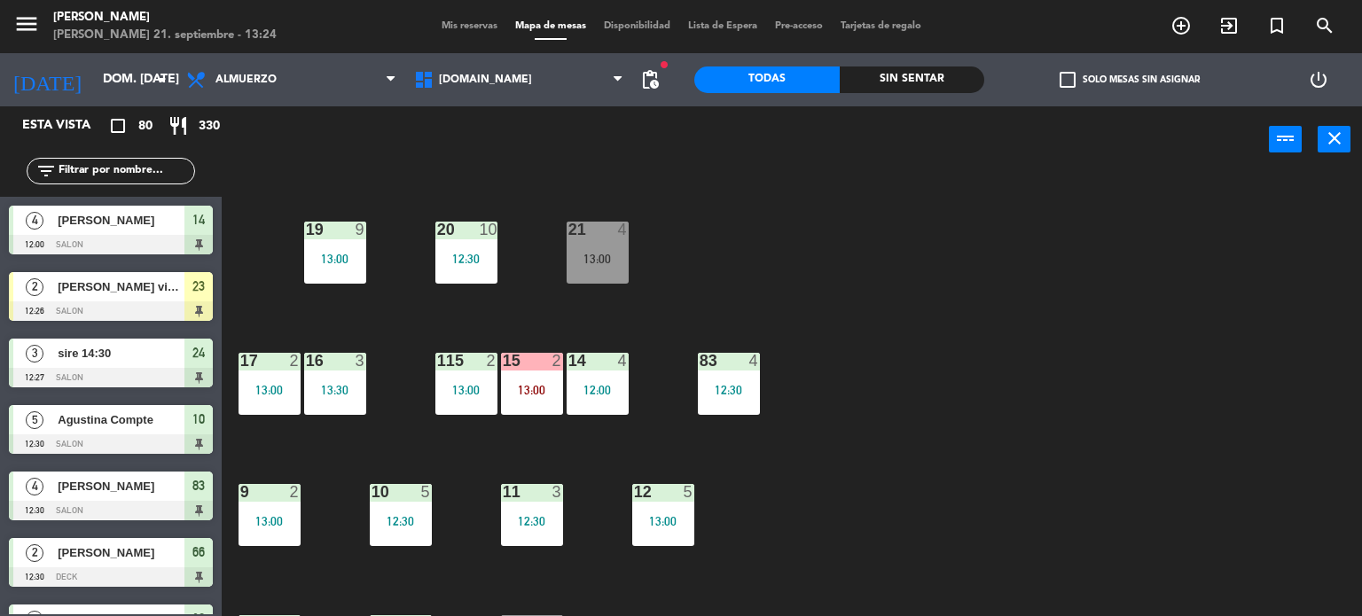
scroll to position [0, 0]
click at [448, 395] on div "13:00" at bounding box center [466, 390] width 62 height 12
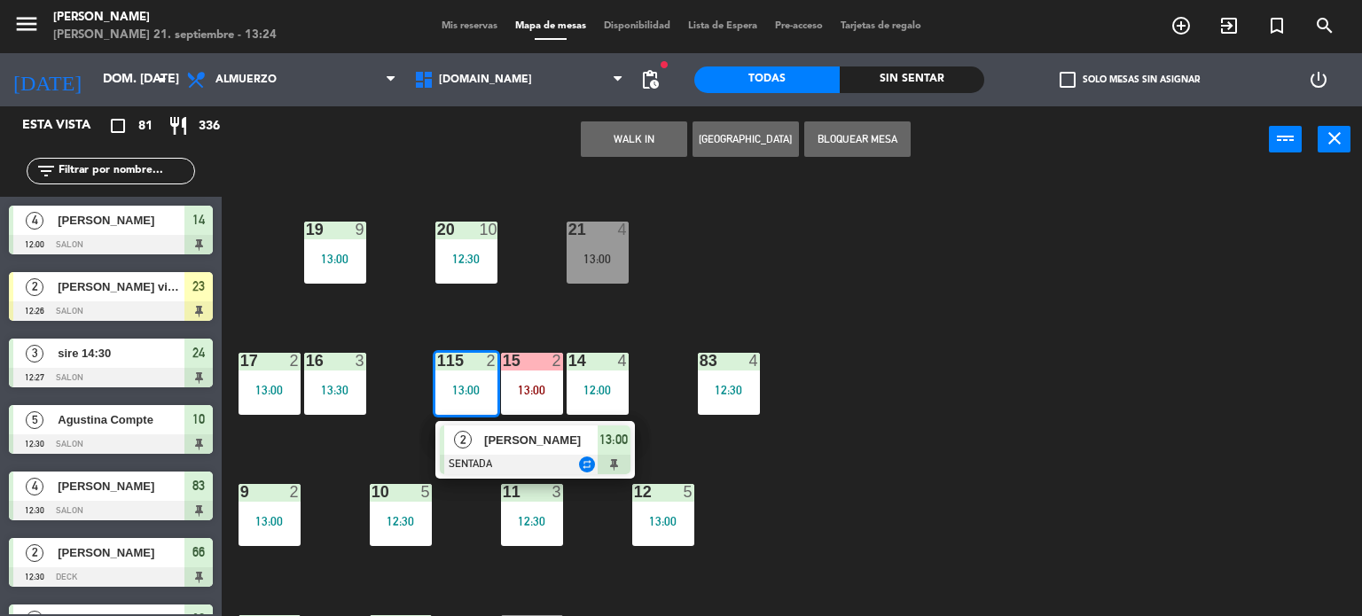
drag, startPoint x: 964, startPoint y: 499, endPoint x: 901, endPoint y: 493, distance: 63.2
click at [945, 497] on div "34 2 13:00 35 4 13:00 36 7 13:00 43 2 13:00 37 10 13:00 CAVA 13 12:30 33 3 13:0…" at bounding box center [798, 395] width 1127 height 443
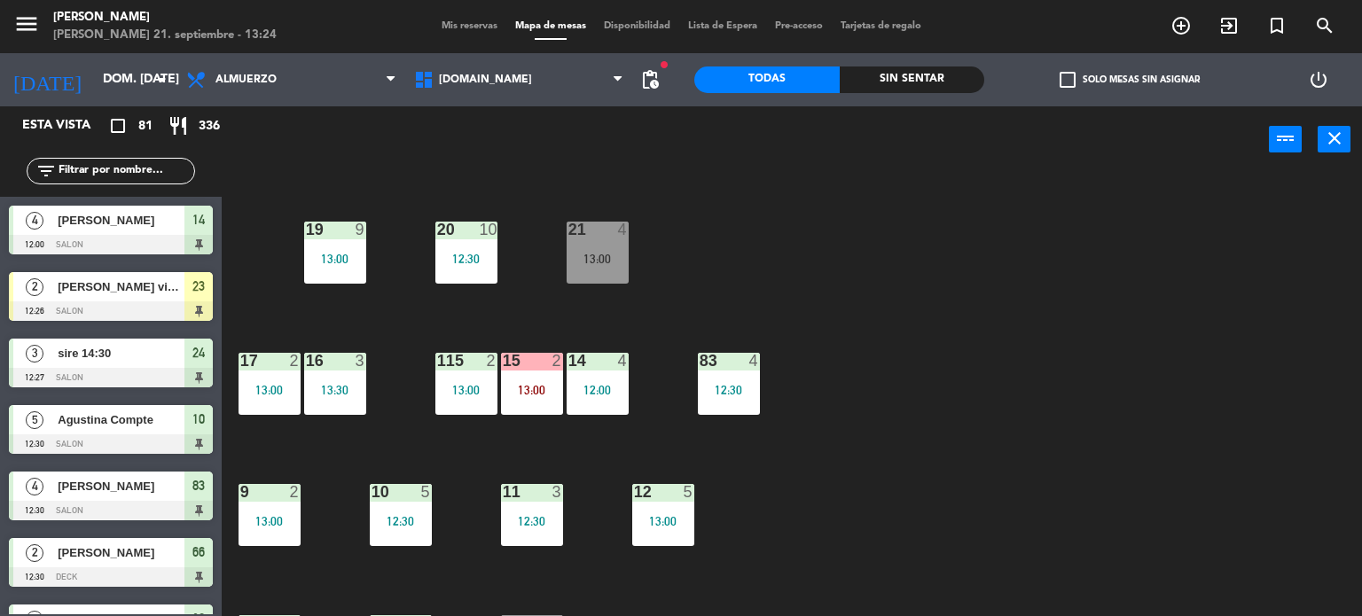
drag, startPoint x: 544, startPoint y: 366, endPoint x: 560, endPoint y: 410, distance: 46.3
click at [546, 367] on div "15 2" at bounding box center [532, 361] width 89 height 16
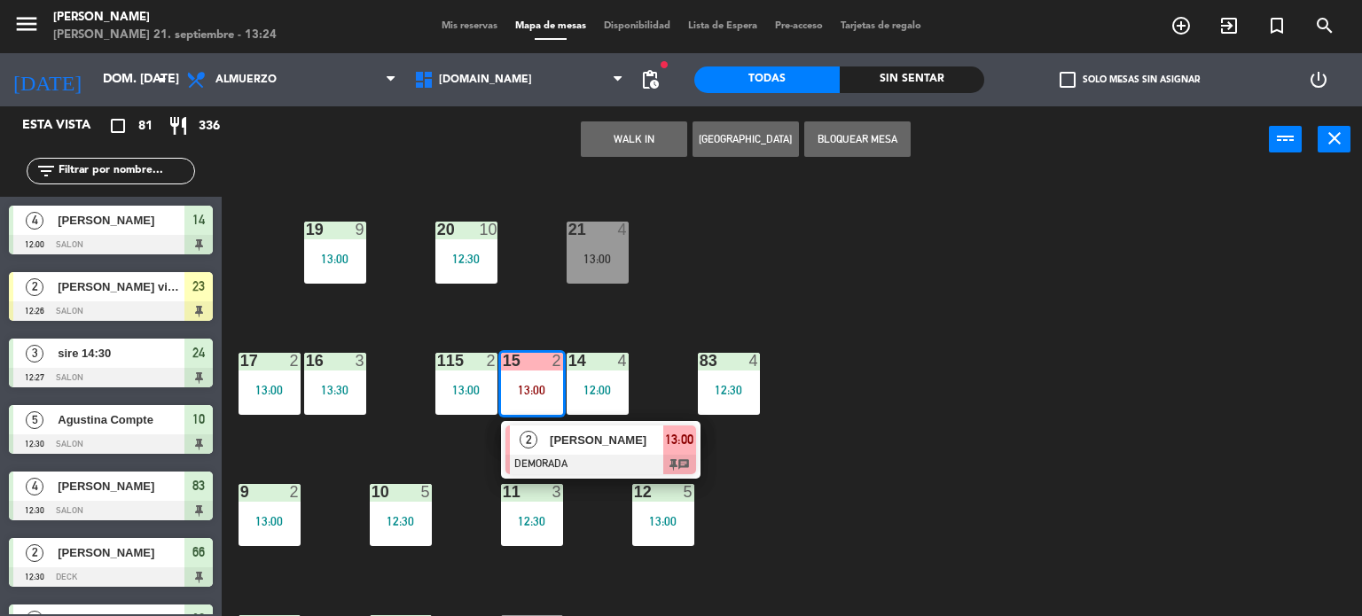
click at [566, 421] on div "2 [PERSON_NAME] DEMORADA 13:00 chat" at bounding box center [600, 450] width 199 height 58
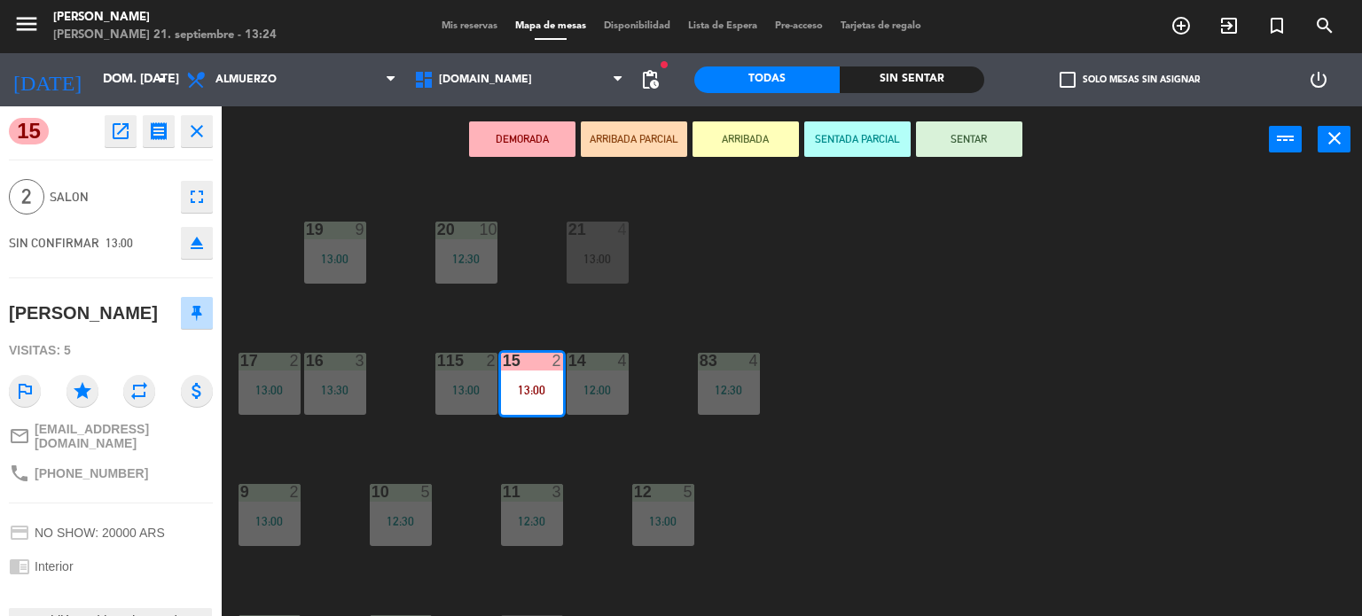
scroll to position [134, 0]
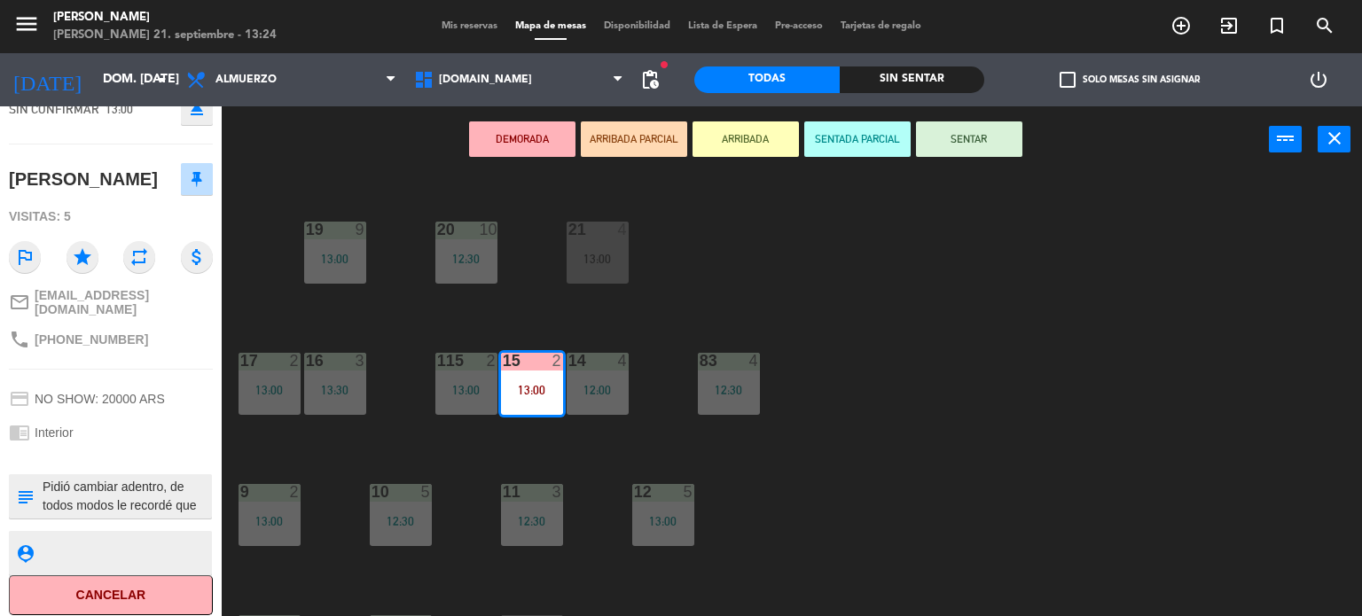
click at [1126, 339] on div "34 2 13:00 35 4 13:00 36 7 13:00 43 2 13:00 37 10 13:00 CAVA 13 12:30 33 3 13:0…" at bounding box center [798, 395] width 1127 height 443
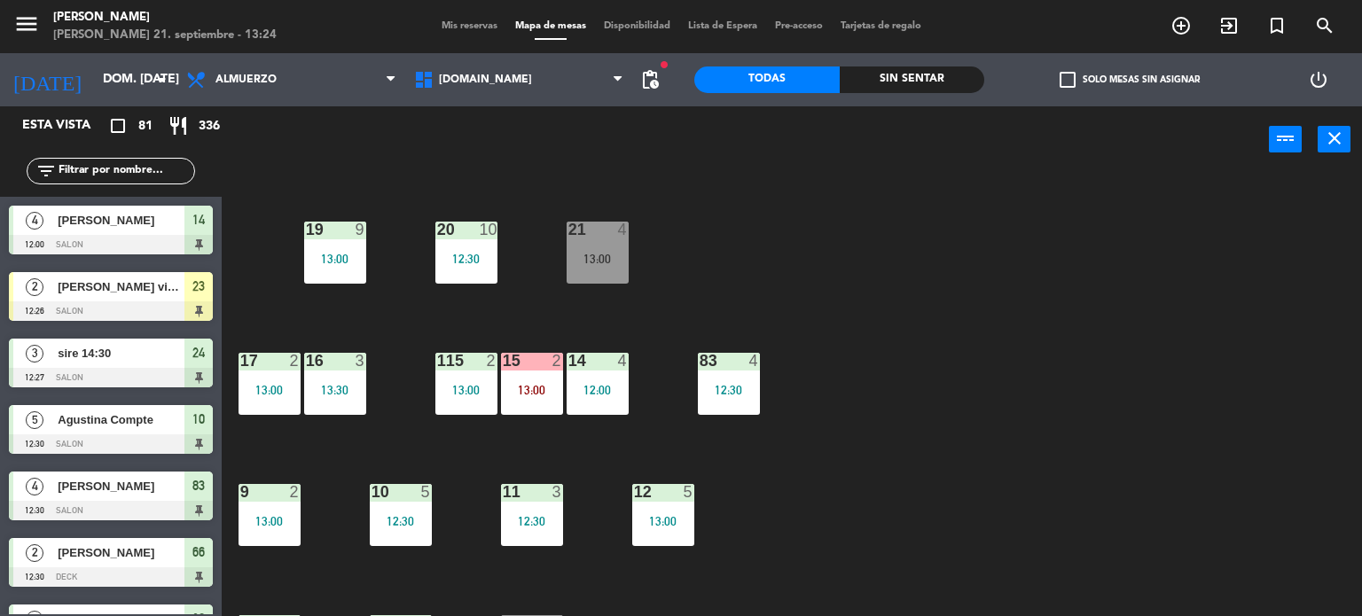
scroll to position [0, 0]
click at [1361, 221] on div "34 2 13:00 35 4 13:00 36 7 13:00 43 2 13:00 37 10 13:00 CAVA 13 12:30 33 3 13:0…" at bounding box center [798, 395] width 1127 height 443
click at [1089, 130] on div "power_input close 34 2 13:00 35 4 13:00 36 7 13:00 43 2 13:00 37 10 13:00 CAVA …" at bounding box center [681, 361] width 1362 height 511
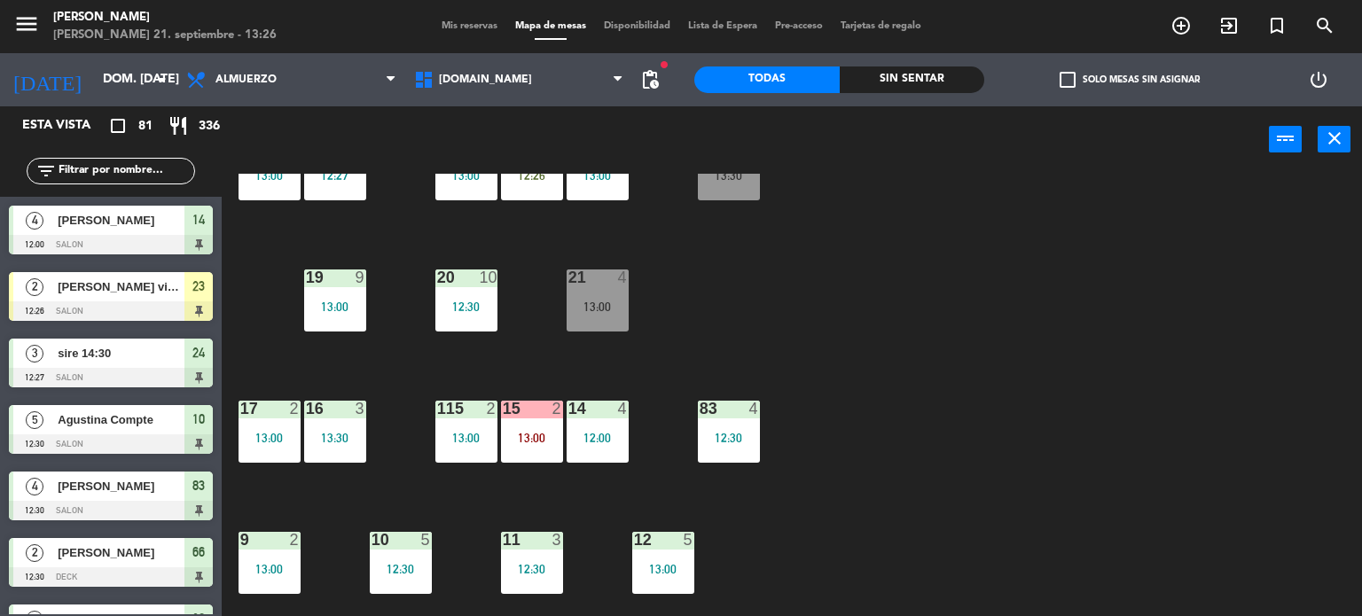
click at [142, 169] on input "text" at bounding box center [125, 171] width 137 height 20
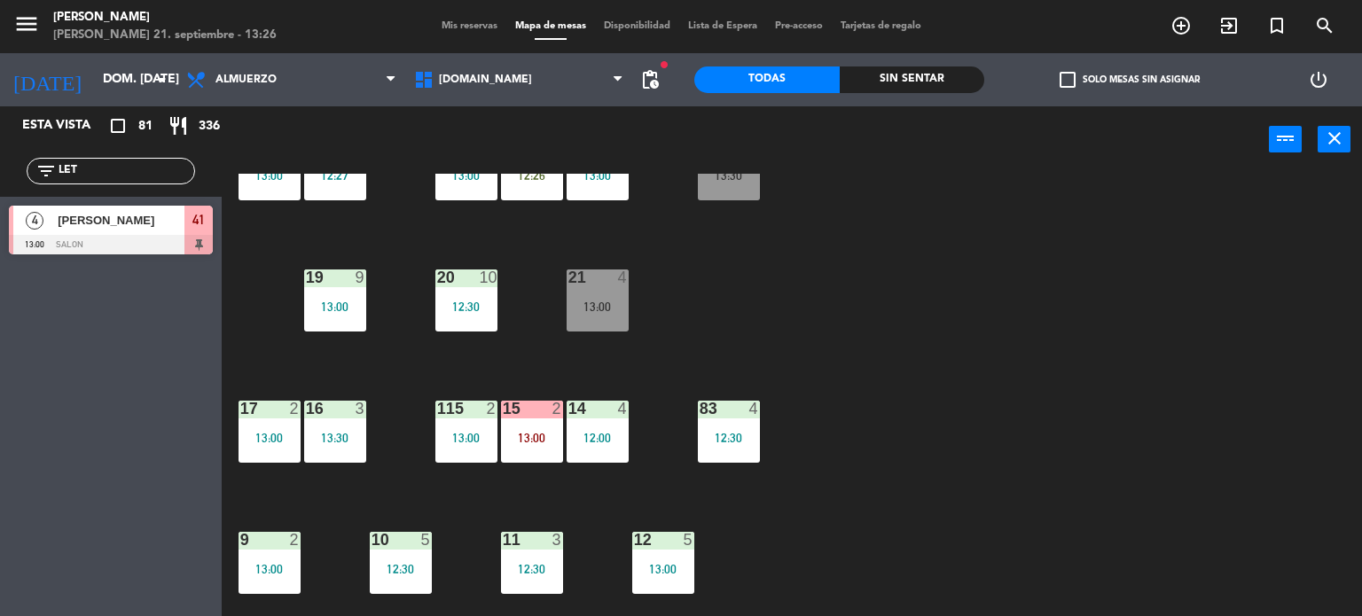
type input "[PERSON_NAME]"
drag, startPoint x: 98, startPoint y: 211, endPoint x: 981, endPoint y: 251, distance: 884.8
click at [98, 212] on div "4 [PERSON_NAME] 13:00 SALON 41" at bounding box center [111, 230] width 222 height 66
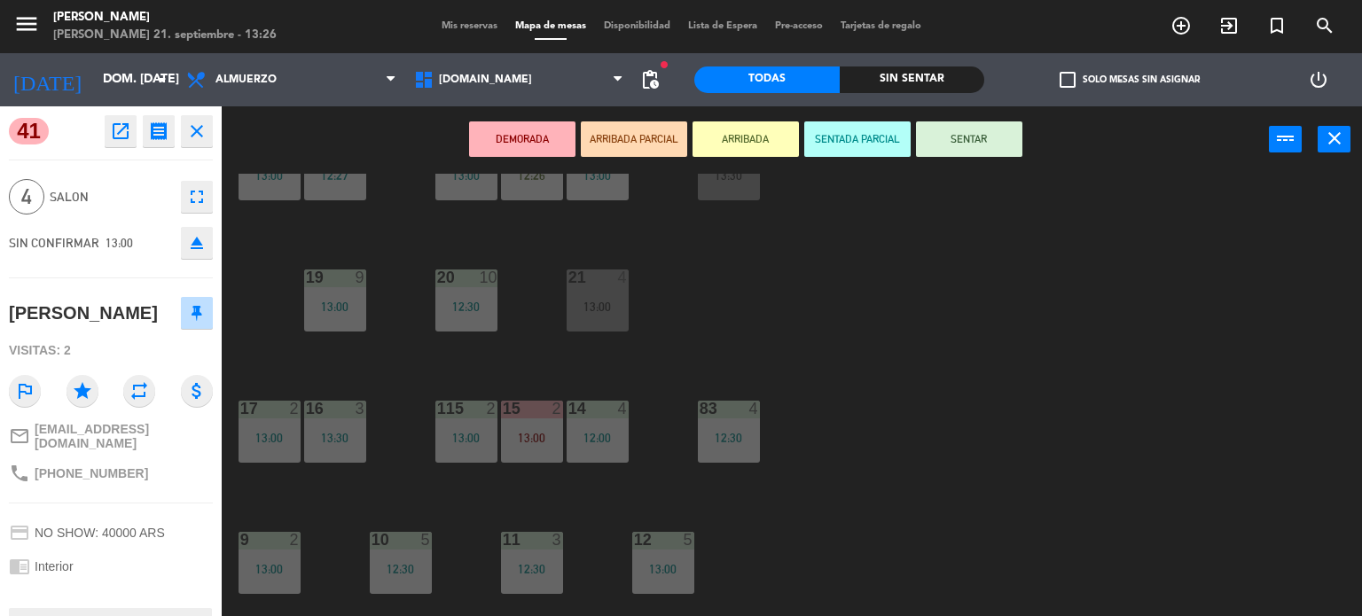
drag, startPoint x: 770, startPoint y: 137, endPoint x: 1014, endPoint y: 303, distance: 295.6
click at [775, 137] on button "ARRIBADA" at bounding box center [745, 138] width 106 height 35
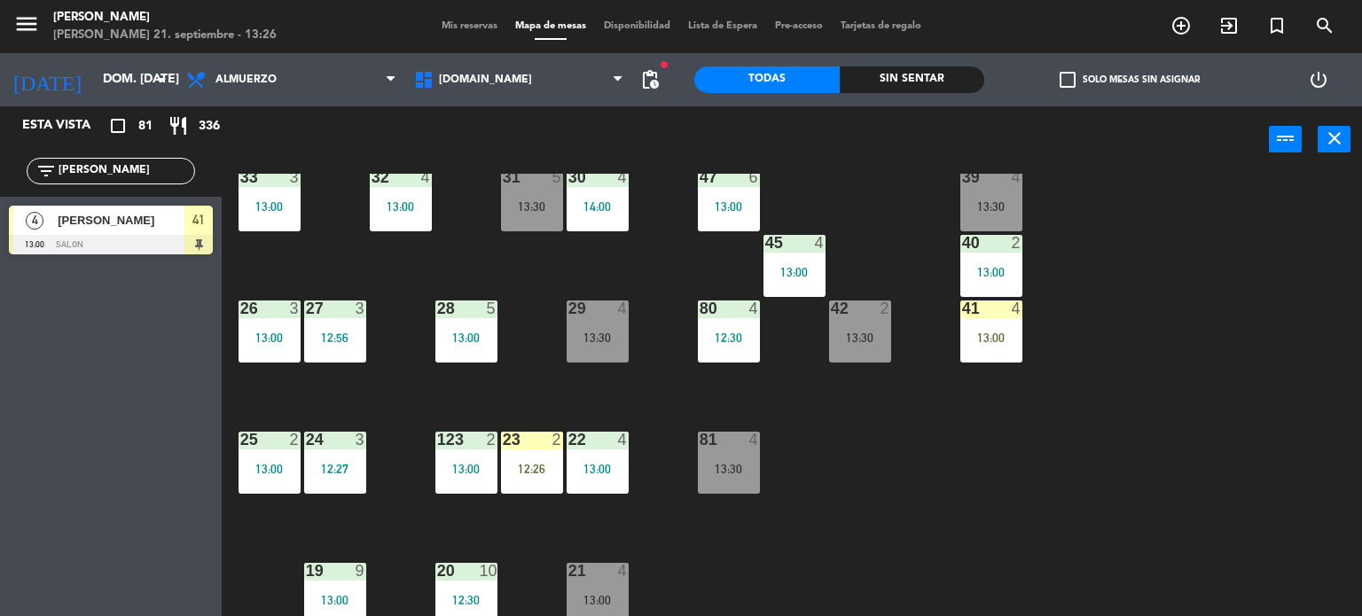
scroll to position [0, 0]
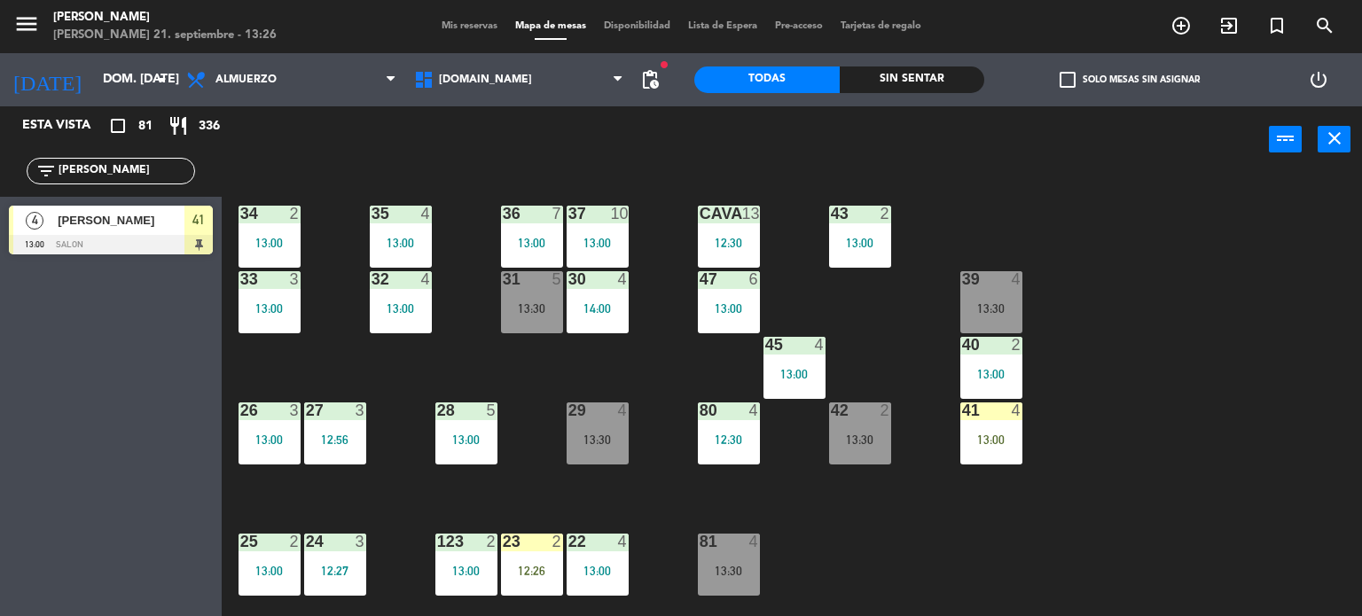
click at [1022, 416] on div "4" at bounding box center [1020, 410] width 29 height 16
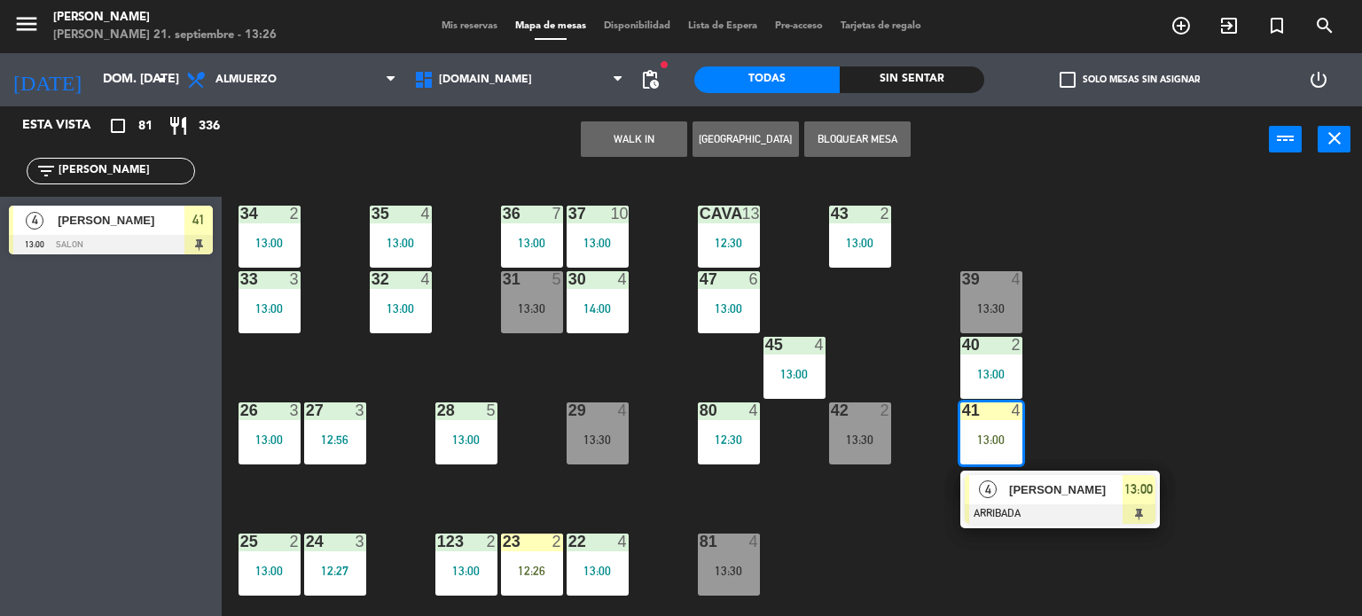
drag, startPoint x: 1223, startPoint y: 405, endPoint x: 1174, endPoint y: 433, distance: 56.7
click at [1212, 451] on div "34 2 13:00 35 4 13:00 36 7 13:00 43 2 13:00 37 10 13:00 CAVA 13 12:30 33 3 13:0…" at bounding box center [798, 395] width 1127 height 443
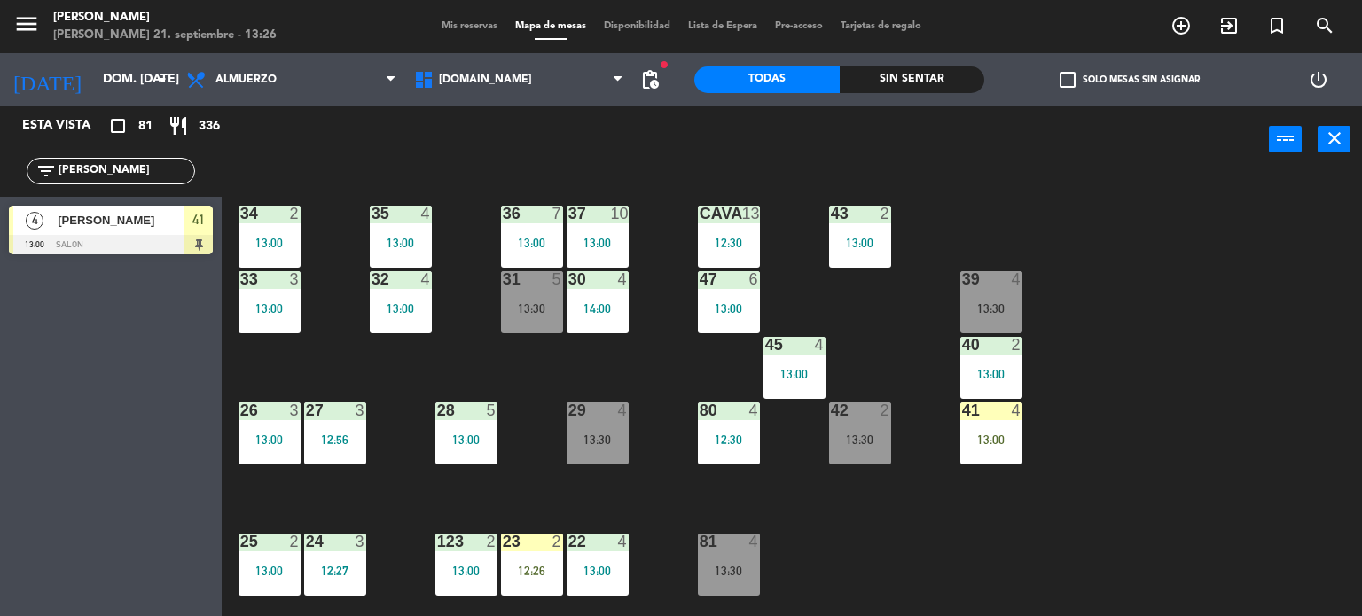
drag, startPoint x: 977, startPoint y: 444, endPoint x: 958, endPoint y: 447, distance: 18.8
click at [981, 445] on div "13:00" at bounding box center [991, 440] width 62 height 12
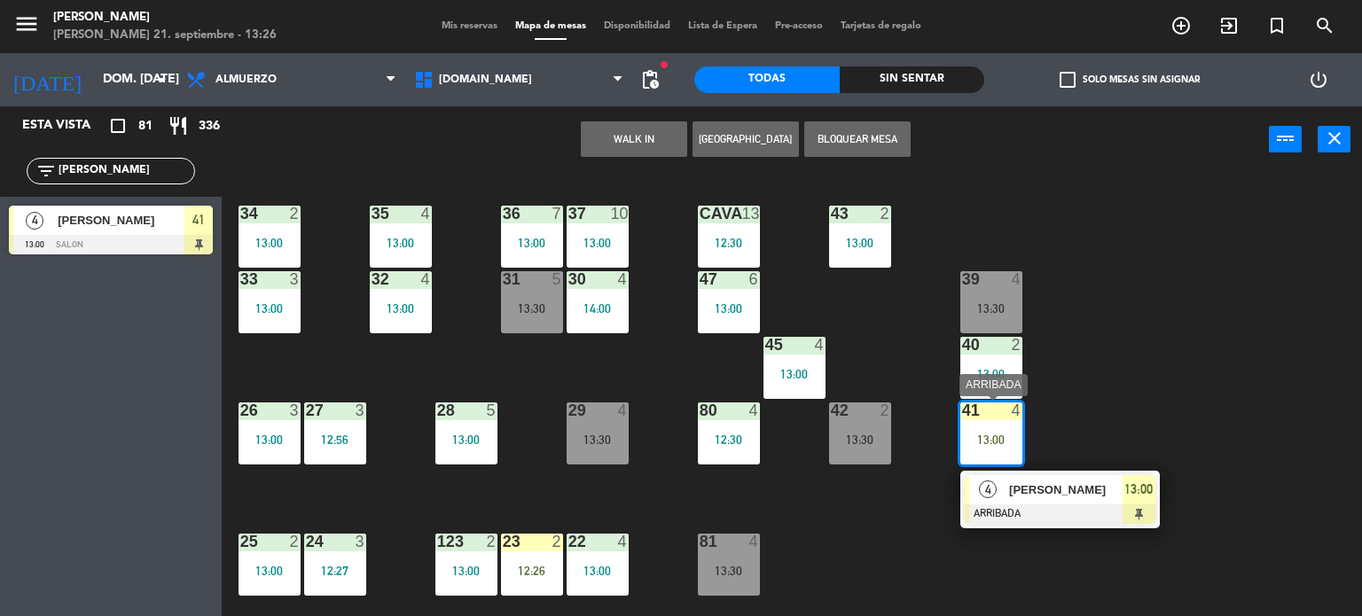
click at [1021, 493] on div "4 [PERSON_NAME] ARRIBADA 13:00" at bounding box center [1060, 500] width 226 height 58
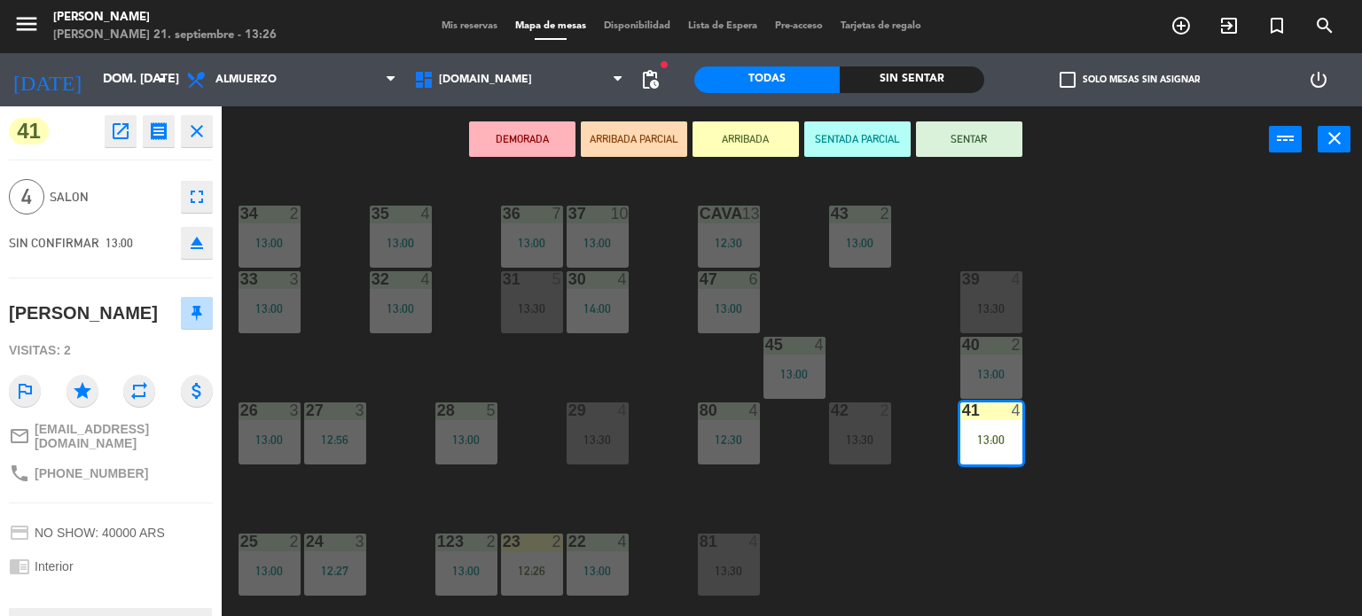
click at [967, 149] on button "SENTAR" at bounding box center [969, 138] width 106 height 35
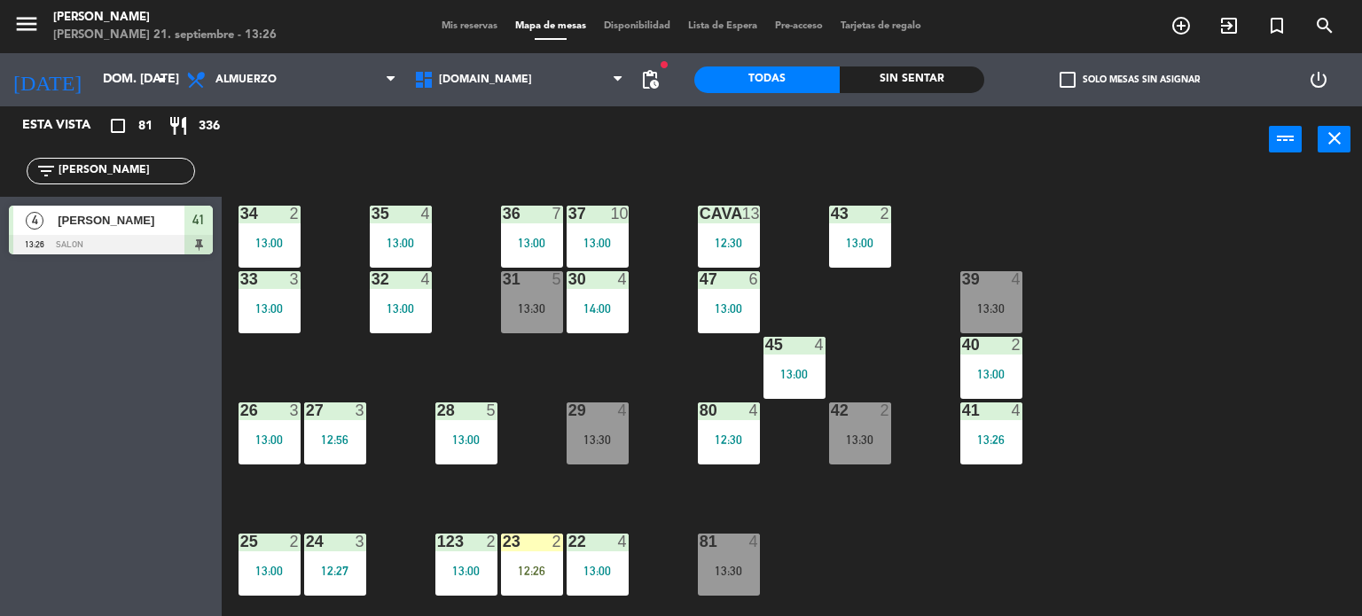
click at [1106, 215] on div "34 2 13:00 35 4 13:00 36 7 13:00 43 2 13:00 37 10 13:00 CAVA 13 12:30 33 3 13:0…" at bounding box center [798, 395] width 1127 height 443
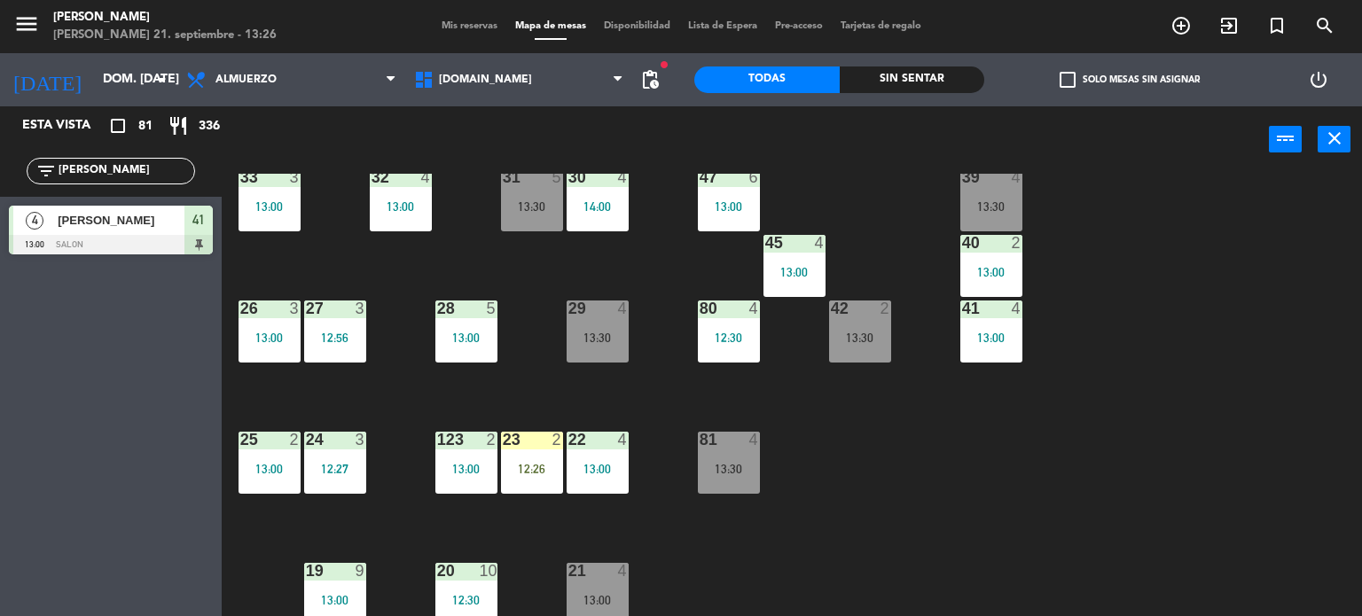
scroll to position [13, 0]
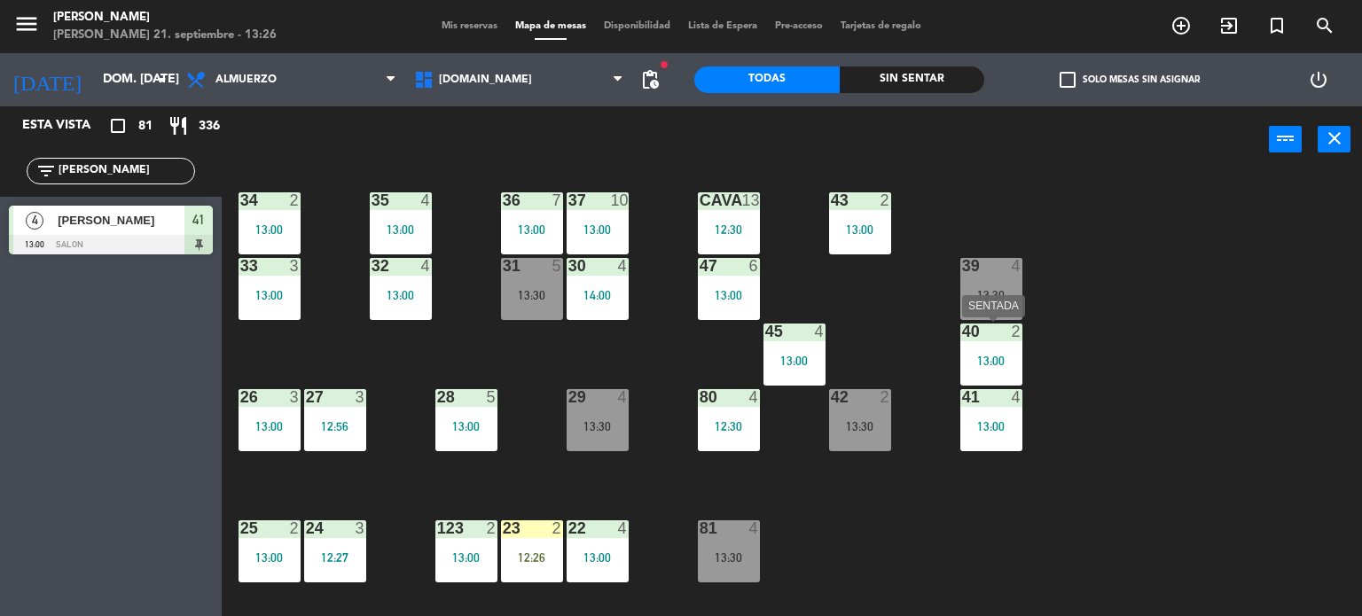
drag, startPoint x: 1018, startPoint y: 340, endPoint x: 1042, endPoint y: 344, distance: 24.2
click at [1034, 344] on div "34 2 13:00 35 4 13:00 36 7 13:00 43 2 13:00 37 10 13:00 CAVA 13 12:30 33 3 13:0…" at bounding box center [798, 395] width 1127 height 443
click at [1144, 342] on div "34 2 13:00 35 4 13:00 36 7 13:00 43 2 13:00 37 10 13:00 CAVA 13 12:30 33 3 13:0…" at bounding box center [798, 395] width 1127 height 443
drag, startPoint x: 93, startPoint y: 171, endPoint x: 16, endPoint y: 194, distance: 80.5
click at [0, 201] on div "Esta vista crop_square 81 restaurant 336 filter_list LETI 4 Letizia Bemberg 13:…" at bounding box center [111, 184] width 222 height 157
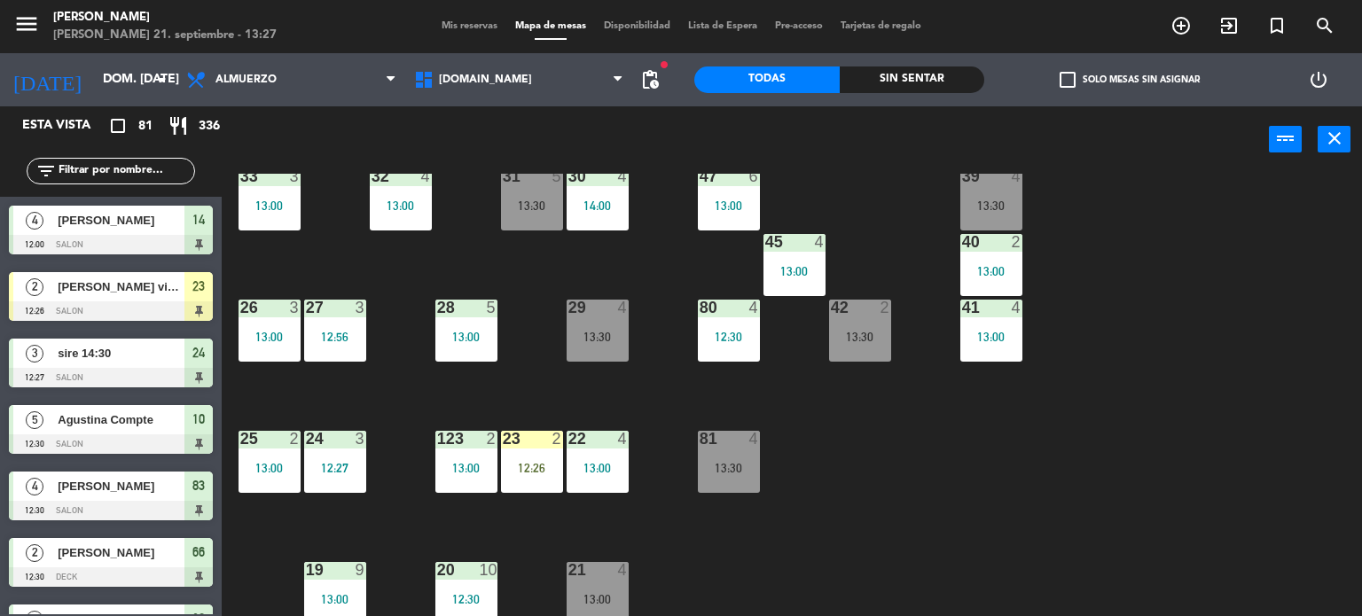
scroll to position [0, 0]
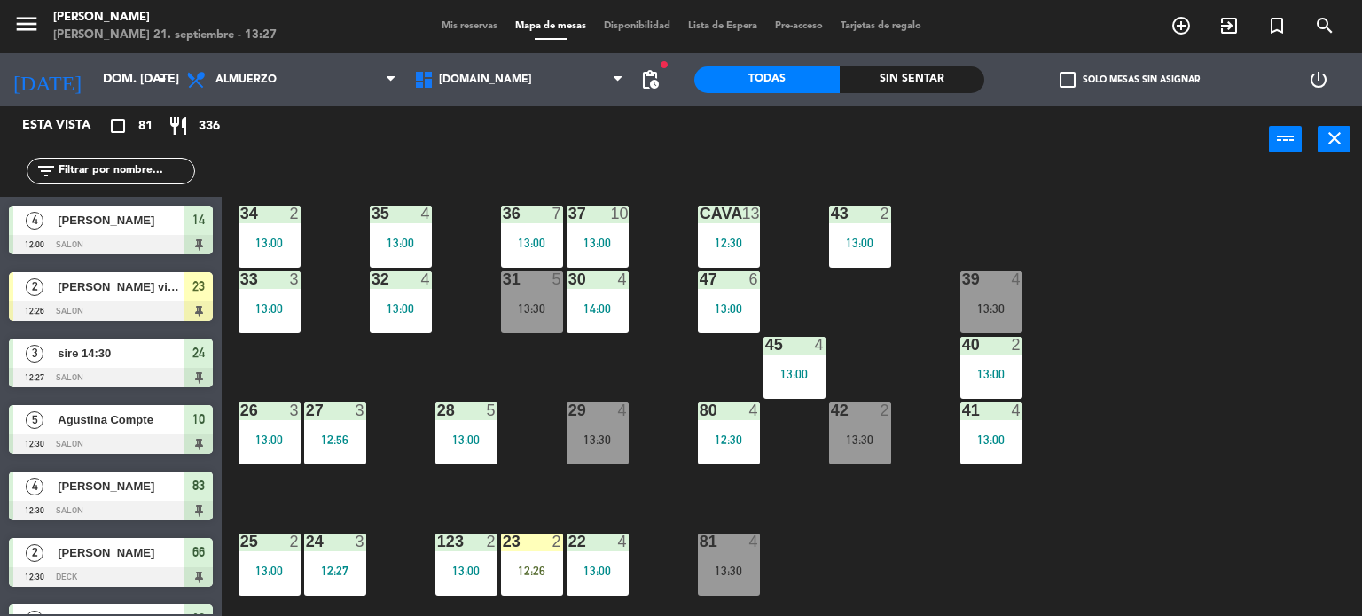
click at [521, 579] on div "23 2 12:26" at bounding box center [532, 565] width 62 height 62
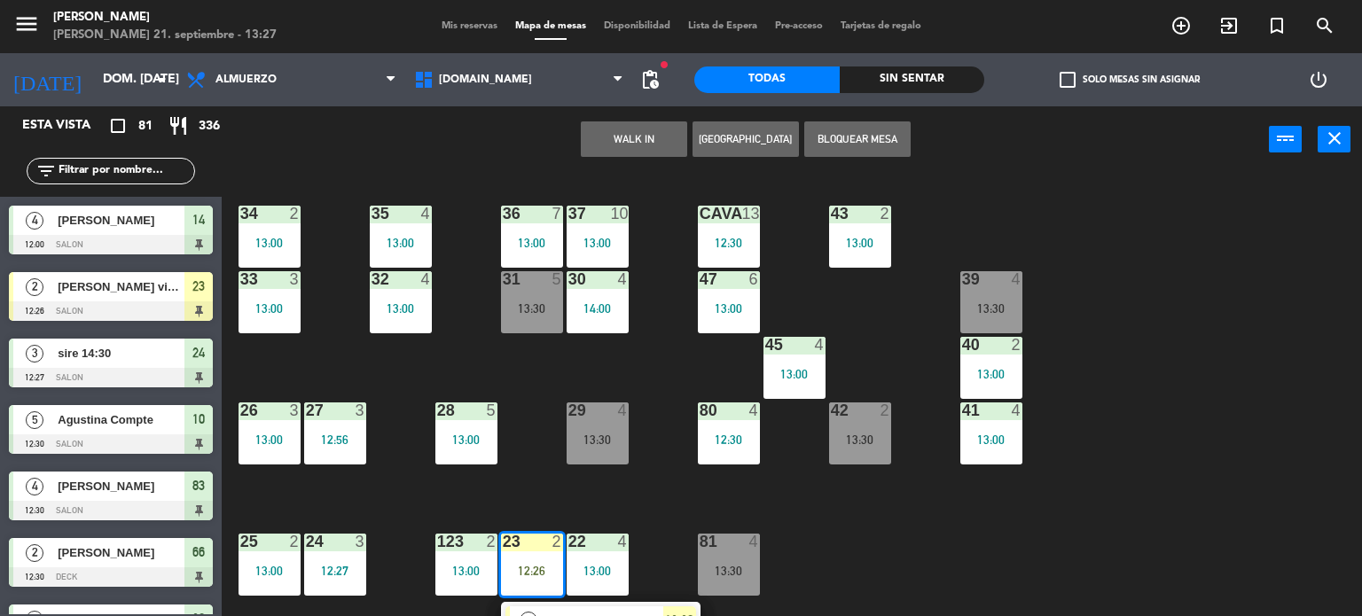
click at [529, 424] on div "34 2 13:00 35 4 13:00 36 7 13:00 43 2 13:00 37 10 13:00 CAVA 13 12:30 33 3 13:0…" at bounding box center [798, 395] width 1127 height 443
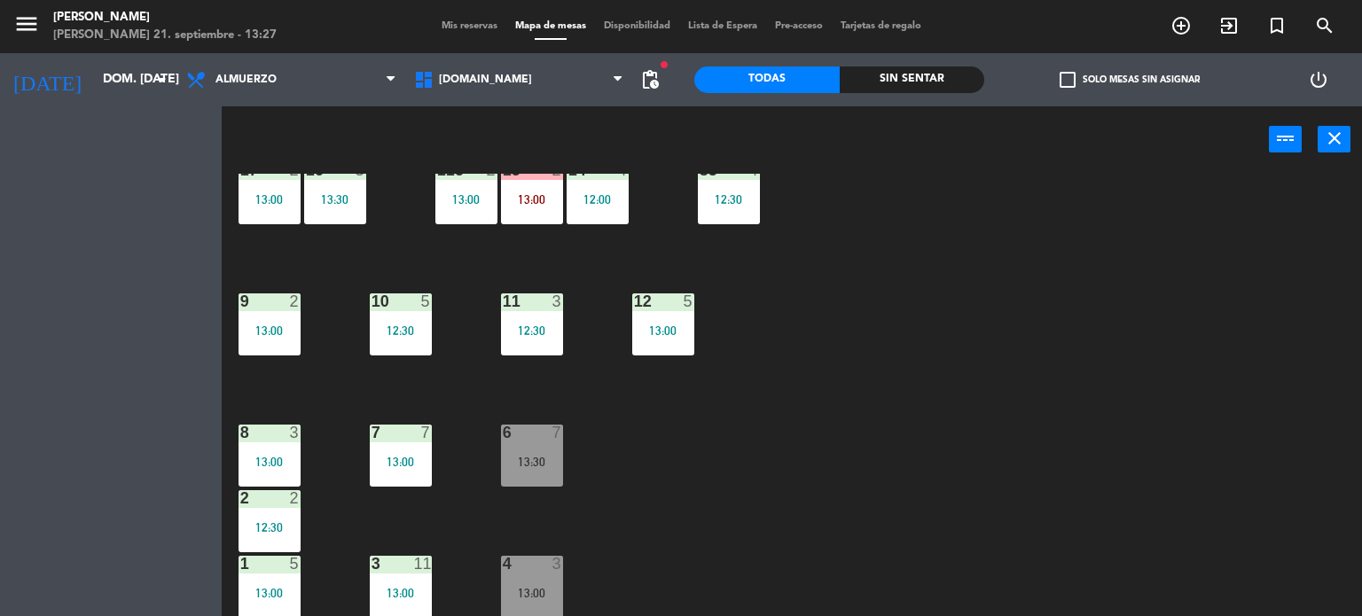
scroll to position [634, 0]
click at [508, 488] on div "34 2 13:00 35 4 13:00 36 7 13:00 43 2 13:00 37 10 13:00 CAVA 13 12:30 33 3 13:0…" at bounding box center [798, 395] width 1127 height 443
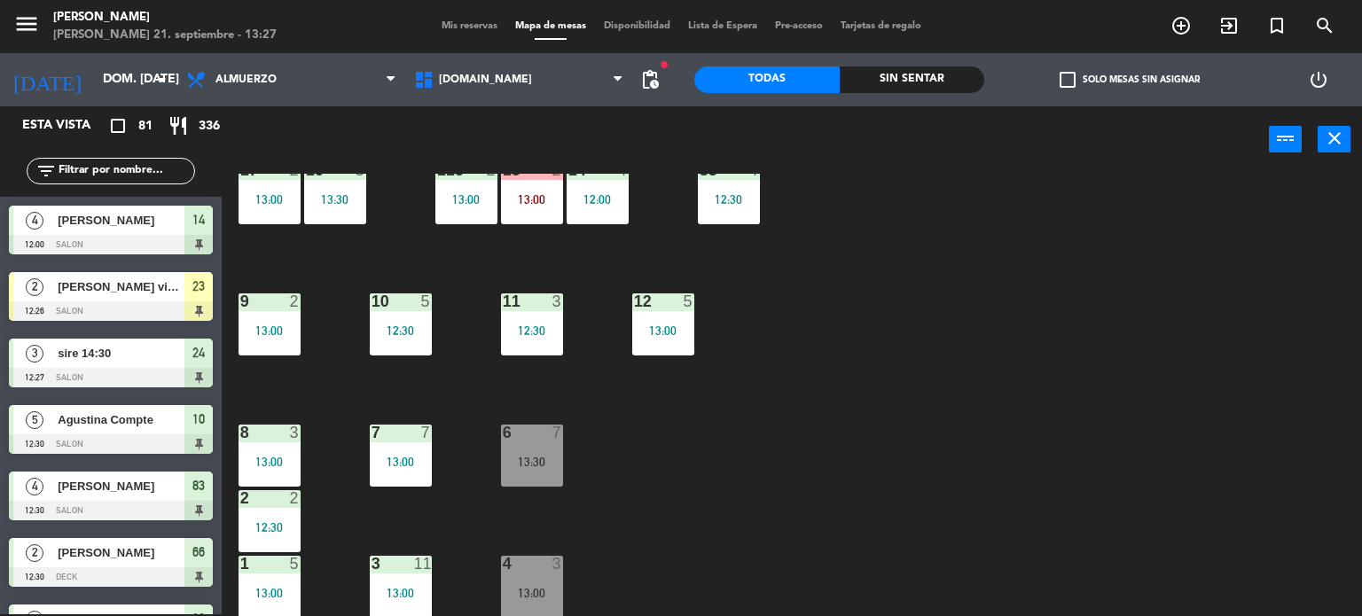
scroll to position [0, 0]
click at [1282, 354] on div "34 2 13:00 35 4 13:00 36 7 13:00 43 2 13:00 37 10 13:00 CAVA 13 12:30 33 3 13:0…" at bounding box center [798, 395] width 1127 height 443
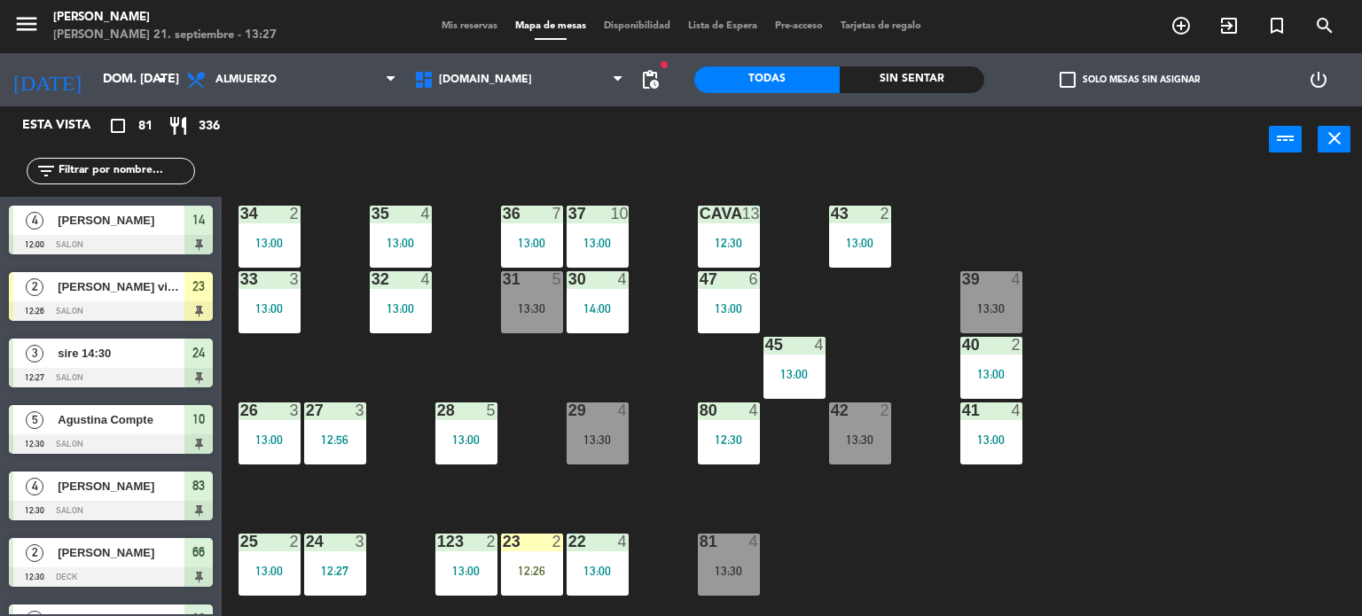
click at [175, 168] on input "text" at bounding box center [125, 171] width 137 height 20
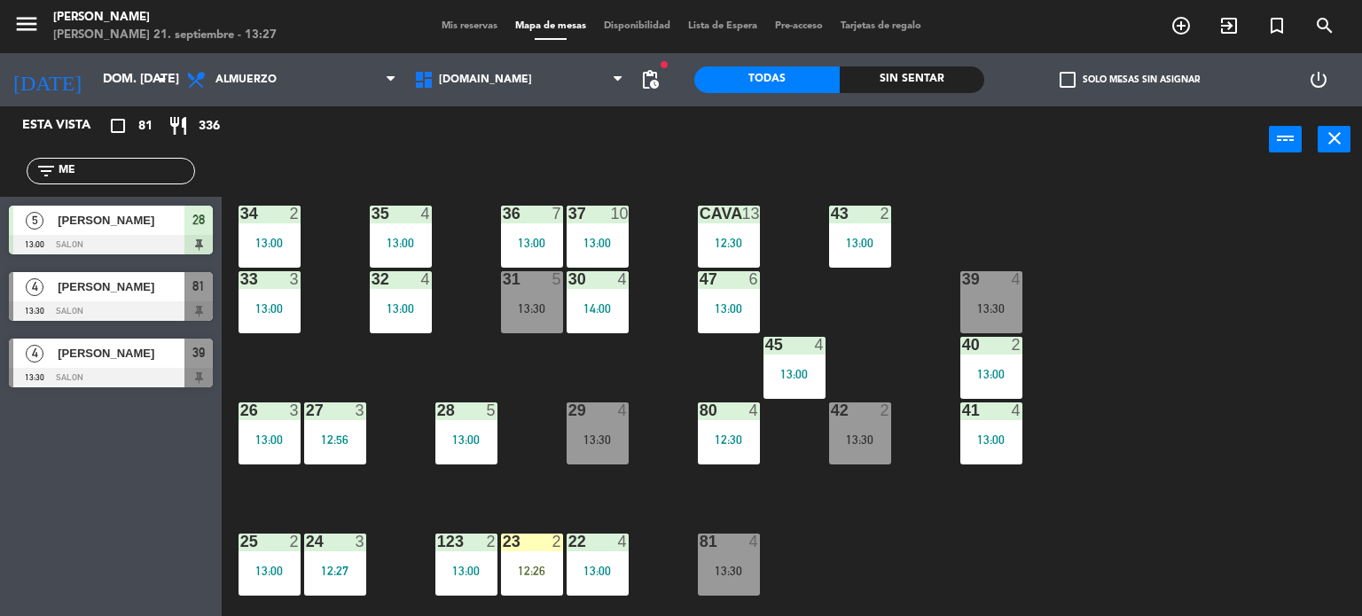
type input "M"
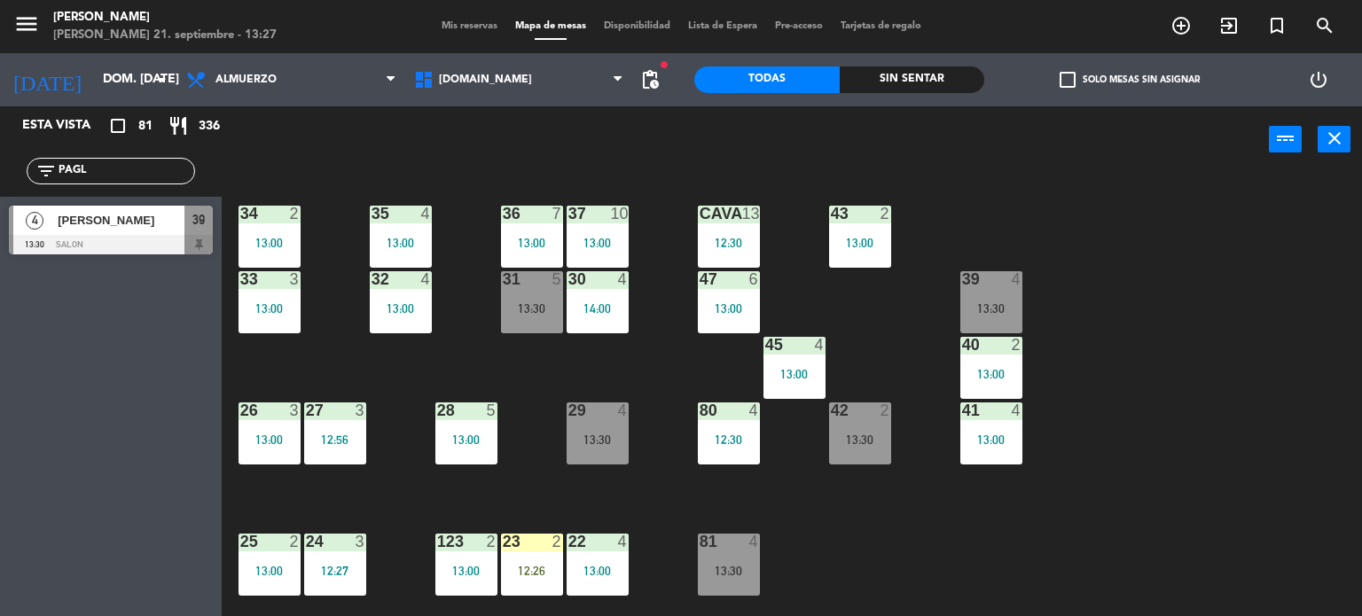
type input "PAGL"
click at [0, 397] on div "Esta vista crop_square 81 restaurant 336 filter_list PAGL 4 Mechi Pagliettini 1…" at bounding box center [111, 361] width 222 height 510
click at [82, 244] on div "4 [PERSON_NAME] 13:30 SALON 39" at bounding box center [111, 230] width 222 height 66
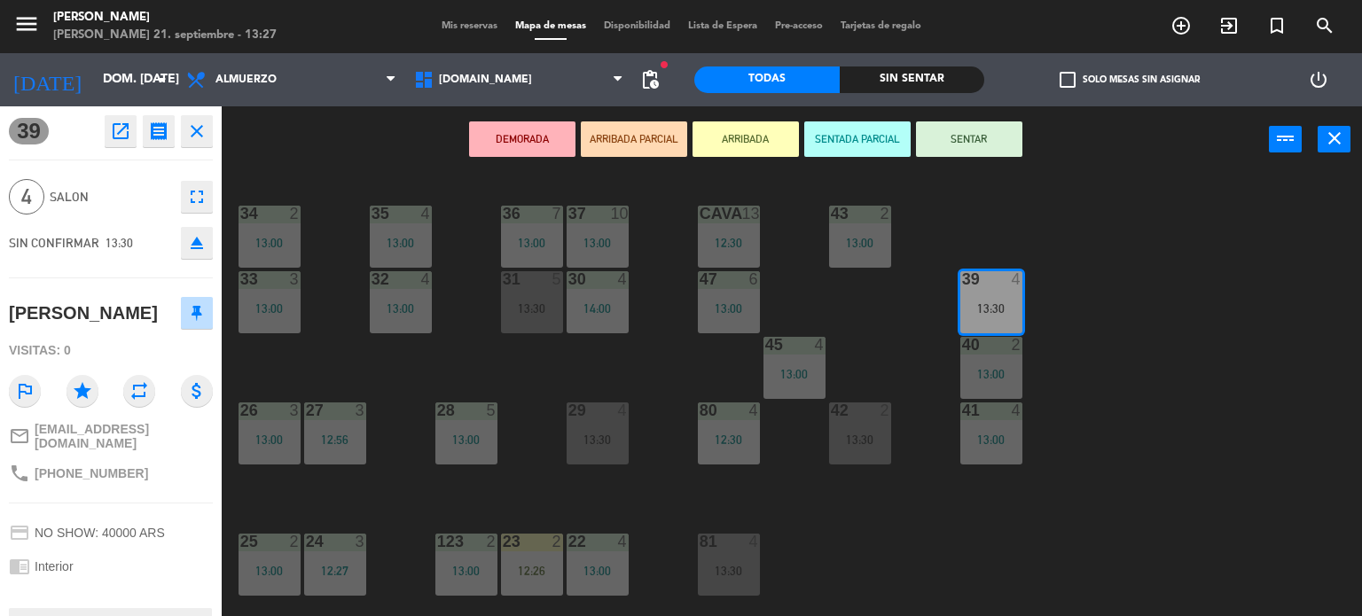
click at [738, 141] on button "ARRIBADA" at bounding box center [745, 138] width 106 height 35
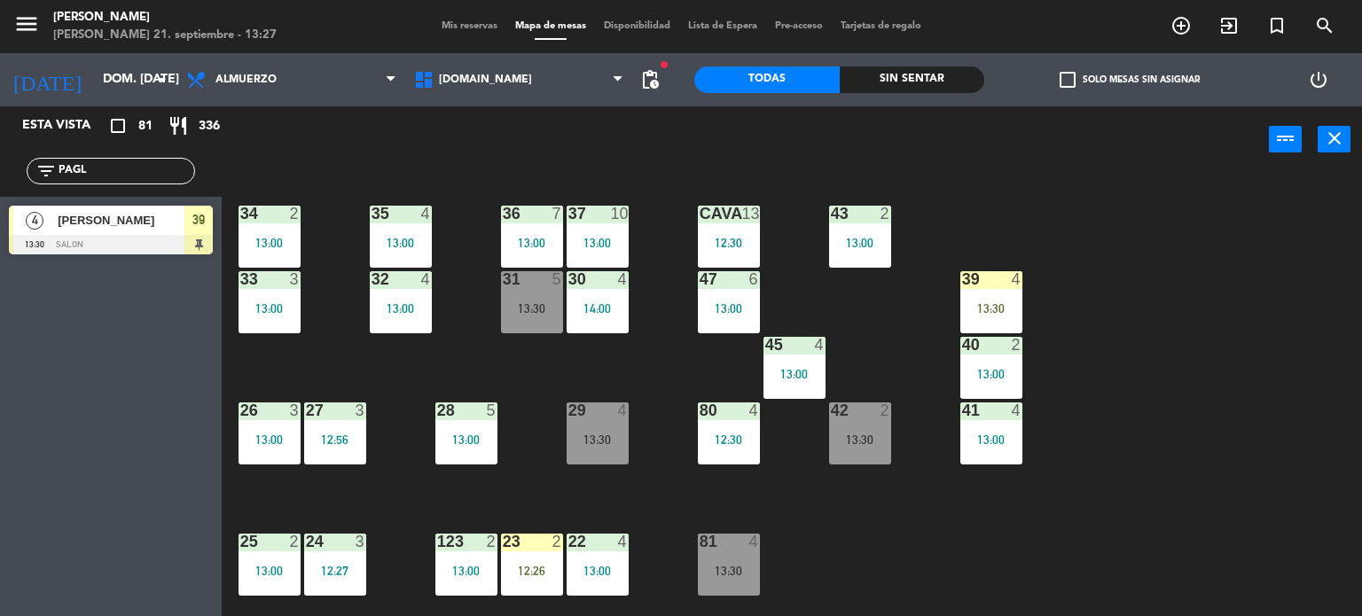
click at [839, 354] on div "34 2 13:00 35 4 13:00 36 7 13:00 43 2 13:00 37 10 13:00 CAVA 13 12:30 33 3 13:0…" at bounding box center [798, 395] width 1127 height 443
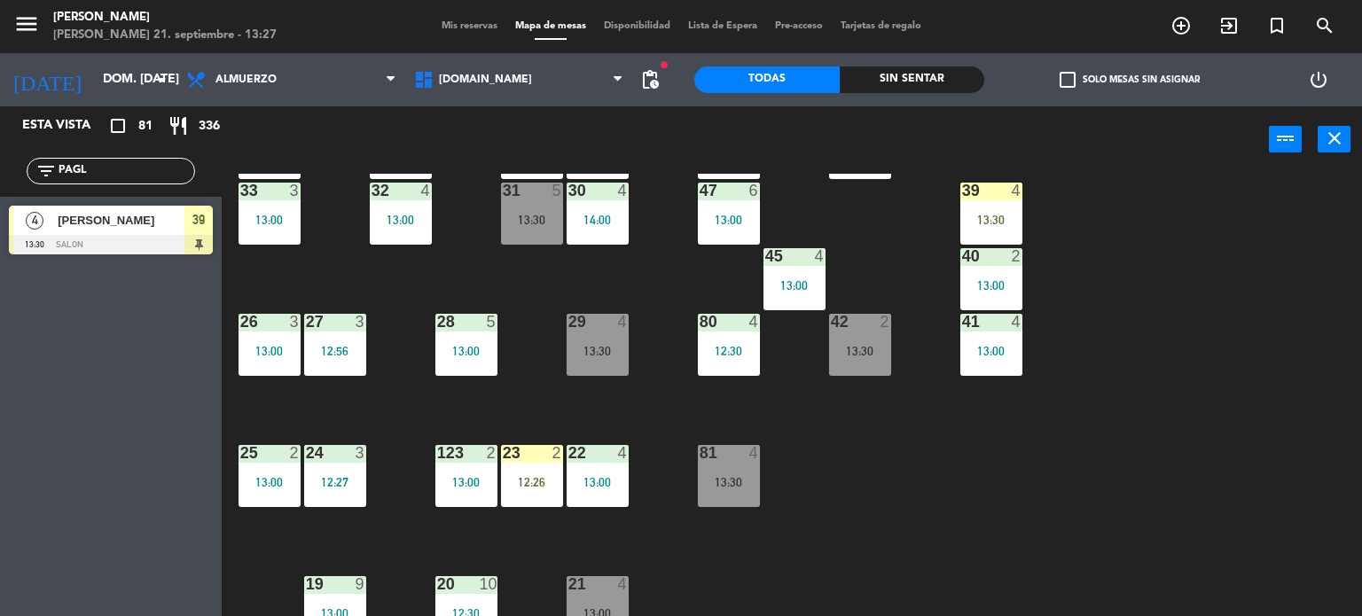
click at [770, 461] on div "34 2 13:00 35 4 13:00 36 7 13:00 43 2 13:00 37 10 13:00 CAVA 13 12:30 33 3 13:0…" at bounding box center [798, 395] width 1127 height 443
click at [737, 478] on div "13:30" at bounding box center [729, 482] width 62 height 12
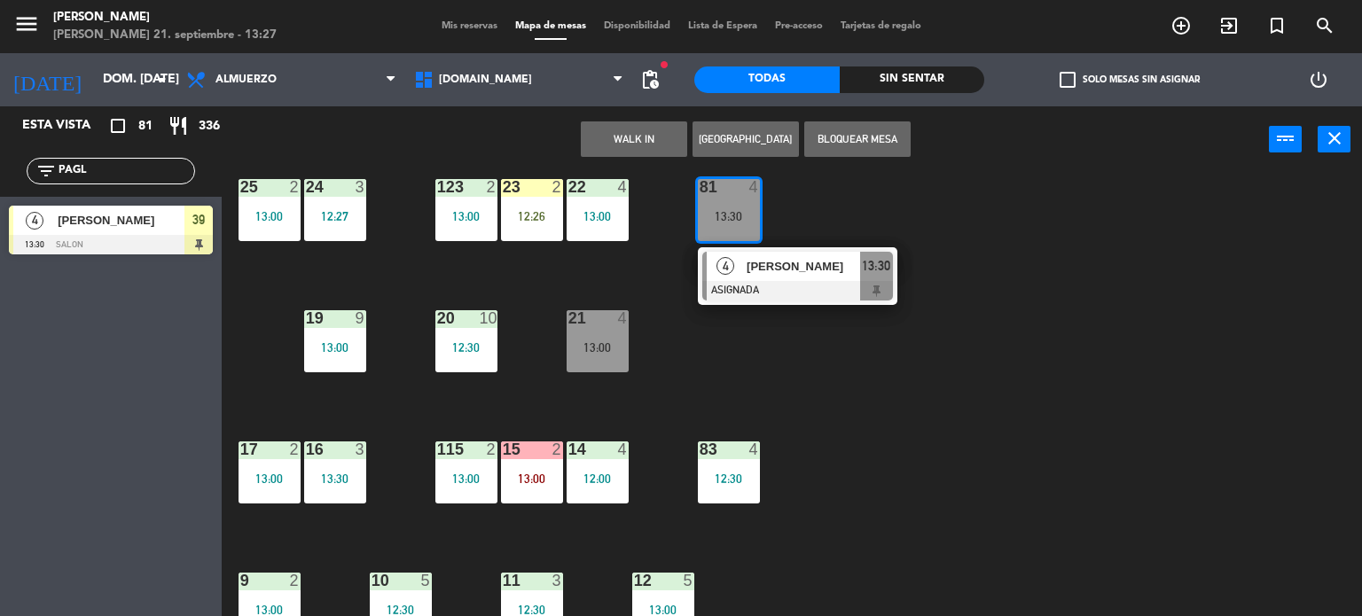
scroll to position [634, 0]
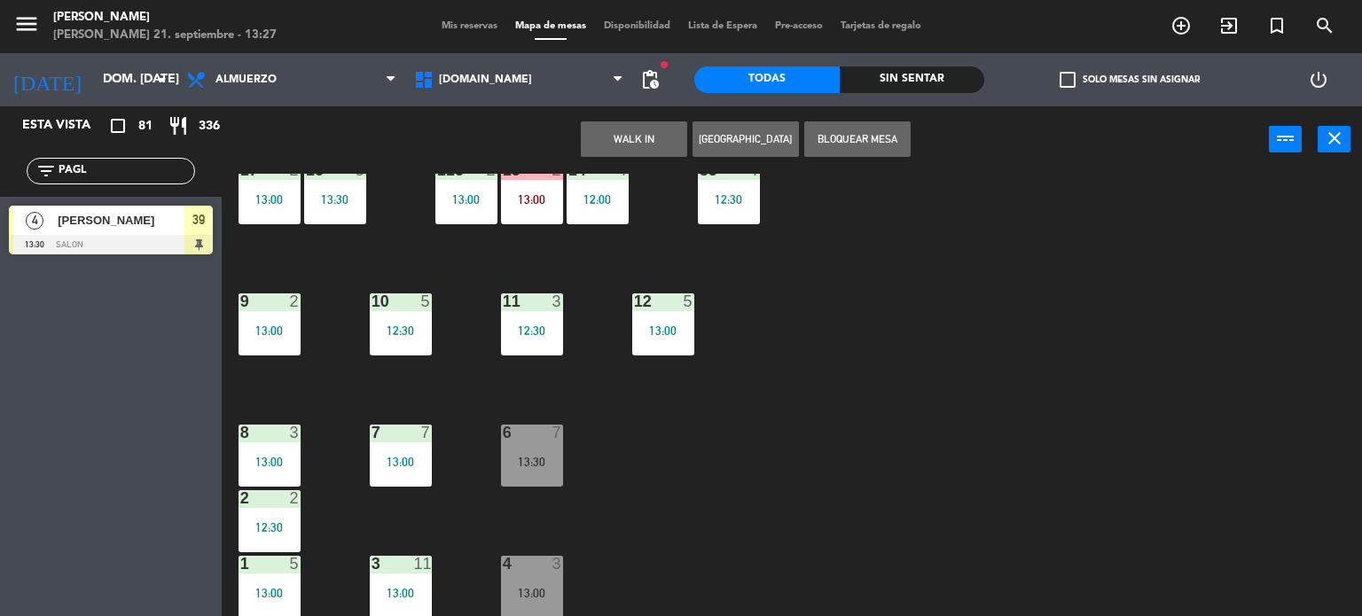
click at [516, 597] on div "13:00" at bounding box center [532, 593] width 62 height 12
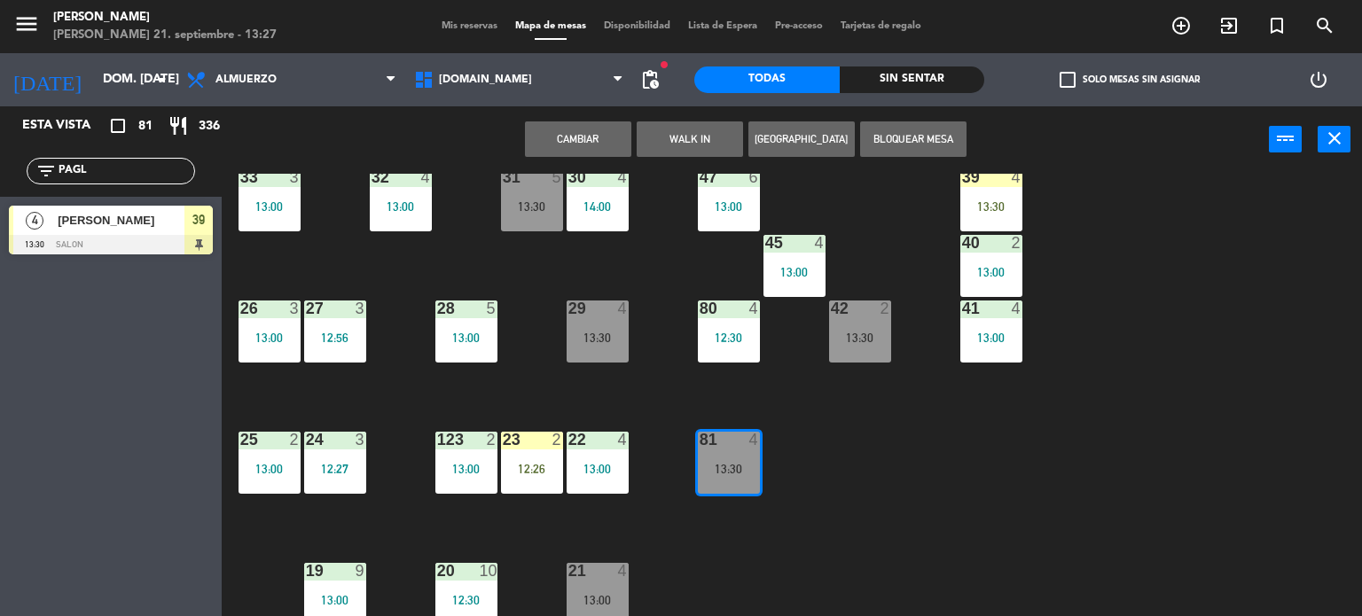
scroll to position [13, 0]
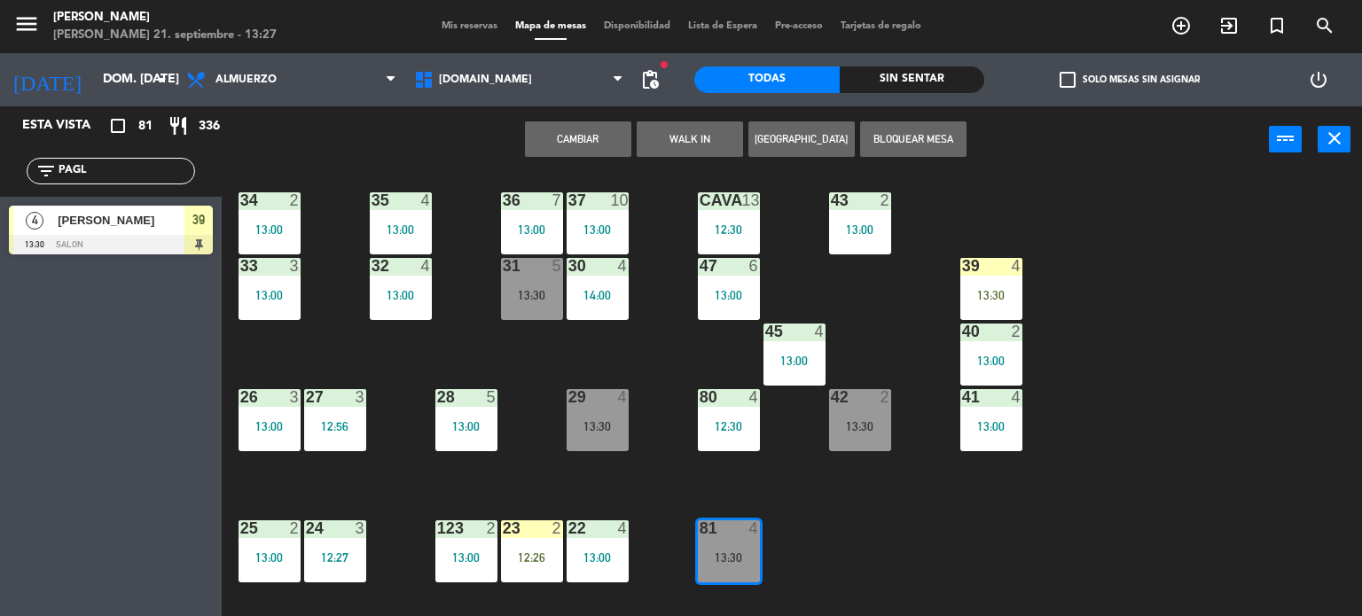
click at [968, 304] on div "39 4 13:30" at bounding box center [991, 289] width 62 height 62
click at [968, 276] on div "39 4 13:30" at bounding box center [991, 289] width 62 height 62
click at [906, 354] on div "34 2 13:00 35 4 13:00 36 7 13:00 43 2 13:00 37 10 13:00 CAVA 13 12:30 33 3 13:0…" at bounding box center [798, 395] width 1127 height 443
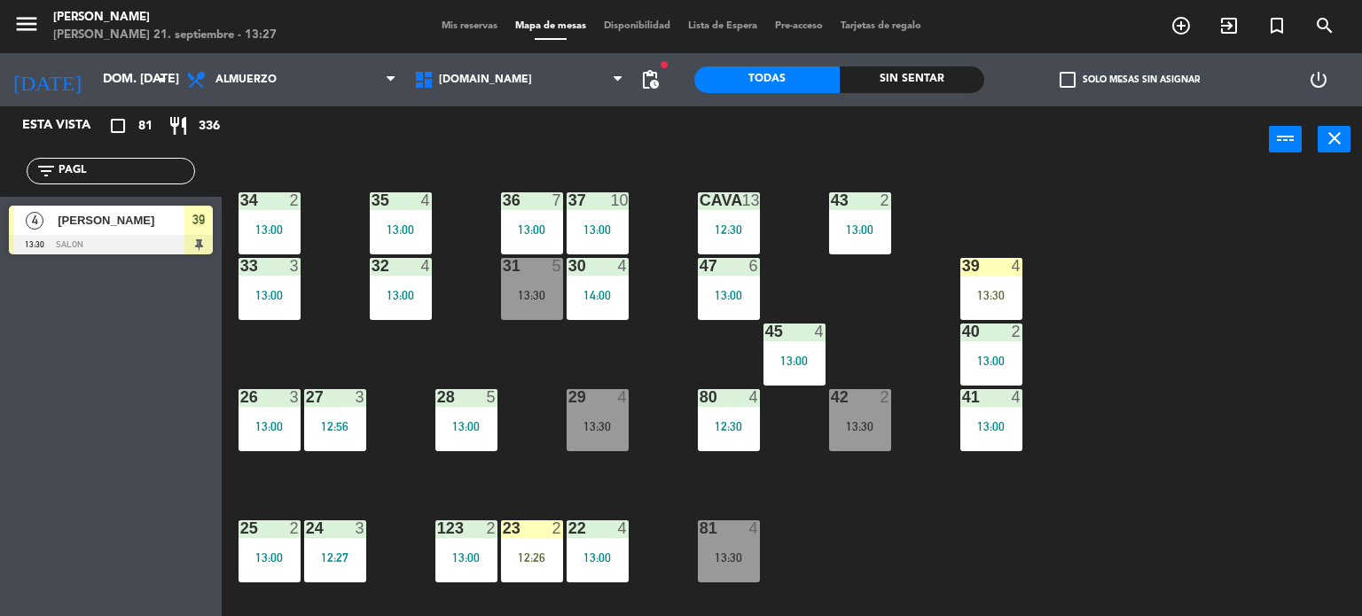
drag, startPoint x: 995, startPoint y: 269, endPoint x: 894, endPoint y: 301, distance: 106.0
click at [996, 269] on div at bounding box center [990, 266] width 29 height 16
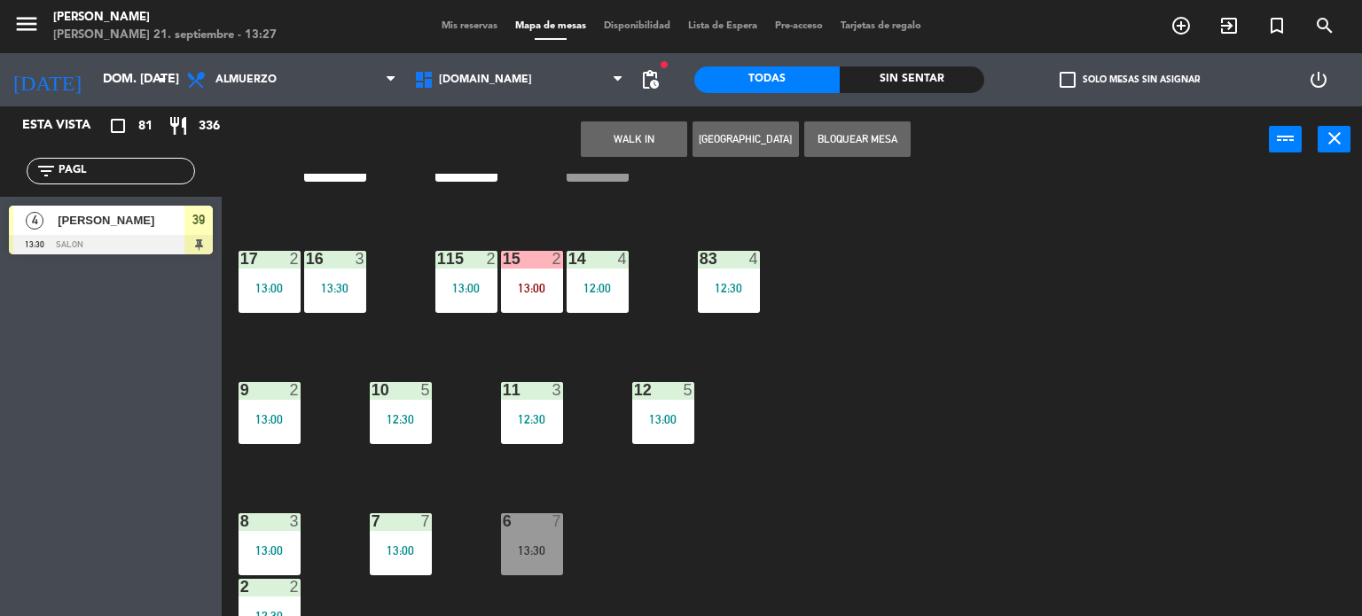
scroll to position [634, 0]
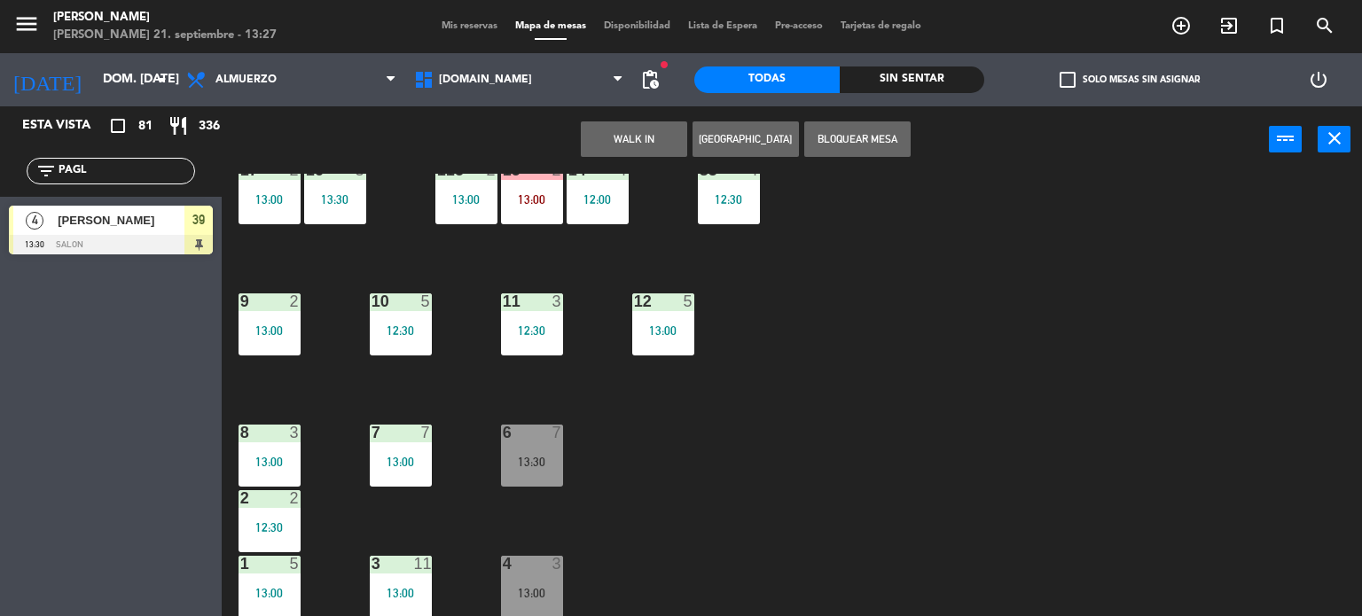
click at [535, 581] on div "4 3 13:00" at bounding box center [532, 587] width 62 height 62
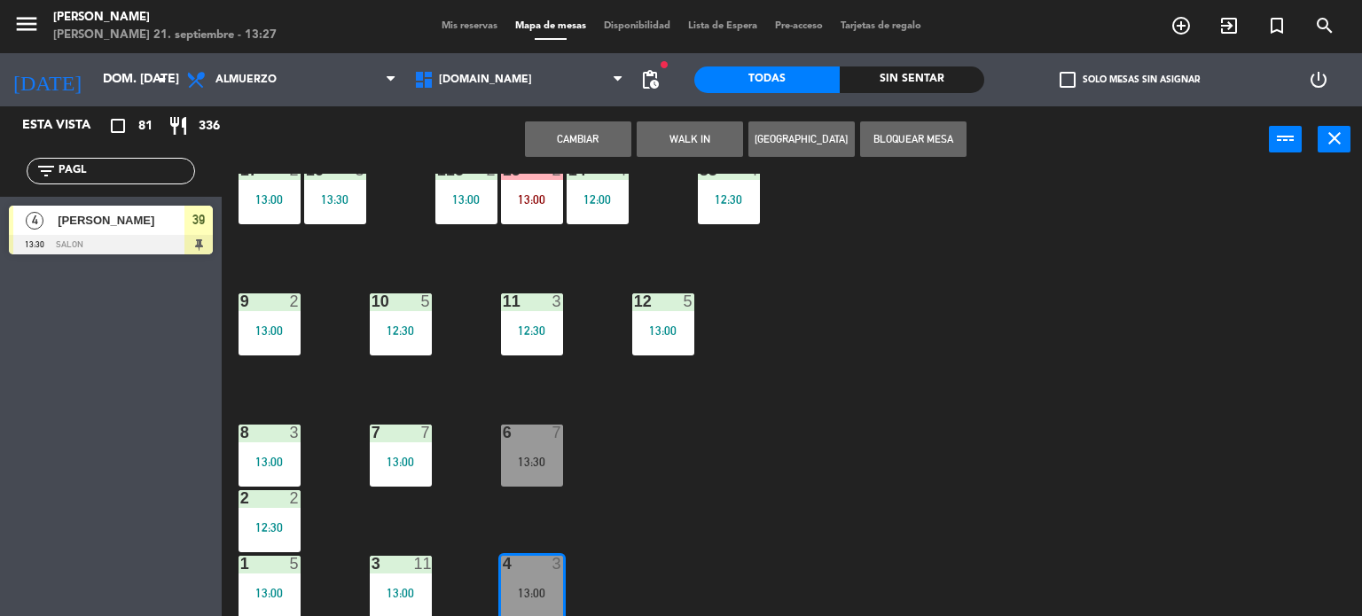
click at [594, 129] on button "Cambiar" at bounding box center [578, 138] width 106 height 35
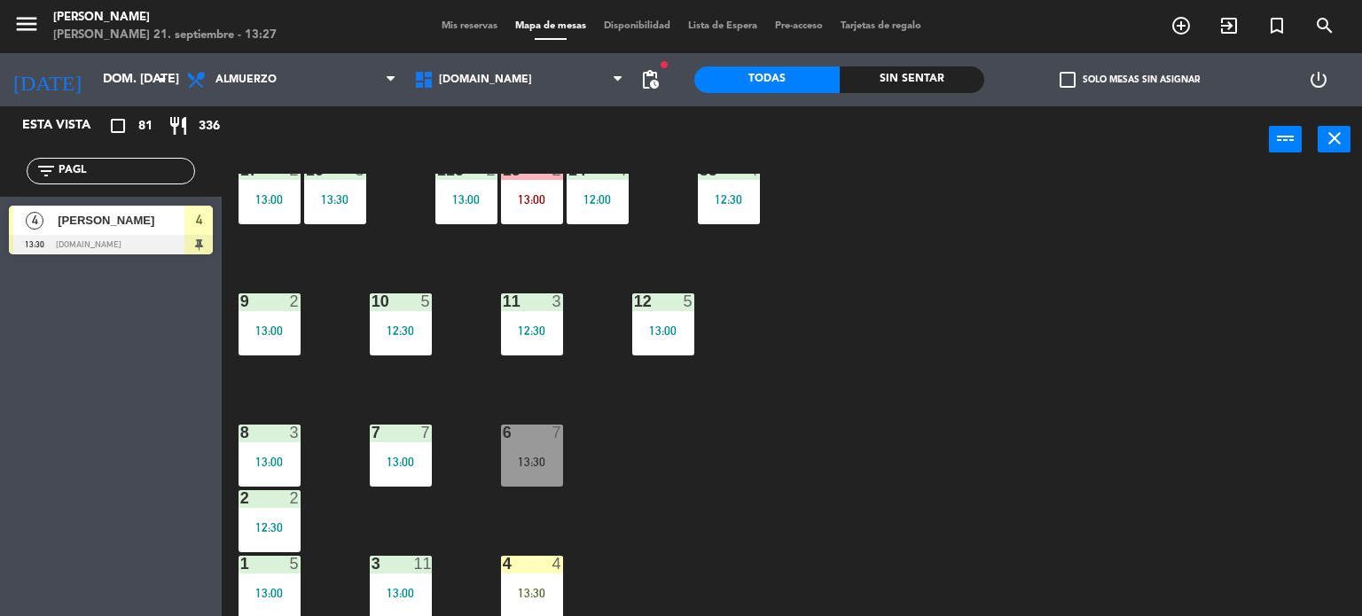
click at [541, 598] on div "4 4 13:30" at bounding box center [532, 587] width 62 height 62
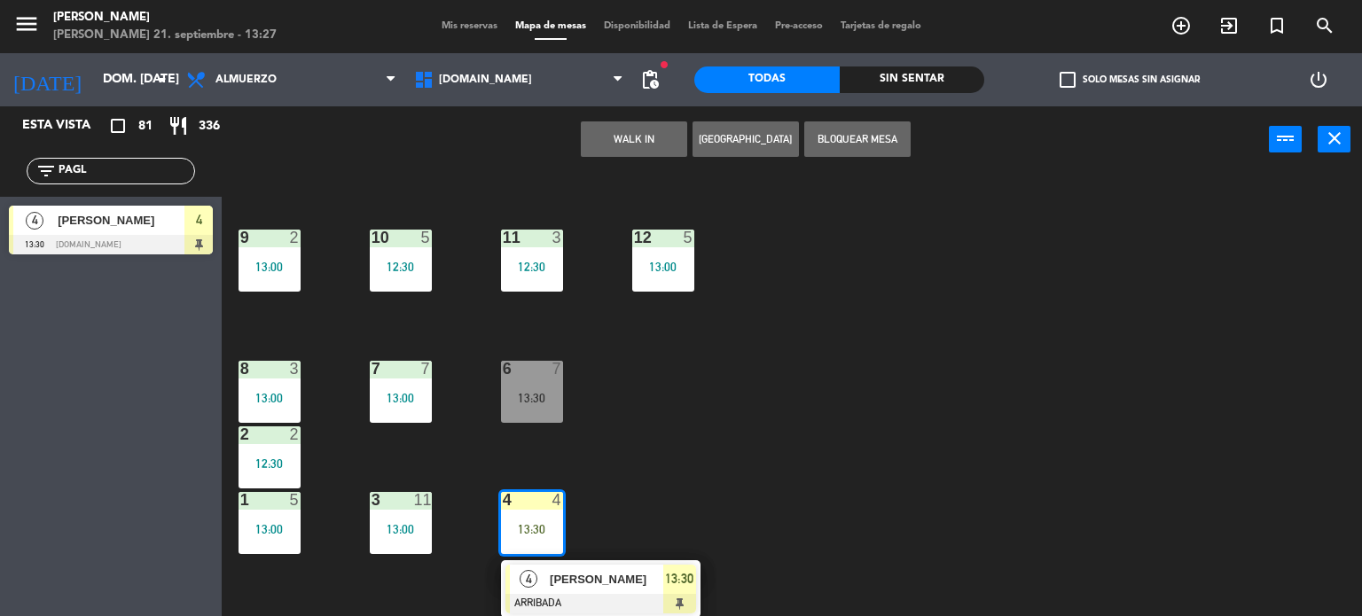
click at [574, 597] on div at bounding box center [600, 604] width 191 height 20
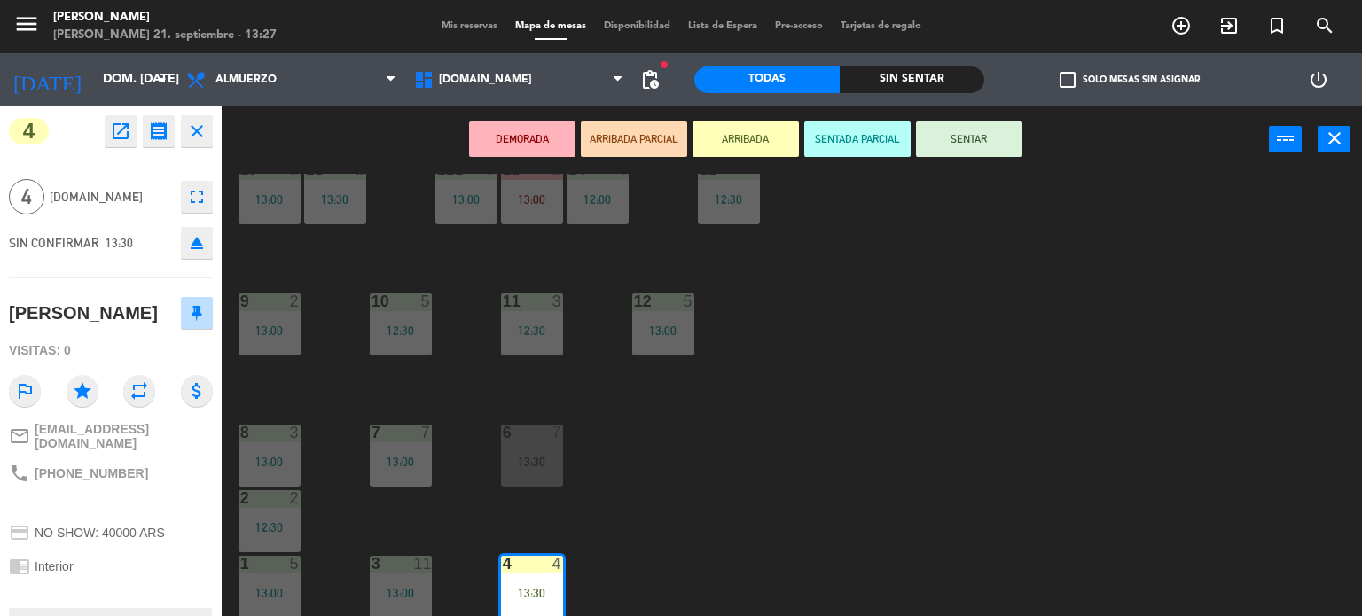
click at [1007, 152] on button "SENTAR" at bounding box center [969, 138] width 106 height 35
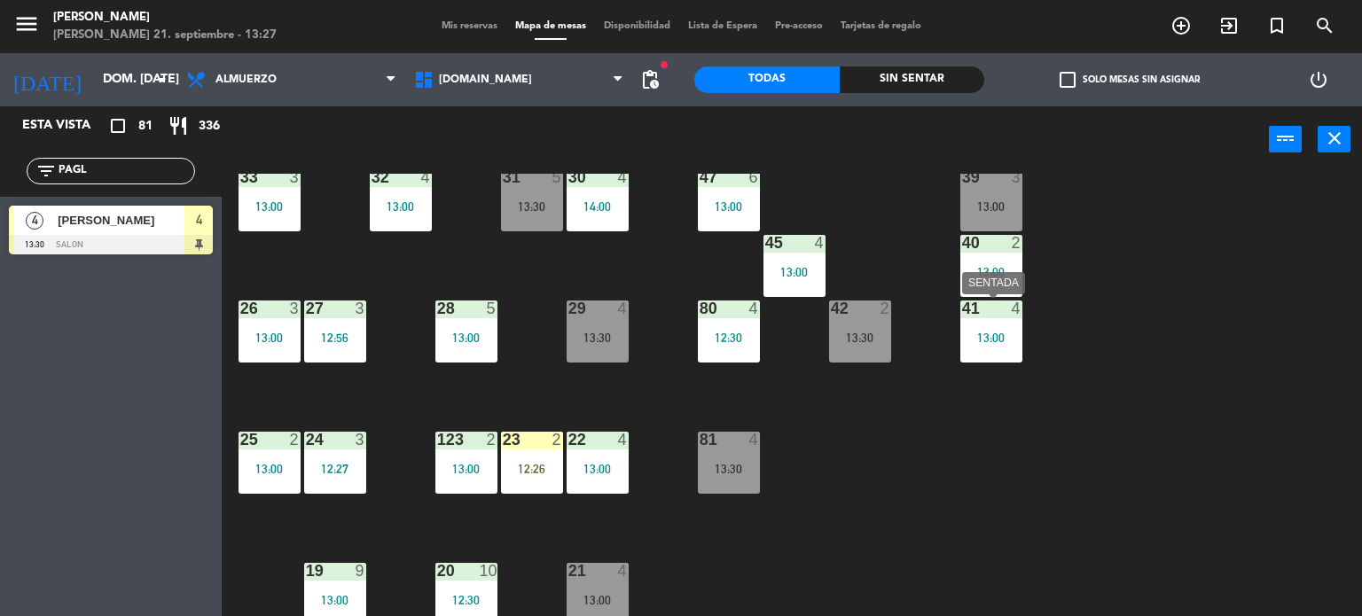
scroll to position [0, 0]
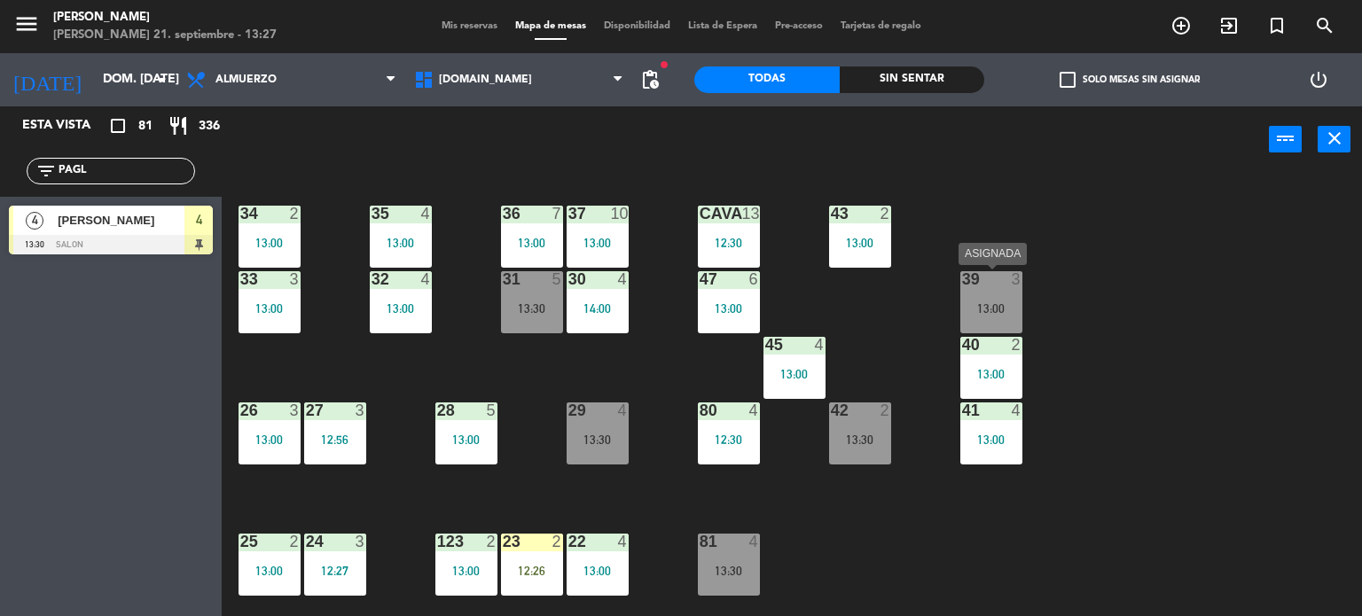
click at [984, 282] on div at bounding box center [990, 279] width 29 height 16
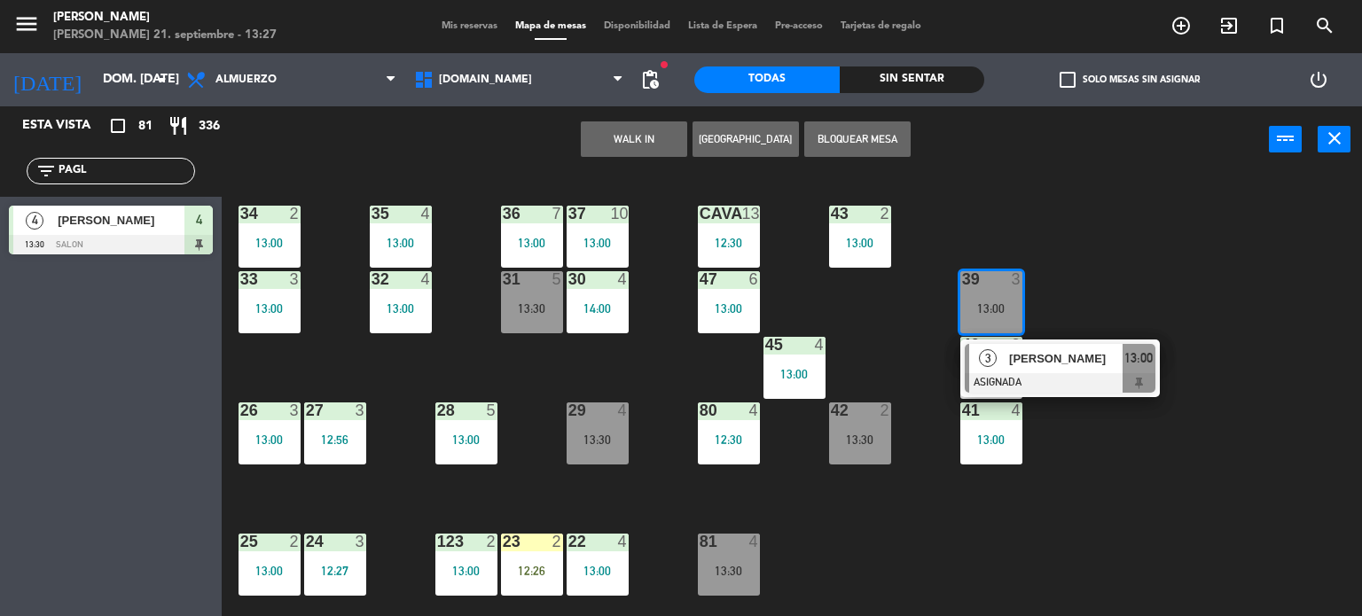
click at [1138, 247] on div "34 2 13:00 35 4 13:00 36 7 13:00 43 2 13:00 37 10 13:00 CAVA 13 12:30 33 3 13:0…" at bounding box center [798, 395] width 1127 height 443
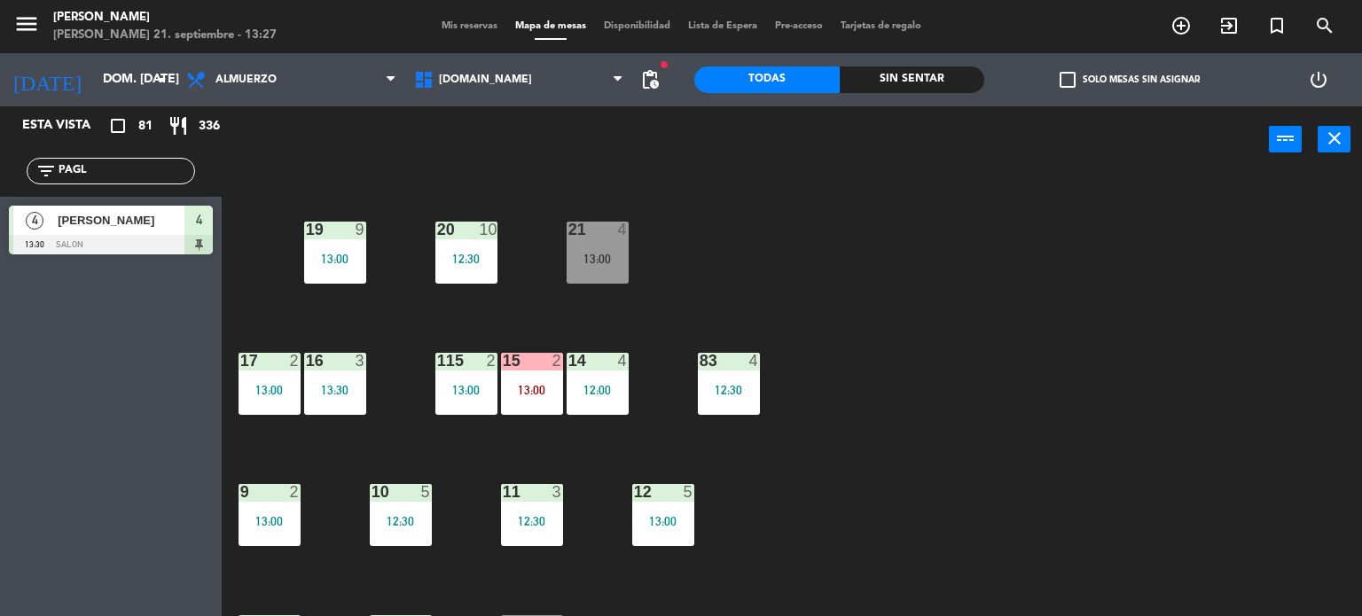
scroll to position [355, 0]
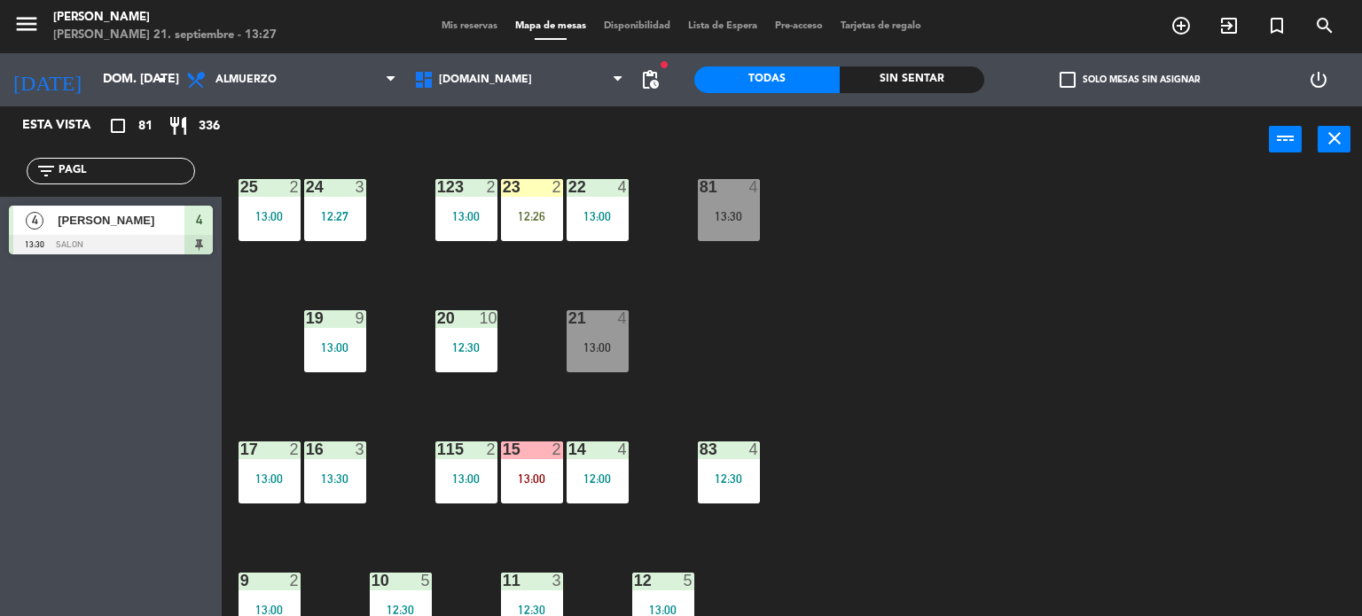
click at [604, 349] on div "13:00" at bounding box center [597, 347] width 62 height 12
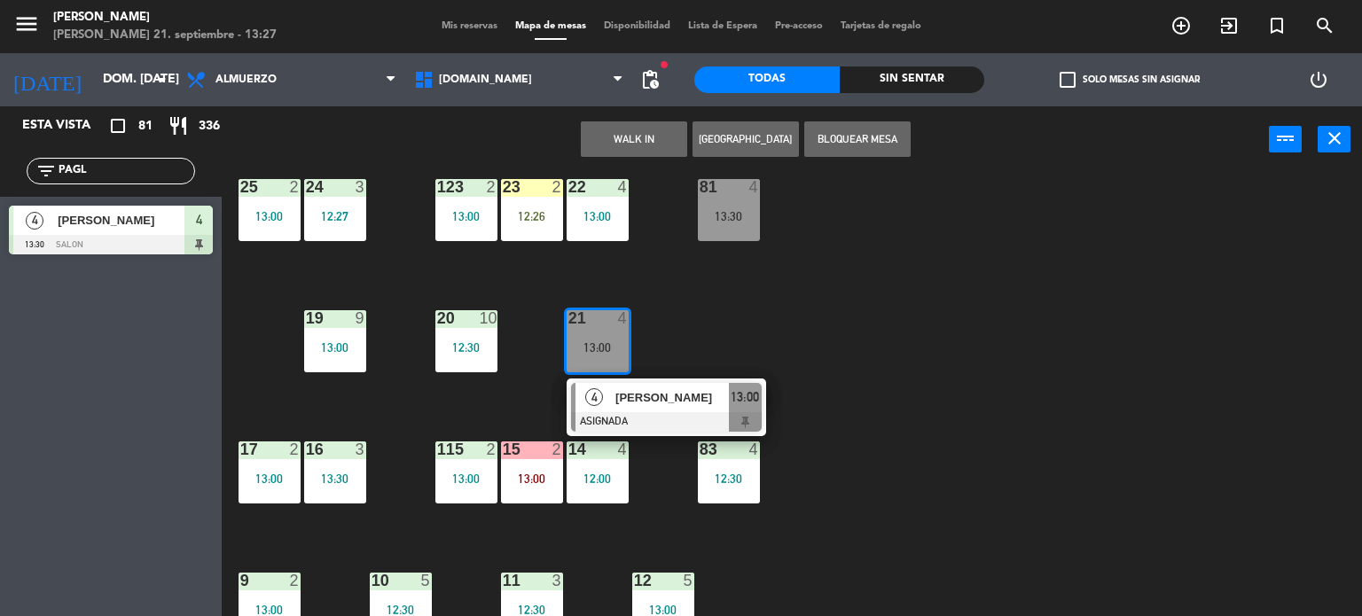
click at [767, 309] on div "34 2 13:00 35 4 13:00 36 7 13:00 43 2 13:00 37 10 13:00 CAVA 13 12:30 33 3 13:0…" at bounding box center [798, 395] width 1127 height 443
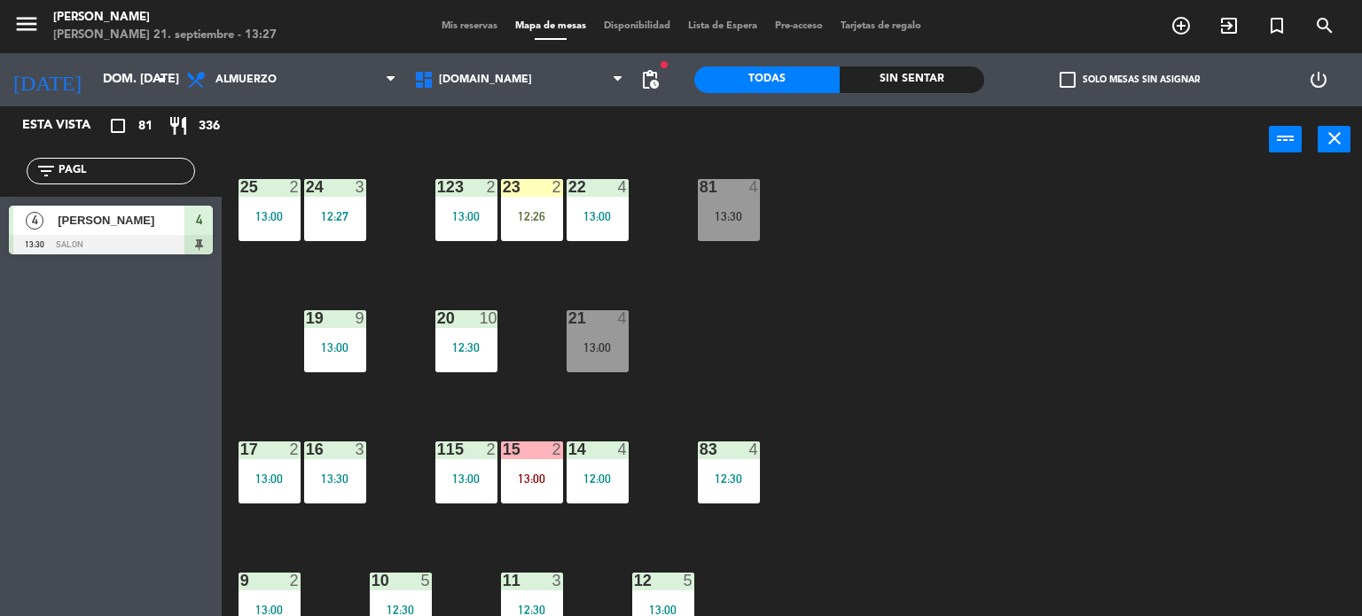
click at [563, 365] on div "34 2 13:00 35 4 13:00 36 7 13:00 43 2 13:00 37 10 13:00 CAVA 13 12:30 33 3 13:0…" at bounding box center [798, 395] width 1127 height 443
drag, startPoint x: 681, startPoint y: 331, endPoint x: 679, endPoint y: 340, distance: 9.0
click at [681, 333] on div "34 2 13:00 35 4 13:00 36 7 13:00 43 2 13:00 37 10 13:00 CAVA 13 12:30 33 3 13:0…" at bounding box center [798, 395] width 1127 height 443
click at [627, 342] on div "13:00" at bounding box center [597, 347] width 62 height 12
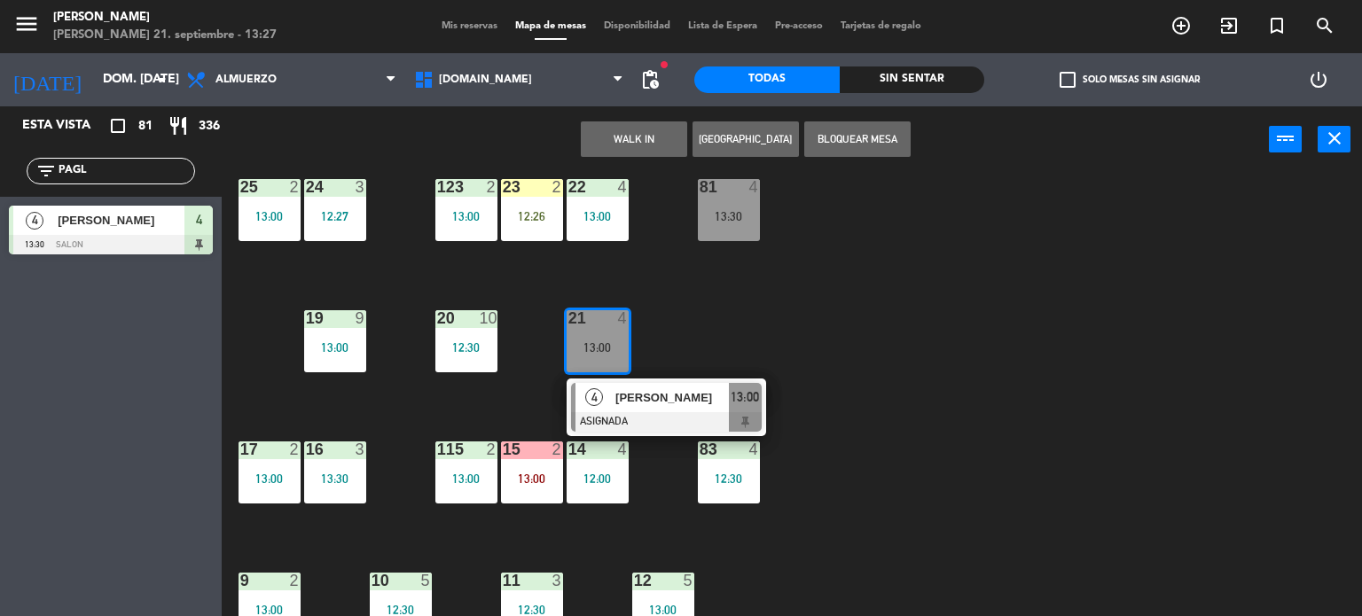
click at [703, 325] on div "34 2 13:00 35 4 13:00 36 7 13:00 43 2 13:00 37 10 13:00 CAVA 13 12:30 33 3 13:0…" at bounding box center [798, 395] width 1127 height 443
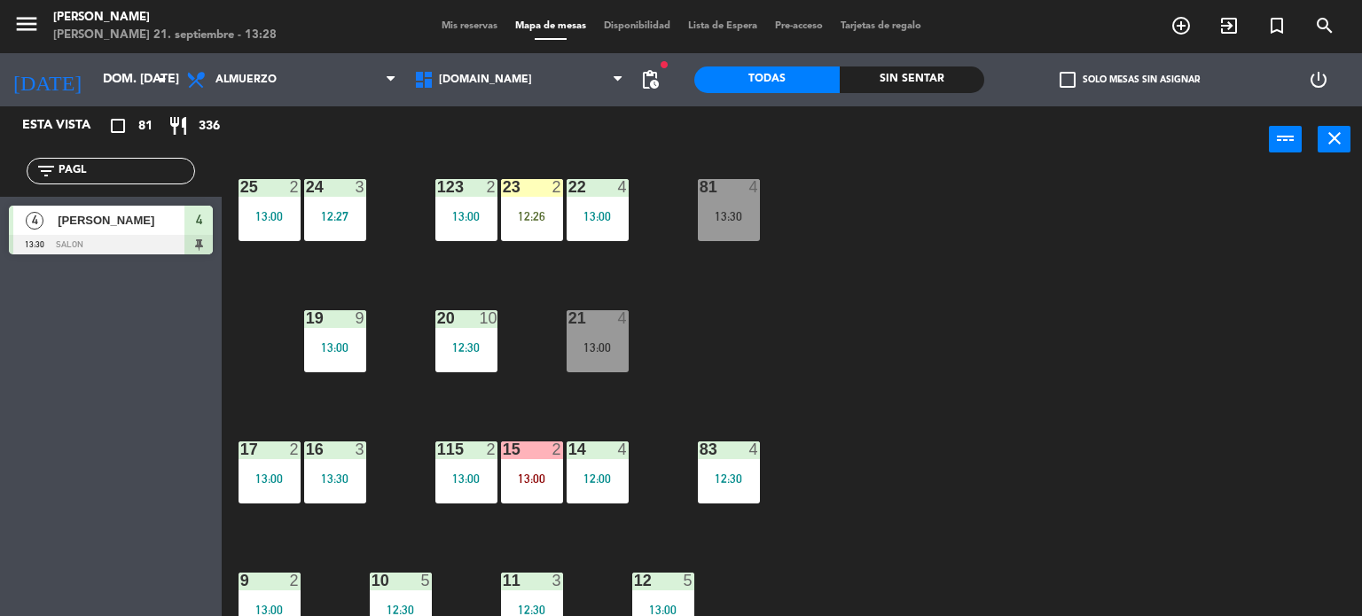
click at [591, 351] on div "13:00" at bounding box center [597, 347] width 62 height 12
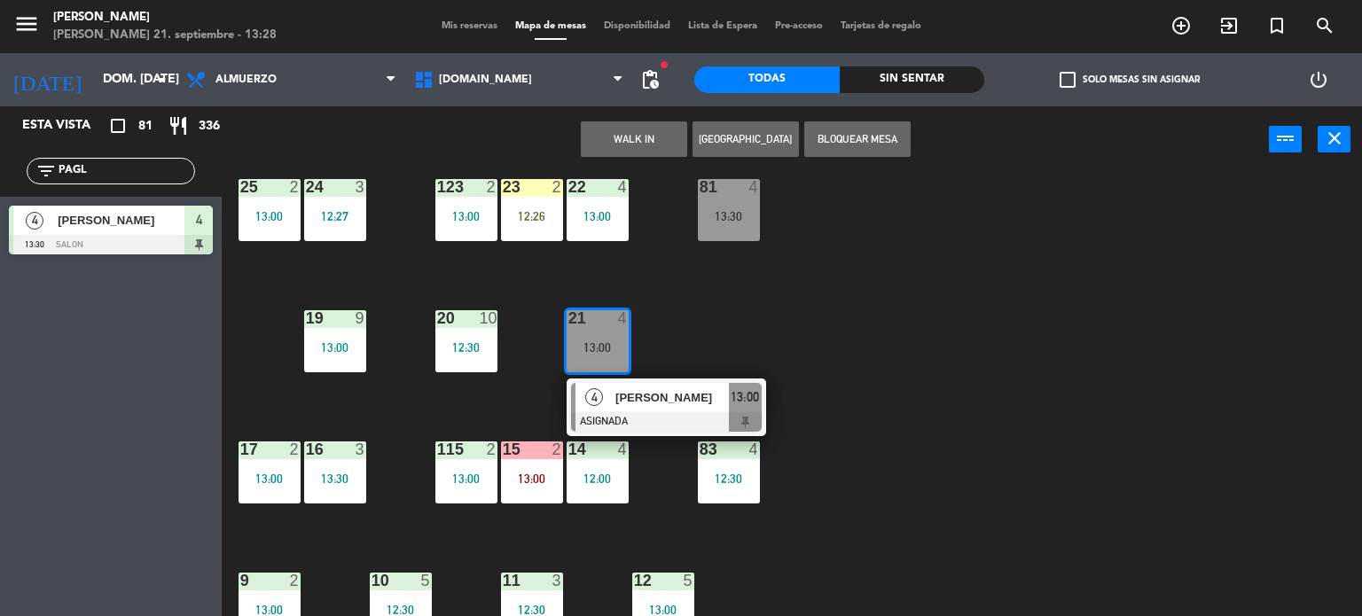
click at [736, 332] on div "34 2 13:00 35 4 13:00 36 7 13:00 43 2 13:00 37 10 13:00 CAVA 13 12:30 33 3 13:0…" at bounding box center [798, 395] width 1127 height 443
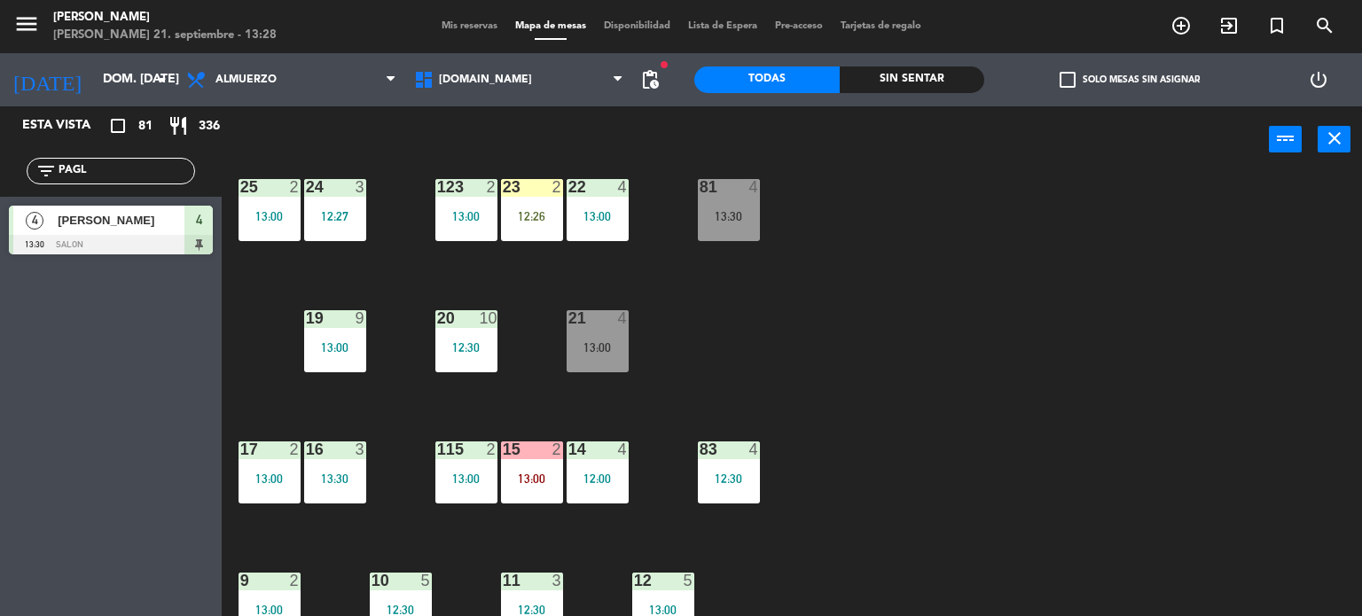
drag, startPoint x: 94, startPoint y: 163, endPoint x: 0, endPoint y: 207, distance: 103.5
click at [0, 207] on div "Esta vista crop_square 81 restaurant 336 filter_list PAGL 4 Mechi Pagliettini 1…" at bounding box center [111, 184] width 222 height 157
type input "GAB"
click at [0, 375] on div "Esta vista crop_square 81 restaurant 336 filter_list GAB 4 [PERSON_NAME] 13:30 …" at bounding box center [111, 361] width 222 height 510
click at [92, 222] on span "[PERSON_NAME]" at bounding box center [121, 220] width 127 height 19
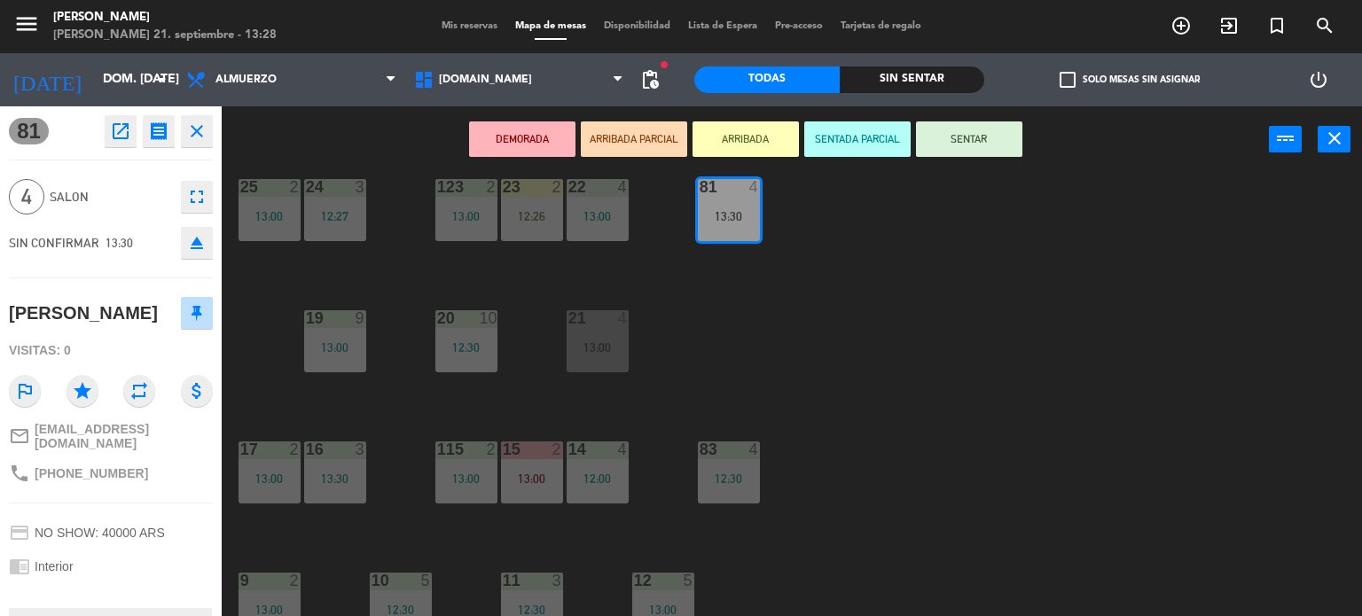
click at [719, 120] on div "DEMORADA ARRIBADA PARCIAL ARRIBADA SENTADA PARCIAL SENTAR power_input close" at bounding box center [745, 139] width 1047 height 67
drag, startPoint x: 715, startPoint y: 137, endPoint x: 716, endPoint y: 147, distance: 9.8
click at [715, 140] on button "ARRIBADA" at bounding box center [745, 138] width 106 height 35
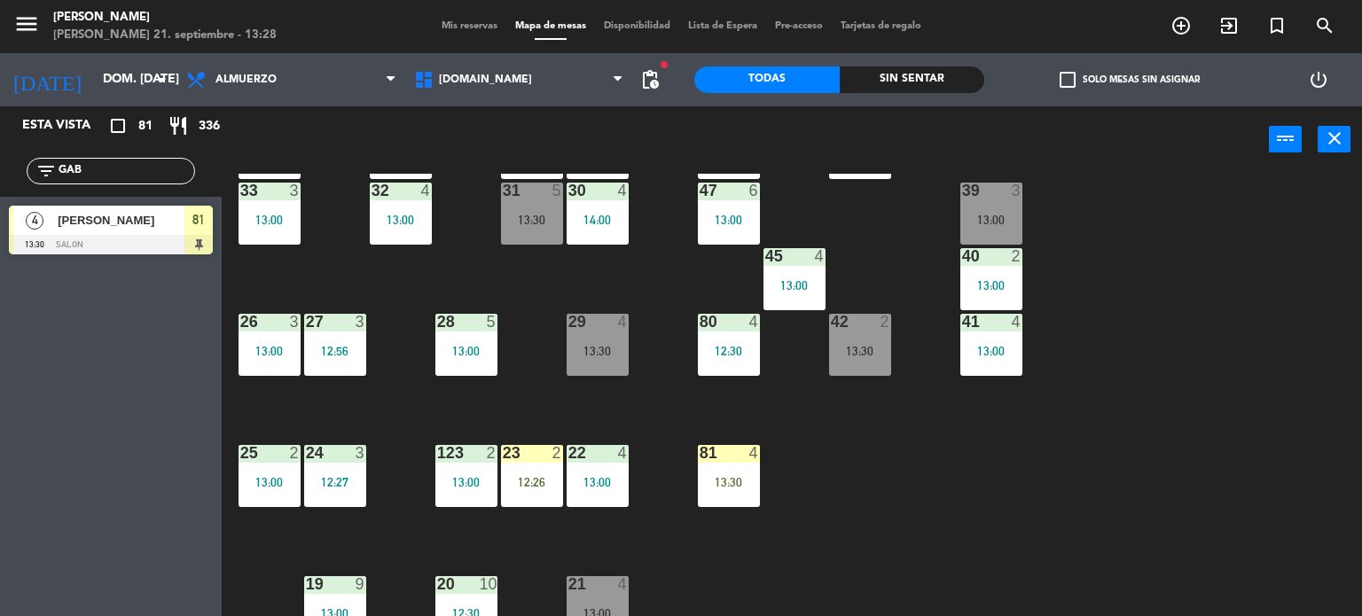
scroll to position [634, 0]
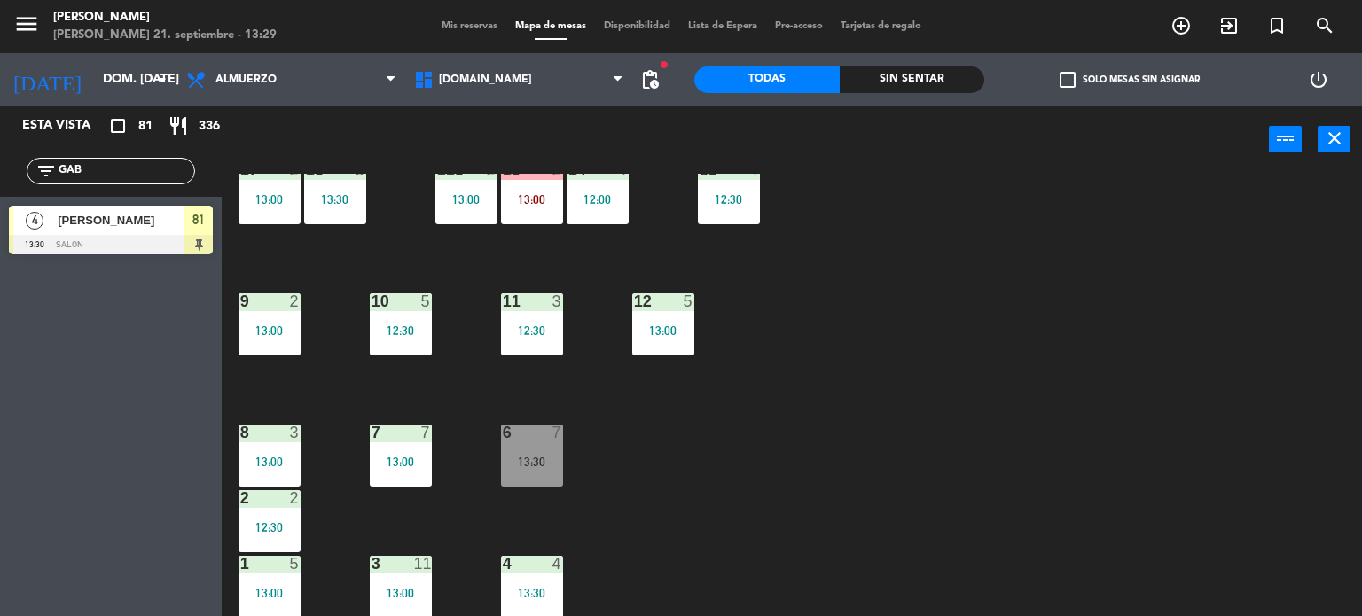
click at [471, 19] on div "Mis reservas Mapa de mesas Disponibilidad Lista de Espera Pre-acceso Tarjetas d…" at bounding box center [681, 27] width 497 height 16
click at [465, 31] on div "Mis reservas Mapa de mesas Disponibilidad Lista de Espera Pre-acceso Tarjetas d…" at bounding box center [681, 27] width 497 height 16
click at [461, 30] on span "Mis reservas" at bounding box center [470, 26] width 74 height 10
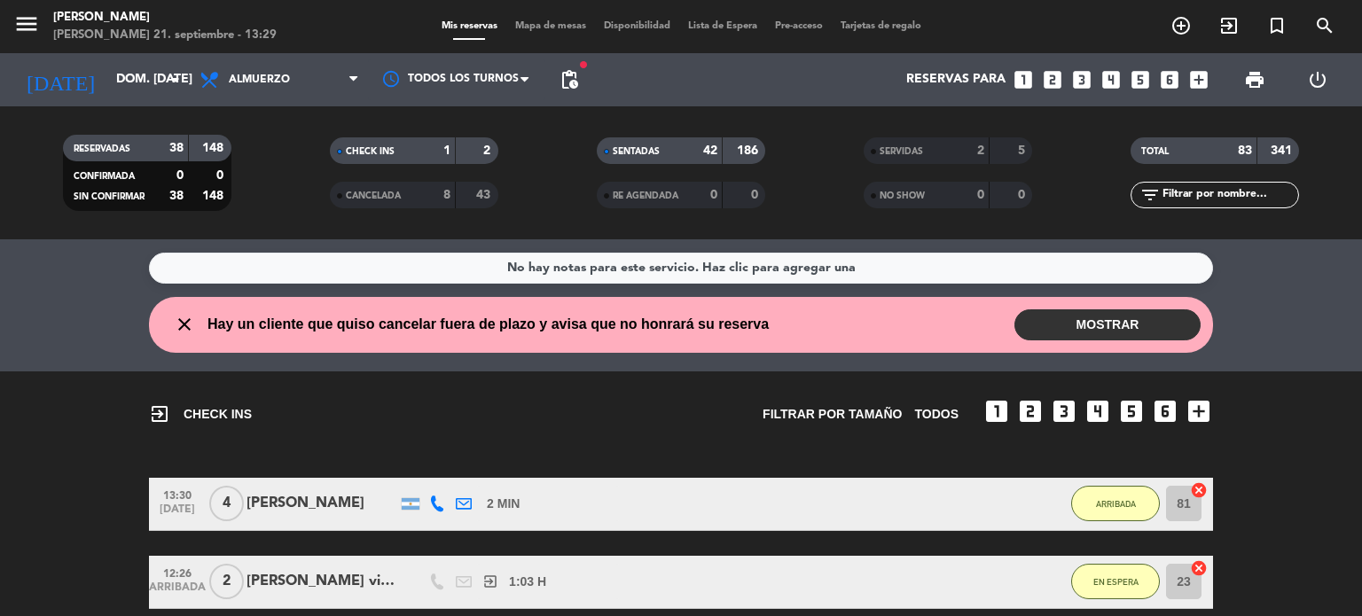
click at [1149, 340] on div "close Hay un cliente que quiso cancelar fuera de plazo y avisa que no honrará s…" at bounding box center [681, 325] width 1064 height 56
click at [1137, 330] on button "MOSTRAR" at bounding box center [1107, 324] width 186 height 31
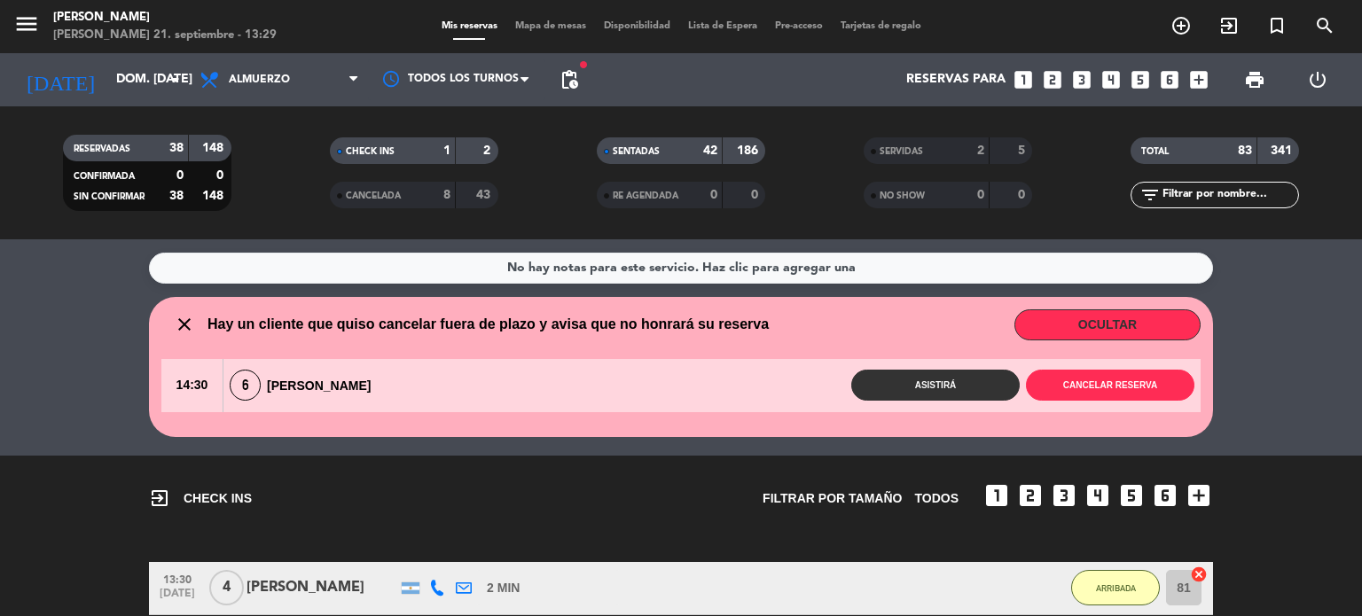
click at [1361, 449] on div "No hay notas para este servicio. Haz clic para agregar una close Hay un cliente…" at bounding box center [681, 427] width 1362 height 377
click at [374, 384] on div "6 [PERSON_NAME]" at bounding box center [304, 385] width 163 height 31
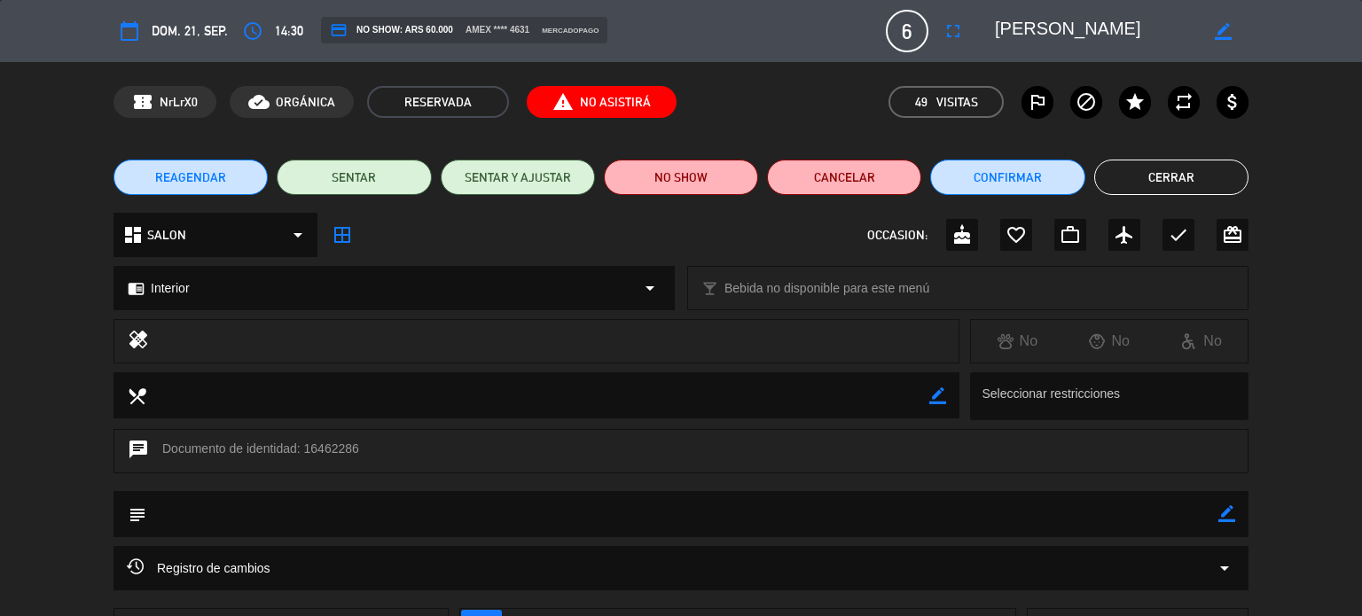
click at [1141, 170] on button "Cerrar" at bounding box center [1171, 177] width 154 height 35
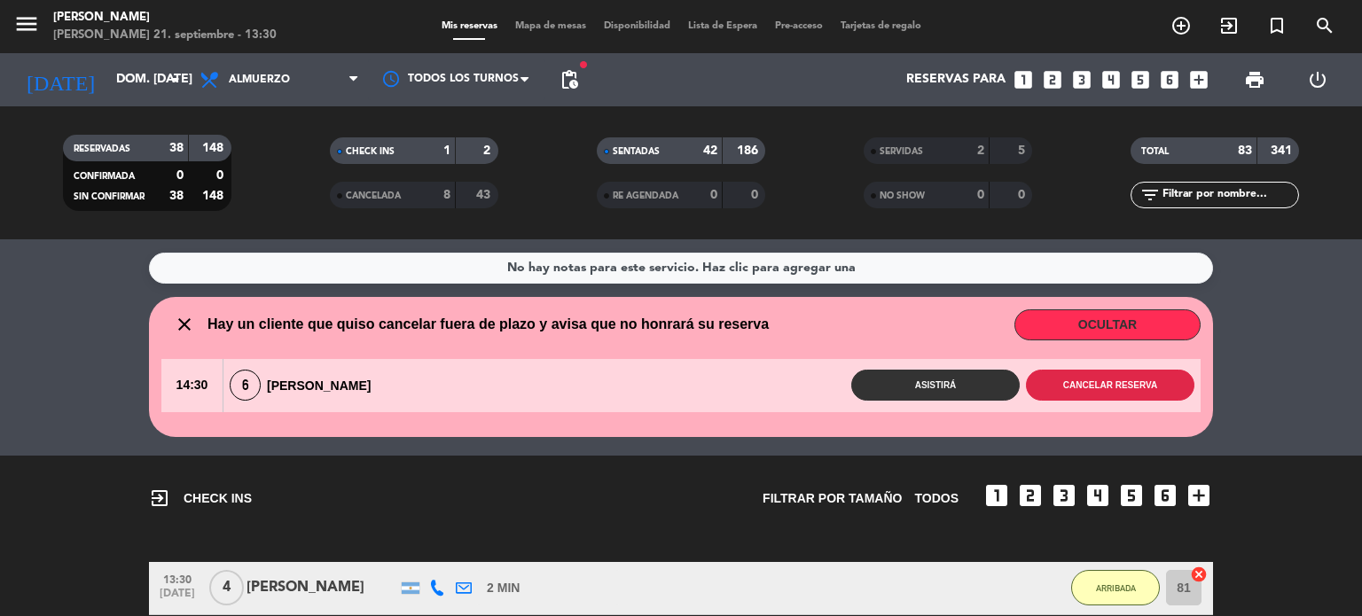
click at [1082, 383] on button "Cancelar reserva" at bounding box center [1110, 385] width 168 height 31
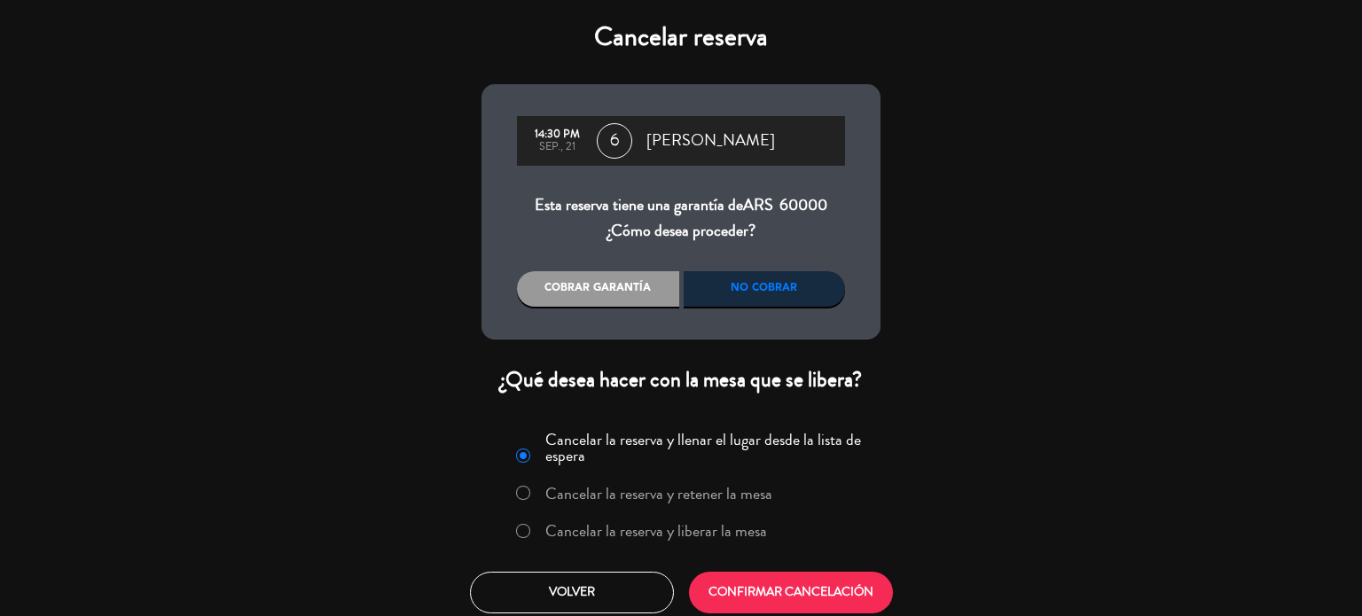
click at [599, 528] on label "Cancelar la reserva y liberar la mesa" at bounding box center [656, 531] width 222 height 16
click at [842, 592] on button "CONFIRMAR CANCELACIÓN" at bounding box center [791, 593] width 204 height 42
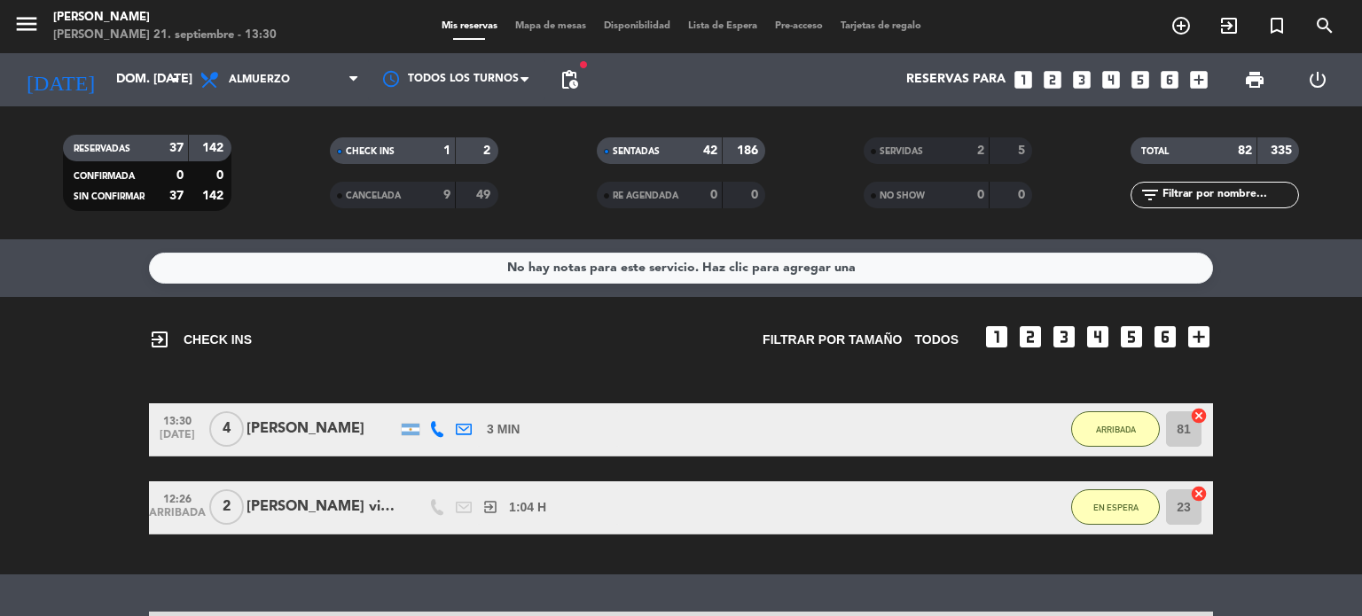
click at [1198, 204] on input "text" at bounding box center [1228, 195] width 137 height 20
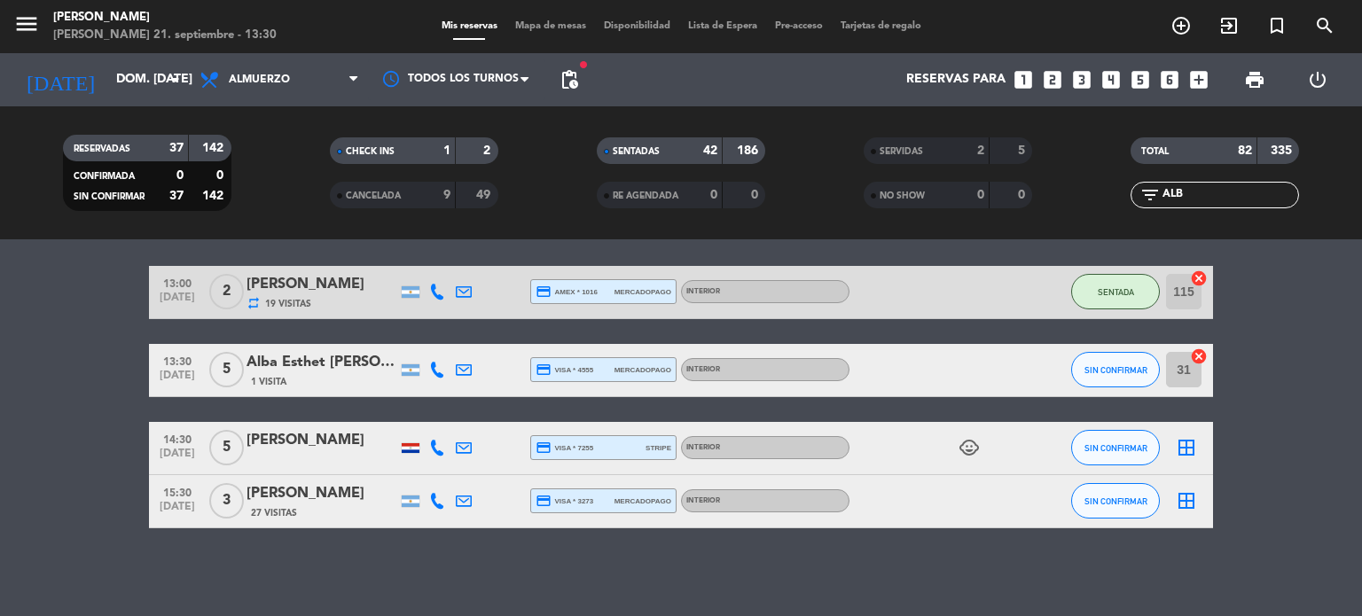
type input "ALB"
click at [1120, 369] on span "SIN CONFIRMAR" at bounding box center [1115, 370] width 63 height 10
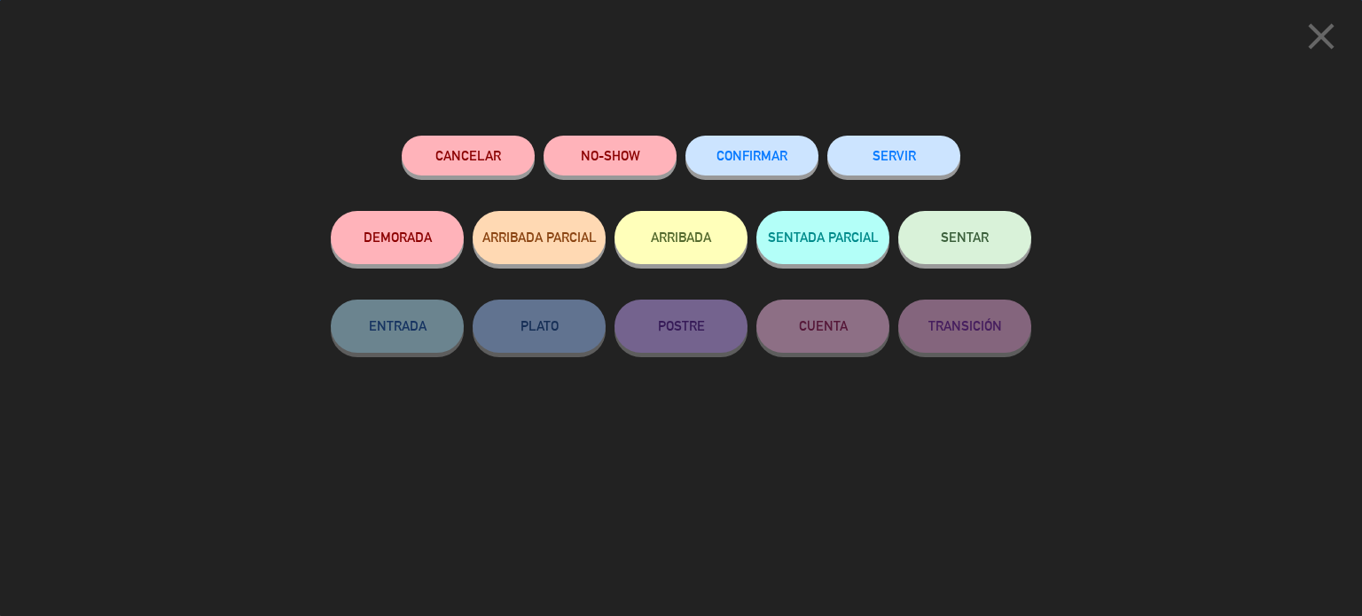
click at [707, 248] on button "ARRIBADA" at bounding box center [680, 237] width 133 height 53
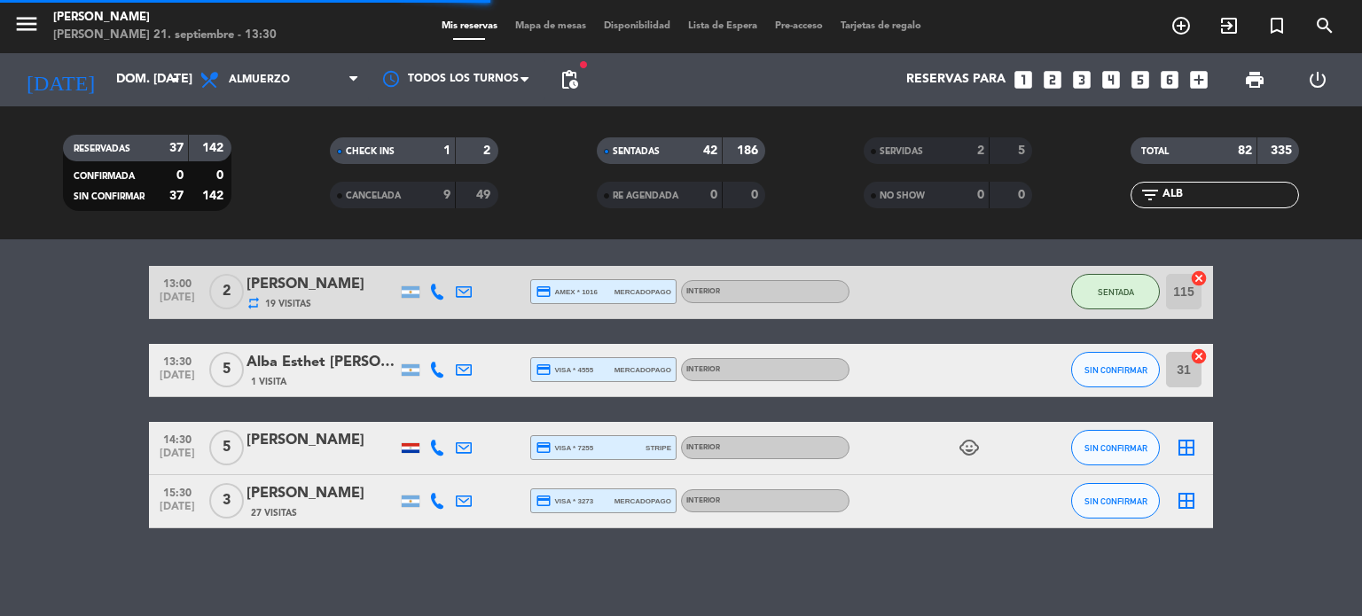
scroll to position [321, 0]
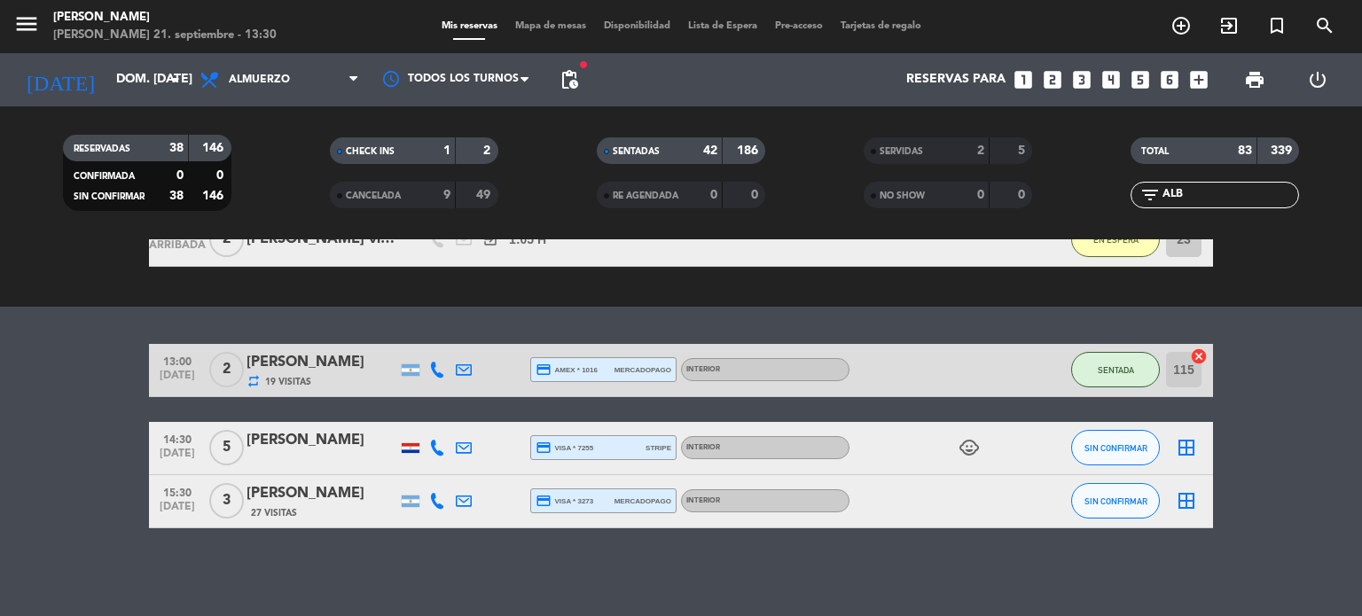
click at [565, 17] on div "menu [PERSON_NAME] 21. septiembre - 13:30 Mis reservas Mapa de mesas Disponibil…" at bounding box center [681, 26] width 1362 height 53
click at [562, 25] on span "Mapa de mesas" at bounding box center [550, 26] width 89 height 10
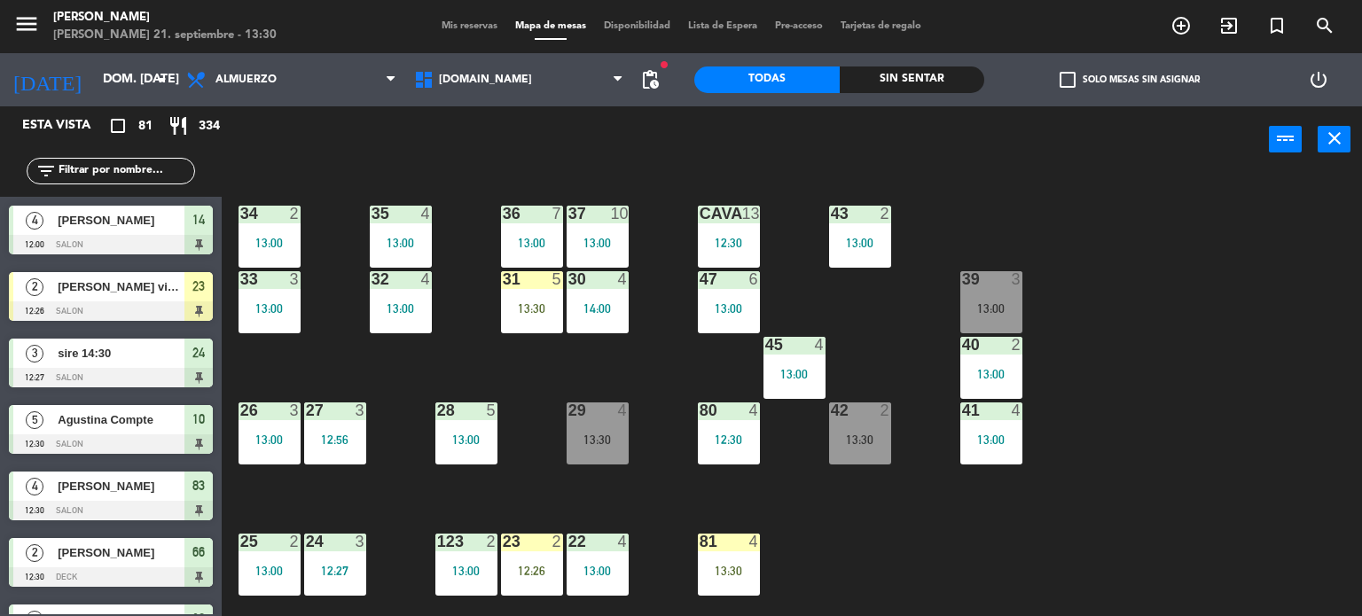
click at [854, 588] on div "34 2 13:00 35 4 13:00 36 7 13:00 43 2 13:00 37 10 13:00 CAVA 13 12:30 33 3 13:0…" at bounding box center [798, 395] width 1127 height 443
click at [706, 559] on div "81 4 13:30" at bounding box center [729, 565] width 62 height 62
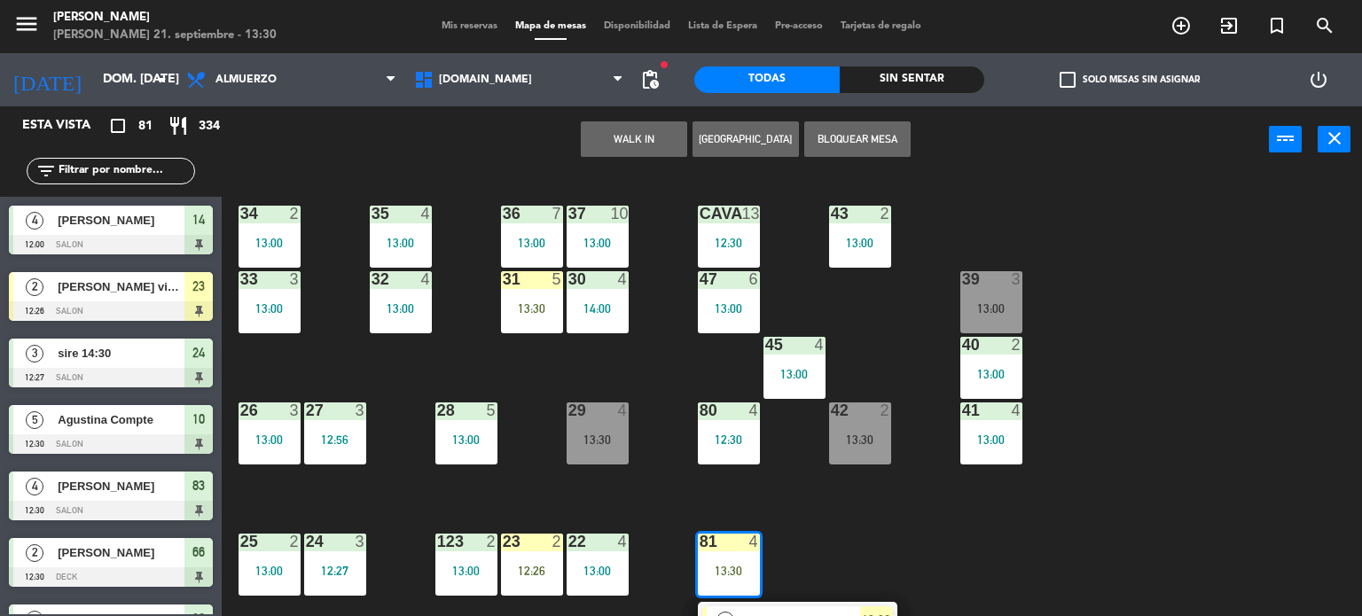
click at [957, 525] on div "34 2 13:00 35 4 13:00 36 7 13:00 43 2 13:00 37 10 13:00 CAVA 13 12:30 33 3 13:0…" at bounding box center [798, 395] width 1127 height 443
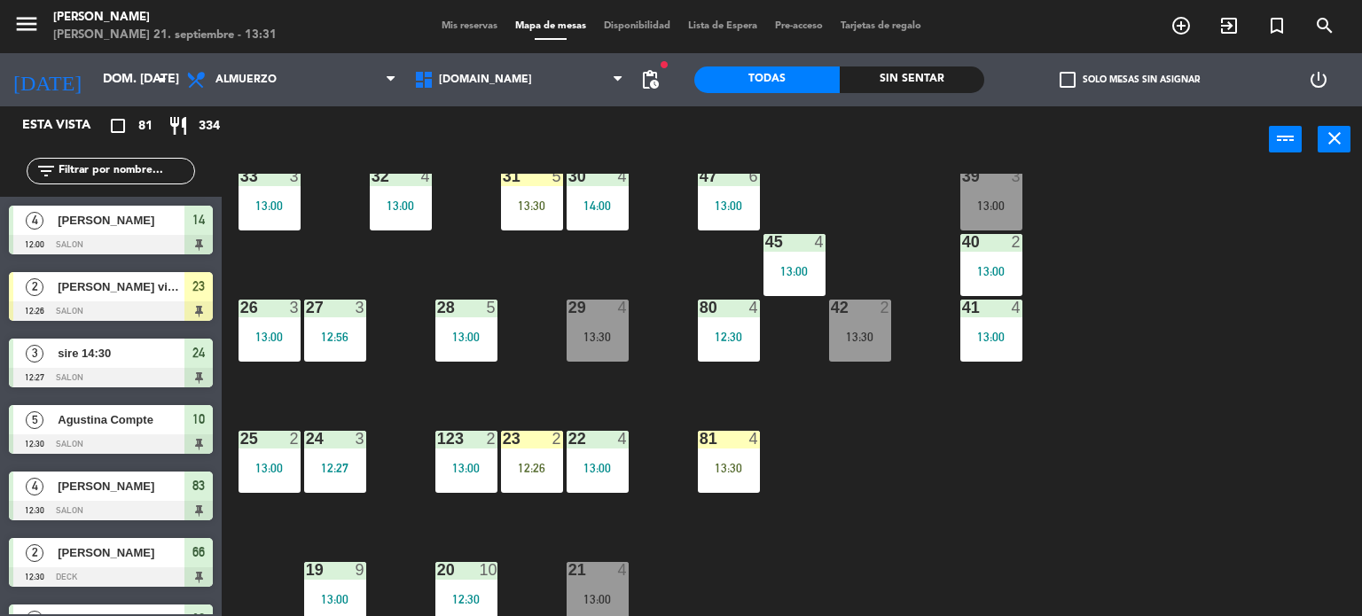
scroll to position [280, 0]
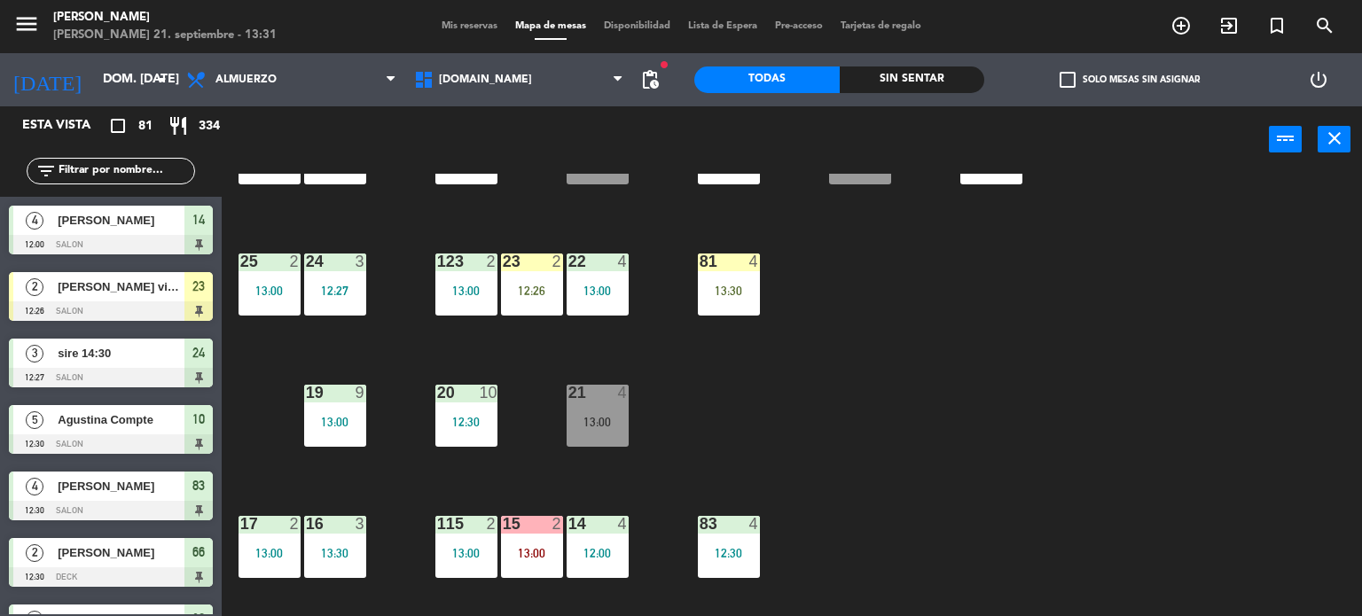
click at [603, 434] on div "21 4 13:00" at bounding box center [597, 416] width 62 height 62
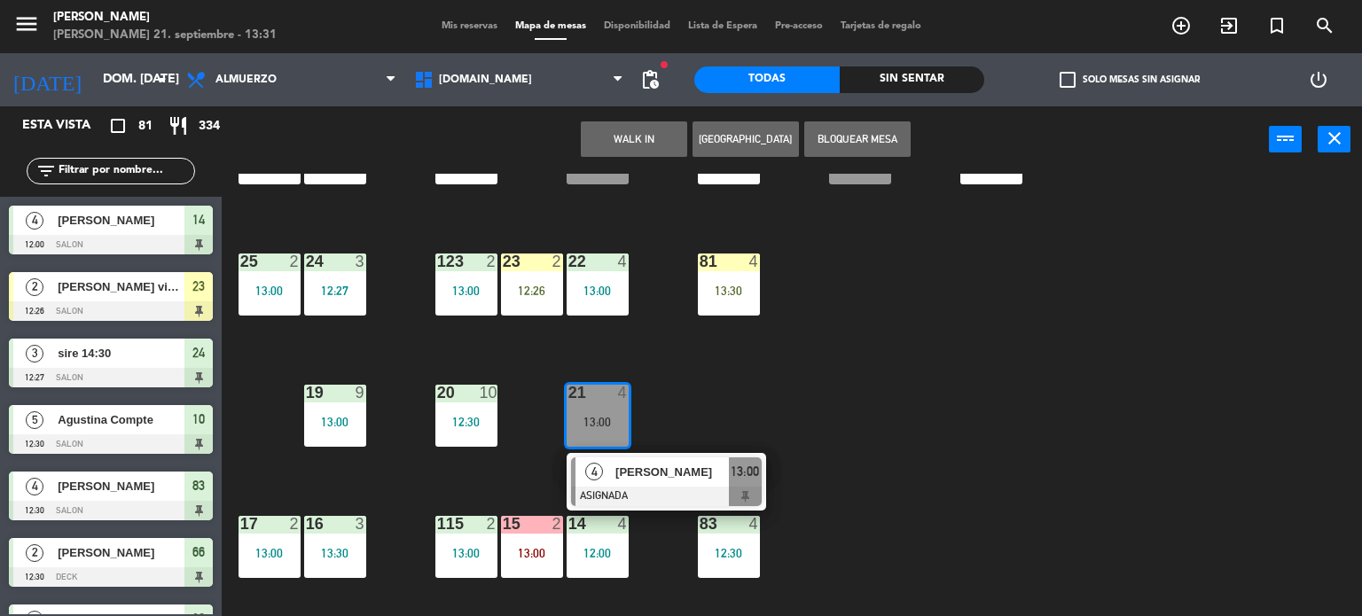
drag, startPoint x: 805, startPoint y: 434, endPoint x: 777, endPoint y: 432, distance: 28.4
click at [805, 434] on div "34 2 13:00 35 4 13:00 36 7 13:00 43 2 13:00 37 10 13:00 CAVA 13 12:30 33 3 13:0…" at bounding box center [798, 395] width 1127 height 443
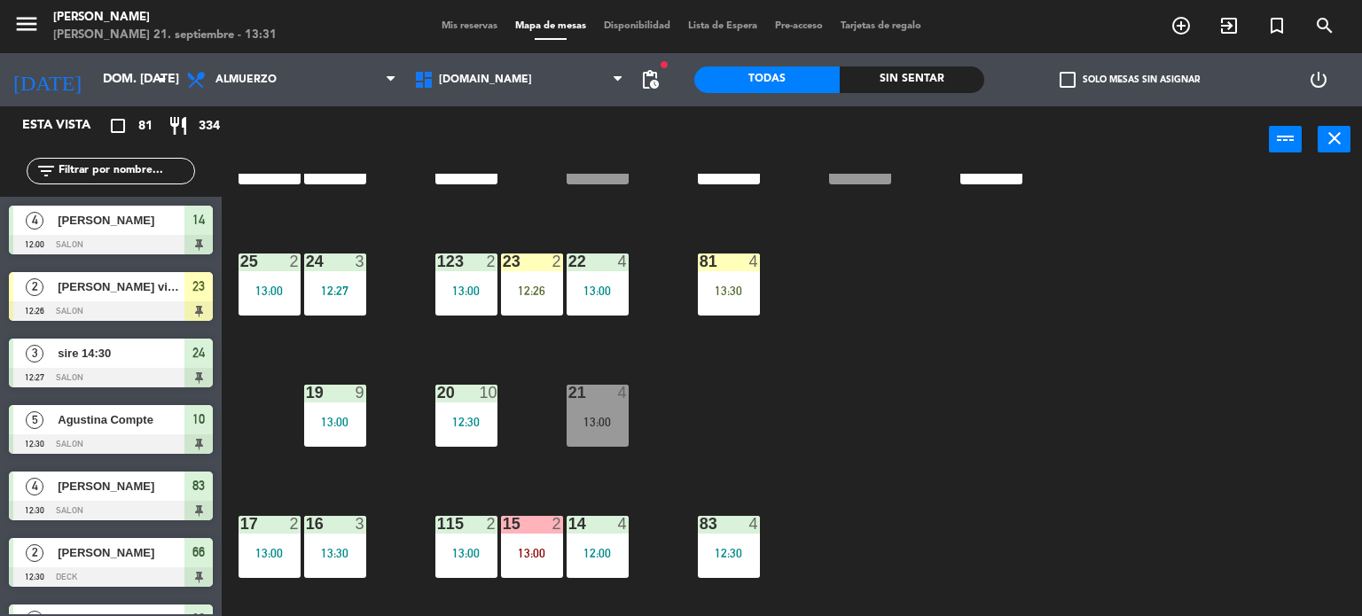
scroll to position [14, 0]
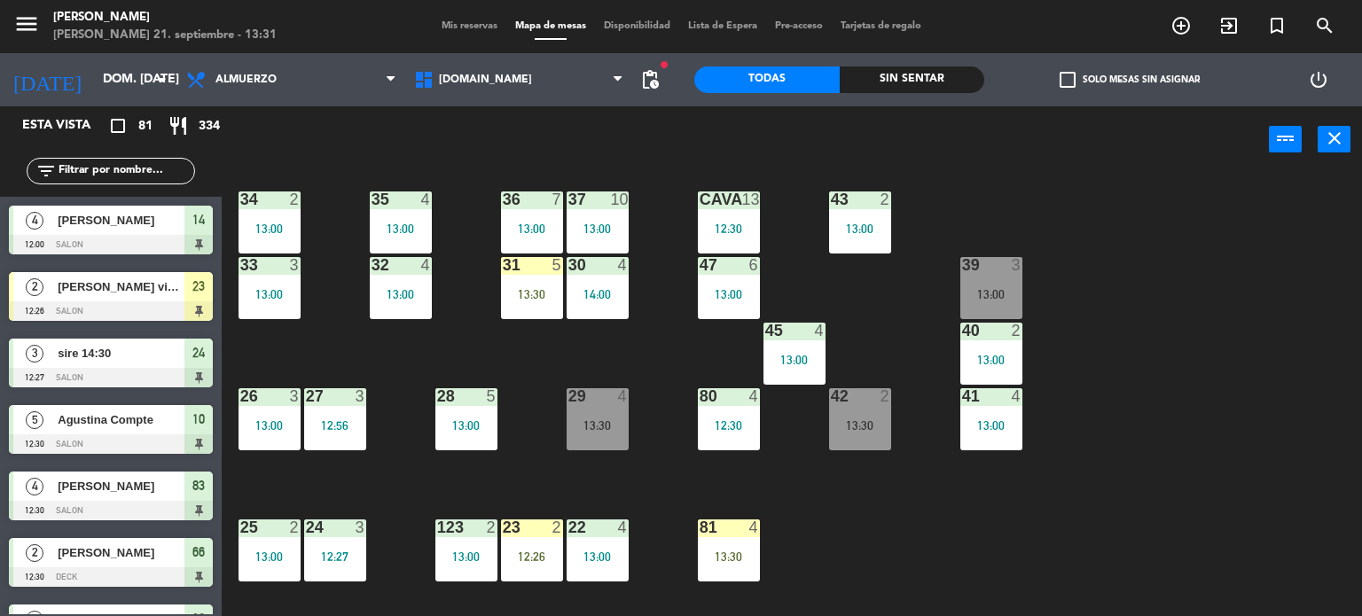
click at [625, 408] on div "29 4 13:30" at bounding box center [597, 419] width 62 height 62
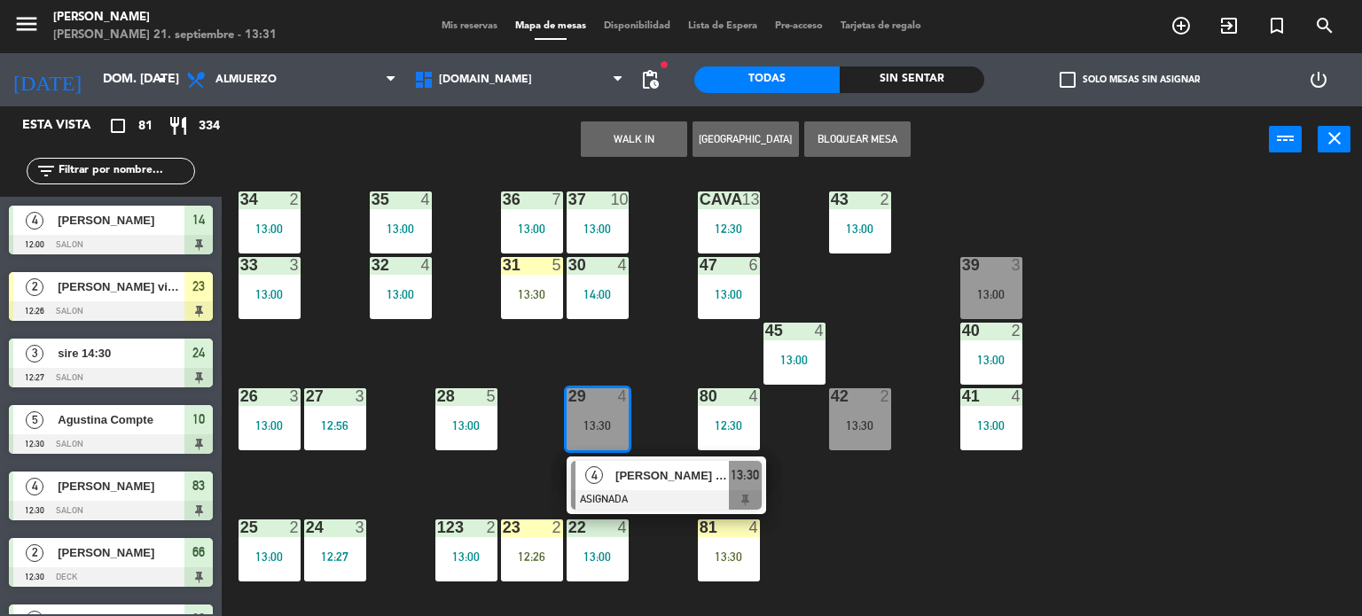
click at [521, 295] on div "13:30" at bounding box center [532, 294] width 62 height 12
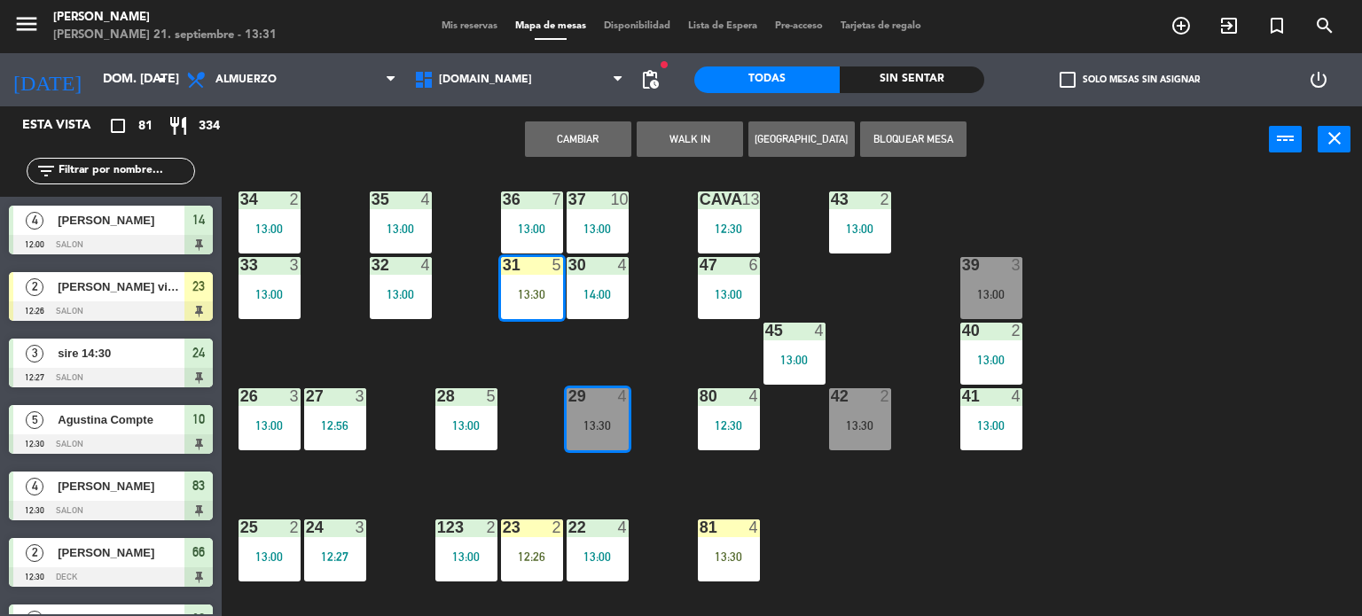
click at [601, 123] on button "Cambiar" at bounding box center [578, 138] width 106 height 35
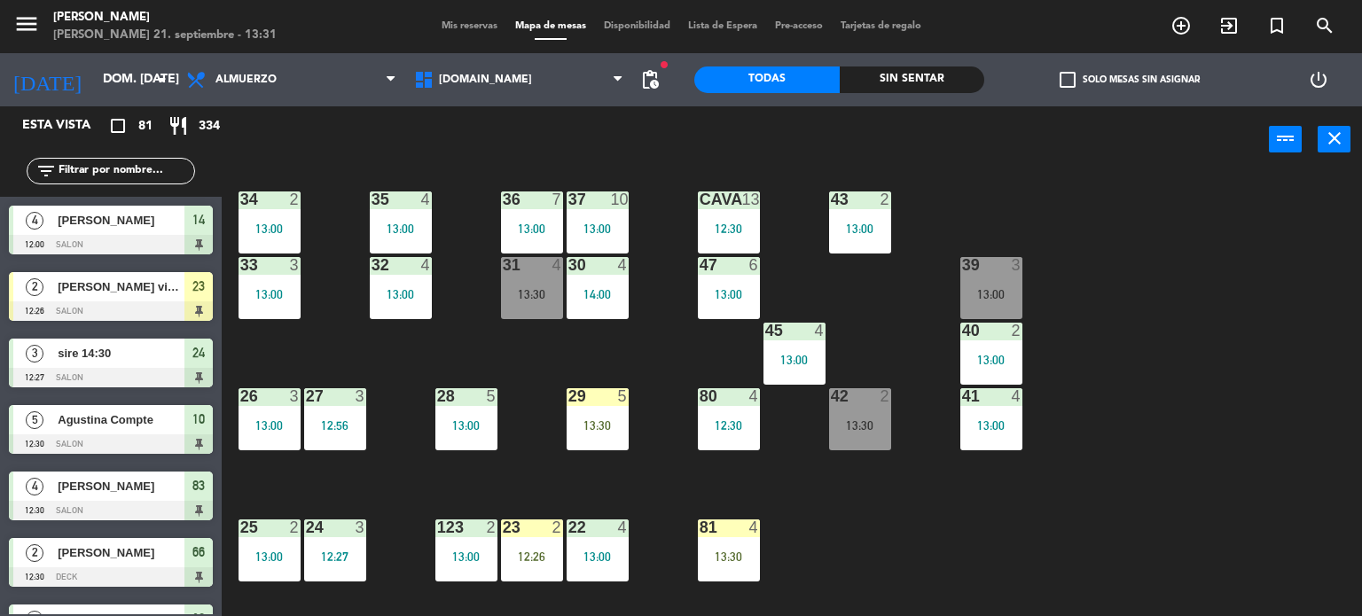
click at [640, 463] on div "34 2 13:00 35 4 13:00 36 7 13:00 43 2 13:00 37 10 13:00 CAVA 13 12:30 33 3 13:0…" at bounding box center [798, 395] width 1127 height 443
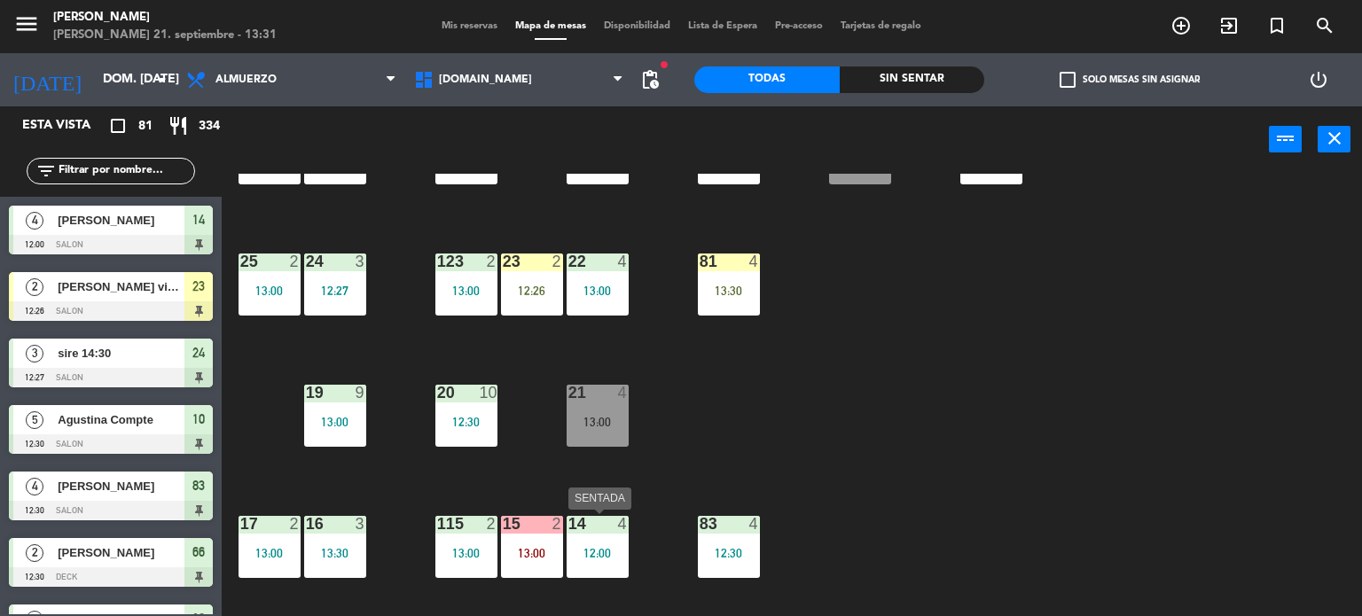
click at [607, 522] on div at bounding box center [596, 524] width 29 height 16
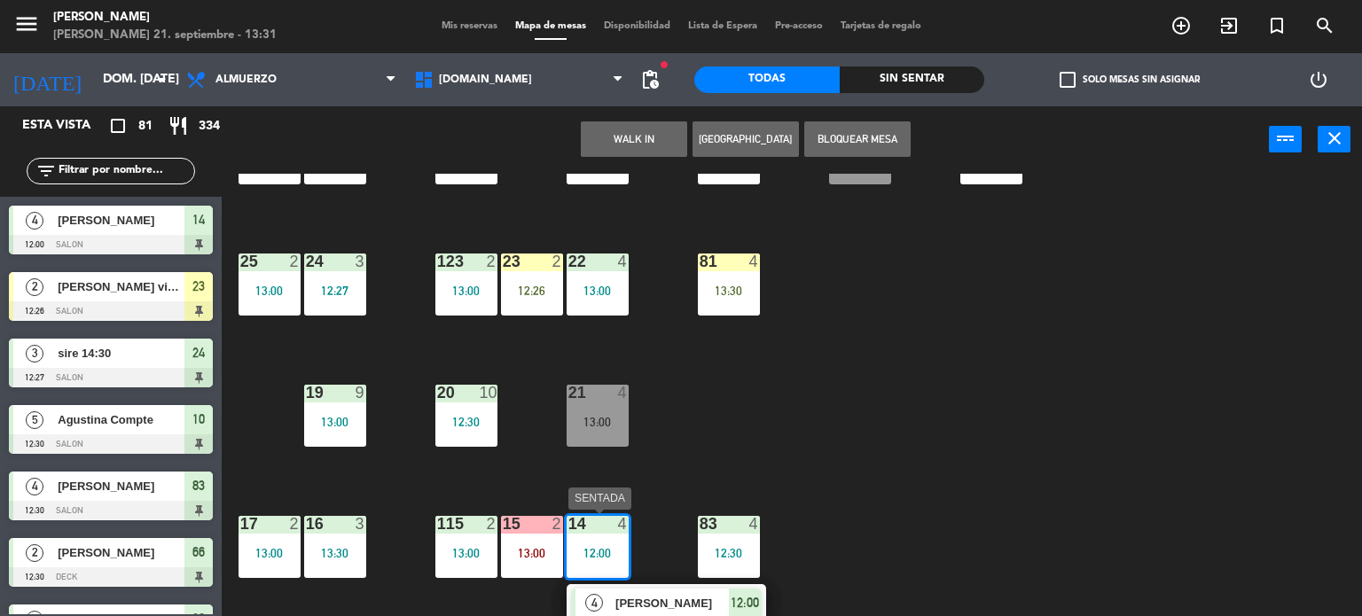
click at [652, 613] on div "[PERSON_NAME]" at bounding box center [670, 603] width 115 height 29
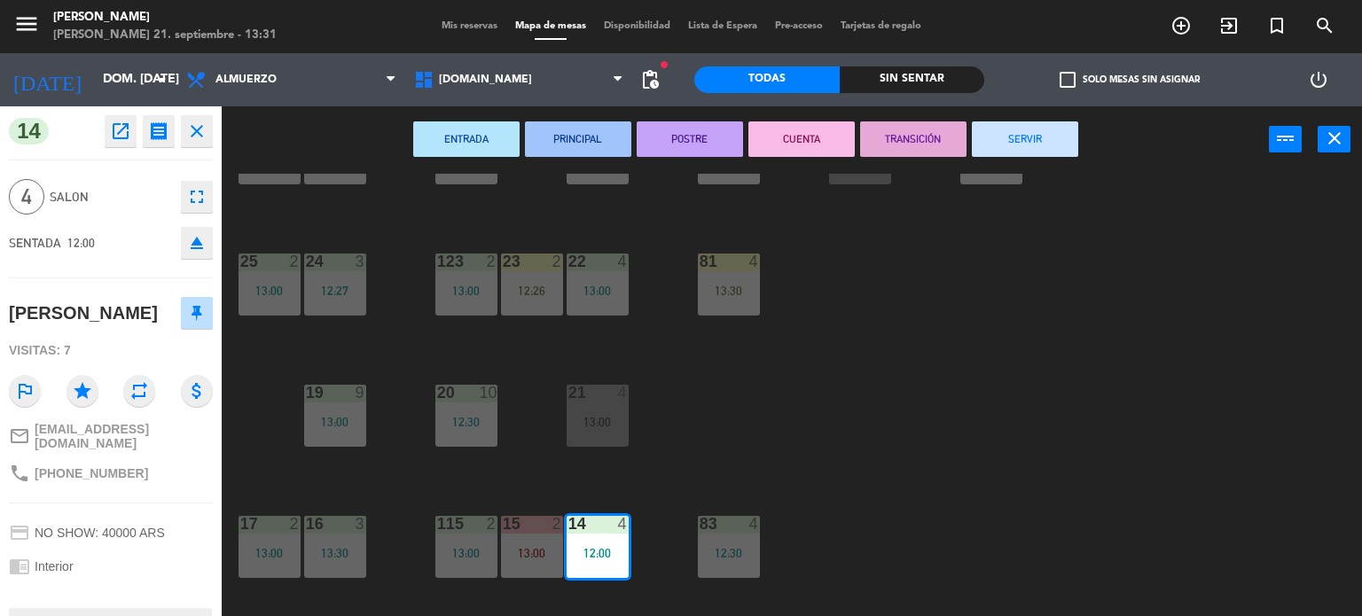
click at [1040, 139] on button "SERVIR" at bounding box center [1025, 138] width 106 height 35
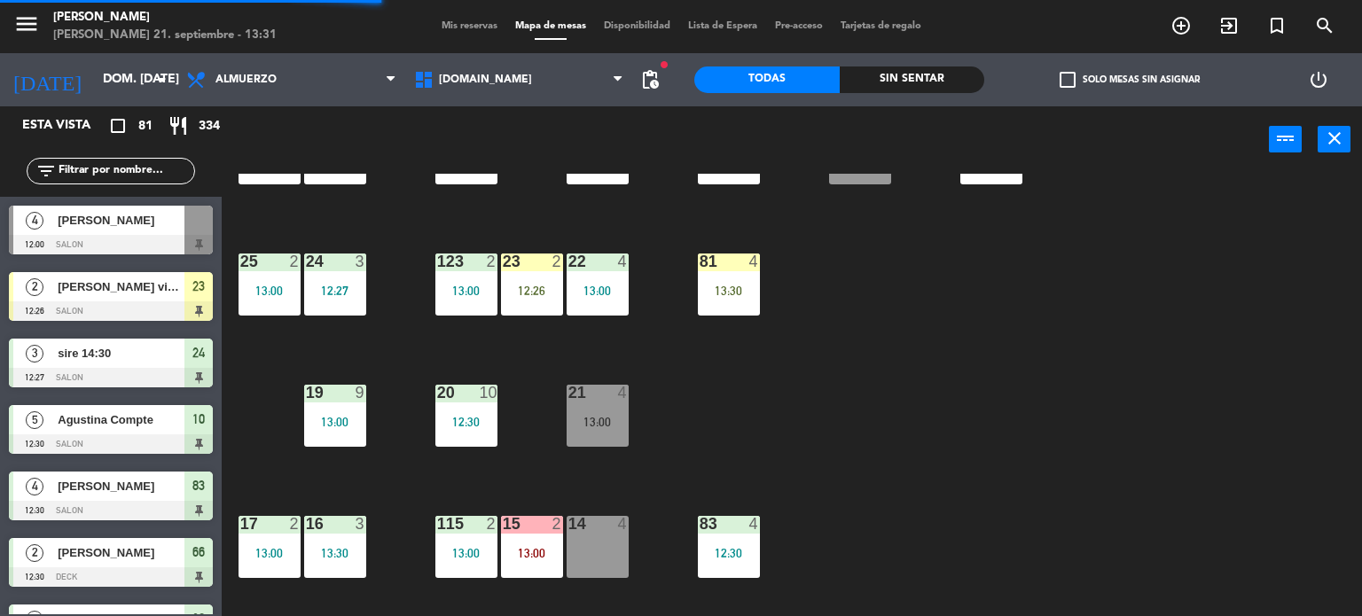
click at [613, 443] on div "21 4 13:00" at bounding box center [597, 416] width 62 height 62
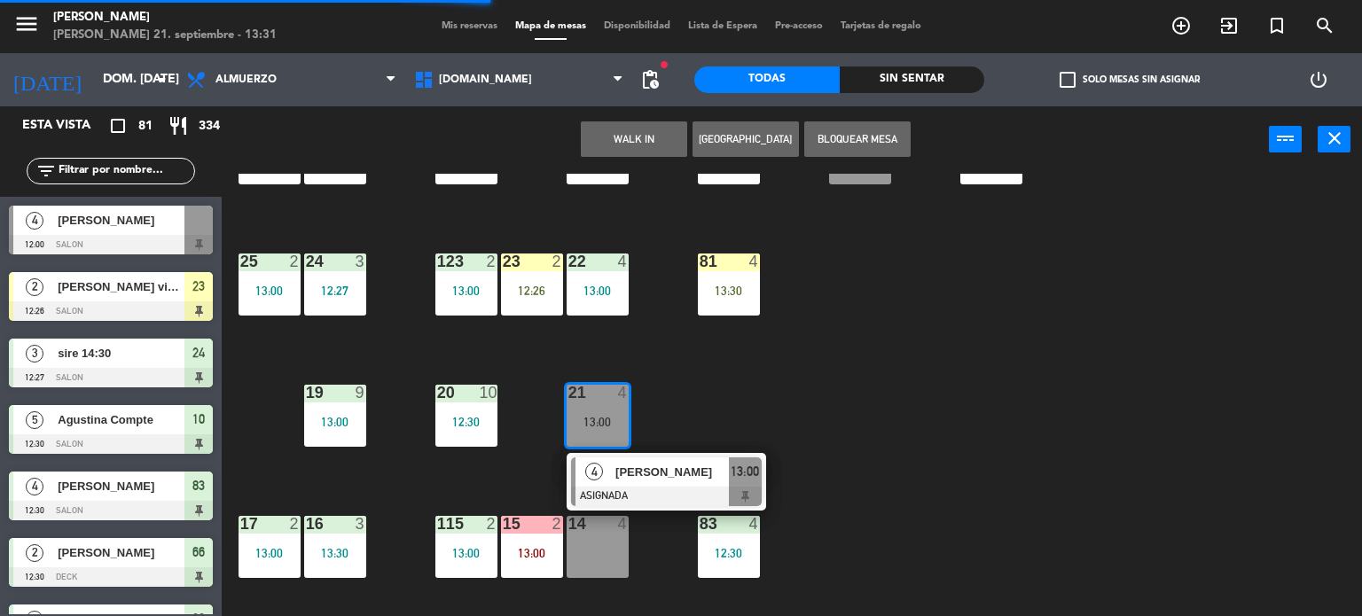
click at [607, 541] on div "14 4" at bounding box center [597, 547] width 62 height 62
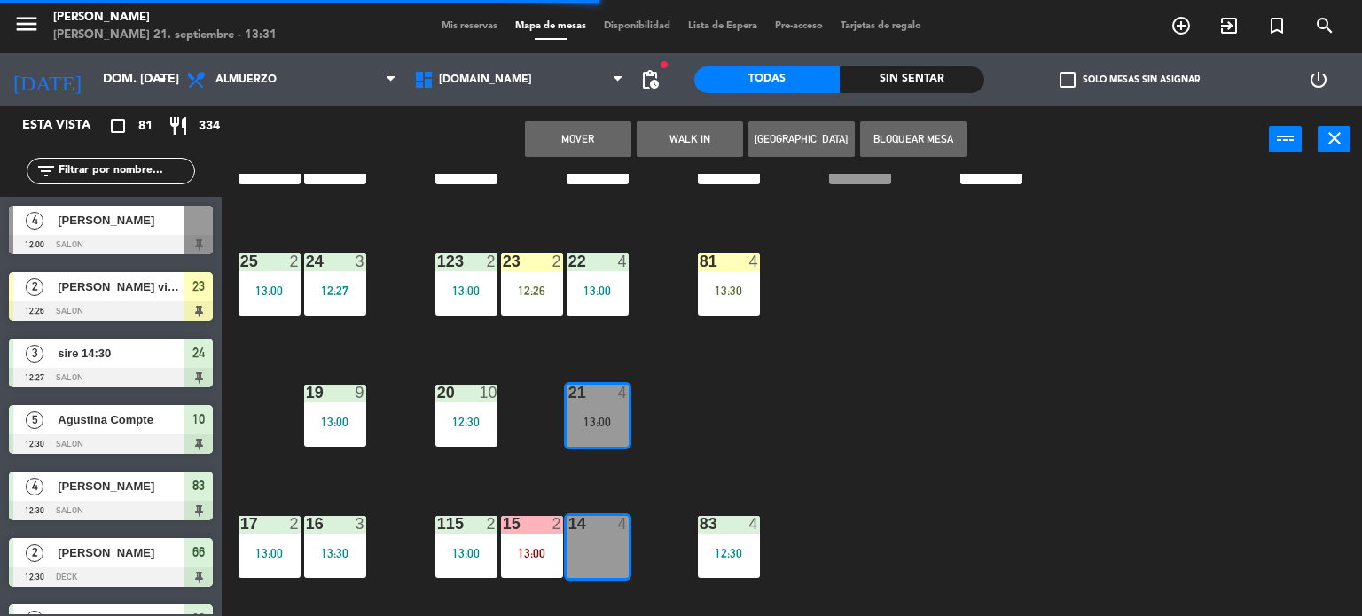
click at [621, 149] on button "Mover" at bounding box center [578, 138] width 106 height 35
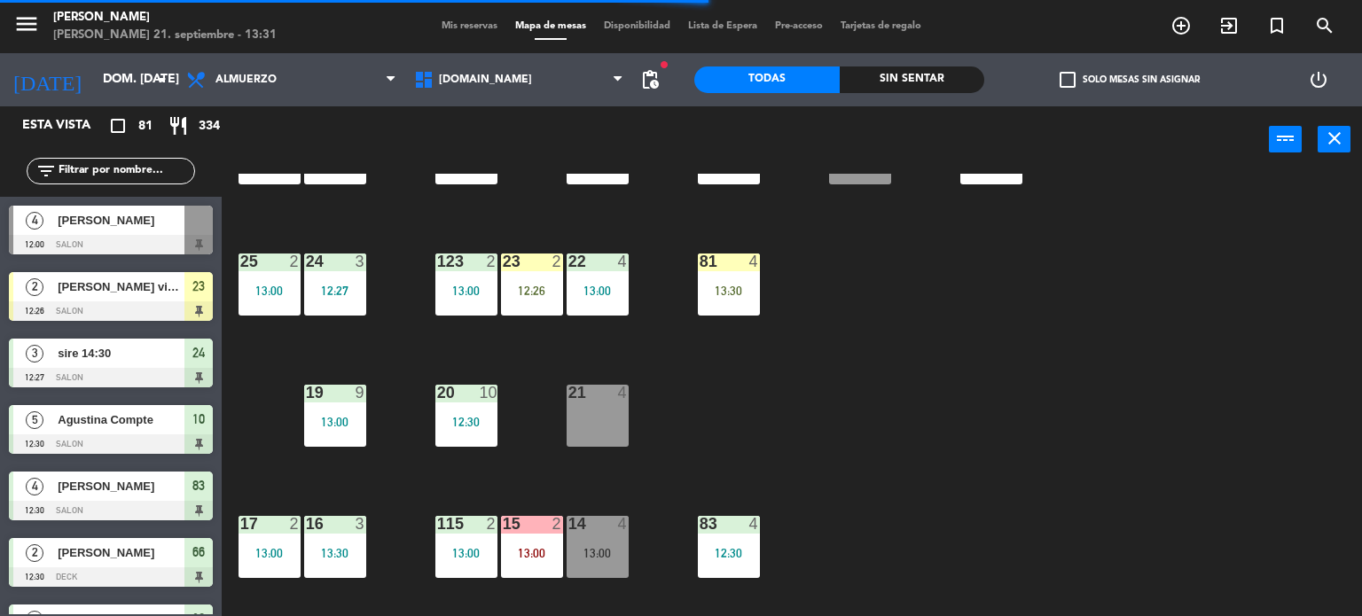
click at [675, 387] on div "34 2 13:00 35 4 13:00 36 7 13:00 43 2 13:00 37 10 13:00 CAVA 13 12:30 33 3 13:0…" at bounding box center [798, 395] width 1127 height 443
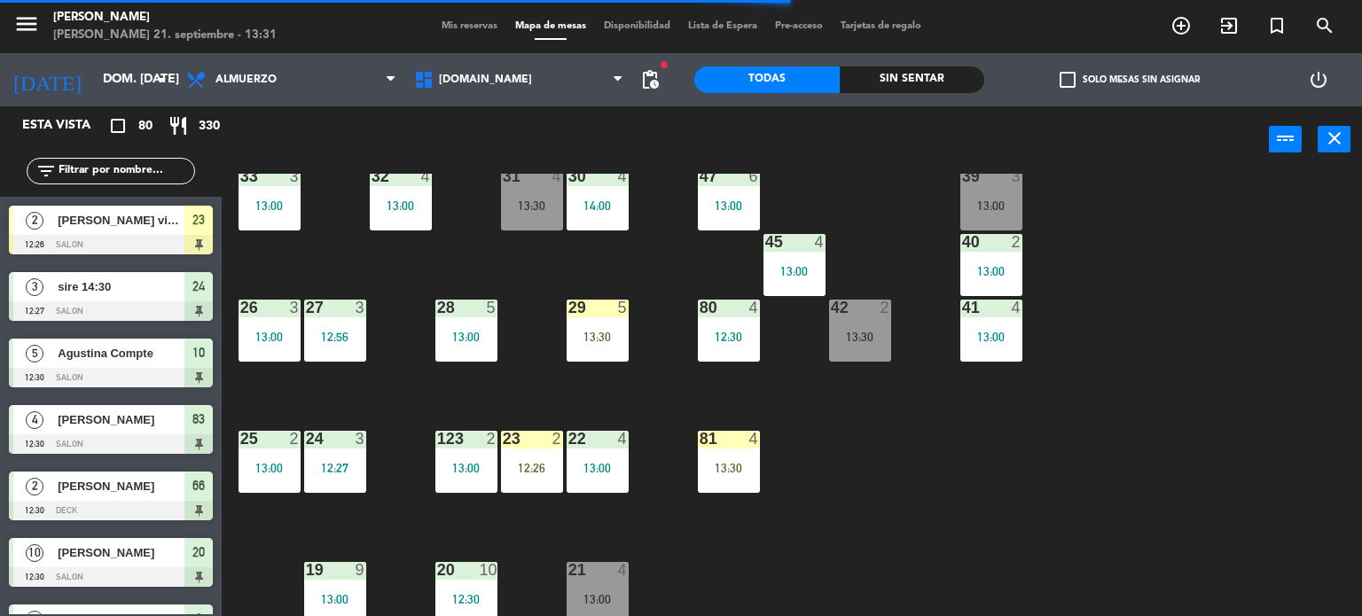
click at [626, 313] on div "5" at bounding box center [623, 308] width 11 height 16
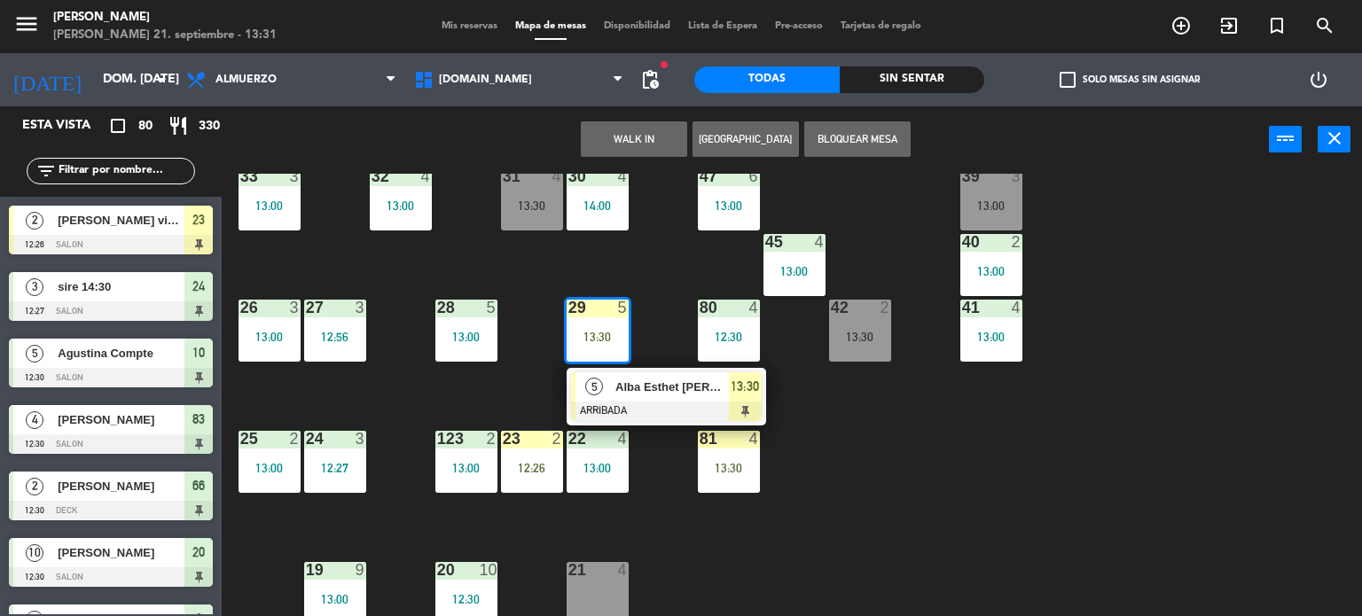
click at [564, 271] on div "34 2 13:00 35 4 13:00 36 7 13:00 43 2 13:00 37 10 13:00 CAVA 13 12:30 33 3 13:0…" at bounding box center [798, 395] width 1127 height 443
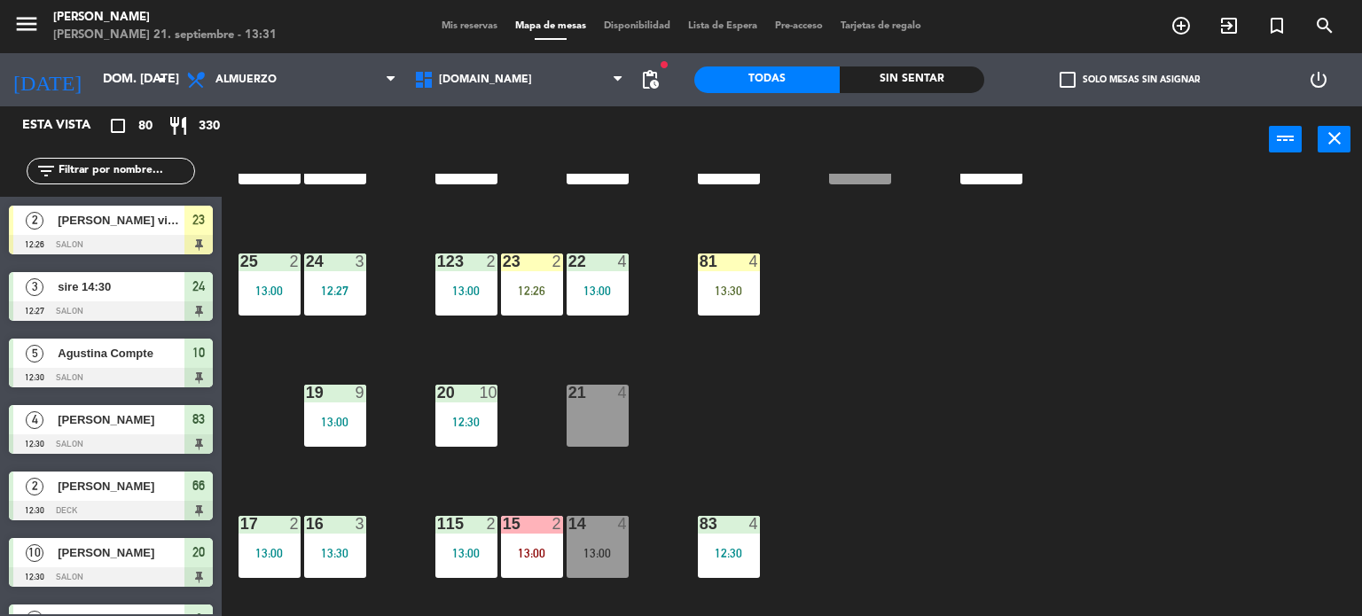
click at [601, 416] on div "21 4" at bounding box center [597, 416] width 62 height 62
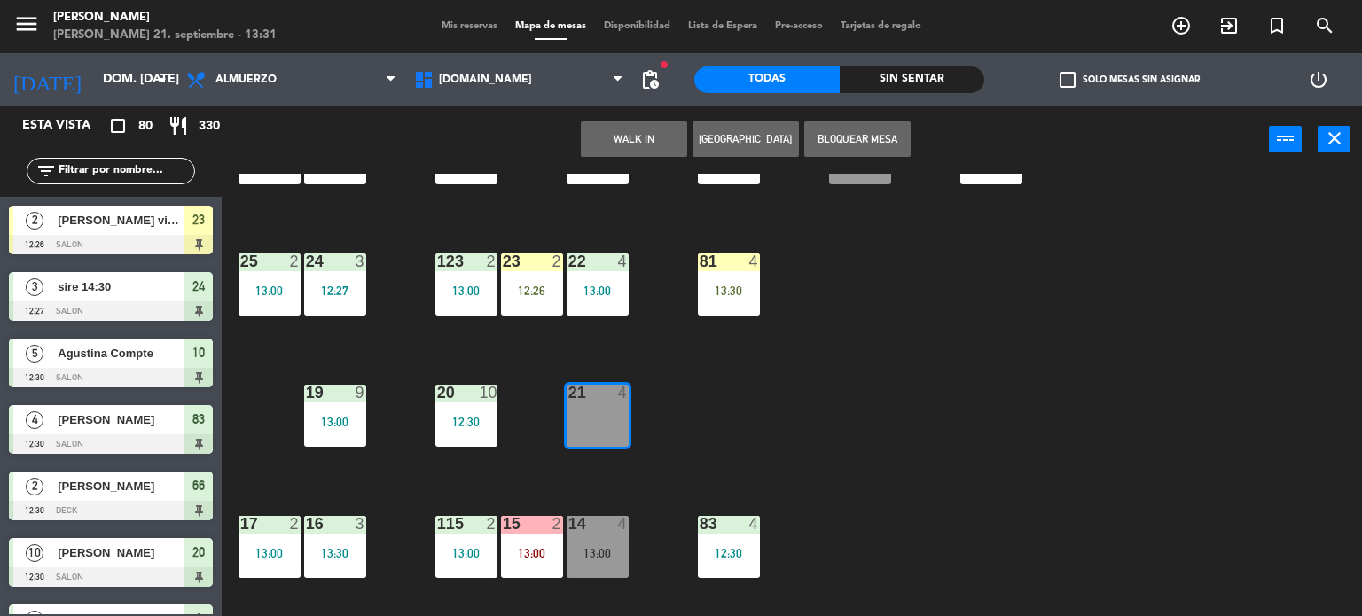
scroll to position [191, 0]
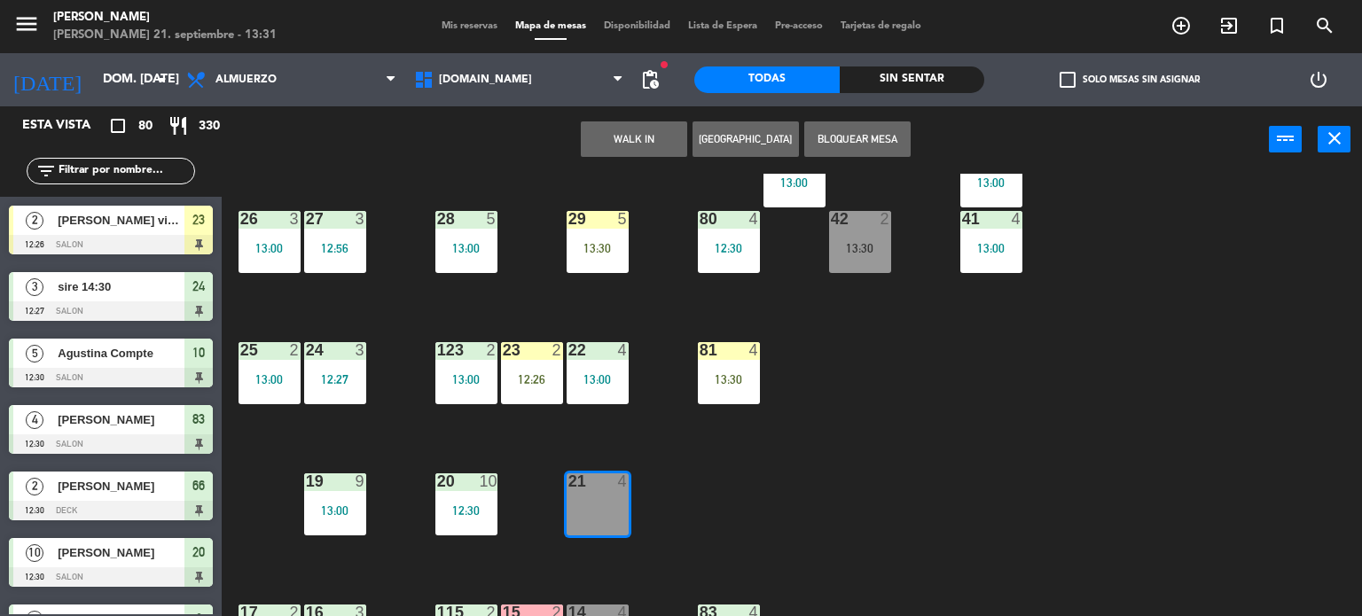
click at [579, 245] on div "13:30" at bounding box center [597, 248] width 62 height 12
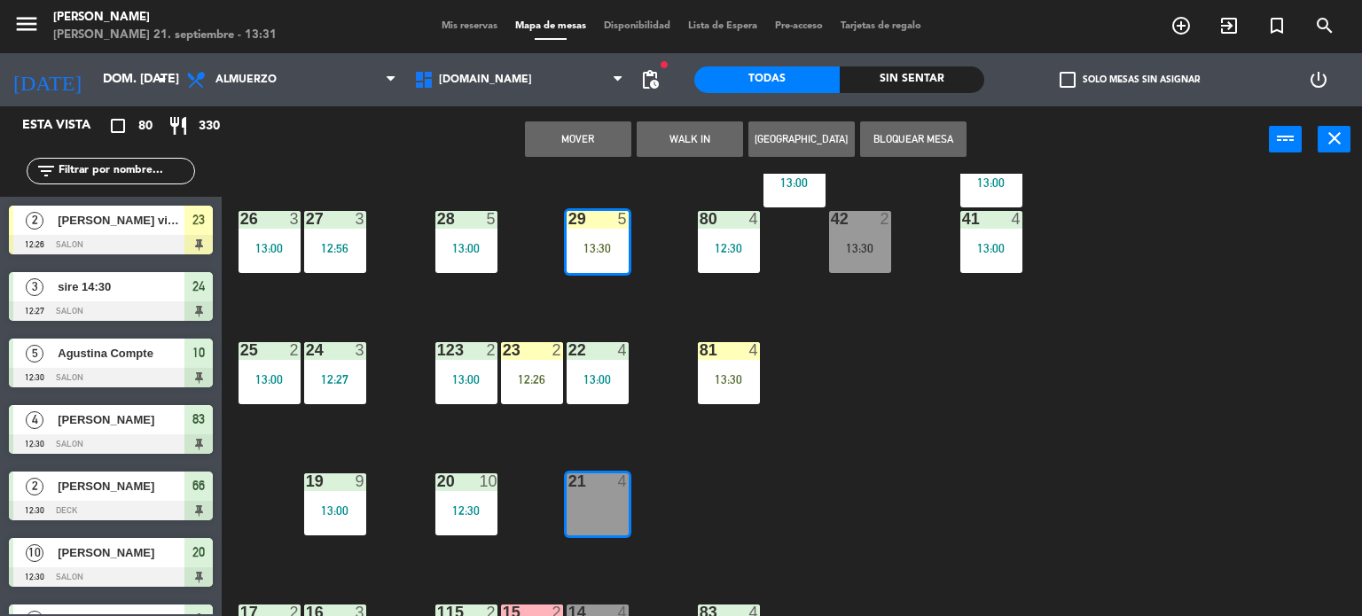
click at [583, 152] on button "Mover" at bounding box center [578, 138] width 106 height 35
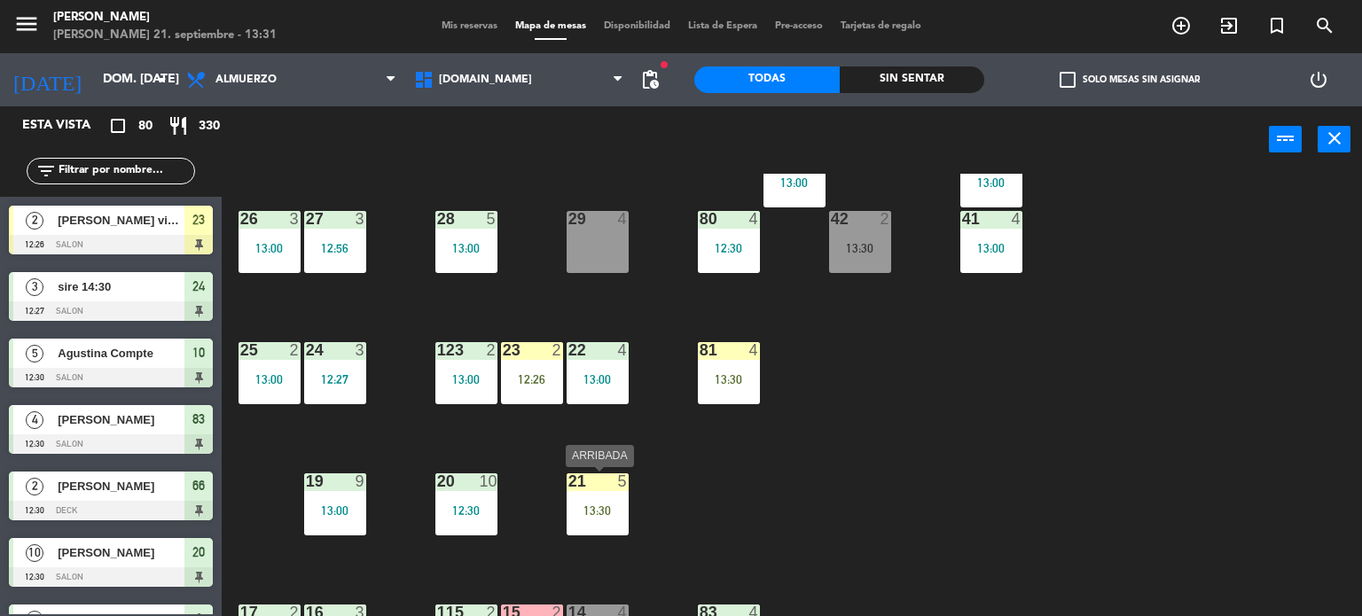
drag, startPoint x: 601, startPoint y: 517, endPoint x: 641, endPoint y: 565, distance: 62.3
click at [606, 524] on div "21 5 13:30" at bounding box center [597, 504] width 62 height 62
click at [642, 565] on div "34 2 13:00 35 4 13:00 36 7 13:00 43 2 13:00 37 10 13:00 CAVA 13 12:30 33 3 13:0…" at bounding box center [798, 395] width 1127 height 443
click at [624, 535] on div "21 5 13:30" at bounding box center [597, 504] width 62 height 62
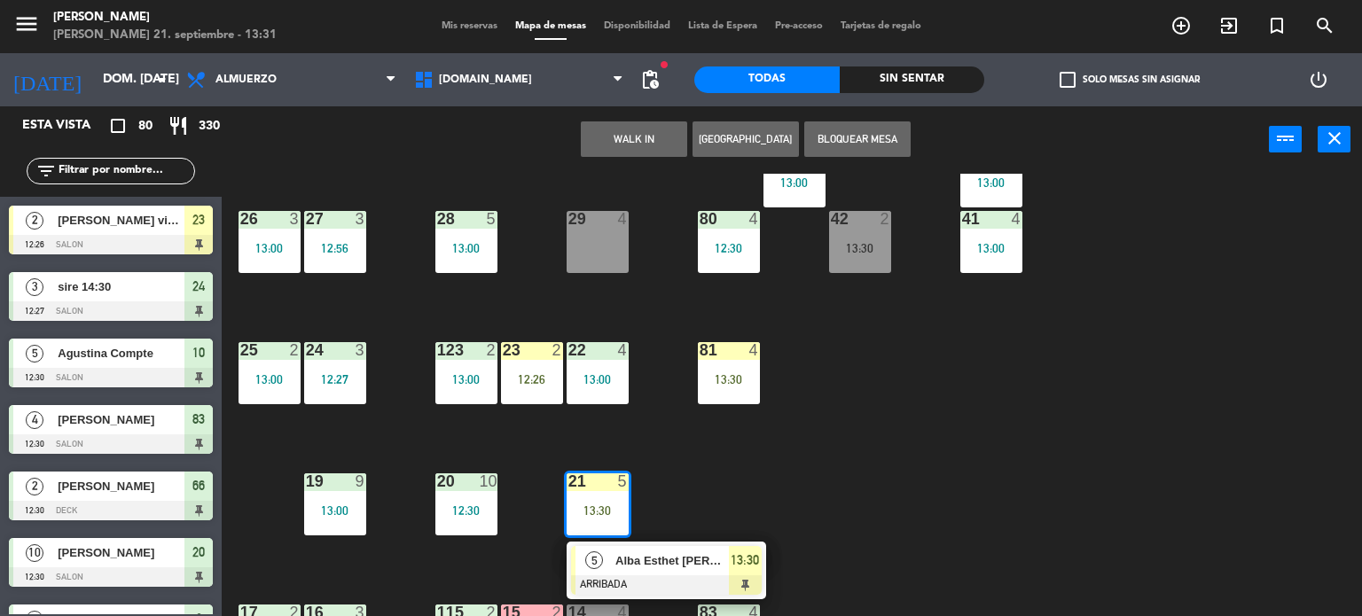
click at [667, 575] on div at bounding box center [666, 585] width 191 height 20
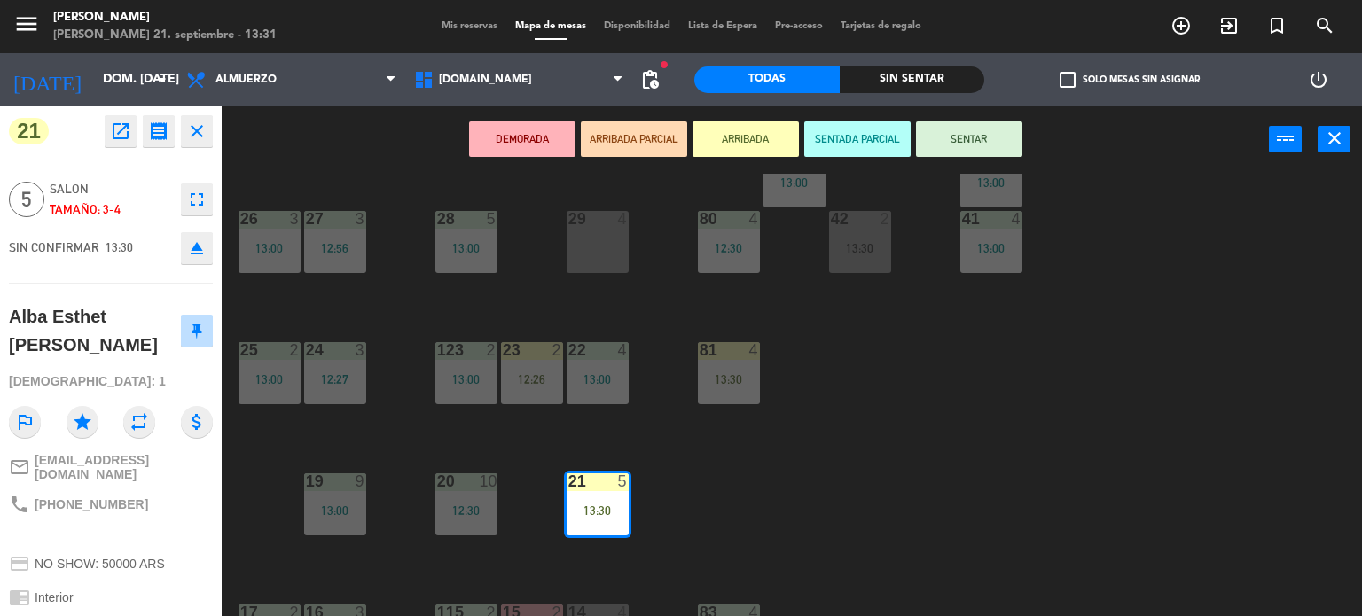
click at [1000, 121] on button "SENTAR" at bounding box center [969, 138] width 106 height 35
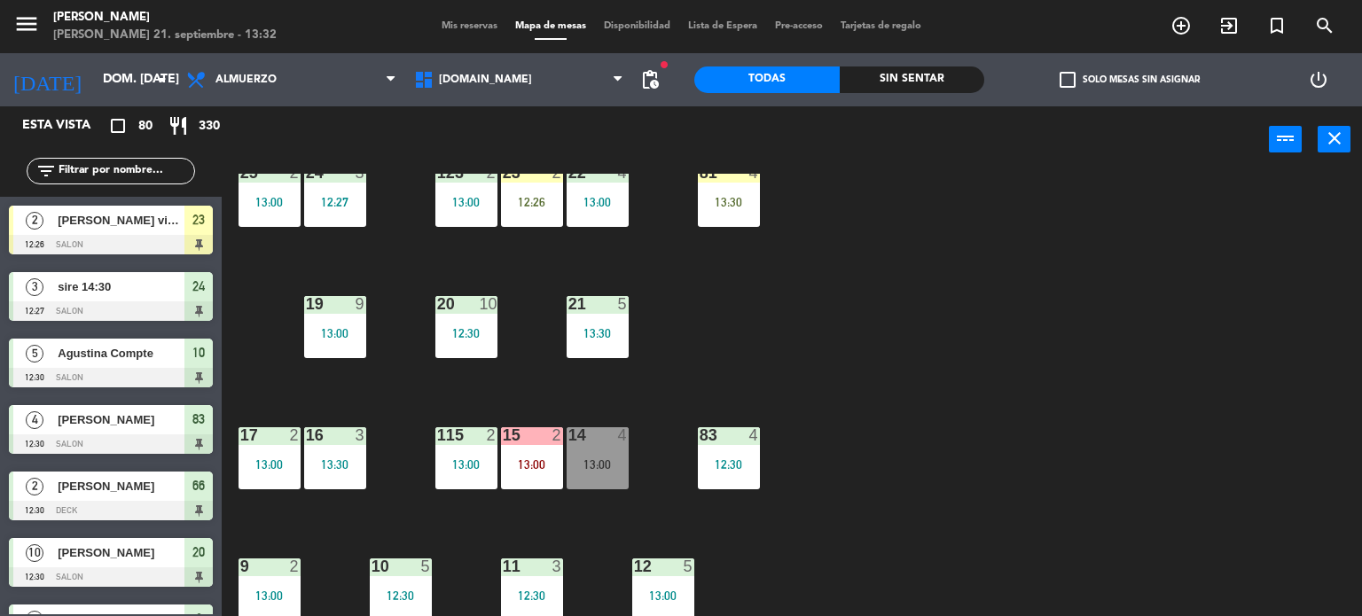
scroll to position [103, 0]
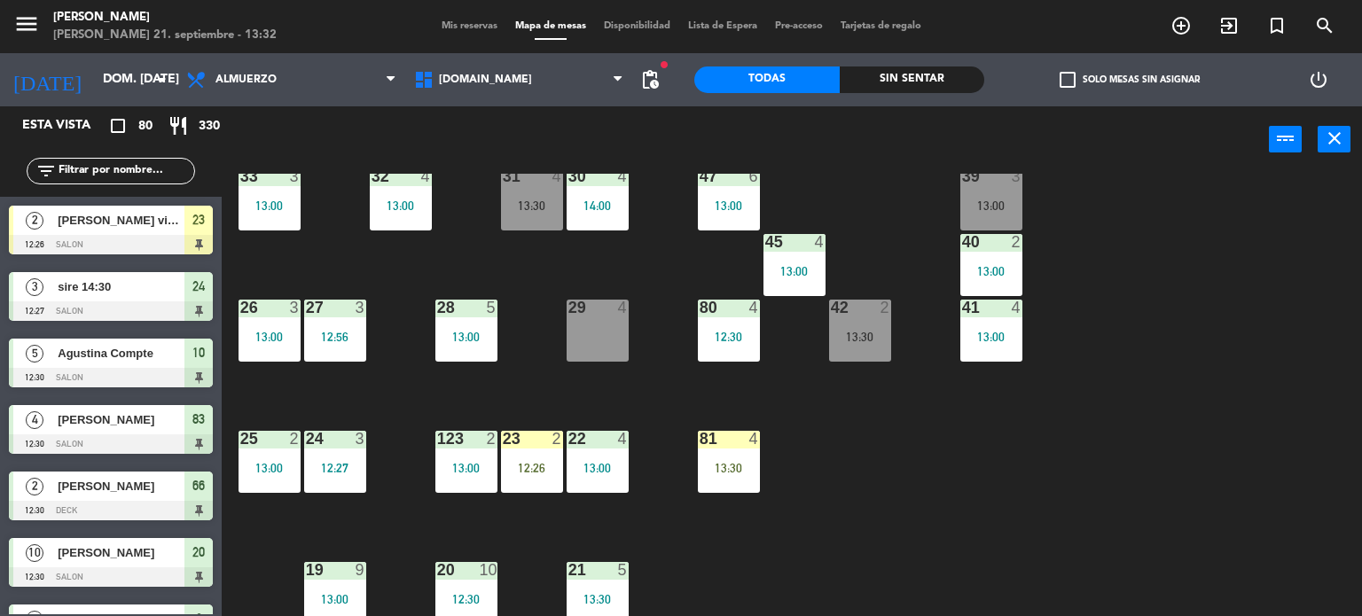
click at [660, 286] on div "34 2 13:00 35 4 13:00 36 7 13:00 43 2 13:00 37 10 13:00 CAVA 13 12:30 33 3 13:0…" at bounding box center [798, 395] width 1127 height 443
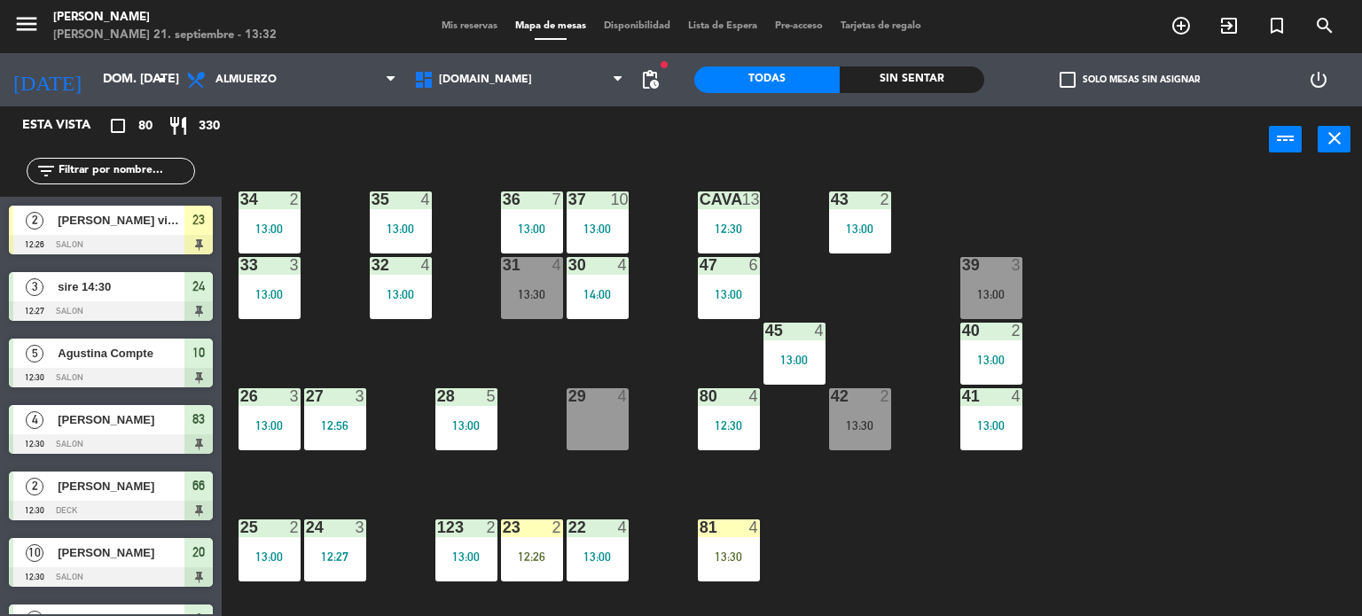
click at [535, 301] on div "31 4 13:30" at bounding box center [532, 288] width 62 height 62
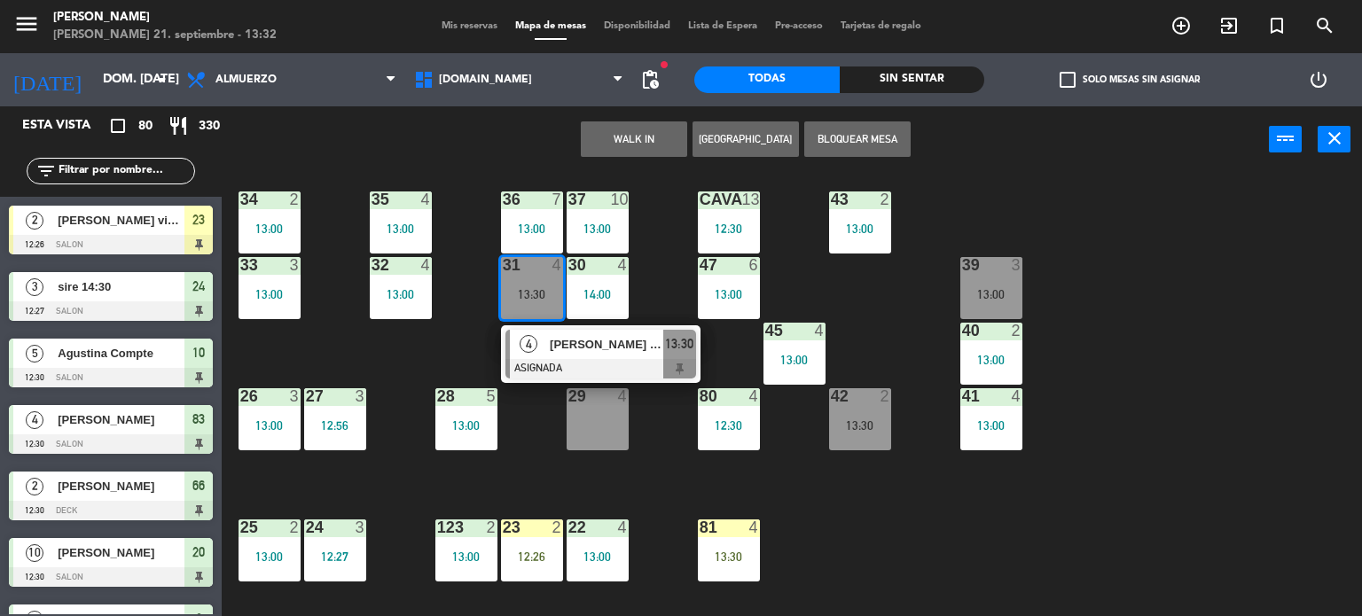
drag, startPoint x: 1254, startPoint y: 166, endPoint x: 1116, endPoint y: 101, distance: 151.9
click at [1249, 165] on div "WALK IN [GEOGRAPHIC_DATA] Bloquear Mesa power_input close" at bounding box center [745, 139] width 1047 height 67
click at [1069, 82] on span "check_box_outline_blank" at bounding box center [1067, 80] width 16 height 16
click at [1129, 80] on input "check_box_outline_blank Solo mesas sin asignar" at bounding box center [1129, 80] width 0 height 0
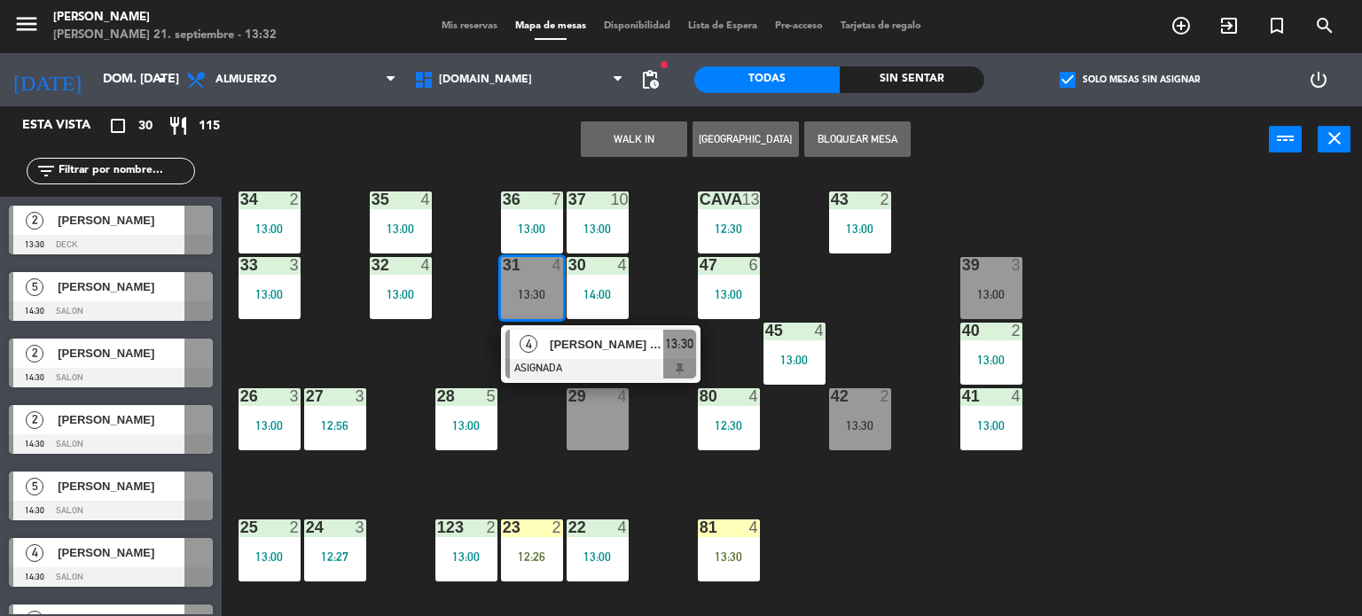
click at [410, 367] on div "34 2 13:00 35 4 13:00 36 7 13:00 43 2 13:00 37 10 13:00 CAVA 13 12:30 33 3 13:0…" at bounding box center [798, 395] width 1127 height 443
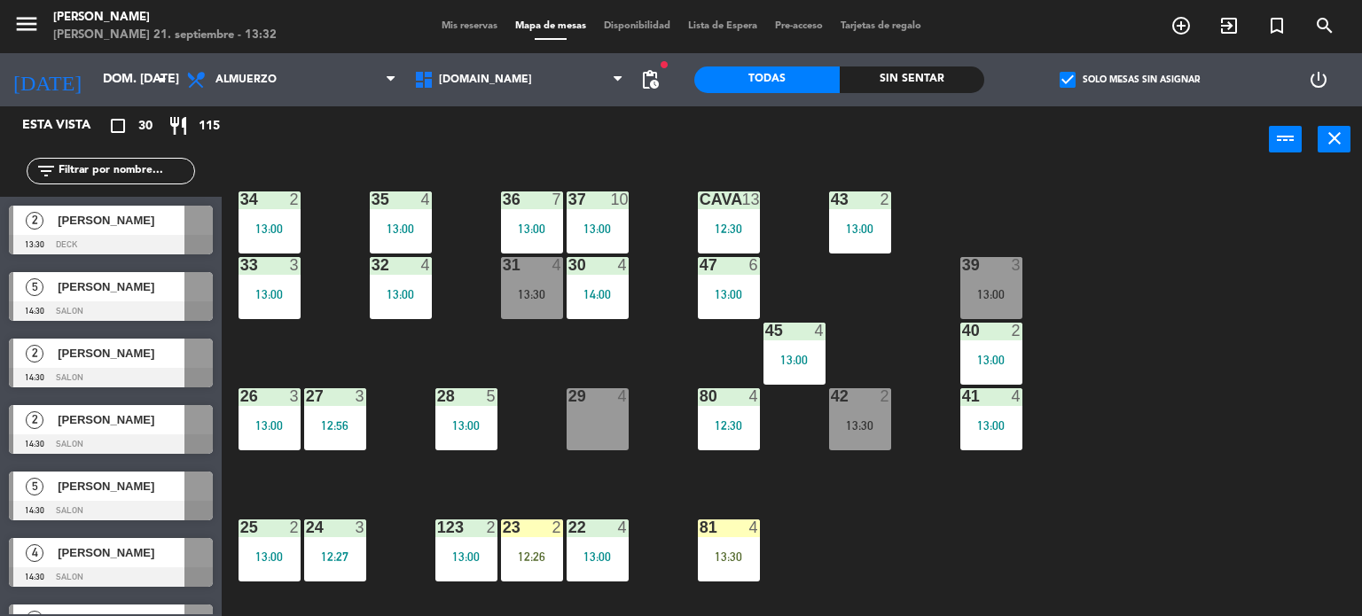
click at [131, 183] on div "filter_list" at bounding box center [111, 171] width 168 height 27
click at [145, 172] on input "text" at bounding box center [125, 171] width 137 height 20
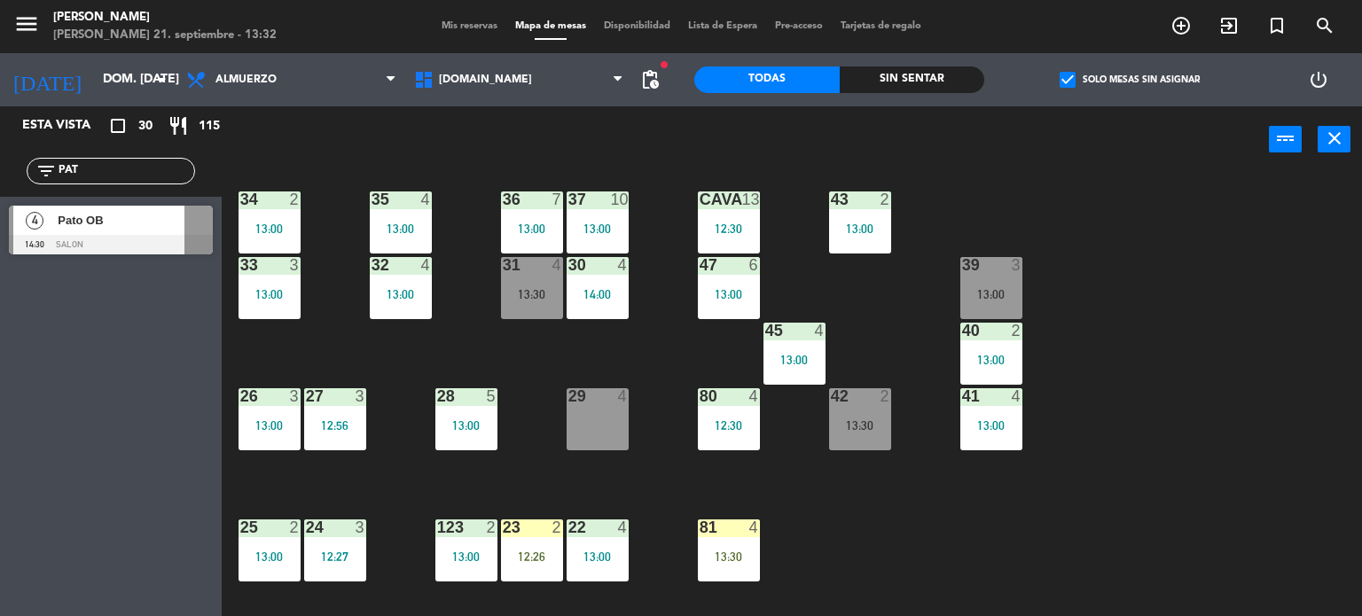
click at [0, 456] on div "Esta vista crop_square 30 restaurant 115 filter_list PAT 4 Pato OB 14:30 SALON" at bounding box center [111, 361] width 222 height 510
click at [1073, 72] on span "check_box" at bounding box center [1067, 80] width 16 height 16
click at [1129, 80] on input "check_box Solo mesas sin asignar" at bounding box center [1129, 80] width 0 height 0
click at [1073, 72] on span "check_box_outline_blank" at bounding box center [1067, 80] width 16 height 16
click at [1129, 80] on input "check_box_outline_blank Solo mesas sin asignar" at bounding box center [1129, 80] width 0 height 0
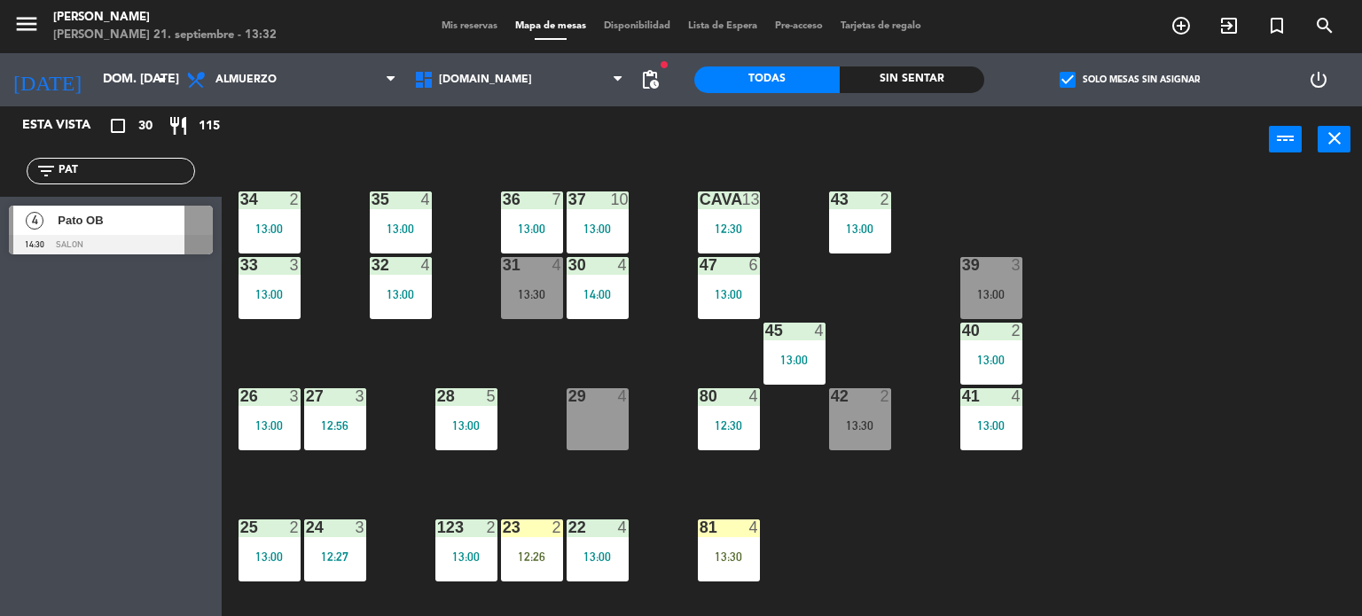
click at [1241, 273] on div "34 2 13:00 35 4 13:00 36 7 13:00 43 2 13:00 37 10 13:00 CAVA 13 12:30 33 3 13:0…" at bounding box center [798, 395] width 1127 height 443
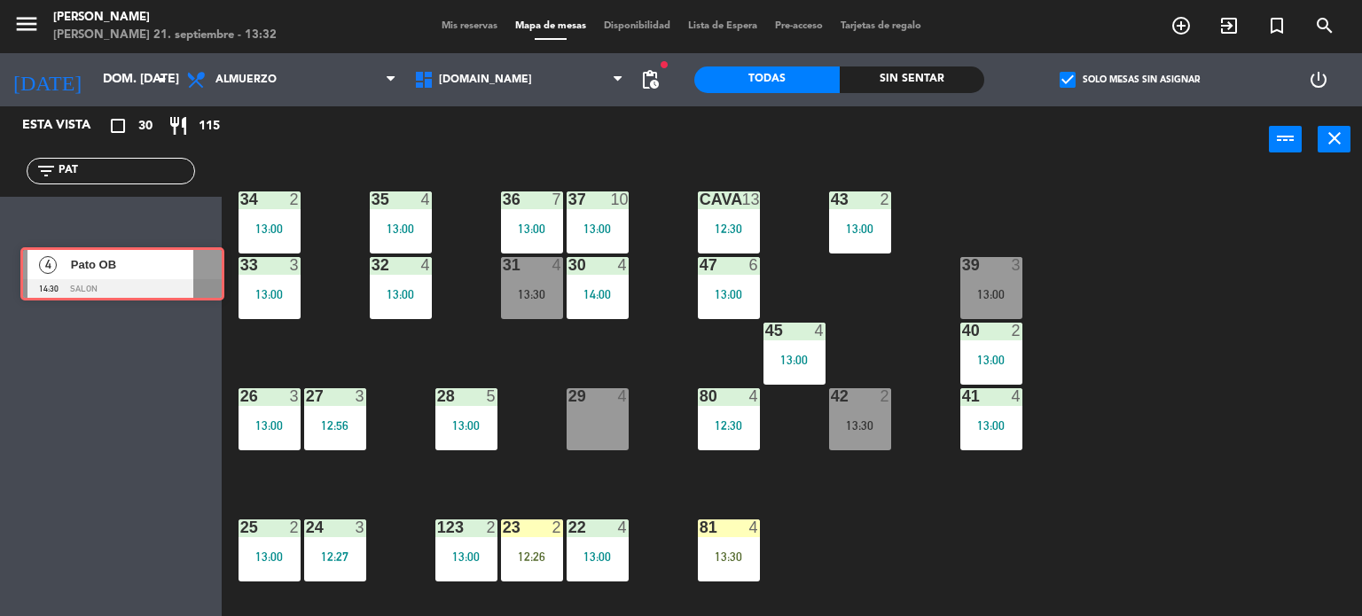
drag, startPoint x: 108, startPoint y: 237, endPoint x: 113, endPoint y: 277, distance: 41.1
click at [113, 277] on div "Esta vista crop_square 30 restaurant 115 filter_list PAT 4 Pato OB 14:30 SALON …" at bounding box center [111, 361] width 222 height 510
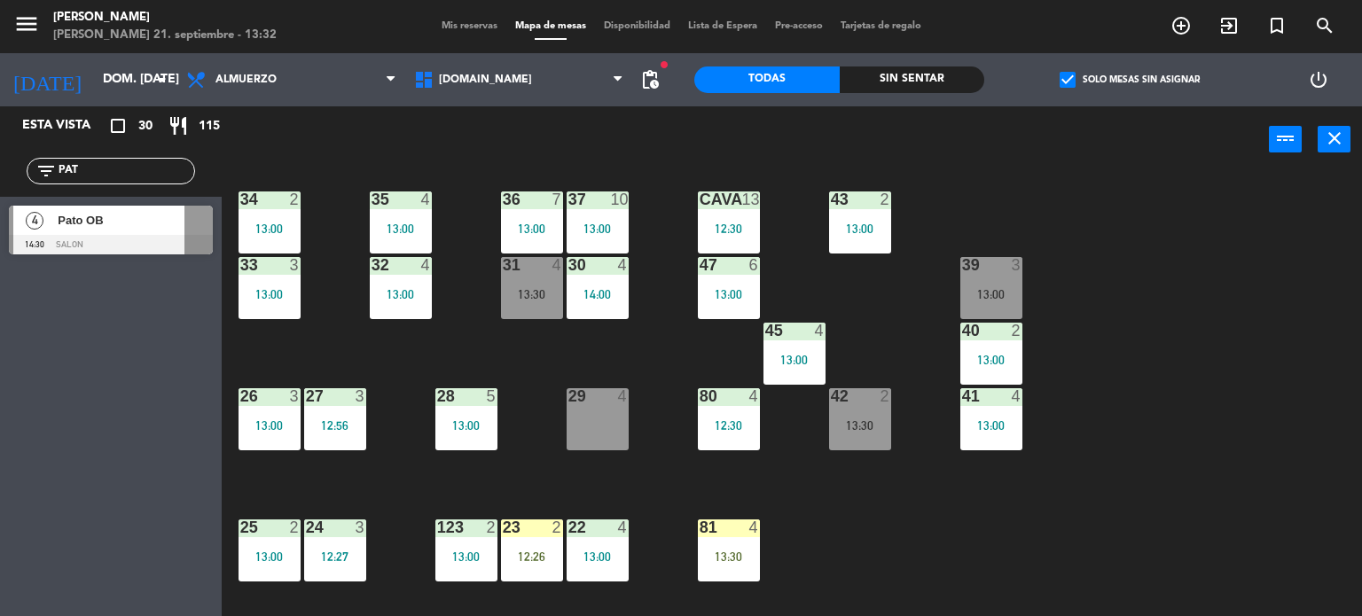
click at [113, 170] on input "PAT" at bounding box center [125, 171] width 137 height 20
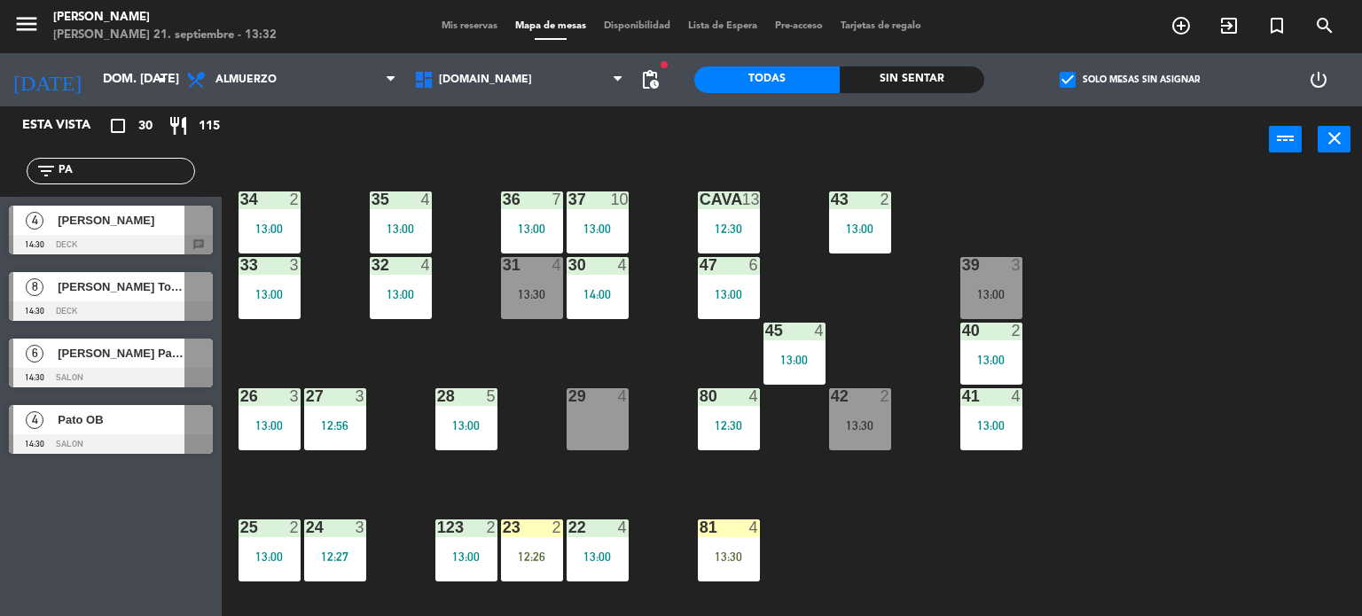
type input "P"
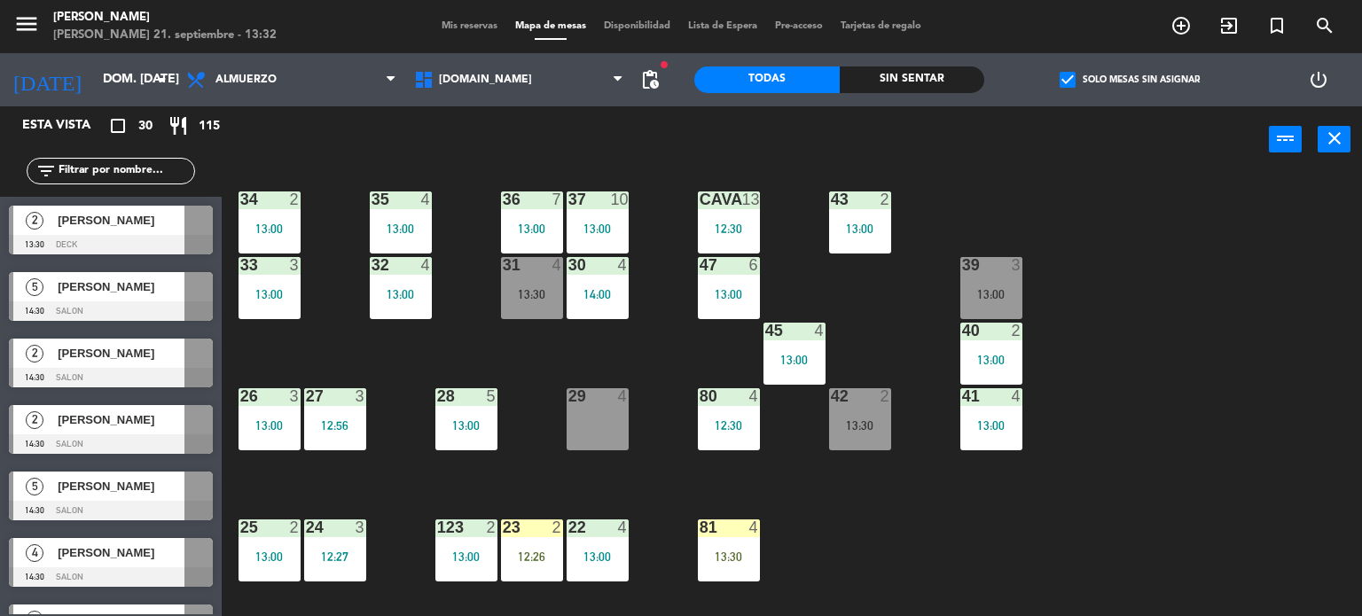
click at [1291, 264] on div "34 2 13:00 35 4 13:00 36 7 13:00 43 2 13:00 37 10 13:00 CAVA 13 12:30 33 3 13:0…" at bounding box center [798, 395] width 1127 height 443
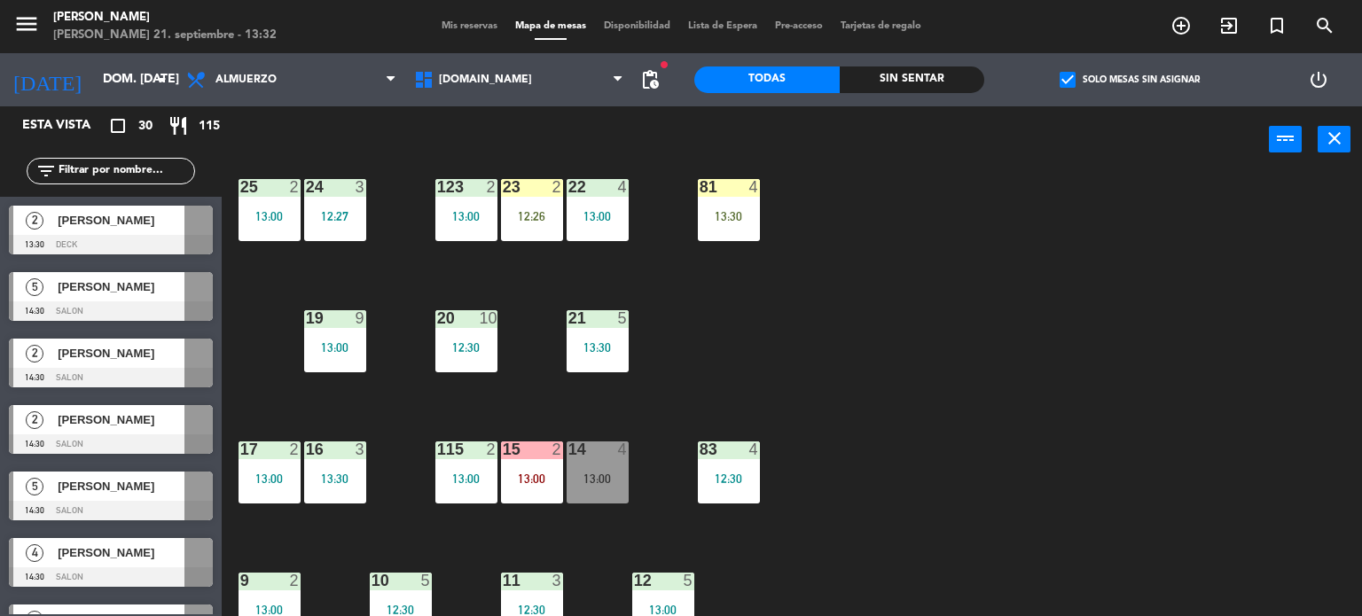
scroll to position [443, 0]
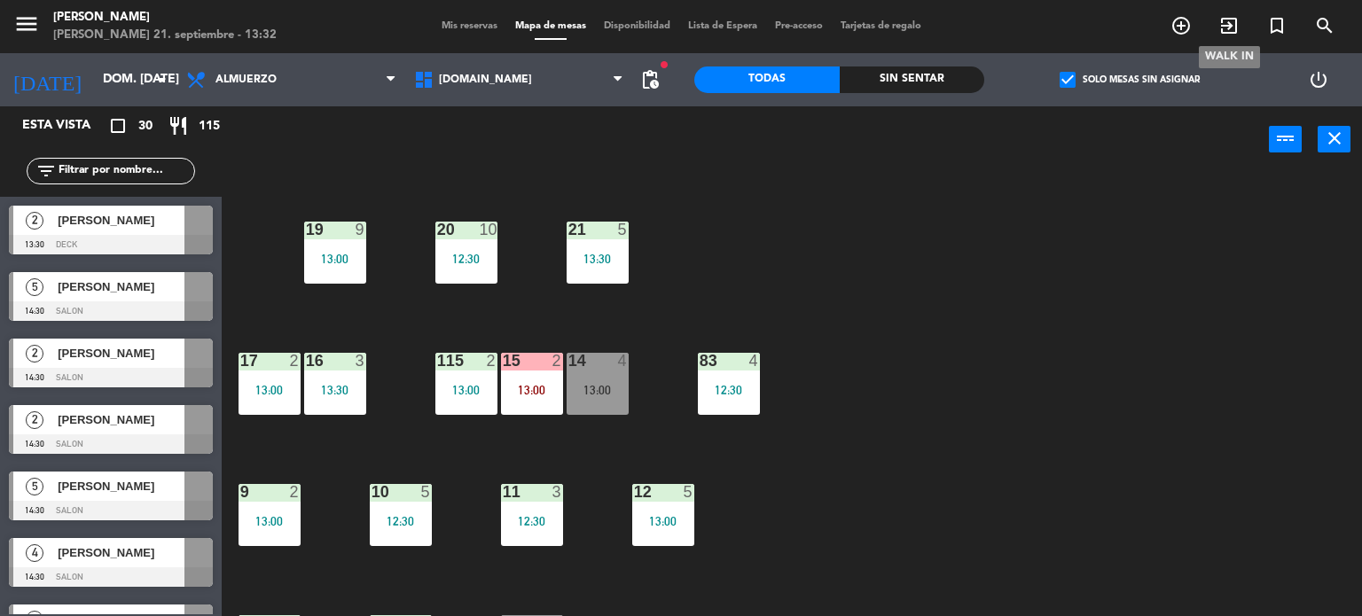
click at [1215, 25] on span "exit_to_app" at bounding box center [1229, 26] width 48 height 30
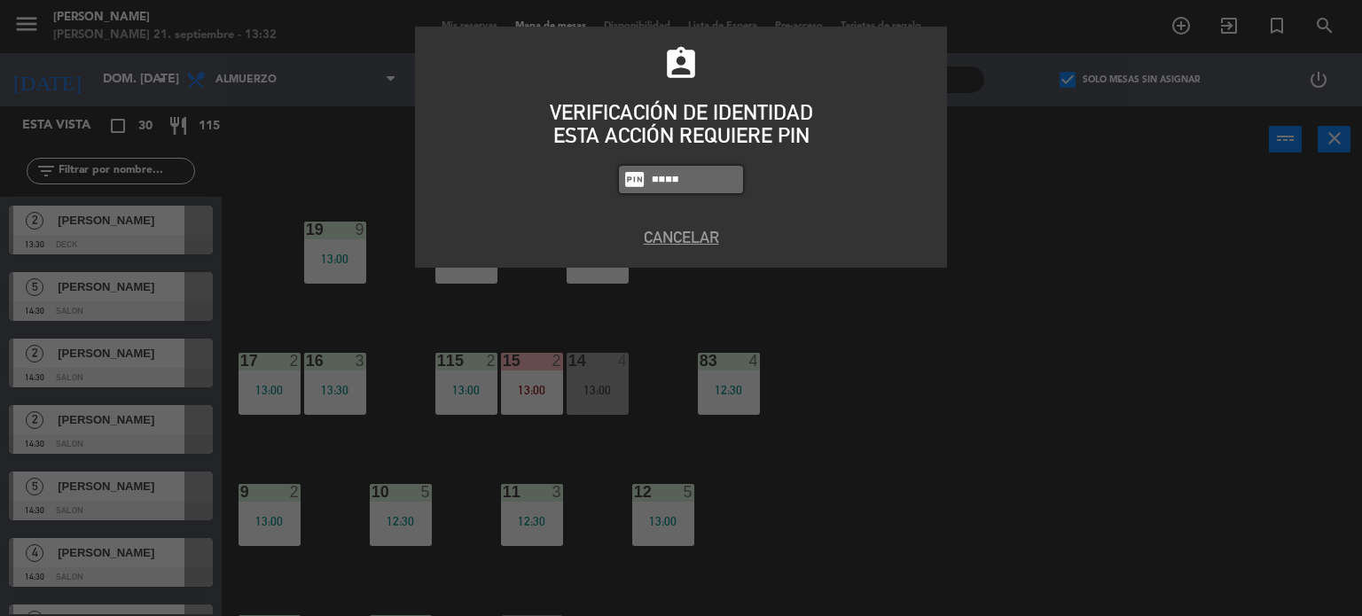
type input "4307"
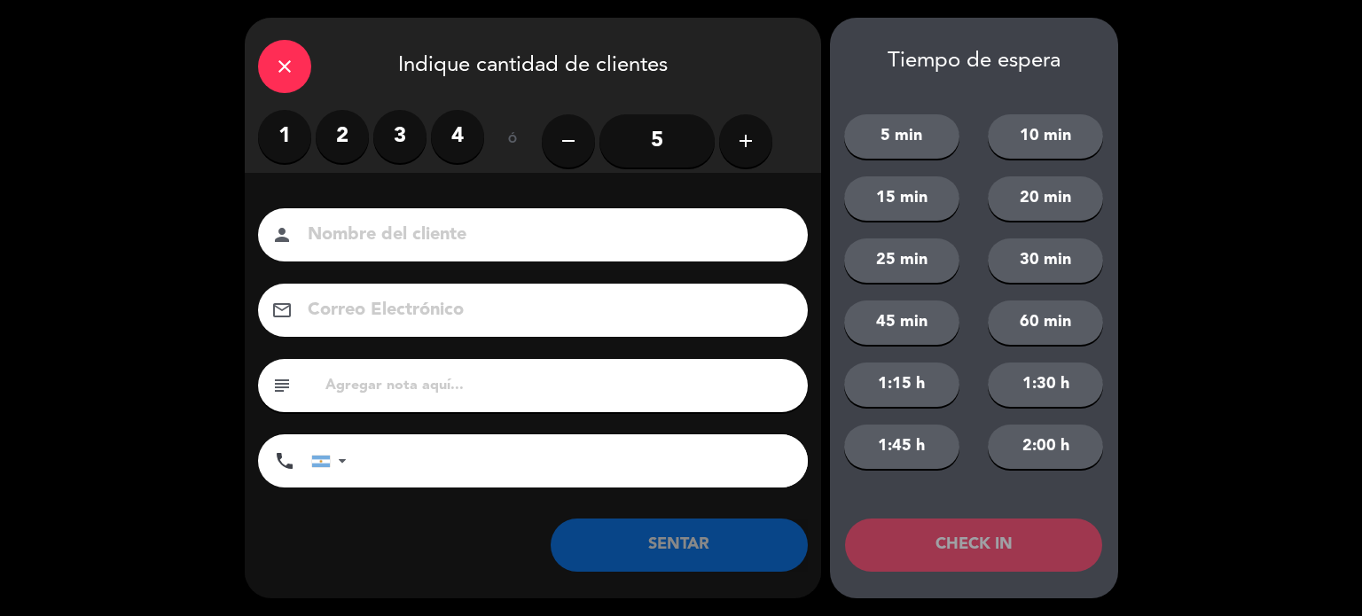
click at [360, 133] on label "2" at bounding box center [342, 136] width 53 height 53
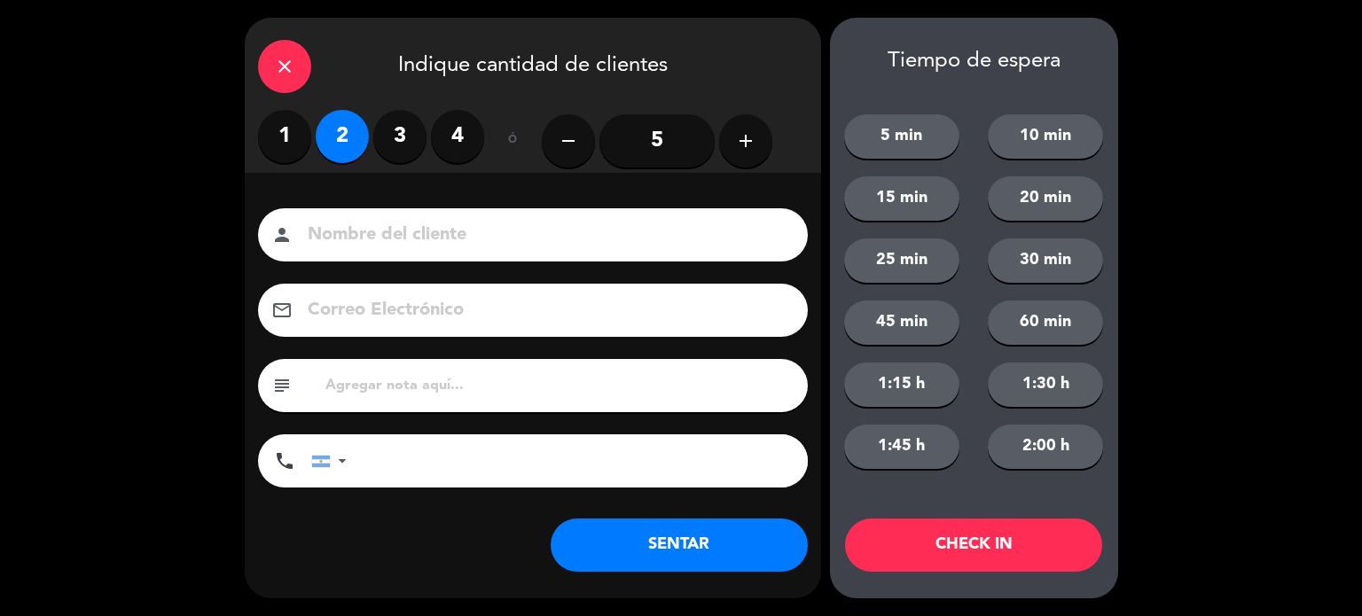
drag, startPoint x: 389, startPoint y: 225, endPoint x: 418, endPoint y: 223, distance: 28.5
click at [390, 225] on input at bounding box center [545, 235] width 479 height 31
type input "[PERSON_NAME]"
click at [1031, 535] on button "CHECK IN" at bounding box center [973, 545] width 257 height 53
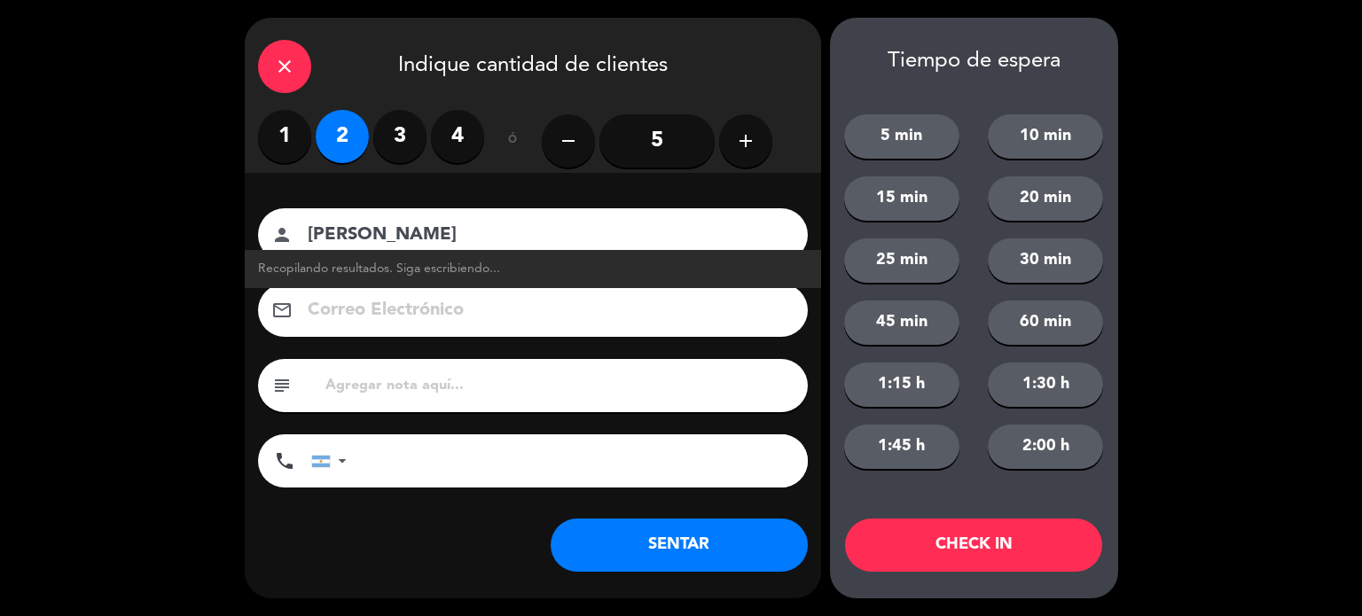
click at [289, 52] on div "close" at bounding box center [284, 66] width 53 height 53
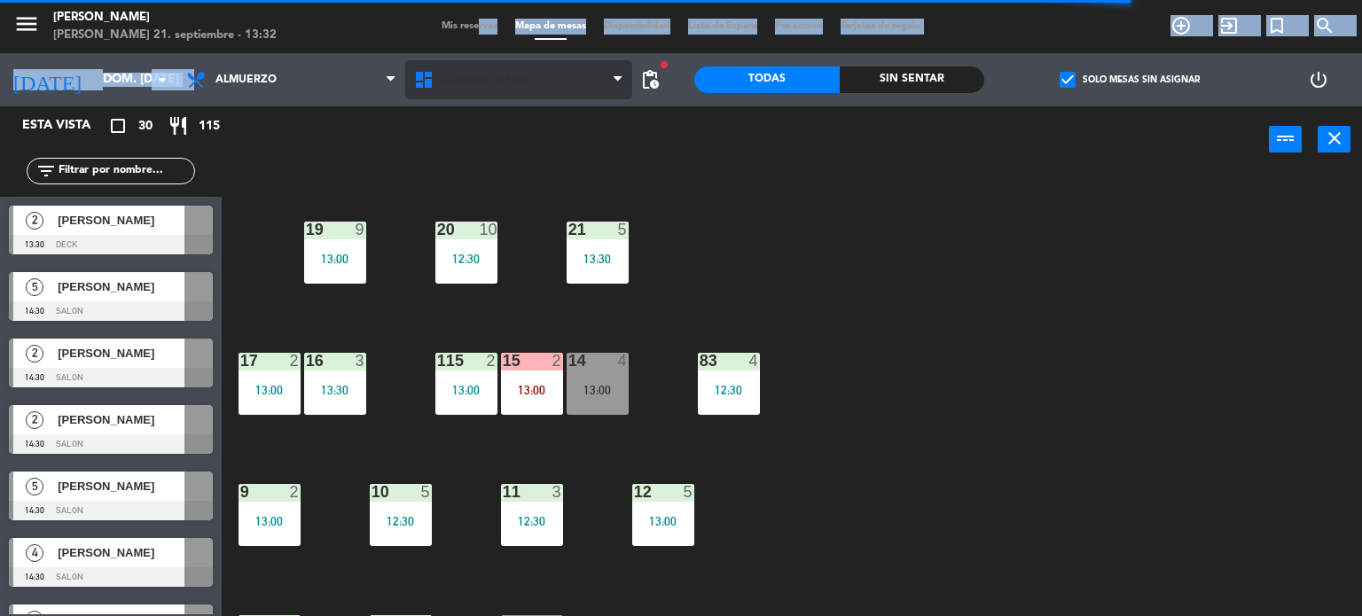
drag, startPoint x: 468, startPoint y: 55, endPoint x: 474, endPoint y: 66, distance: 13.1
click at [471, 59] on ng-component "menu [PERSON_NAME] 21. septiembre - 13:32 Mis reservas Mapa de mesas Disponibil…" at bounding box center [681, 308] width 1362 height 617
click at [474, 66] on span "[DOMAIN_NAME]" at bounding box center [519, 79] width 228 height 39
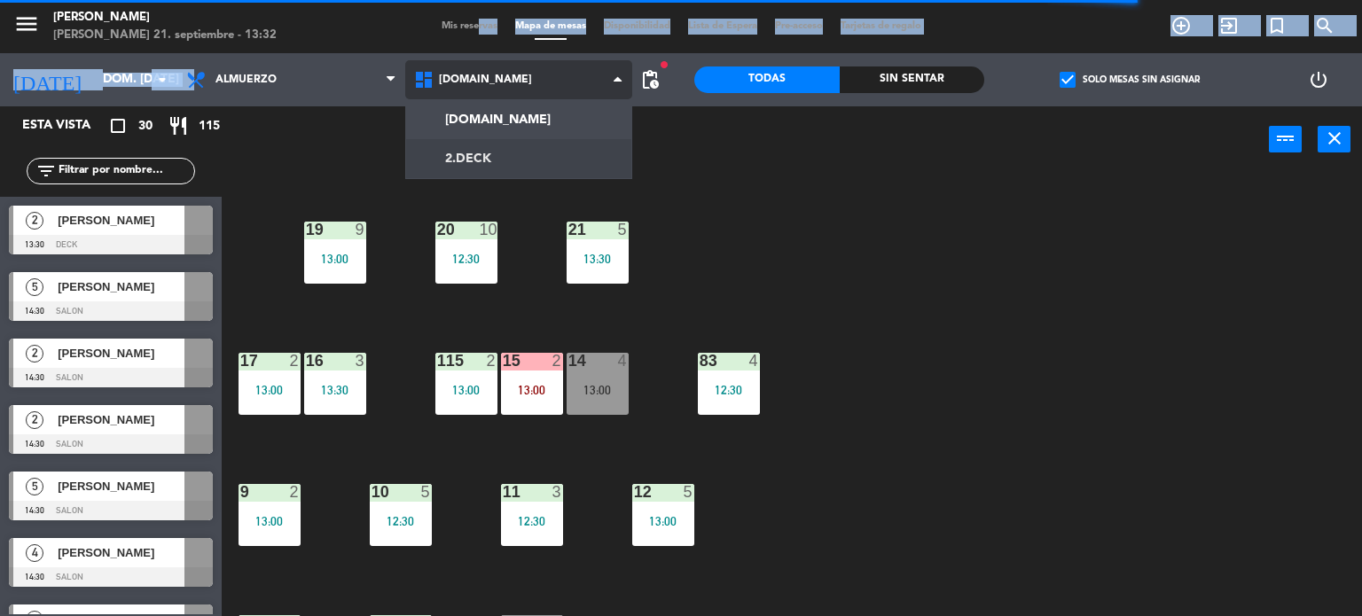
click at [486, 151] on ng-component "menu [PERSON_NAME] 21. septiembre - 13:32 Mis reservas Mapa de mesas Disponibil…" at bounding box center [681, 308] width 1362 height 617
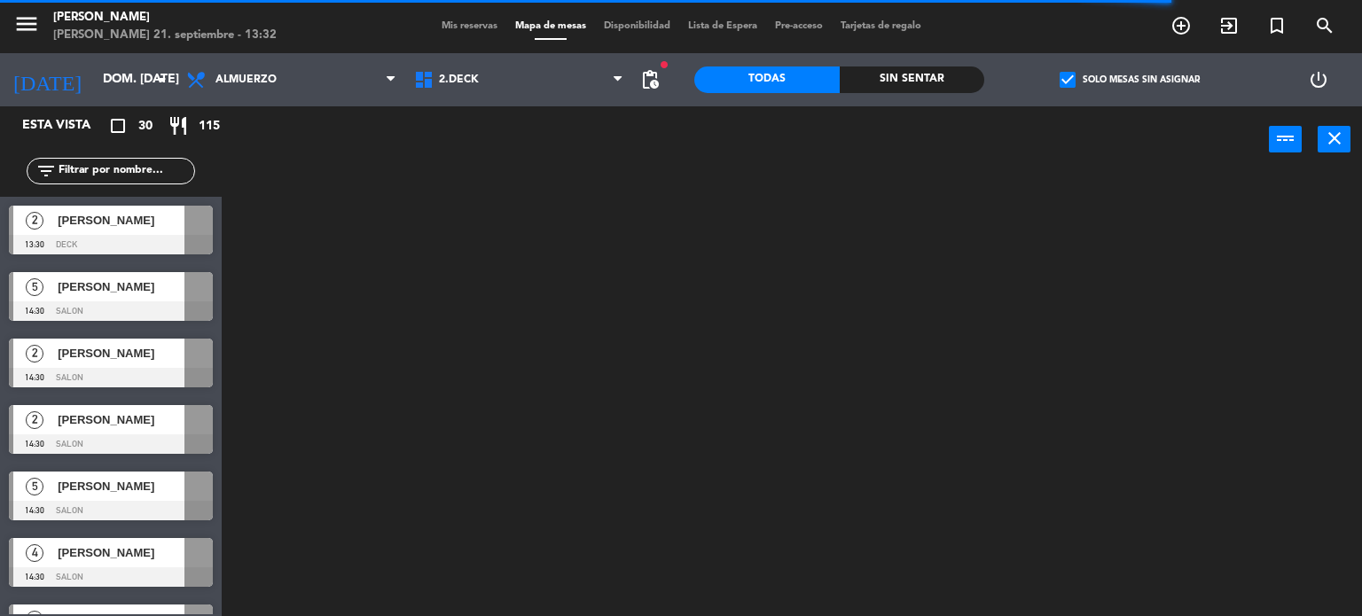
click at [1086, 75] on label "check_box Solo mesas sin asignar" at bounding box center [1129, 80] width 140 height 16
click at [1129, 80] on input "check_box Solo mesas sin asignar" at bounding box center [1129, 80] width 0 height 0
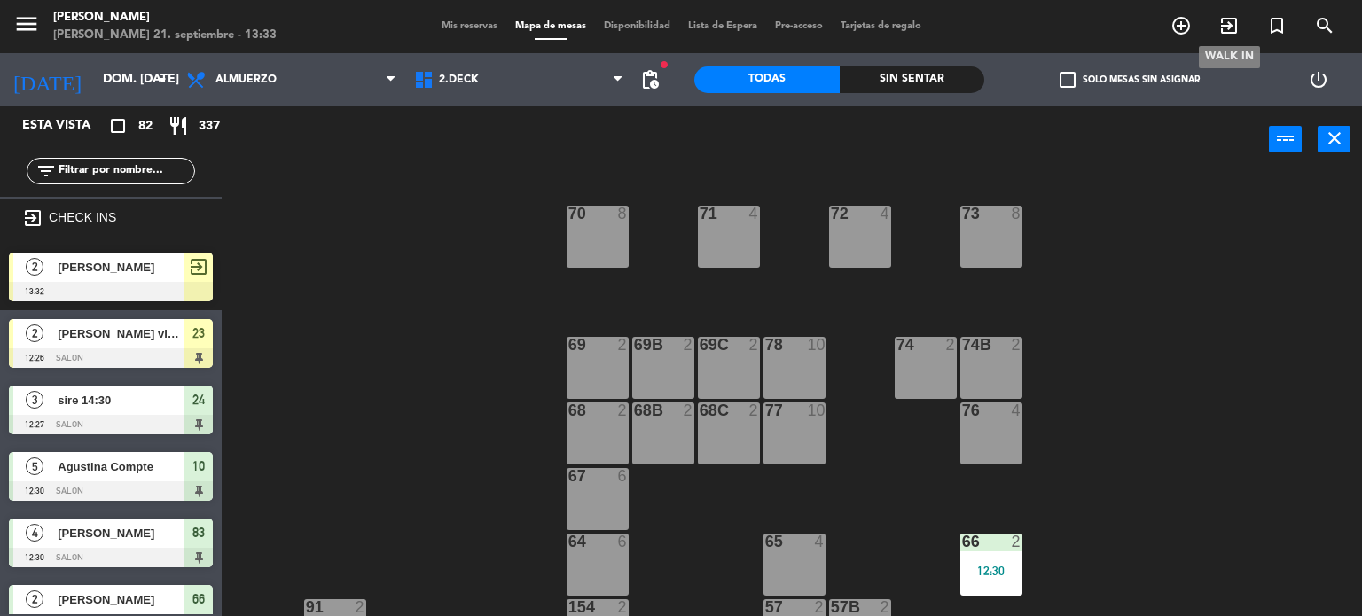
click at [1229, 11] on span "exit_to_app" at bounding box center [1229, 26] width 48 height 30
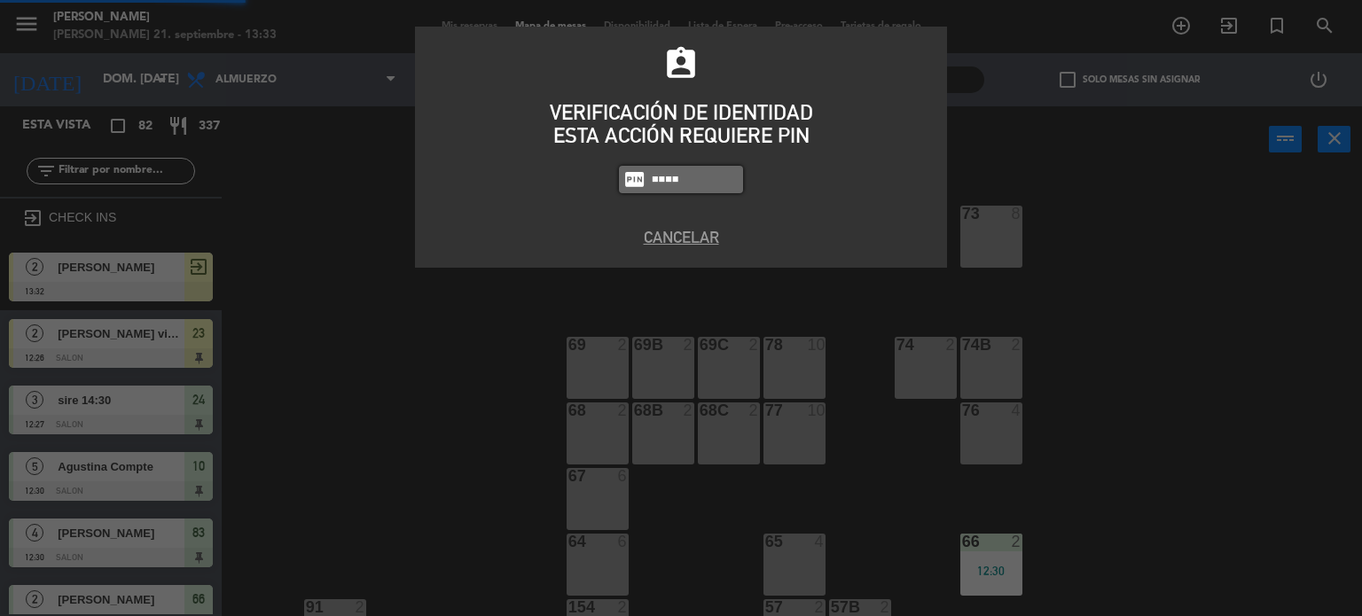
type input "4307"
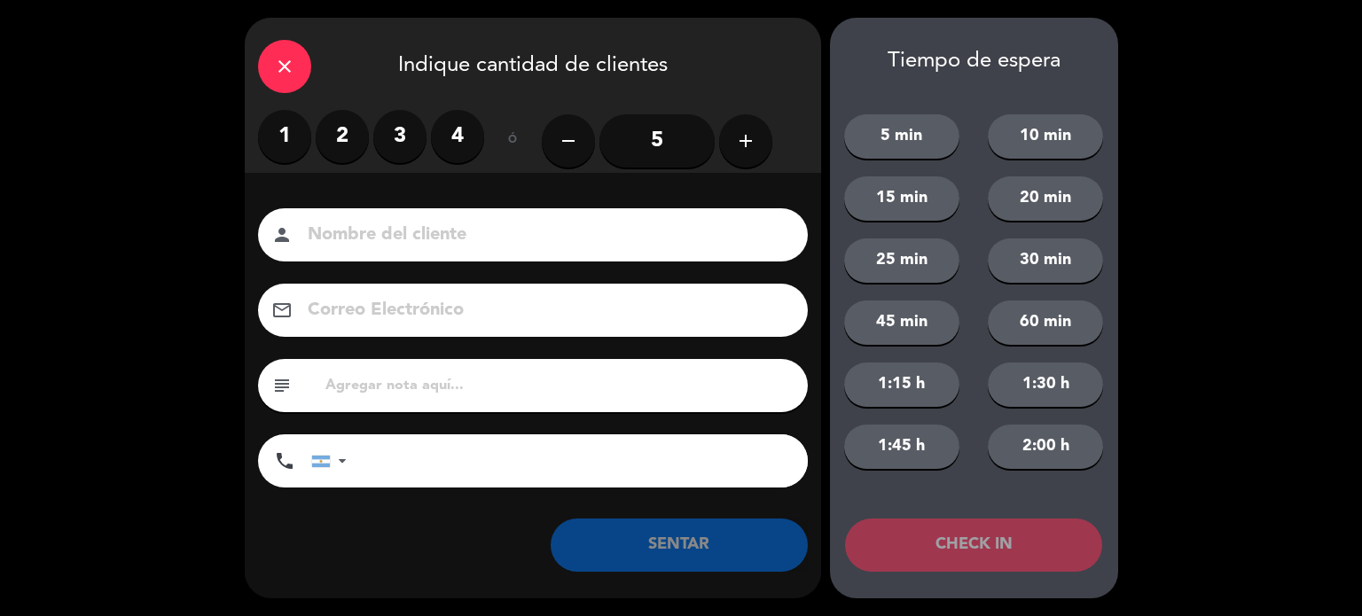
click at [752, 129] on button "add" at bounding box center [745, 140] width 53 height 53
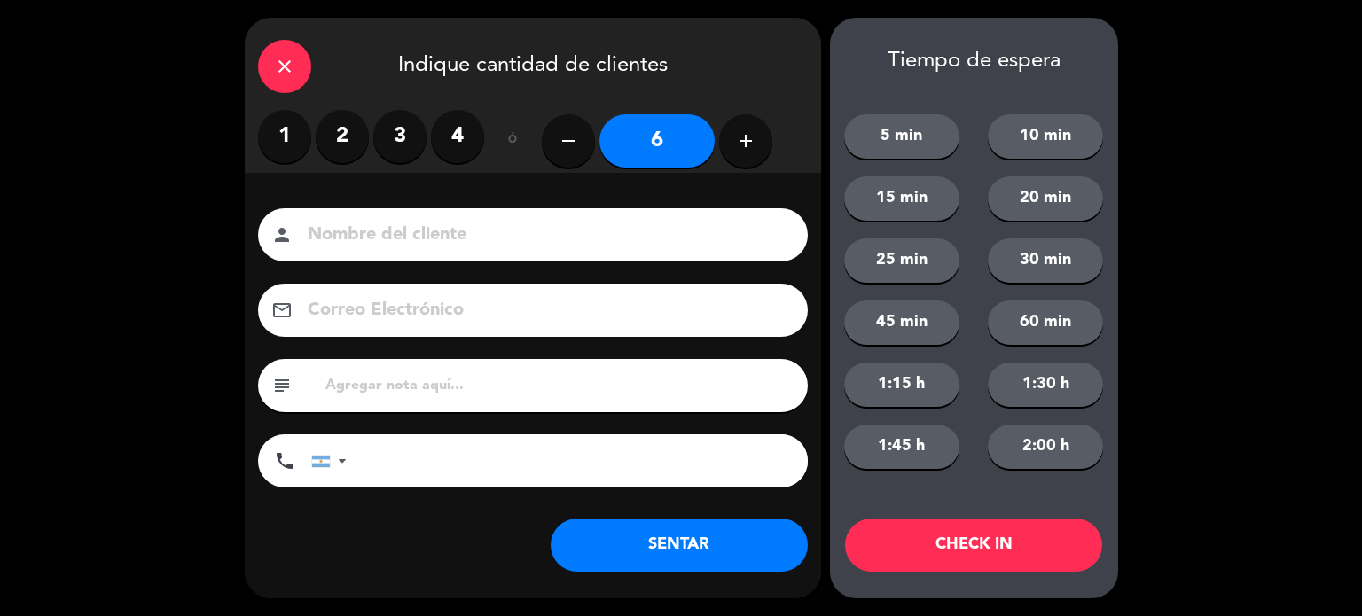
drag, startPoint x: 703, startPoint y: 221, endPoint x: 697, endPoint y: 235, distance: 15.5
click at [697, 235] on input at bounding box center [545, 235] width 479 height 31
type input "[PERSON_NAME]"
click at [1025, 525] on button "CHECK IN" at bounding box center [973, 545] width 257 height 53
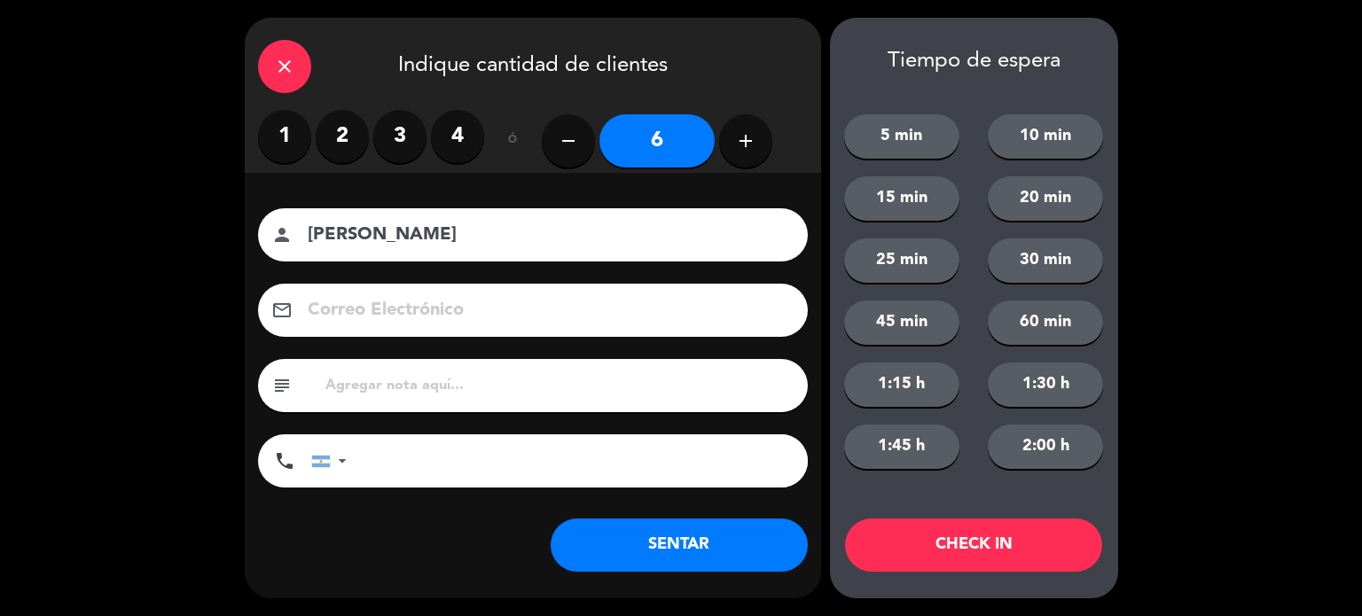
click at [285, 66] on icon "close" at bounding box center [284, 66] width 21 height 21
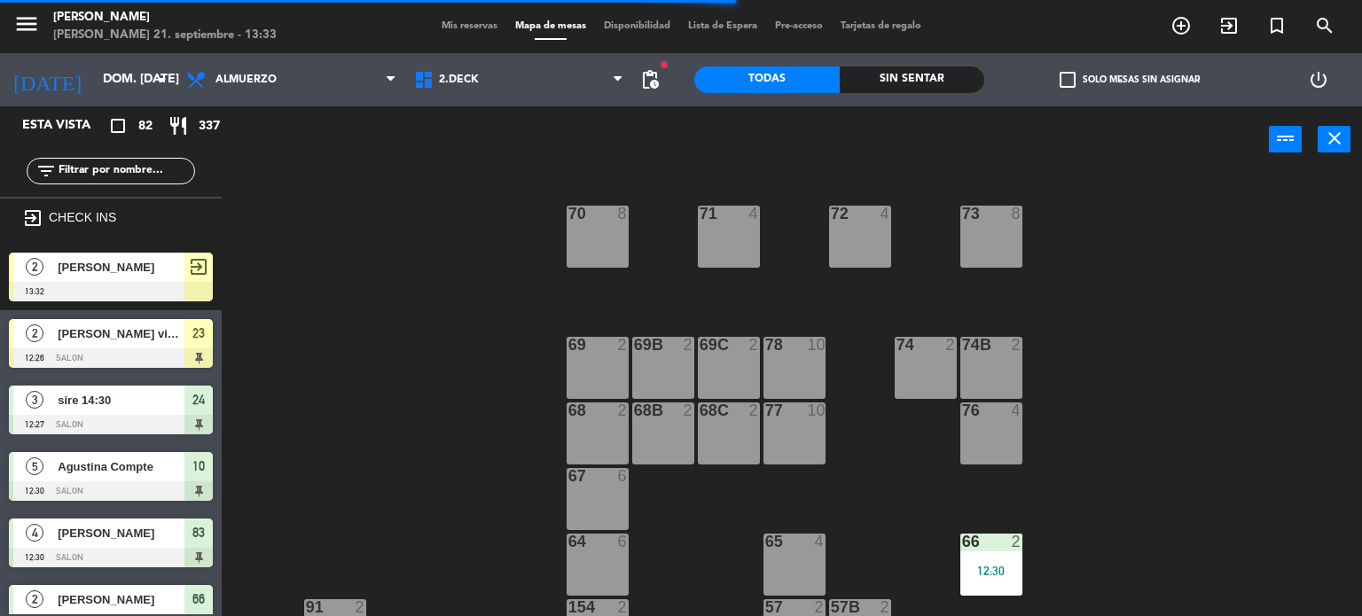
scroll to position [266, 0]
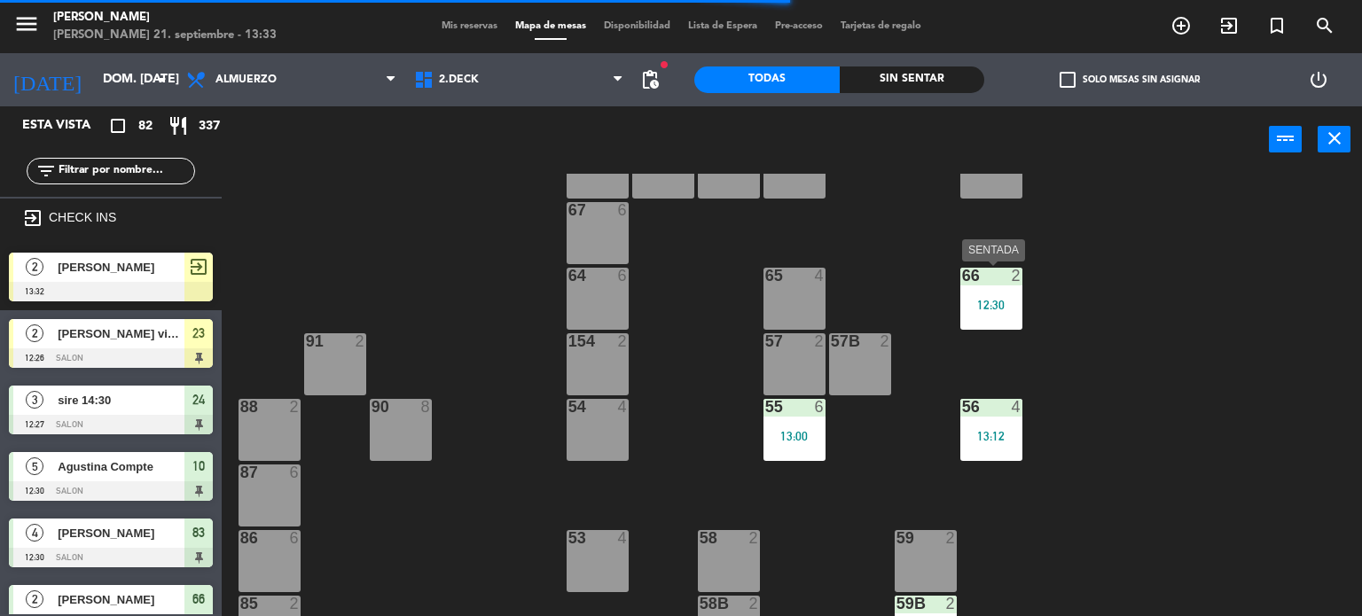
click at [1012, 307] on div "12:30" at bounding box center [991, 305] width 62 height 12
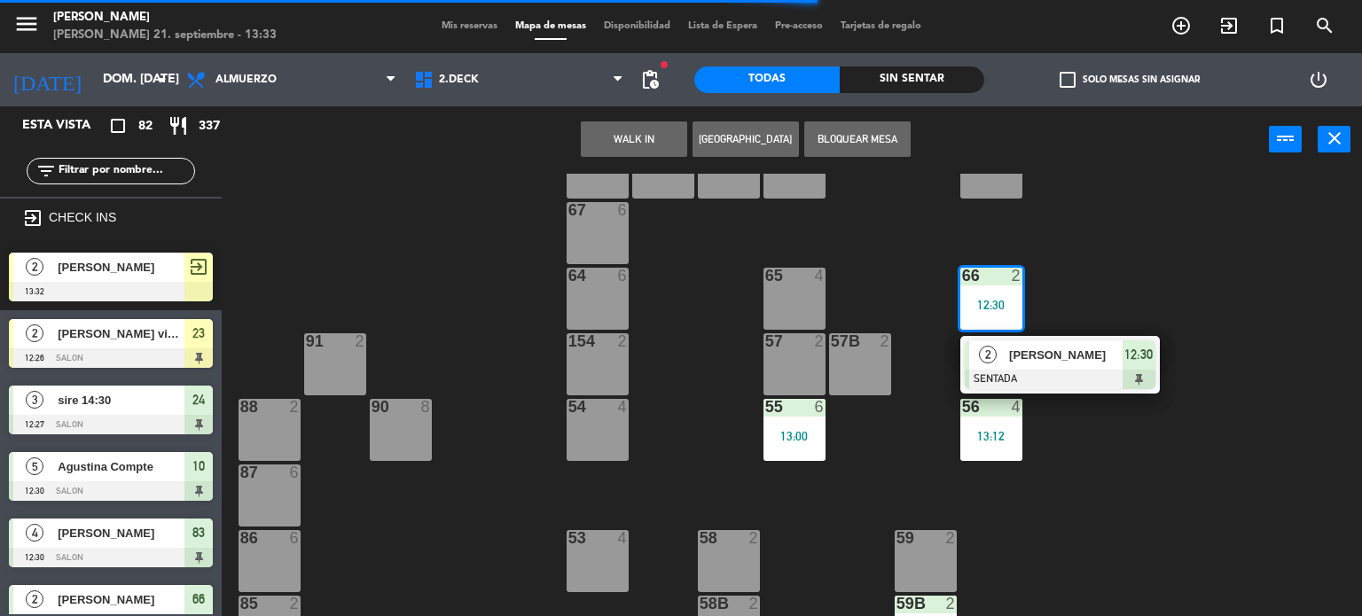
click at [1082, 354] on div "2 [PERSON_NAME] SENTADA 12:30" at bounding box center [1060, 365] width 226 height 58
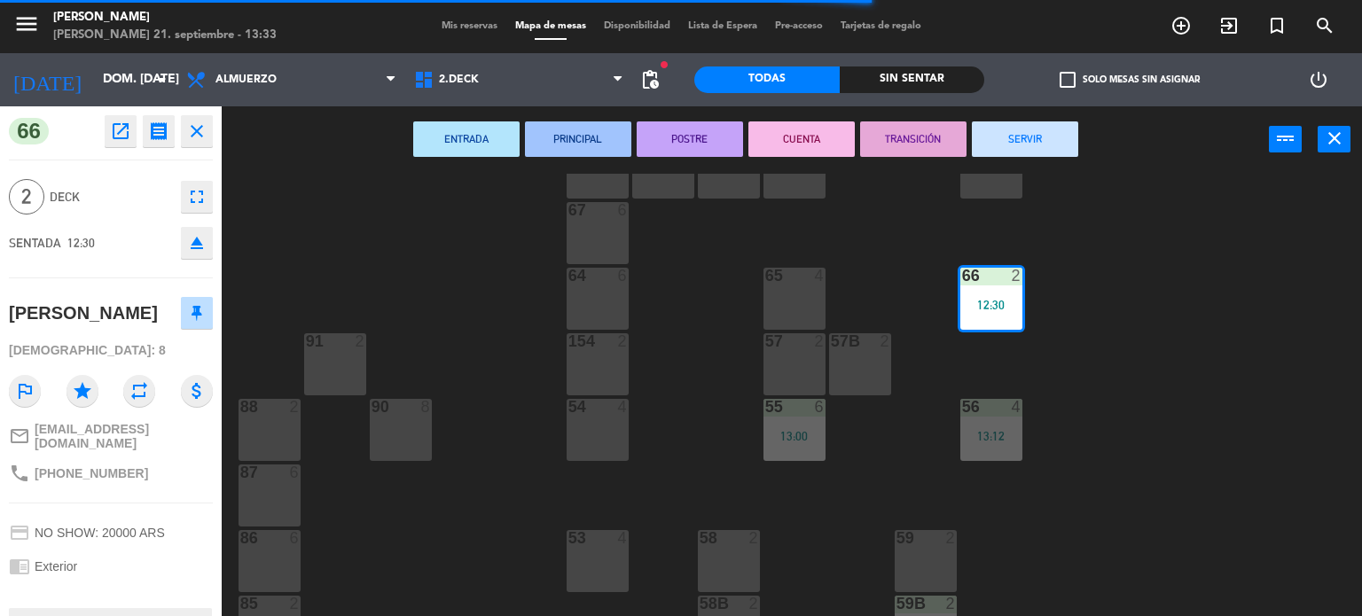
click at [1043, 138] on button "SERVIR" at bounding box center [1025, 138] width 106 height 35
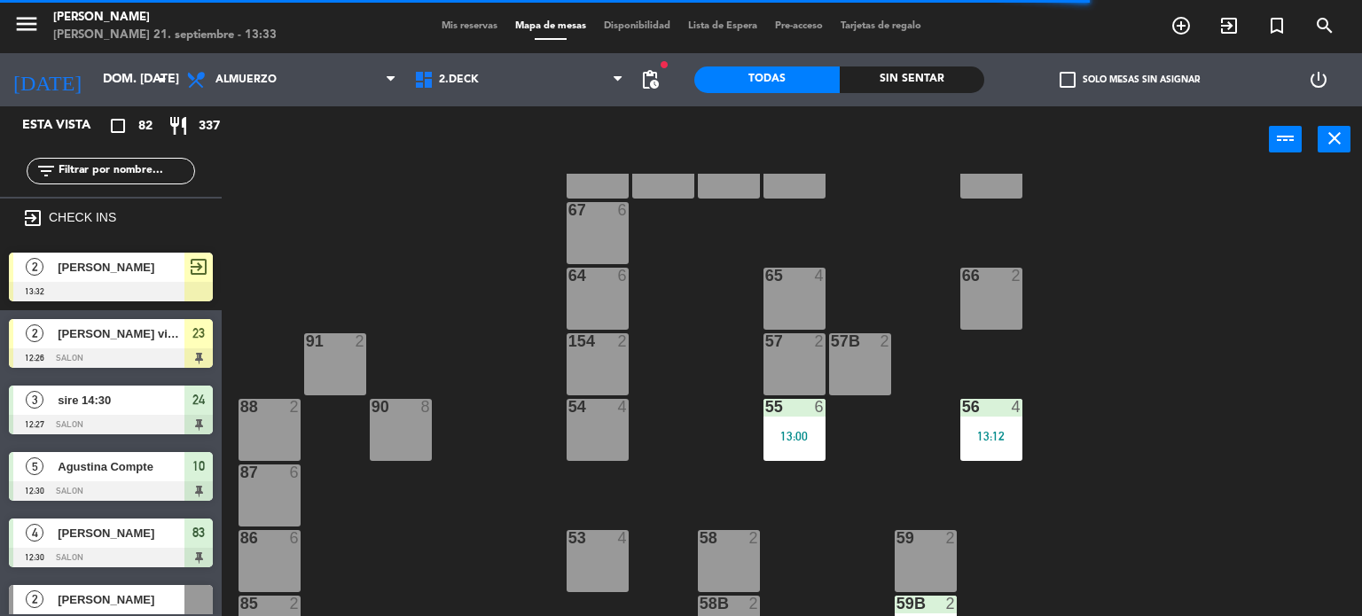
scroll to position [371, 0]
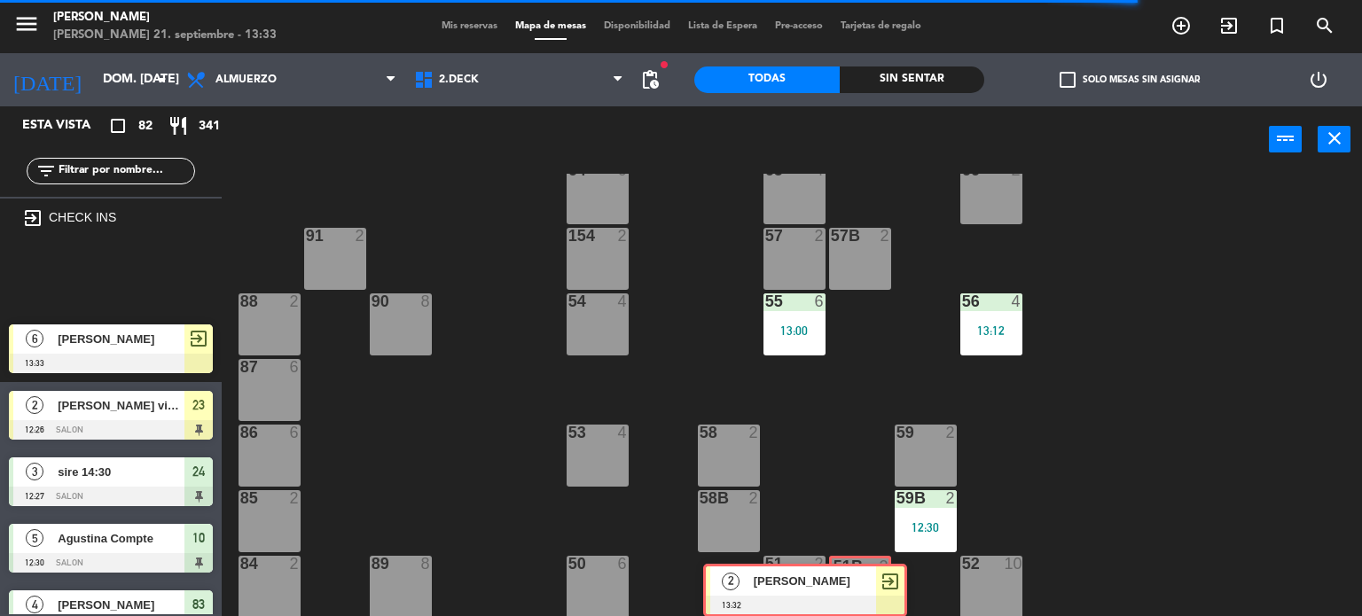
drag, startPoint x: 152, startPoint y: 269, endPoint x: 856, endPoint y: 555, distance: 759.9
click at [856, 581] on div "Esta vista crop_square 82 restaurant 341 filter_list exit_to_app CHECK INS 2 [P…" at bounding box center [681, 361] width 1362 height 511
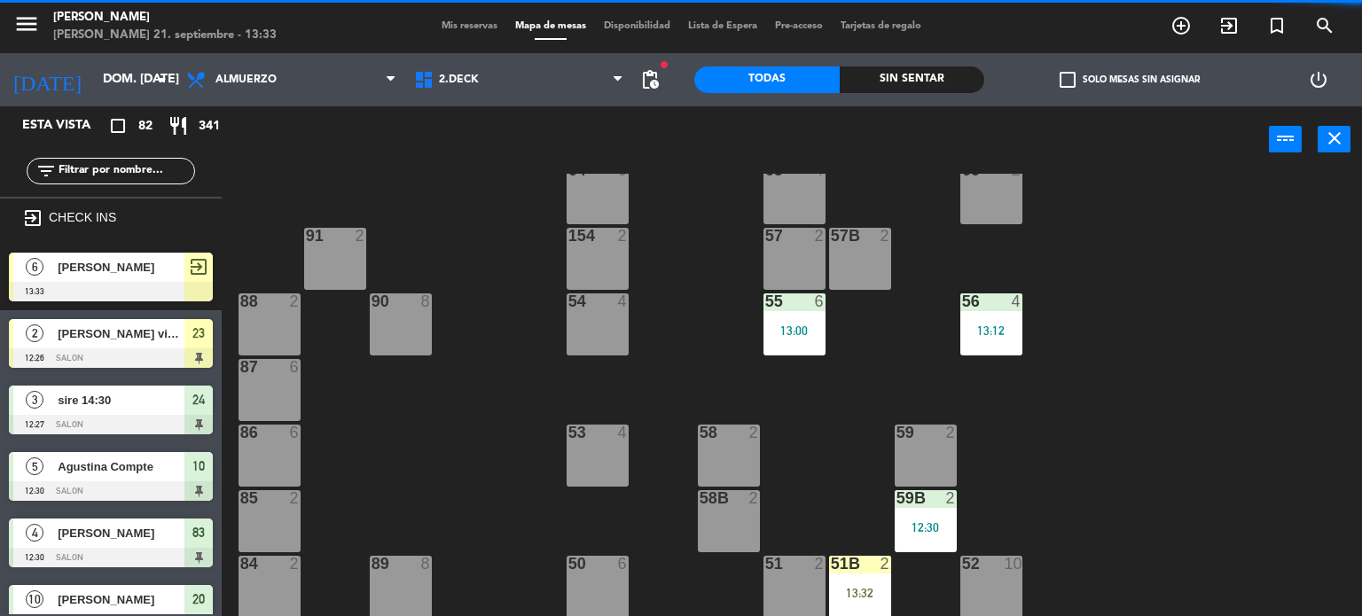
scroll to position [283, 0]
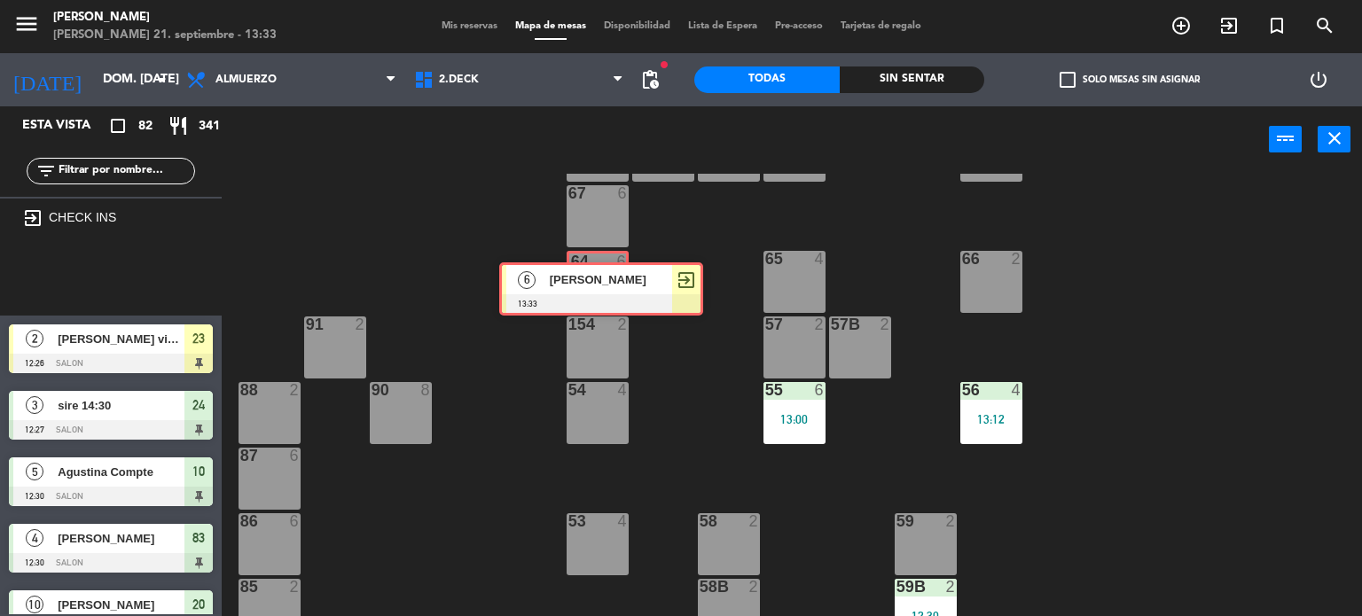
drag, startPoint x: 123, startPoint y: 256, endPoint x: 609, endPoint y: 267, distance: 485.9
click at [611, 266] on div "Esta vista crop_square 82 restaurant 341 filter_list exit_to_app CHECK INS 6 [P…" at bounding box center [681, 361] width 1362 height 511
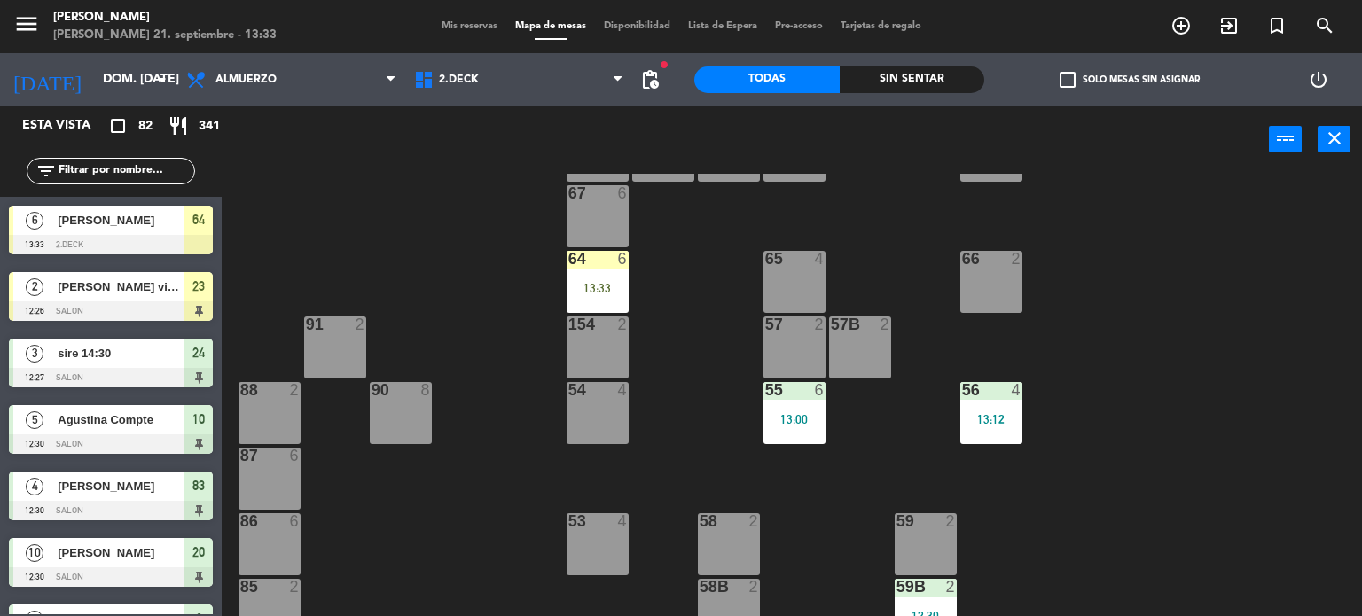
drag, startPoint x: 609, startPoint y: 267, endPoint x: 660, endPoint y: 309, distance: 65.5
click at [611, 269] on div "64 6 13:33" at bounding box center [597, 282] width 62 height 62
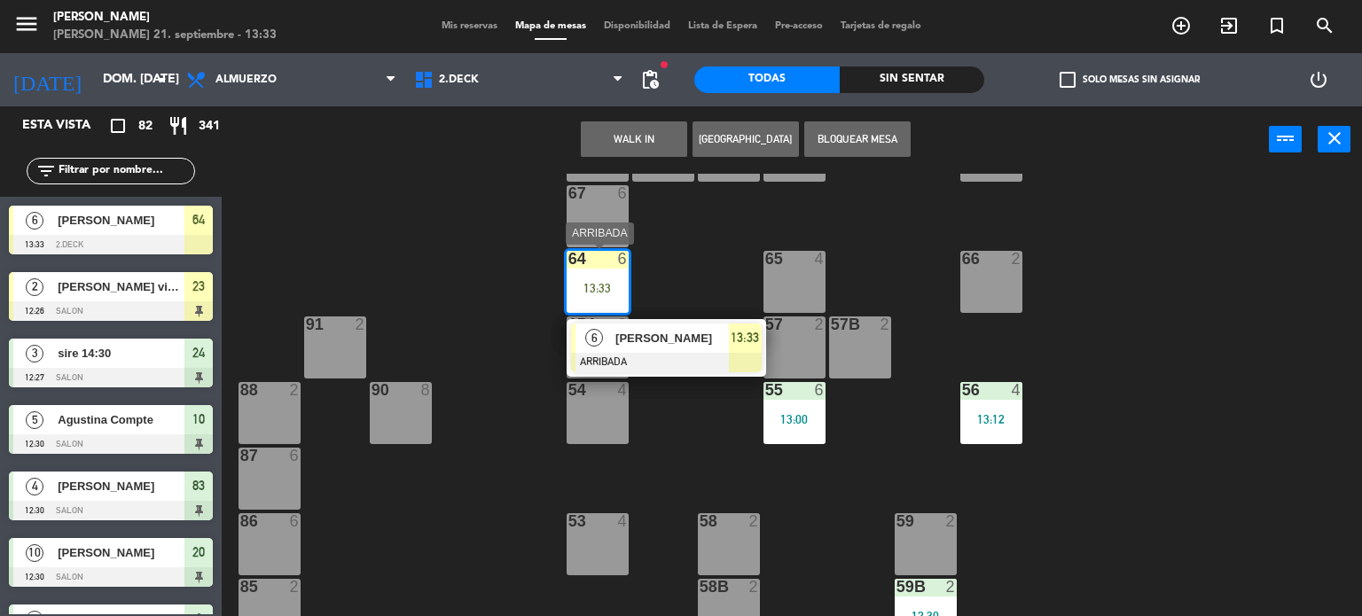
click at [698, 360] on div at bounding box center [666, 363] width 191 height 20
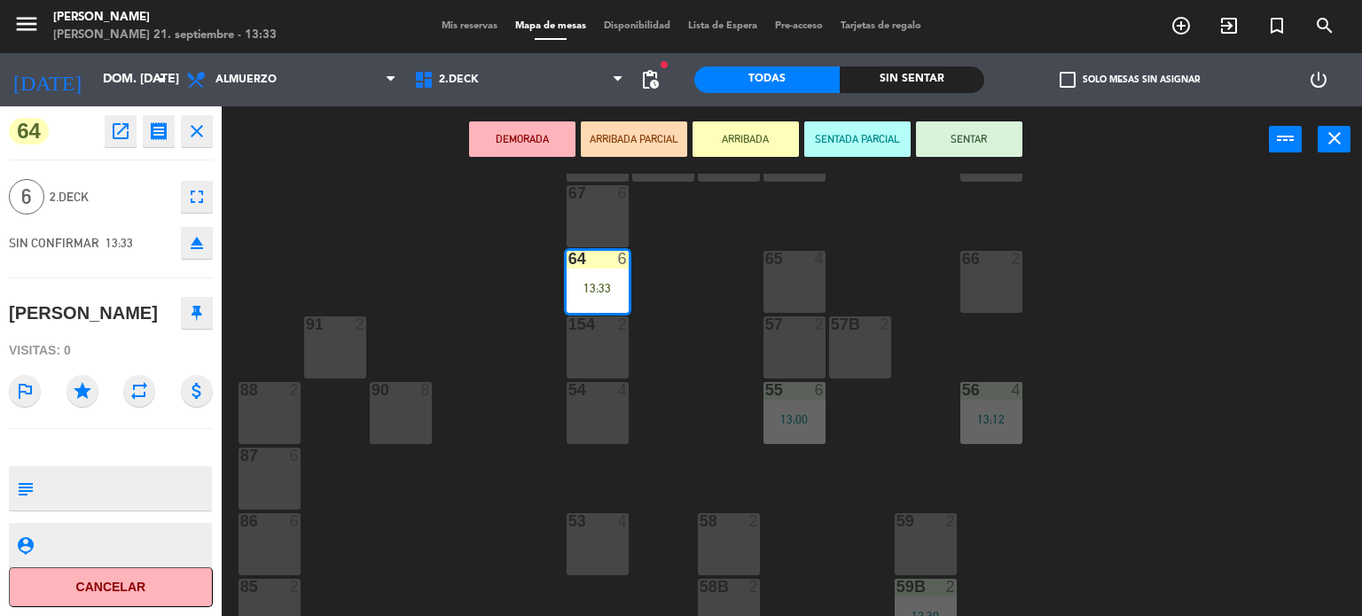
click at [979, 140] on button "SENTAR" at bounding box center [969, 138] width 106 height 35
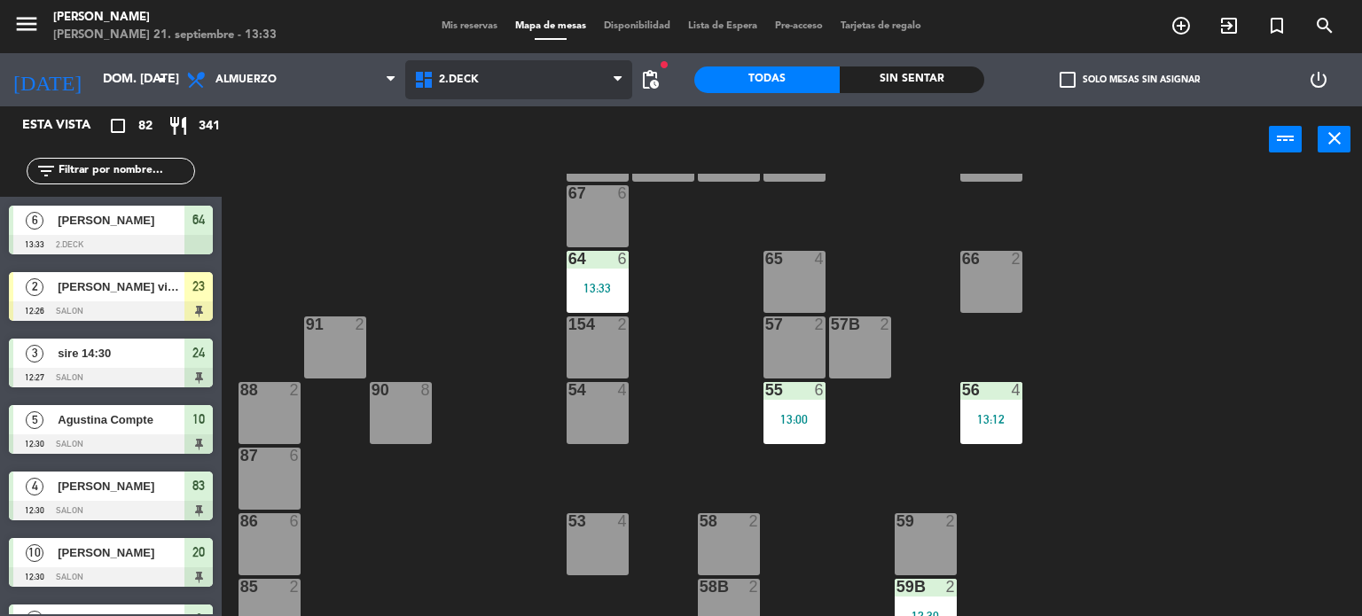
click at [480, 83] on span "2.DECK" at bounding box center [519, 79] width 228 height 39
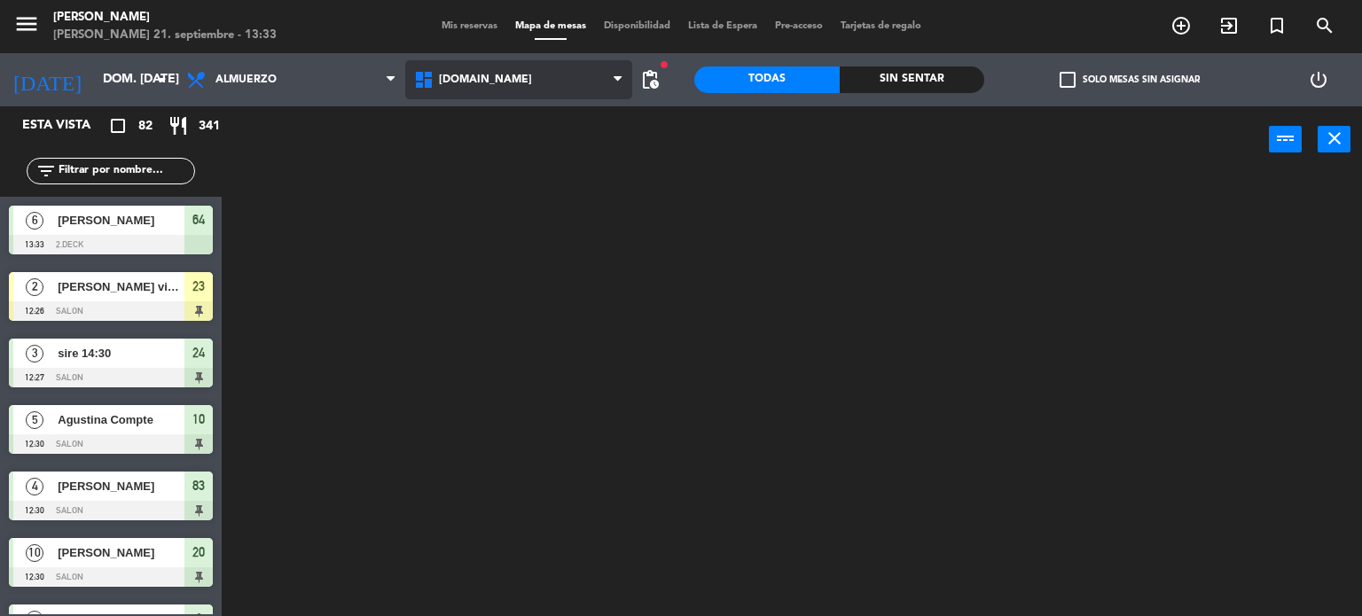
click at [494, 104] on div "[DOMAIN_NAME] [DOMAIN_NAME] [DOMAIN_NAME] [DOMAIN_NAME] [DOMAIN_NAME]" at bounding box center [519, 79] width 228 height 53
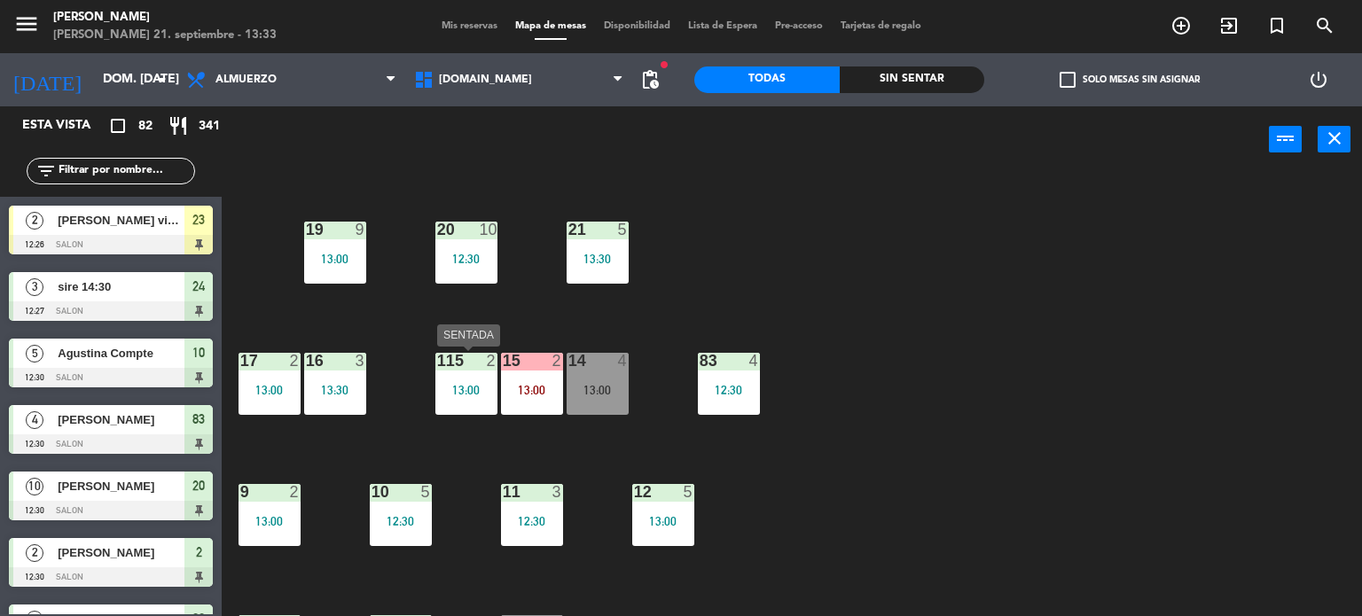
scroll to position [0, 0]
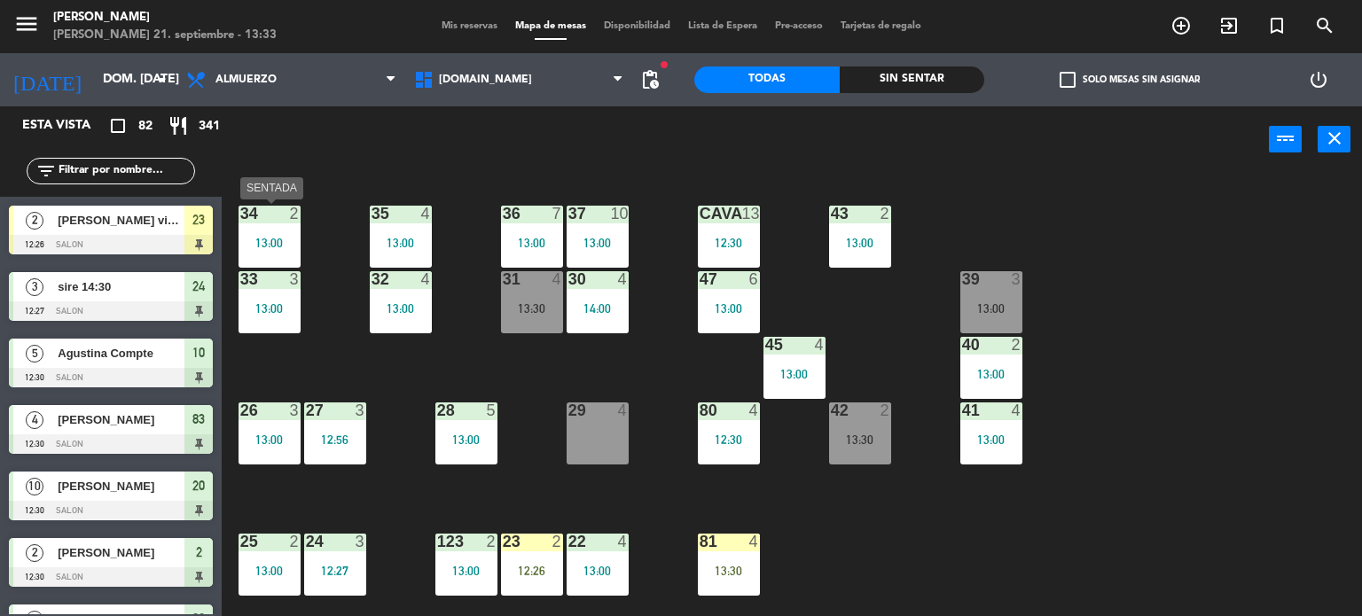
drag, startPoint x: 285, startPoint y: 209, endPoint x: 330, endPoint y: 272, distance: 77.0
click at [287, 210] on div "2" at bounding box center [299, 214] width 29 height 16
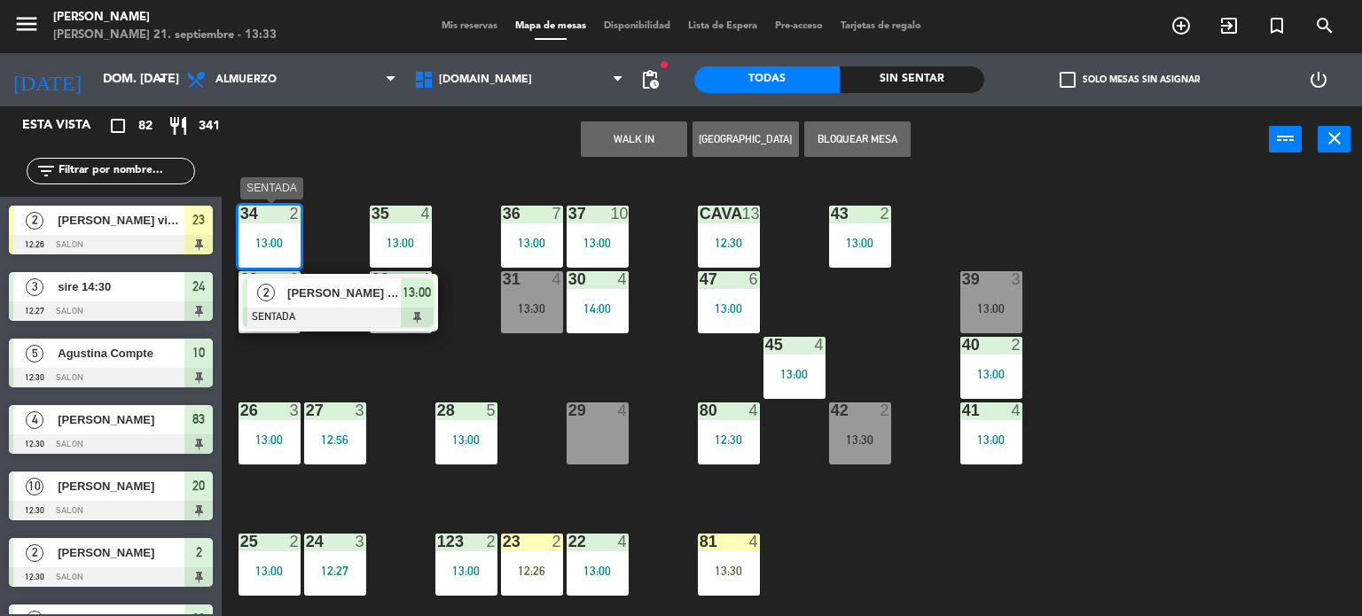
click at [340, 295] on span "[PERSON_NAME] von der [PERSON_NAME]" at bounding box center [343, 293] width 113 height 19
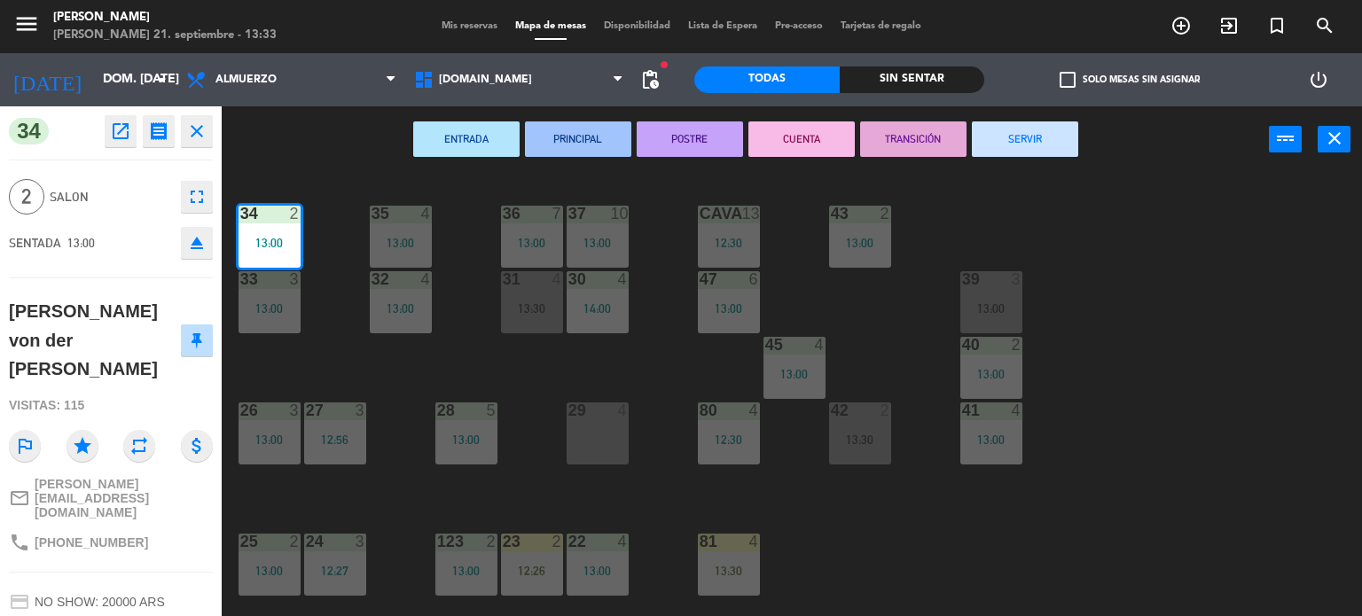
click at [1027, 133] on button "SERVIR" at bounding box center [1025, 138] width 106 height 35
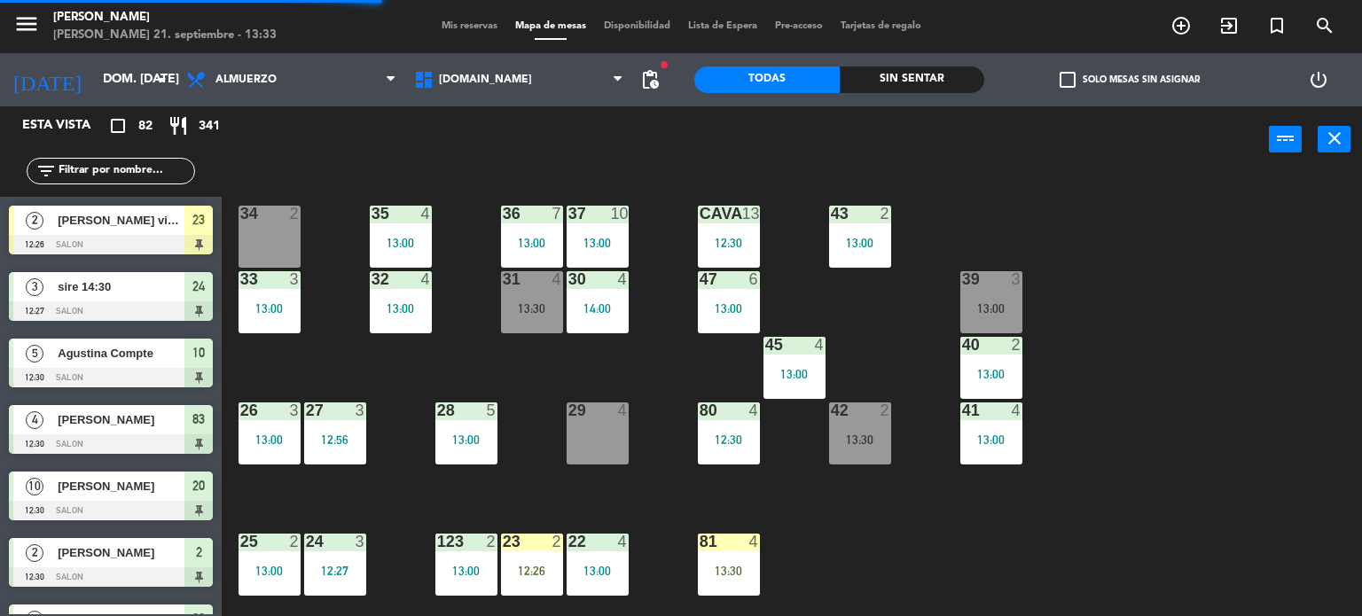
click at [1060, 165] on div "power_input close" at bounding box center [745, 139] width 1047 height 67
click at [167, 165] on input "text" at bounding box center [125, 171] width 137 height 20
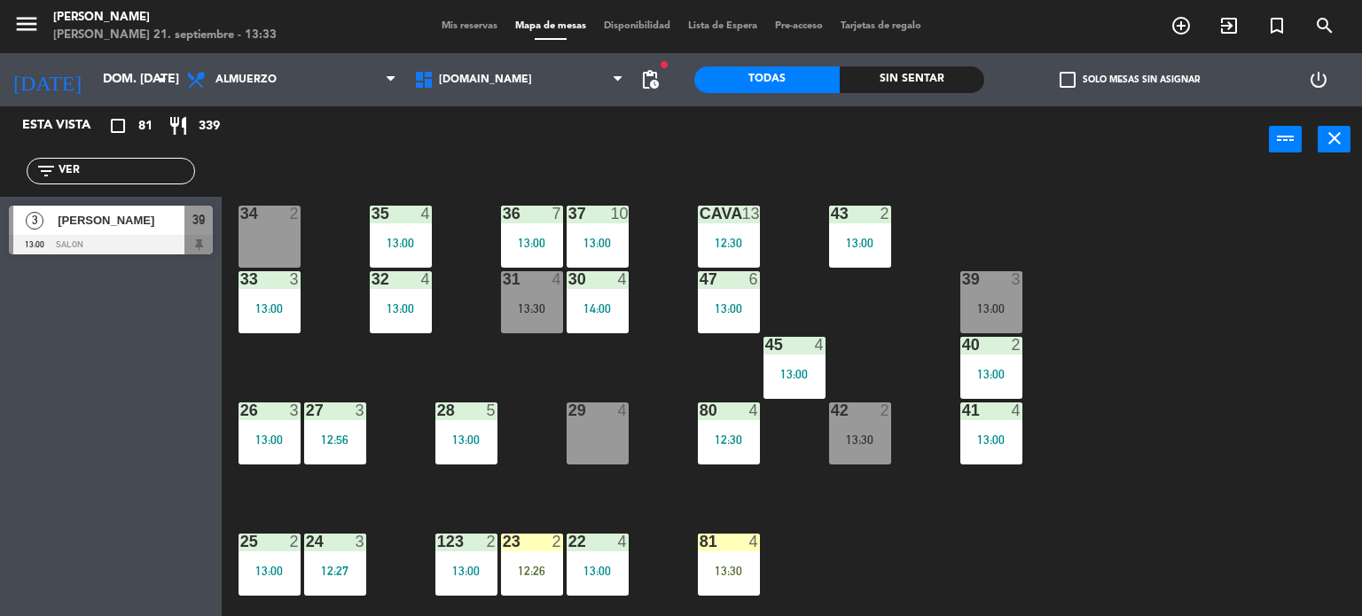
type input "VER"
drag, startPoint x: 0, startPoint y: 367, endPoint x: 10, endPoint y: 355, distance: 15.1
click at [0, 367] on div "Esta vista crop_square 81 restaurant 339 filter_list VER 3 [PERSON_NAME] 13:00 …" at bounding box center [111, 361] width 222 height 510
click at [84, 215] on span "[PERSON_NAME]" at bounding box center [121, 220] width 127 height 19
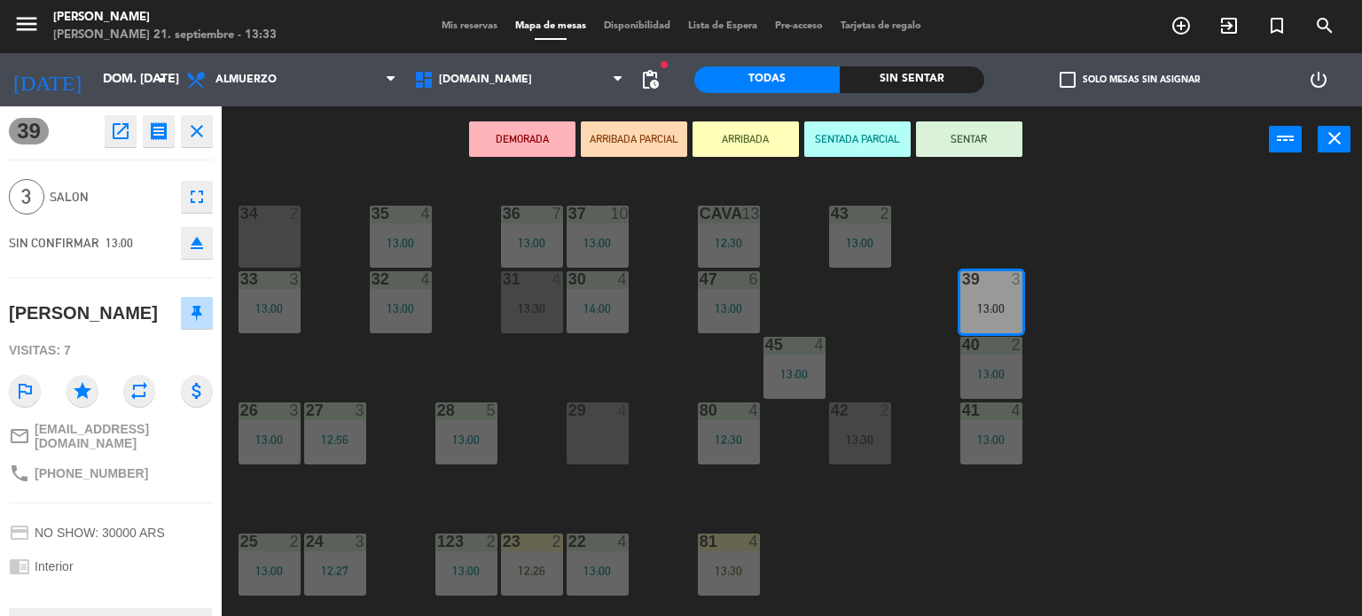
click at [762, 150] on button "ARRIBADA" at bounding box center [745, 138] width 106 height 35
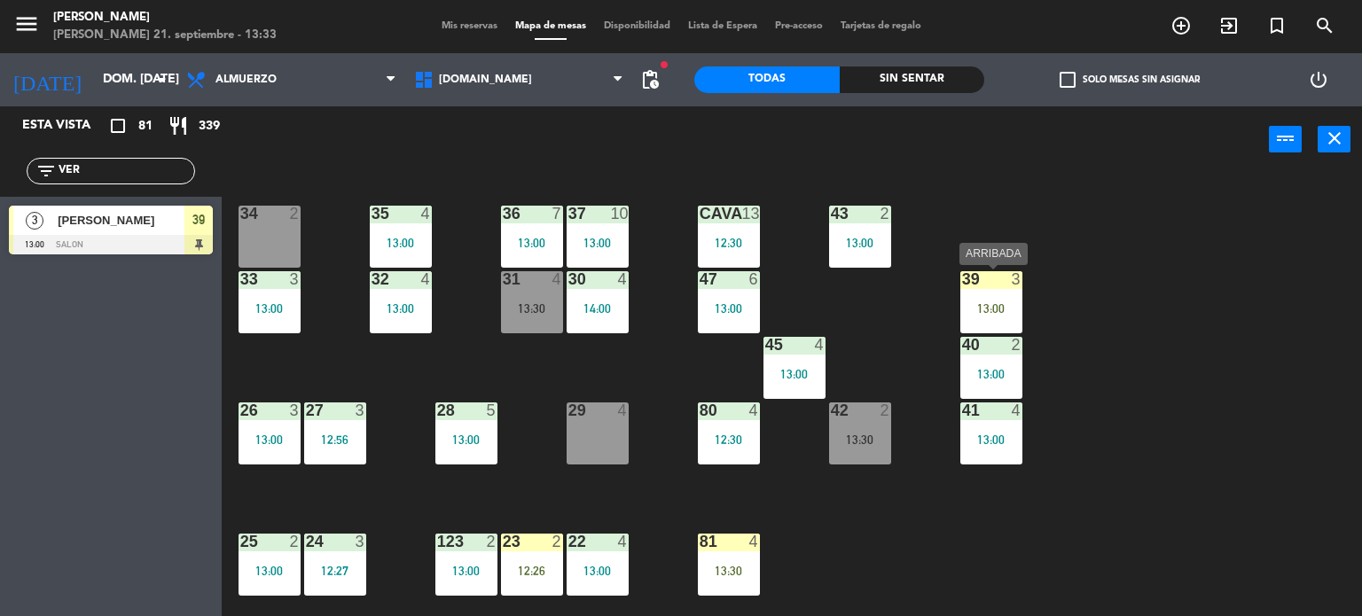
click at [992, 311] on div "13:00" at bounding box center [991, 308] width 62 height 12
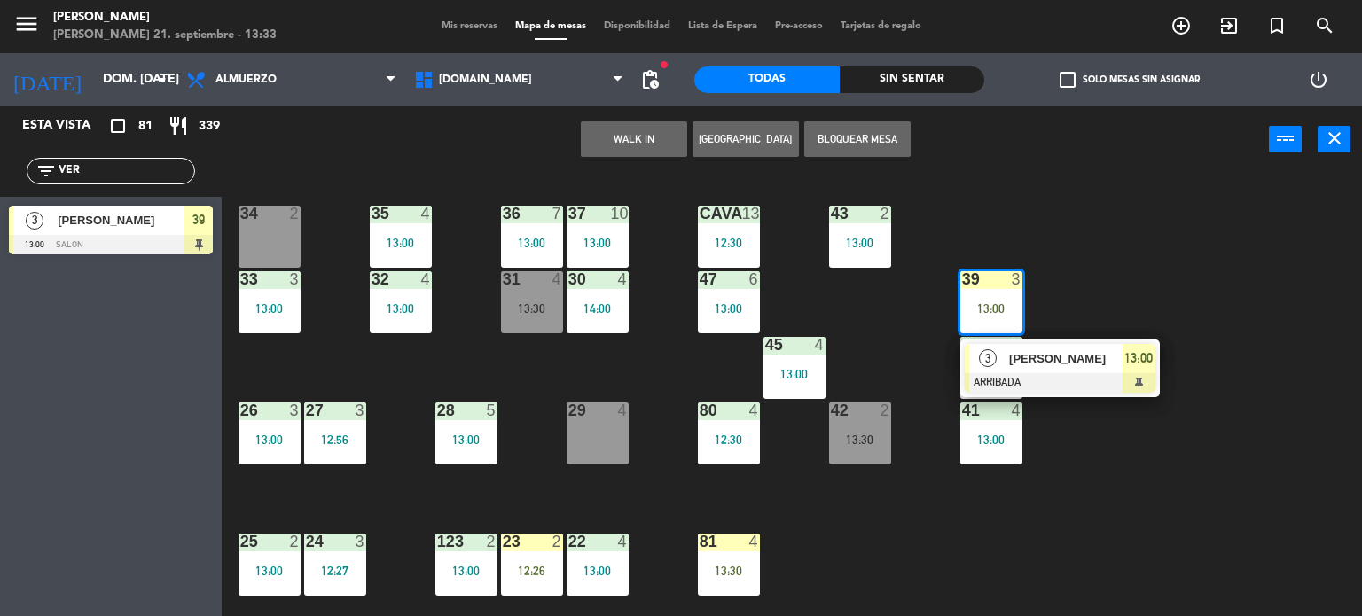
click at [607, 400] on div "34 2 35 4 13:00 36 7 13:00 43 2 13:00 37 10 13:00 CAVA 13 12:30 33 3 13:00 32 4…" at bounding box center [798, 395] width 1127 height 443
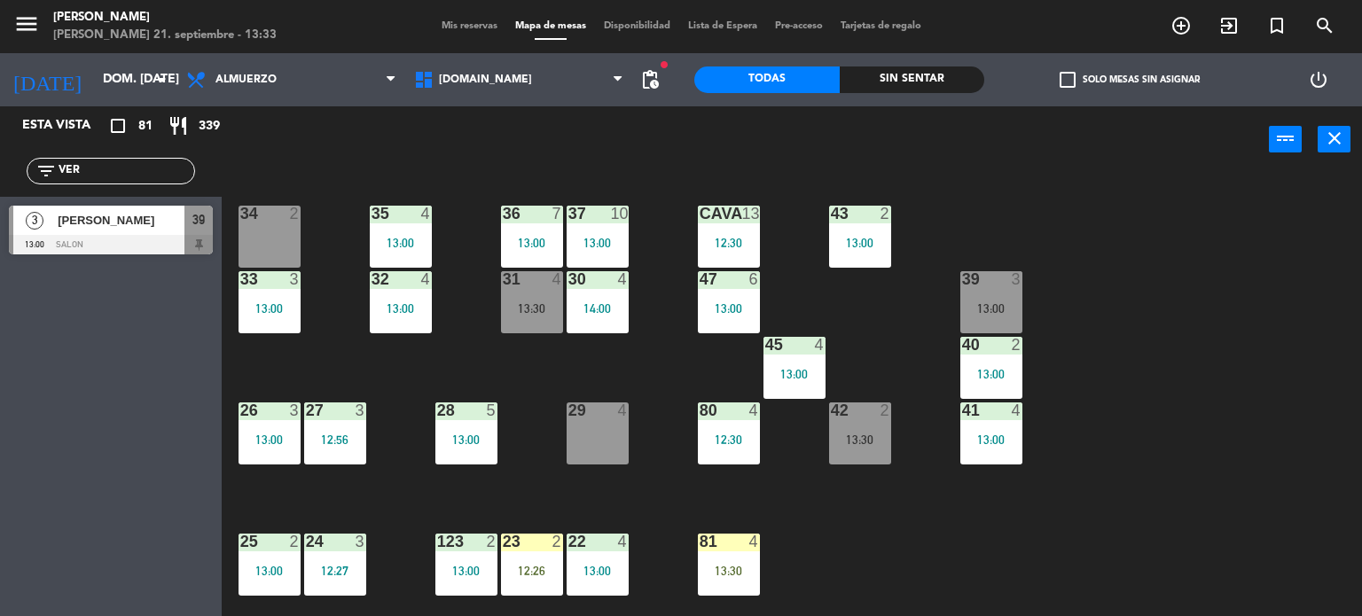
drag, startPoint x: 609, startPoint y: 400, endPoint x: 610, endPoint y: 423, distance: 23.1
click at [607, 407] on div "34 2 35 4 13:00 36 7 13:00 43 2 13:00 37 10 13:00 CAVA 13 12:30 33 3 13:00 32 4…" at bounding box center [798, 395] width 1127 height 443
drag, startPoint x: 631, startPoint y: 418, endPoint x: 778, endPoint y: 393, distance: 149.2
click at [631, 418] on div "34 2 35 4 13:00 36 7 13:00 43 2 13:00 37 10 13:00 CAVA 13 12:30 33 3 13:00 32 4…" at bounding box center [798, 395] width 1127 height 443
drag, startPoint x: 1005, startPoint y: 303, endPoint x: 657, endPoint y: 368, distance: 354.4
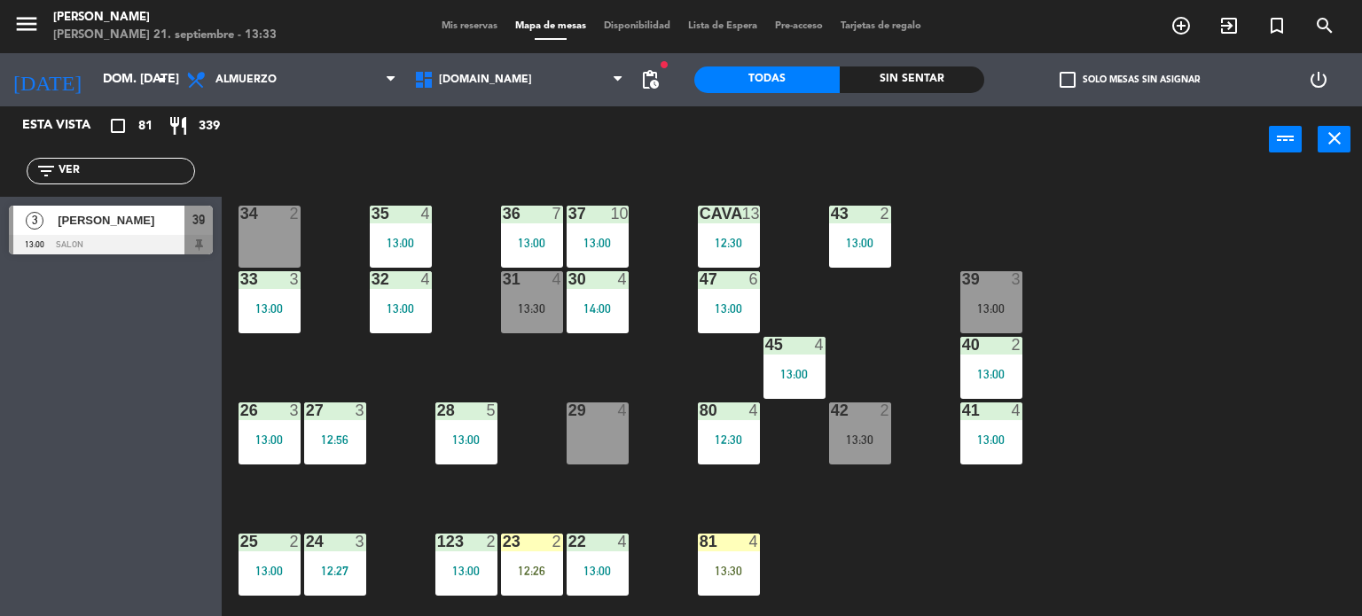
click at [1001, 304] on div "13:00" at bounding box center [991, 308] width 62 height 12
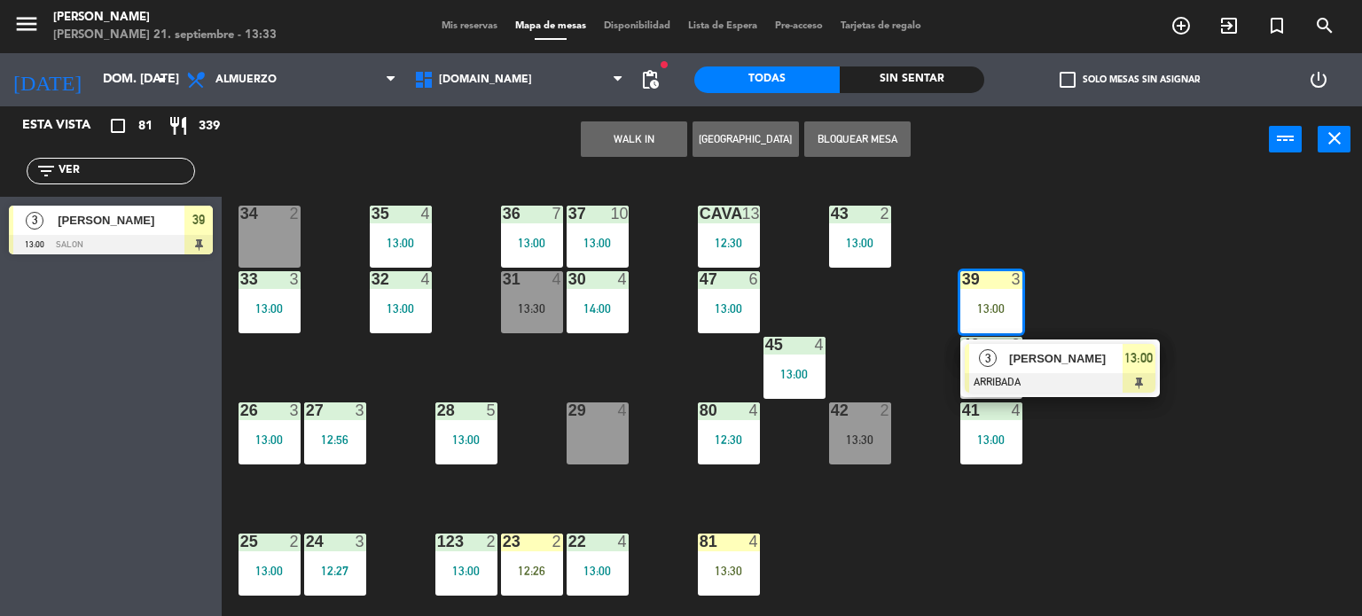
click at [615, 431] on div "29 4" at bounding box center [597, 433] width 62 height 62
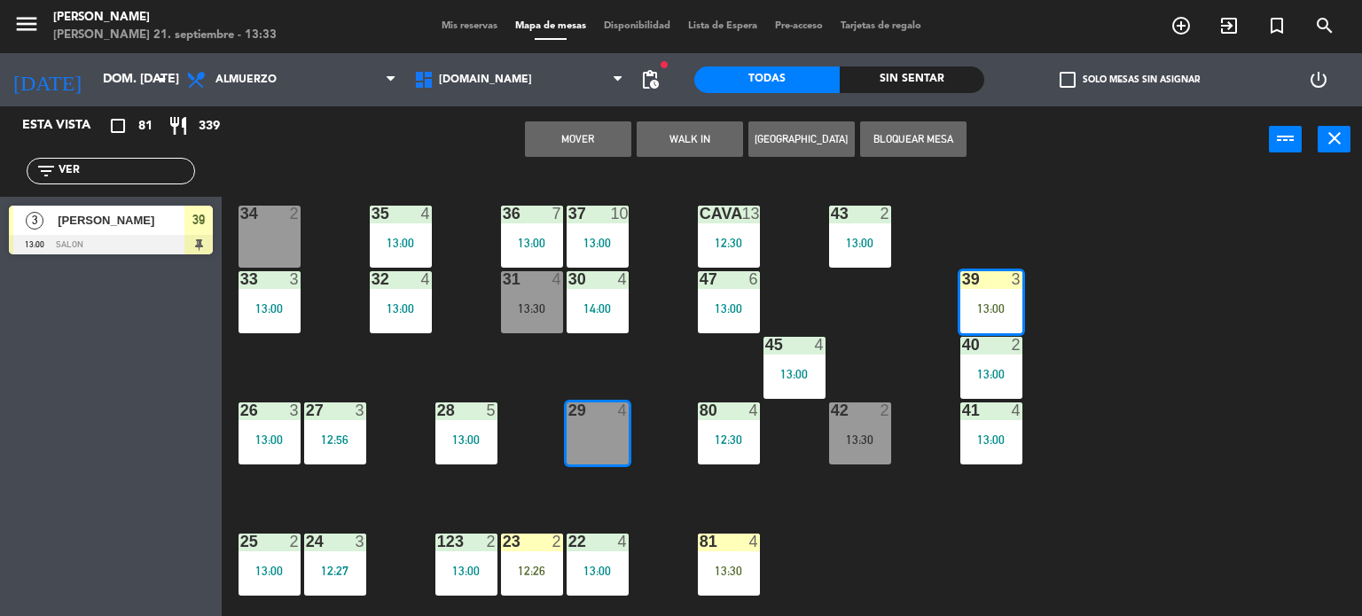
click at [596, 140] on button "Mover" at bounding box center [578, 138] width 106 height 35
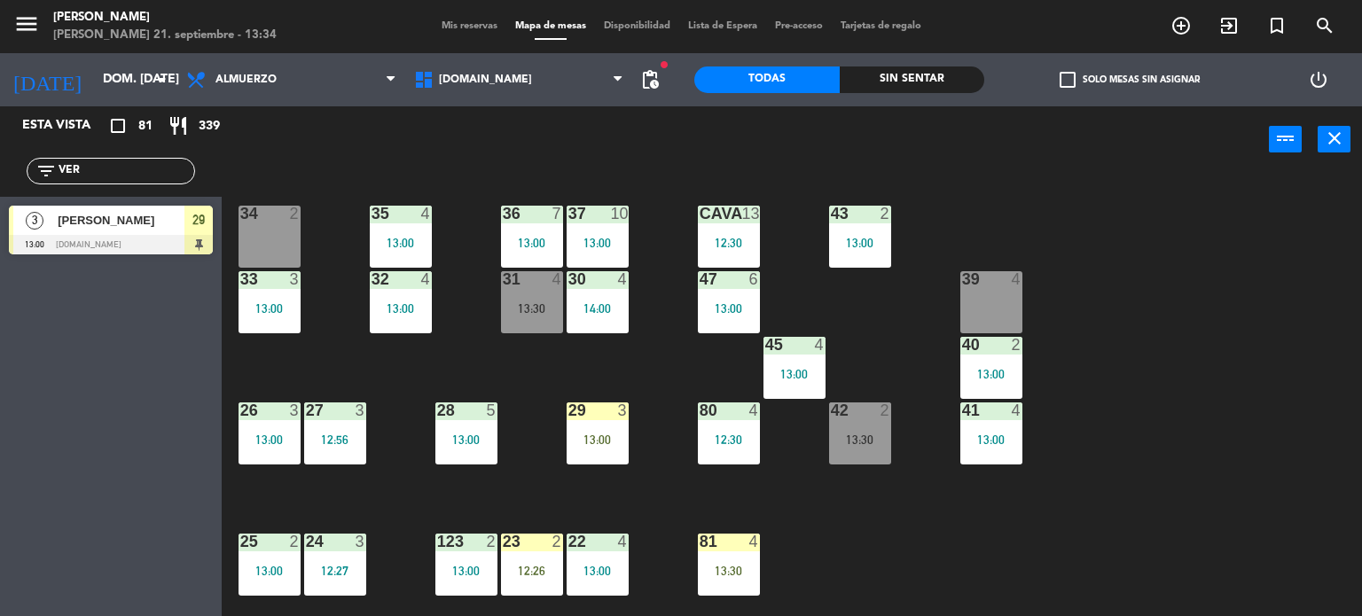
drag, startPoint x: 663, startPoint y: 384, endPoint x: 630, endPoint y: 410, distance: 42.2
click at [663, 387] on div "34 2 35 4 13:00 36 7 13:00 43 2 13:00 37 10 13:00 CAVA 13 12:30 33 3 13:00 32 4…" at bounding box center [798, 395] width 1127 height 443
drag, startPoint x: 593, startPoint y: 434, endPoint x: 616, endPoint y: 454, distance: 30.2
click at [592, 435] on div "13:00" at bounding box center [597, 440] width 62 height 12
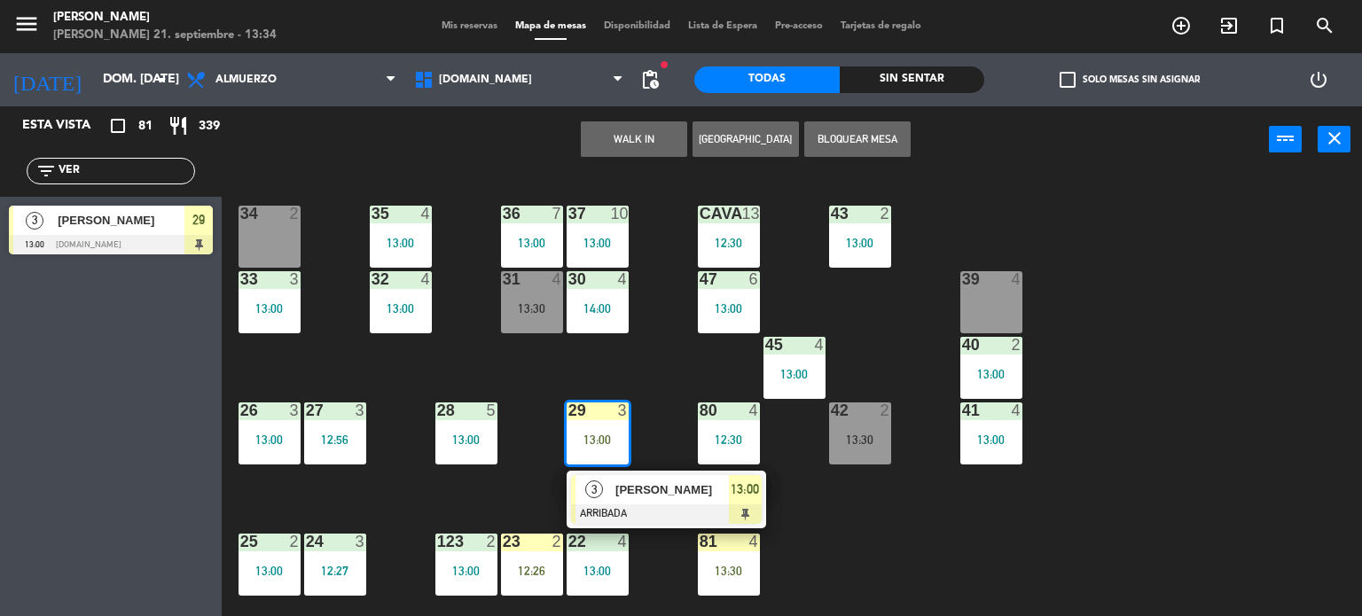
click at [629, 486] on span "[PERSON_NAME]" at bounding box center [671, 489] width 113 height 19
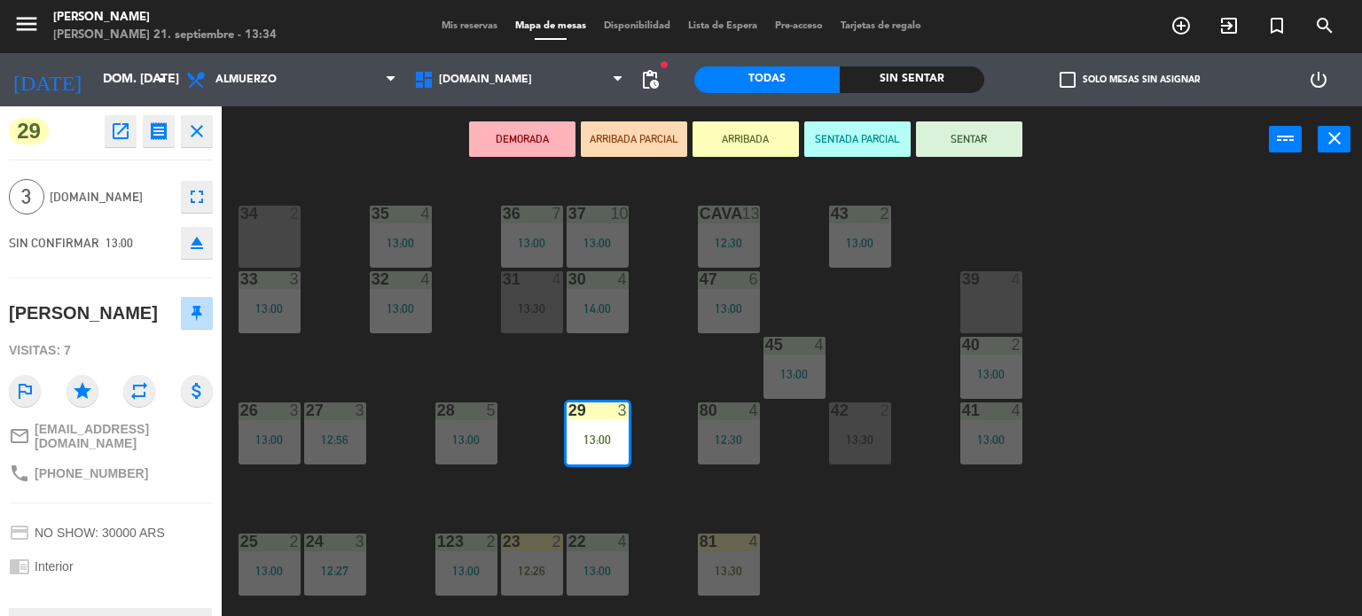
drag, startPoint x: 1003, startPoint y: 133, endPoint x: 1060, endPoint y: 193, distance: 83.4
click at [1003, 134] on button "SENTAR" at bounding box center [969, 138] width 106 height 35
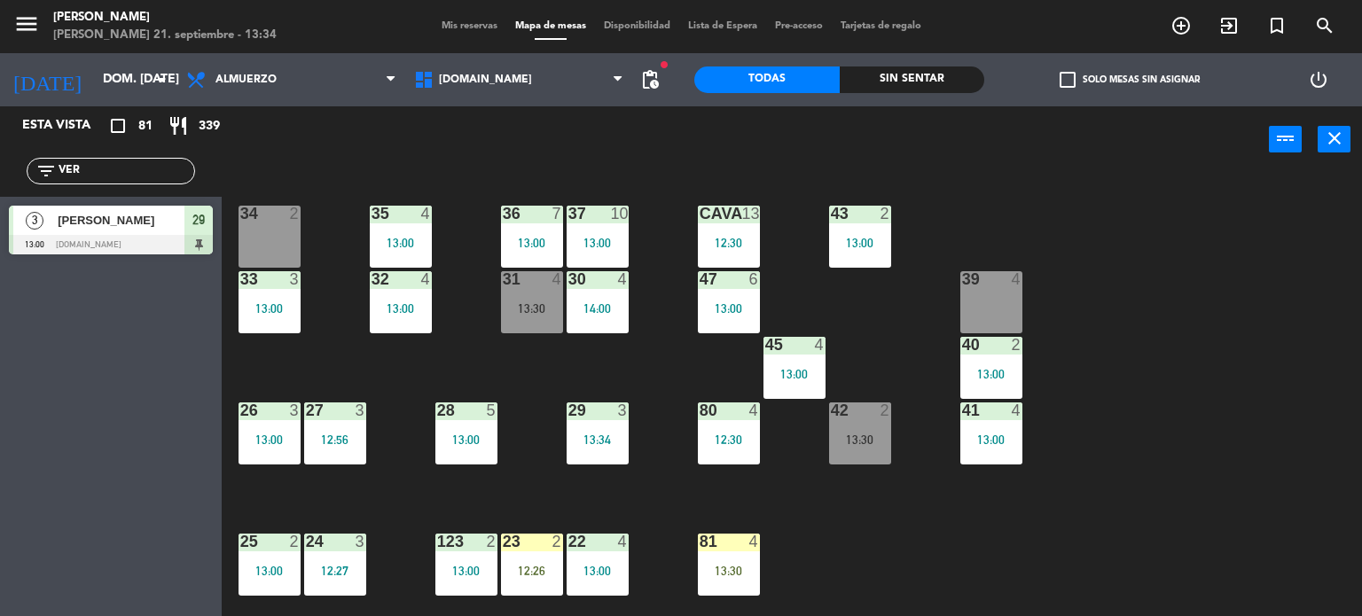
drag, startPoint x: 1136, startPoint y: 254, endPoint x: 1082, endPoint y: 271, distance: 56.6
click at [1137, 254] on div "34 2 35 4 13:00 36 7 13:00 43 2 13:00 37 10 13:00 CAVA 13 12:30 33 3 13:00 32 4…" at bounding box center [798, 395] width 1127 height 443
click at [1067, 84] on span "check_box_outline_blank" at bounding box center [1067, 80] width 16 height 16
click at [1129, 80] on input "check_box_outline_blank Solo mesas sin asignar" at bounding box center [1129, 80] width 0 height 0
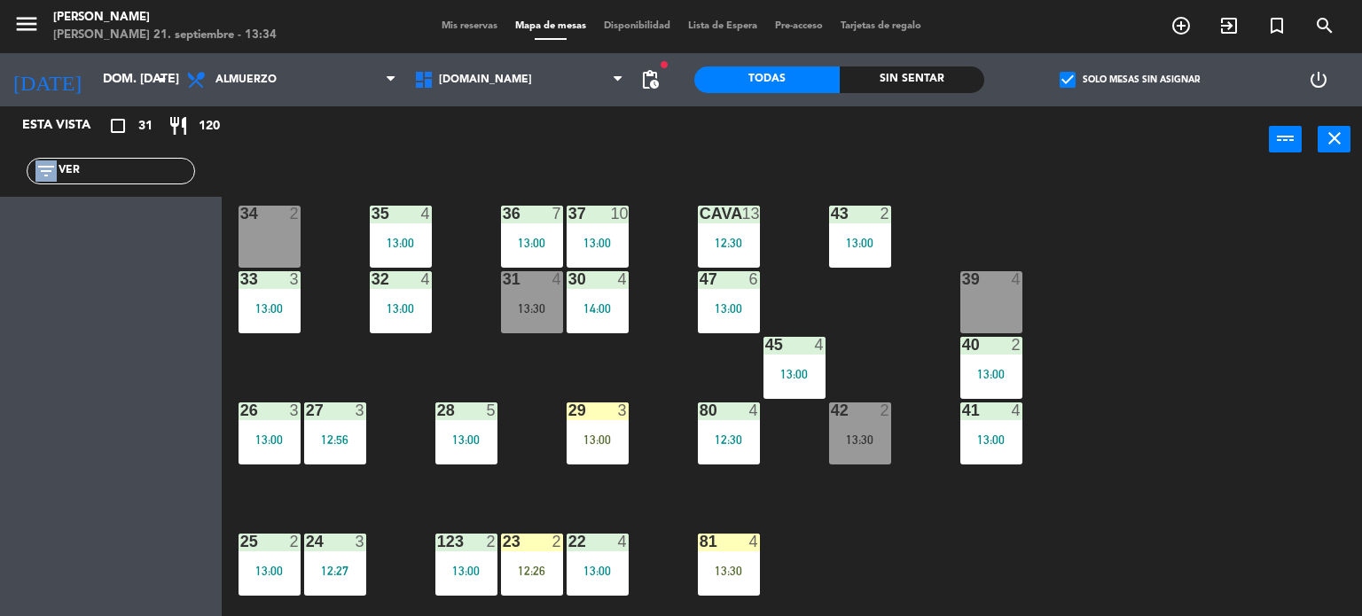
drag, startPoint x: 132, startPoint y: 159, endPoint x: 7, endPoint y: 239, distance: 148.8
click at [0, 237] on div "Esta vista crop_square 31 restaurant 120 filter_list VER" at bounding box center [111, 361] width 222 height 510
click at [101, 176] on input "VER" at bounding box center [125, 171] width 137 height 20
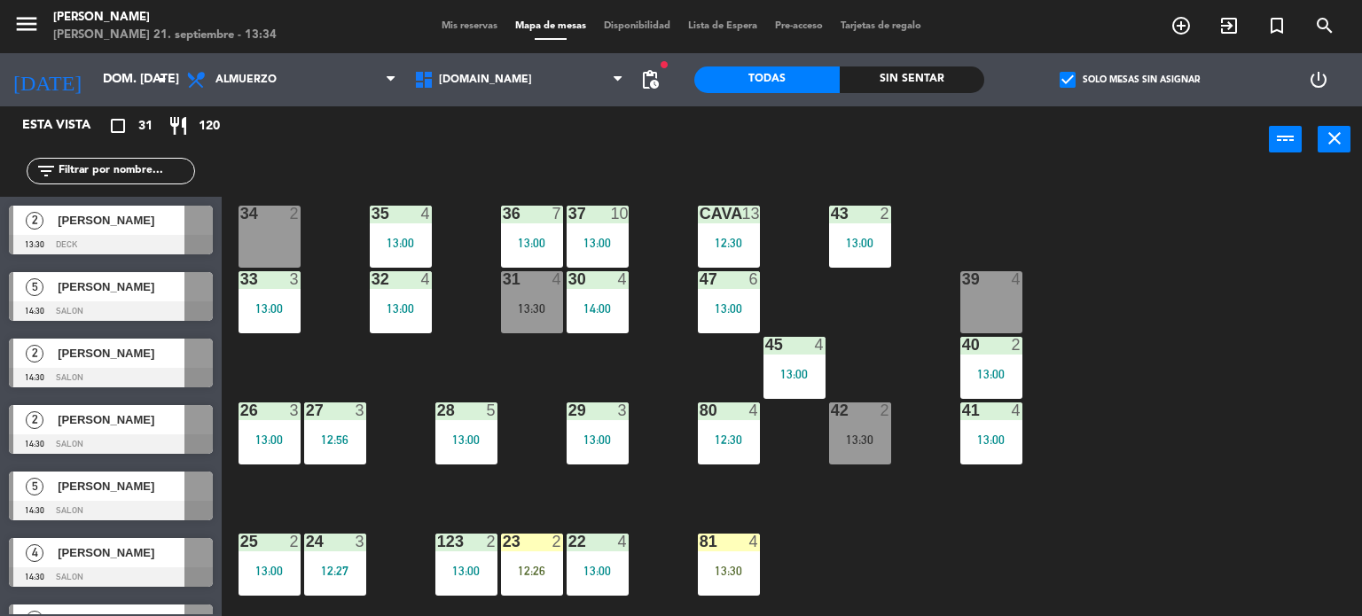
drag, startPoint x: 1121, startPoint y: 398, endPoint x: 1164, endPoint y: 394, distance: 43.7
click at [1138, 398] on div "34 2 35 4 13:00 36 7 13:00 43 2 13:00 37 10 13:00 CAVA 13 12:30 33 3 13:00 32 4…" at bounding box center [798, 395] width 1127 height 443
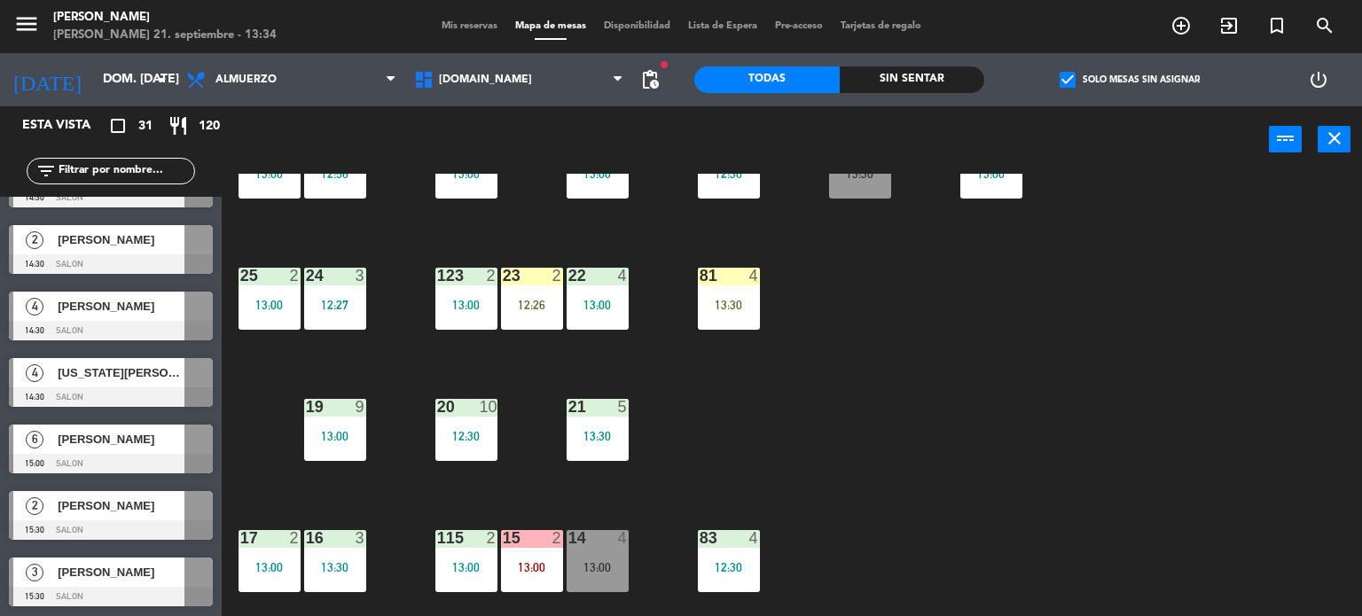
scroll to position [355, 0]
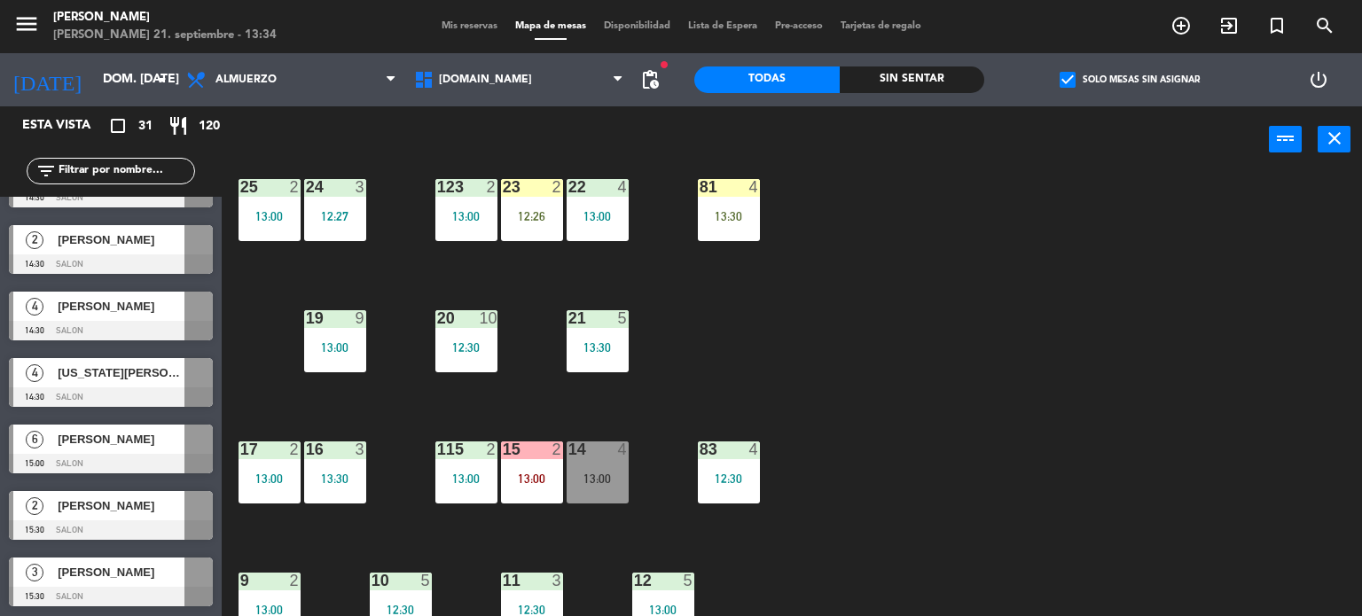
drag, startPoint x: 886, startPoint y: 374, endPoint x: 826, endPoint y: 340, distance: 68.7
click at [887, 374] on div "34 2 35 4 13:00 36 7 13:00 43 2 13:00 37 10 13:00 CAVA 13 12:30 33 3 13:00 32 4…" at bounding box center [798, 395] width 1127 height 443
click at [837, 349] on div "34 2 35 4 13:00 36 7 13:00 43 2 13:00 37 10 13:00 CAVA 13 12:30 33 3 13:00 32 4…" at bounding box center [798, 395] width 1127 height 443
click at [473, 26] on span "Mis reservas" at bounding box center [470, 26] width 74 height 10
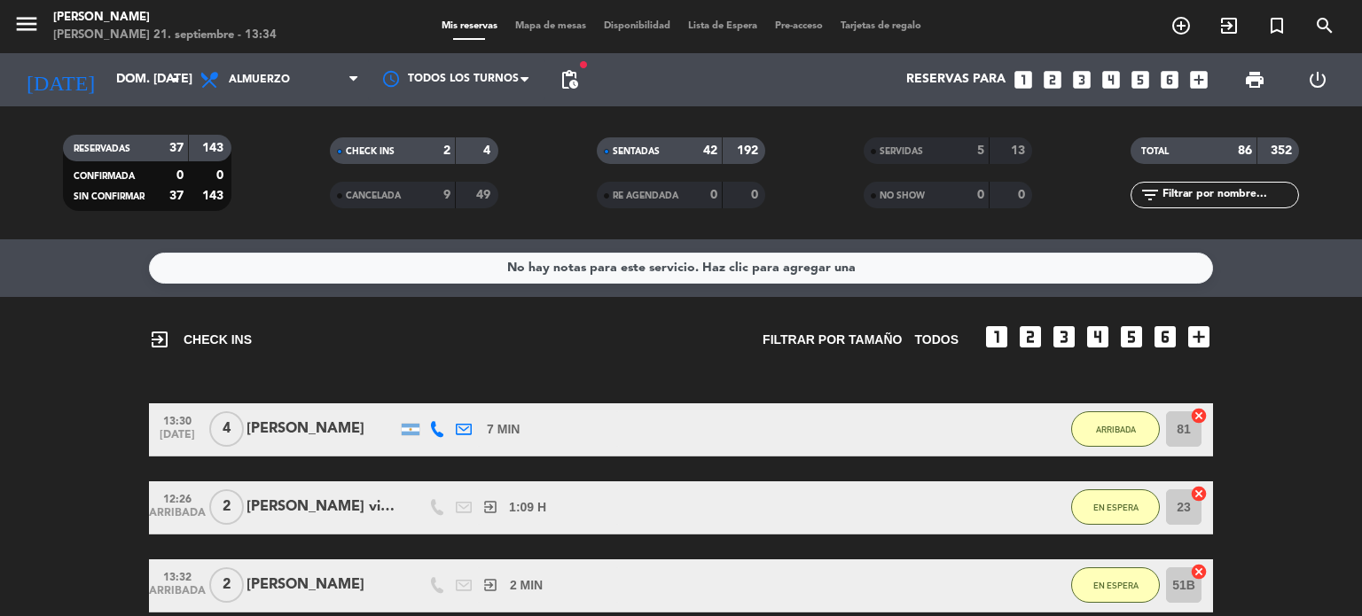
click at [514, 21] on span "Mapa de mesas" at bounding box center [550, 26] width 89 height 10
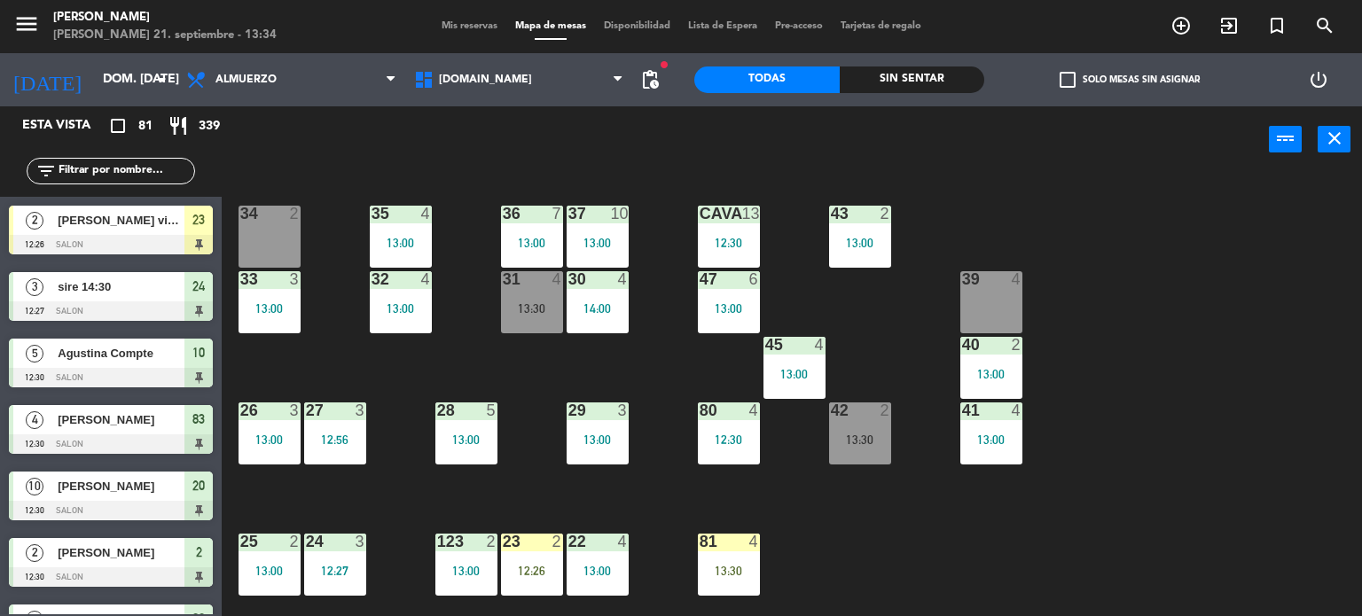
click at [1090, 81] on label "check_box_outline_blank Solo mesas sin asignar" at bounding box center [1129, 80] width 140 height 16
click at [1129, 80] on input "check_box_outline_blank Solo mesas sin asignar" at bounding box center [1129, 80] width 0 height 0
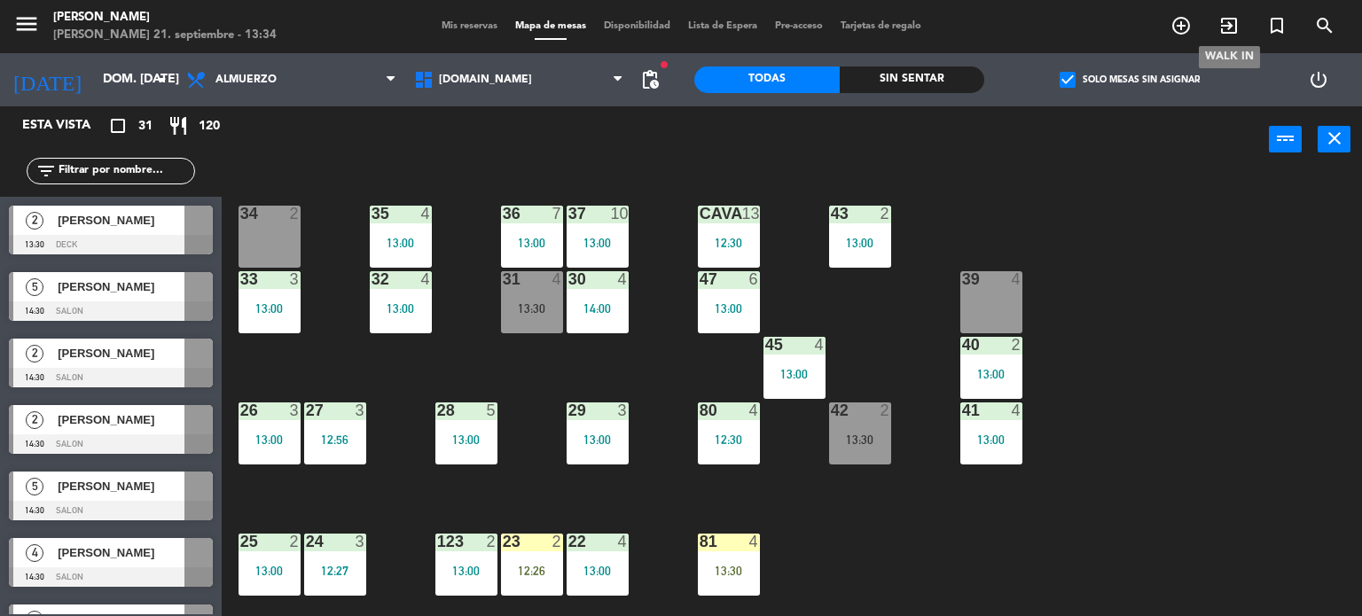
click at [1231, 13] on span "exit_to_app" at bounding box center [1229, 26] width 48 height 30
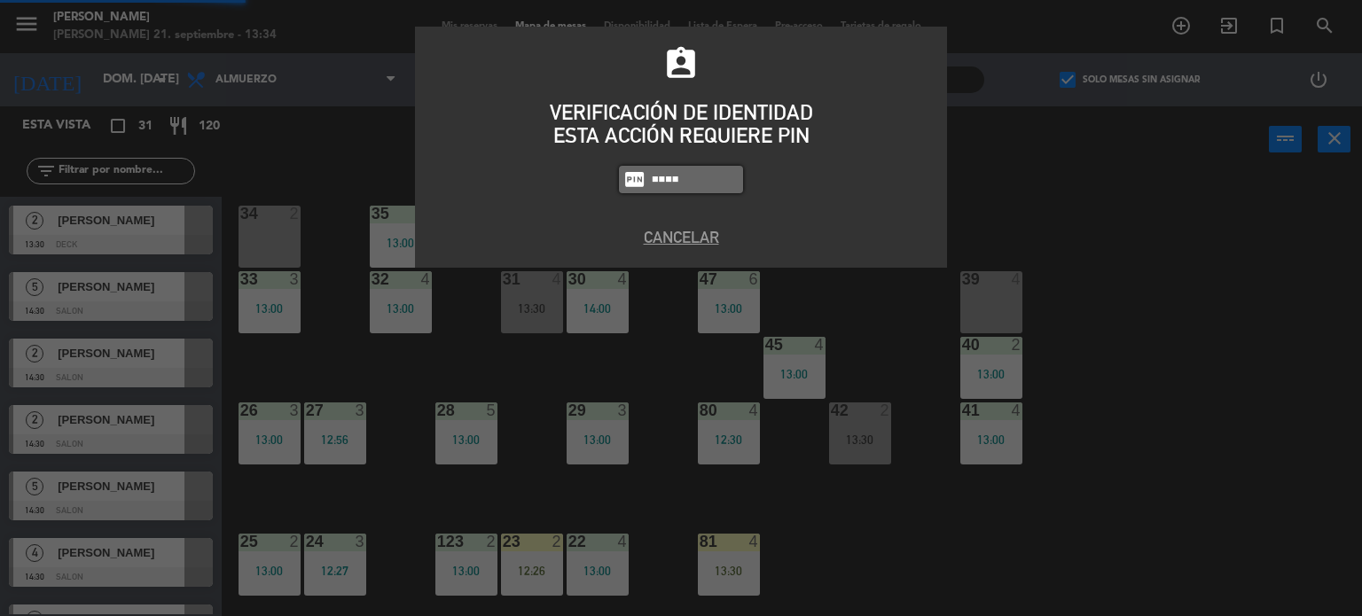
type input "4307"
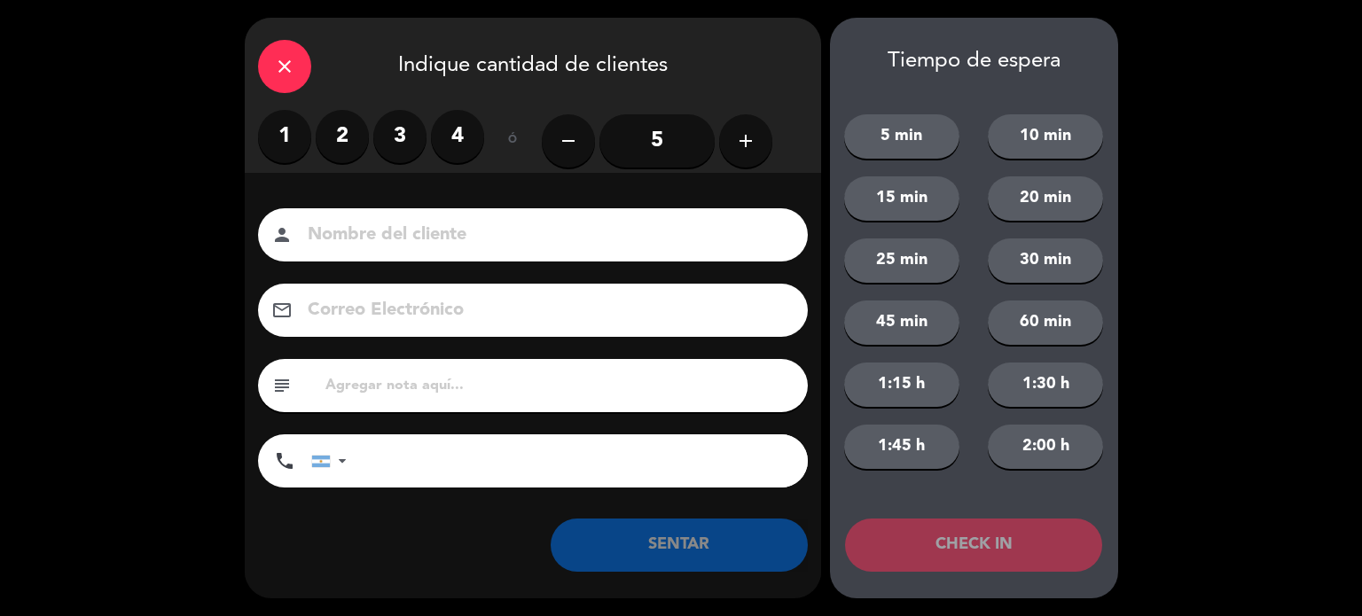
click at [496, 152] on div "ó" at bounding box center [513, 141] width 58 height 62
click at [443, 141] on label "4" at bounding box center [457, 136] width 53 height 53
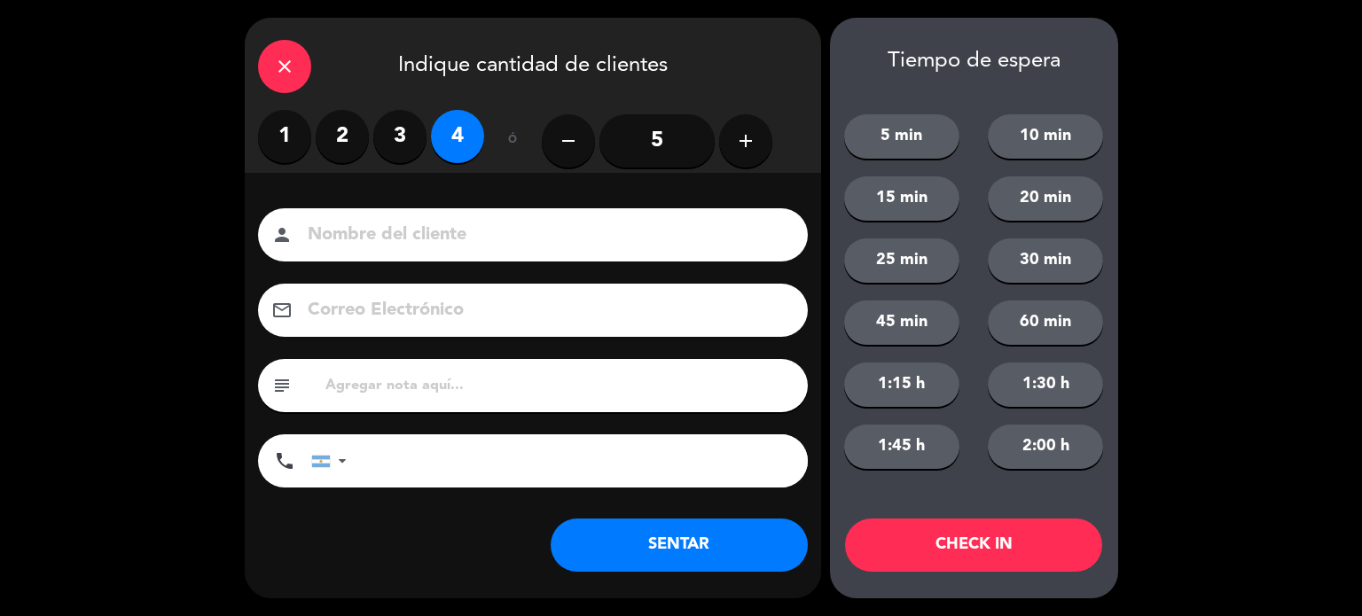
click at [469, 230] on input at bounding box center [545, 235] width 479 height 31
type input "[PERSON_NAME]"
click at [1020, 547] on button "CHECK IN" at bounding box center [973, 545] width 257 height 53
click at [284, 74] on icon "close" at bounding box center [284, 66] width 21 height 21
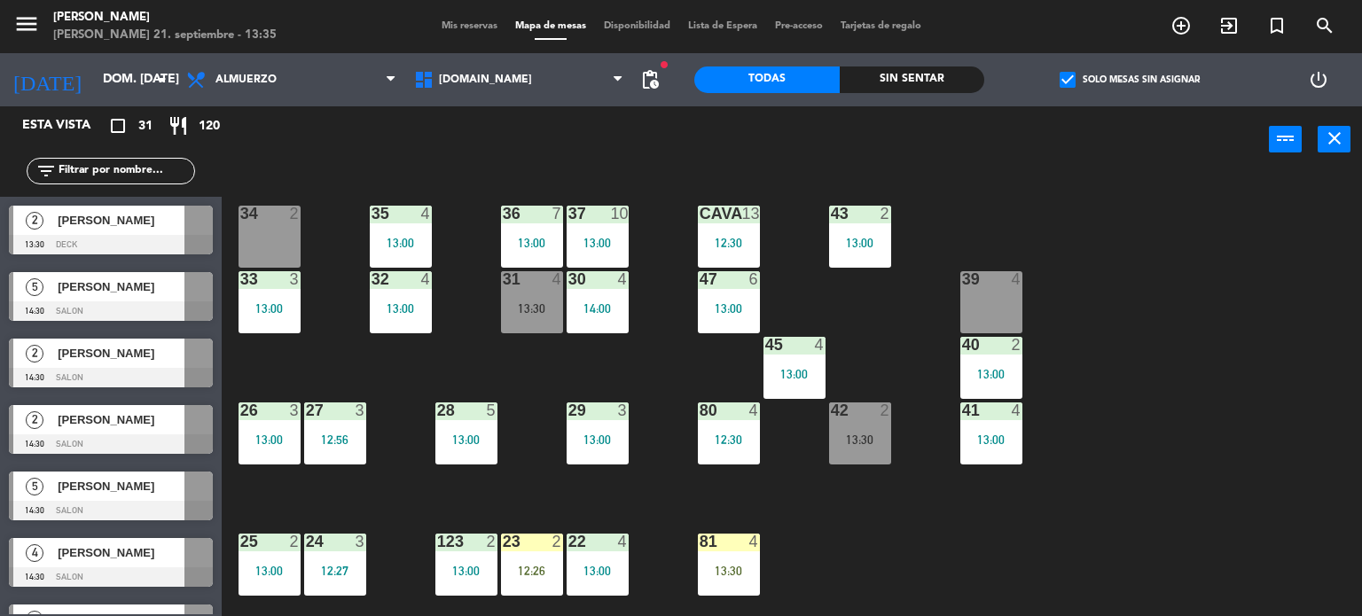
scroll to position [355, 0]
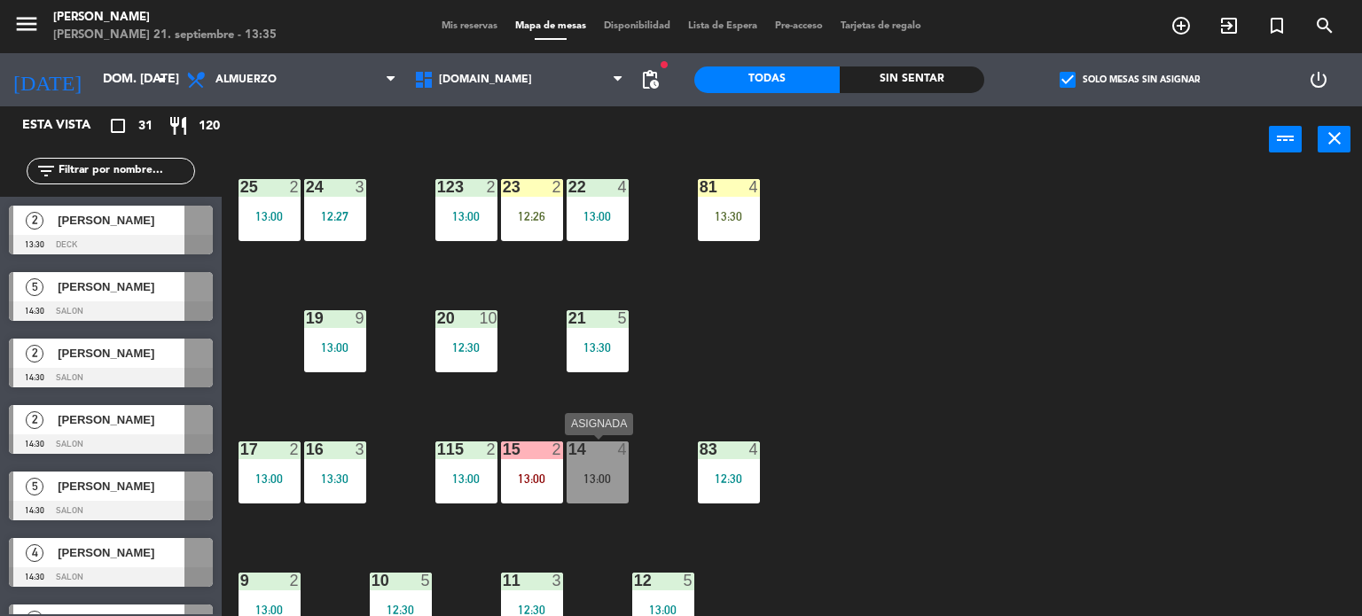
click at [606, 456] on div at bounding box center [596, 449] width 29 height 16
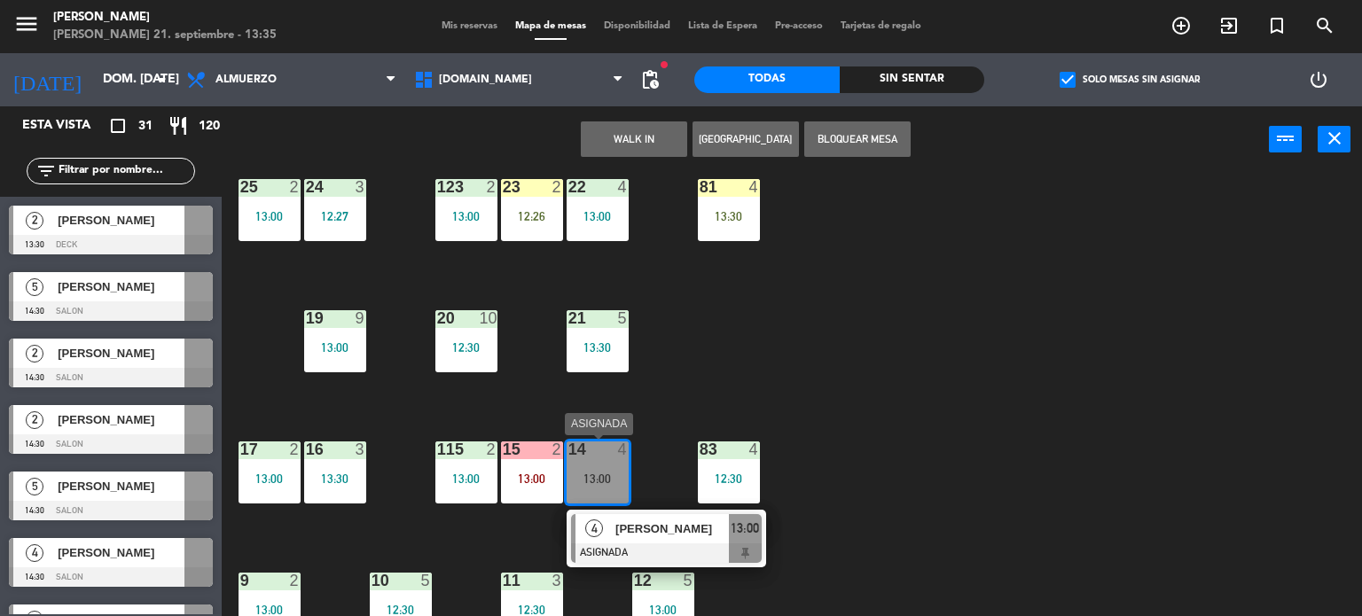
click at [648, 521] on span "[PERSON_NAME]" at bounding box center [671, 529] width 113 height 19
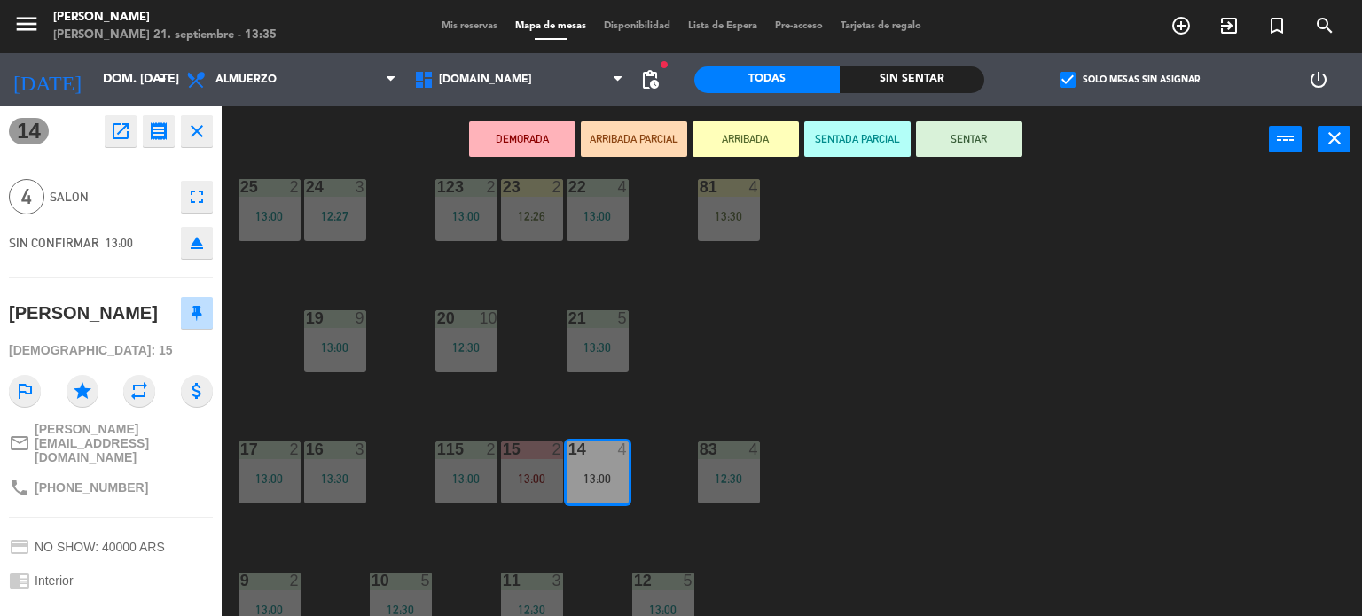
click at [757, 135] on button "ARRIBADA" at bounding box center [745, 138] width 106 height 35
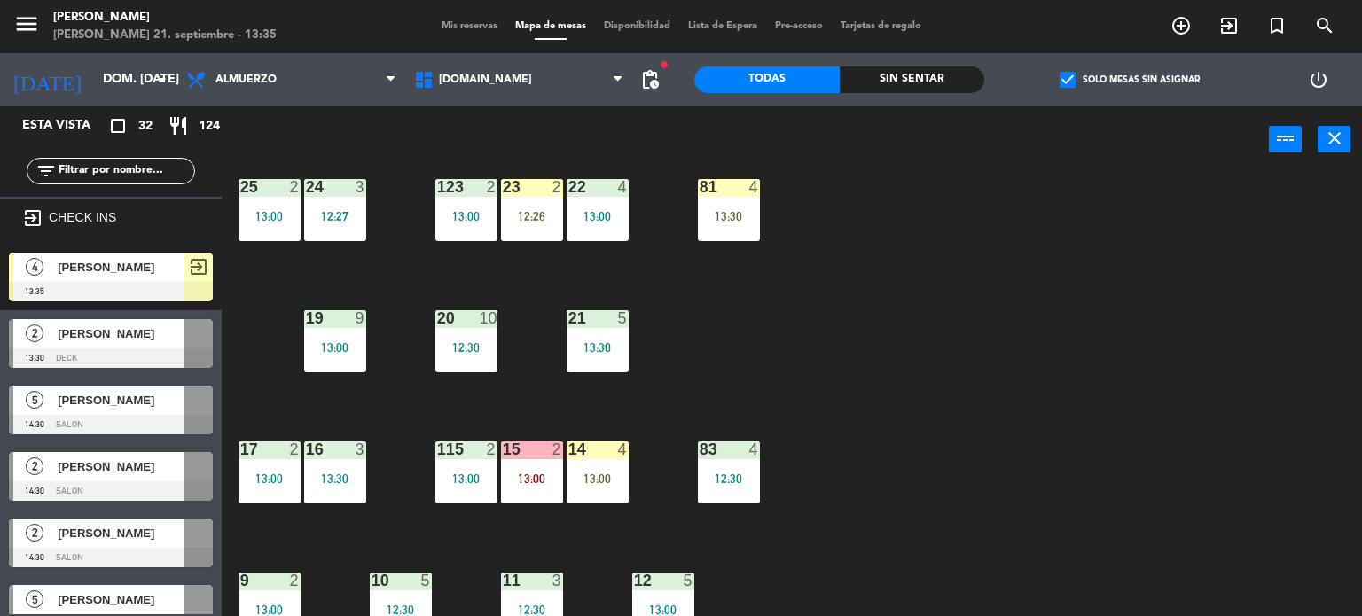
click at [804, 316] on div "34 2 35 4 13:00 36 7 13:00 43 2 13:00 37 10 13:00 CAVA 13 12:30 33 3 13:00 32 4…" at bounding box center [798, 395] width 1127 height 443
click at [884, 336] on div "34 2 35 4 13:00 36 7 13:00 43 2 13:00 37 10 13:00 CAVA 13 12:30 33 3 13:00 32 4…" at bounding box center [798, 395] width 1127 height 443
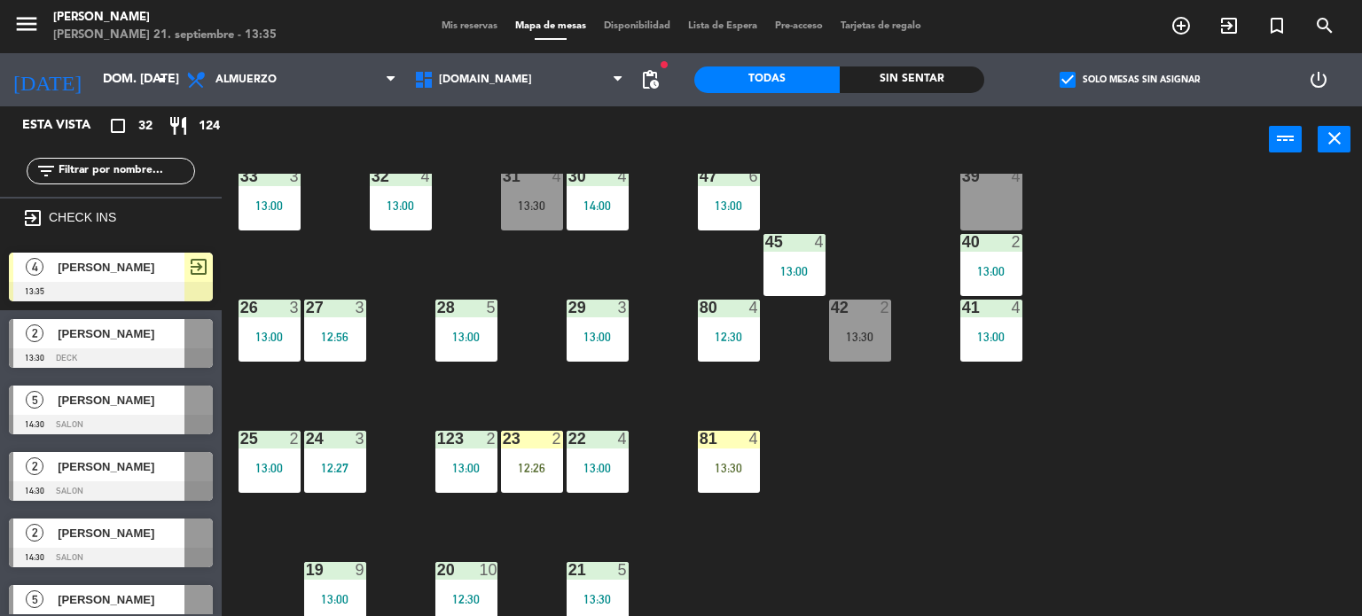
scroll to position [0, 0]
